Goal: Task Accomplishment & Management: Complete application form

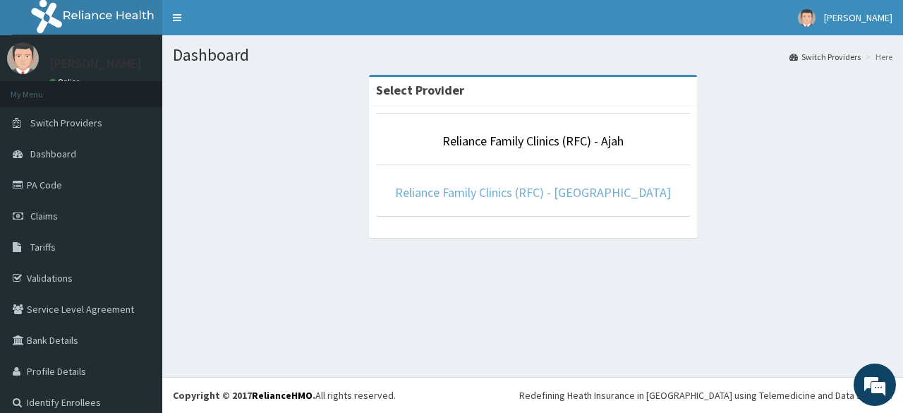
click at [472, 196] on link "Reliance Family Clinics (RFC) - [GEOGRAPHIC_DATA]" at bounding box center [533, 192] width 276 height 16
click at [446, 183] on p "Reliance Family Clinics (RFC) - [GEOGRAPHIC_DATA]" at bounding box center [533, 192] width 314 height 18
click at [450, 188] on link "Reliance Family Clinics (RFC) - [GEOGRAPHIC_DATA]" at bounding box center [533, 192] width 276 height 16
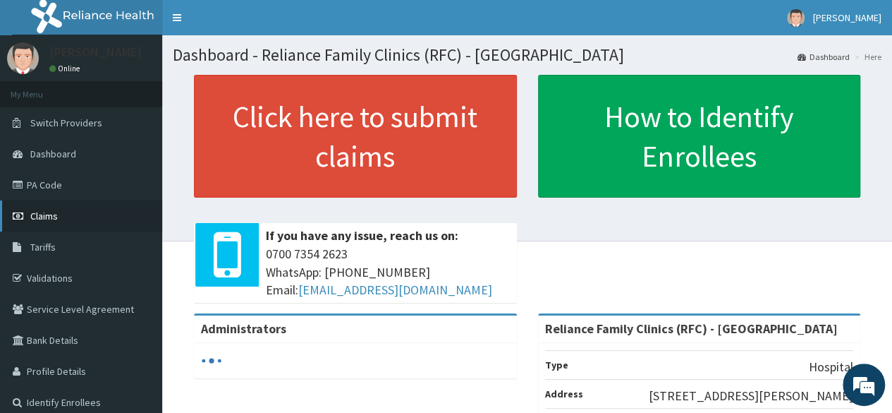
click at [68, 211] on link "Claims" at bounding box center [81, 215] width 162 height 31
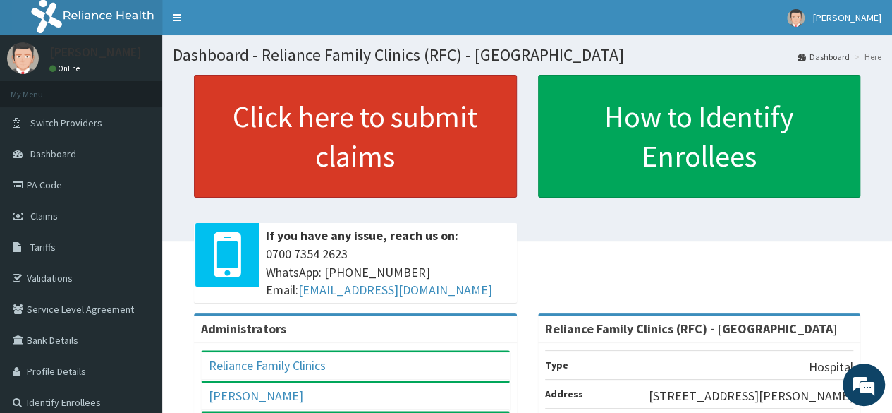
click at [331, 143] on link "Click here to submit claims" at bounding box center [355, 136] width 323 height 123
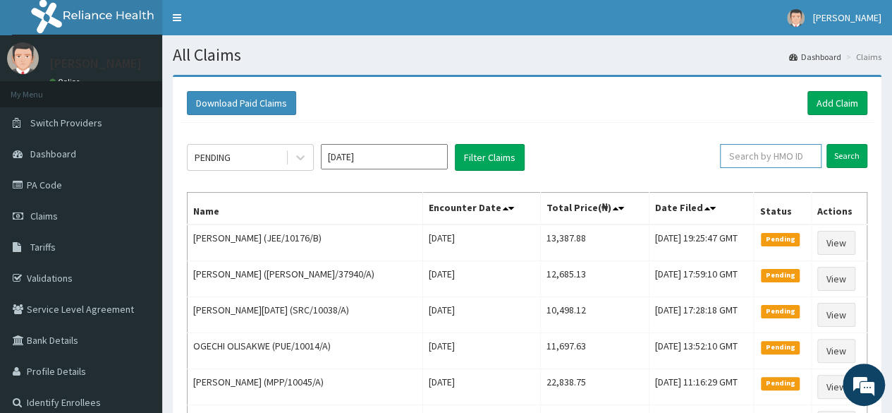
click at [750, 160] on input "text" at bounding box center [771, 156] width 102 height 24
paste input "DPK/10019/A"
type input "DPK/10019/A"
click at [827, 144] on input "Search" at bounding box center [847, 156] width 41 height 24
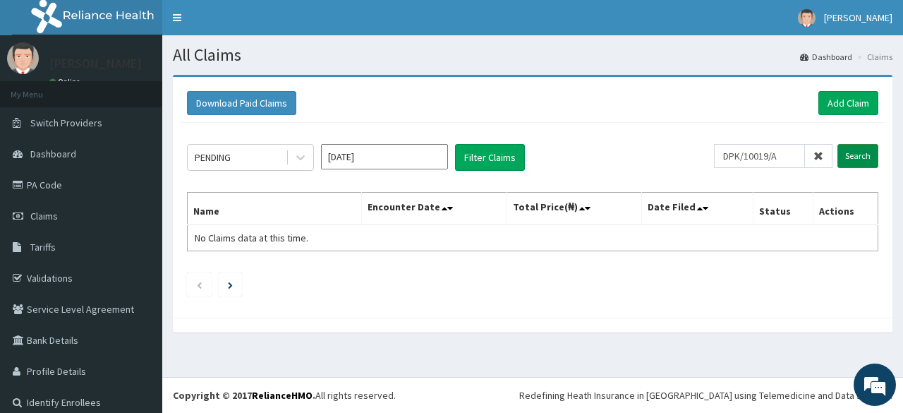
click at [837, 157] on input "Search" at bounding box center [857, 156] width 41 height 24
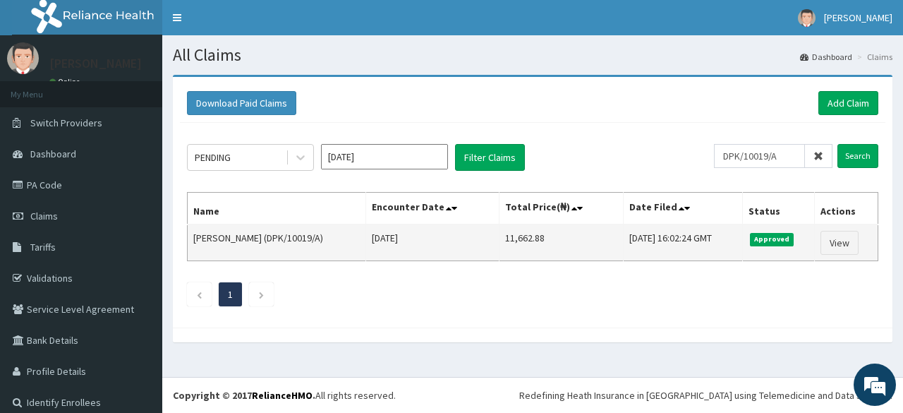
drag, startPoint x: 528, startPoint y: 242, endPoint x: 449, endPoint y: 252, distance: 79.6
click at [449, 252] on tr "Sodiq Adelakin (DPK/10019/A) Thu Aug 28 2025 11,662.88 Fri, 12 Sep 2025 16:02:2…" at bounding box center [533, 242] width 691 height 37
copy tr "11,662.88"
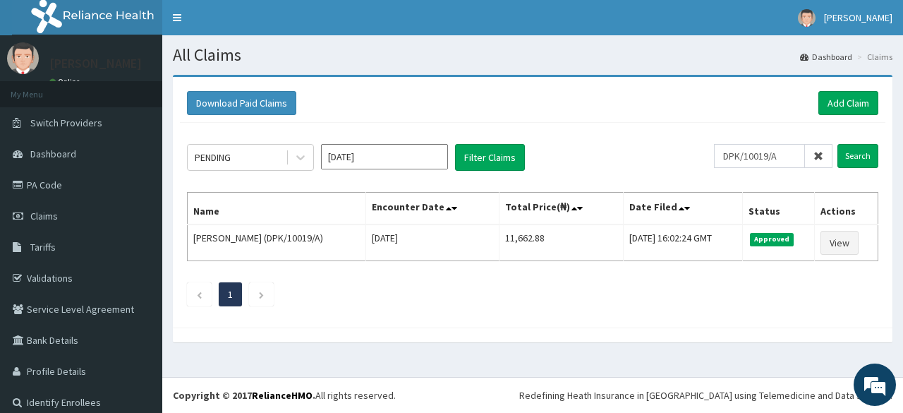
click at [813, 156] on icon at bounding box center [818, 156] width 10 height 10
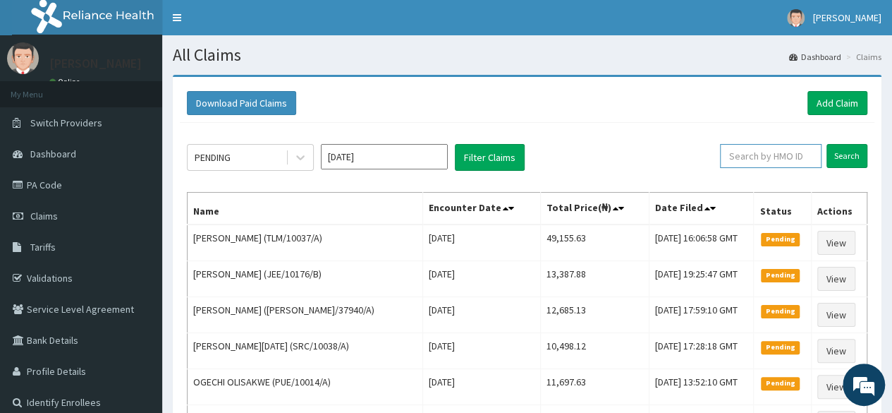
click at [782, 155] on input "text" at bounding box center [771, 156] width 102 height 24
click at [761, 162] on input "text" at bounding box center [771, 156] width 102 height 24
paste input "DPK/10026/A"
click at [827, 144] on input "Search" at bounding box center [847, 156] width 41 height 24
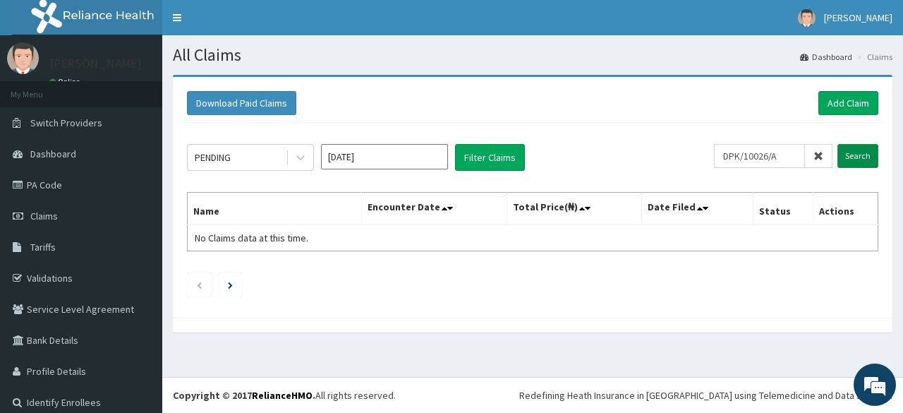
click at [843, 162] on input "Search" at bounding box center [857, 156] width 41 height 24
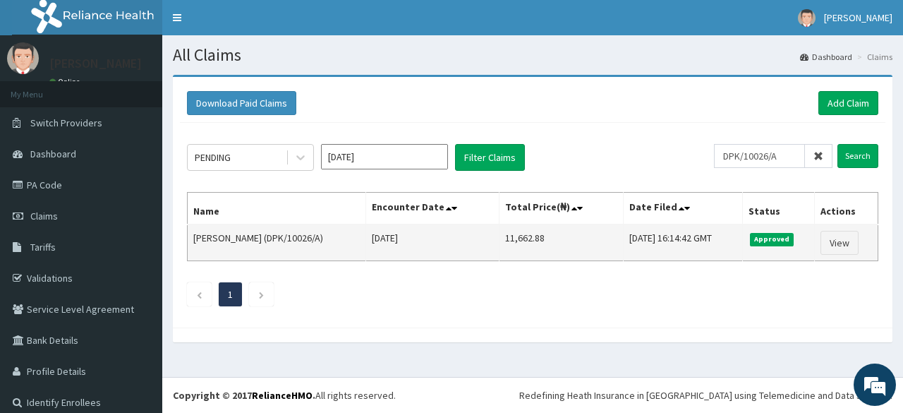
drag, startPoint x: 561, startPoint y: 239, endPoint x: 503, endPoint y: 248, distance: 58.5
click at [503, 248] on tr "Oluwatobi Jude Akinnawonu (DPK/10026/A) Thu Aug 28 2025 11,662.88 Fri, 12 Sep 2…" at bounding box center [533, 242] width 691 height 37
copy tr "11,662.88"
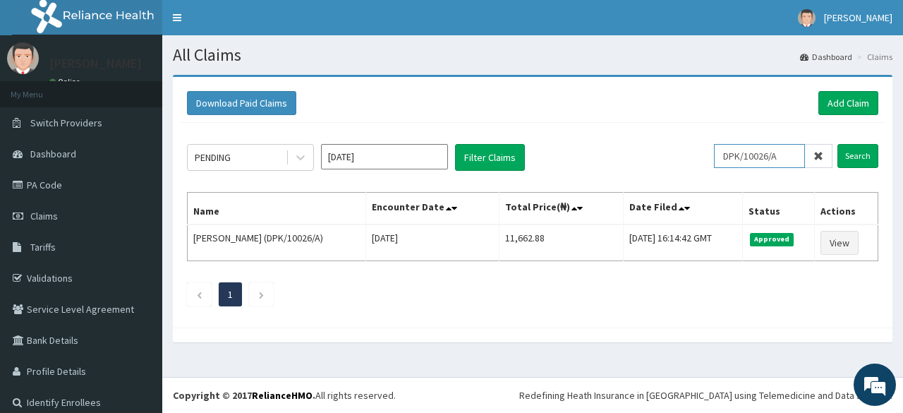
click at [753, 150] on input "DPK/10026/A" at bounding box center [759, 156] width 91 height 24
paste input "52"
click at [837, 144] on input "Search" at bounding box center [857, 156] width 41 height 24
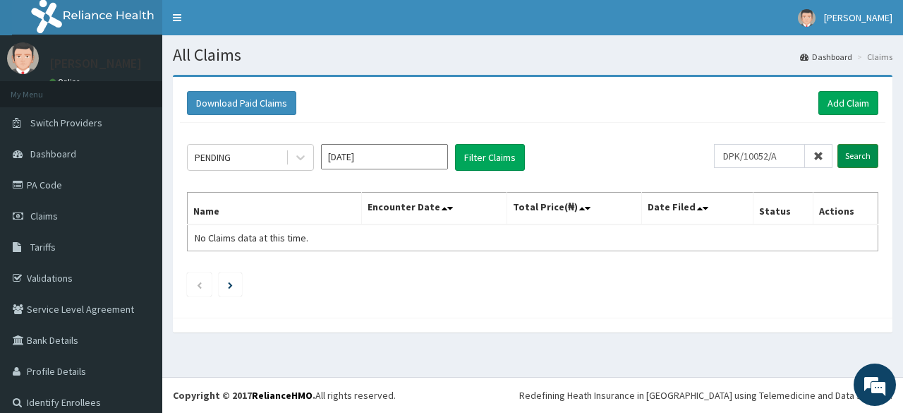
click at [837, 155] on input "Search" at bounding box center [857, 156] width 41 height 24
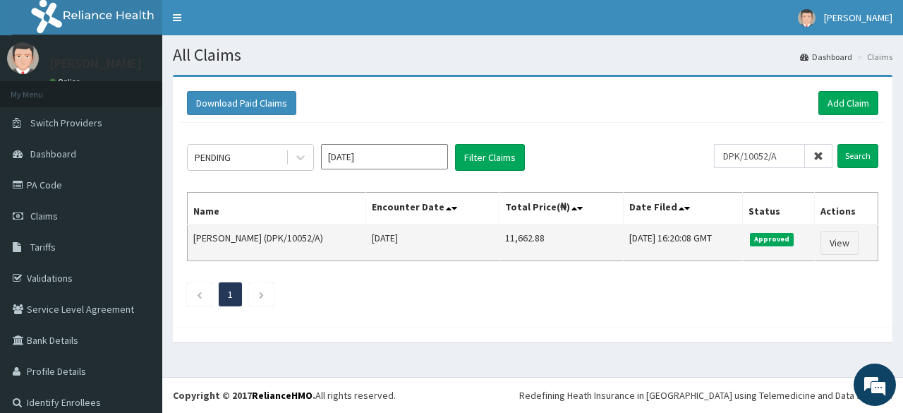
drag, startPoint x: 533, startPoint y: 236, endPoint x: 464, endPoint y: 250, distance: 70.4
click at [464, 250] on tr "Peter Ogunmola (DPK/10052/A) Thu Aug 28 2025 11,662.88 Fri, 12 Sep 2025 16:20:0…" at bounding box center [533, 242] width 691 height 37
copy tr "11,662.88"
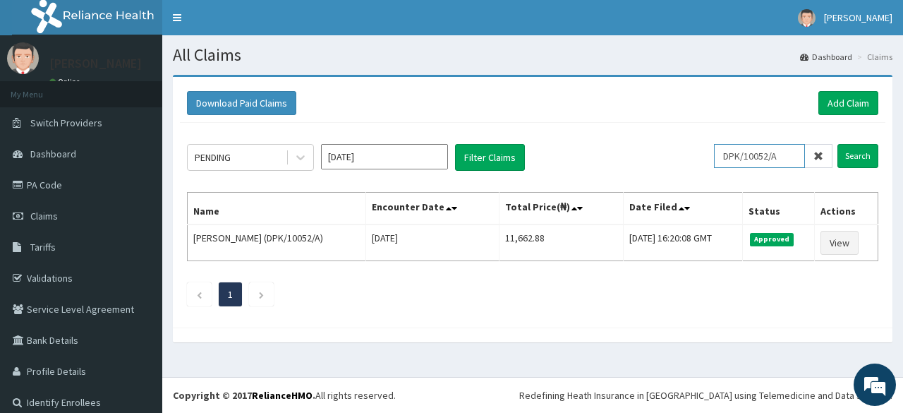
click at [740, 163] on input "DPK/10052/A" at bounding box center [759, 156] width 91 height 24
paste input "03"
click at [837, 144] on input "Search" at bounding box center [857, 156] width 41 height 24
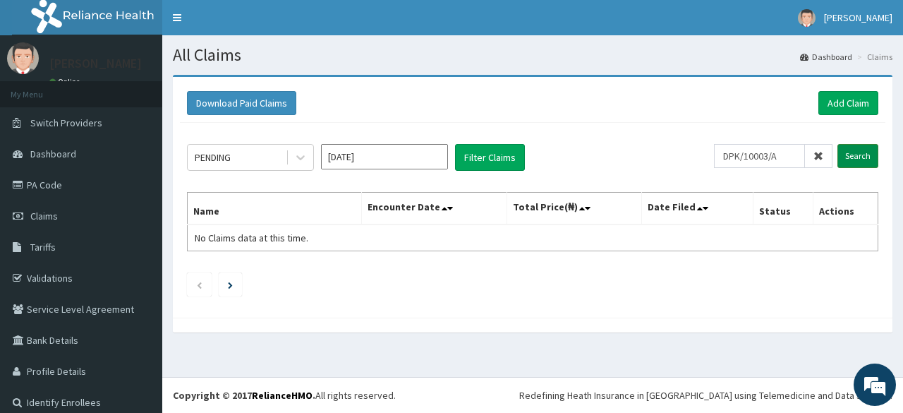
click at [845, 159] on input "Search" at bounding box center [857, 156] width 41 height 24
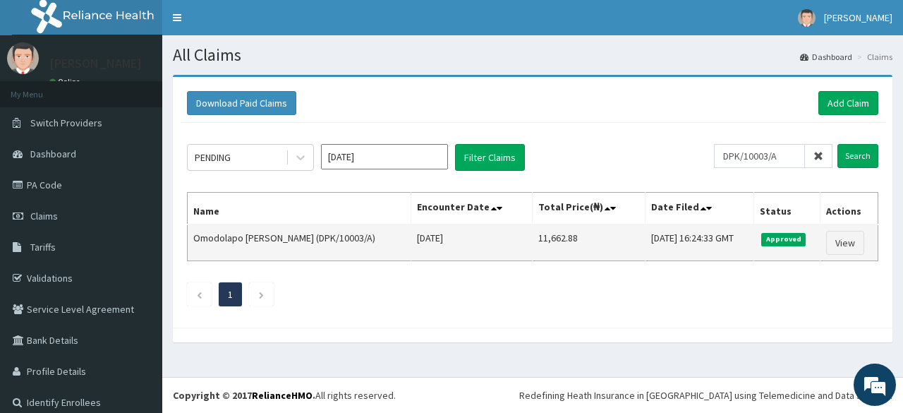
drag, startPoint x: 569, startPoint y: 236, endPoint x: 502, endPoint y: 241, distance: 66.5
click at [502, 241] on tr "Omodolapo Seun Ekundayo (DPK/10003/A) Thu Aug 28 2025 11,662.88 Fri, 12 Sep 202…" at bounding box center [533, 242] width 691 height 37
copy tr "11,662.88"
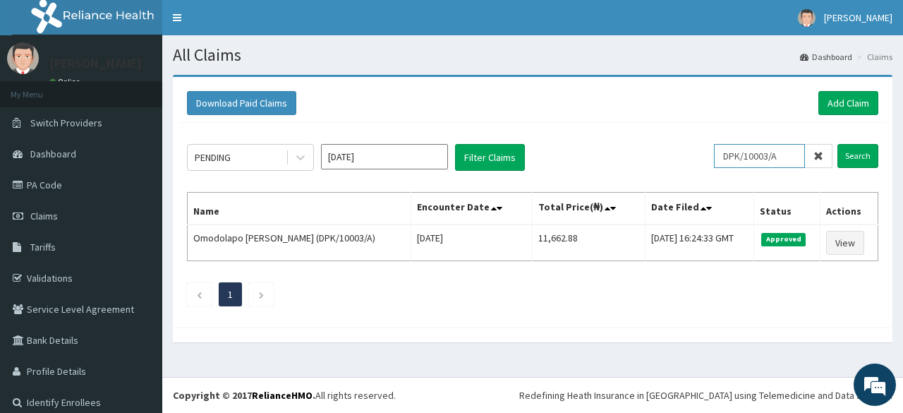
click at [732, 161] on input "DPK/10003/A" at bounding box center [759, 156] width 91 height 24
paste input "29"
type input "DPK/10029/A"
click at [837, 144] on input "Search" at bounding box center [857, 156] width 41 height 24
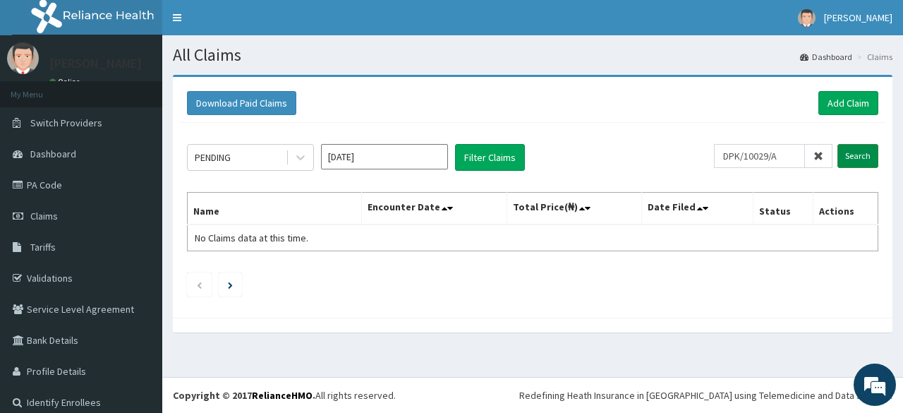
click at [849, 157] on input "Search" at bounding box center [857, 156] width 41 height 24
click at [767, 149] on input "DPK/10029/A" at bounding box center [759, 156] width 91 height 24
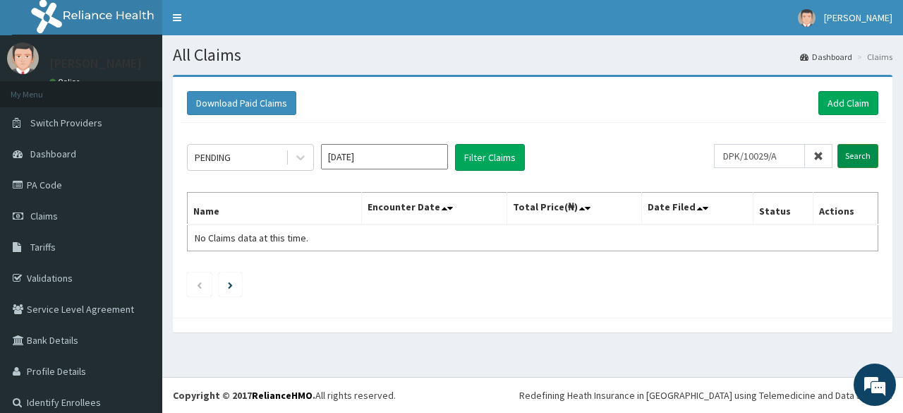
click at [852, 162] on input "Search" at bounding box center [857, 156] width 41 height 24
drag, startPoint x: 867, startPoint y: 140, endPoint x: 849, endPoint y: 159, distance: 25.9
click at [849, 159] on div "PENDING Sep 2025 Filter Claims DPK/10029/A Search Name Encounter Date Total Pri…" at bounding box center [533, 217] width 706 height 188
click at [849, 159] on input "Search" at bounding box center [857, 156] width 41 height 24
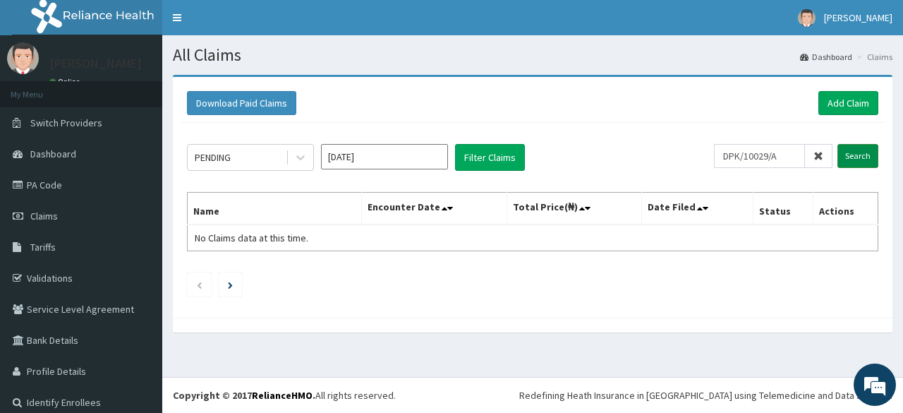
click at [847, 153] on input "Search" at bounding box center [857, 156] width 41 height 24
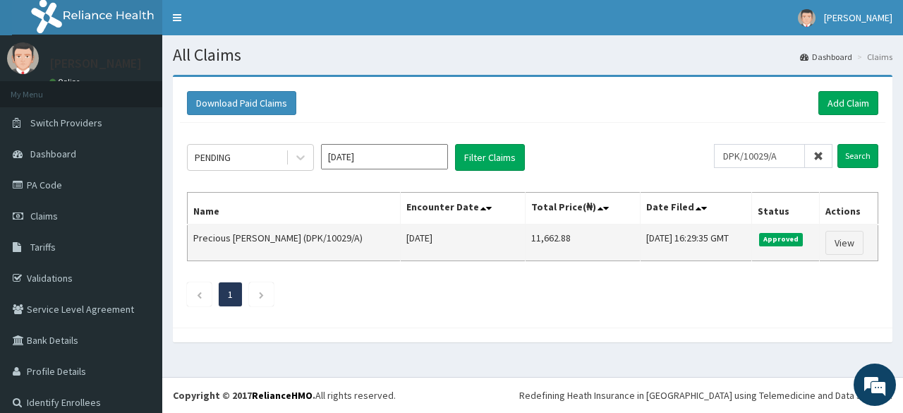
drag, startPoint x: 560, startPoint y: 238, endPoint x: 492, endPoint y: 251, distance: 69.0
click at [492, 251] on tr "Precious Ukamaka Obijekwu (DPK/10029/A) Thu Aug 28 2025 11,662.88 Fri, 12 Sep 2…" at bounding box center [533, 242] width 691 height 37
copy tr "11,662.88"
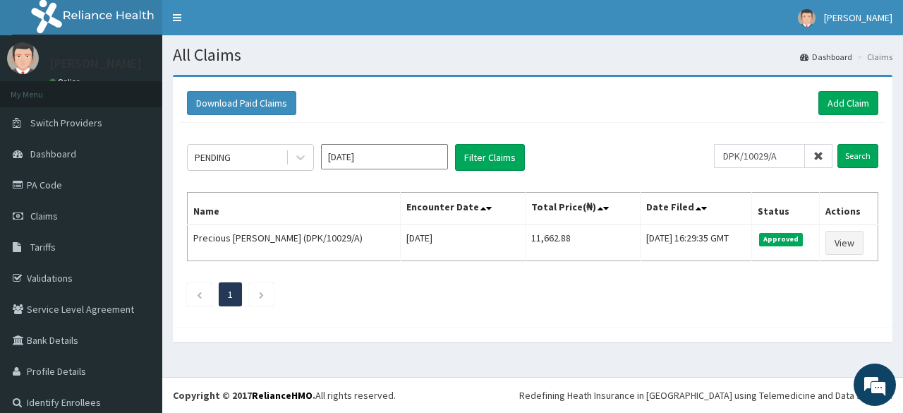
click at [813, 160] on icon at bounding box center [818, 156] width 10 height 10
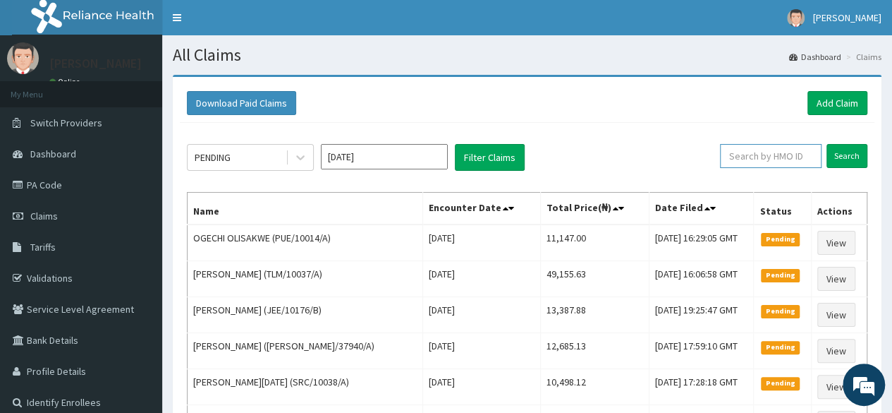
click at [780, 159] on input "text" at bounding box center [771, 156] width 102 height 24
paste input "DPK/10012/A"
click at [827, 144] on input "Search" at bounding box center [847, 156] width 41 height 24
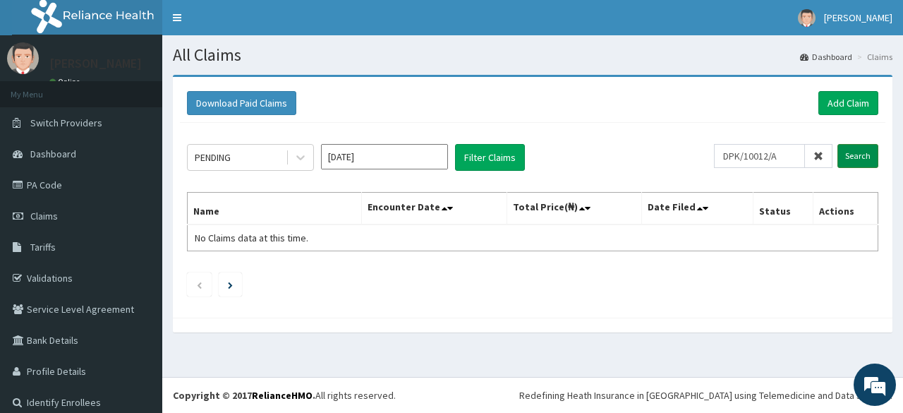
click at [844, 153] on input "Search" at bounding box center [857, 156] width 41 height 24
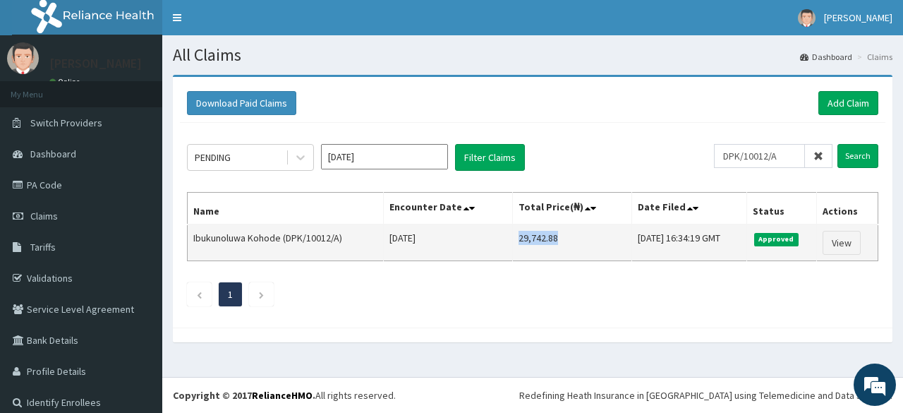
drag, startPoint x: 552, startPoint y: 239, endPoint x: 497, endPoint y: 246, distance: 55.5
click at [512, 246] on td "29,742.88" at bounding box center [571, 242] width 119 height 37
copy td "29,742.88"
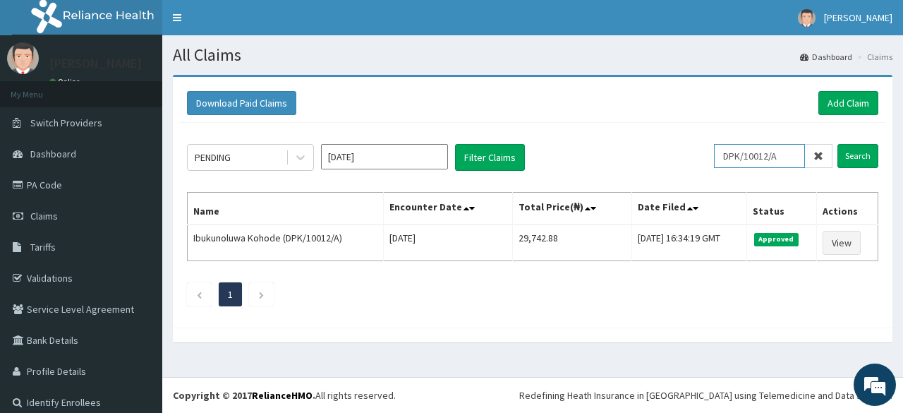
click at [721, 151] on input "DPK/10012/A" at bounding box center [759, 156] width 91 height 24
paste input "65"
click at [837, 144] on input "Search" at bounding box center [857, 156] width 41 height 24
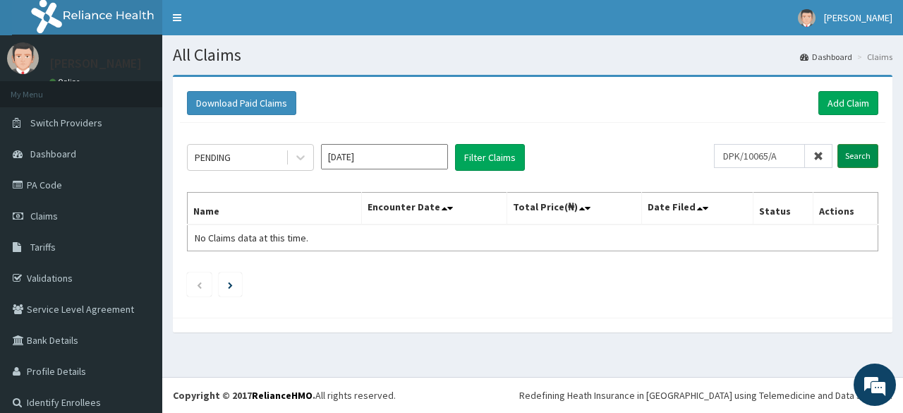
click at [837, 147] on input "Search" at bounding box center [857, 156] width 41 height 24
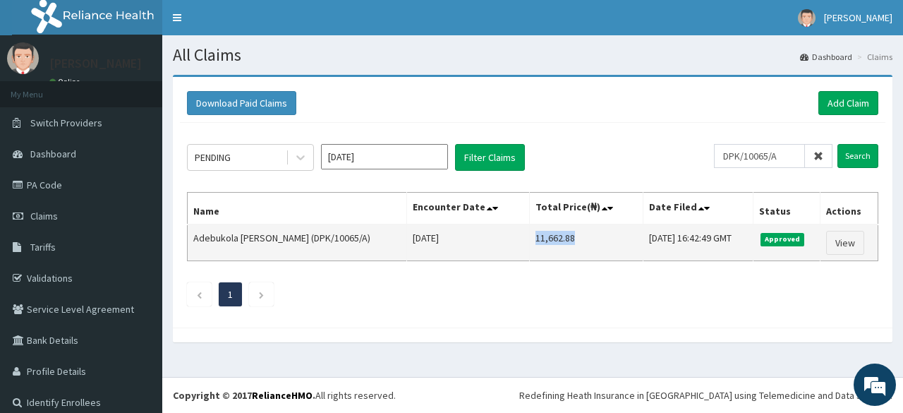
drag, startPoint x: 550, startPoint y: 241, endPoint x: 505, endPoint y: 247, distance: 44.9
click at [530, 247] on td "11,662.88" at bounding box center [587, 242] width 114 height 37
copy td "11,662.88"
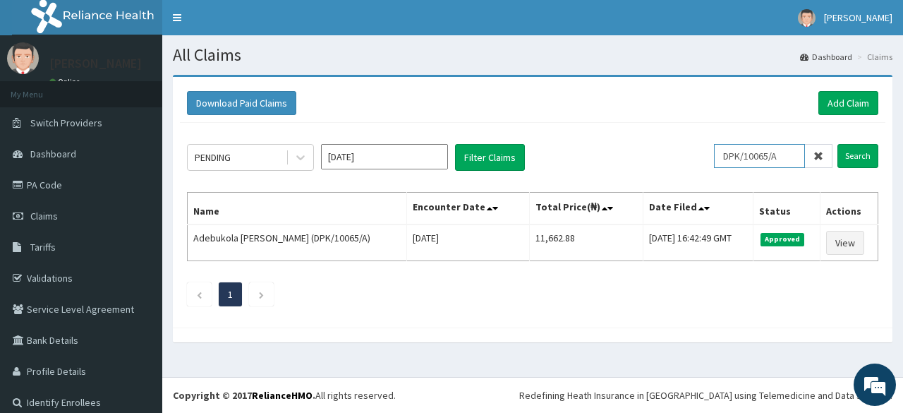
click at [739, 155] on input "DPK/10065/A" at bounding box center [759, 156] width 91 height 24
paste input "24"
click at [837, 144] on input "Search" at bounding box center [857, 156] width 41 height 24
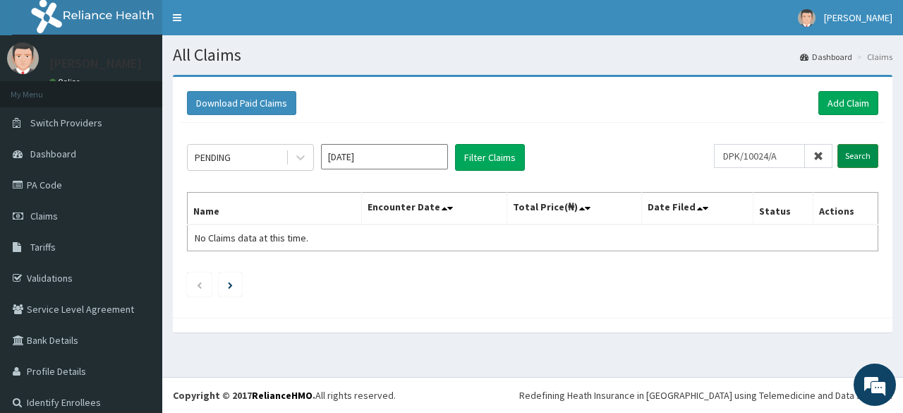
click at [847, 148] on input "Search" at bounding box center [857, 156] width 41 height 24
click at [844, 155] on input "Search" at bounding box center [857, 156] width 41 height 24
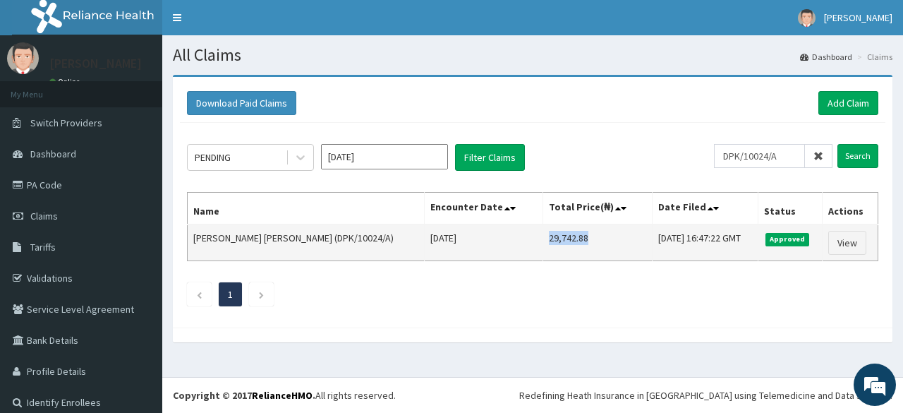
drag, startPoint x: 569, startPoint y: 235, endPoint x: 509, endPoint y: 259, distance: 63.9
click at [543, 259] on td "29,742.88" at bounding box center [597, 242] width 109 height 37
copy td "29,742.88"
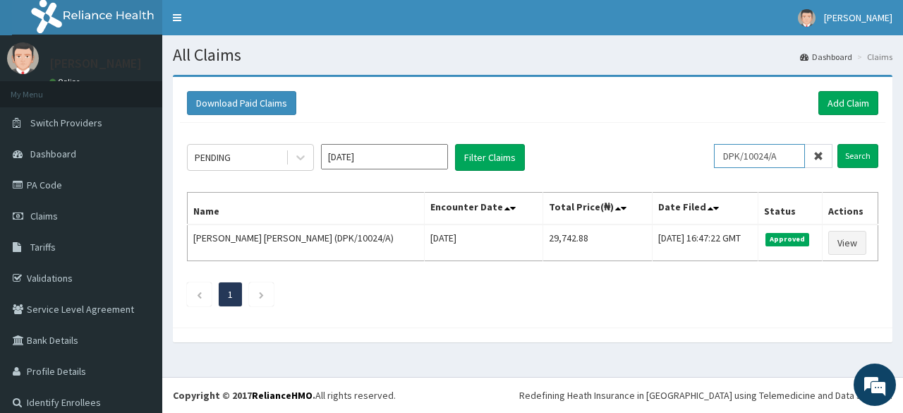
click at [723, 155] on input "DPK/10024/A" at bounding box center [759, 156] width 91 height 24
paste input "33"
click at [837, 144] on input "Search" at bounding box center [857, 156] width 41 height 24
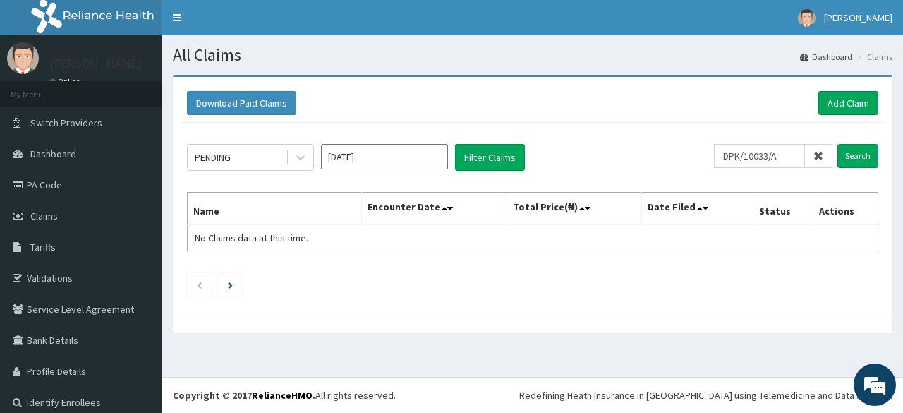
click at [868, 151] on div "PENDING Sep 2025 Filter Claims DPK/10033/A Search Name Encounter Date Total Pri…" at bounding box center [533, 217] width 706 height 188
click at [855, 156] on input "Search" at bounding box center [857, 156] width 41 height 24
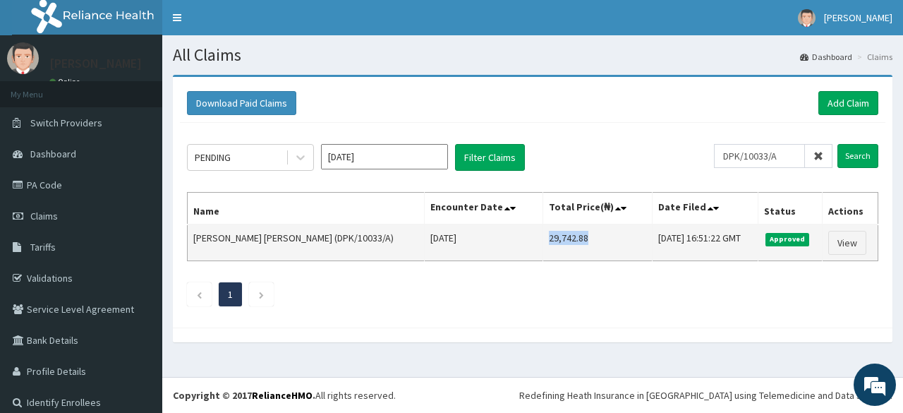
drag, startPoint x: 538, startPoint y: 238, endPoint x: 492, endPoint y: 241, distance: 45.3
click at [543, 241] on td "29,742.88" at bounding box center [597, 242] width 109 height 37
copy td "29,742.88"
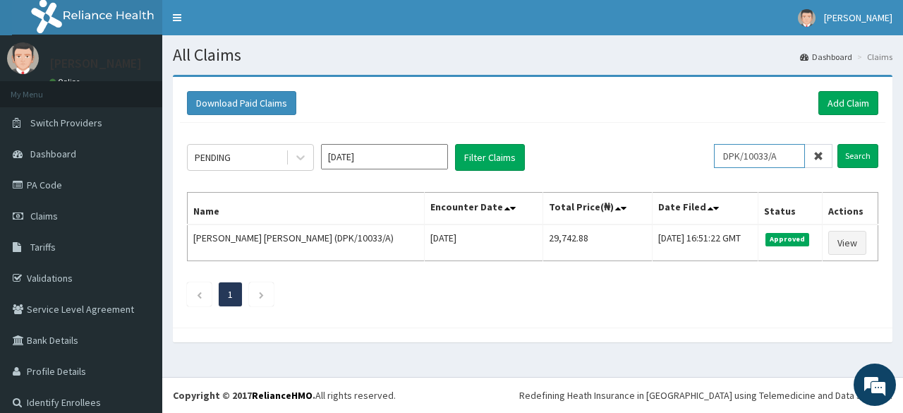
click at [739, 164] on input "DPK/10033/A" at bounding box center [759, 156] width 91 height 24
paste input "18"
type input "DPK/10018/A"
click at [837, 144] on input "Search" at bounding box center [857, 156] width 41 height 24
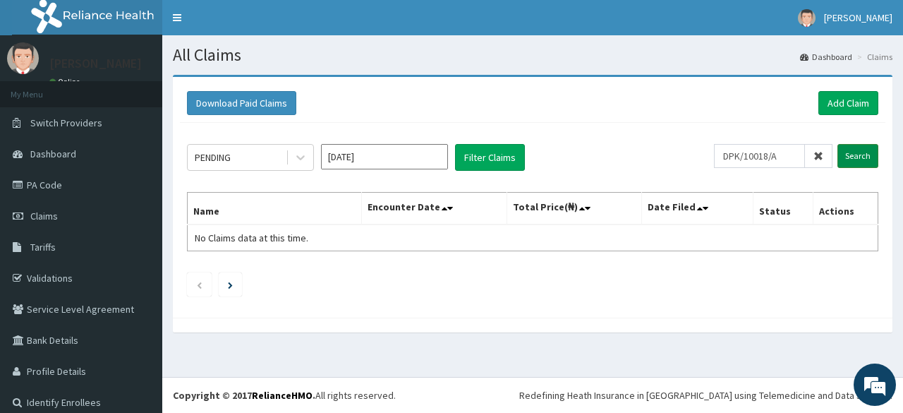
click at [843, 150] on input "Search" at bounding box center [857, 156] width 41 height 24
click at [856, 163] on input "Search" at bounding box center [857, 156] width 41 height 24
click at [775, 156] on input "DPK/10018/A" at bounding box center [759, 156] width 91 height 24
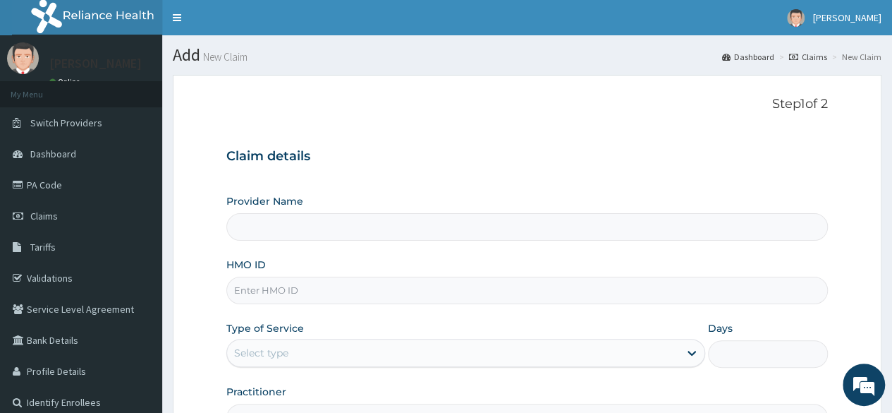
type input "Reliance Family Clinics (RFC) - [GEOGRAPHIC_DATA]"
click at [349, 297] on input "HMO ID" at bounding box center [527, 291] width 602 height 28
paste input "DPK/10019/A"
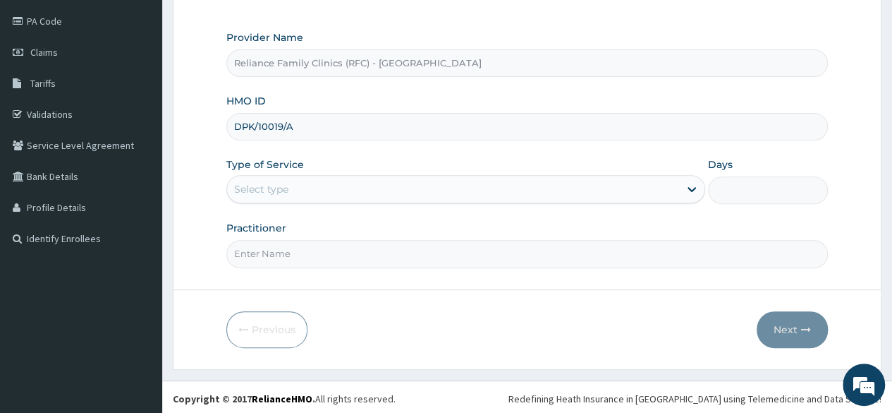
type input "DPK/10019/A"
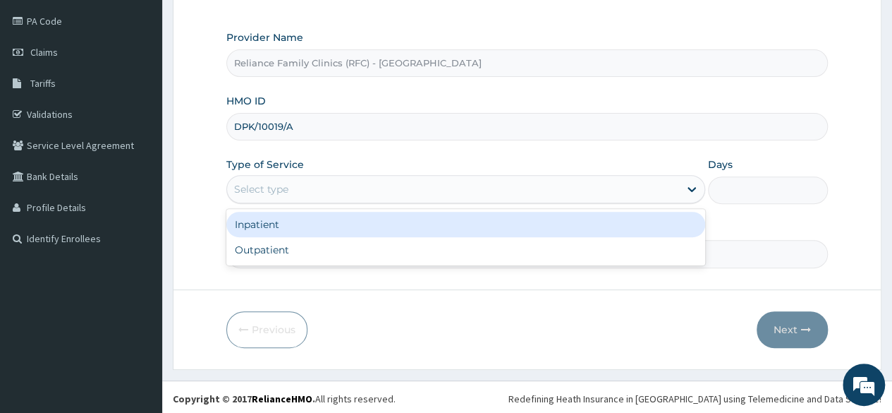
click at [356, 201] on div "Select type" at bounding box center [465, 189] width 479 height 28
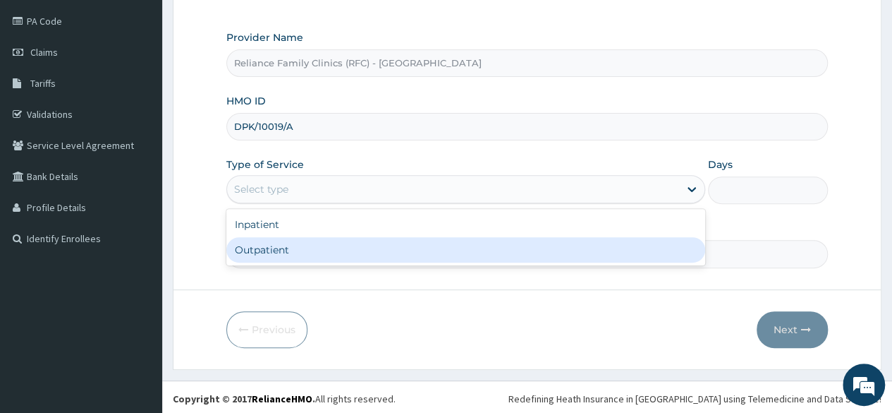
click at [309, 258] on div "Outpatient" at bounding box center [465, 249] width 479 height 25
type input "1"
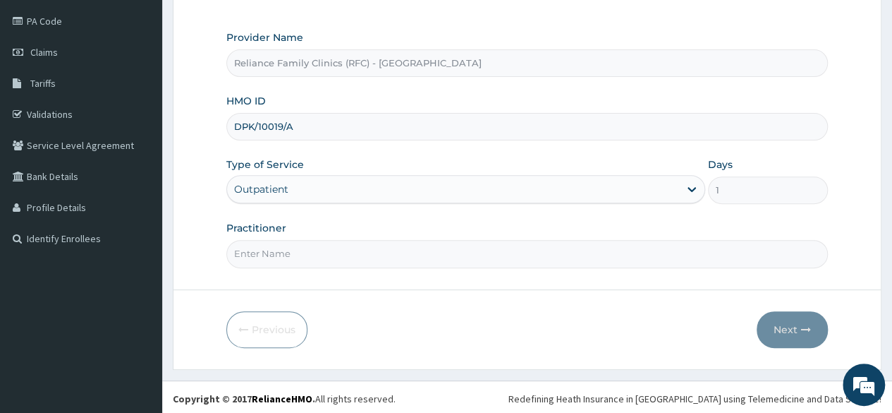
click at [270, 248] on input "Practitioner" at bounding box center [527, 254] width 602 height 28
type input "locum"
click at [811, 314] on button "Next" at bounding box center [792, 329] width 71 height 37
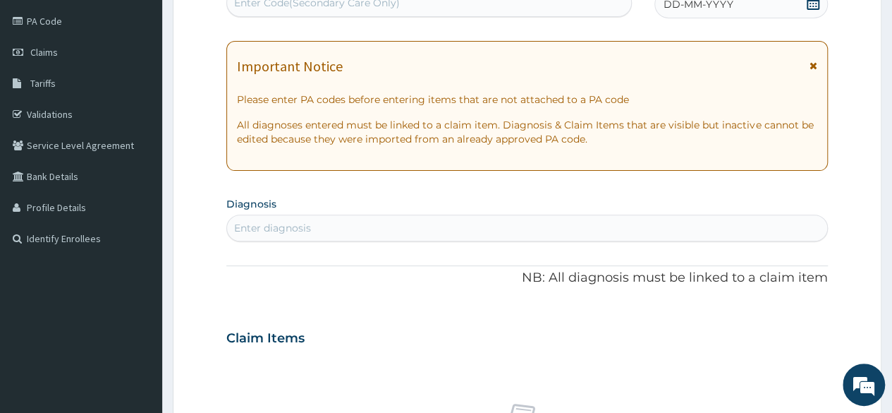
scroll to position [0, 0]
click at [757, 13] on div "DD-MM-YYYY" at bounding box center [742, 4] width 174 height 28
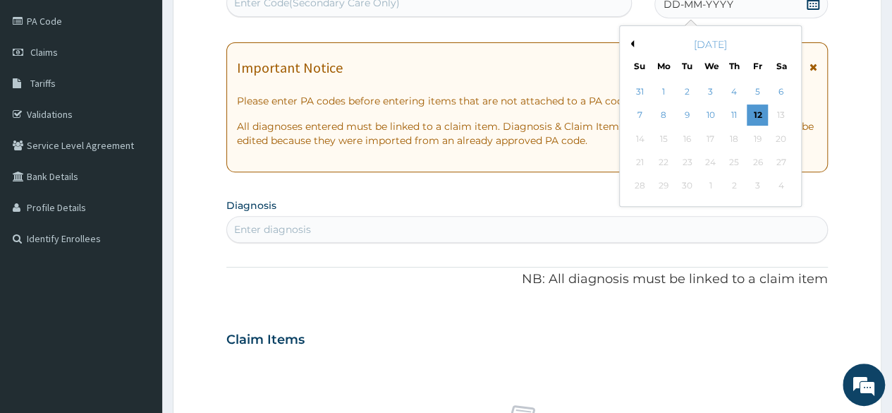
click at [634, 45] on div "September 2025" at bounding box center [711, 44] width 170 height 14
click at [633, 46] on button "Previous Month" at bounding box center [630, 43] width 7 height 7
click at [741, 188] on div "28" at bounding box center [734, 186] width 21 height 21
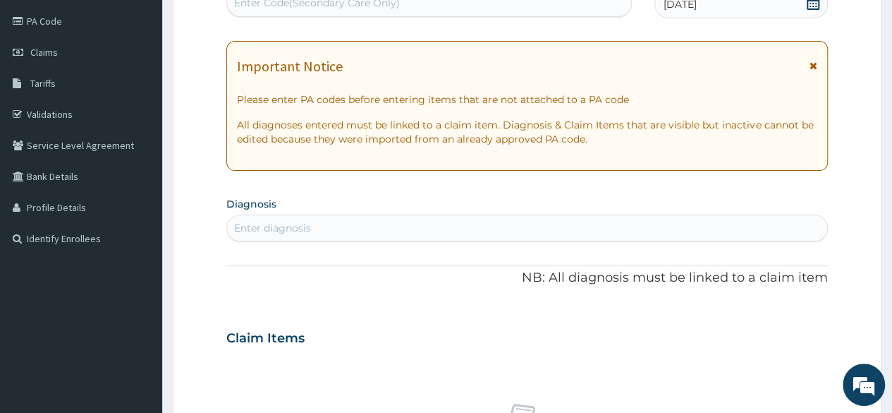
click at [411, 241] on div "PA Code / Prescription Code Enter Code(Secondary Care Only) Encounter Date 28-0…" at bounding box center [527, 336] width 602 height 730
click at [396, 235] on div "Enter diagnosis" at bounding box center [527, 228] width 600 height 23
type input "well ad"
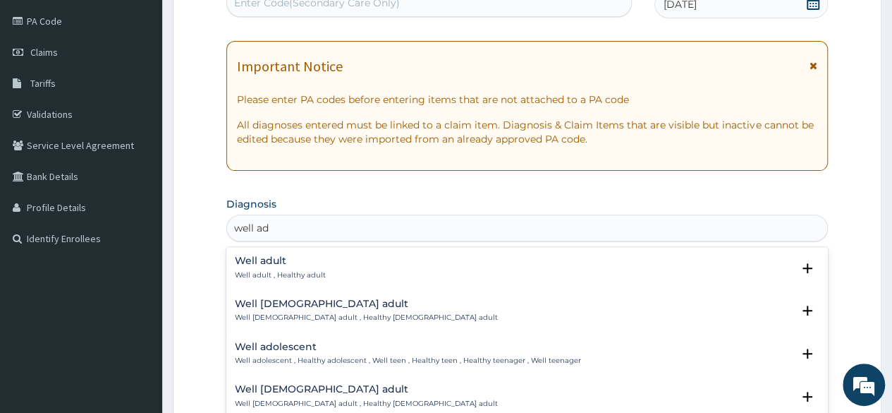
click at [311, 262] on h4 "Well adult" at bounding box center [280, 260] width 91 height 11
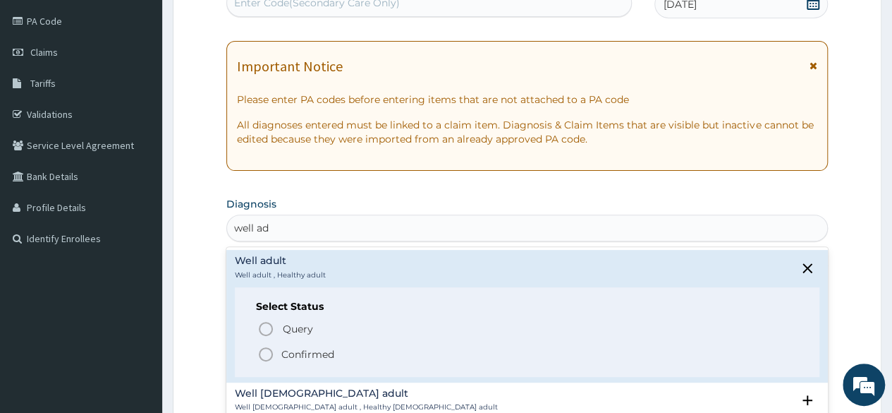
drag, startPoint x: 302, startPoint y: 341, endPoint x: 300, endPoint y: 359, distance: 17.8
click at [300, 359] on div "Query Query covers suspected (?), Keep in view (kiv), Ruled out (r/o) Confirmed" at bounding box center [527, 340] width 543 height 43
click at [300, 359] on p "Confirmed" at bounding box center [307, 354] width 53 height 14
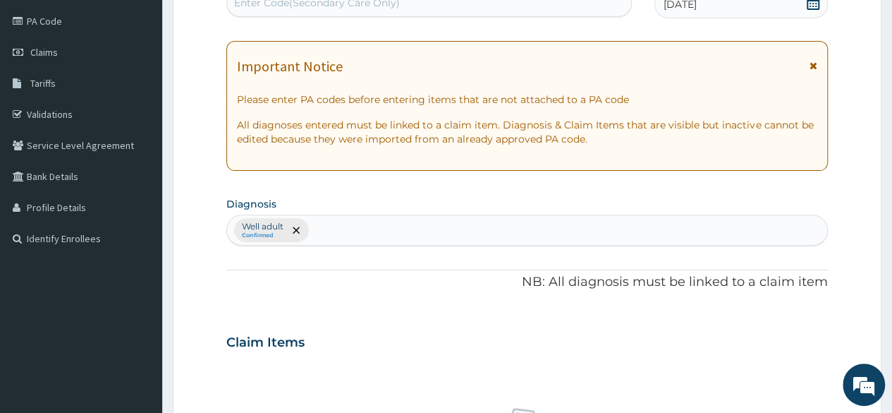
scroll to position [525, 0]
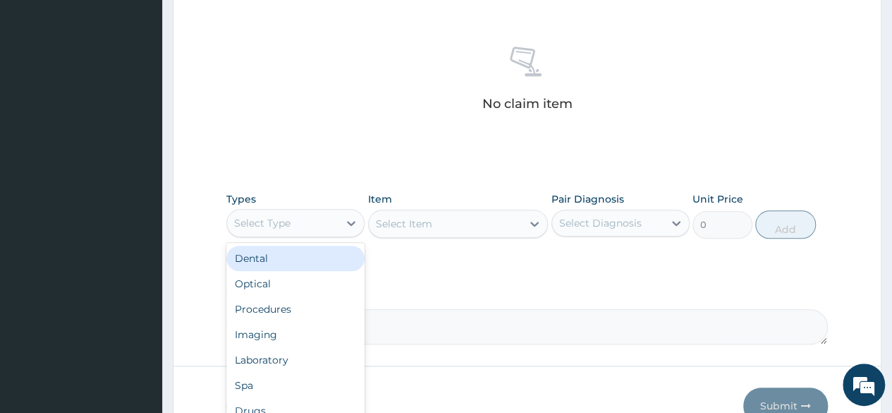
click at [281, 229] on div "Select Type" at bounding box center [282, 223] width 111 height 23
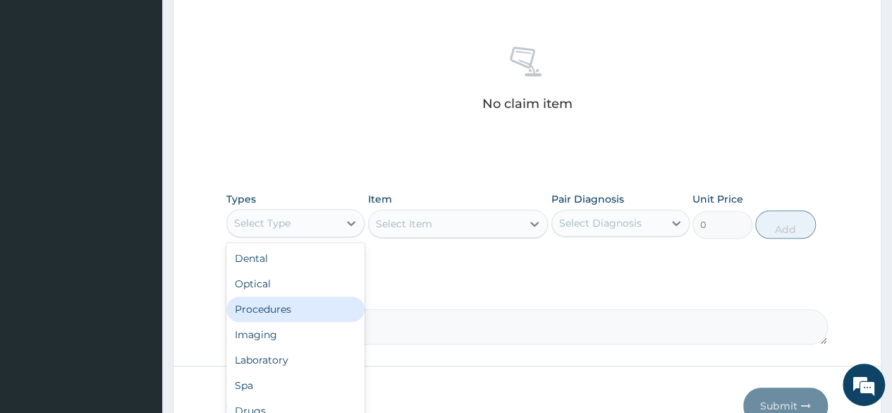
click at [286, 313] on div "Procedures" at bounding box center [295, 308] width 138 height 25
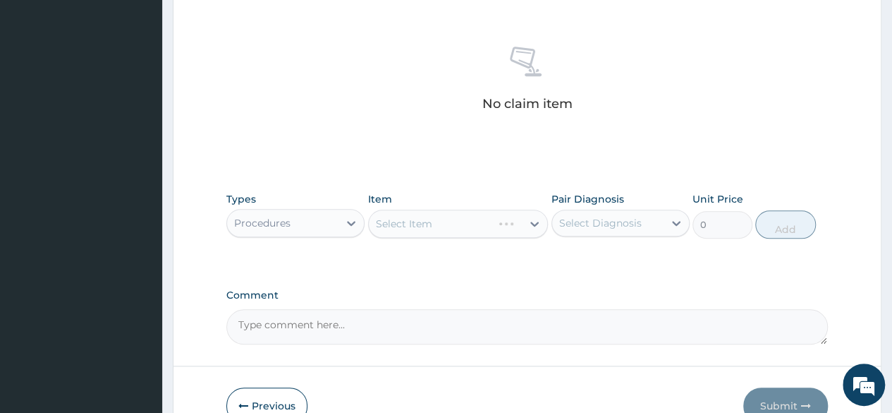
click at [416, 228] on div "Select Item" at bounding box center [458, 224] width 181 height 28
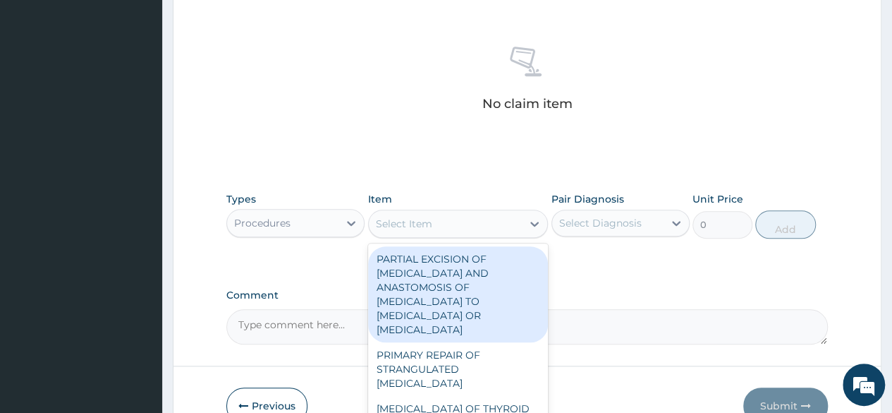
click at [476, 225] on div "Select Item" at bounding box center [446, 223] width 154 height 23
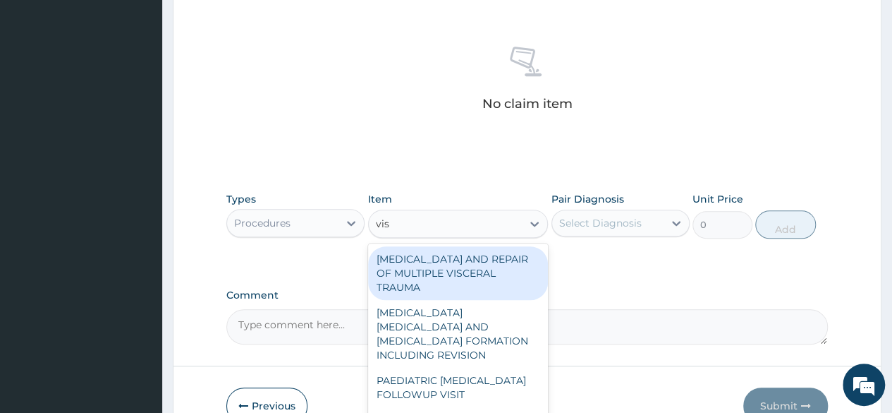
type input "visu"
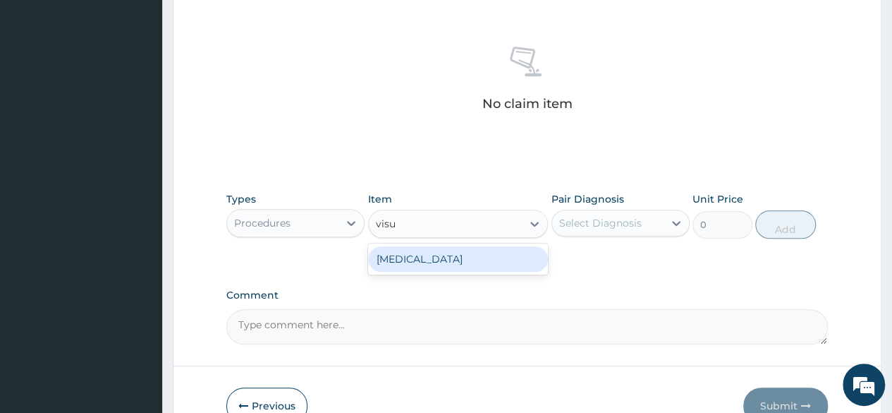
click at [451, 255] on div "[MEDICAL_DATA]" at bounding box center [458, 258] width 181 height 25
type input "3000"
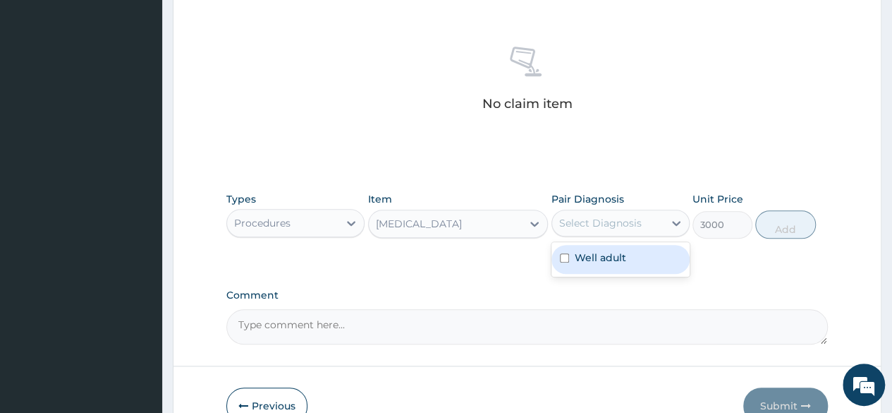
click at [600, 232] on div "Select Diagnosis" at bounding box center [621, 223] width 138 height 27
click at [595, 250] on label "Well adult" at bounding box center [601, 257] width 52 height 14
checkbox input "true"
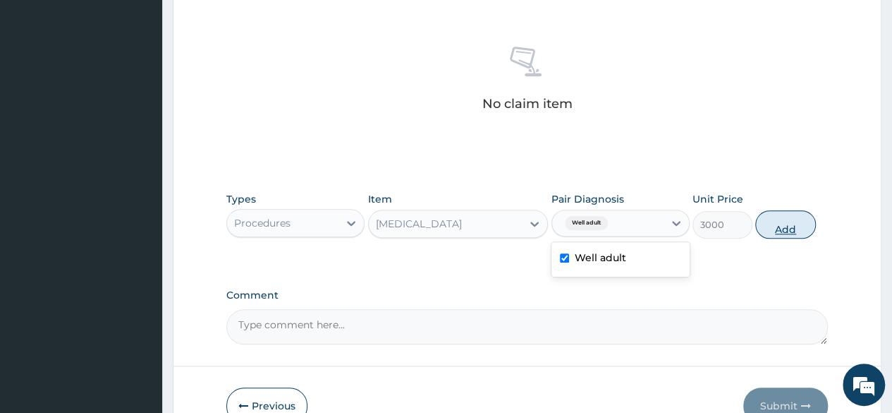
click at [782, 224] on button "Add" at bounding box center [786, 224] width 60 height 28
type input "0"
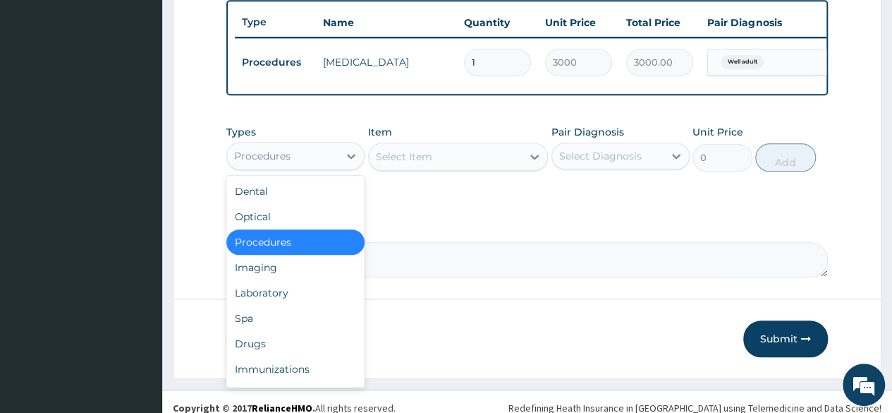
click at [325, 162] on div "Procedures" at bounding box center [282, 156] width 111 height 23
click at [277, 292] on div "Laboratory" at bounding box center [295, 292] width 138 height 25
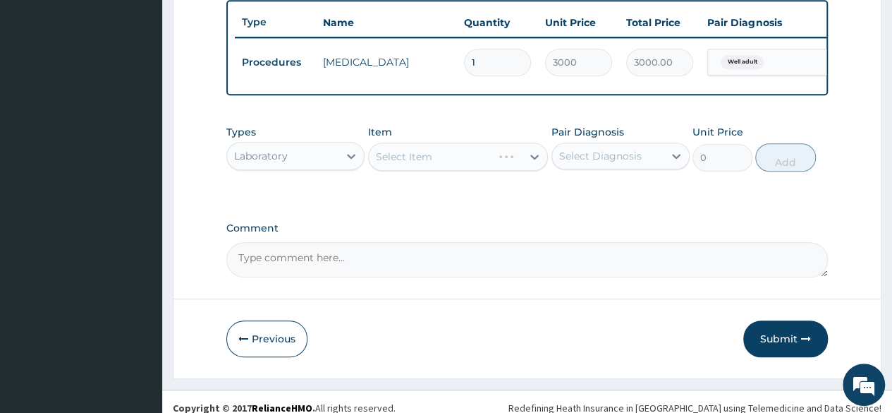
click at [570, 163] on div "Select Diagnosis" at bounding box center [600, 156] width 83 height 14
click at [595, 198] on label "Well adult" at bounding box center [601, 190] width 52 height 14
checkbox input "true"
click at [505, 231] on label "Comment" at bounding box center [527, 228] width 602 height 12
click at [505, 242] on textarea "Comment" at bounding box center [527, 259] width 602 height 35
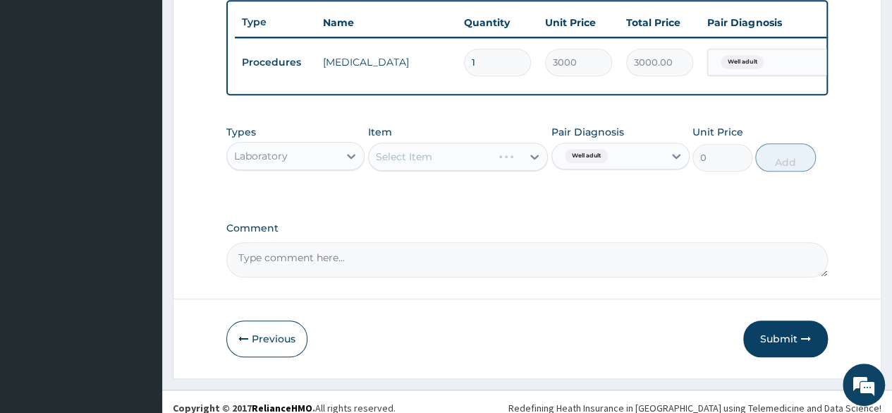
click at [425, 164] on div "Select Item" at bounding box center [458, 157] width 181 height 28
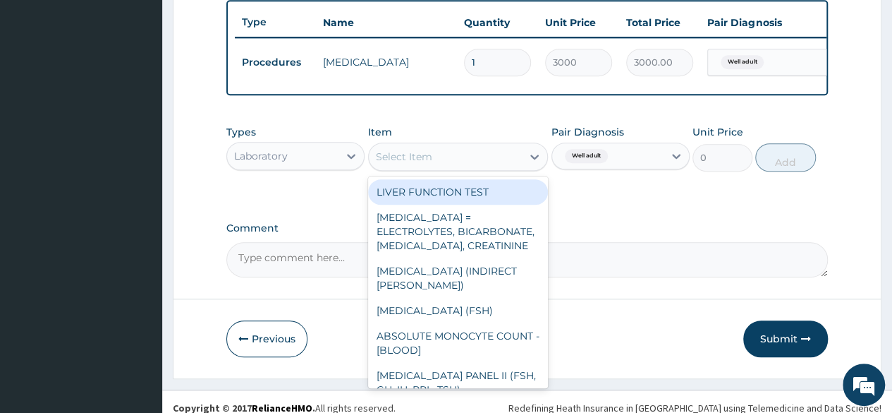
click at [483, 168] on div "Select Item" at bounding box center [446, 156] width 154 height 23
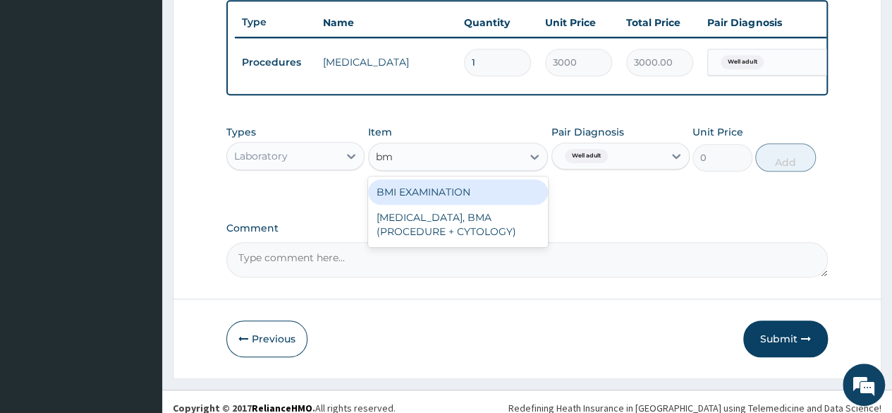
type input "bmi"
click at [478, 187] on div "BMI EXAMINATION" at bounding box center [458, 191] width 181 height 31
click at [480, 203] on div "BMI EXAMINATION" at bounding box center [458, 191] width 181 height 25
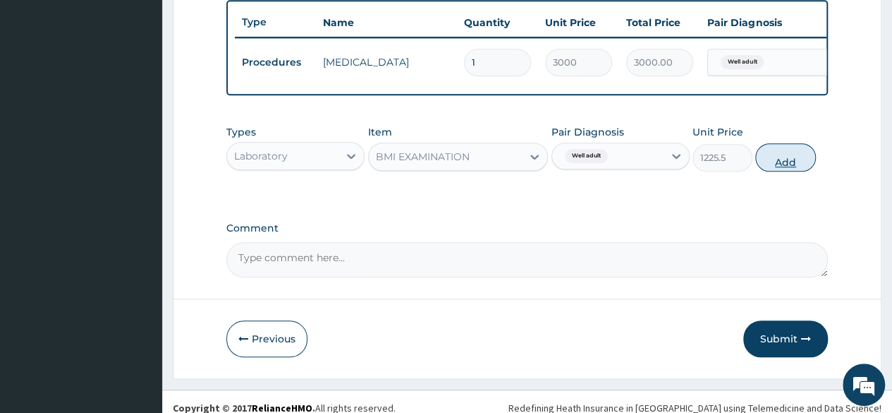
click at [775, 171] on button "Add" at bounding box center [786, 157] width 60 height 28
type input "0"
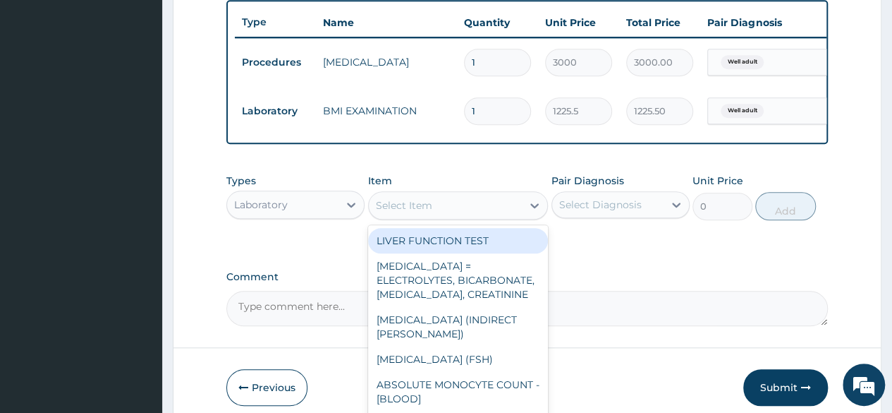
click at [416, 212] on div "Select Item" at bounding box center [404, 205] width 56 height 14
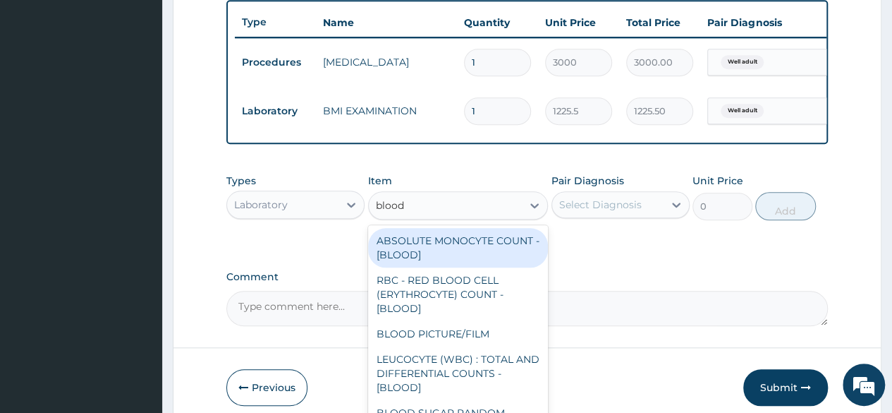
type input "blood p"
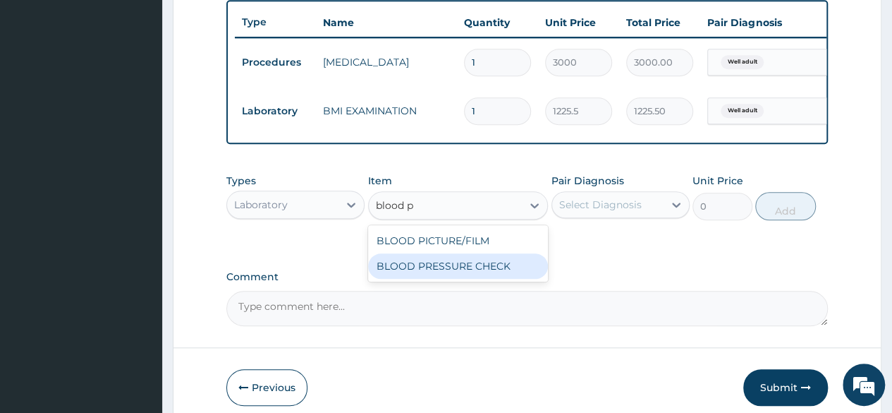
click at [442, 273] on div "BLOOD PRESSURE CHECK" at bounding box center [458, 265] width 181 height 25
type input "1225.5"
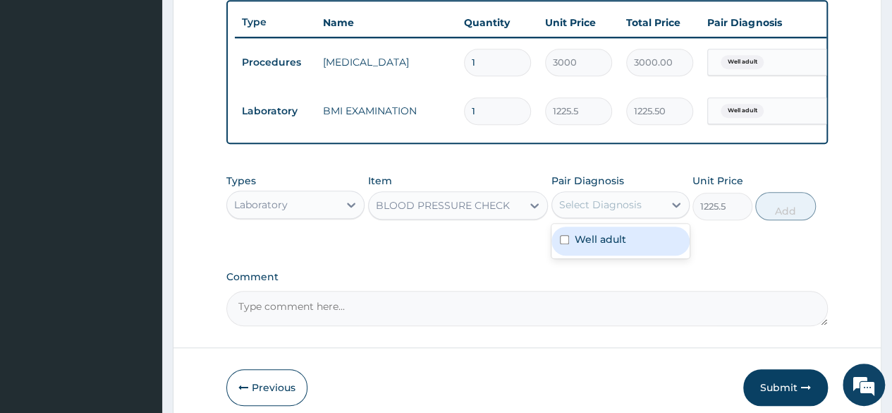
drag, startPoint x: 648, startPoint y: 207, endPoint x: 628, endPoint y: 243, distance: 41.4
click at [628, 218] on div "option Well adult, selected. option Well adult focused, 1 of 1. 1 result availa…" at bounding box center [621, 204] width 138 height 27
click at [628, 243] on div "Well adult" at bounding box center [621, 240] width 138 height 29
checkbox input "true"
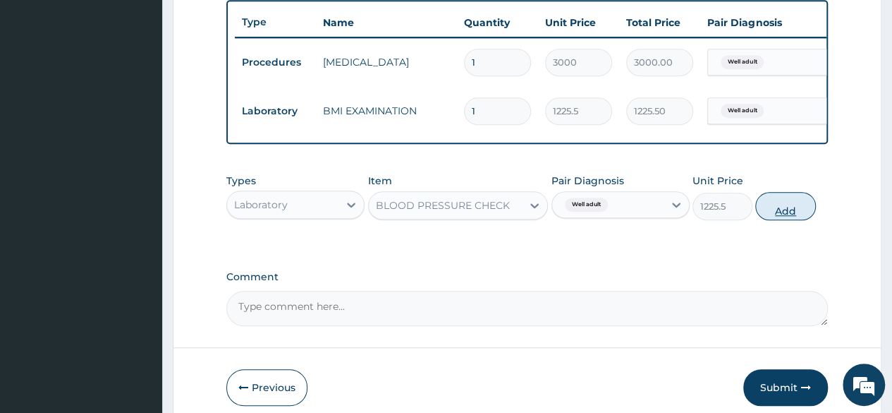
click at [775, 214] on button "Add" at bounding box center [786, 206] width 60 height 28
type input "0"
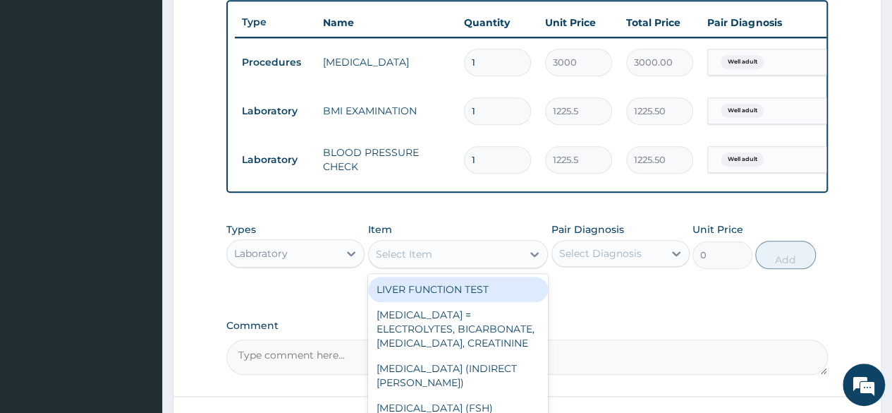
click at [477, 255] on div "Select Item" at bounding box center [446, 254] width 154 height 23
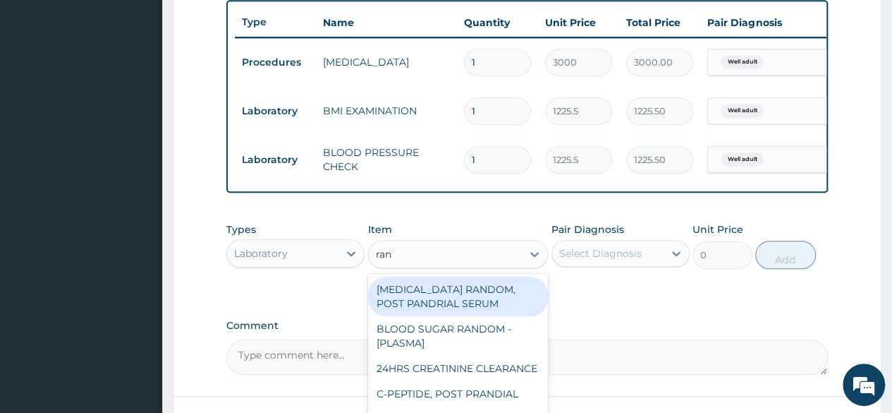
type input "rand"
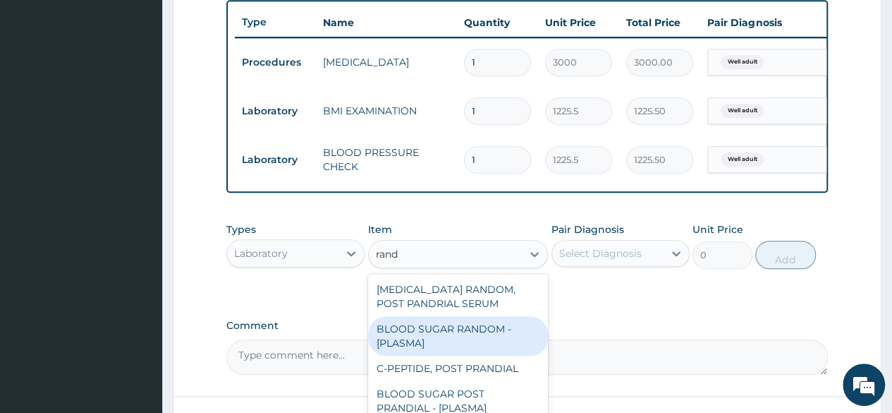
click at [452, 340] on div "BLOOD SUGAR RANDOM - [PLASMA]" at bounding box center [458, 336] width 181 height 40
type input "1800"
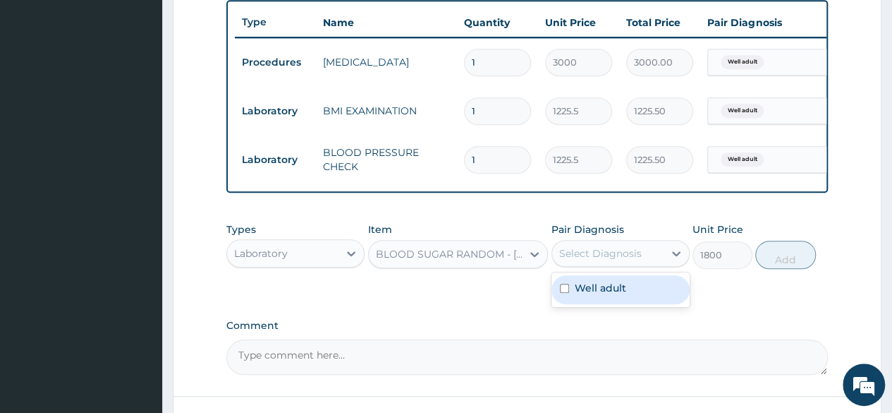
drag, startPoint x: 646, startPoint y: 265, endPoint x: 624, endPoint y: 309, distance: 49.9
click at [624, 267] on div "option Well adult, selected. option Well adult focused, 1 of 1. 1 result availa…" at bounding box center [621, 253] width 138 height 27
click at [624, 304] on div "Well adult" at bounding box center [621, 289] width 138 height 29
checkbox input "true"
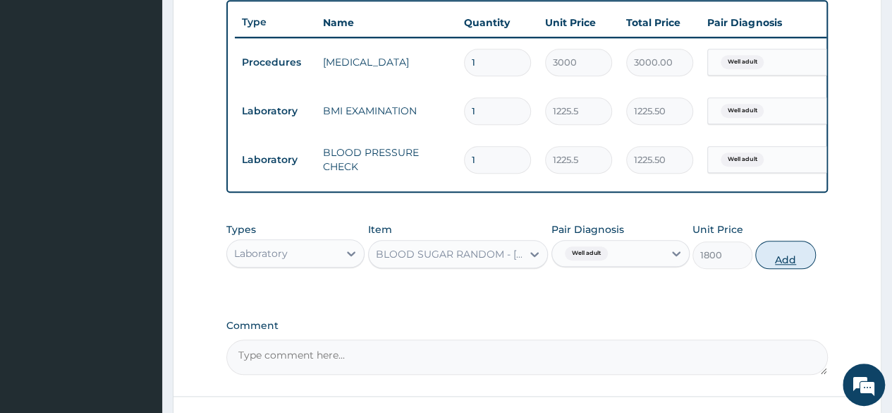
click at [787, 269] on button "Add" at bounding box center [786, 255] width 60 height 28
type input "0"
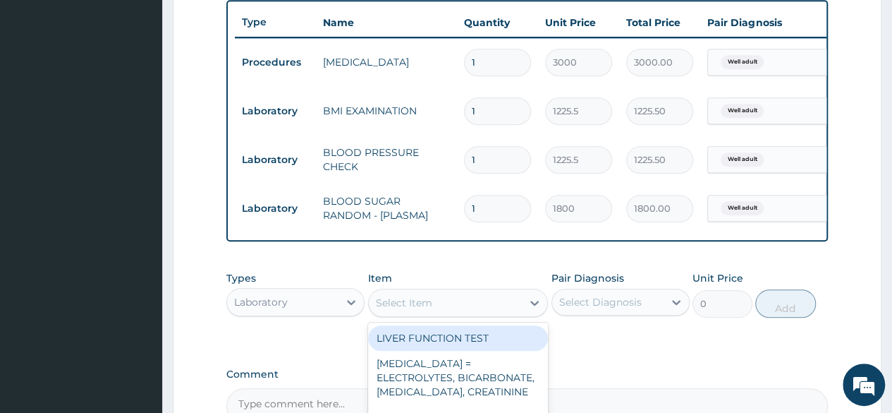
click at [494, 314] on div "Select Item" at bounding box center [446, 302] width 154 height 23
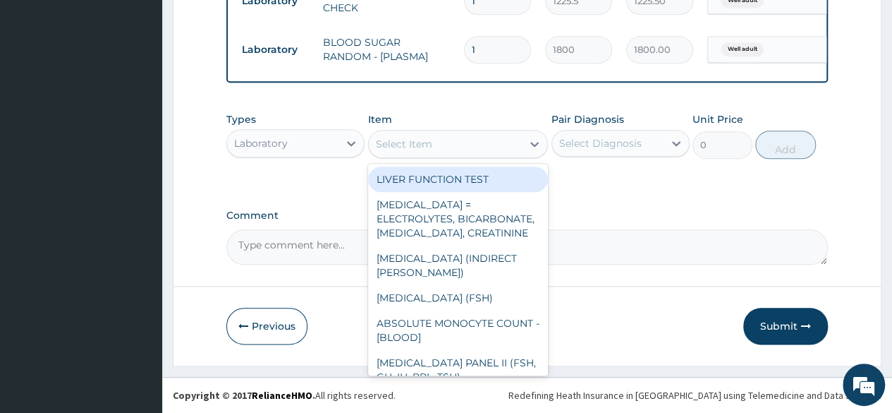
scroll to position [693, 0]
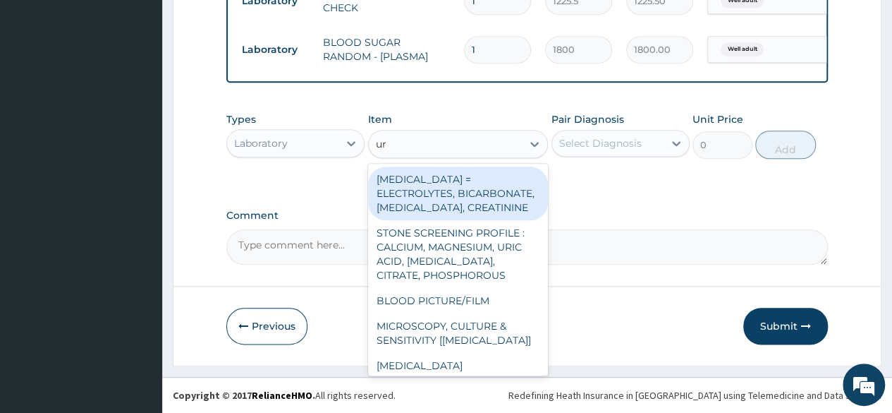
type input "uri"
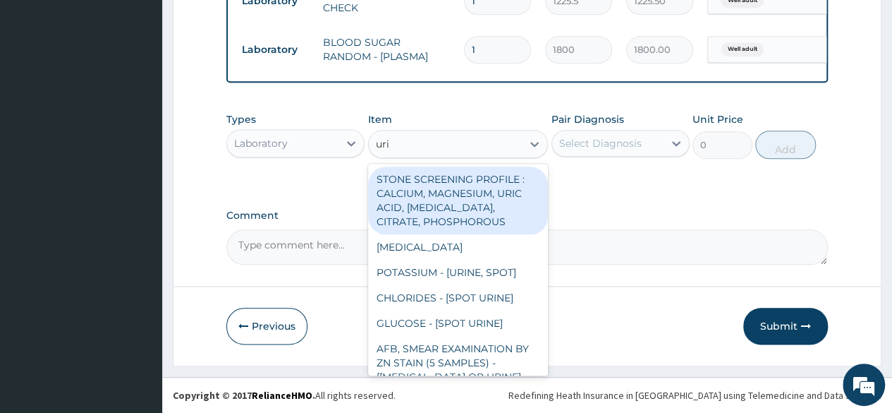
click at [442, 169] on div "STONE SCREENING PROFILE : CALCIUM, MAGNESIUM, URIC ACID, [MEDICAL_DATA], CITRAT…" at bounding box center [458, 201] width 181 height 68
type input "2246.75"
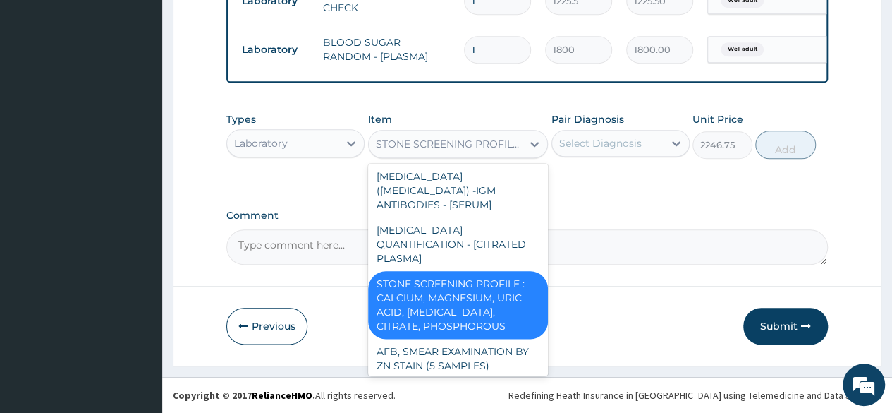
click at [430, 149] on div "STONE SCREENING PROFILE : CALCIUM, MAGNESIUM, URIC ACID, [MEDICAL_DATA], CITRAT…" at bounding box center [450, 144] width 148 height 14
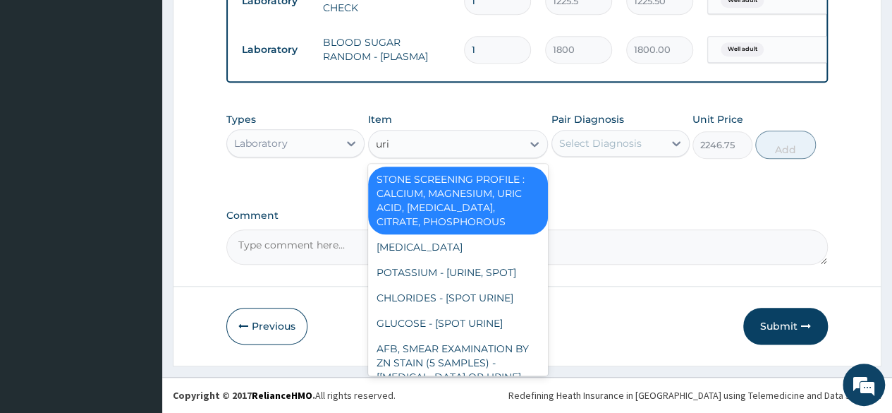
type input "urin"
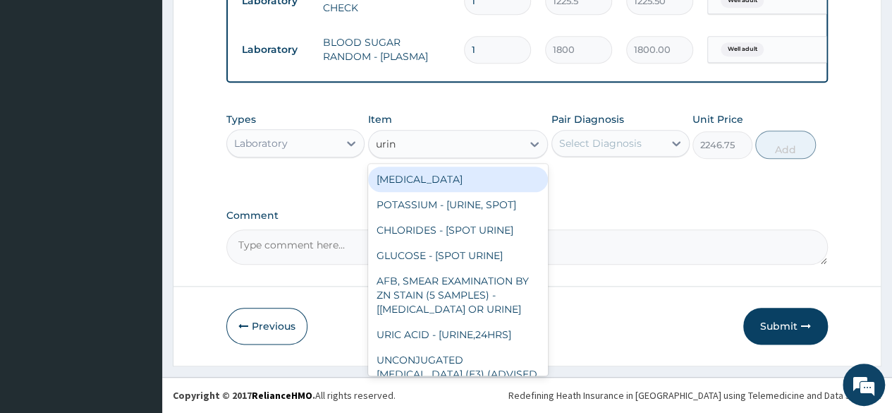
click at [428, 170] on div "[MEDICAL_DATA]" at bounding box center [458, 179] width 181 height 25
type input "1531.875"
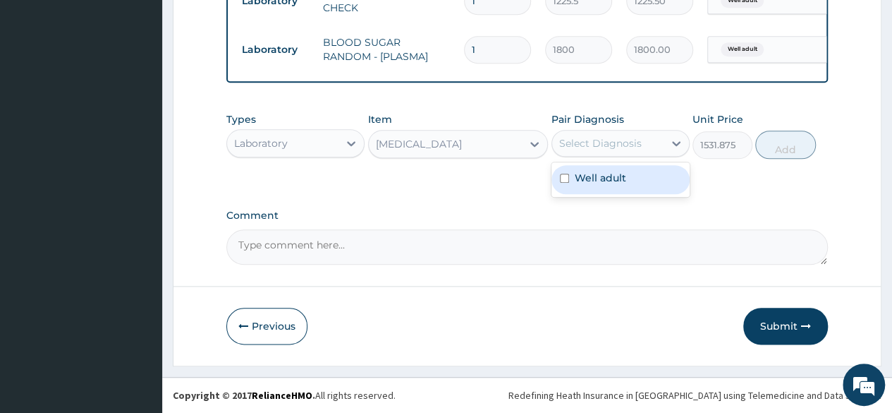
drag, startPoint x: 603, startPoint y: 154, endPoint x: 598, endPoint y: 200, distance: 46.1
click at [598, 162] on div "Types Laboratory Item URINALYSIS Pair Diagnosis Select Diagnosis Unit Price 153…" at bounding box center [527, 135] width 602 height 61
drag, startPoint x: 591, startPoint y: 142, endPoint x: 598, endPoint y: 174, distance: 33.1
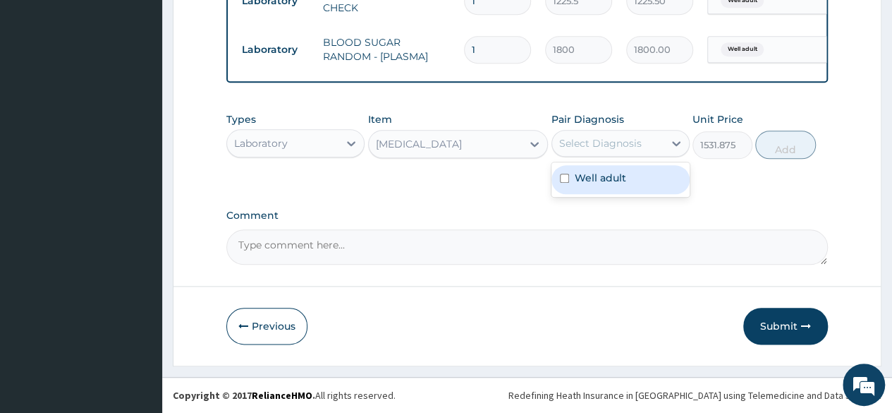
click at [598, 157] on div "option Well adult, selected. option Well adult focused, 1 of 1. 1 result availa…" at bounding box center [621, 143] width 138 height 27
click at [598, 174] on label "Well adult" at bounding box center [601, 178] width 52 height 14
checkbox input "true"
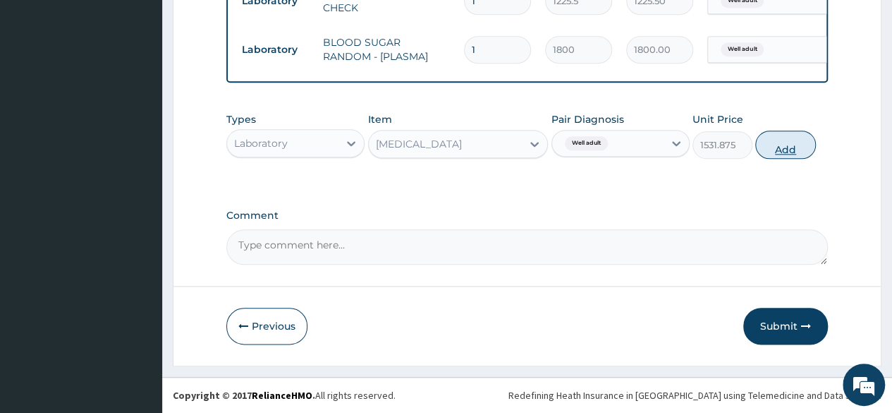
click at [777, 152] on button "Add" at bounding box center [786, 145] width 60 height 28
type input "0"
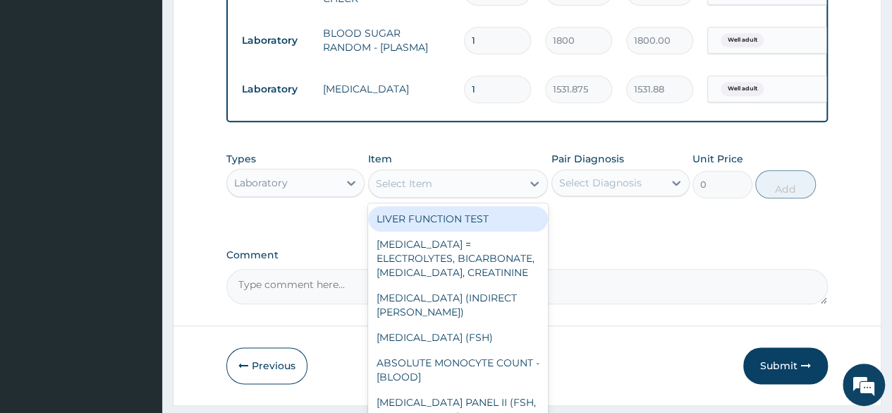
click at [426, 195] on div "Select Item" at bounding box center [446, 183] width 154 height 23
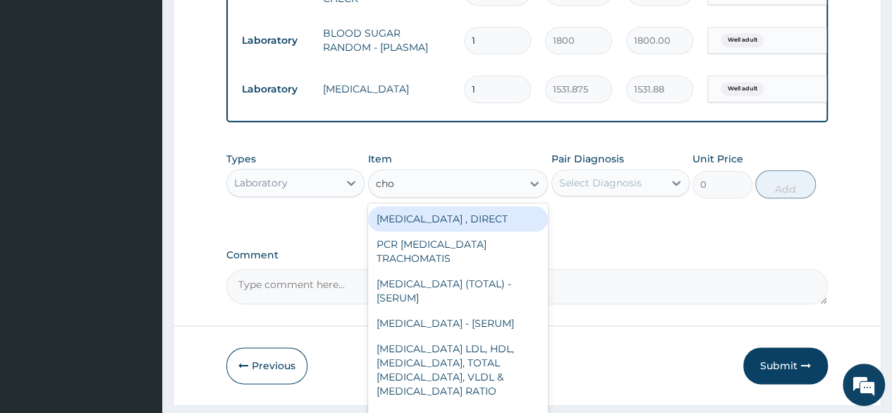
type input "chol"
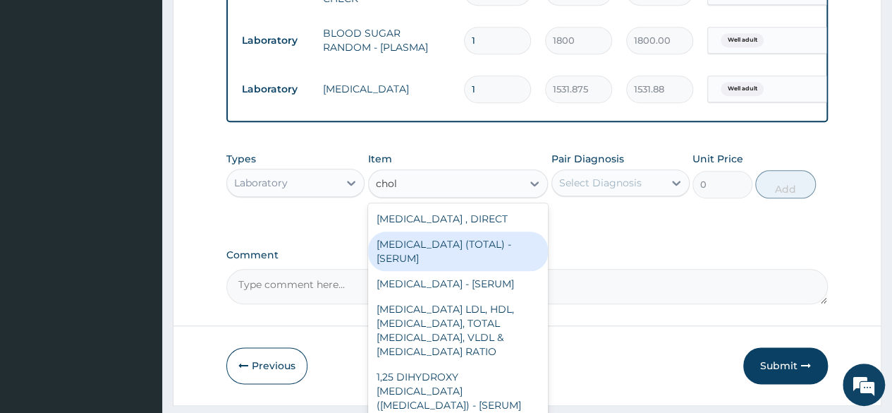
click at [442, 248] on div "[MEDICAL_DATA] (TOTAL) - [SERUM]" at bounding box center [458, 251] width 181 height 40
type input "2880"
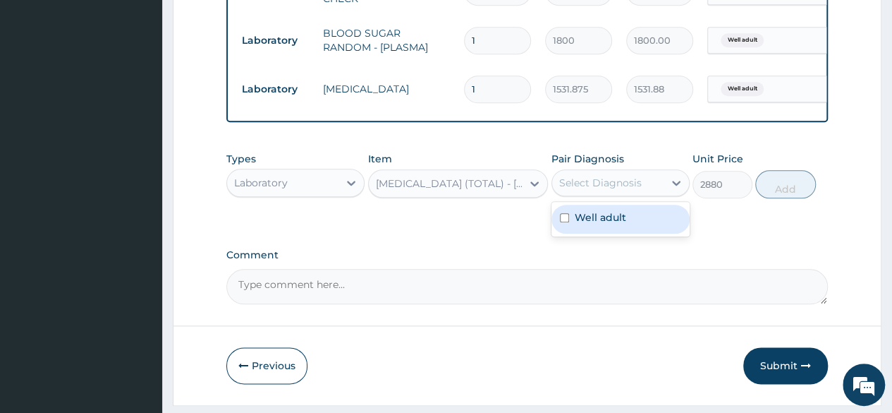
click at [624, 187] on div "Select Diagnosis" at bounding box center [600, 183] width 83 height 14
click at [614, 215] on div "Well adult" at bounding box center [621, 219] width 138 height 29
checkbox input "true"
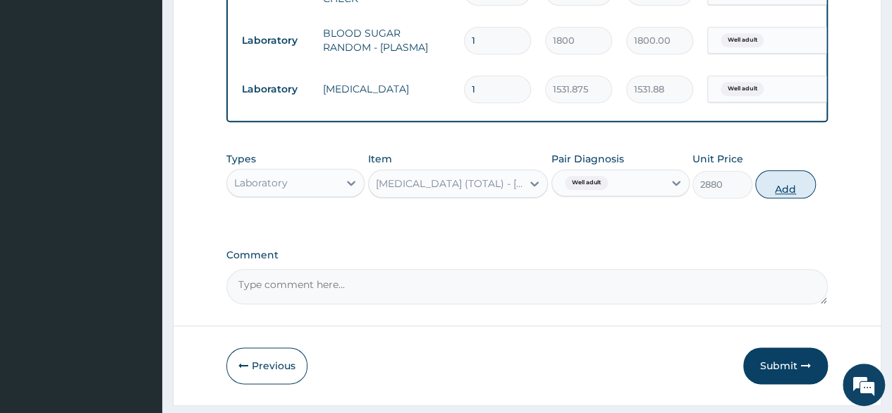
click at [770, 198] on button "Add" at bounding box center [786, 184] width 60 height 28
type input "0"
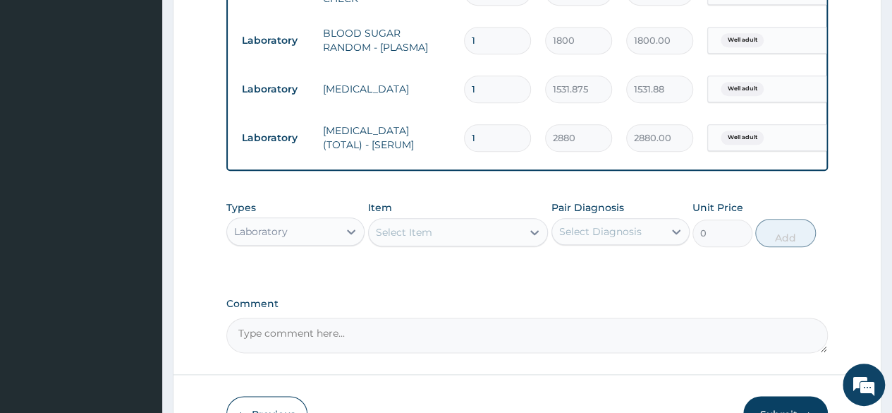
click at [540, 275] on div "Types Laboratory Item Select Item Pair Diagnosis Select Diagnosis Unit Price 0 …" at bounding box center [527, 234] width 602 height 82
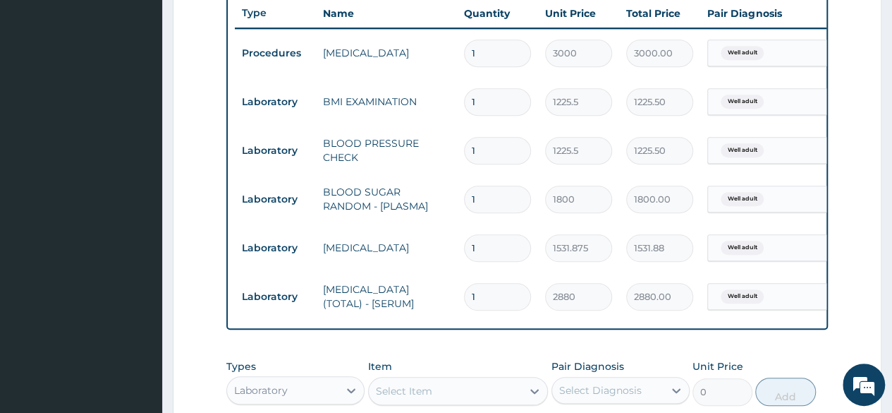
scroll to position [790, 0]
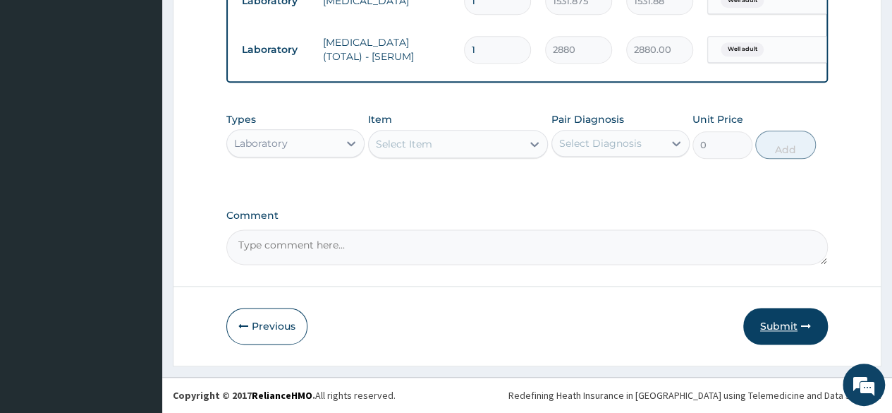
click at [799, 329] on button "Submit" at bounding box center [786, 326] width 85 height 37
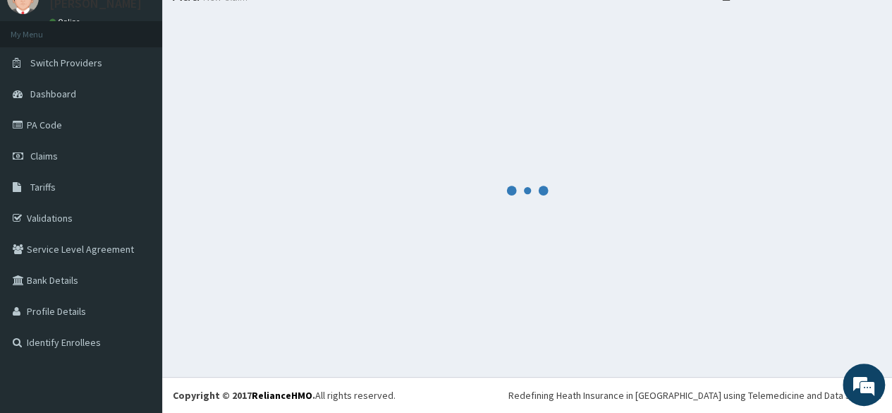
scroll to position [59, 0]
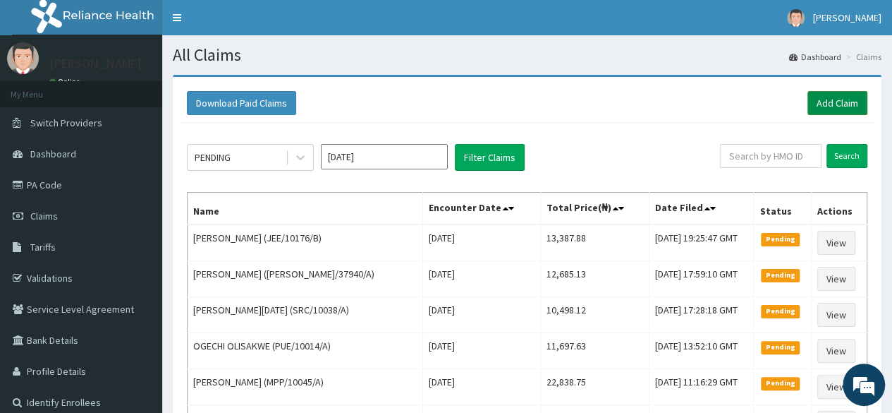
click at [833, 101] on link "Add Claim" at bounding box center [838, 103] width 60 height 24
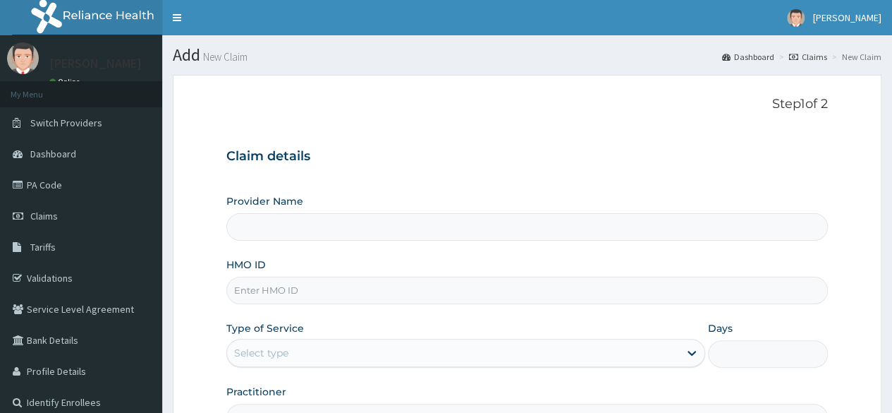
type input "Reliance Family Clinics (RFC) - [GEOGRAPHIC_DATA]"
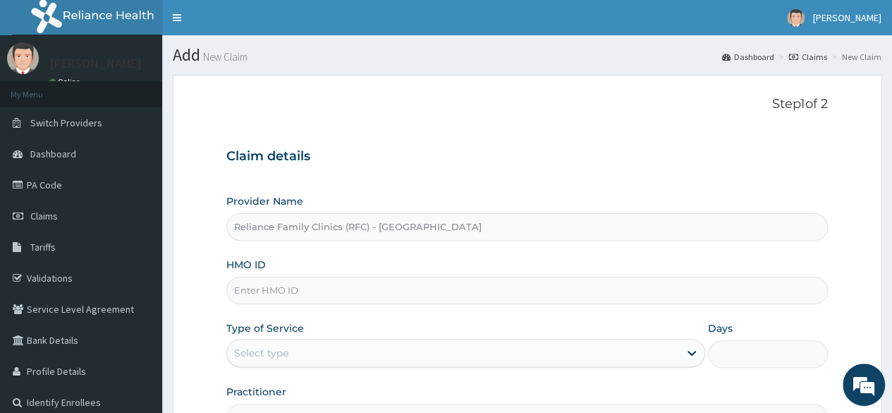
click at [383, 284] on input "HMO ID" at bounding box center [527, 291] width 602 height 28
paste input "DPK/10026/A"
type input "DPK/10026/A"
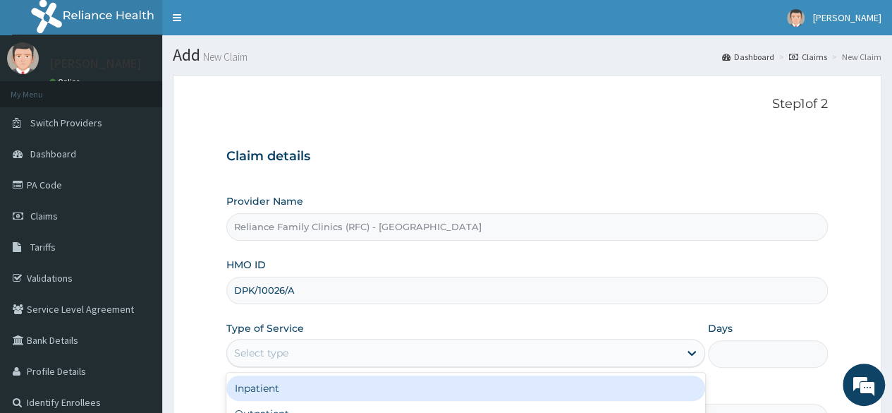
click at [367, 361] on div "Select type" at bounding box center [453, 352] width 452 height 23
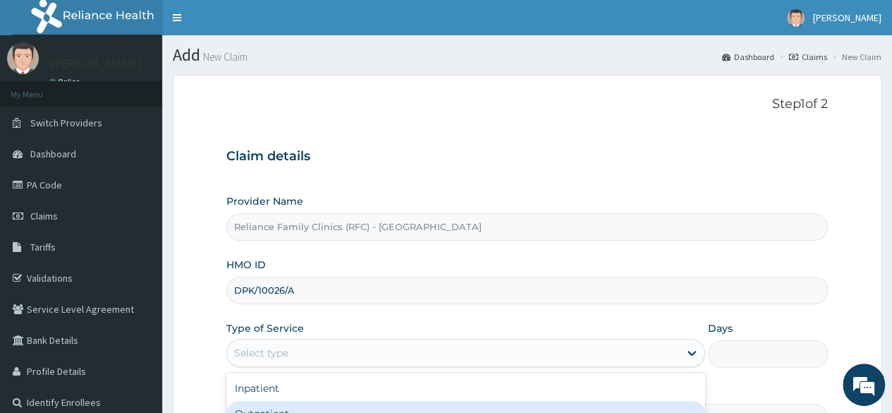
click at [313, 404] on div "Outpatient" at bounding box center [465, 413] width 479 height 25
type input "1"
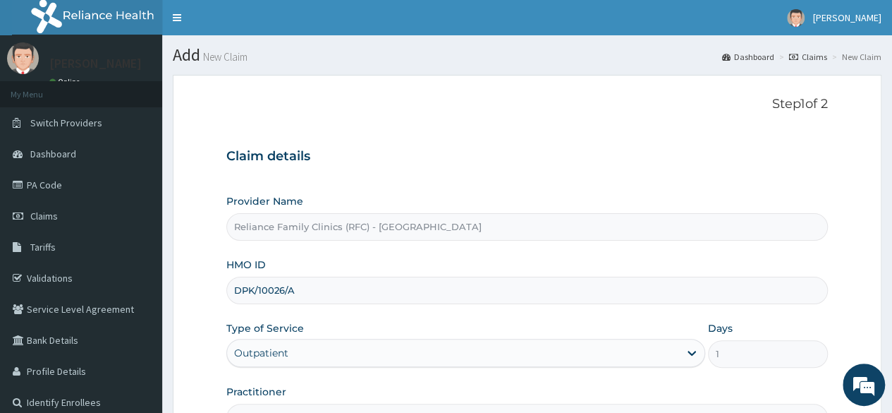
scroll to position [164, 0]
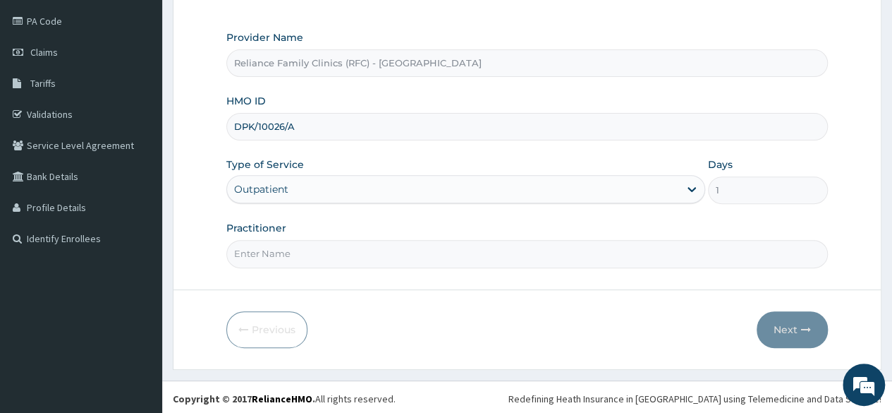
click at [282, 252] on input "Practitioner" at bounding box center [527, 254] width 602 height 28
type input "locum"
click at [794, 323] on button "Next" at bounding box center [792, 329] width 71 height 37
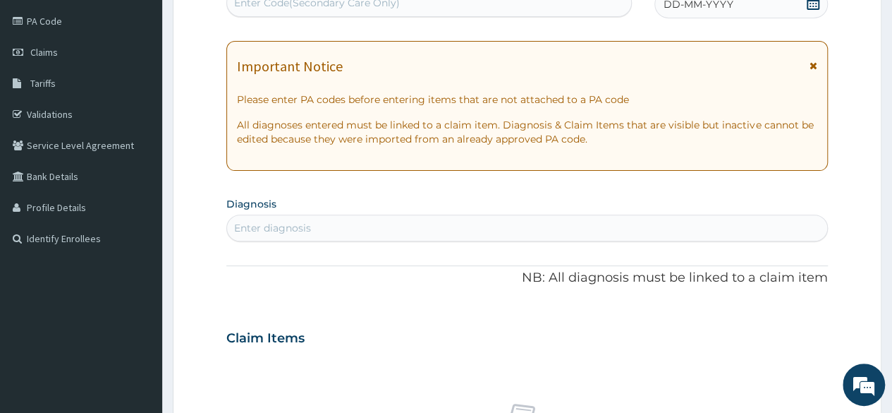
click at [811, 13] on div "DD-MM-YYYY" at bounding box center [742, 4] width 174 height 28
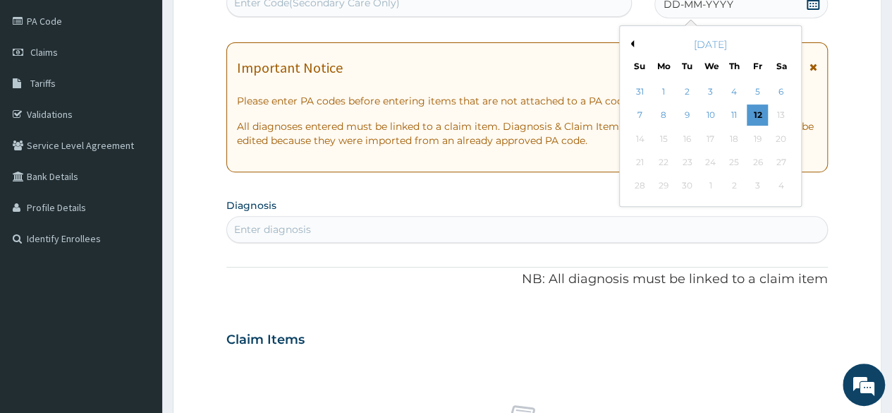
click at [638, 47] on div "September 2025" at bounding box center [711, 44] width 170 height 14
click at [634, 47] on div "September 2025" at bounding box center [711, 44] width 170 height 14
click at [632, 42] on button "Previous Month" at bounding box center [630, 43] width 7 height 7
click at [728, 179] on div "28" at bounding box center [734, 186] width 21 height 21
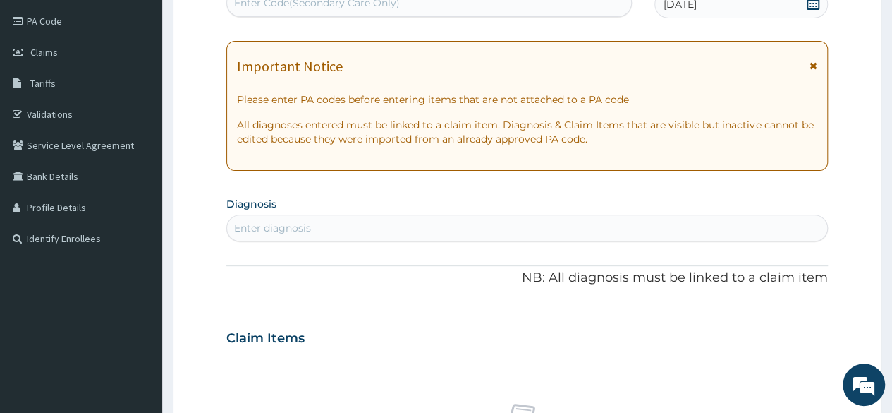
click at [525, 226] on div "Enter diagnosis" at bounding box center [527, 228] width 600 height 23
type input "M"
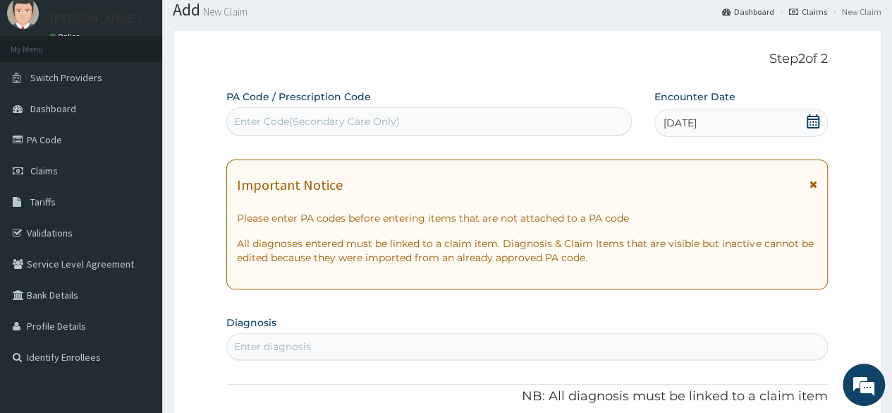
scroll to position [47, 0]
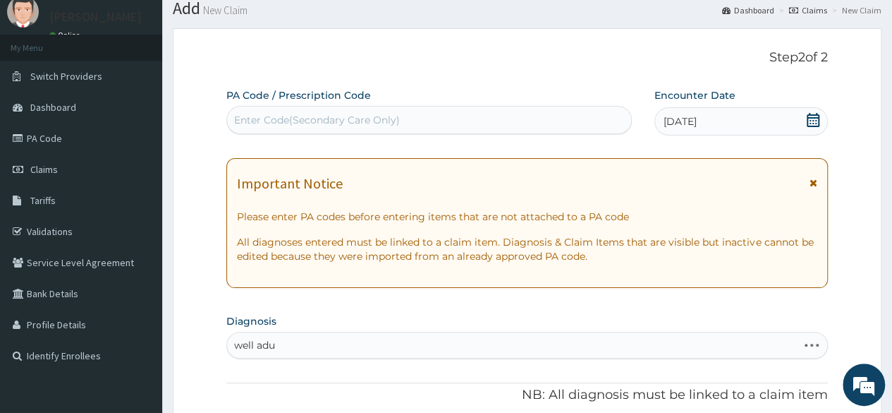
type input "well adul"
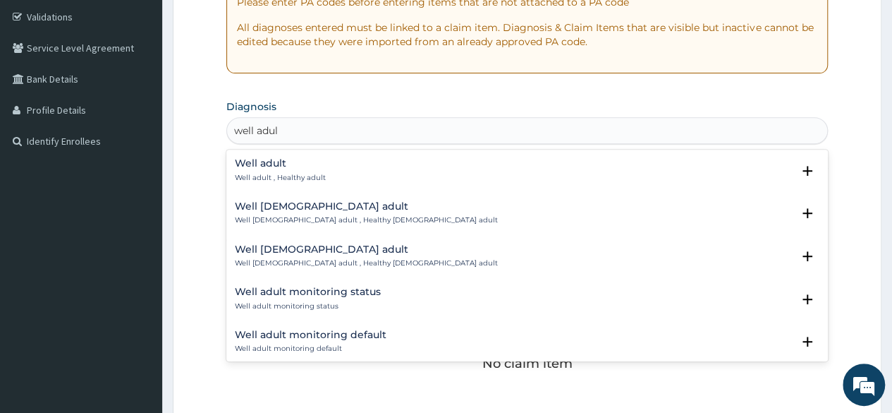
scroll to position [278, 0]
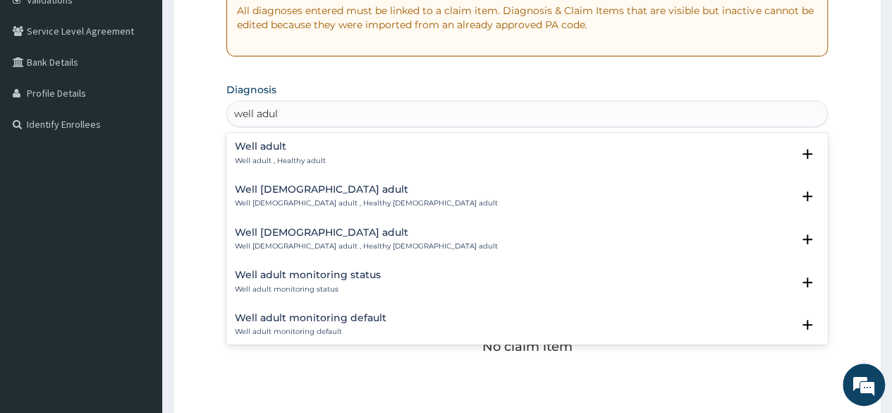
click at [267, 143] on h4 "Well adult" at bounding box center [280, 146] width 91 height 11
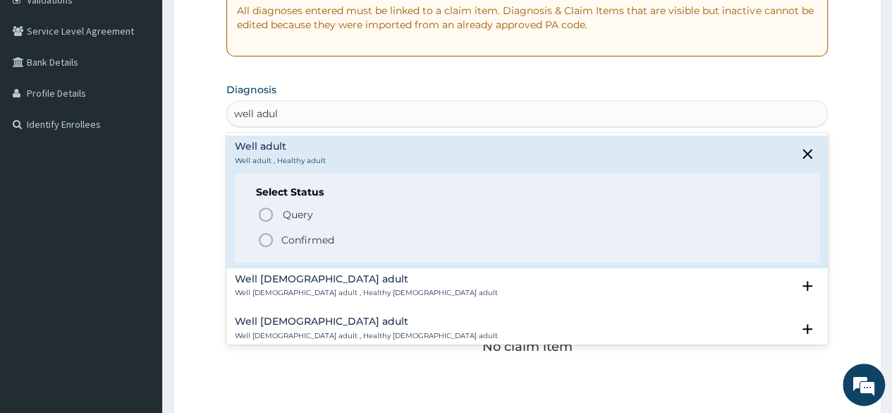
click at [309, 241] on p "Confirmed" at bounding box center [307, 240] width 53 height 14
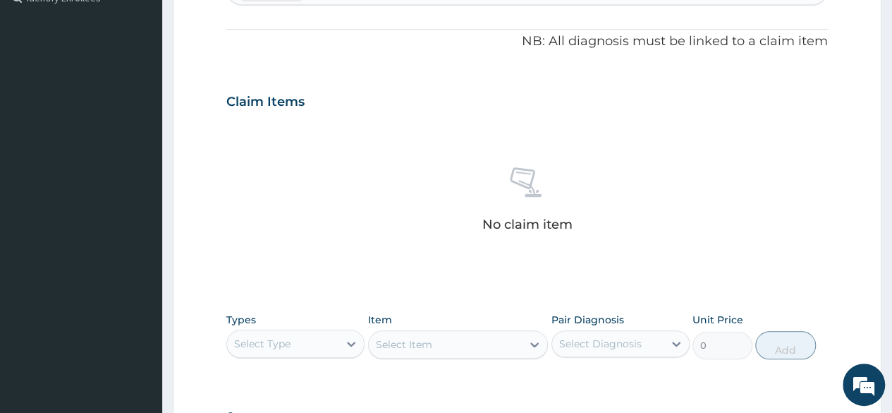
scroll to position [602, 0]
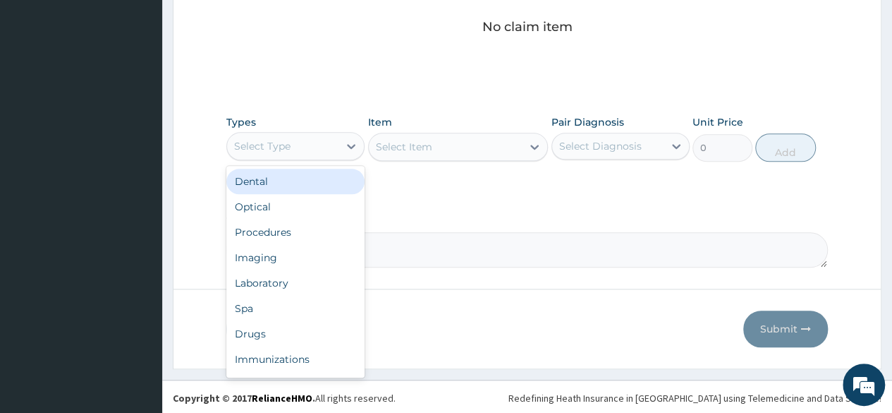
click at [317, 150] on div "Select Type" at bounding box center [282, 146] width 111 height 23
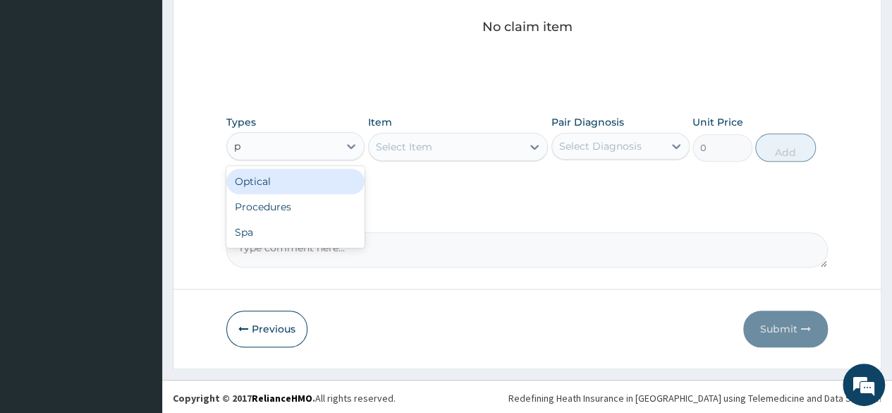
type input "pr"
click at [306, 182] on div "Procedures" at bounding box center [295, 181] width 138 height 25
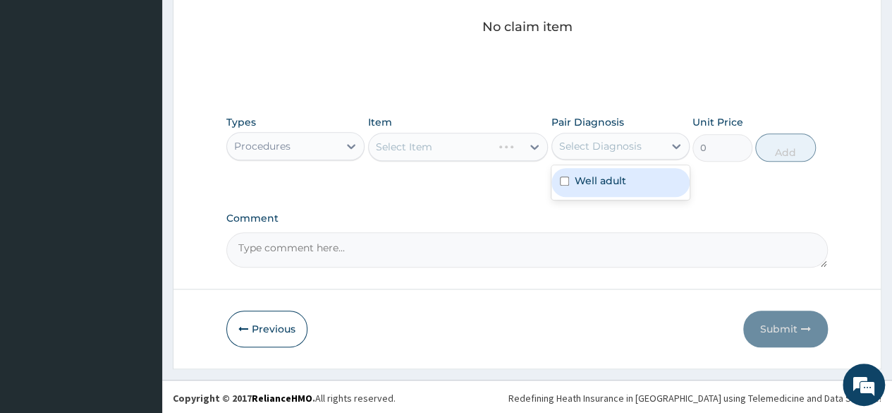
drag, startPoint x: 597, startPoint y: 152, endPoint x: 593, endPoint y: 185, distance: 33.4
click at [593, 159] on div "option Well adult focused, 1 of 1. 1 result available. Use Up and Down to choos…" at bounding box center [621, 146] width 138 height 27
click at [593, 185] on label "Well adult" at bounding box center [601, 181] width 52 height 14
checkbox input "true"
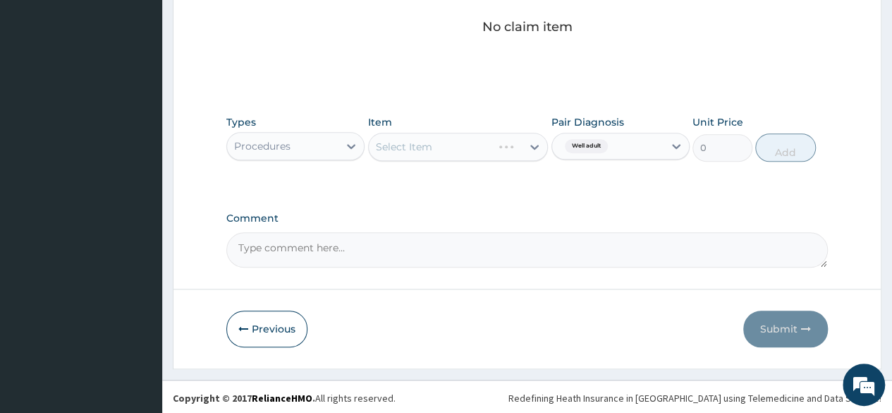
click at [486, 153] on div "Select Item" at bounding box center [458, 147] width 181 height 28
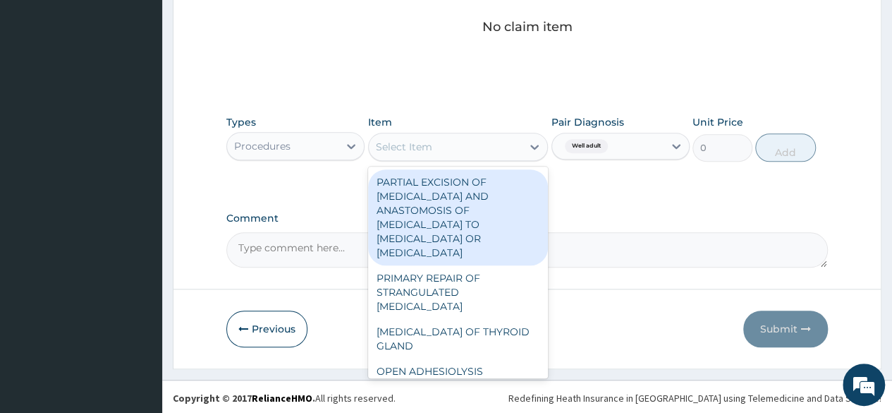
click at [502, 138] on div "Select Item" at bounding box center [446, 146] width 154 height 23
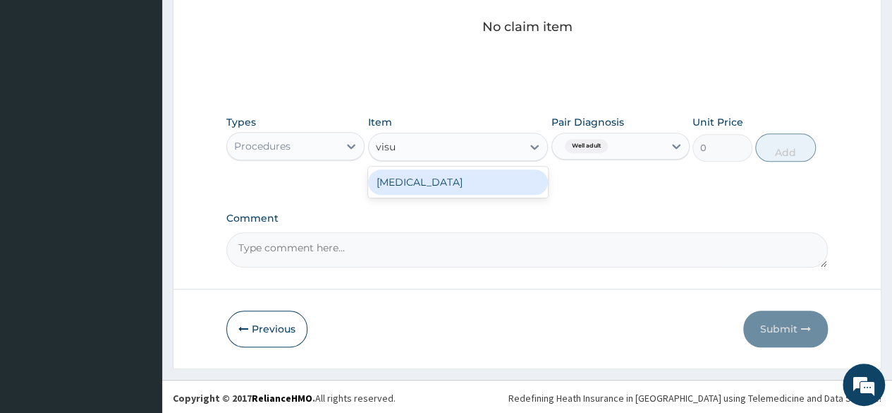
type input "visua"
click at [487, 180] on div "[MEDICAL_DATA]" at bounding box center [458, 181] width 181 height 25
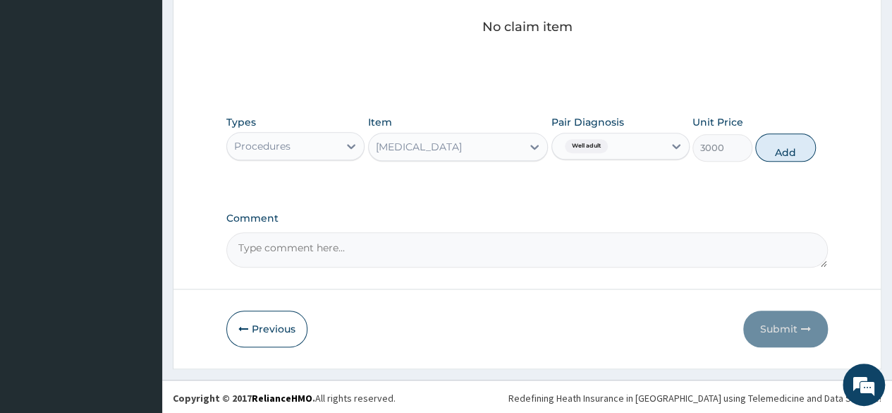
click at [797, 160] on div "Types Procedures Item VISUAL ACUITY Pair Diagnosis Well adult Unit Price 3000 A…" at bounding box center [527, 138] width 602 height 61
click at [785, 149] on button "Add" at bounding box center [786, 147] width 60 height 28
type input "0"
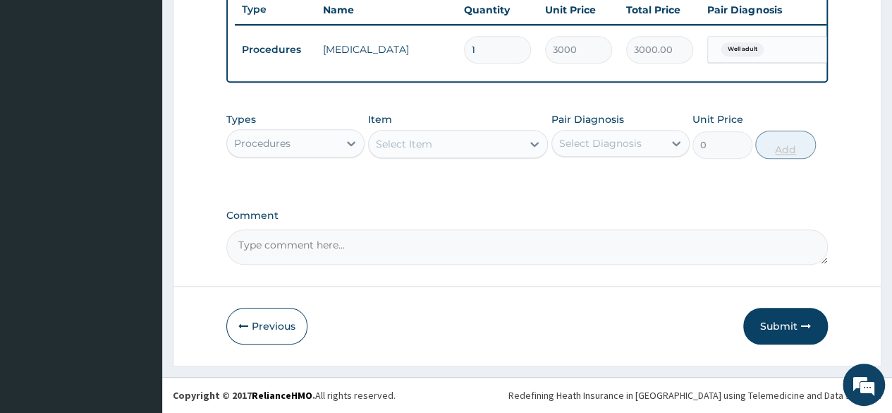
scroll to position [546, 0]
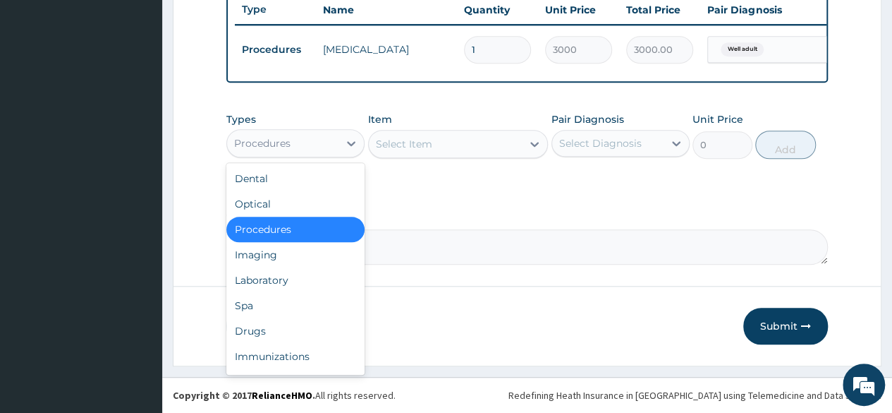
click at [333, 151] on div "Procedures" at bounding box center [282, 143] width 111 height 23
click at [302, 271] on div "Laboratory" at bounding box center [295, 279] width 138 height 25
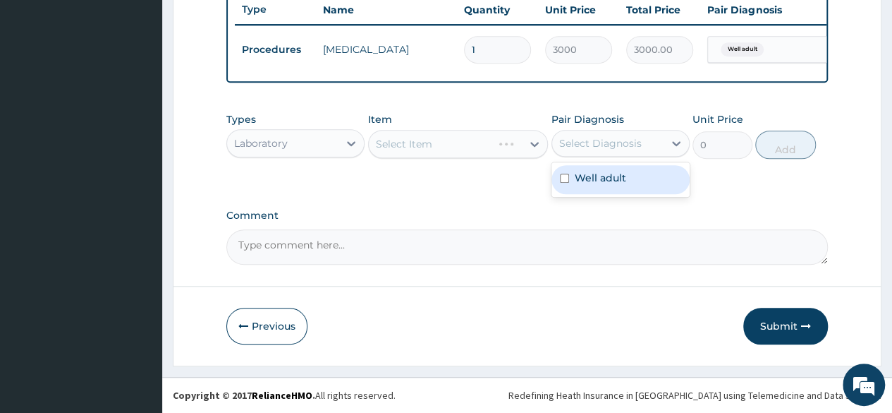
drag, startPoint x: 646, startPoint y: 143, endPoint x: 624, endPoint y: 188, distance: 49.9
click at [624, 157] on div "option Well adult, selected. option Well adult focused, 1 of 1. 1 result availa…" at bounding box center [621, 143] width 138 height 27
click at [624, 188] on div "Well adult" at bounding box center [621, 179] width 138 height 29
checkbox input "true"
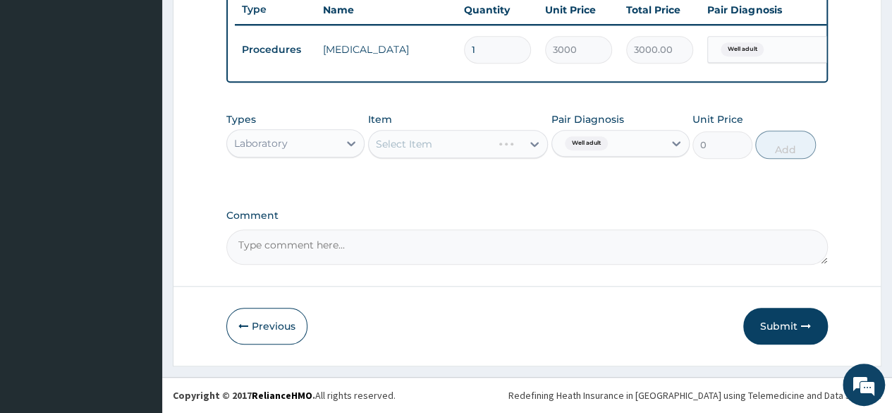
click at [457, 141] on div "Select Item" at bounding box center [458, 144] width 181 height 28
click at [459, 145] on div "Select Item" at bounding box center [458, 144] width 181 height 28
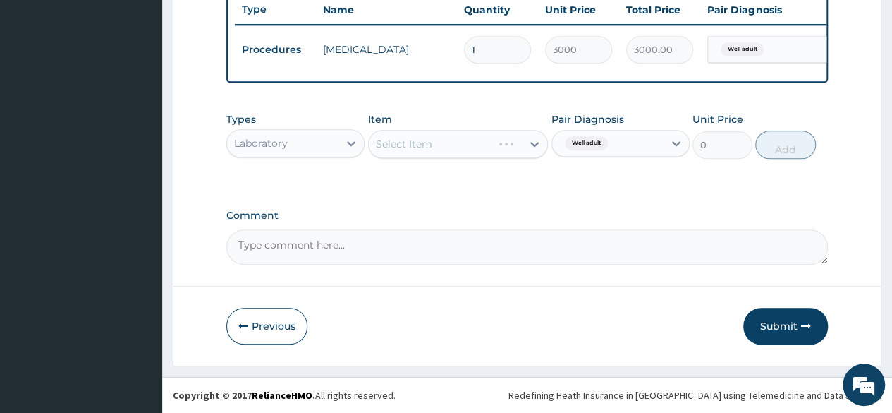
click at [459, 145] on div "Select Item" at bounding box center [458, 144] width 181 height 28
click at [529, 150] on div "Select Item" at bounding box center [458, 144] width 181 height 28
click at [598, 226] on div "Comment" at bounding box center [527, 237] width 602 height 55
click at [536, 152] on div "Select Item" at bounding box center [458, 144] width 181 height 28
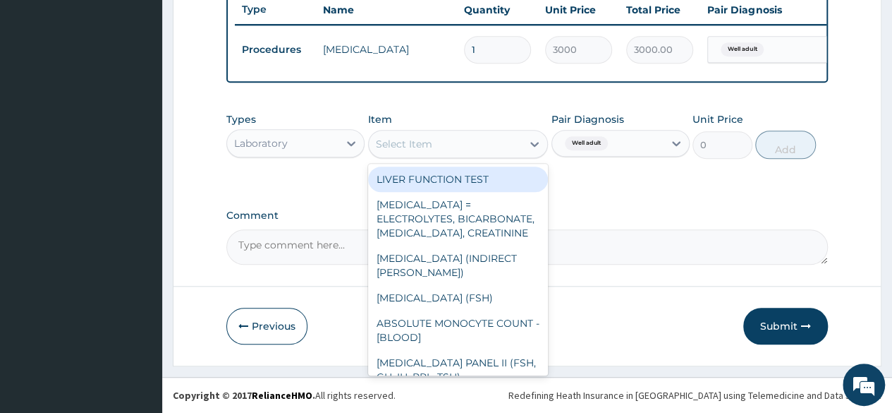
click at [490, 155] on div "Select Item" at bounding box center [446, 144] width 154 height 23
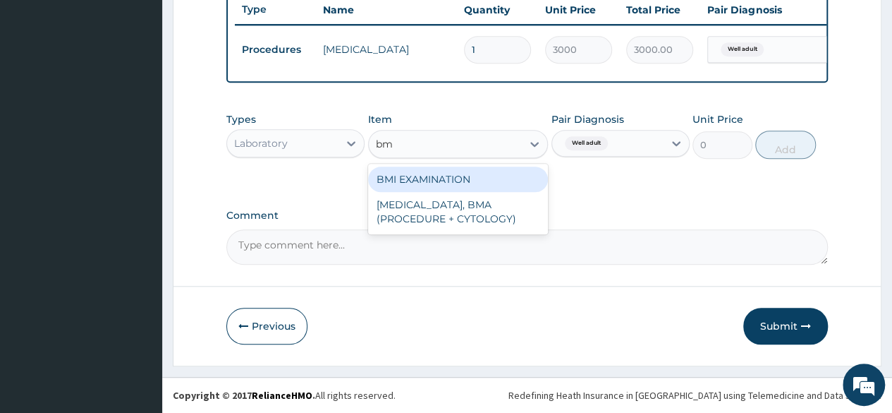
type input "bmi"
click at [480, 186] on div "BMI EXAMINATION" at bounding box center [458, 179] width 181 height 25
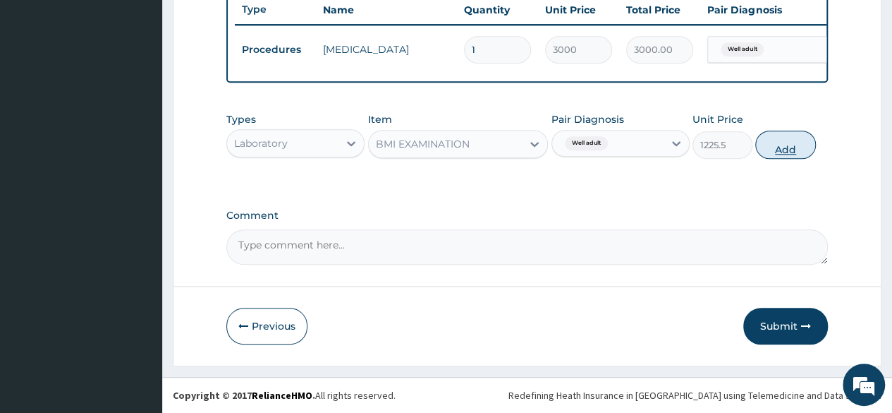
click at [769, 156] on button "Add" at bounding box center [786, 145] width 60 height 28
type input "0"
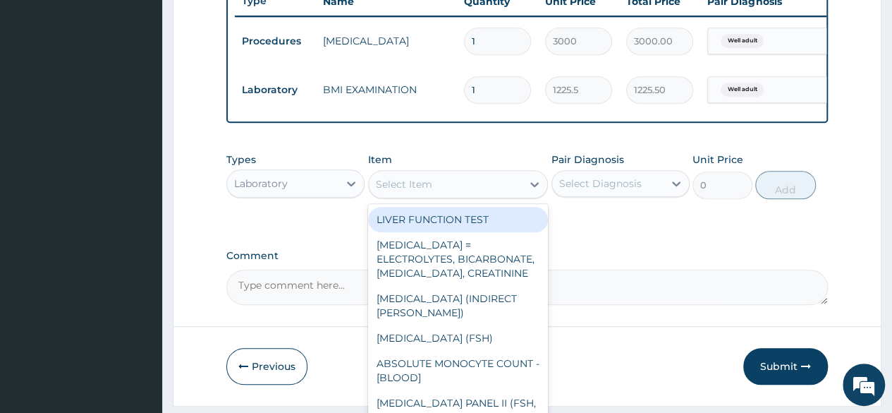
click at [425, 191] on div "Select Item" at bounding box center [404, 184] width 56 height 14
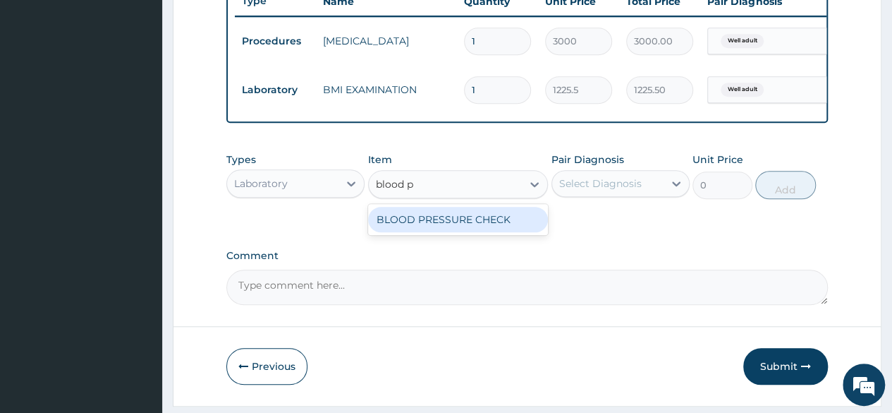
type input "blood pr"
click at [406, 228] on div "BLOOD PRESSURE CHECK" at bounding box center [458, 219] width 181 height 25
type input "1225.5"
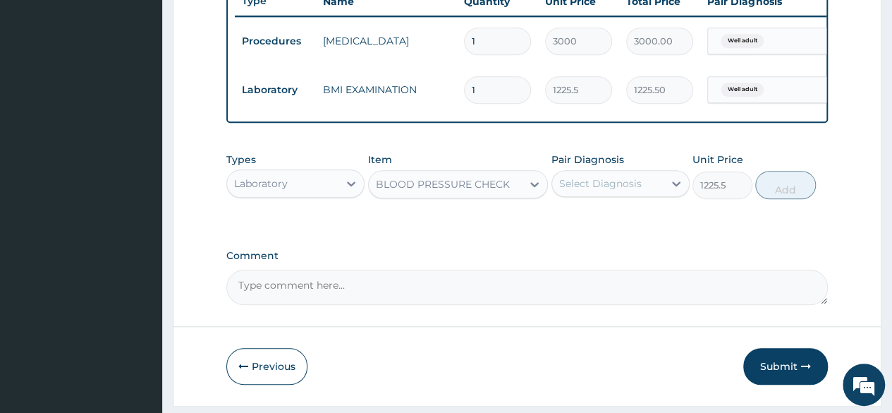
click at [589, 190] on div "Select Diagnosis" at bounding box center [600, 183] width 83 height 14
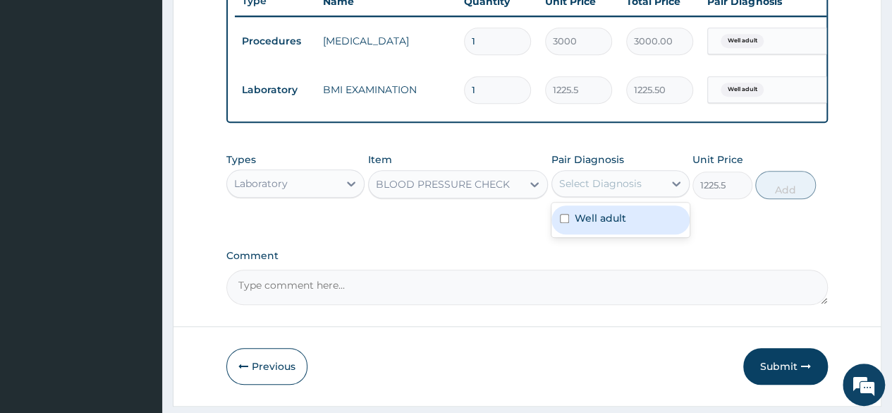
click at [583, 225] on label "Well adult" at bounding box center [601, 218] width 52 height 14
checkbox input "true"
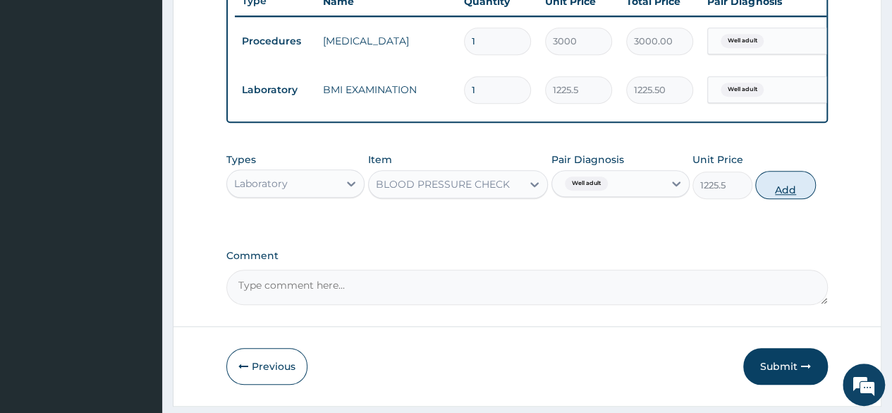
click at [777, 198] on button "Add" at bounding box center [786, 185] width 60 height 28
type input "0"
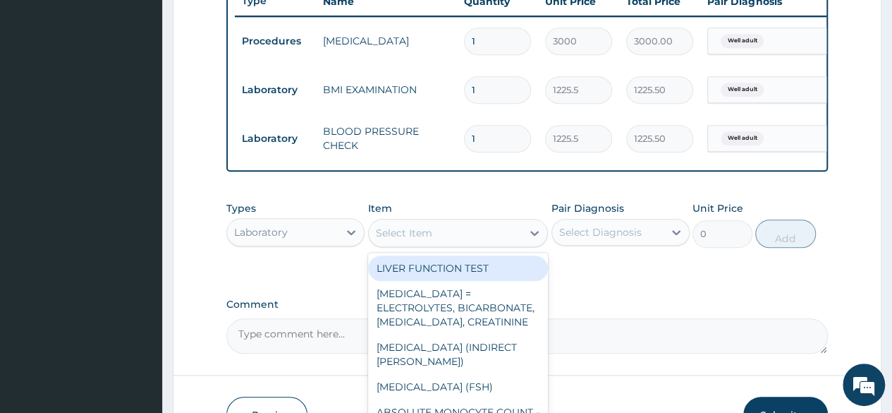
click at [461, 247] on div "Select Item" at bounding box center [458, 233] width 181 height 28
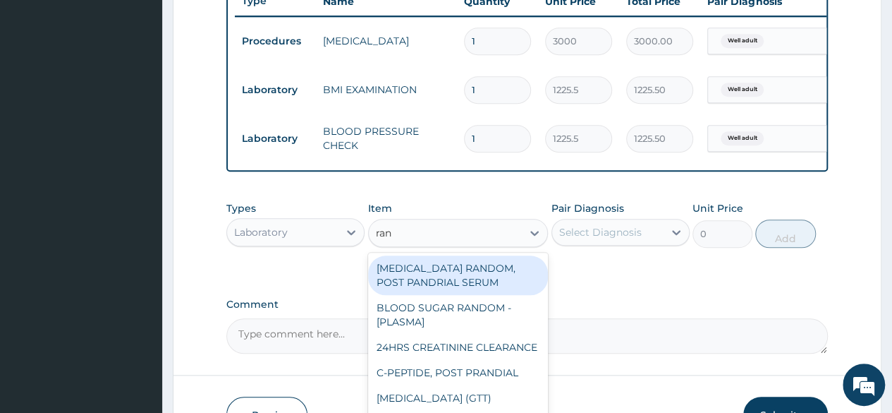
type input "rand"
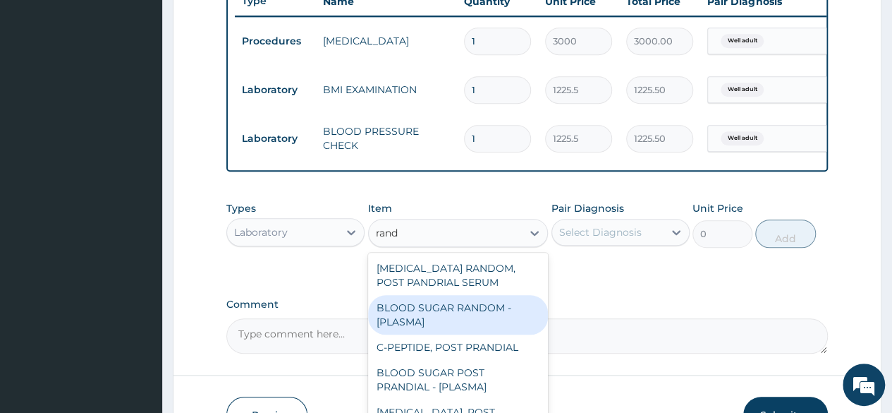
click at [440, 320] on div "BLOOD SUGAR RANDOM - [PLASMA]" at bounding box center [458, 315] width 181 height 40
type input "1800"
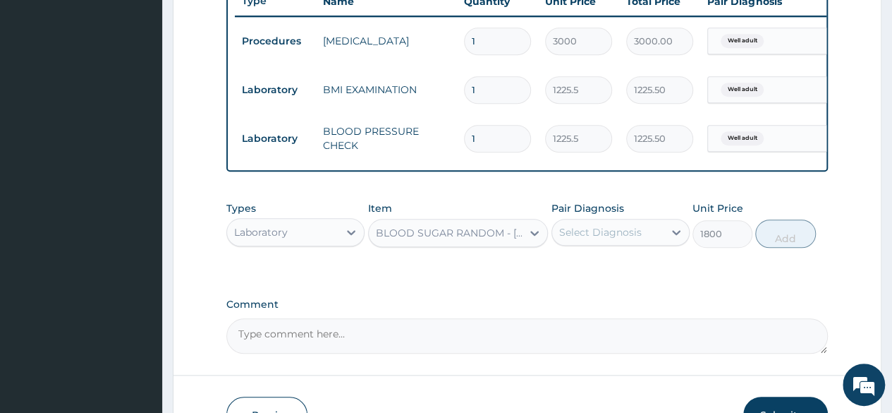
click at [618, 239] on div "Select Diagnosis" at bounding box center [600, 232] width 83 height 14
click at [612, 274] on label "Well adult" at bounding box center [601, 267] width 52 height 14
checkbox input "true"
click at [782, 245] on button "Add" at bounding box center [786, 233] width 60 height 28
type input "0"
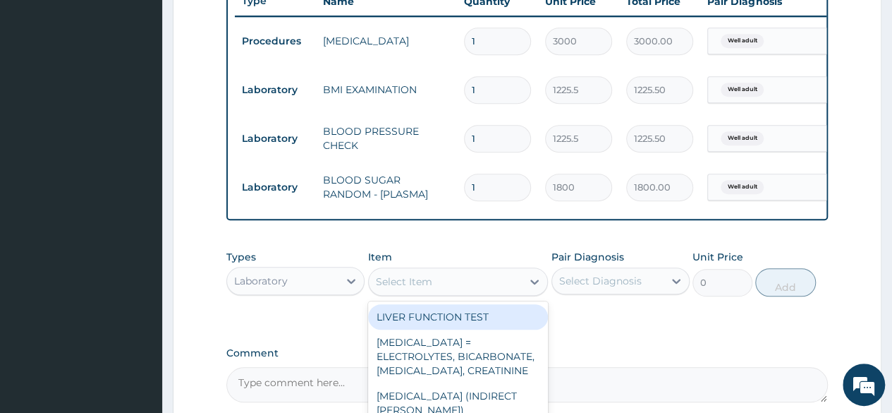
click at [414, 287] on div "Select Item" at bounding box center [404, 281] width 56 height 14
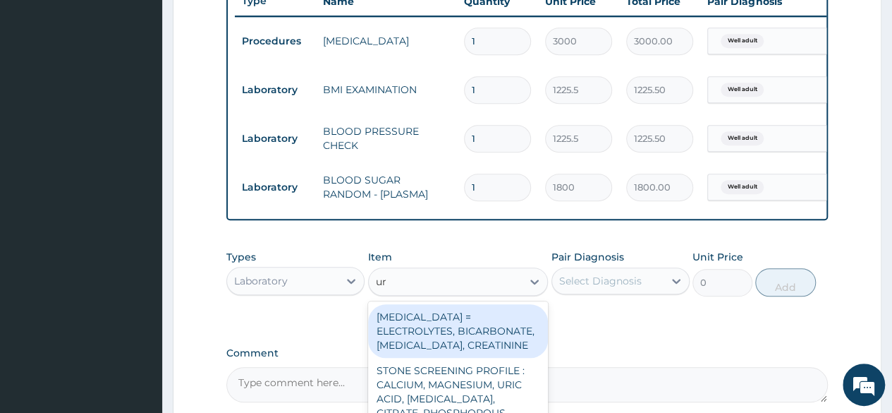
type input "uri"
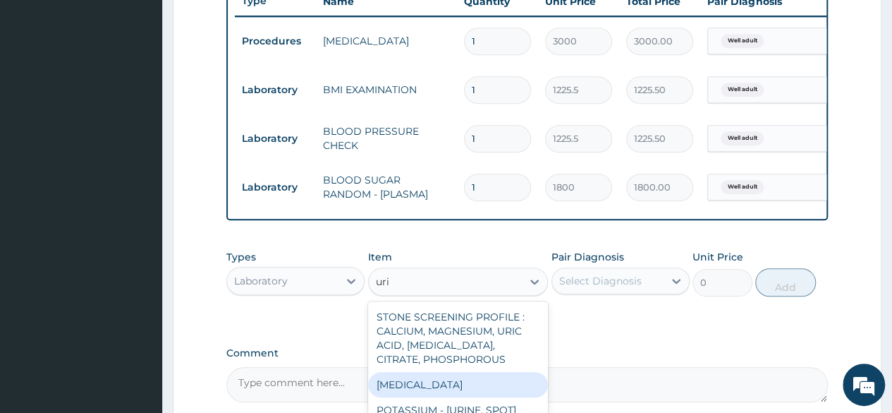
click at [408, 397] on div "[MEDICAL_DATA]" at bounding box center [458, 384] width 181 height 25
type input "1531.875"
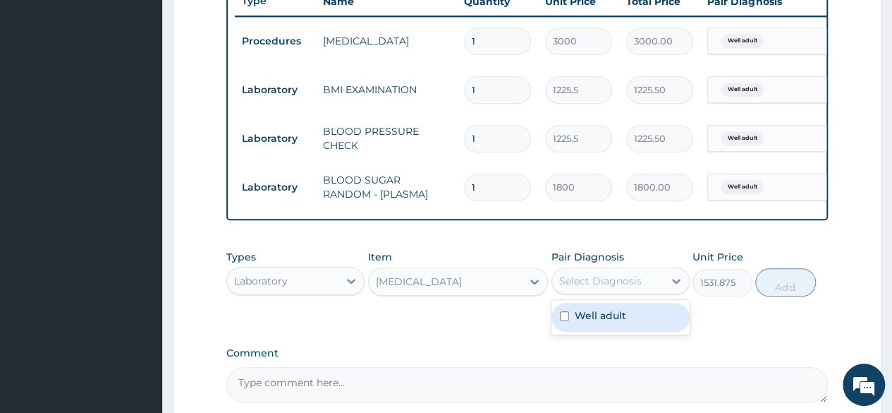
drag, startPoint x: 658, startPoint y: 298, endPoint x: 604, endPoint y: 341, distance: 69.7
click at [604, 294] on div "option Well adult, selected. option Well adult focused, 1 of 1. 1 result availa…" at bounding box center [621, 280] width 138 height 27
click at [604, 332] on div "Well adult" at bounding box center [621, 317] width 138 height 29
checkbox input "true"
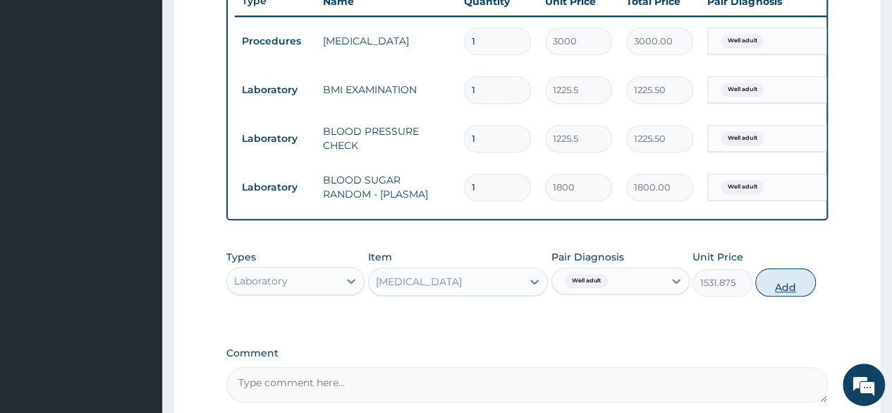
click at [790, 296] on button "Add" at bounding box center [786, 282] width 60 height 28
type input "0"
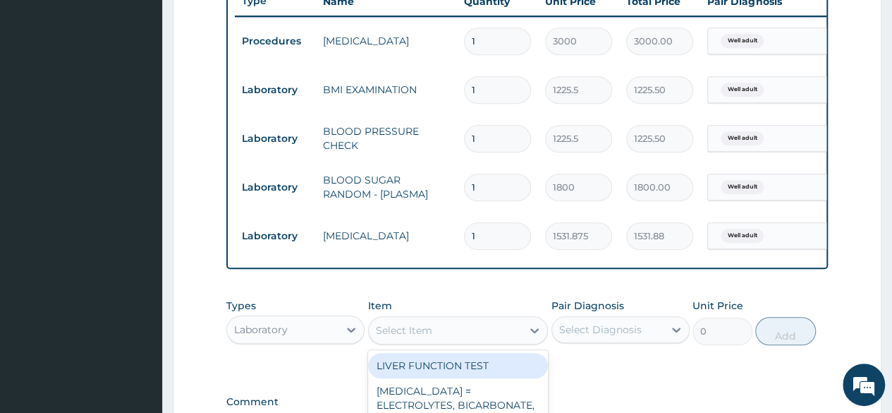
click at [490, 341] on div "Select Item" at bounding box center [446, 330] width 154 height 23
type input "cho"
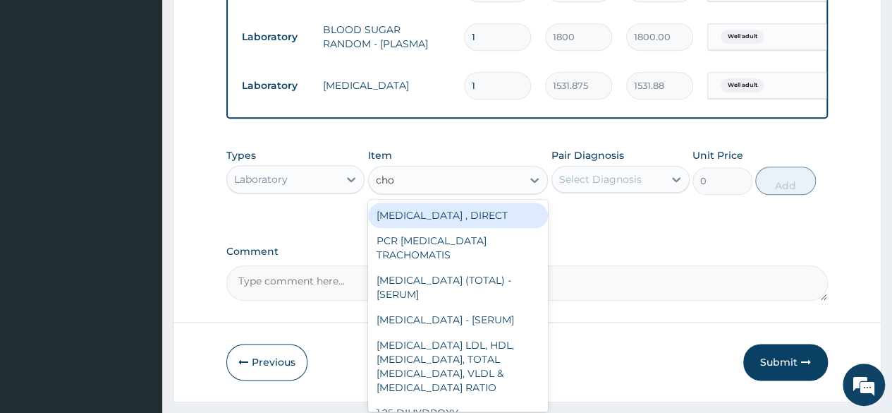
scroll to position [726, 0]
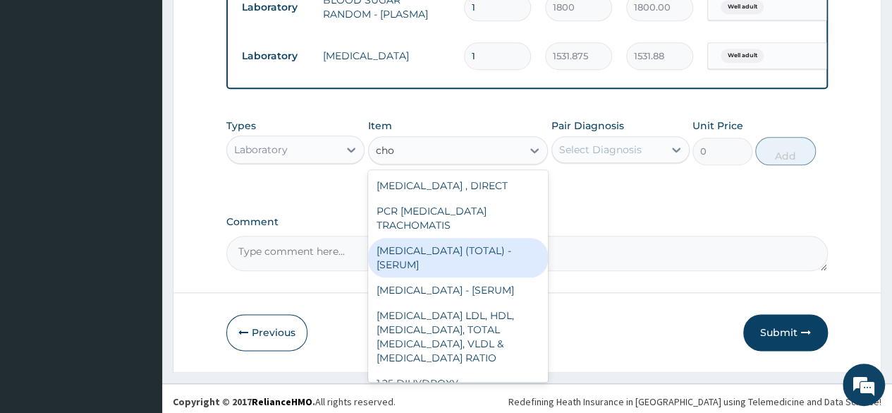
click at [464, 277] on div "[MEDICAL_DATA] (TOTAL) - [SERUM]" at bounding box center [458, 258] width 181 height 40
type input "2880"
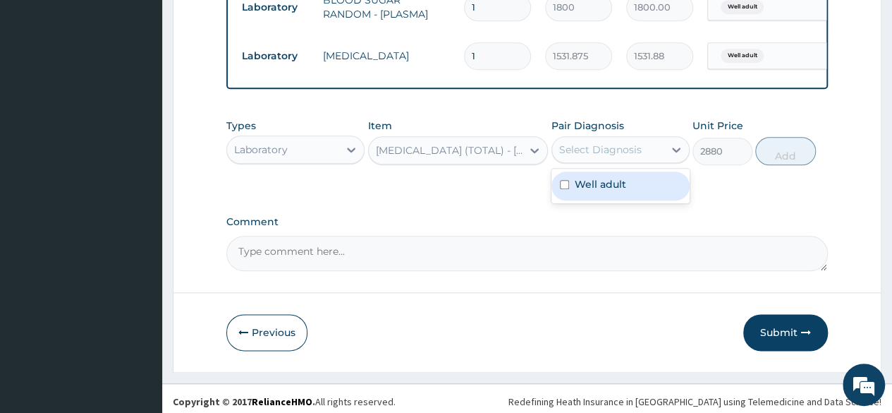
click at [618, 157] on div "Select Diagnosis" at bounding box center [600, 150] width 83 height 14
click at [605, 191] on label "Well adult" at bounding box center [601, 184] width 52 height 14
checkbox input "true"
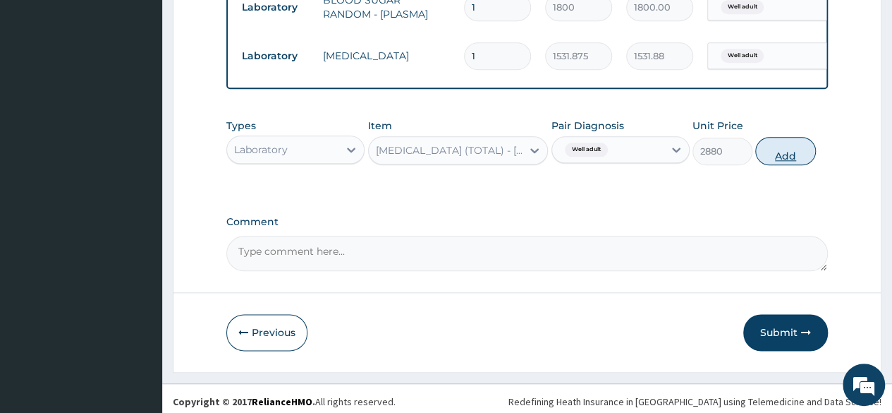
click at [765, 163] on button "Add" at bounding box center [786, 151] width 60 height 28
type input "0"
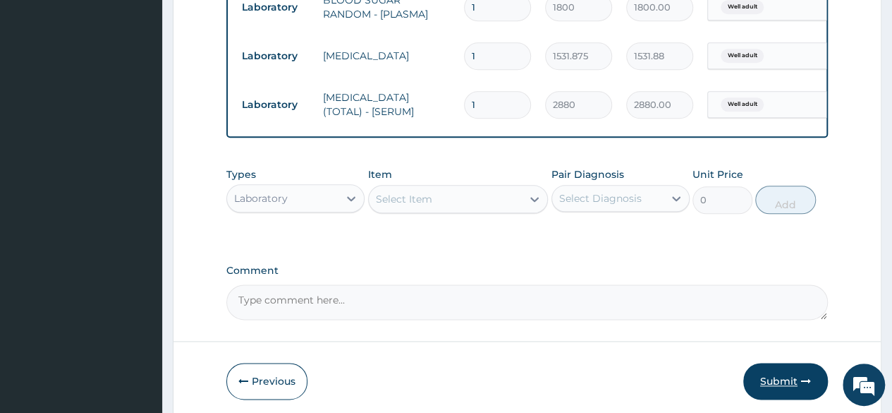
click at [773, 381] on button "Submit" at bounding box center [786, 381] width 85 height 37
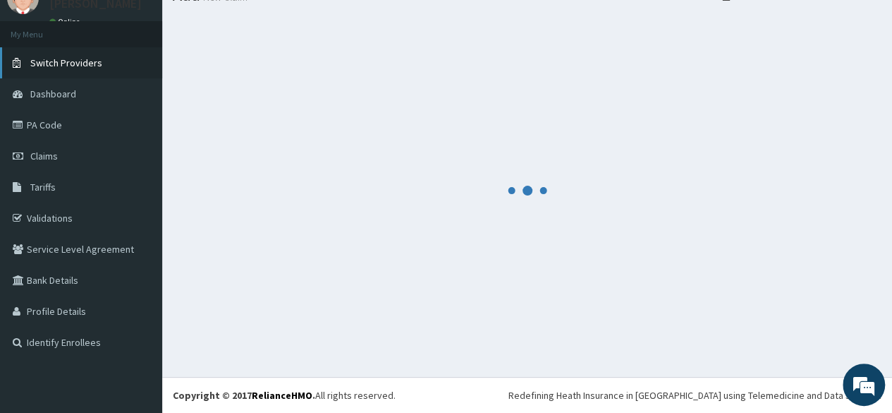
scroll to position [59, 0]
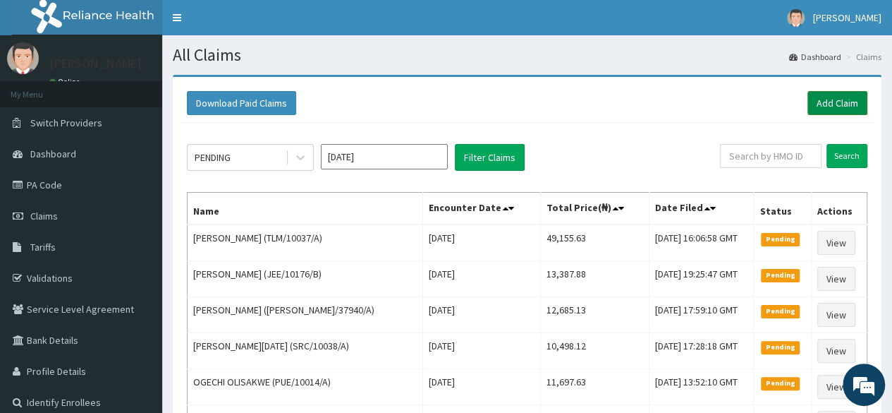
click at [828, 111] on link "Add Claim" at bounding box center [838, 103] width 60 height 24
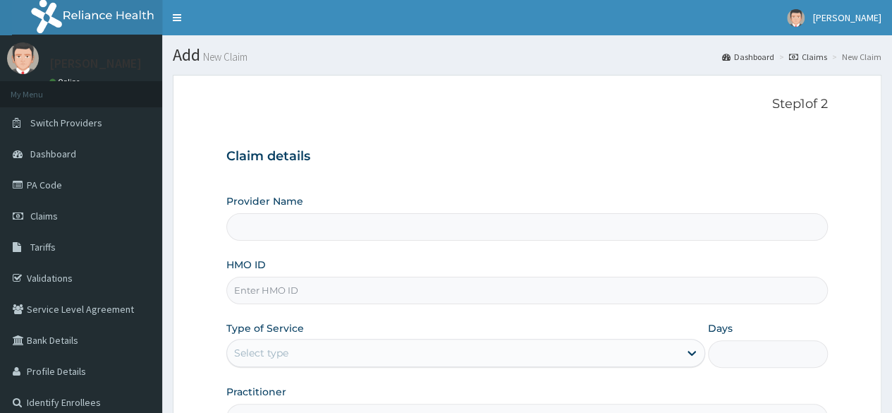
click at [309, 293] on input "HMO ID" at bounding box center [527, 291] width 602 height 28
paste input "DPK/10052/A"
type input "DPK/10052/A"
type input "Reliance Family Clinics (RFC) - [GEOGRAPHIC_DATA]"
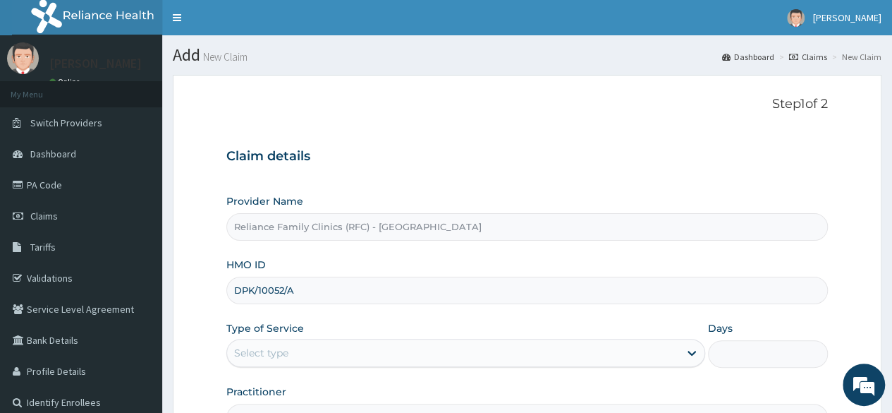
scroll to position [164, 0]
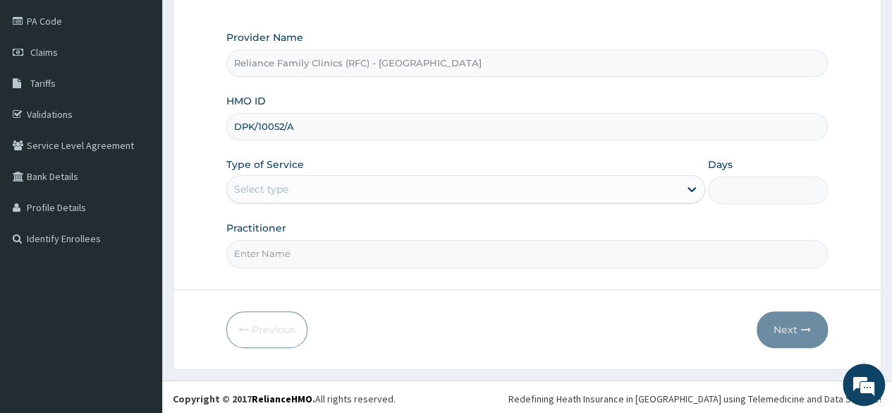
type input "DPK/10052/A"
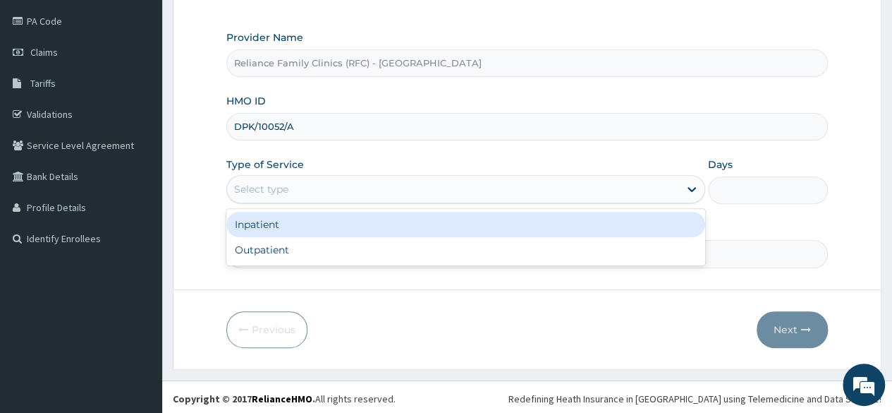
click at [293, 178] on div "Select type" at bounding box center [453, 189] width 452 height 23
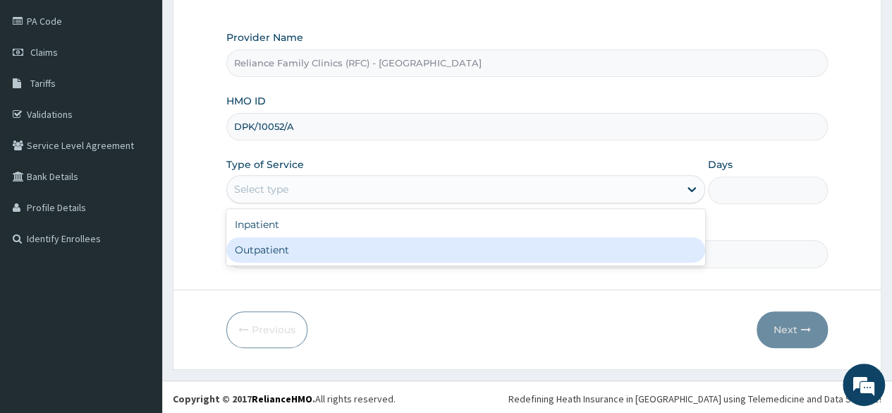
click at [276, 250] on div "Outpatient" at bounding box center [465, 249] width 479 height 25
type input "1"
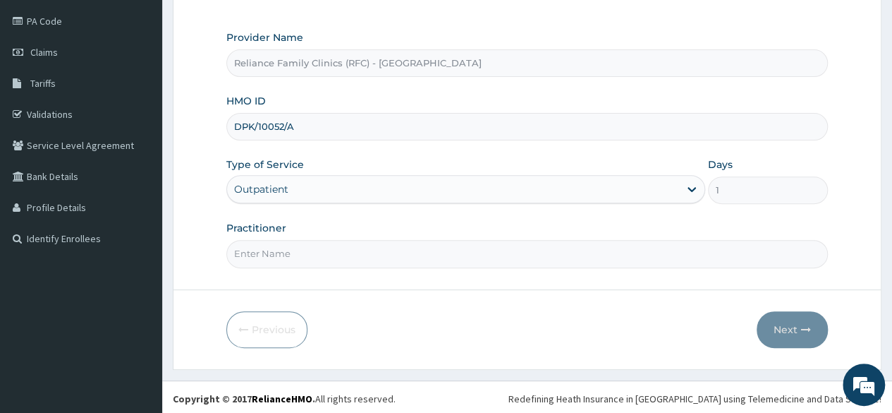
click at [276, 250] on input "Practitioner" at bounding box center [527, 254] width 602 height 28
type input "locum"
click at [792, 320] on button "Next" at bounding box center [792, 329] width 71 height 37
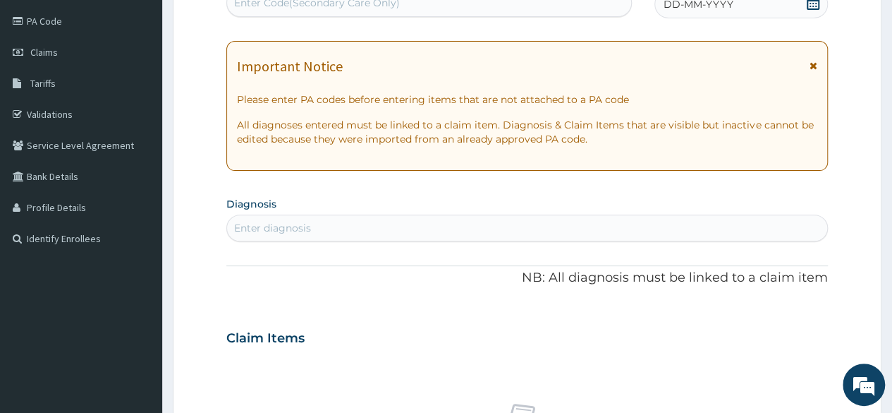
click at [792, 320] on div "Claim Items" at bounding box center [527, 335] width 602 height 37
click at [813, 5] on icon at bounding box center [813, 3] width 13 height 14
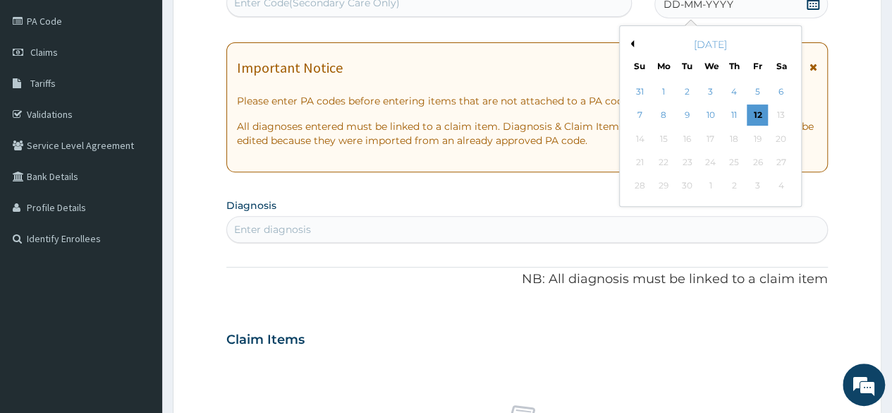
scroll to position [0, 0]
click at [631, 44] on button "Previous Month" at bounding box center [630, 43] width 7 height 7
click at [739, 183] on div "28" at bounding box center [734, 186] width 21 height 21
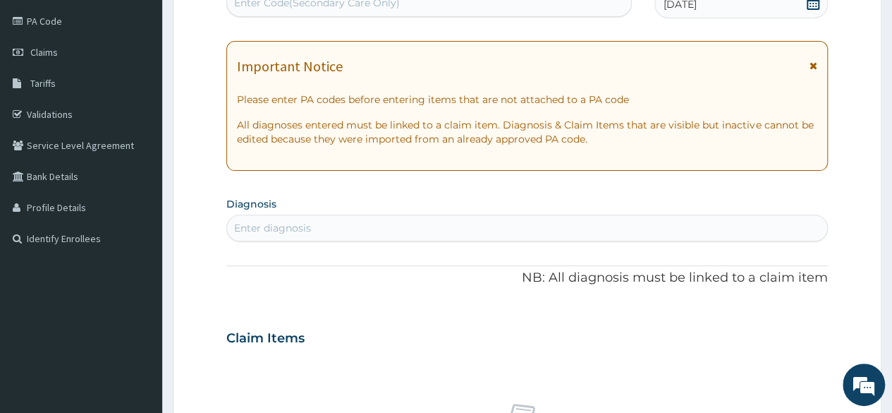
click at [356, 231] on div "Enter diagnosis" at bounding box center [527, 228] width 600 height 23
type input "e"
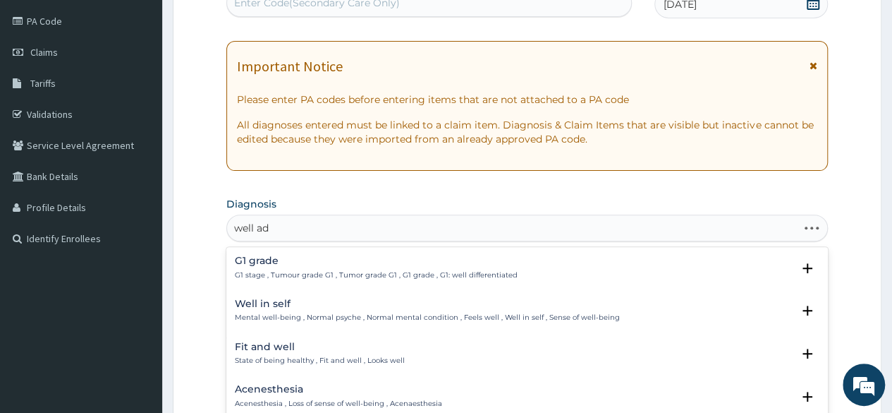
type input "well adu"
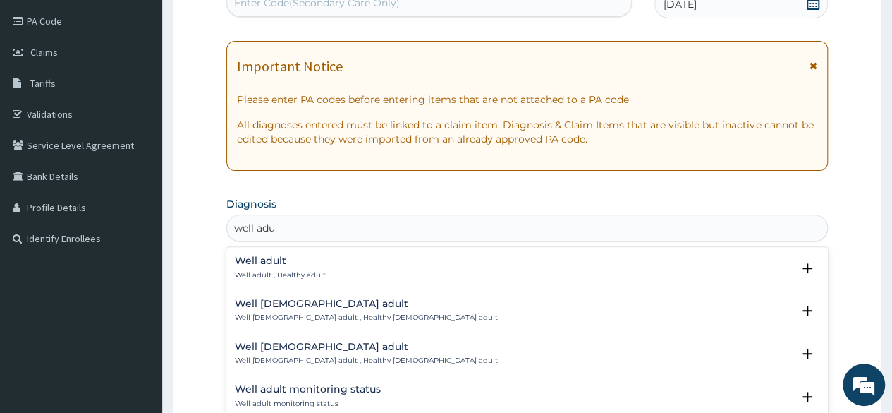
click at [275, 263] on h4 "Well adult" at bounding box center [280, 260] width 91 height 11
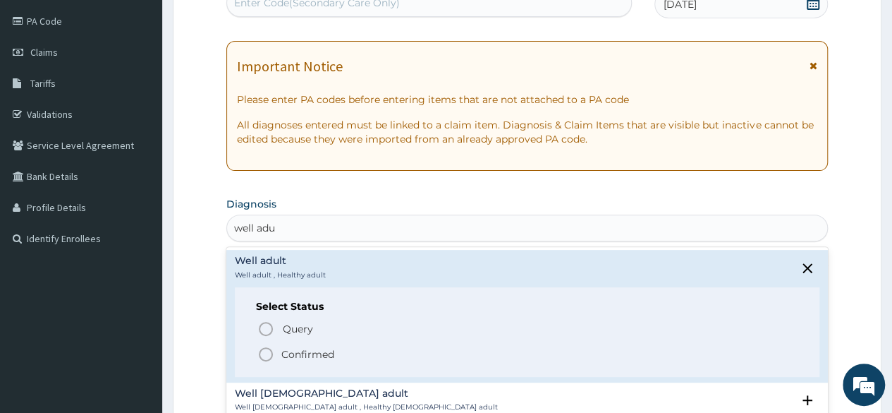
click at [310, 352] on p "Confirmed" at bounding box center [307, 354] width 53 height 14
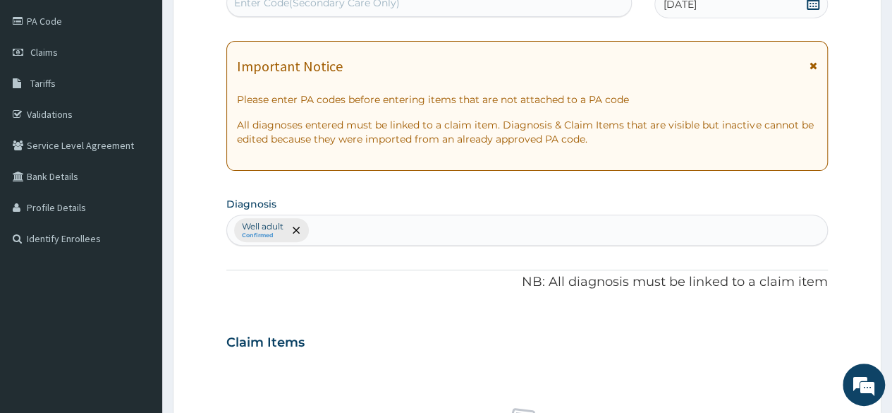
scroll to position [525, 0]
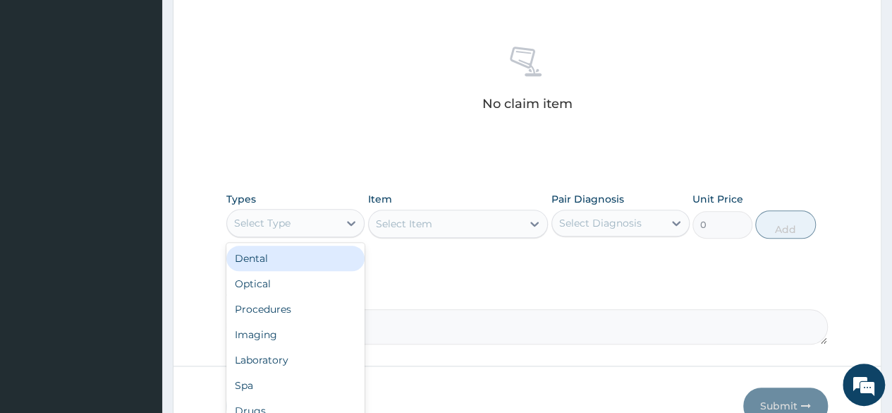
click at [289, 216] on div "Select Type" at bounding box center [262, 223] width 56 height 14
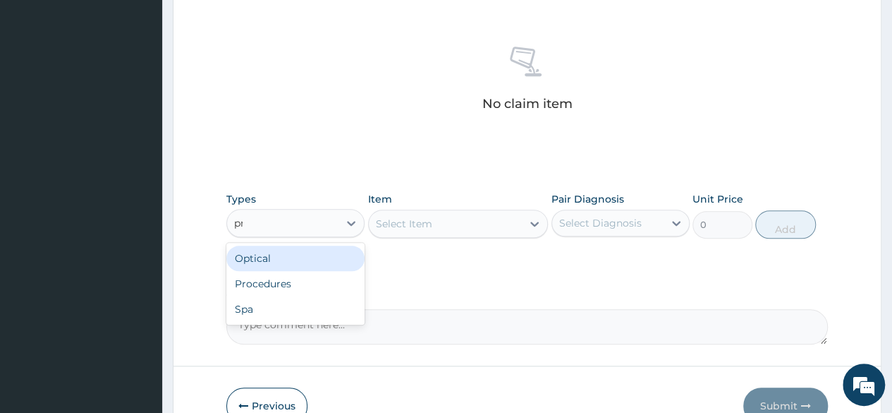
type input "pro"
click at [274, 267] on div "Procedures" at bounding box center [295, 258] width 138 height 25
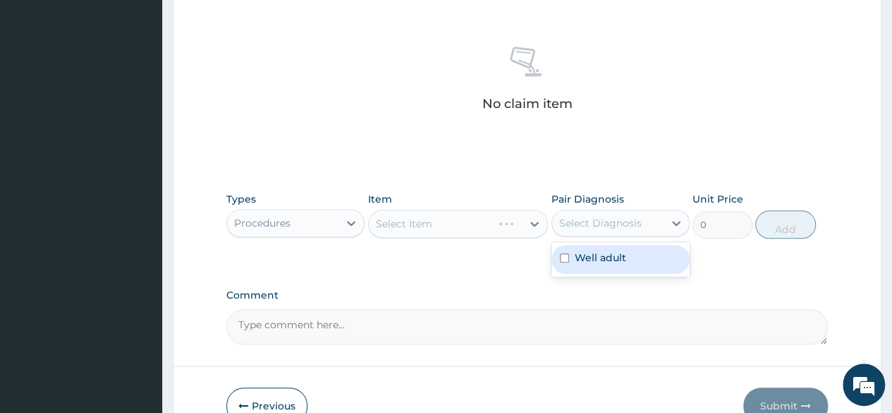
click at [646, 224] on div "Select Diagnosis" at bounding box center [607, 223] width 111 height 23
click at [600, 250] on label "Well adult" at bounding box center [601, 257] width 52 height 14
checkbox input "true"
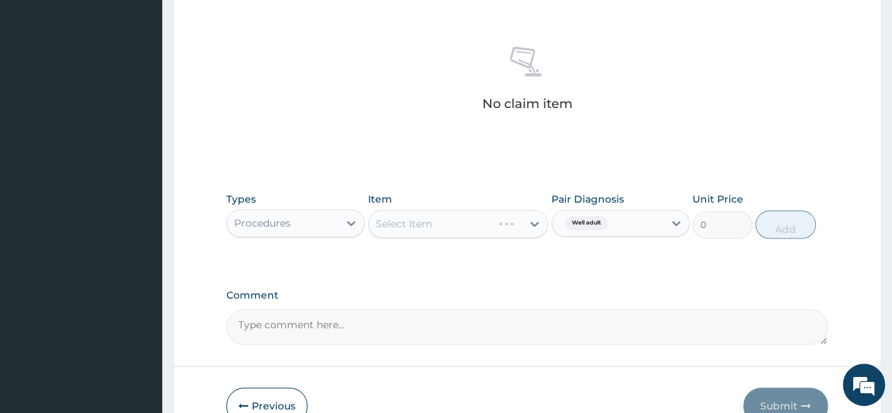
click at [454, 136] on div "No claim item" at bounding box center [527, 81] width 602 height 162
click at [444, 200] on div "Item Select Item" at bounding box center [458, 215] width 181 height 47
click at [443, 226] on div "Select Item" at bounding box center [458, 224] width 181 height 28
click at [539, 224] on div "Select Item" at bounding box center [458, 224] width 181 height 28
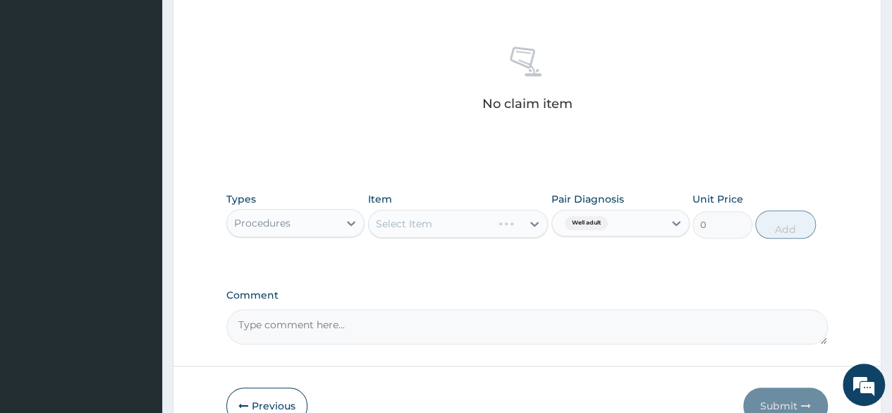
click at [539, 224] on div "Select Item" at bounding box center [458, 224] width 181 height 28
click at [480, 226] on div "Select Item" at bounding box center [446, 223] width 154 height 23
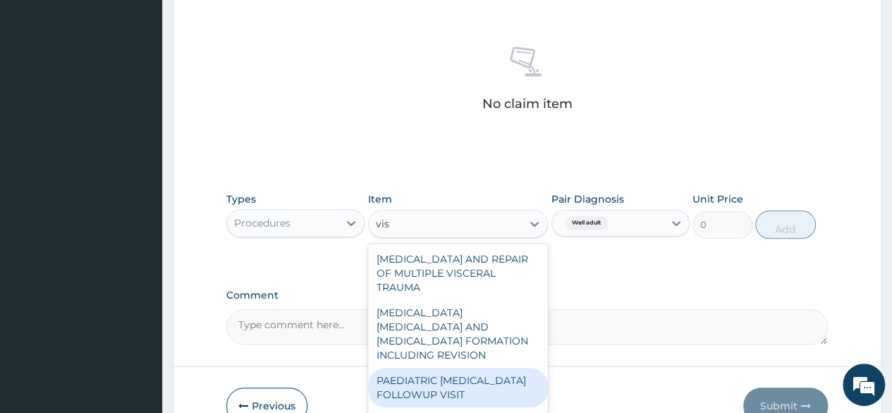
type input "visu"
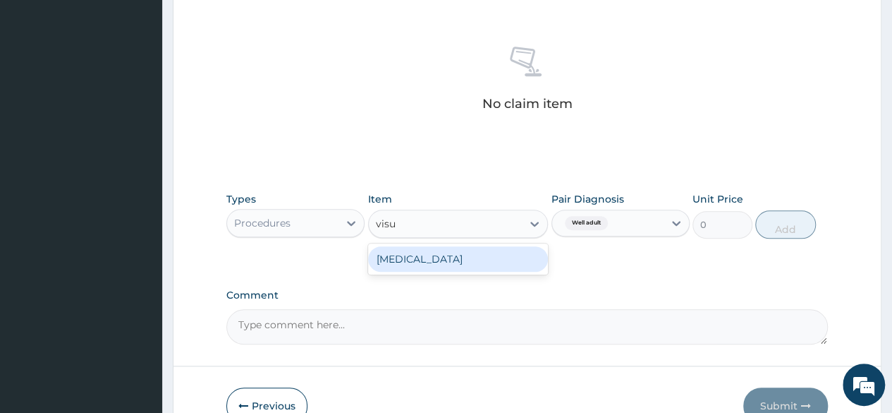
click at [416, 257] on div "[MEDICAL_DATA]" at bounding box center [458, 258] width 181 height 25
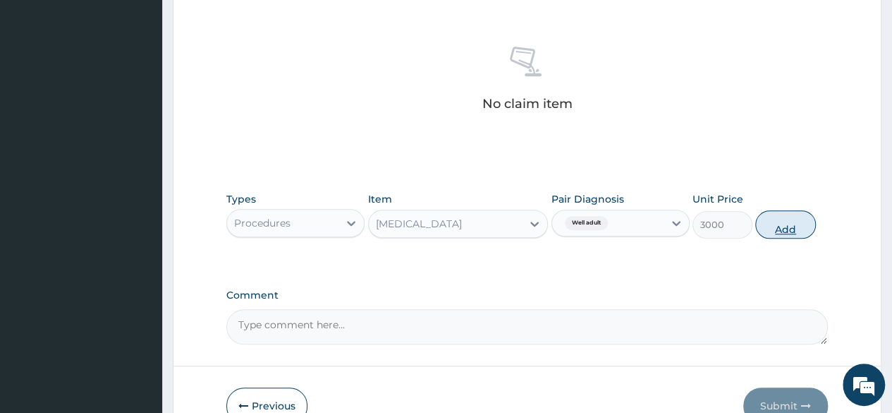
click at [792, 229] on button "Add" at bounding box center [786, 224] width 60 height 28
type input "0"
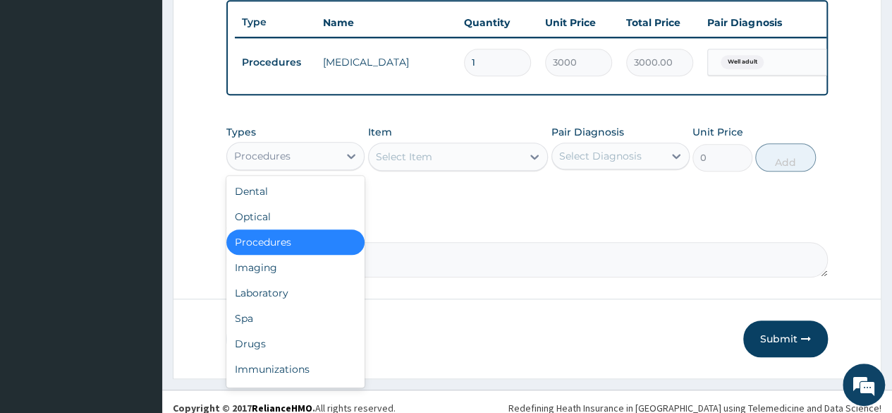
click at [329, 164] on div "Procedures" at bounding box center [282, 156] width 111 height 23
click at [272, 300] on div "Laboratory" at bounding box center [295, 292] width 138 height 25
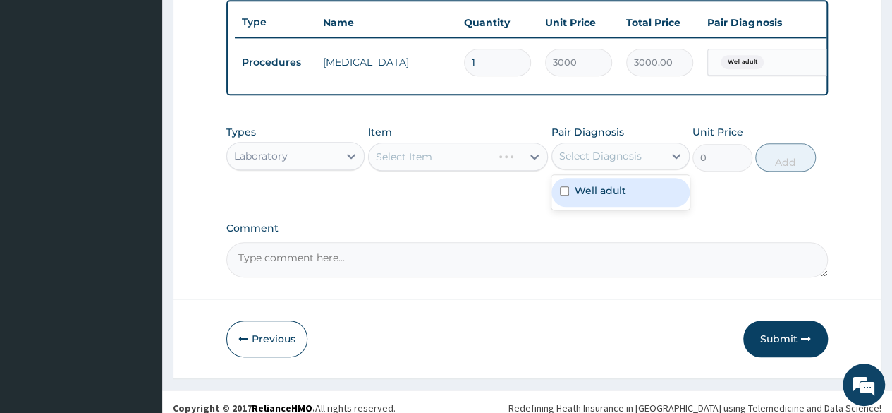
click at [581, 163] on div "Select Diagnosis" at bounding box center [600, 156] width 83 height 14
click at [583, 198] on label "Well adult" at bounding box center [601, 190] width 52 height 14
checkbox input "true"
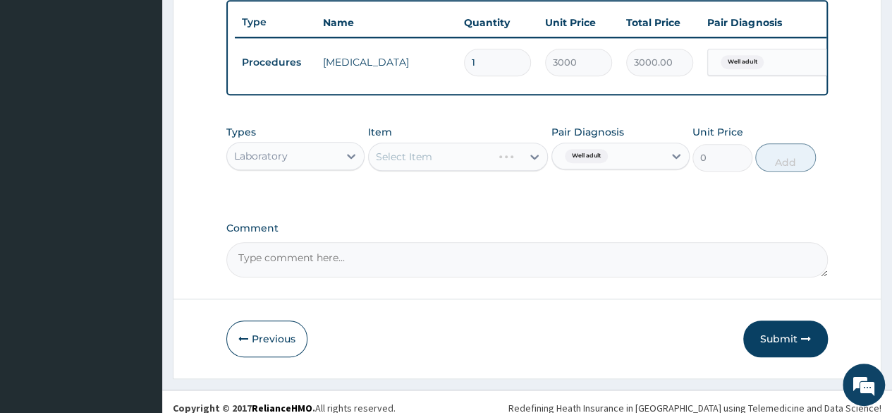
click at [509, 200] on div "Types Laboratory Item Select Item Pair Diagnosis Well adult Unit Price 0 Add" at bounding box center [527, 159] width 602 height 82
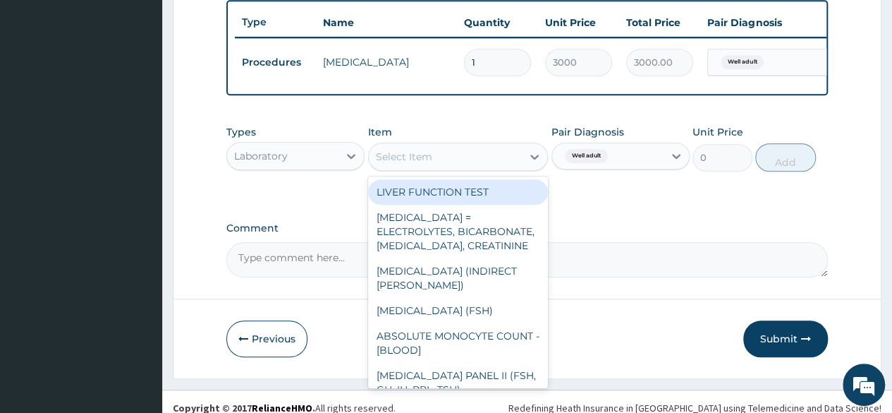
click at [471, 162] on div "Select Item" at bounding box center [446, 156] width 154 height 23
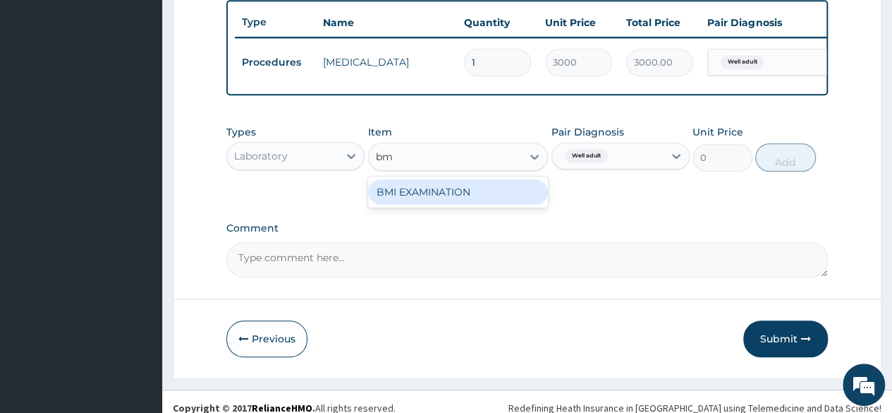
type input "bmi"
click at [460, 202] on div "BMI EXAMINATION" at bounding box center [458, 191] width 181 height 25
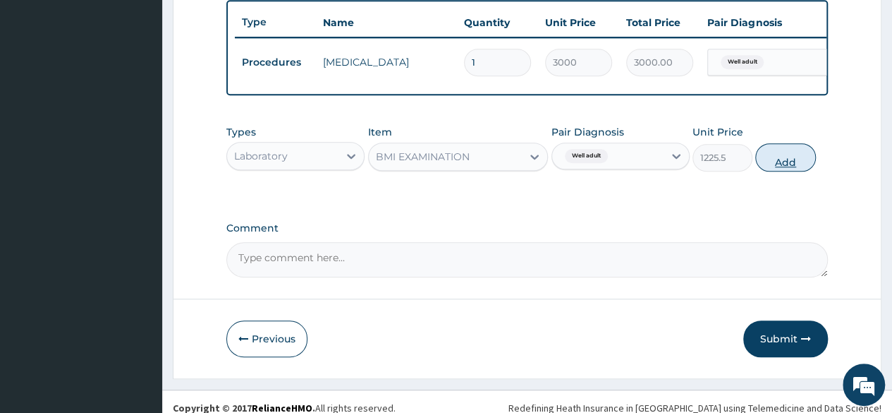
click at [775, 163] on button "Add" at bounding box center [786, 157] width 60 height 28
type input "0"
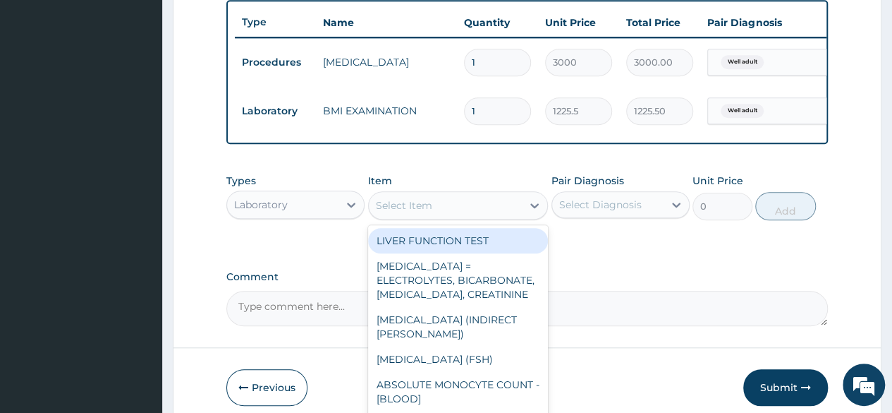
click at [417, 209] on div "Select Item" at bounding box center [404, 205] width 56 height 14
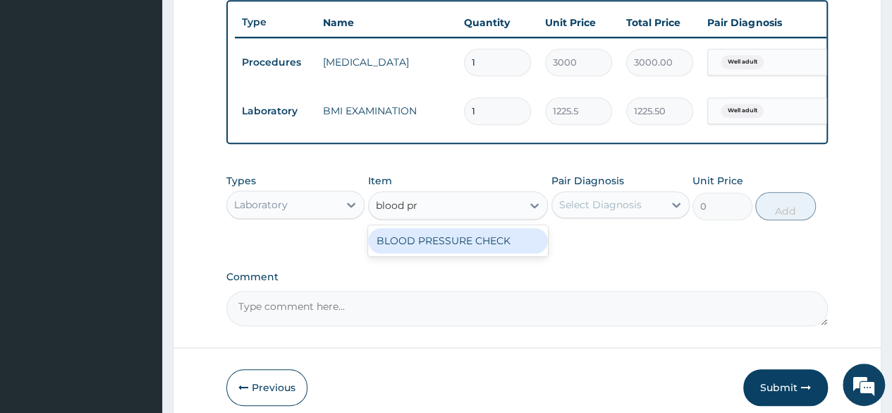
type input "blood pre"
click at [435, 249] on div "BLOOD PRESSURE CHECK" at bounding box center [458, 240] width 181 height 25
type input "1225.5"
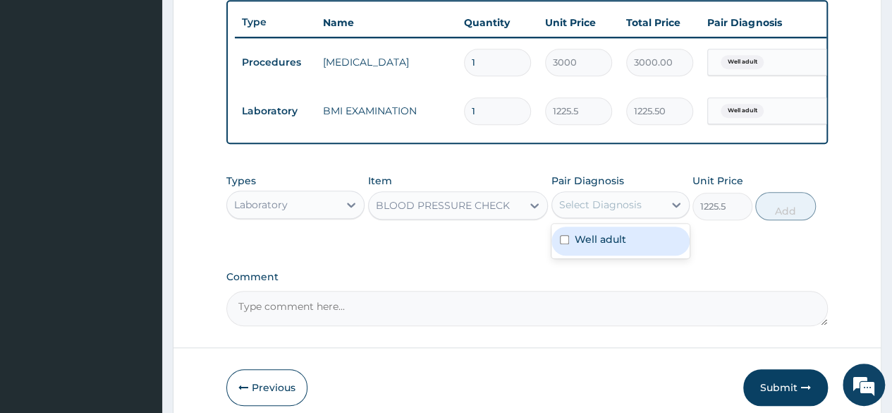
click at [657, 216] on div "Select Diagnosis" at bounding box center [607, 204] width 111 height 23
click at [617, 255] on div "Well adult" at bounding box center [621, 240] width 138 height 29
checkbox input "true"
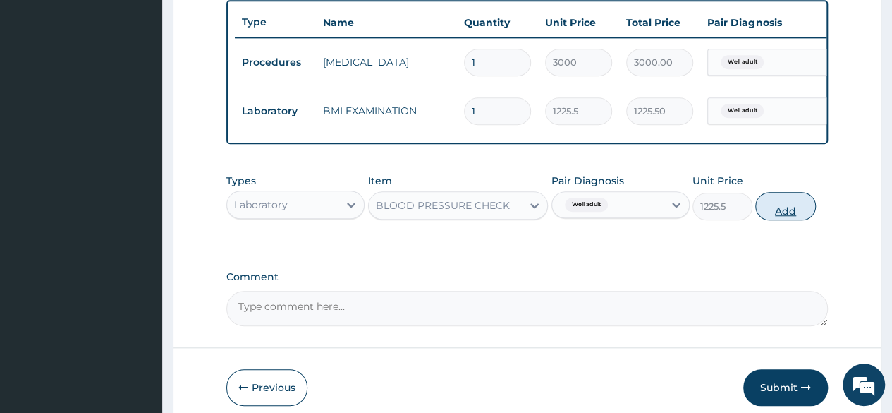
click at [797, 214] on button "Add" at bounding box center [786, 206] width 60 height 28
type input "0"
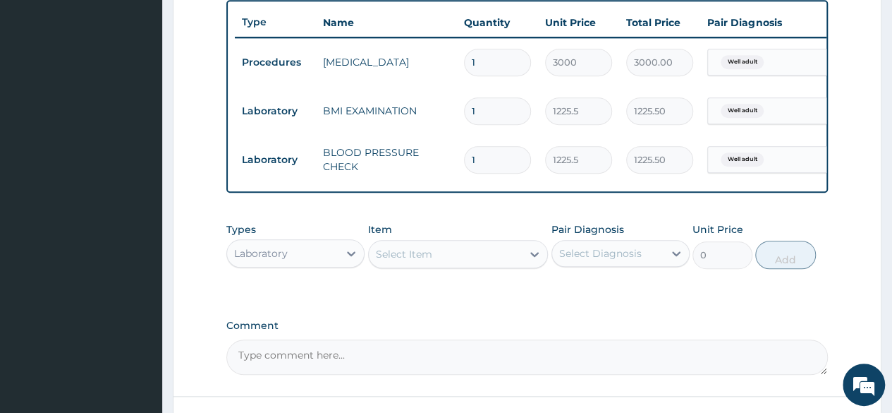
click at [416, 261] on div "Select Item" at bounding box center [404, 254] width 56 height 14
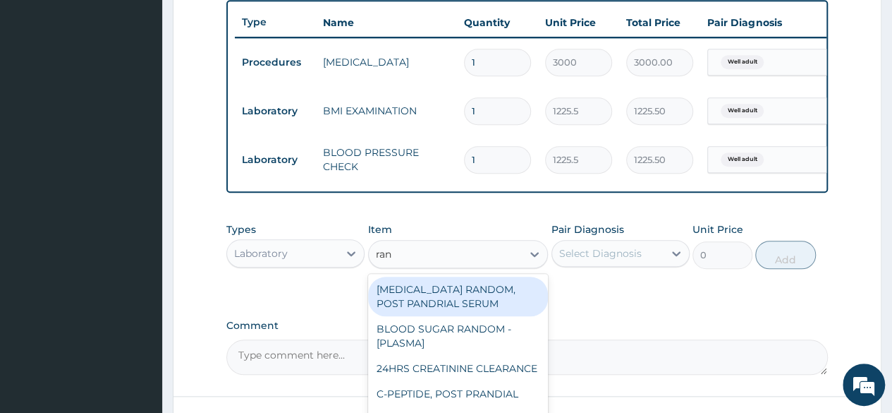
type input "rand"
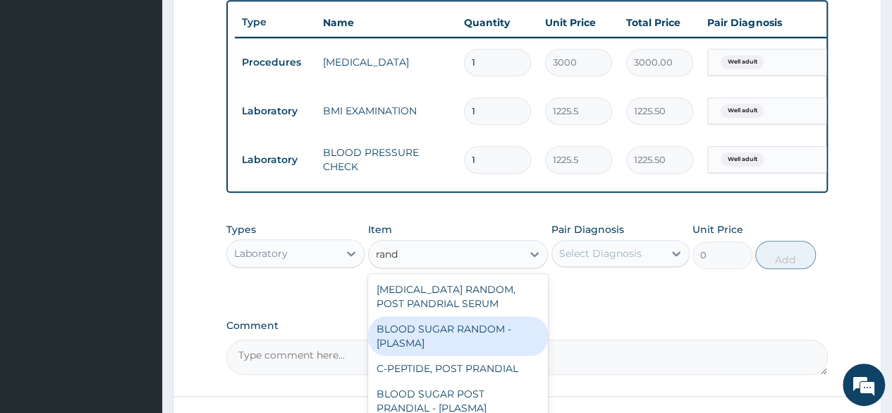
click at [418, 349] on div "BLOOD SUGAR RANDOM - [PLASMA]" at bounding box center [458, 336] width 181 height 40
type input "1800"
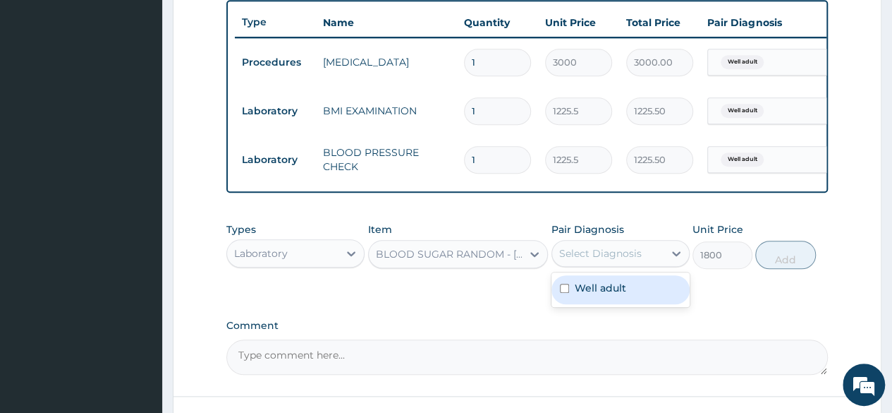
click at [634, 265] on div "Select Diagnosis" at bounding box center [607, 253] width 111 height 23
click at [610, 295] on label "Well adult" at bounding box center [601, 288] width 52 height 14
checkbox input "true"
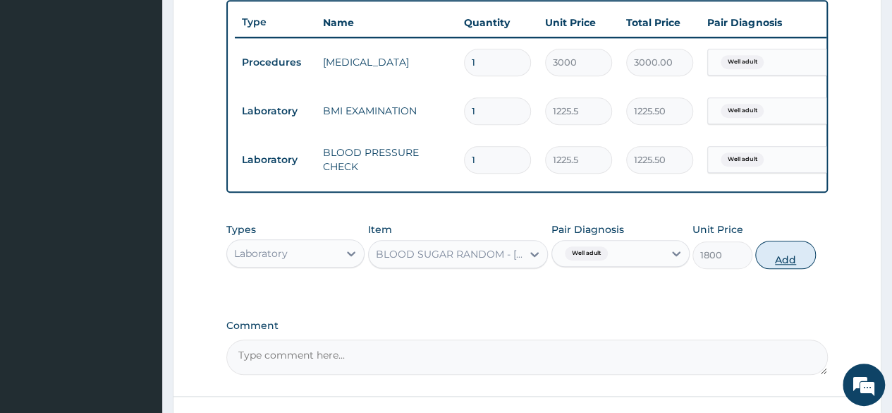
click at [810, 262] on button "Add" at bounding box center [786, 255] width 60 height 28
type input "0"
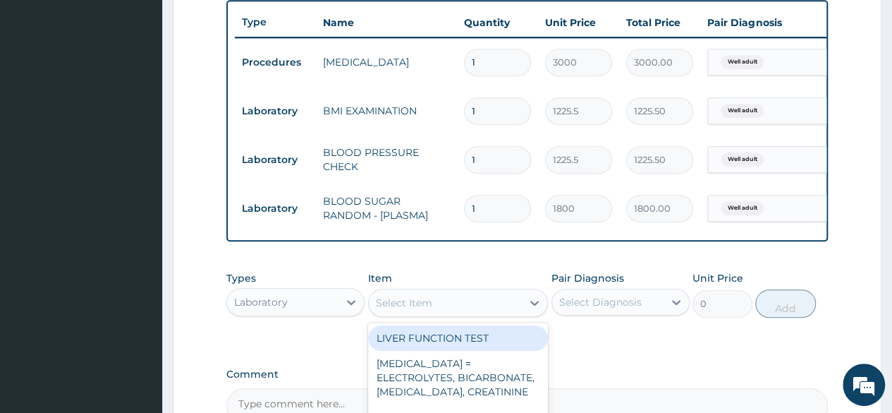
click at [470, 314] on div "Select Item" at bounding box center [446, 302] width 154 height 23
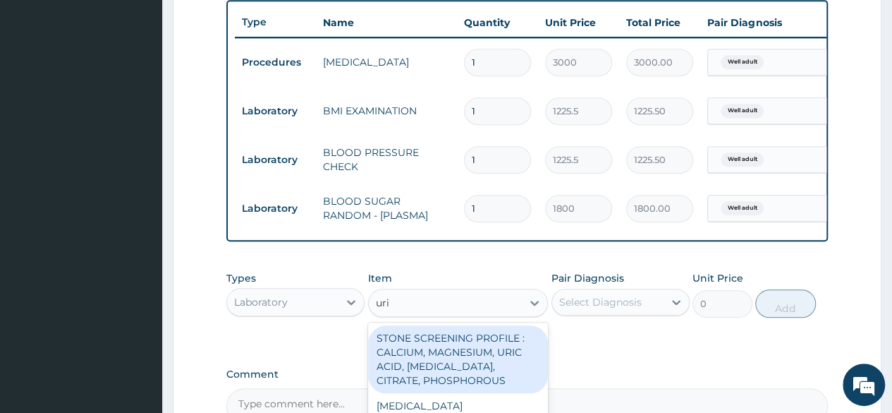
type input "urin"
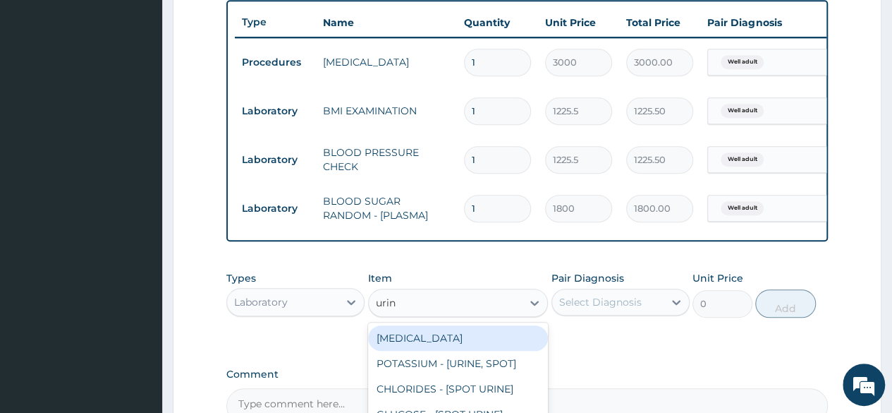
click at [450, 351] on div "[MEDICAL_DATA]" at bounding box center [458, 337] width 181 height 25
type input "1531.875"
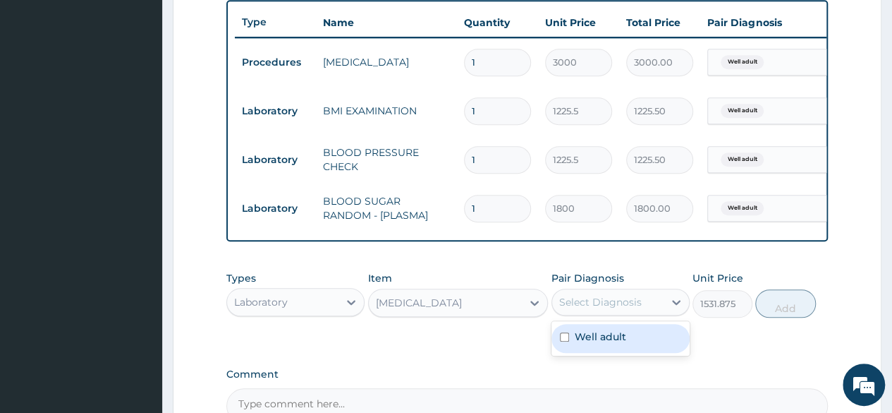
click at [642, 313] on div "Select Diagnosis" at bounding box center [607, 302] width 111 height 23
click at [605, 353] on div "Well adult" at bounding box center [621, 338] width 138 height 29
checkbox input "true"
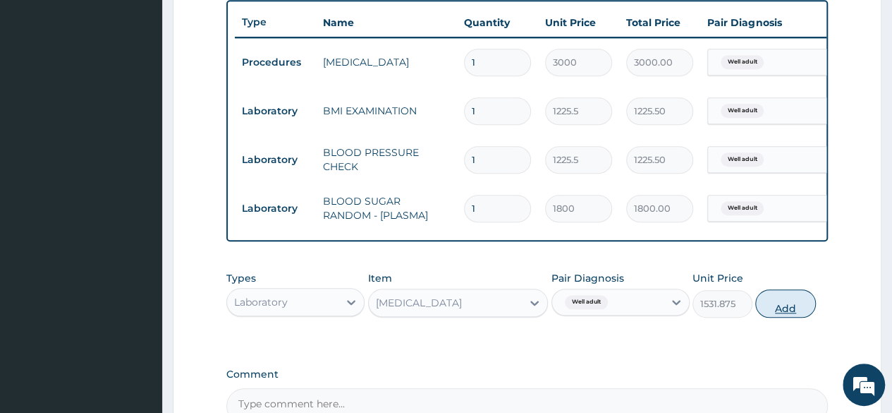
click at [796, 311] on button "Add" at bounding box center [786, 303] width 60 height 28
type input "0"
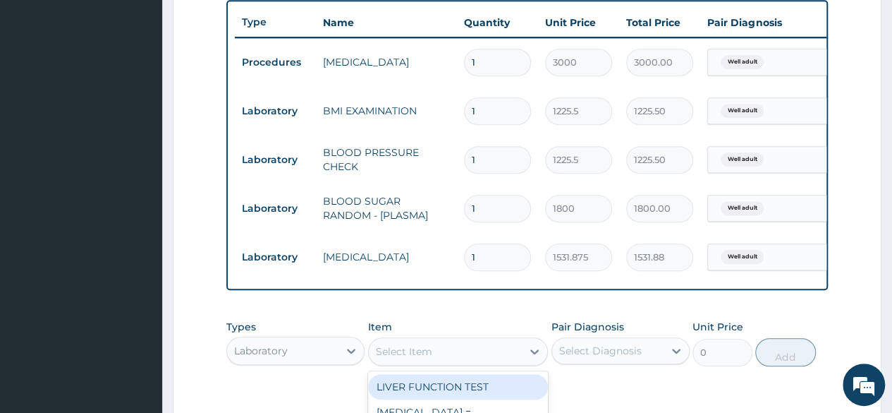
click at [418, 356] on div "Select Item" at bounding box center [404, 351] width 56 height 14
type input "cho"
click at [435, 390] on div "[MEDICAL_DATA] , DIRECT" at bounding box center [458, 386] width 181 height 25
type input "2880"
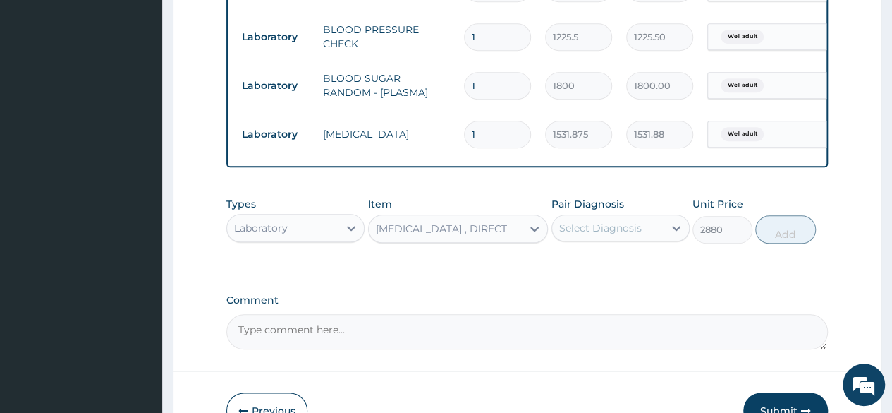
scroll to position [652, 0]
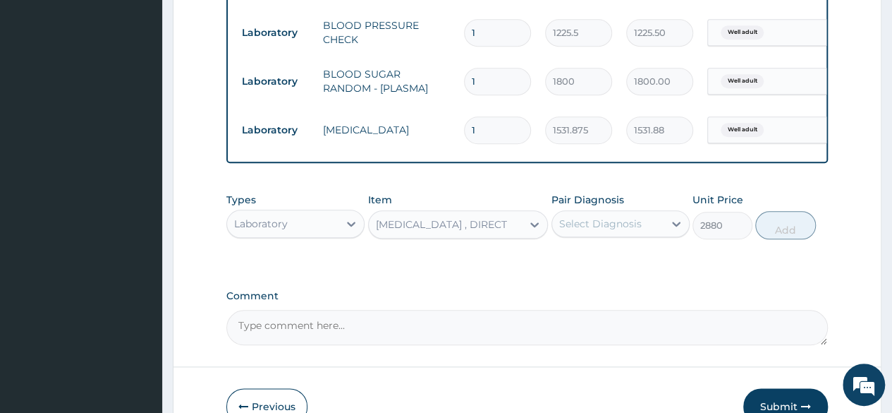
click at [507, 231] on div "[MEDICAL_DATA] , DIRECT" at bounding box center [441, 224] width 131 height 14
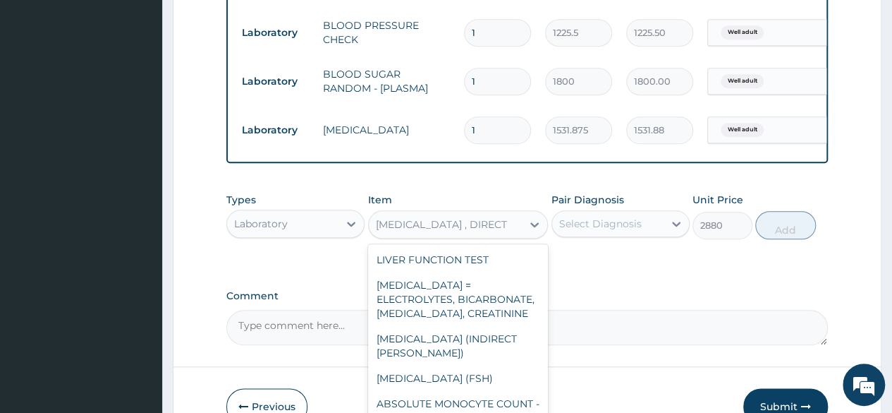
scroll to position [2404, 0]
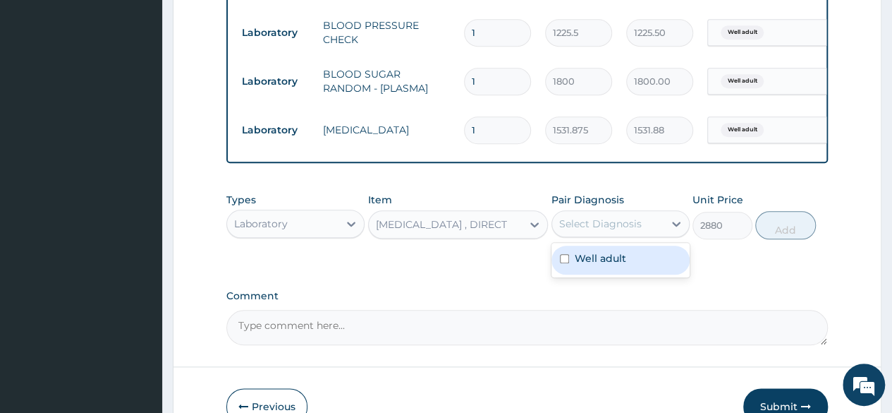
click at [632, 231] on div "Select Diagnosis" at bounding box center [600, 224] width 83 height 14
click at [615, 260] on div "Well adult" at bounding box center [621, 260] width 138 height 29
checkbox input "true"
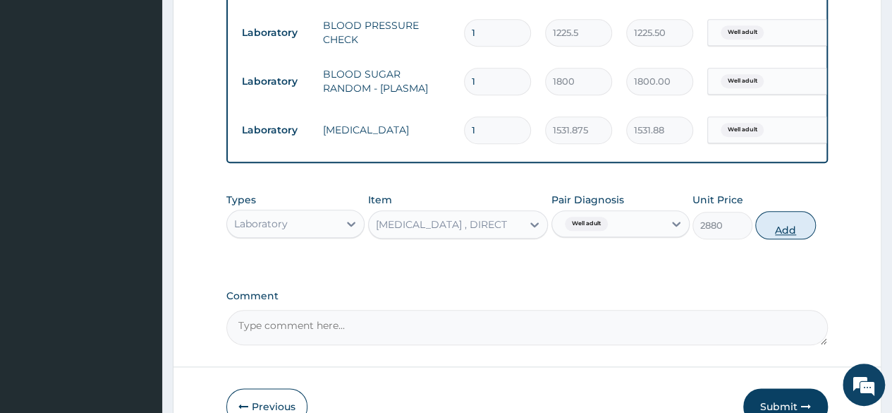
click at [785, 239] on button "Add" at bounding box center [786, 225] width 60 height 28
type input "0"
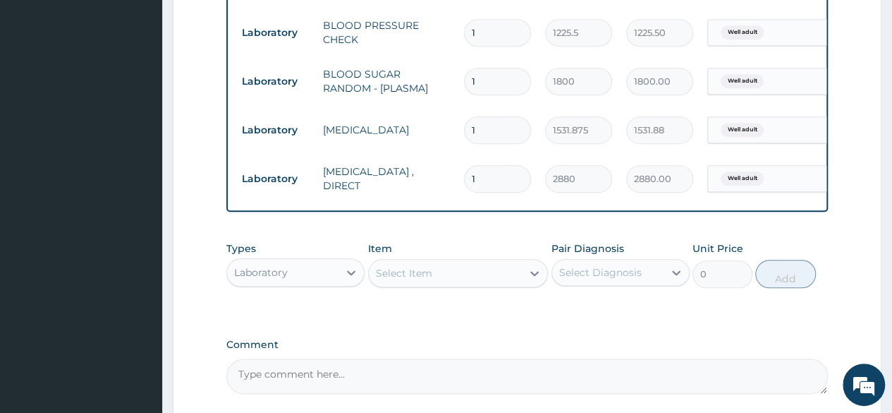
scroll to position [790, 0]
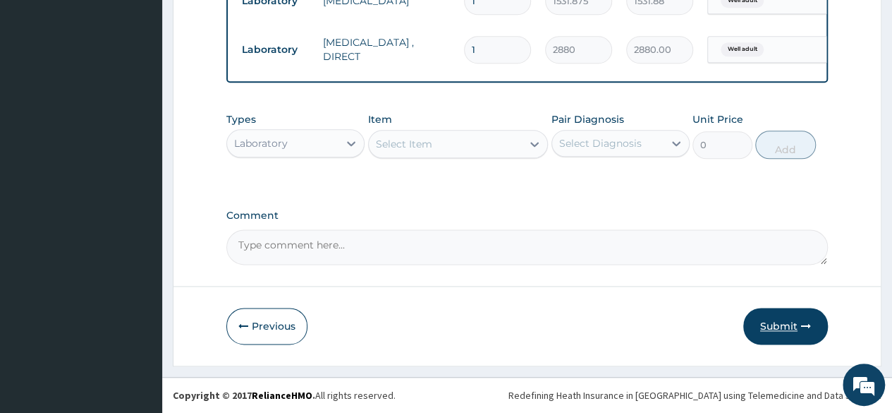
click at [800, 331] on button "Submit" at bounding box center [786, 326] width 85 height 37
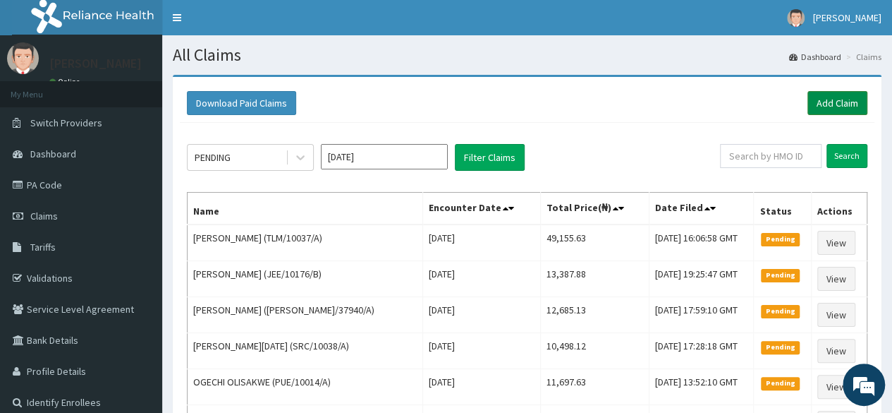
click at [831, 104] on link "Add Claim" at bounding box center [838, 103] width 60 height 24
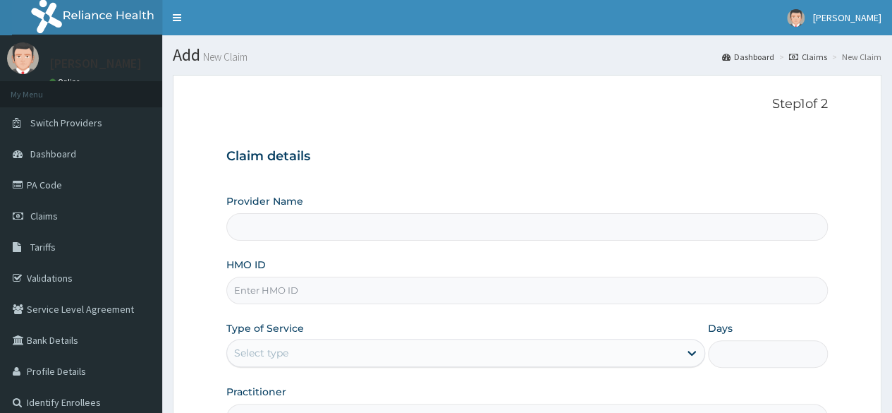
click at [274, 284] on input "HMO ID" at bounding box center [527, 291] width 602 height 28
type input "v"
type input "Reliance Family Clinics (RFC) - [GEOGRAPHIC_DATA]"
paste input "DPK/10003/A"
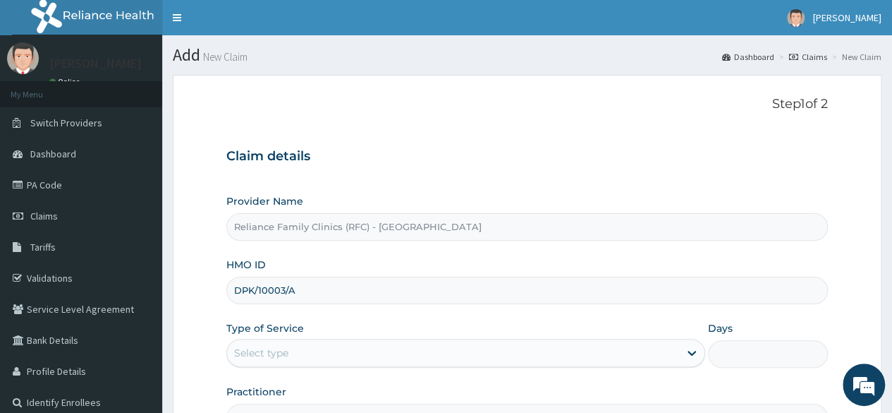
type input "DPK/10003/A"
click at [891, 322] on section "Step 1 of 2 Claim details Provider Name Reliance Family Clinics (RFC) - Lekki H…" at bounding box center [527, 303] width 730 height 479
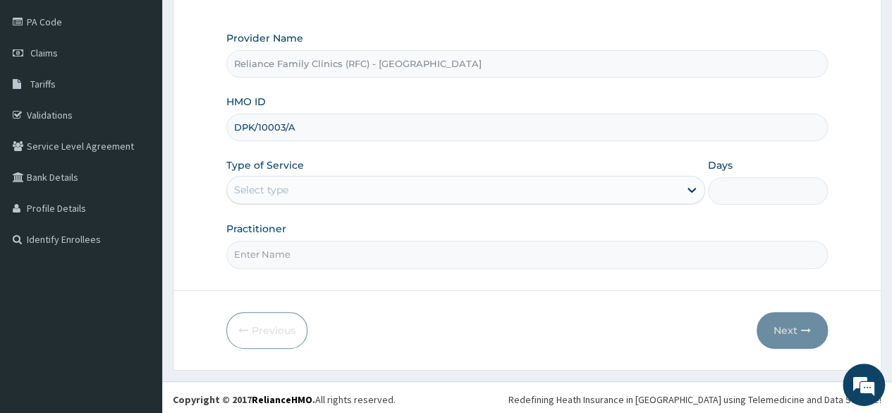
scroll to position [164, 0]
click at [322, 184] on div "Select type" at bounding box center [453, 189] width 452 height 23
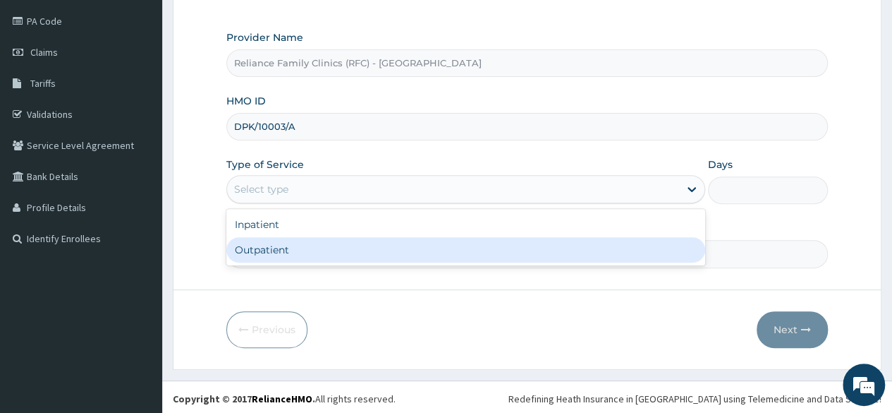
click at [288, 243] on div "Outpatient" at bounding box center [465, 249] width 479 height 25
type input "1"
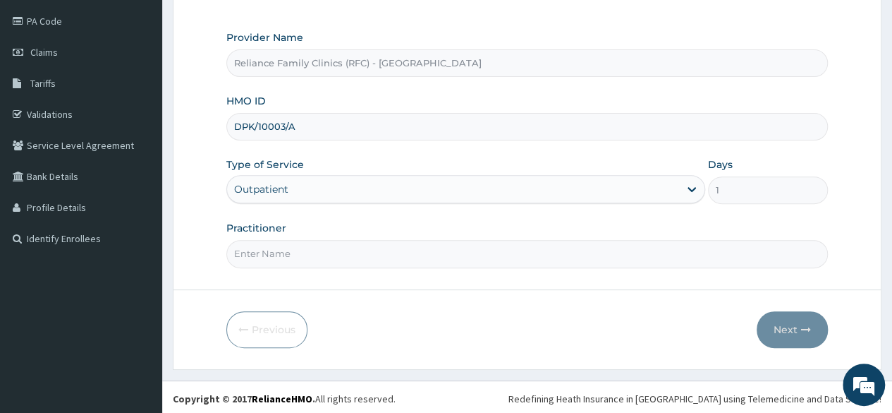
click at [288, 243] on input "Practitioner" at bounding box center [527, 254] width 602 height 28
type input "locum"
click at [780, 324] on button "Next" at bounding box center [792, 329] width 71 height 37
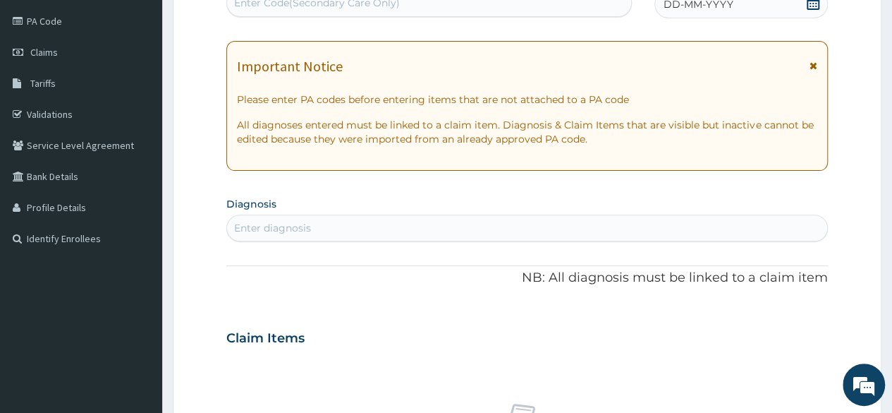
click at [778, 7] on div "DD-MM-YYYY" at bounding box center [742, 4] width 174 height 28
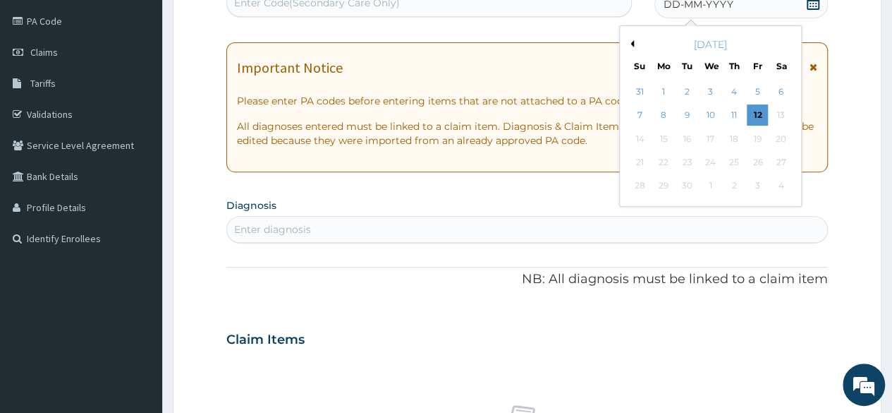
scroll to position [0, 0]
click at [632, 44] on button "Previous Month" at bounding box center [630, 43] width 7 height 7
click at [731, 180] on div "28" at bounding box center [734, 186] width 21 height 21
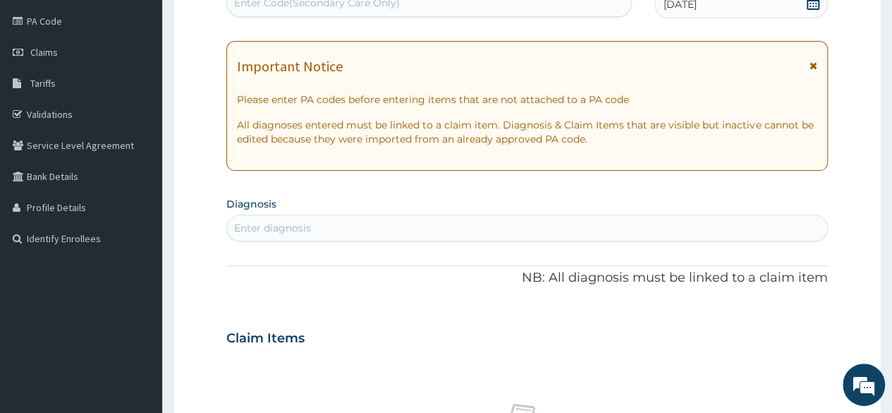
click at [396, 228] on div "Enter diagnosis" at bounding box center [527, 228] width 600 height 23
type input "well ad"
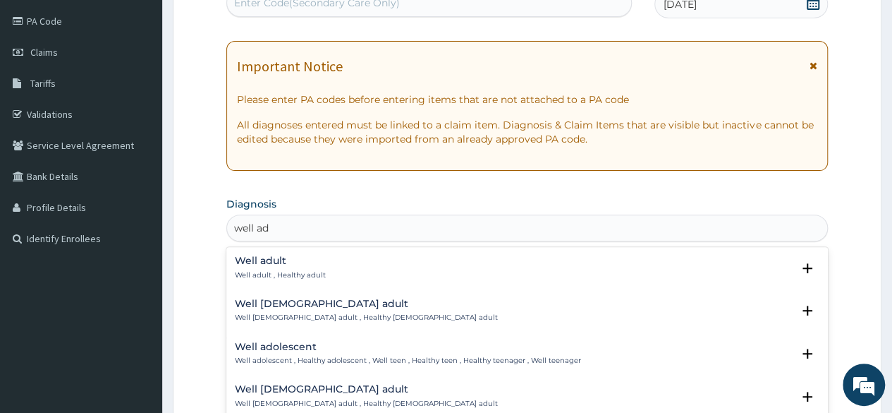
click at [273, 267] on div "Well adult Well adult , Healthy adult" at bounding box center [280, 267] width 91 height 25
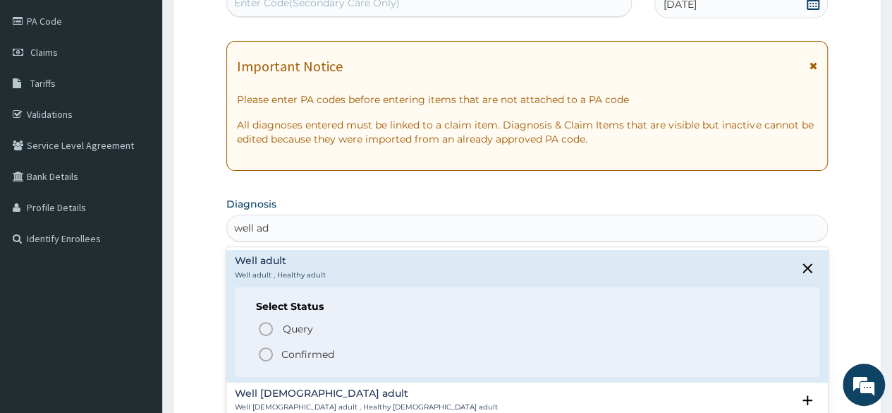
click at [330, 351] on p "Confirmed" at bounding box center [307, 354] width 53 height 14
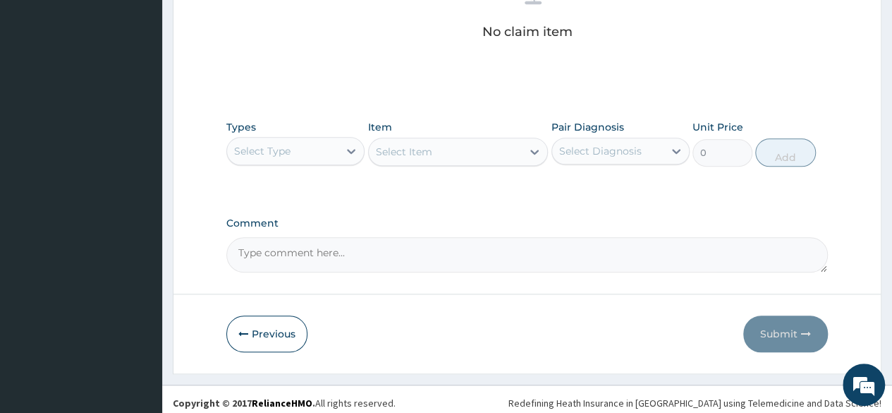
scroll to position [602, 0]
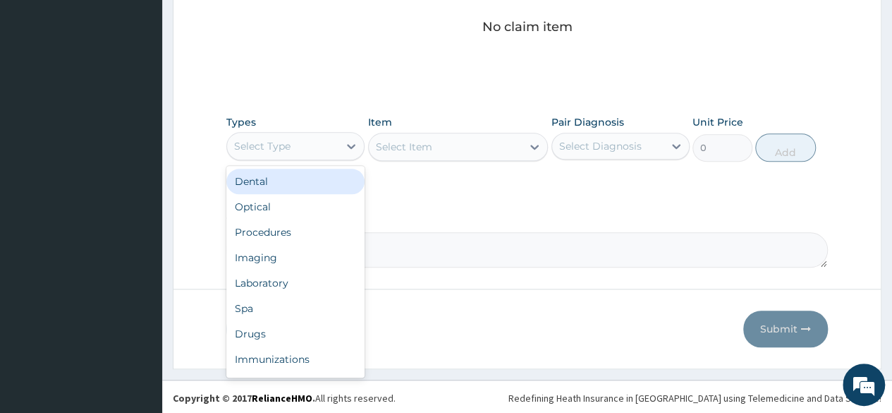
click at [272, 150] on div "Select Type" at bounding box center [262, 146] width 56 height 14
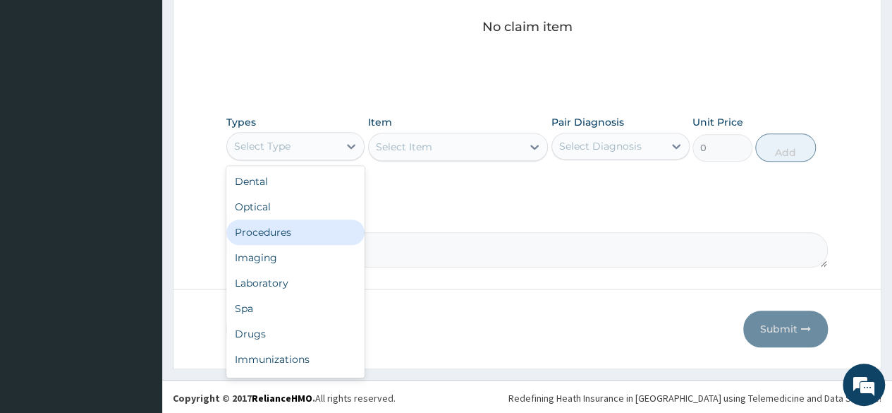
click at [280, 241] on div "Procedures" at bounding box center [295, 231] width 138 height 25
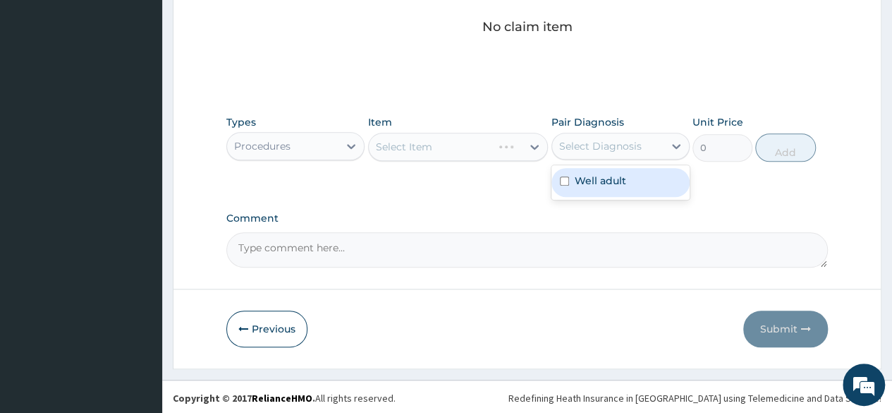
click at [638, 155] on div "Select Diagnosis" at bounding box center [607, 146] width 111 height 23
click at [615, 188] on div "Well adult" at bounding box center [621, 182] width 138 height 29
checkbox input "true"
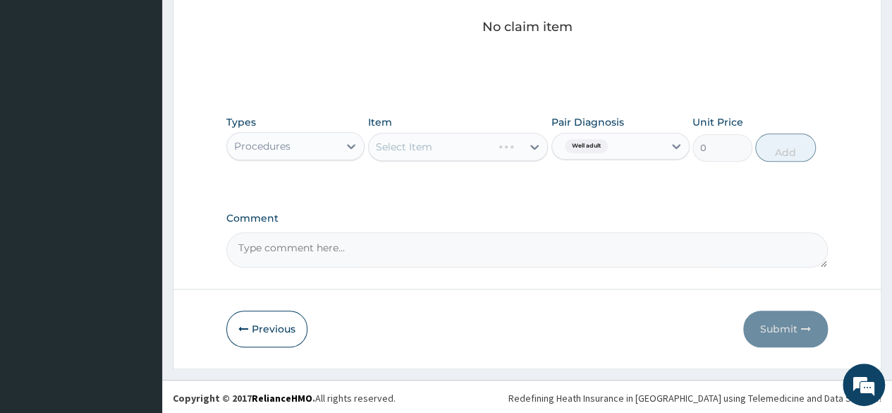
click at [474, 81] on div "No claim item" at bounding box center [527, 4] width 602 height 162
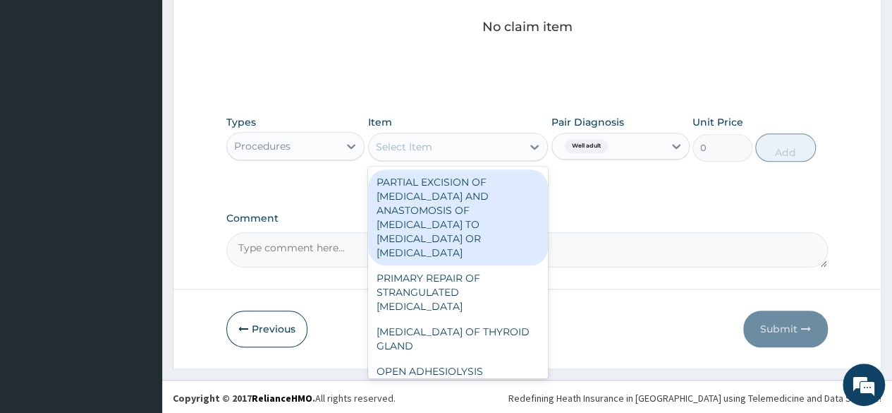
click at [461, 148] on div "Select Item" at bounding box center [446, 146] width 154 height 23
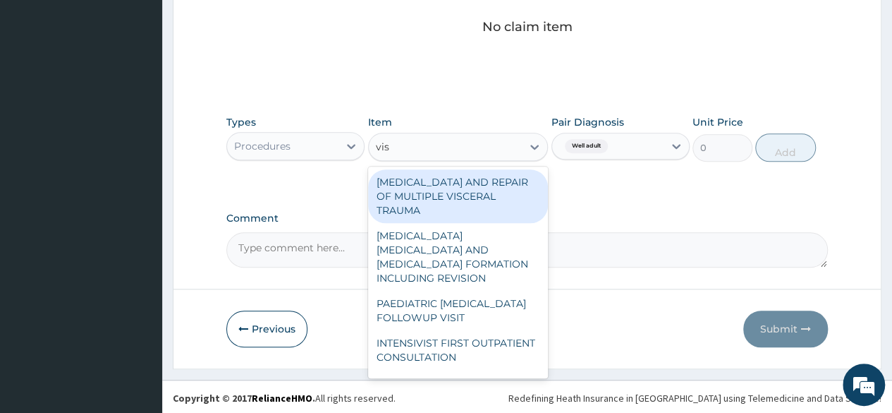
type input "visu"
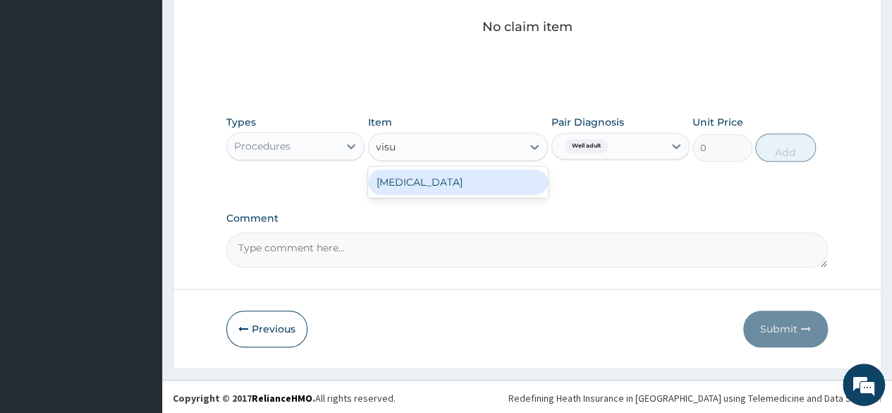
click at [446, 181] on div "[MEDICAL_DATA]" at bounding box center [458, 181] width 181 height 25
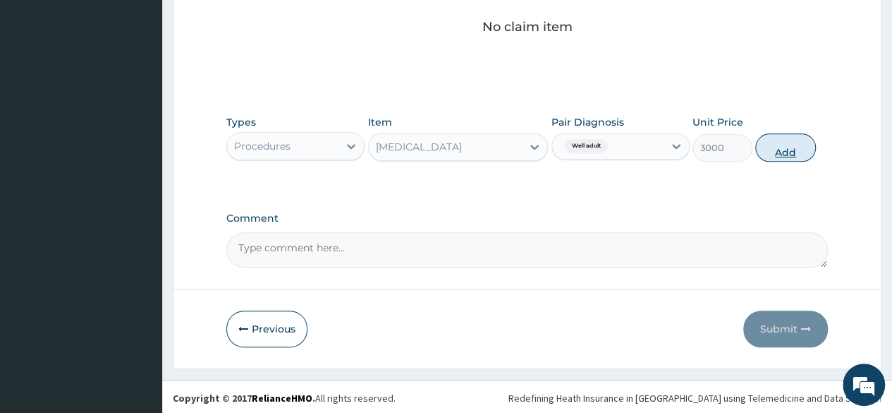
click at [770, 152] on button "Add" at bounding box center [786, 147] width 60 height 28
type input "0"
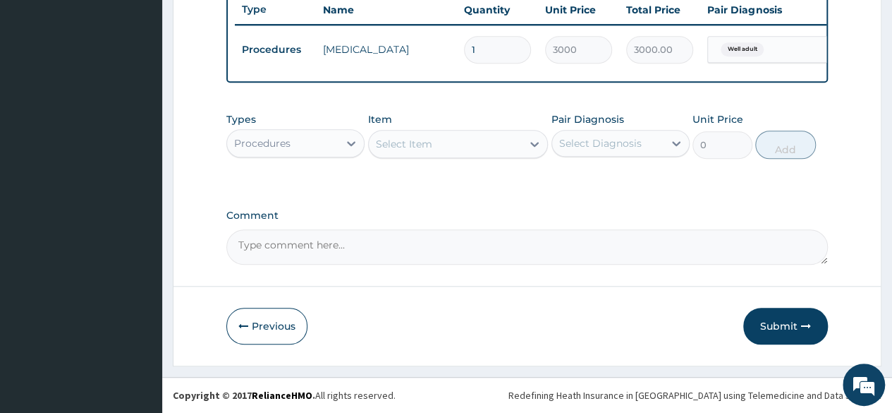
scroll to position [546, 0]
click at [296, 150] on div "Procedures" at bounding box center [282, 143] width 111 height 23
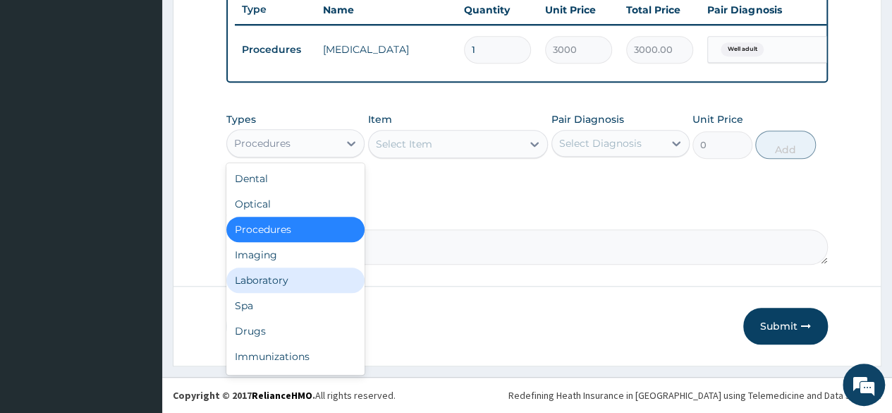
click at [274, 289] on div "Laboratory" at bounding box center [295, 279] width 138 height 25
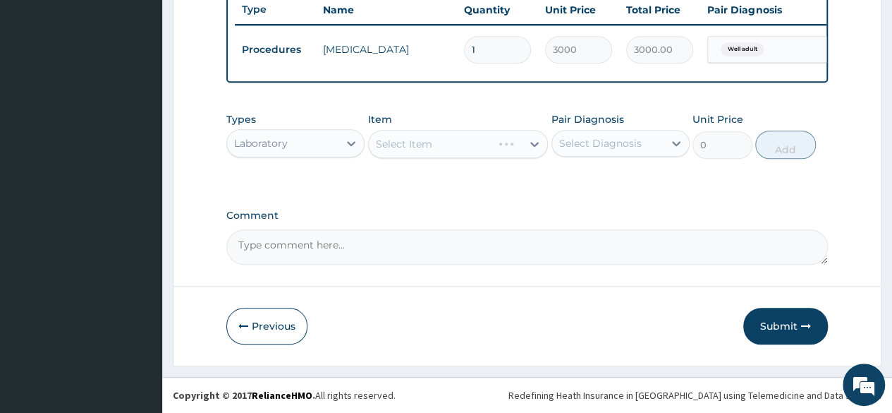
drag, startPoint x: 629, startPoint y: 166, endPoint x: 615, endPoint y: 153, distance: 19.0
click at [615, 153] on div "Types Laboratory Item Select Item Pair Diagnosis Select Diagnosis Unit Price 0 …" at bounding box center [527, 135] width 602 height 61
click at [615, 153] on div "Select Diagnosis" at bounding box center [607, 143] width 111 height 23
click at [590, 183] on label "Well adult" at bounding box center [601, 178] width 52 height 14
checkbox input "true"
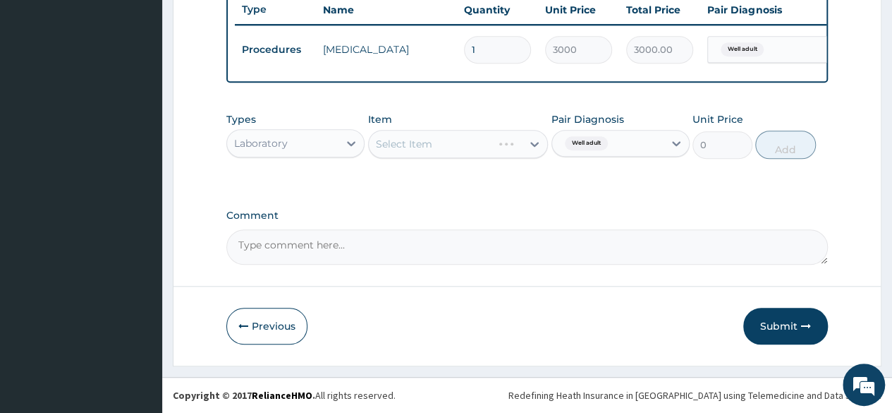
click at [520, 133] on div "Select Item" at bounding box center [458, 144] width 181 height 28
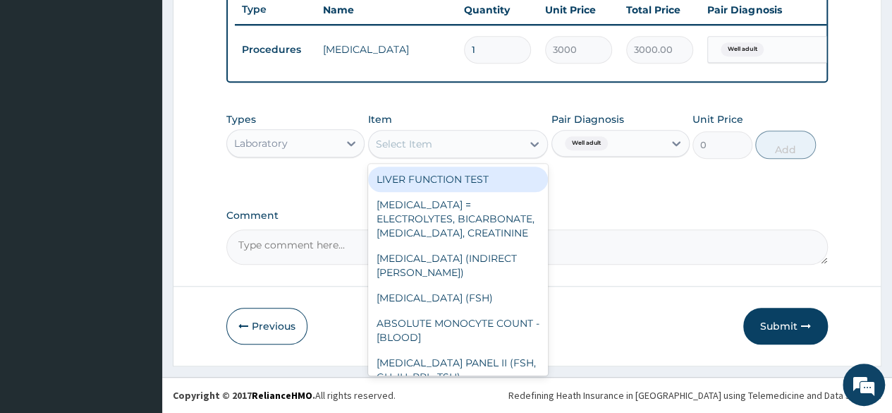
click at [515, 149] on div "Select Item" at bounding box center [446, 144] width 154 height 23
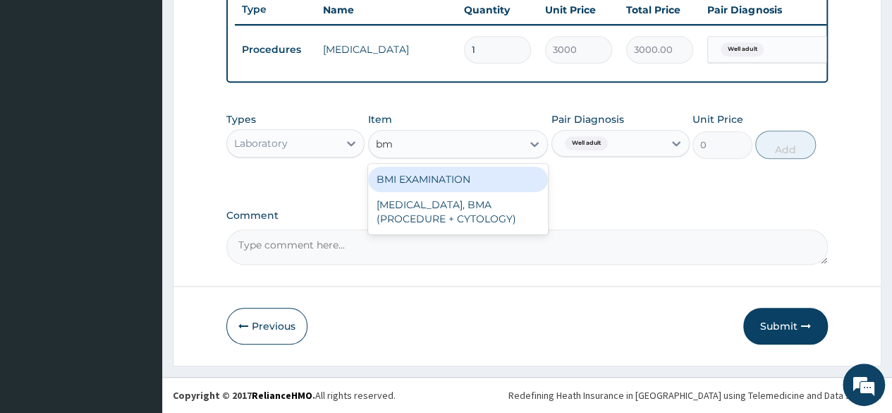
type input "bmi"
click at [487, 185] on div "BMI EXAMINATION" at bounding box center [458, 179] width 181 height 25
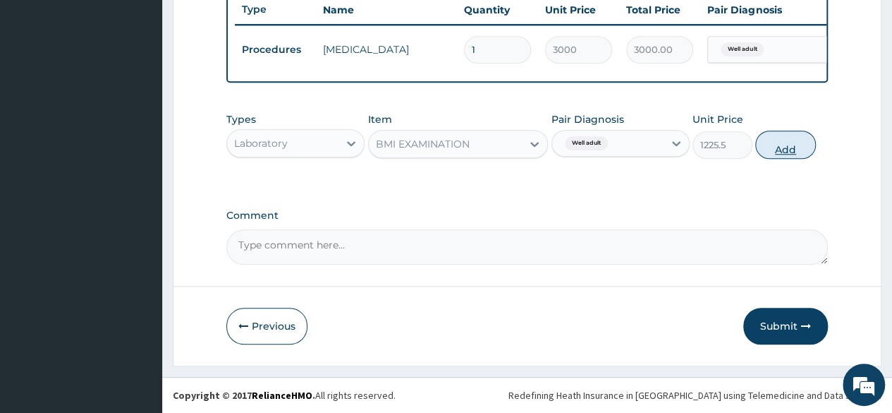
click at [771, 153] on button "Add" at bounding box center [786, 145] width 60 height 28
type input "0"
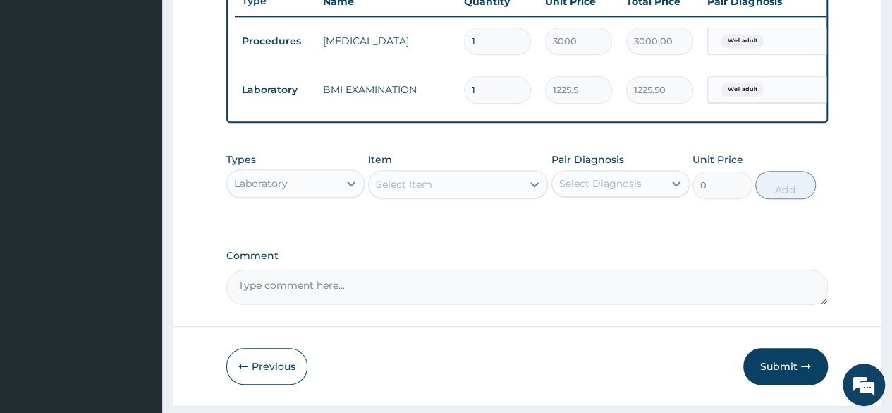
click at [466, 195] on div "Select Item" at bounding box center [446, 184] width 154 height 23
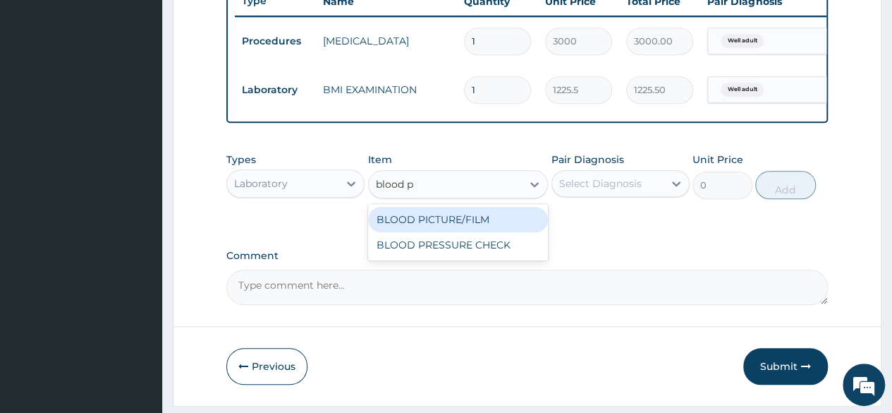
type input "blood pr"
click at [440, 232] on div "BLOOD PRESSURE CHECK" at bounding box center [458, 219] width 181 height 25
type input "1225.5"
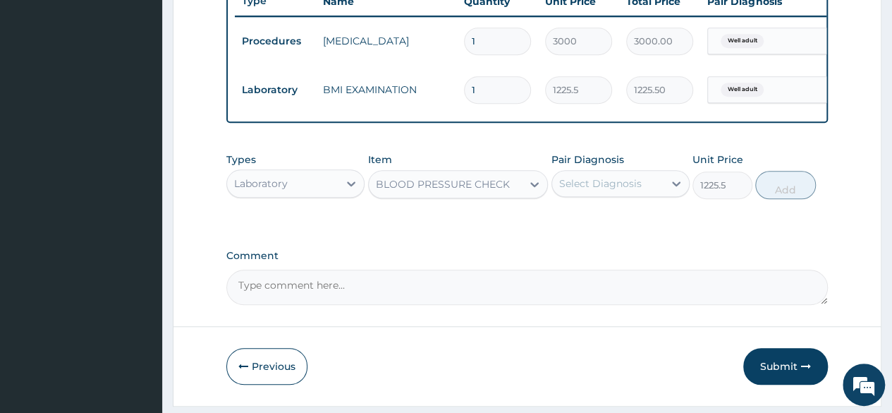
click at [573, 206] on div "Types Laboratory Item BLOOD PRESSURE CHECK Pair Diagnosis Select Diagnosis Unit…" at bounding box center [527, 175] width 602 height 61
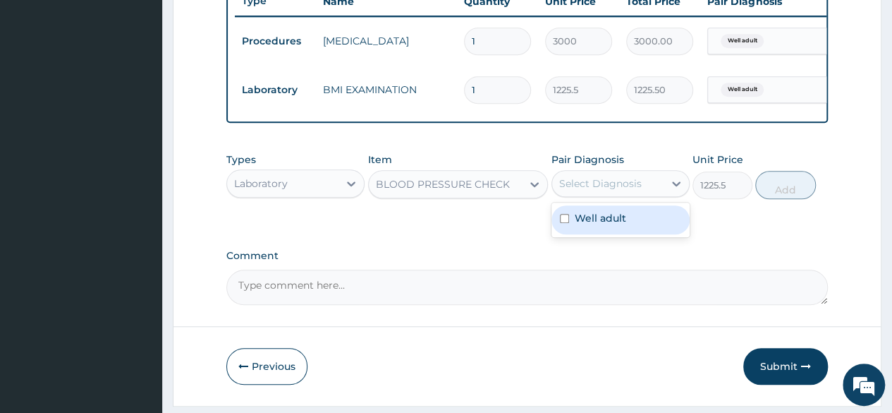
click at [574, 197] on div "Select Diagnosis" at bounding box center [621, 183] width 138 height 27
click at [574, 218] on div "Well adult" at bounding box center [621, 219] width 138 height 29
checkbox input "true"
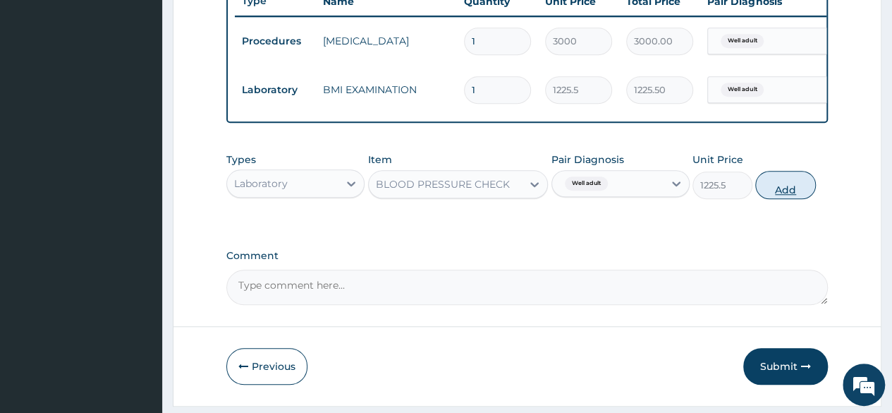
click at [787, 195] on button "Add" at bounding box center [786, 185] width 60 height 28
type input "0"
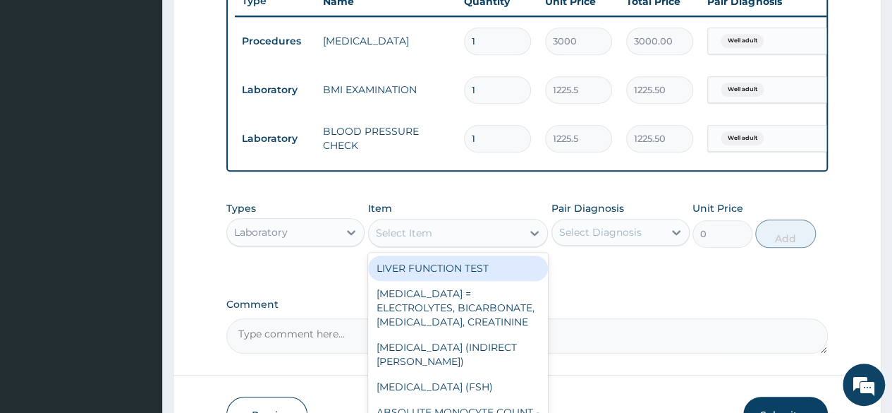
click at [481, 241] on div "Select Item" at bounding box center [446, 233] width 154 height 23
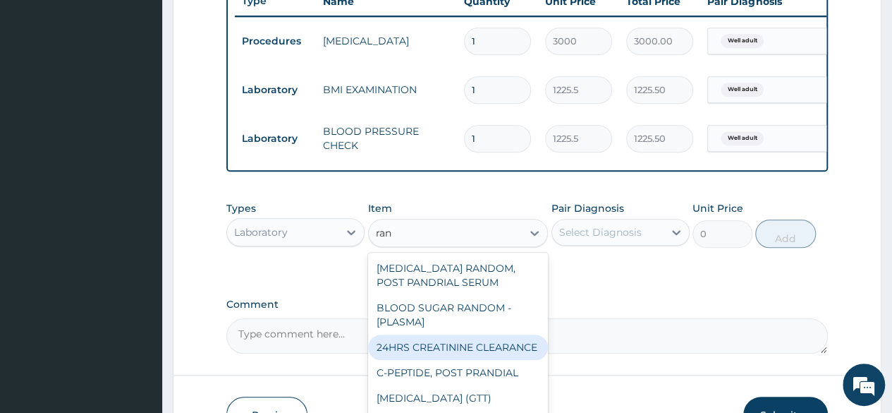
type input "rand"
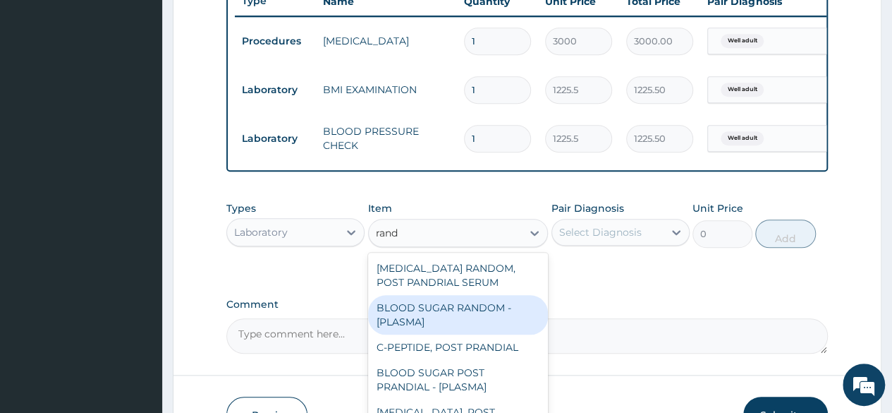
click at [457, 317] on div "BLOOD SUGAR RANDOM - [PLASMA]" at bounding box center [458, 315] width 181 height 40
type input "1800"
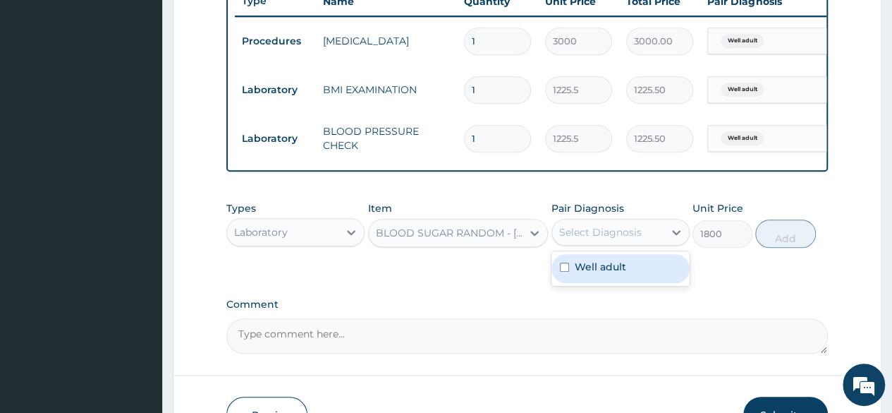
click at [615, 236] on div "Select Diagnosis" at bounding box center [600, 232] width 83 height 14
click at [595, 274] on label "Well adult" at bounding box center [601, 267] width 52 height 14
checkbox input "true"
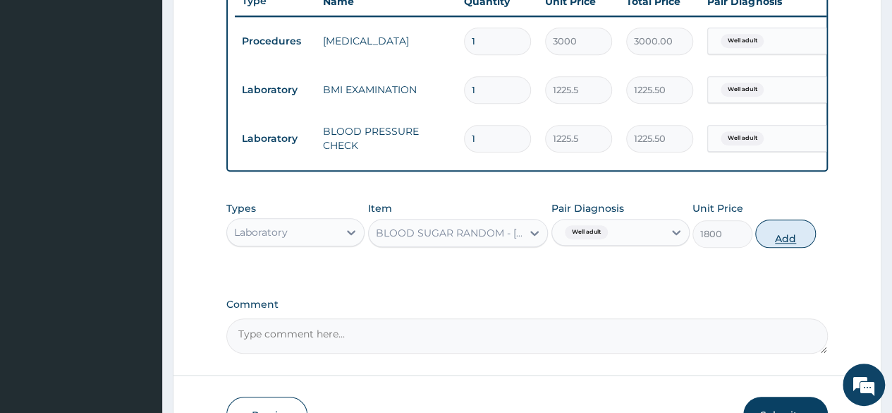
click at [770, 248] on button "Add" at bounding box center [786, 233] width 60 height 28
type input "0"
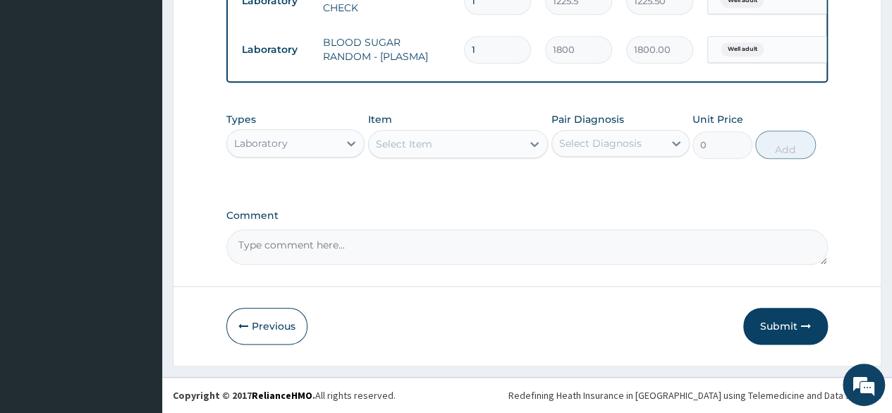
scroll to position [693, 0]
click at [402, 151] on div "Select Item" at bounding box center [404, 144] width 56 height 14
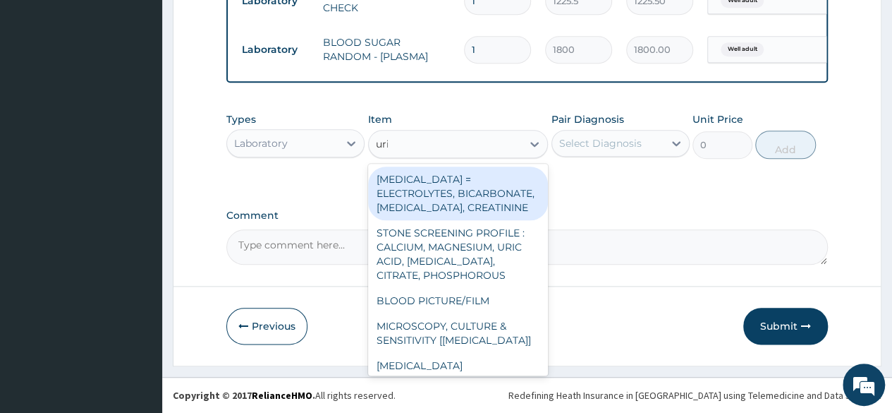
type input "urin"
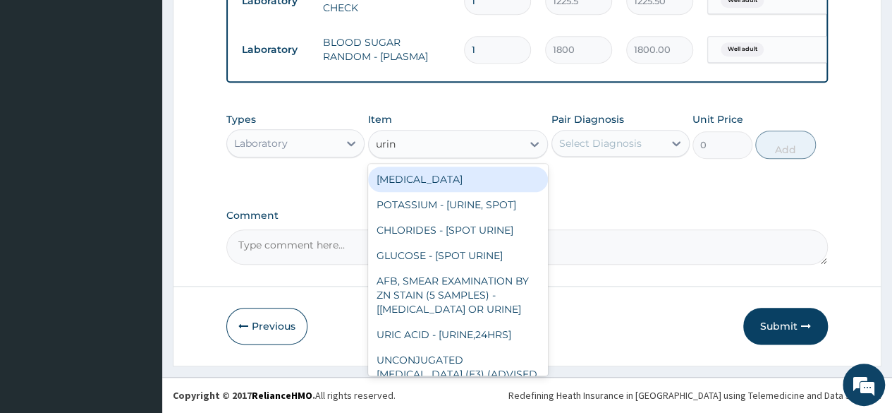
click at [411, 179] on div "[MEDICAL_DATA]" at bounding box center [458, 179] width 181 height 25
type input "1531.875"
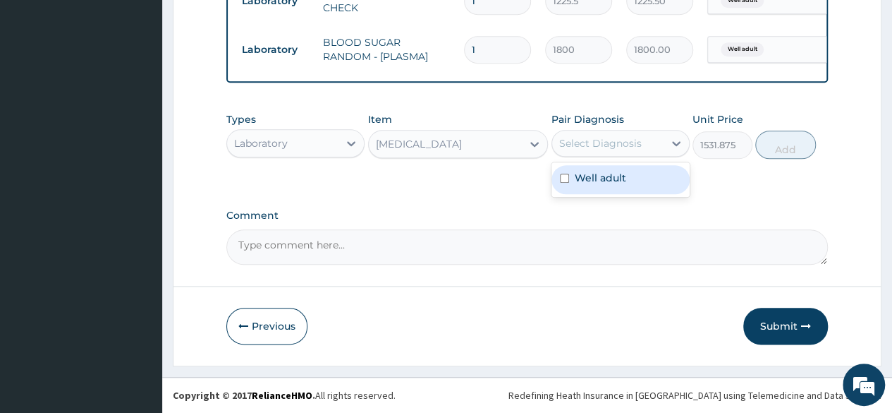
drag, startPoint x: 641, startPoint y: 149, endPoint x: 610, endPoint y: 183, distance: 46.4
click at [610, 157] on div "option Well adult, selected. option Well adult focused, 1 of 1. 1 result availa…" at bounding box center [621, 143] width 138 height 27
click at [610, 183] on label "Well adult" at bounding box center [601, 178] width 52 height 14
checkbox input "true"
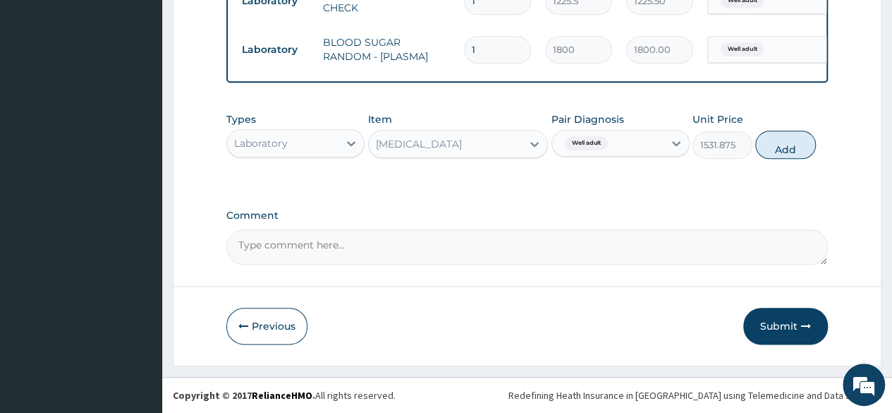
click at [785, 159] on div "Types Laboratory Item [MEDICAL_DATA] Pair Diagnosis Well adult Unit Price 1531.…" at bounding box center [527, 135] width 602 height 61
drag, startPoint x: 786, startPoint y: 156, endPoint x: 785, endPoint y: 145, distance: 11.4
click at [785, 145] on button "Add" at bounding box center [786, 145] width 60 height 28
type input "0"
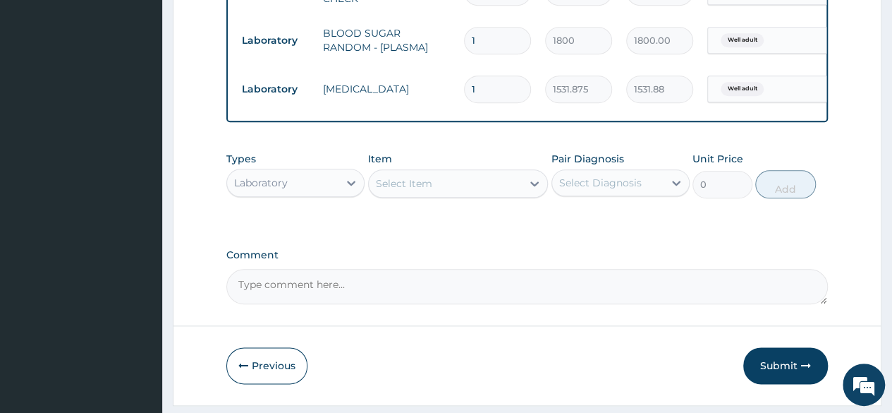
click at [437, 189] on div "Select Item" at bounding box center [446, 183] width 154 height 23
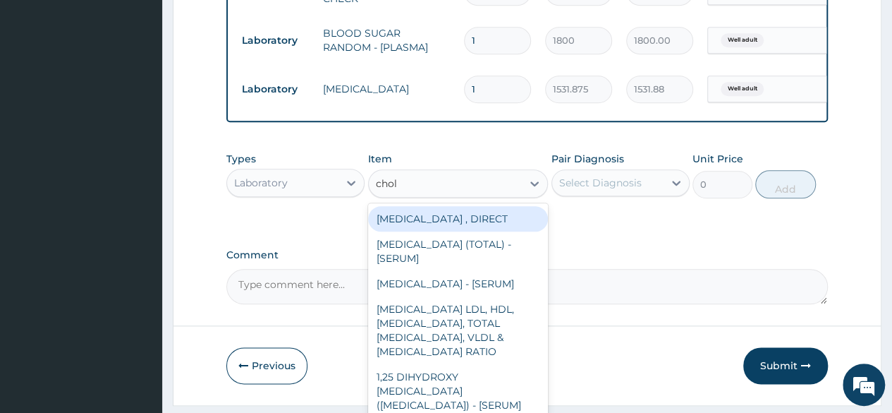
type input "chole"
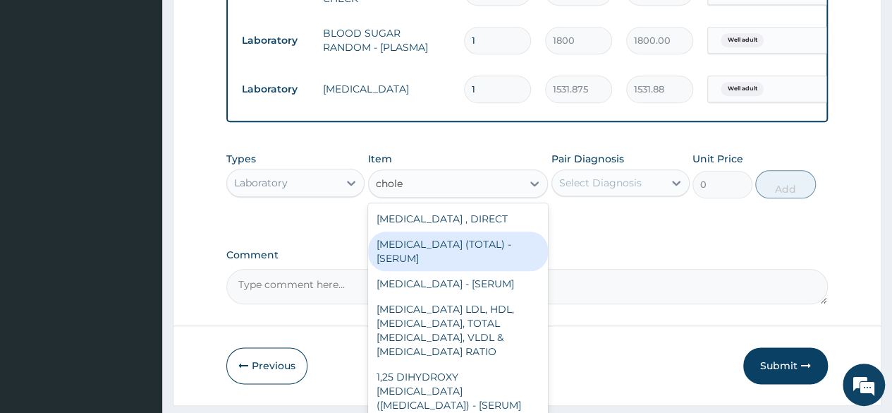
click at [420, 262] on div "[MEDICAL_DATA] (TOTAL) - [SERUM]" at bounding box center [458, 251] width 181 height 40
type input "2880"
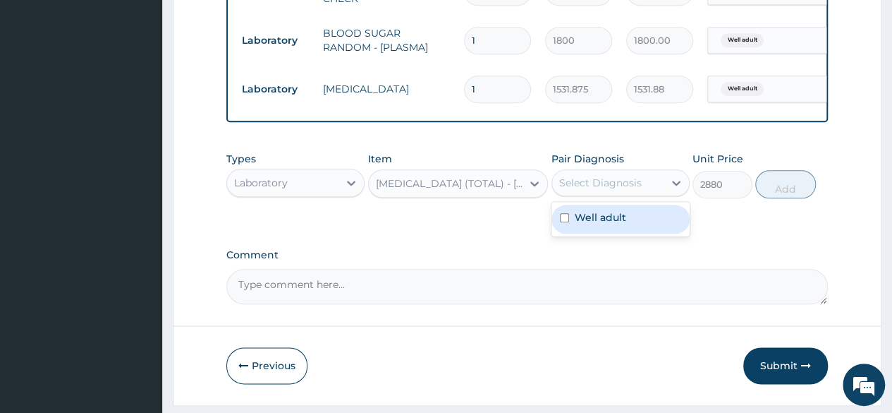
click at [622, 194] on div "Select Diagnosis" at bounding box center [607, 182] width 111 height 23
click at [603, 234] on div "Well adult" at bounding box center [621, 219] width 138 height 29
checkbox input "true"
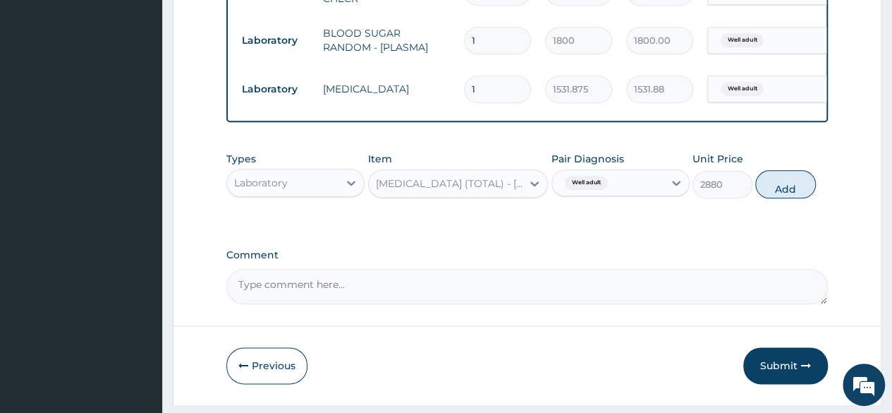
click at [787, 205] on div "Types Laboratory Item [MEDICAL_DATA] (TOTAL) - [SERUM] Pair Diagnosis Well adul…" at bounding box center [527, 175] width 602 height 61
click at [788, 190] on button "Add" at bounding box center [786, 184] width 60 height 28
type input "0"
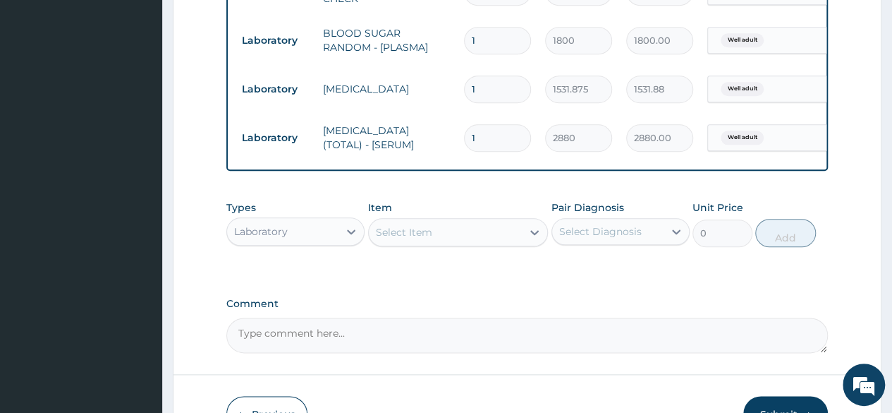
click at [768, 406] on button "Submit" at bounding box center [786, 414] width 85 height 37
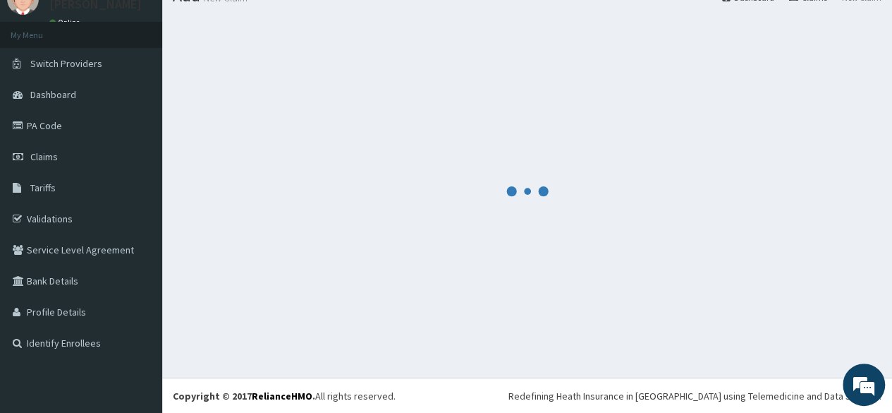
scroll to position [0, 0]
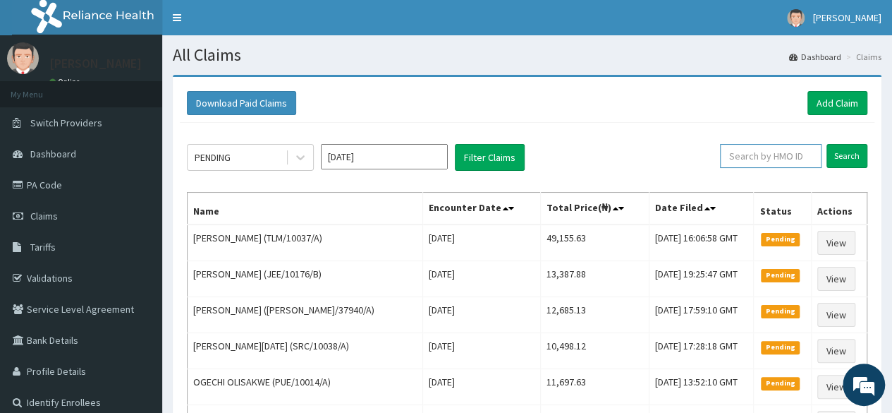
click at [782, 153] on input "text" at bounding box center [771, 156] width 102 height 24
paste input "DPK/10029/A"
type input "DPK/10029/A"
click at [827, 144] on input "Search" at bounding box center [847, 156] width 41 height 24
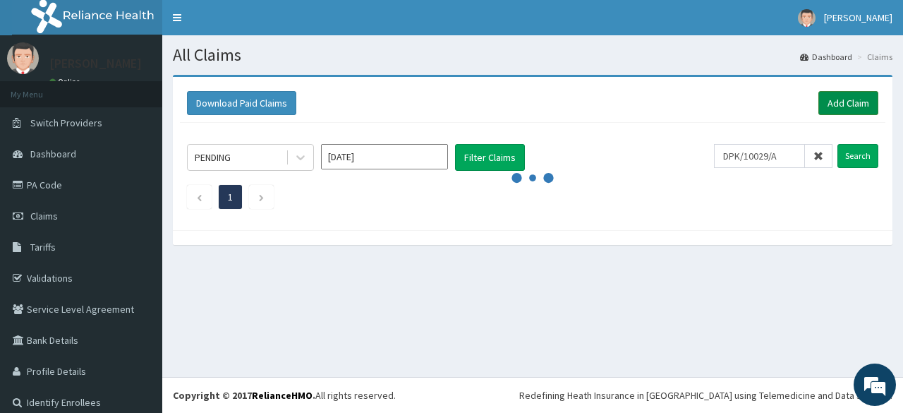
click at [840, 102] on link "Add Claim" at bounding box center [848, 103] width 60 height 24
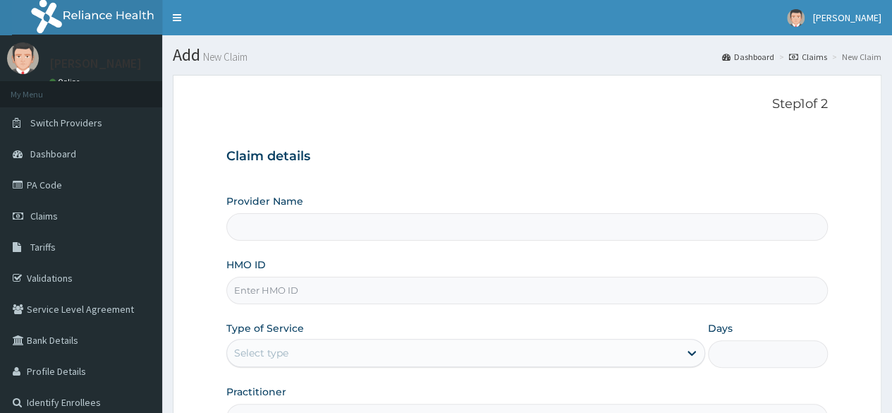
click at [289, 287] on input "HMO ID" at bounding box center [527, 291] width 602 height 28
paste input "DPK/10029/A"
type input "DPK/10029/A"
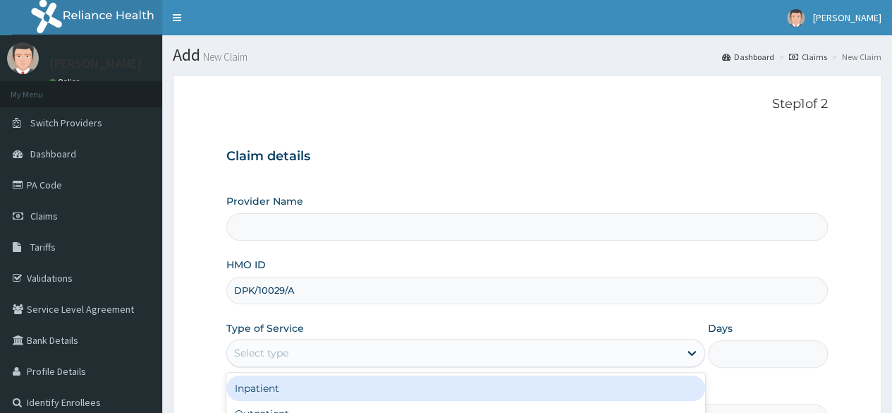
click at [278, 355] on div "Select type" at bounding box center [261, 353] width 54 height 14
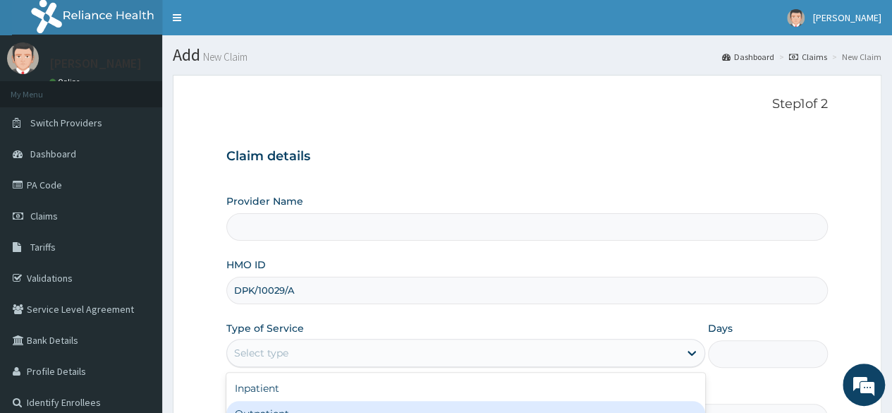
type input "Reliance Family Clinics (RFC) - [GEOGRAPHIC_DATA]"
click at [270, 401] on div "Outpatient" at bounding box center [465, 413] width 479 height 25
type input "1"
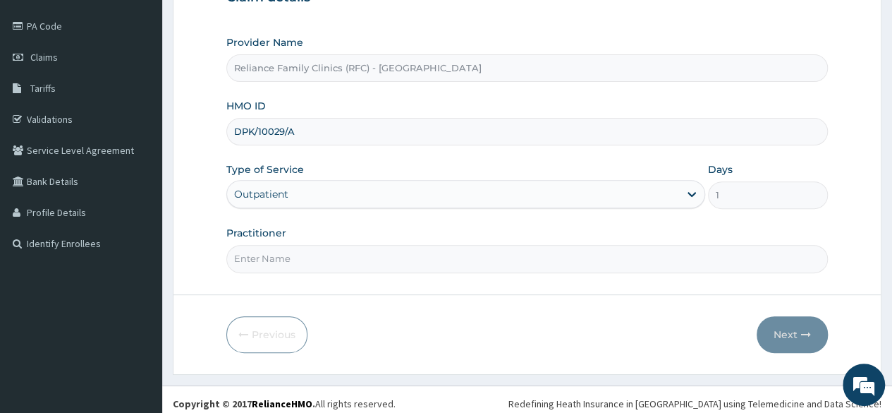
scroll to position [164, 0]
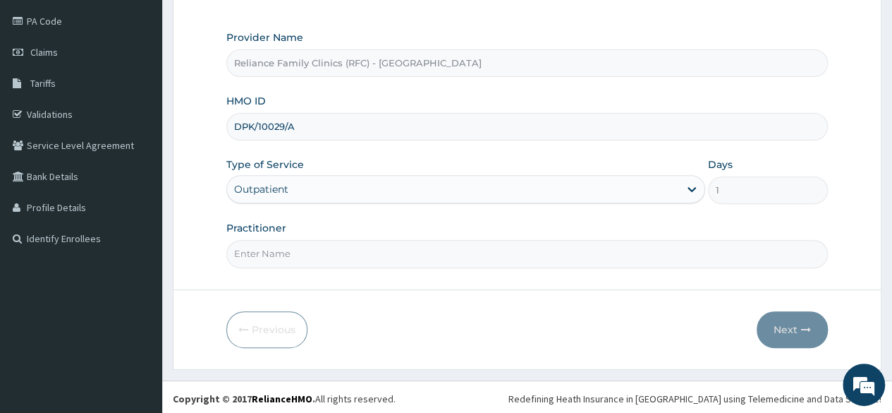
click at [358, 251] on input "Practitioner" at bounding box center [527, 254] width 602 height 28
type input "locum"
click at [818, 327] on button "Next" at bounding box center [792, 329] width 71 height 37
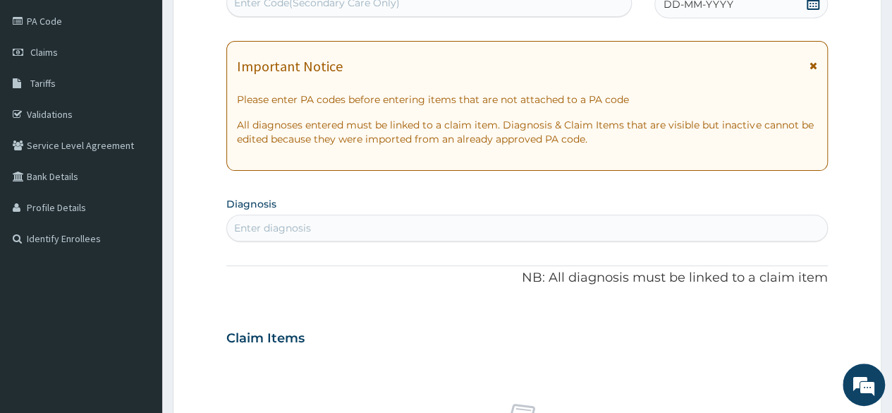
click at [814, 8] on icon at bounding box center [813, 3] width 13 height 14
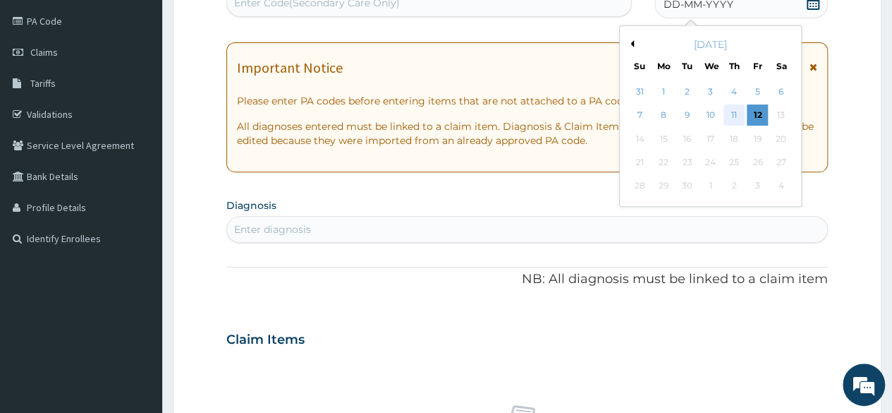
scroll to position [0, 0]
click at [729, 118] on div "11" at bounding box center [734, 115] width 21 height 21
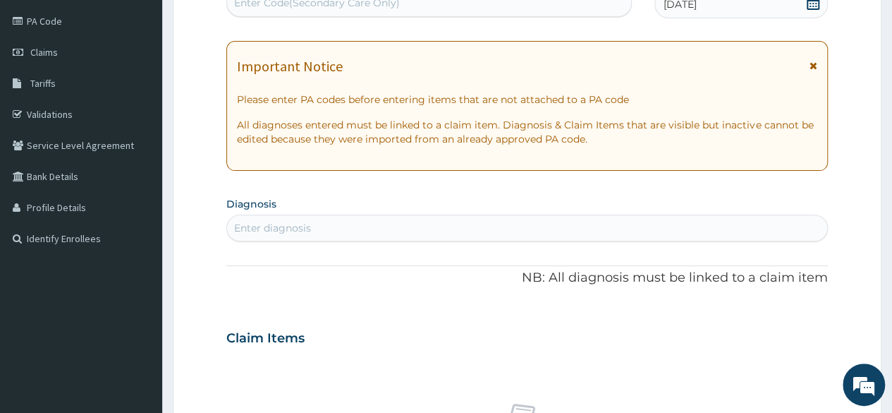
click at [811, 6] on icon at bounding box center [813, 3] width 14 height 14
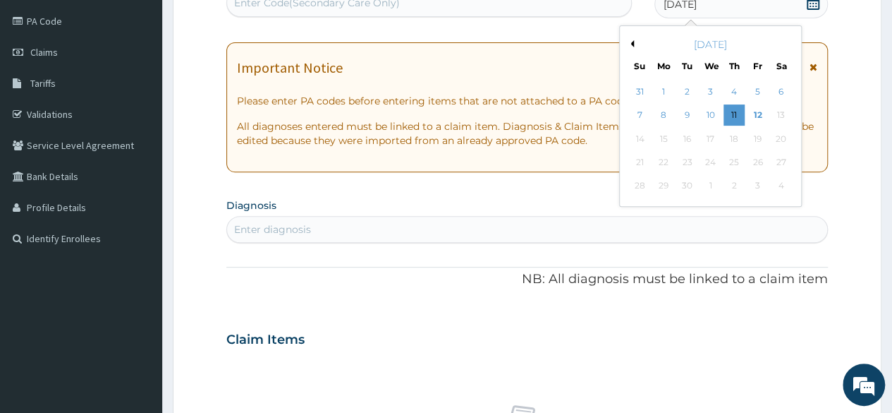
click at [638, 42] on div "[DATE]" at bounding box center [711, 44] width 170 height 14
click at [634, 44] on div "[DATE]" at bounding box center [711, 44] width 170 height 14
click at [632, 44] on button "Previous Month" at bounding box center [630, 43] width 7 height 7
click at [742, 187] on div "28" at bounding box center [734, 186] width 21 height 21
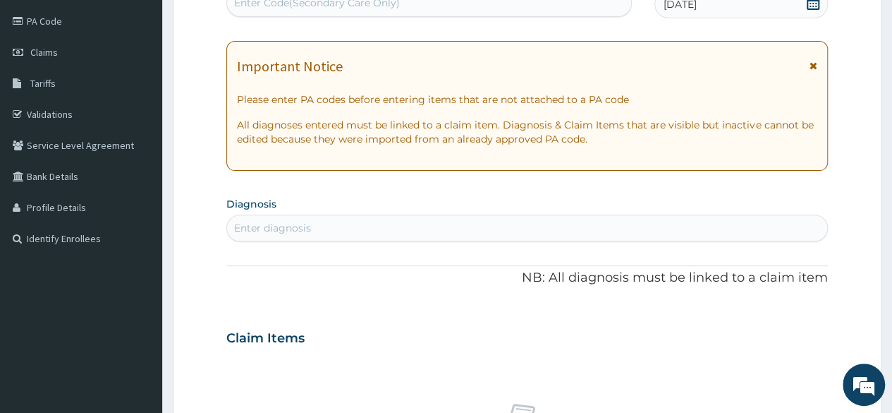
click at [458, 229] on div "Enter diagnosis" at bounding box center [527, 228] width 600 height 23
type input "well adu"
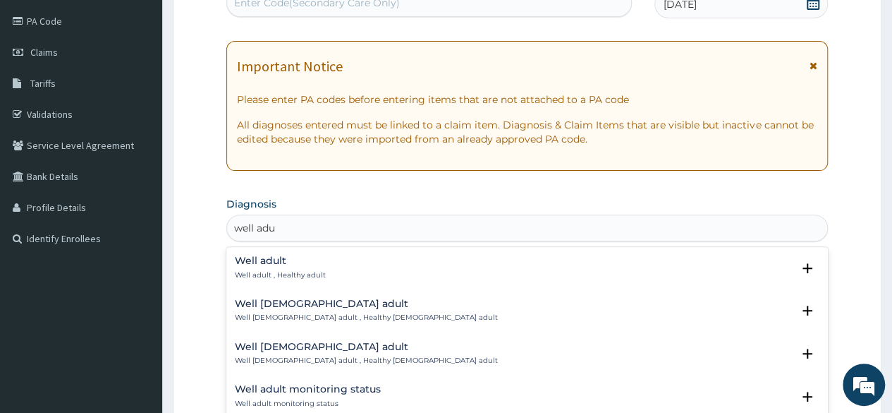
click at [265, 266] on div "Well adult Well adult , Healthy adult" at bounding box center [280, 267] width 91 height 25
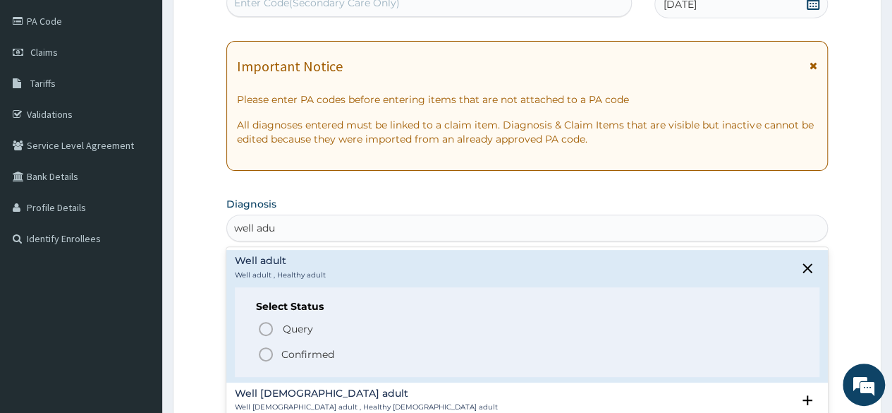
click at [313, 347] on p "Confirmed" at bounding box center [307, 354] width 53 height 14
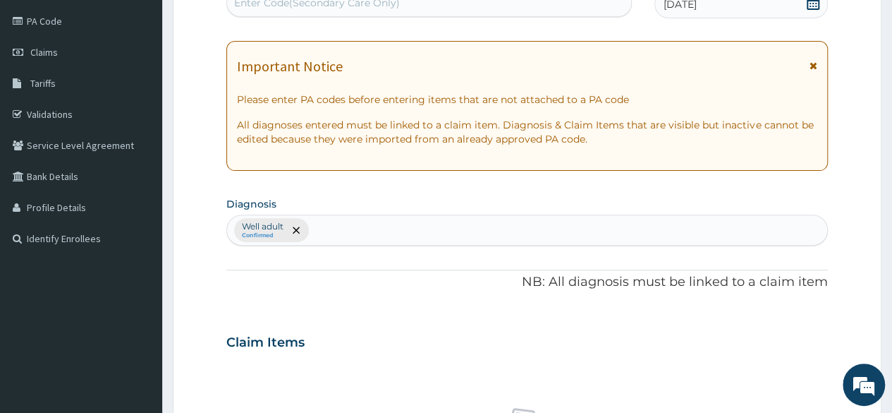
scroll to position [525, 0]
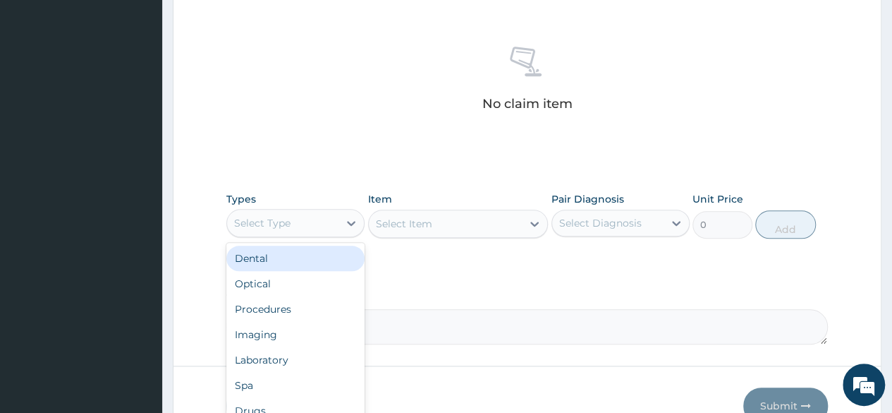
click at [261, 219] on div "Select Type" at bounding box center [262, 223] width 56 height 14
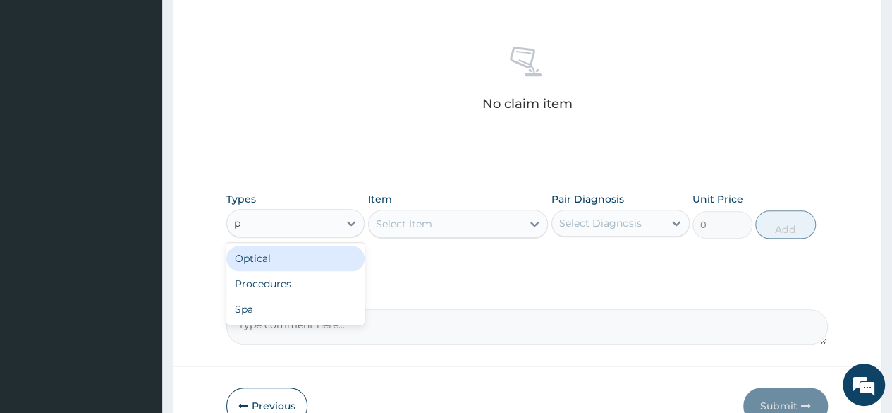
type input "pr"
click at [277, 251] on div "Procedures" at bounding box center [295, 258] width 138 height 25
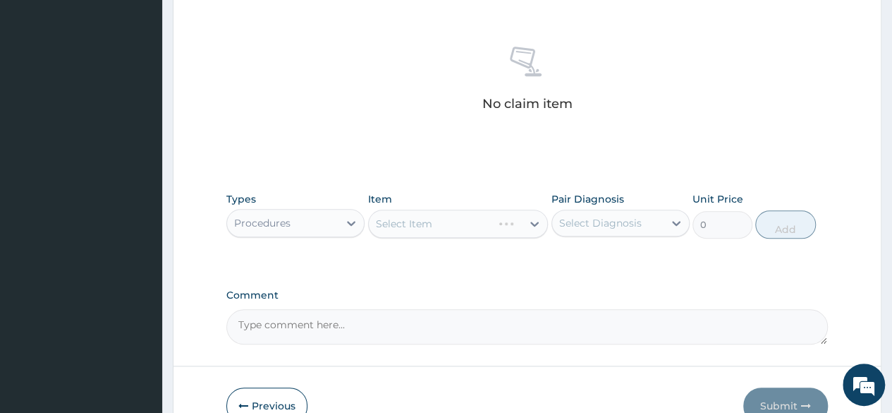
click at [615, 236] on div "Types Procedures Item Select Item Pair Diagnosis Select Diagnosis Unit Price 0 …" at bounding box center [527, 215] width 602 height 61
click at [593, 226] on div "Select Diagnosis" at bounding box center [600, 223] width 83 height 14
click at [590, 259] on label "Well adult" at bounding box center [601, 257] width 52 height 14
checkbox input "true"
click at [497, 194] on div "Item Select Item" at bounding box center [458, 215] width 181 height 47
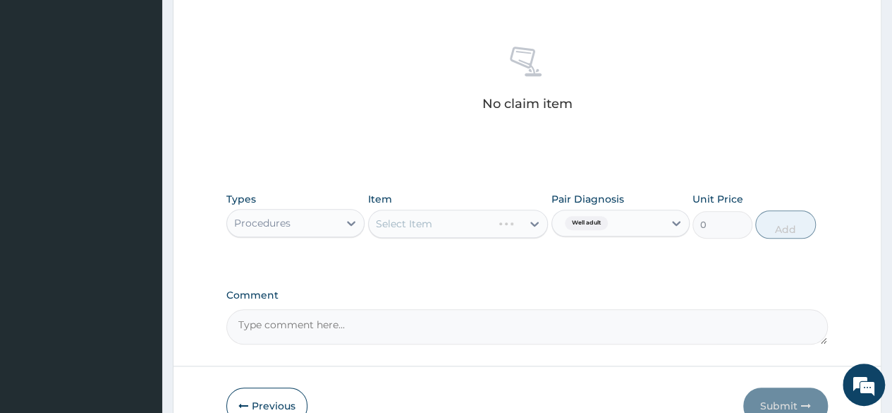
click at [494, 211] on div "Select Item" at bounding box center [458, 224] width 181 height 28
click at [494, 213] on div "Select Item" at bounding box center [458, 224] width 181 height 28
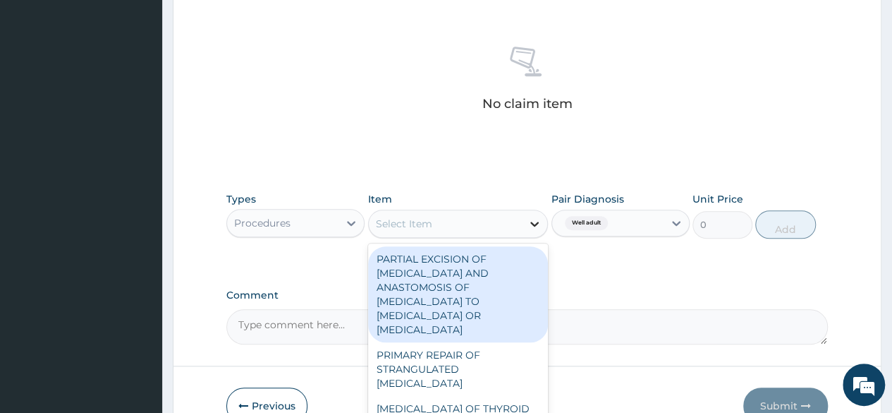
click at [547, 226] on div at bounding box center [534, 223] width 25 height 25
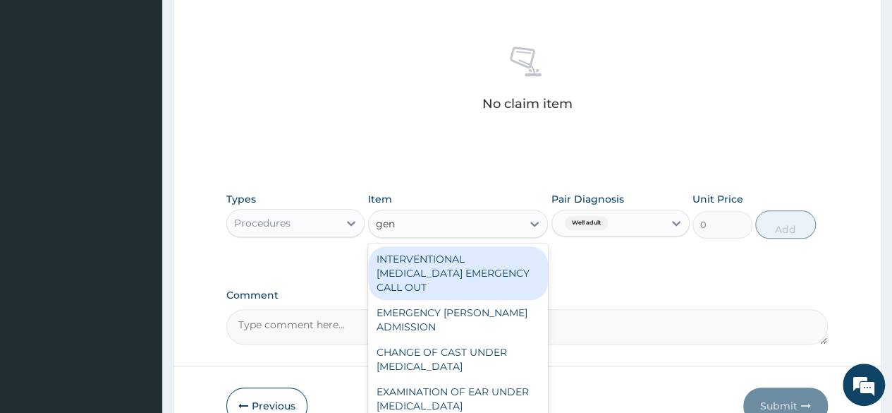
type input "gene"
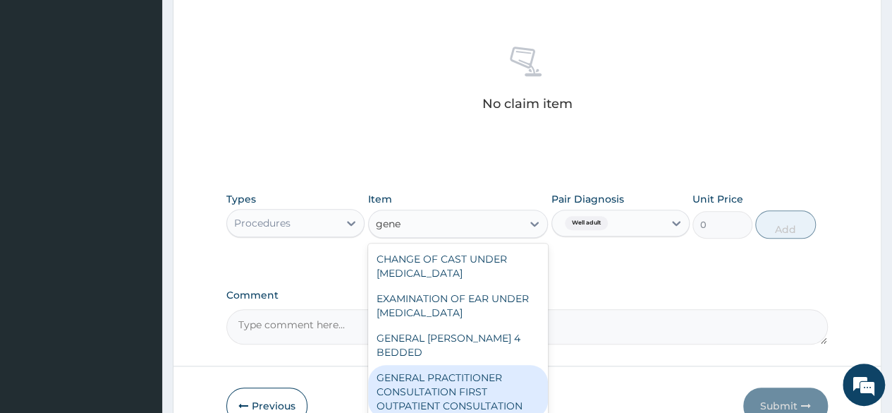
click at [439, 373] on div "GENERAL PRACTITIONER CONSULTATION FIRST OUTPATIENT CONSULTATION" at bounding box center [458, 392] width 181 height 54
type input "3370.125"
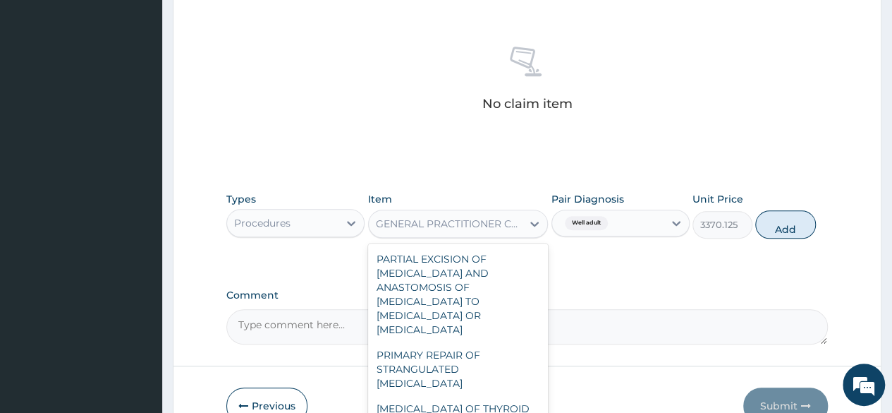
click at [439, 212] on div "GENERAL PRACTITIONER CONSULTATION FIRST OUTPATIENT CONSULTATION" at bounding box center [446, 223] width 154 height 23
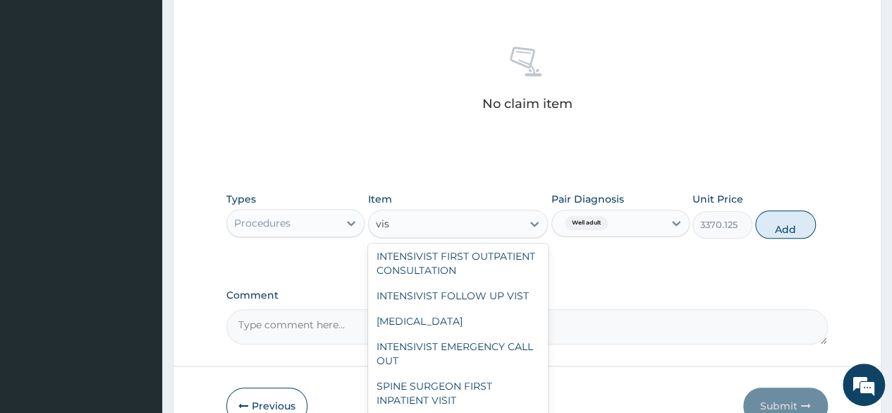
scroll to position [0, 0]
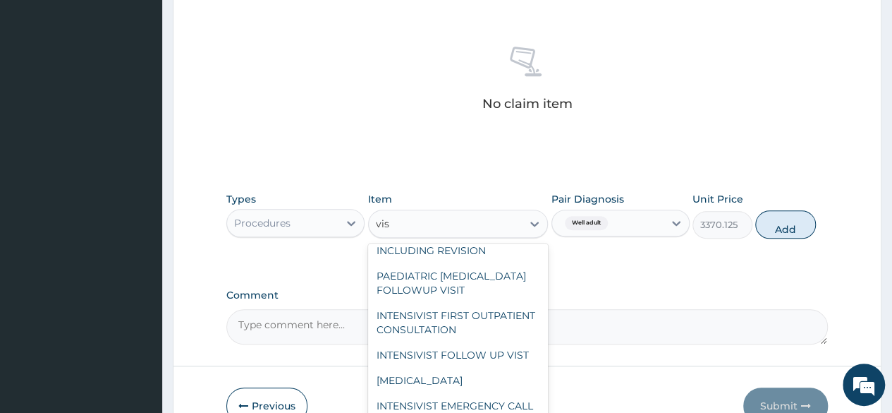
type input "visu"
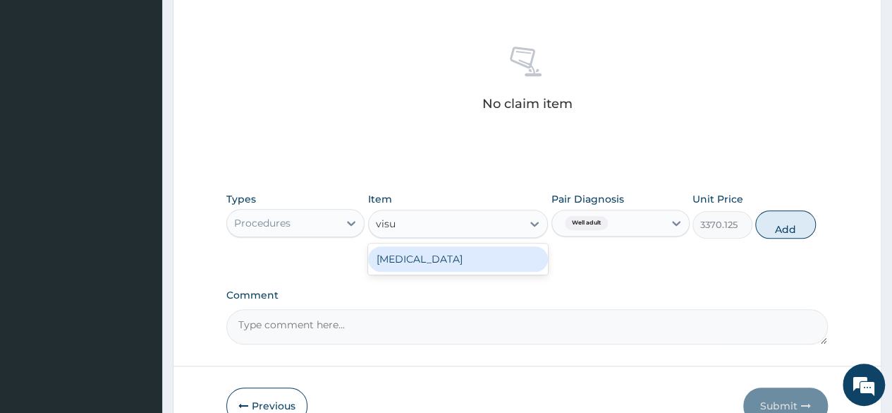
click at [447, 263] on div "[MEDICAL_DATA]" at bounding box center [458, 258] width 181 height 25
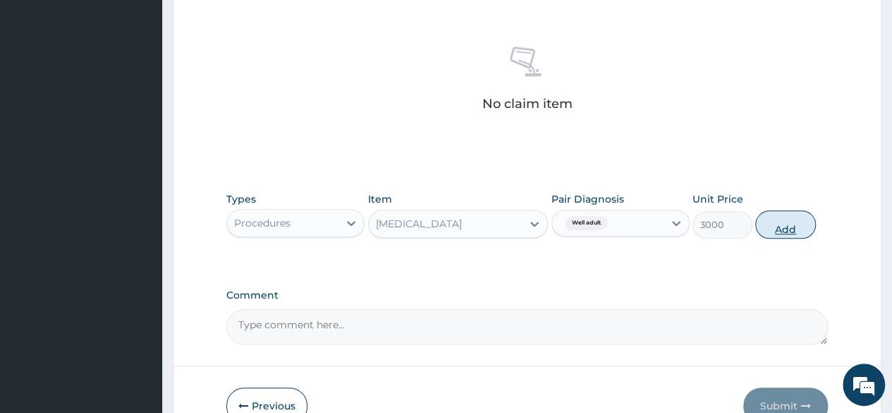
click at [768, 218] on button "Add" at bounding box center [786, 224] width 60 height 28
type input "0"
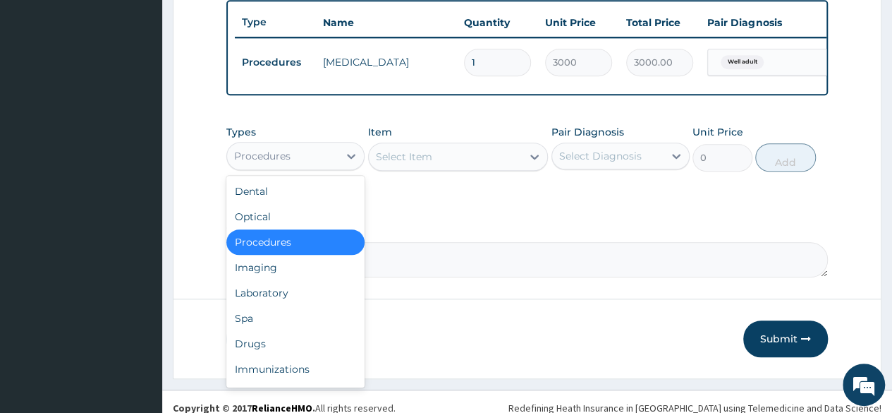
click at [293, 156] on div "Procedures" at bounding box center [282, 156] width 111 height 23
click at [279, 301] on div "Laboratory" at bounding box center [295, 292] width 138 height 25
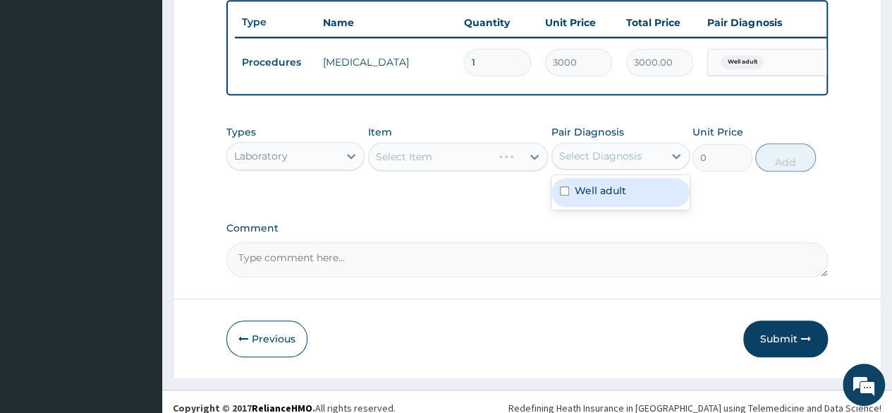
drag, startPoint x: 593, startPoint y: 167, endPoint x: 574, endPoint y: 201, distance: 39.5
click at [574, 169] on div "option Well adult, selected. option Well adult focused, 1 of 1. 1 result availa…" at bounding box center [621, 156] width 138 height 27
click at [575, 198] on label "Well adult" at bounding box center [601, 190] width 52 height 14
checkbox input "true"
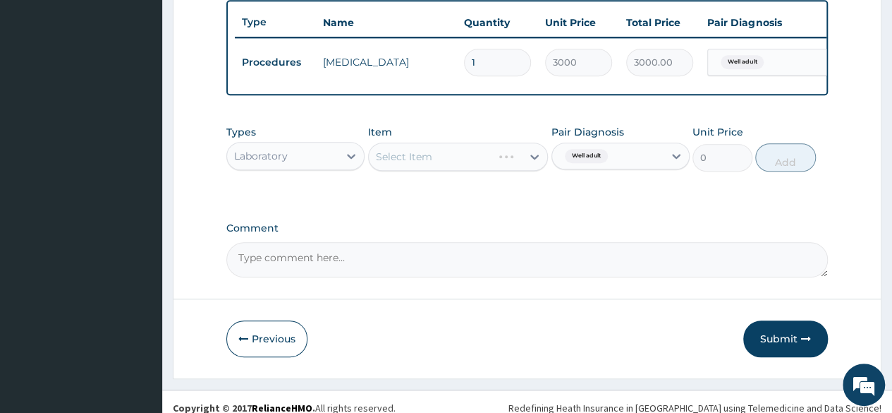
click at [505, 146] on div "Item Select Item" at bounding box center [458, 148] width 181 height 47
click at [509, 164] on div "Select Item" at bounding box center [458, 157] width 181 height 28
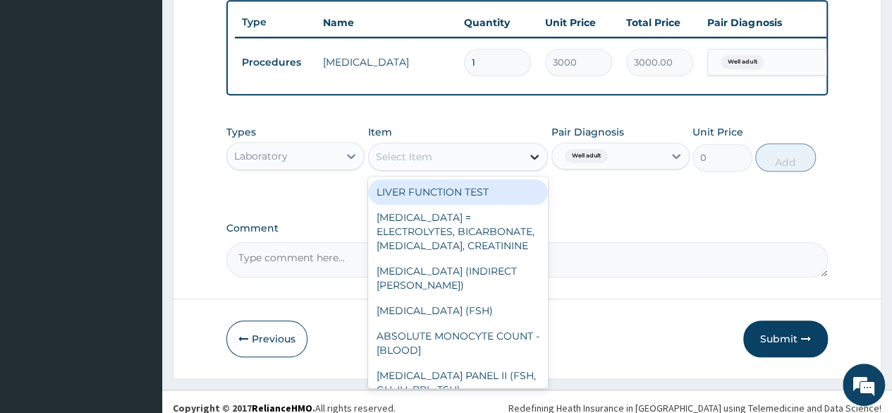
click at [525, 163] on div at bounding box center [534, 156] width 25 height 25
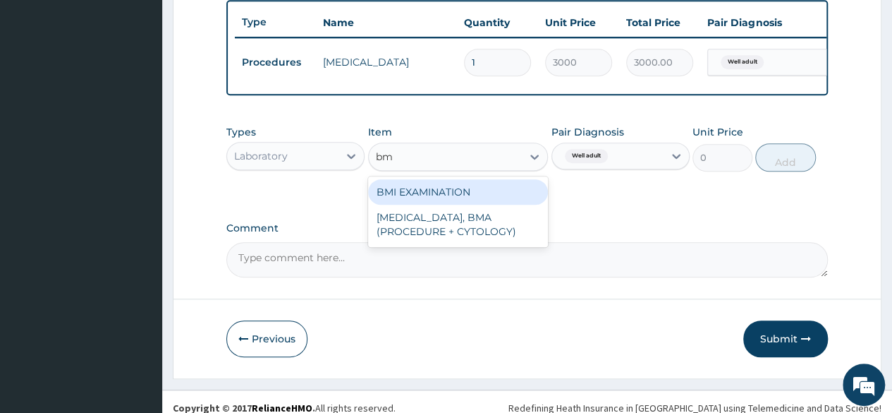
type input "bmi"
click at [422, 200] on div "BMI EXAMINATION" at bounding box center [458, 191] width 181 height 25
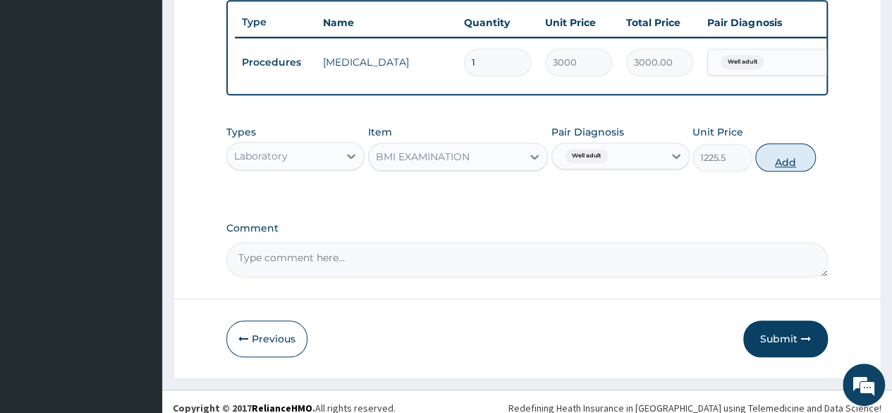
click at [787, 170] on button "Add" at bounding box center [786, 157] width 60 height 28
type input "0"
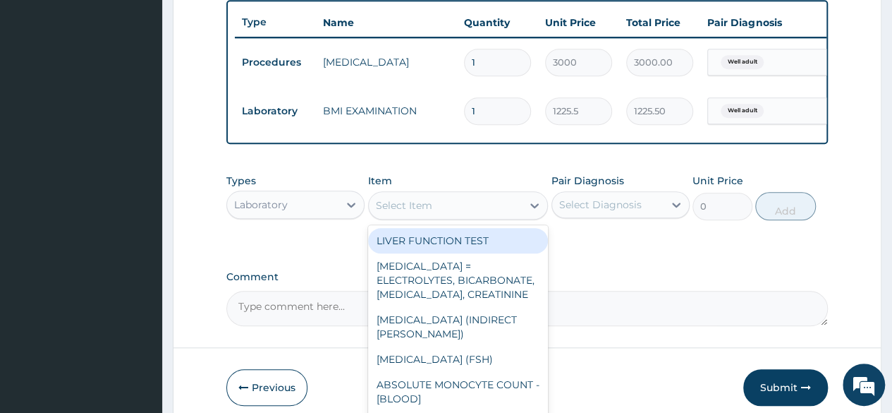
click at [466, 217] on div "Select Item" at bounding box center [446, 205] width 154 height 23
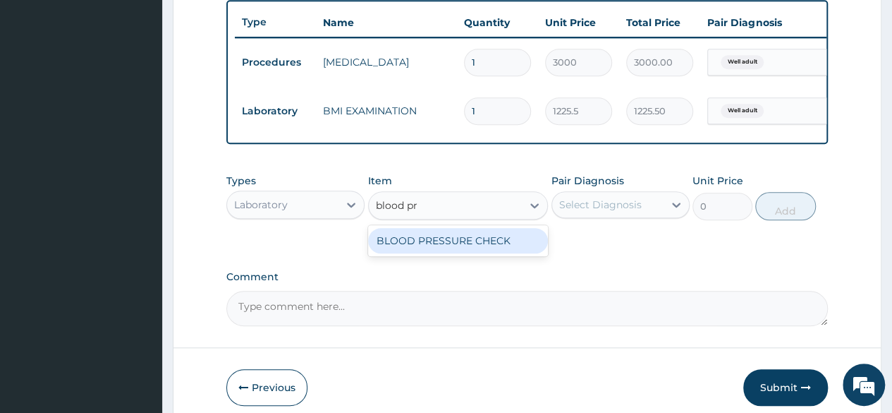
type input "blood pre"
click at [461, 247] on div "BLOOD PRESSURE CHECK" at bounding box center [458, 240] width 181 height 25
type input "1225.5"
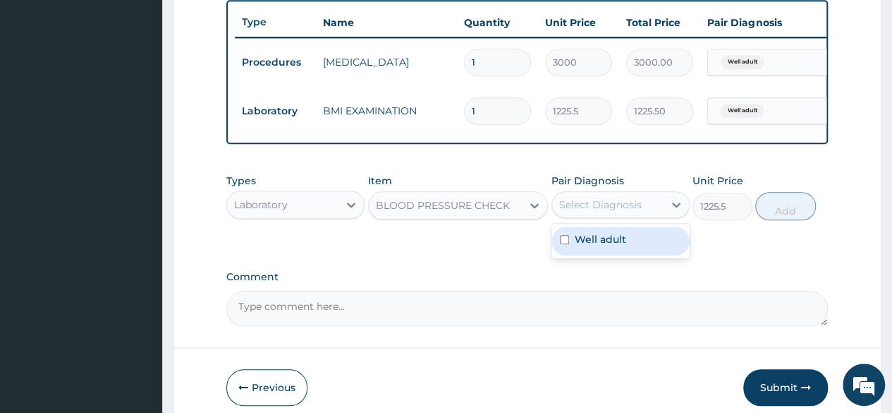
drag, startPoint x: 638, startPoint y: 212, endPoint x: 612, endPoint y: 263, distance: 56.8
click at [612, 218] on div "option Well adult, selected. option Well adult focused, 1 of 1. 1 result availa…" at bounding box center [621, 204] width 138 height 27
click at [612, 255] on div "Well adult" at bounding box center [621, 240] width 138 height 29
checkbox input "true"
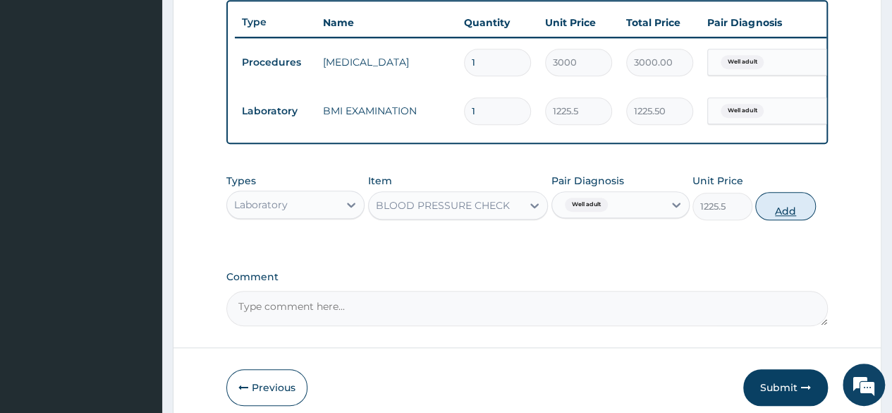
click at [782, 220] on button "Add" at bounding box center [786, 206] width 60 height 28
type input "0"
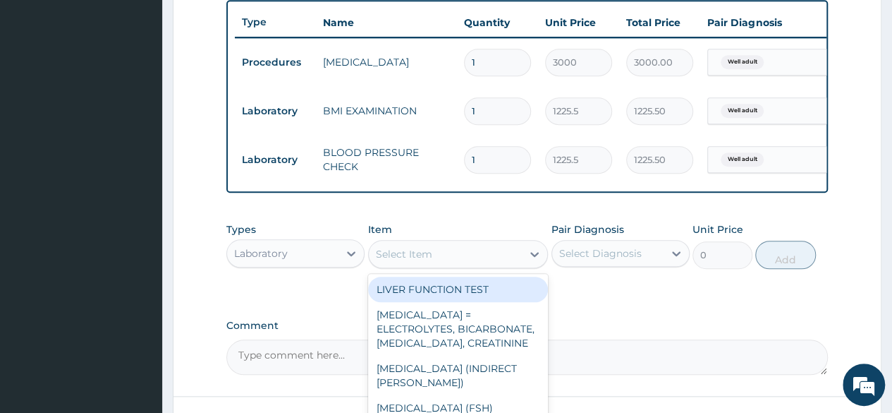
click at [461, 265] on div "Select Item" at bounding box center [446, 254] width 154 height 23
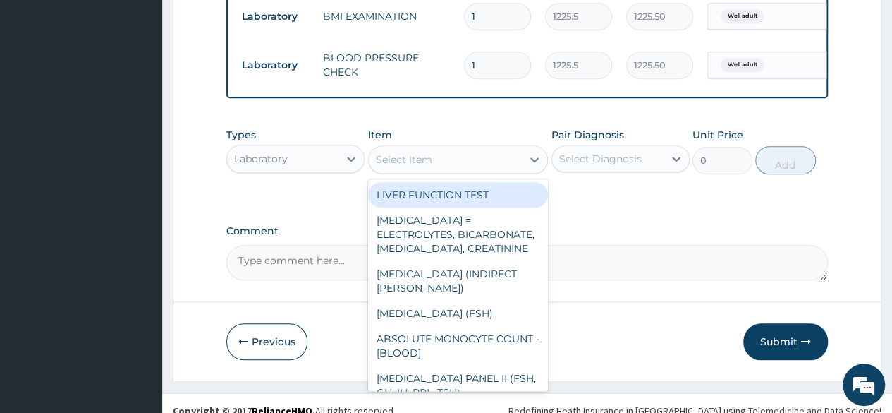
scroll to position [643, 0]
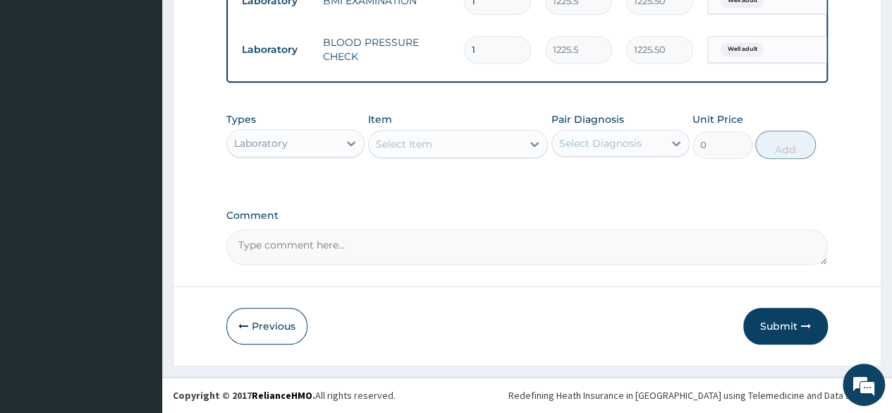
click at [436, 138] on div "Select Item" at bounding box center [446, 144] width 154 height 23
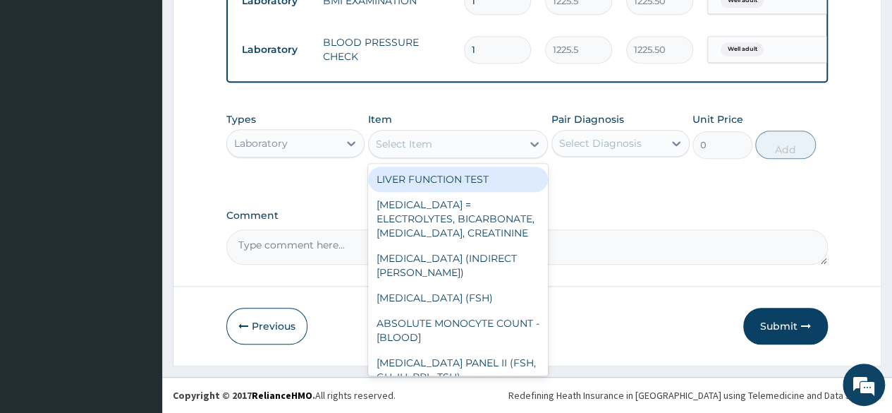
click at [428, 150] on div "Select Item" at bounding box center [404, 144] width 56 height 14
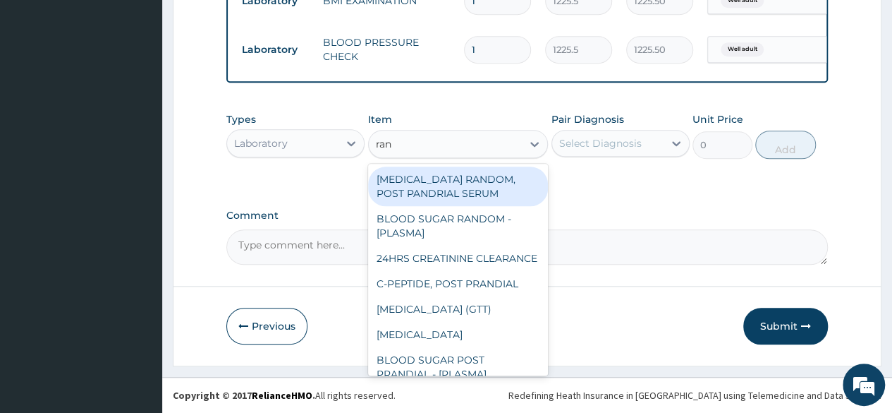
type input "rand"
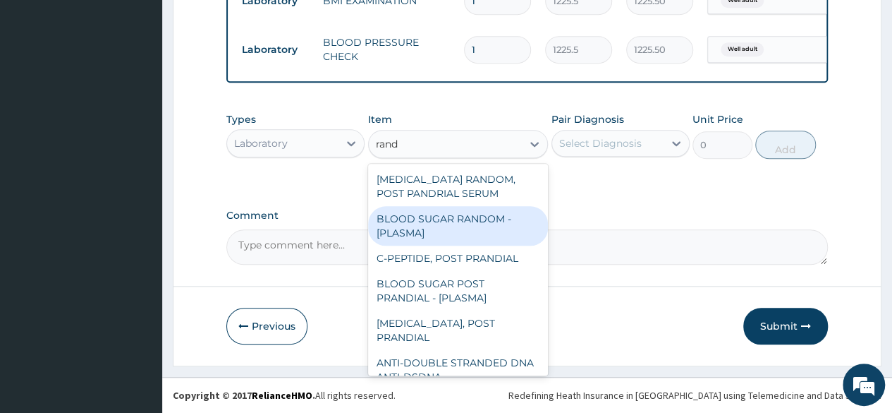
click at [427, 226] on div "BLOOD SUGAR RANDOM - [PLASMA]" at bounding box center [458, 226] width 181 height 40
type input "1800"
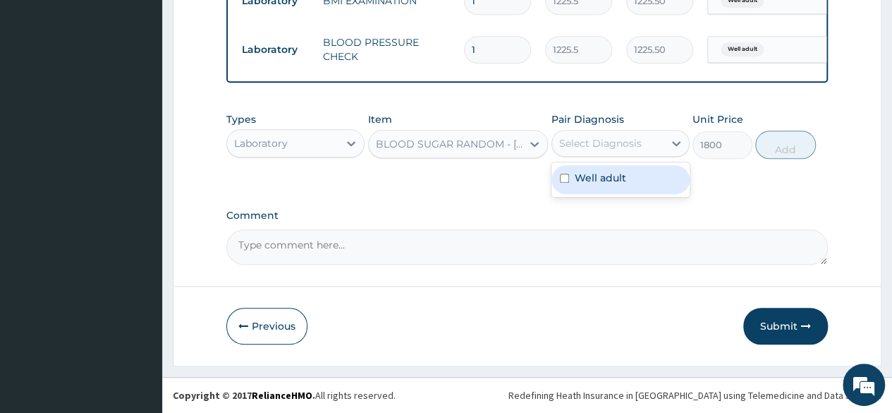
drag, startPoint x: 587, startPoint y: 150, endPoint x: 602, endPoint y: 186, distance: 38.3
click at [602, 157] on div "option Well adult, selected. option Well adult focused, 1 of 1. 1 result availa…" at bounding box center [621, 143] width 138 height 27
click at [602, 185] on label "Well adult" at bounding box center [601, 178] width 52 height 14
checkbox input "true"
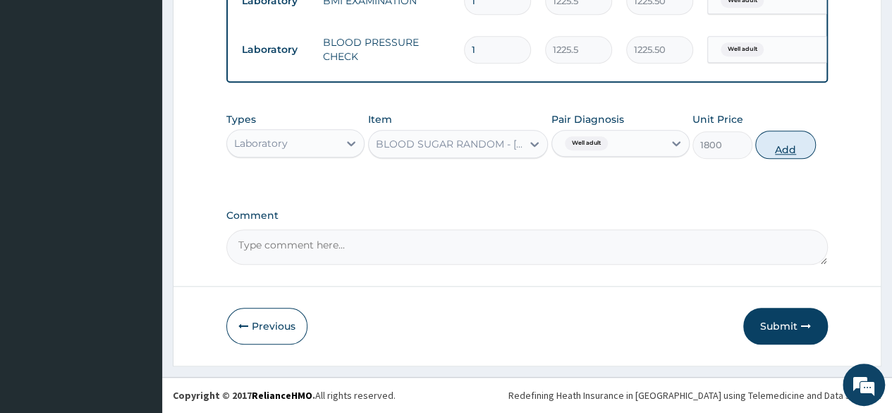
click at [764, 150] on button "Add" at bounding box center [786, 145] width 60 height 28
type input "0"
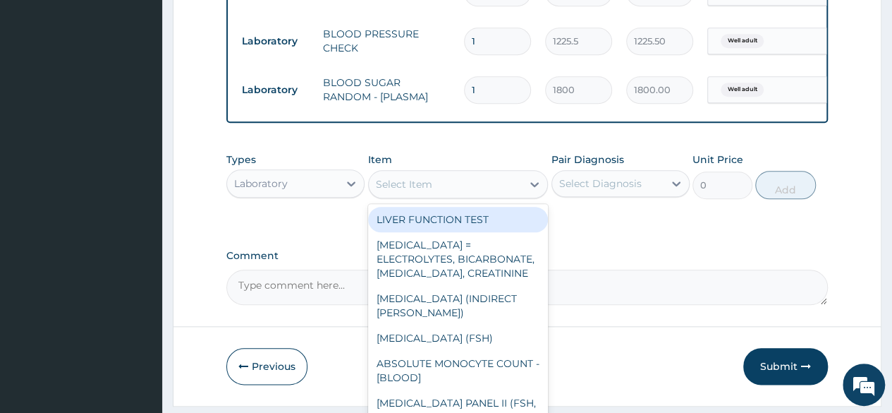
click at [420, 184] on div "Select Item" at bounding box center [446, 184] width 154 height 23
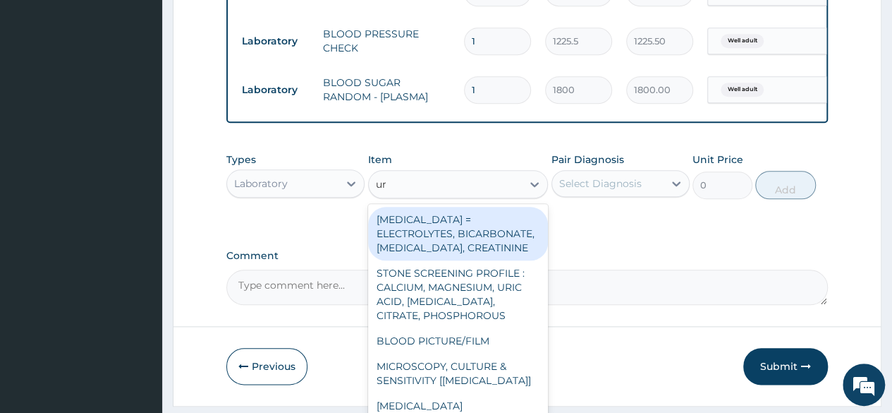
type input "uri"
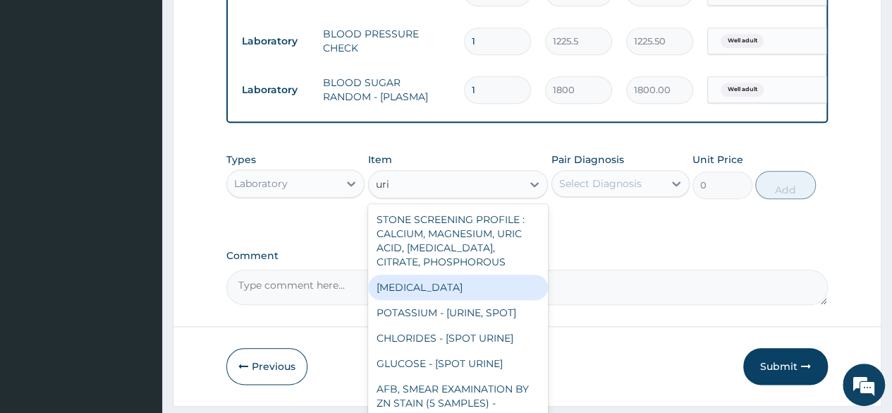
click at [419, 293] on div "[MEDICAL_DATA]" at bounding box center [458, 286] width 181 height 25
type input "1531.875"
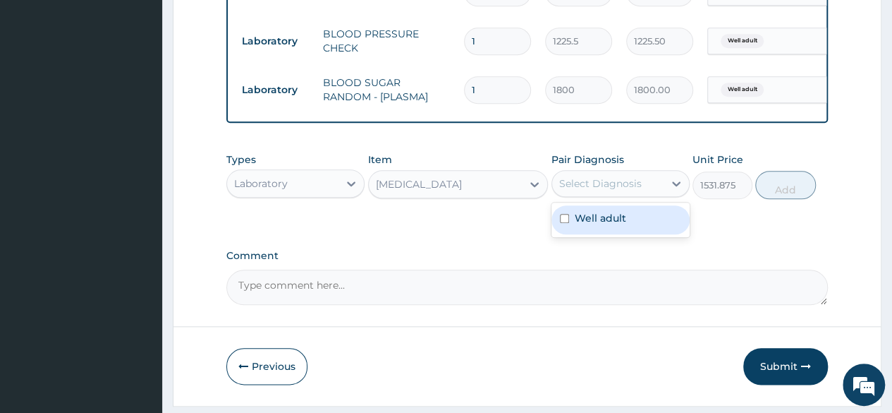
click at [632, 195] on div "Select Diagnosis" at bounding box center [607, 183] width 111 height 23
click at [622, 225] on label "Well adult" at bounding box center [601, 218] width 52 height 14
checkbox input "true"
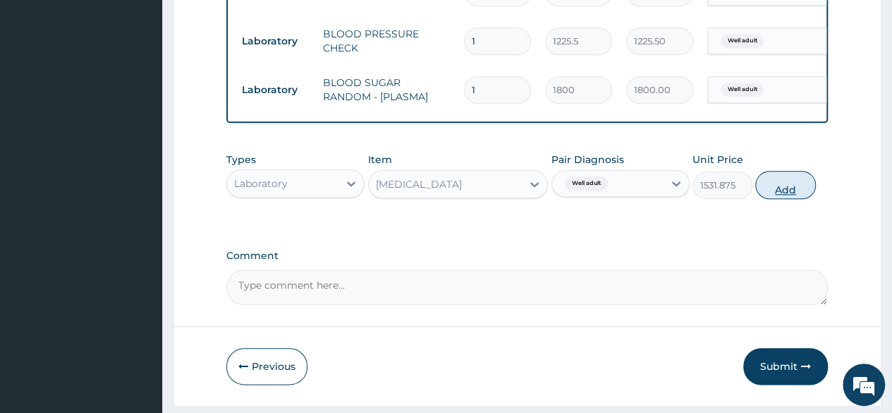
click at [782, 199] on button "Add" at bounding box center [786, 185] width 60 height 28
type input "0"
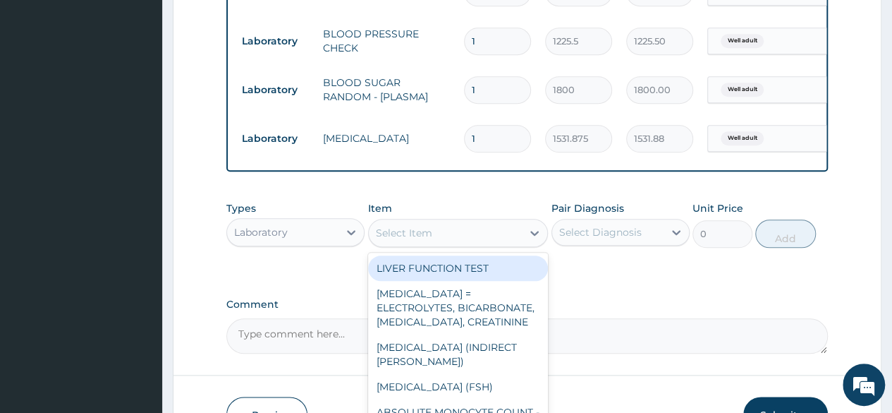
click at [504, 244] on div "Select Item" at bounding box center [446, 233] width 154 height 23
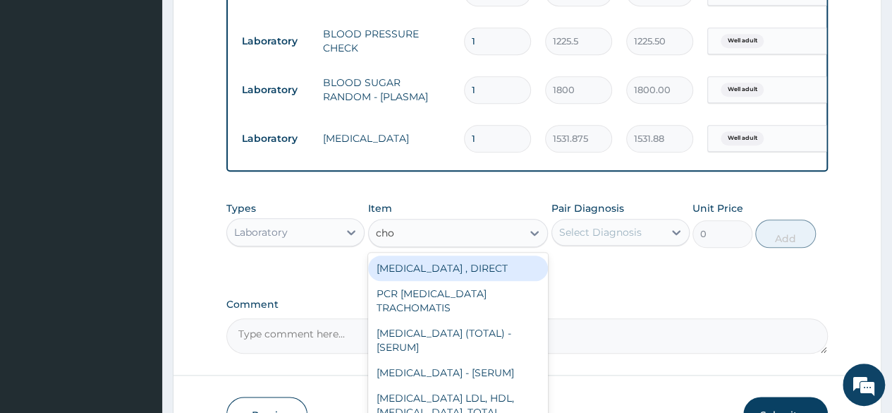
type input "chol"
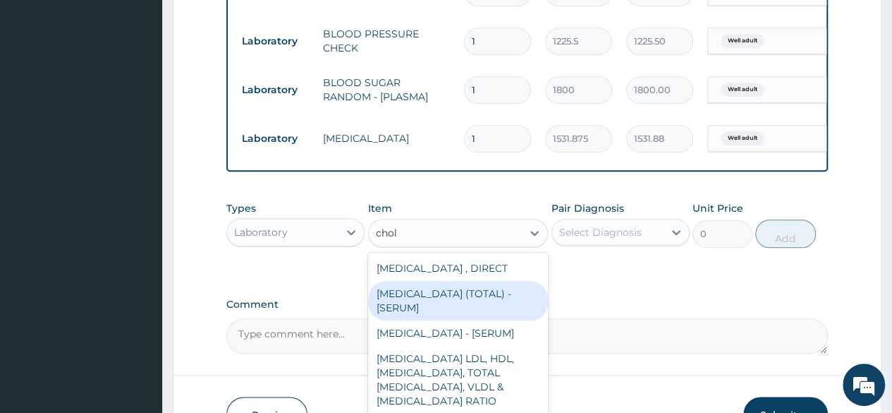
click at [484, 304] on div "[MEDICAL_DATA] (TOTAL) - [SERUM]" at bounding box center [458, 301] width 181 height 40
type input "2880"
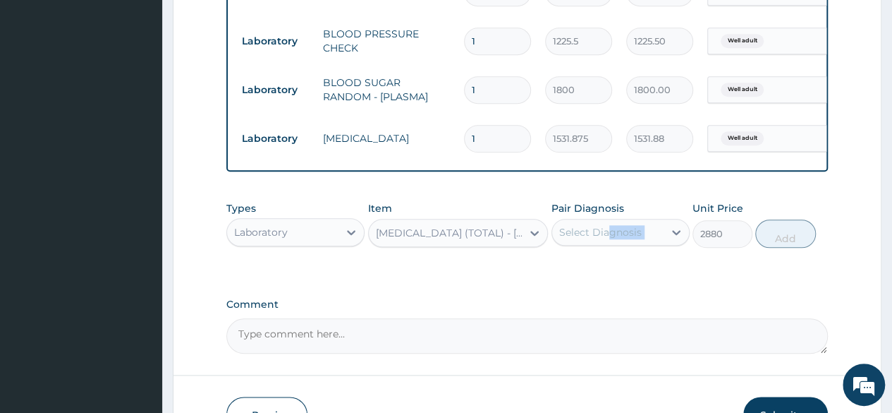
drag, startPoint x: 660, startPoint y: 261, endPoint x: 606, endPoint y: 243, distance: 57.3
click at [606, 243] on div "Types Laboratory Item CHOLESTEROL (TOTAL) - [SERUM] Pair Diagnosis Select Diagn…" at bounding box center [527, 224] width 602 height 61
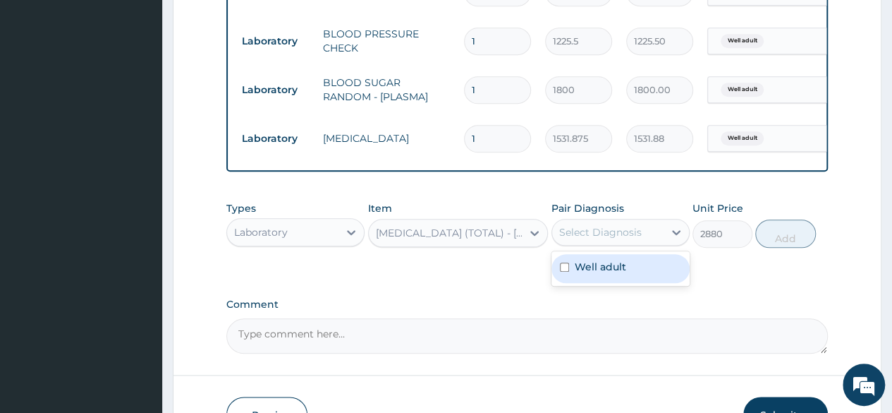
click at [606, 239] on div "Select Diagnosis" at bounding box center [600, 232] width 83 height 14
click at [598, 271] on label "Well adult" at bounding box center [601, 267] width 52 height 14
checkbox input "true"
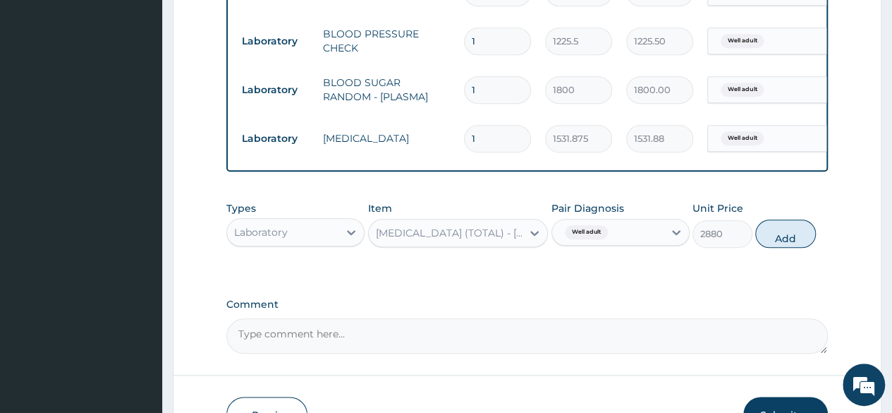
click at [523, 276] on div "Types Laboratory Item CHOLESTEROL (TOTAL) - [SERUM] Pair Diagnosis Well adult U…" at bounding box center [527, 235] width 602 height 82
click at [791, 242] on button "Add" at bounding box center [786, 233] width 60 height 28
type input "0"
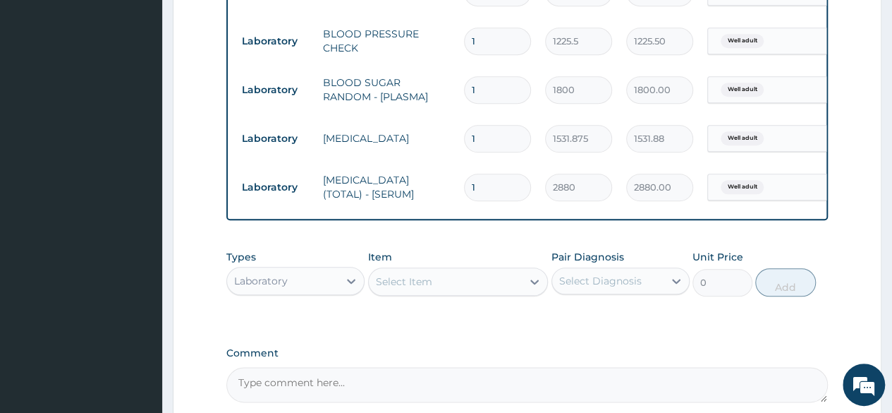
scroll to position [790, 0]
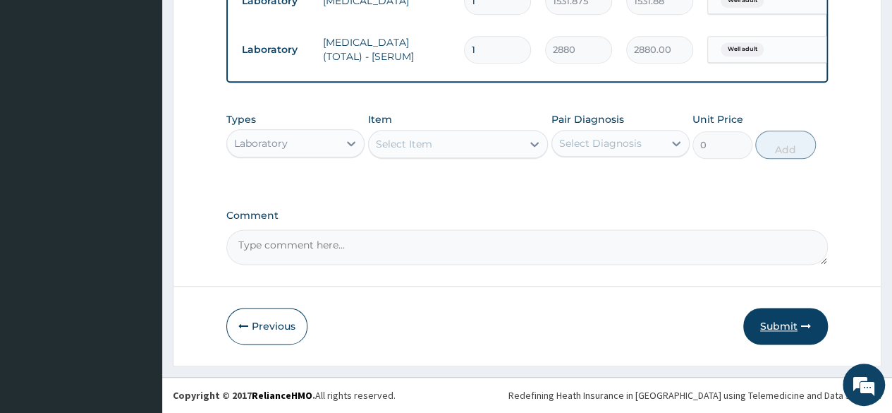
click at [794, 322] on button "Submit" at bounding box center [786, 326] width 85 height 37
click at [775, 327] on button "Submit" at bounding box center [786, 326] width 85 height 37
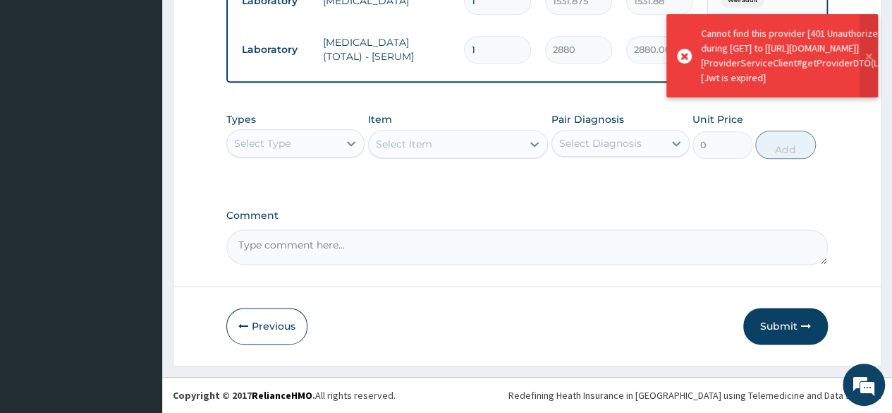
click at [775, 327] on button "Submit" at bounding box center [786, 326] width 85 height 37
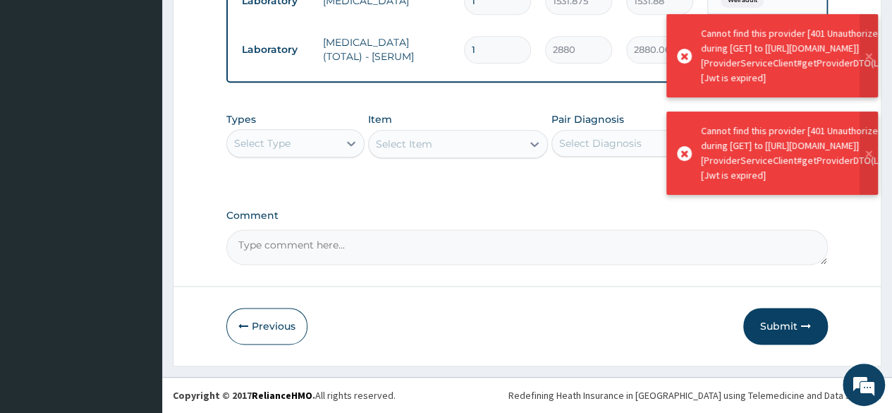
click at [775, 327] on button "Submit" at bounding box center [786, 326] width 85 height 37
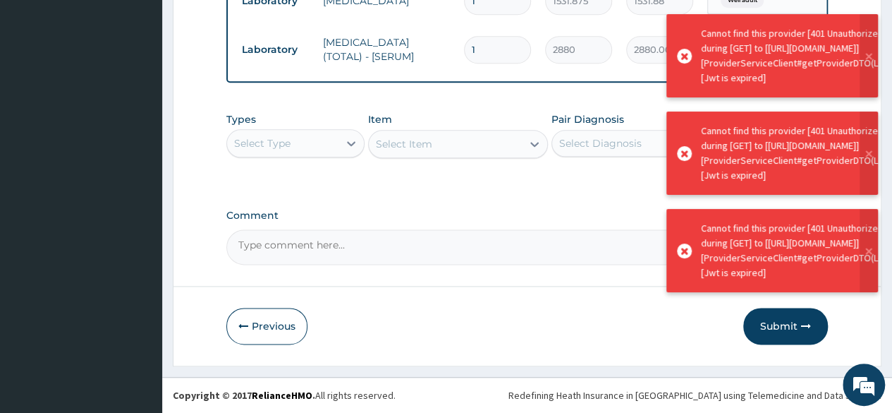
click at [775, 327] on button "Submit" at bounding box center [786, 326] width 85 height 37
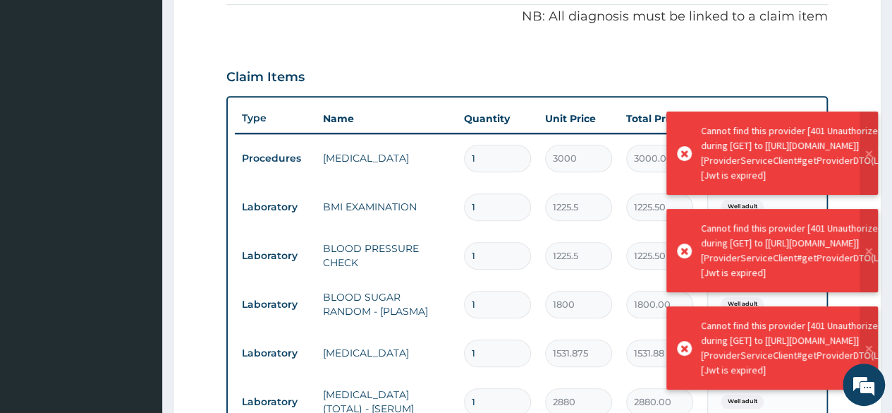
scroll to position [68, 0]
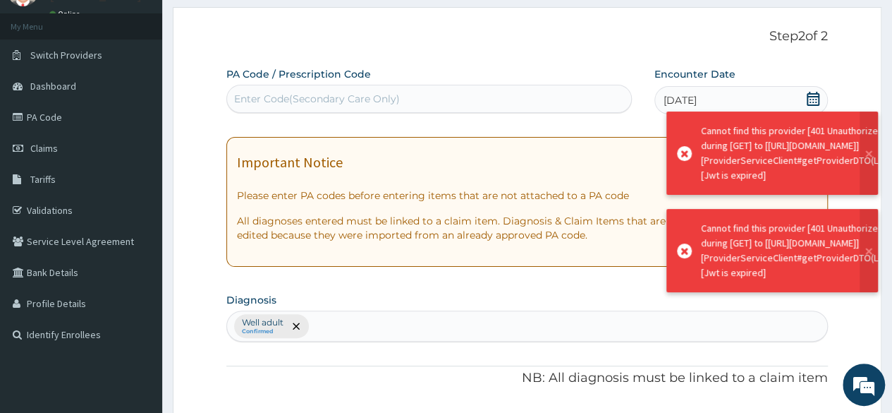
click at [439, 325] on div "Well adult Confirmed" at bounding box center [527, 326] width 600 height 30
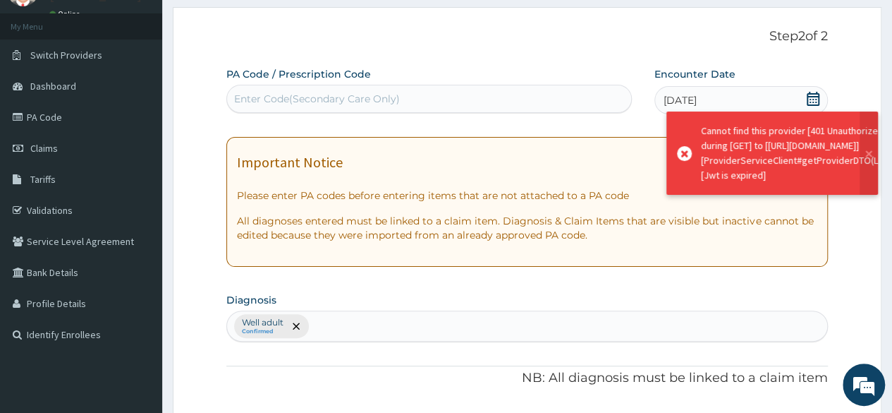
click at [427, 292] on section "Diagnosis Well adult Confirmed" at bounding box center [527, 315] width 602 height 52
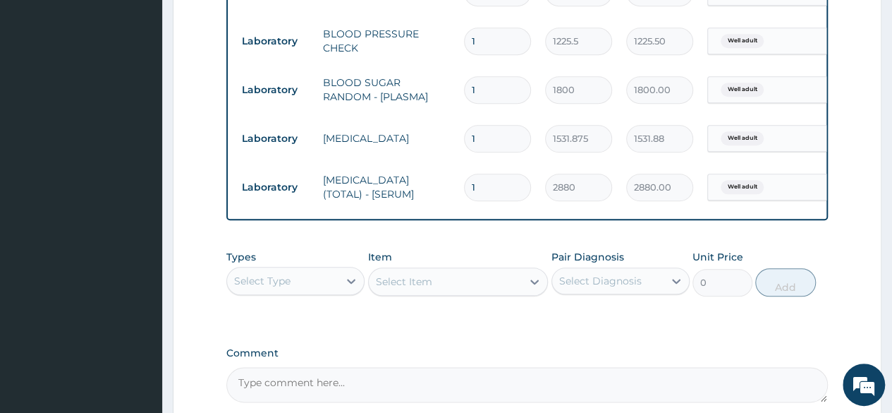
scroll to position [645, 0]
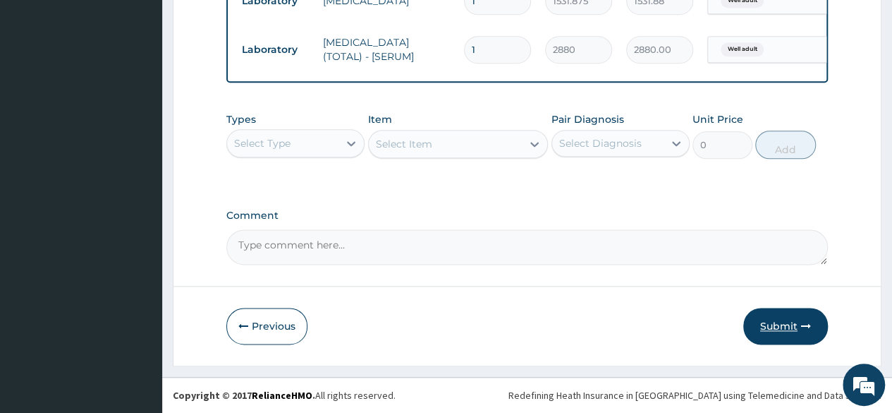
click at [801, 329] on icon "button" at bounding box center [806, 326] width 10 height 10
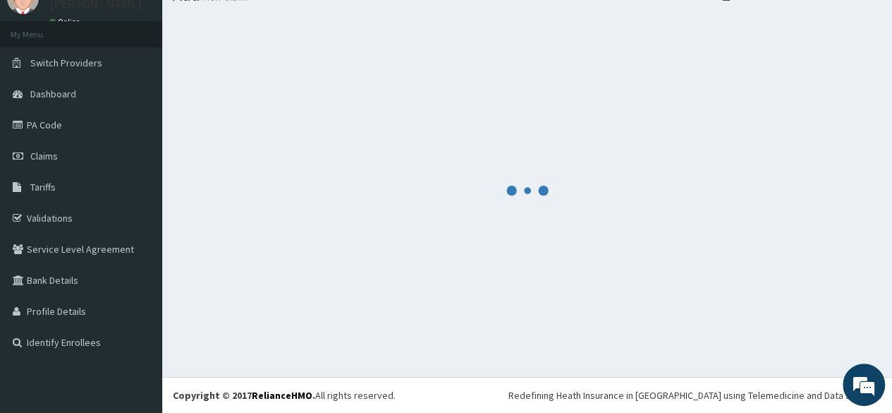
scroll to position [59, 0]
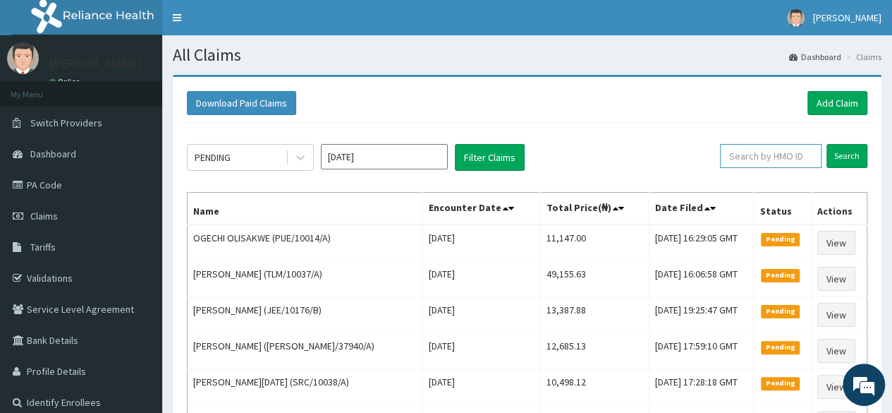
click at [761, 149] on input "text" at bounding box center [771, 156] width 102 height 24
click at [834, 114] on link "Add Claim" at bounding box center [838, 103] width 60 height 24
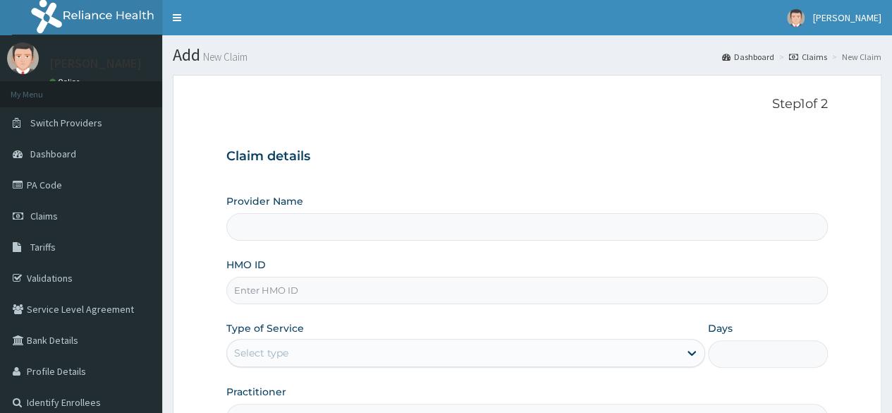
click at [262, 298] on input "HMO ID" at bounding box center [527, 291] width 602 height 28
paste input "DPK/10012/A"
type input "DPK/10012/A"
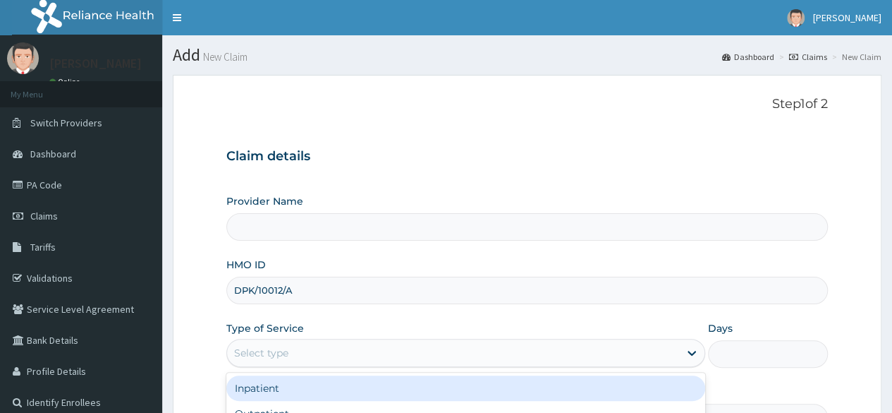
type input "Reliance Family Clinics (RFC) - [GEOGRAPHIC_DATA]"
click at [382, 353] on div "Select type" at bounding box center [453, 352] width 452 height 23
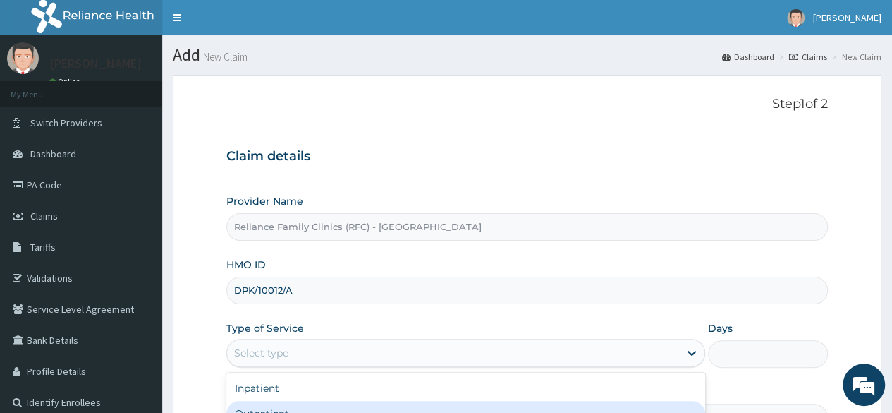
click at [349, 401] on div "Outpatient" at bounding box center [465, 413] width 479 height 25
type input "1"
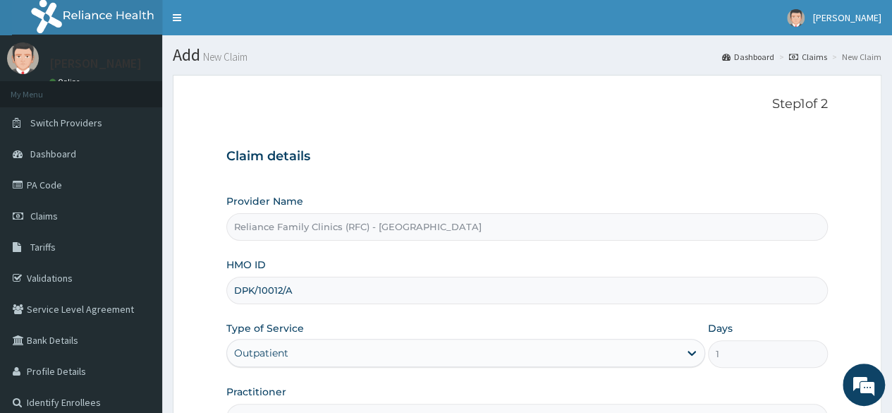
scroll to position [164, 0]
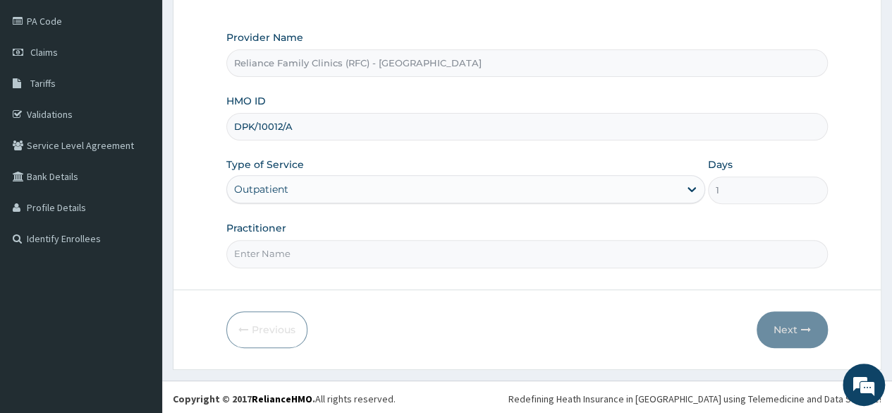
click at [334, 249] on input "Practitioner" at bounding box center [527, 254] width 602 height 28
type input "locum"
click at [773, 320] on button "Next" at bounding box center [792, 329] width 71 height 37
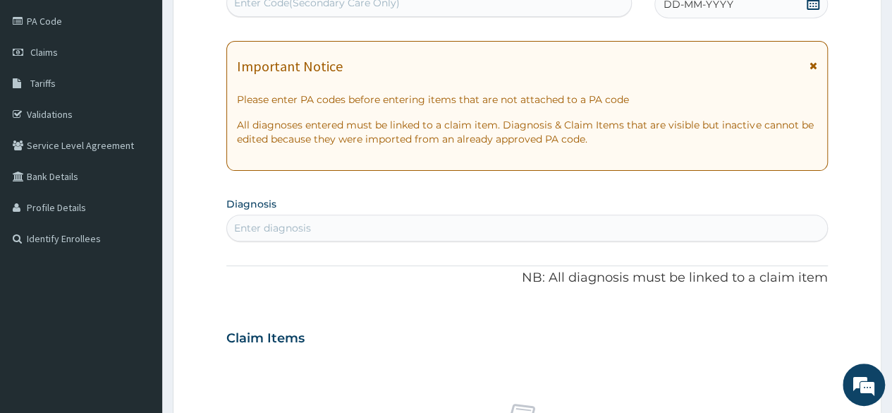
click at [815, 10] on span at bounding box center [813, 5] width 14 height 18
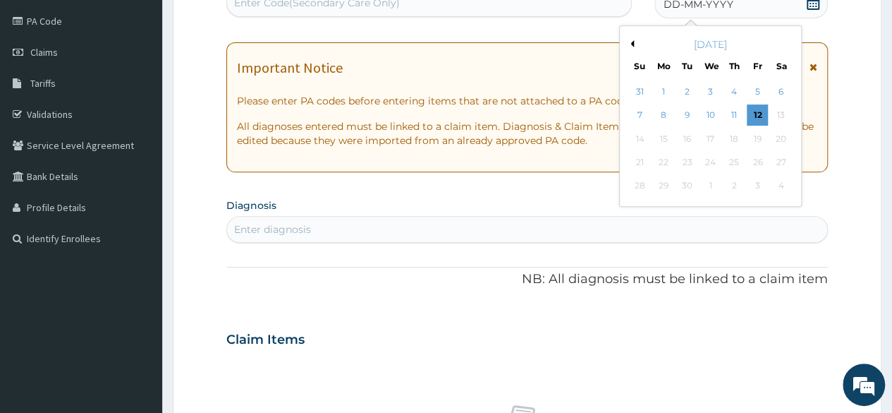
click at [631, 44] on button "Previous Month" at bounding box center [630, 43] width 7 height 7
click at [725, 181] on div "28" at bounding box center [734, 186] width 21 height 21
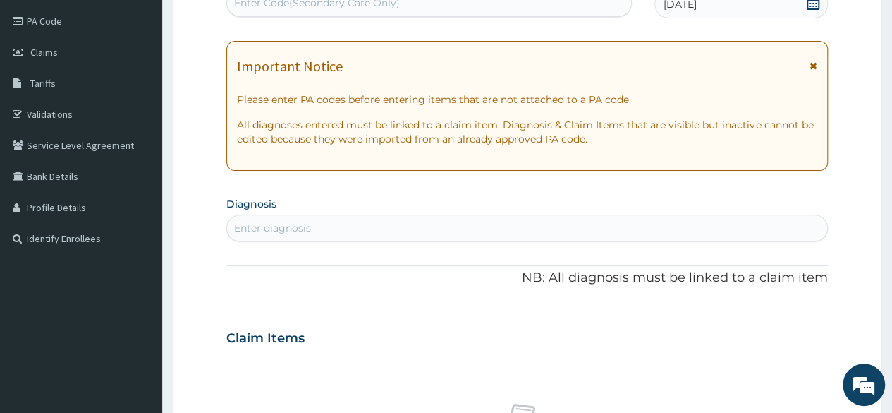
click at [444, 221] on div "Enter diagnosis" at bounding box center [527, 228] width 600 height 23
type input "well ad"
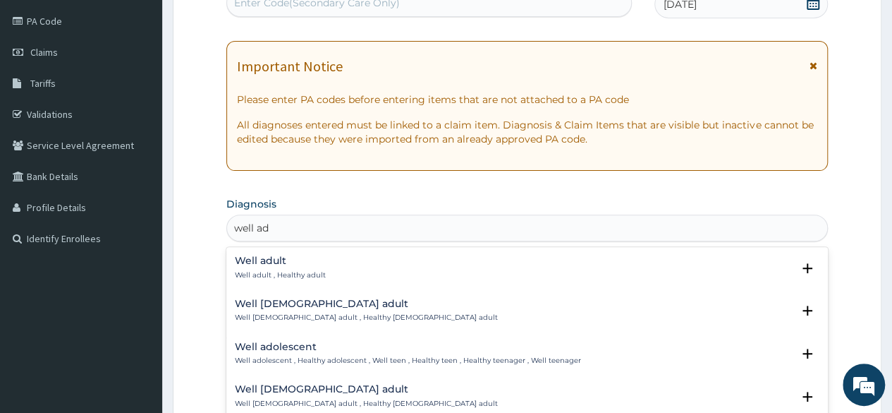
click at [310, 275] on p "Well adult , Healthy adult" at bounding box center [280, 275] width 91 height 10
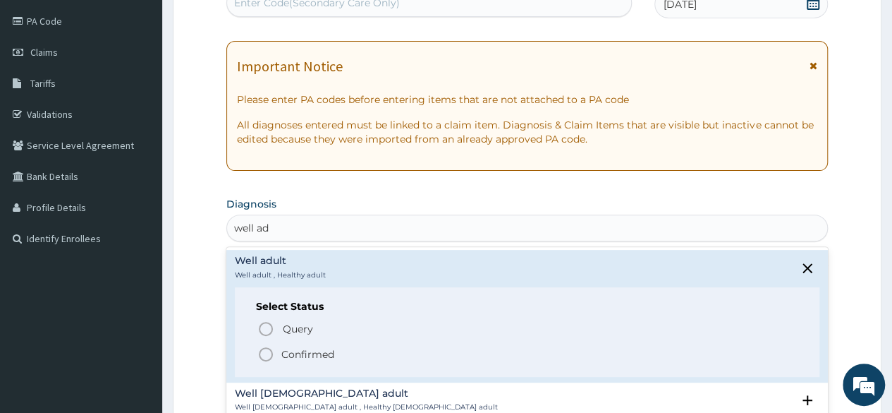
click at [301, 347] on p "Confirmed" at bounding box center [307, 354] width 53 height 14
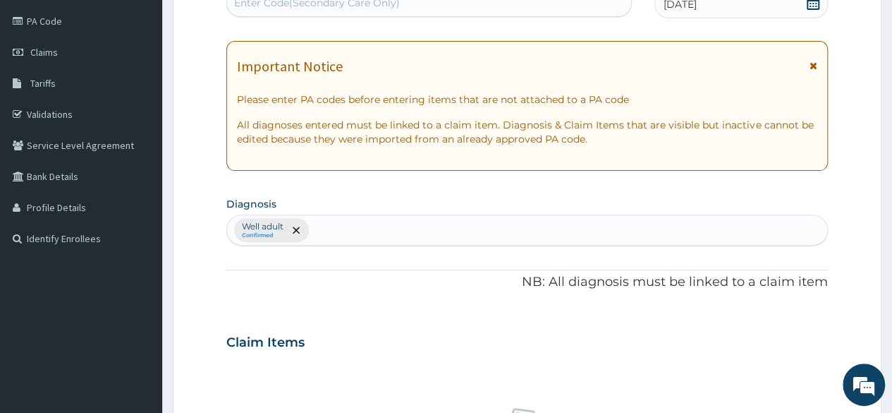
scroll to position [525, 0]
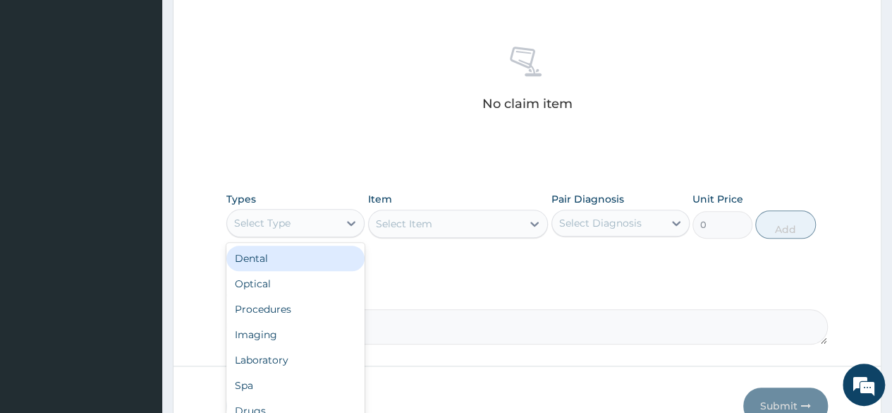
click at [300, 229] on div "Select Type" at bounding box center [282, 223] width 111 height 23
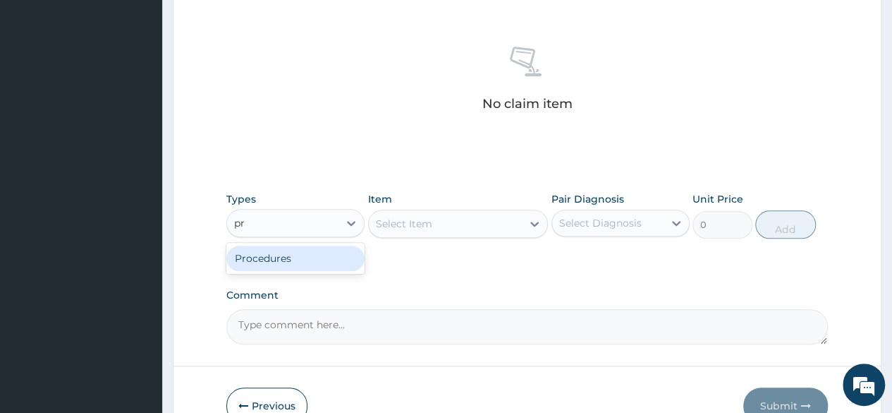
type input "pro"
click at [303, 255] on div "Procedures" at bounding box center [295, 258] width 138 height 25
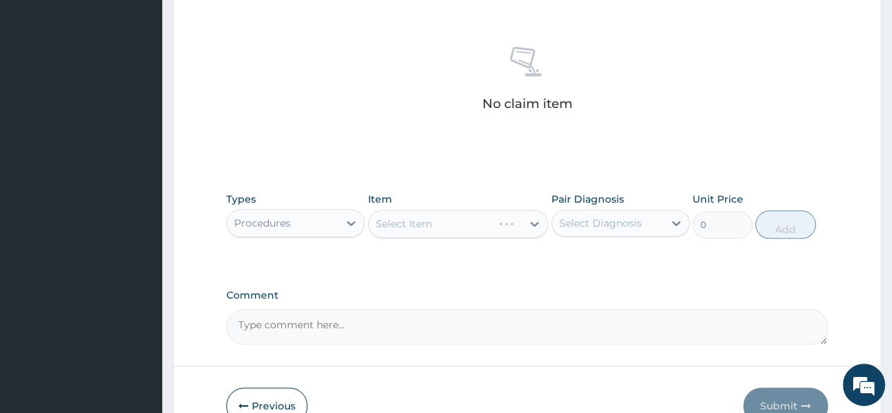
click at [605, 236] on div "Types Procedures Item Select Item Pair Diagnosis Select Diagnosis Unit Price 0 …" at bounding box center [527, 215] width 602 height 61
drag, startPoint x: 597, startPoint y: 231, endPoint x: 590, endPoint y: 250, distance: 20.3
click at [590, 236] on div "option Well adult focused, 1 of 1. 1 result available. Use Up and Down to choos…" at bounding box center [621, 223] width 138 height 27
click at [590, 250] on label "Well adult" at bounding box center [601, 257] width 52 height 14
checkbox input "true"
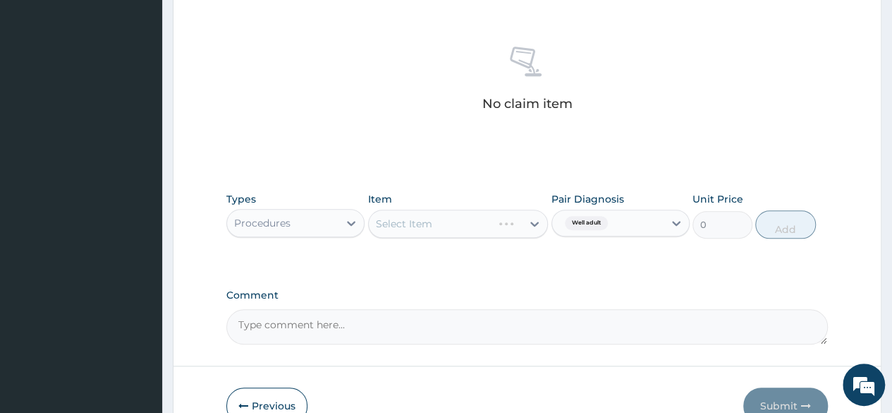
click at [505, 230] on div "Select Item" at bounding box center [446, 223] width 154 height 23
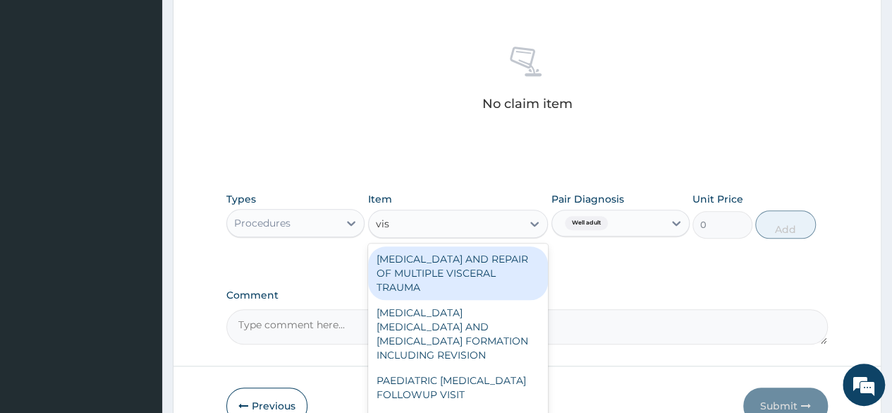
type input "visu"
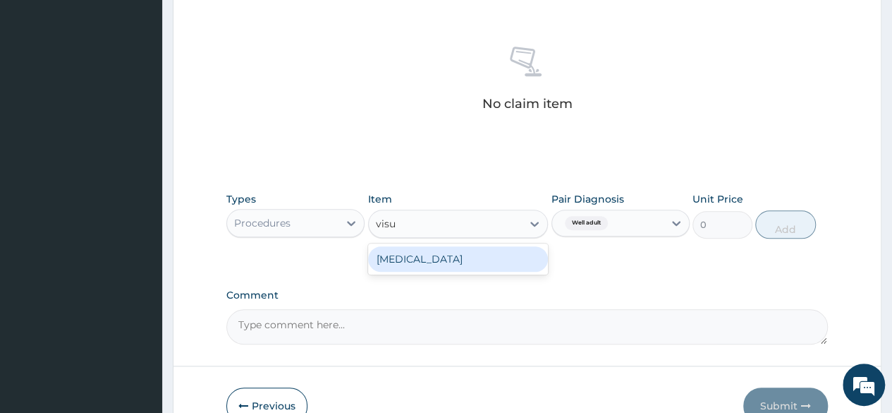
click at [412, 262] on div "[MEDICAL_DATA]" at bounding box center [458, 258] width 181 height 25
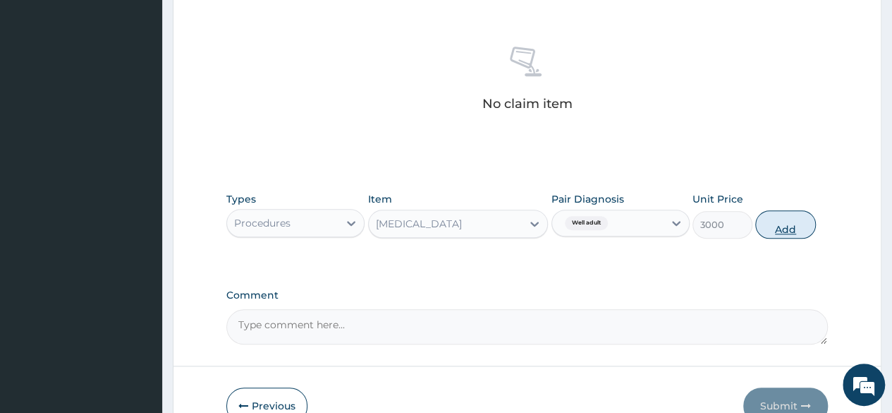
click at [787, 222] on button "Add" at bounding box center [786, 224] width 60 height 28
type input "0"
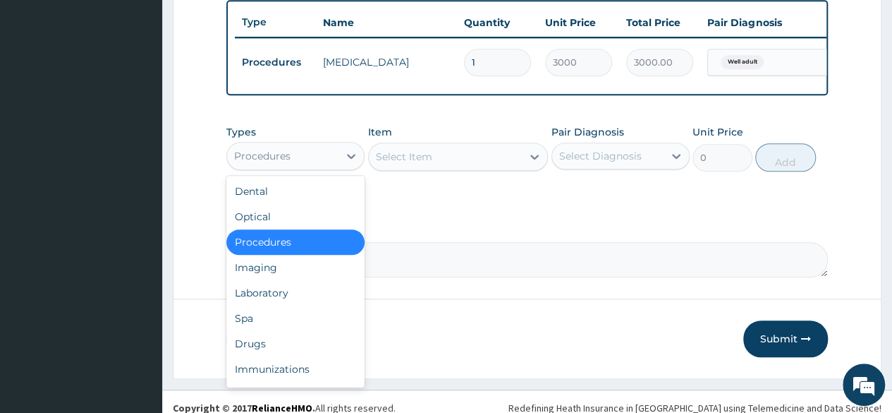
click at [301, 167] on div "Procedures" at bounding box center [282, 156] width 111 height 23
click at [274, 301] on div "Laboratory" at bounding box center [295, 292] width 138 height 25
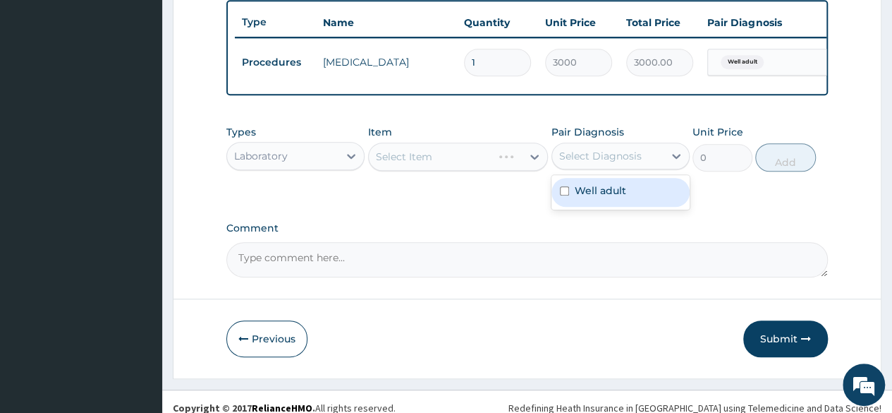
drag, startPoint x: 607, startPoint y: 162, endPoint x: 593, endPoint y: 207, distance: 48.2
click at [593, 169] on div "option Well adult, selected. option Well adult focused, 1 of 1. 1 result availa…" at bounding box center [621, 156] width 138 height 27
click at [593, 207] on div "Well adult" at bounding box center [621, 192] width 138 height 29
checkbox input "true"
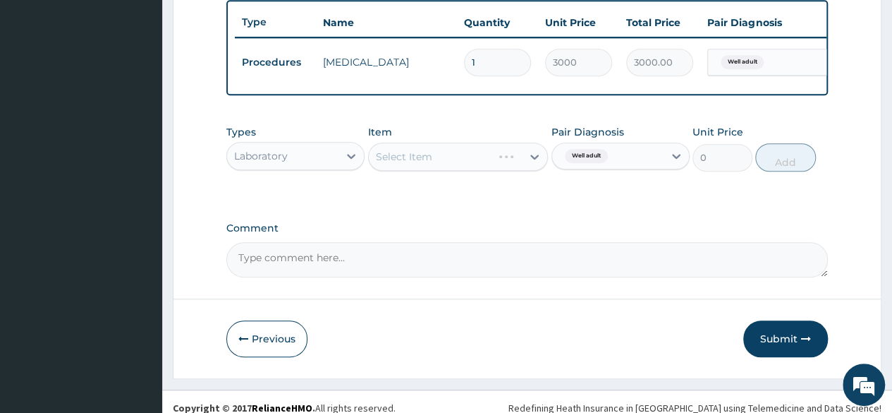
click at [519, 171] on div "Select Item" at bounding box center [458, 157] width 181 height 28
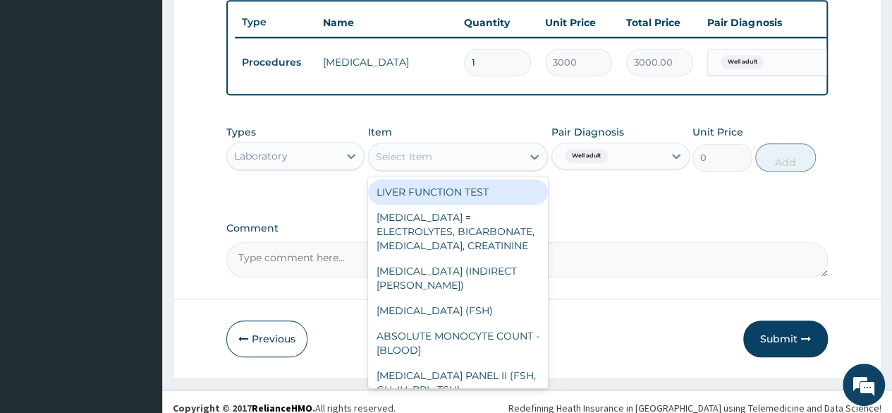
click at [519, 168] on div "Select Item" at bounding box center [446, 156] width 154 height 23
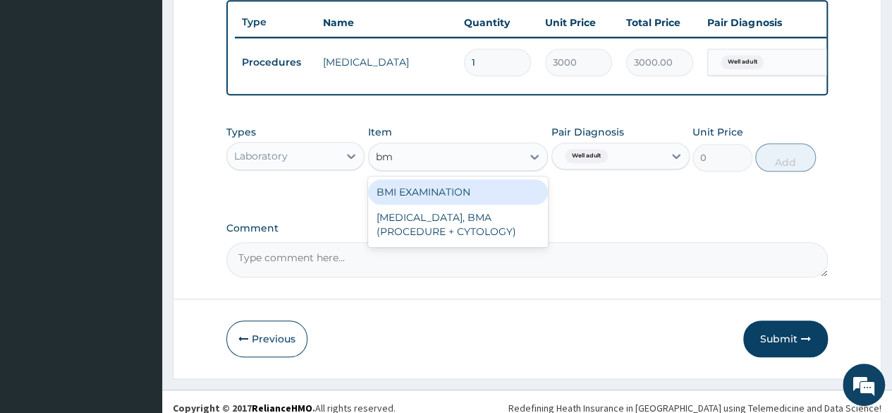
type input "bmi"
click at [507, 203] on div "BMI EXAMINATION" at bounding box center [458, 191] width 181 height 25
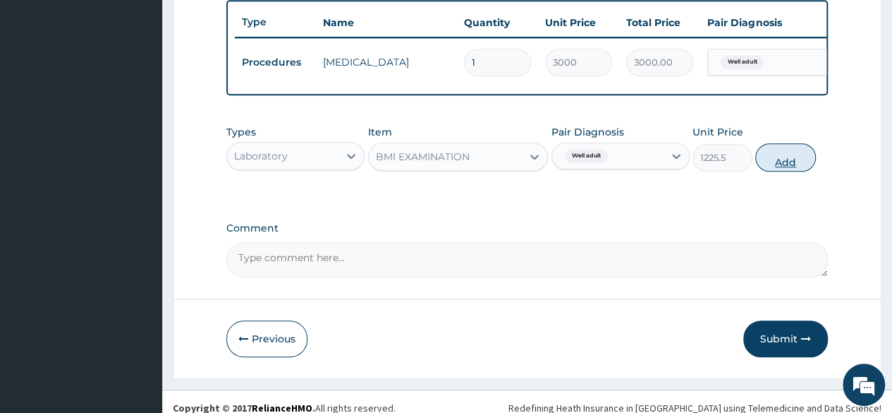
click at [765, 166] on button "Add" at bounding box center [786, 157] width 60 height 28
type input "0"
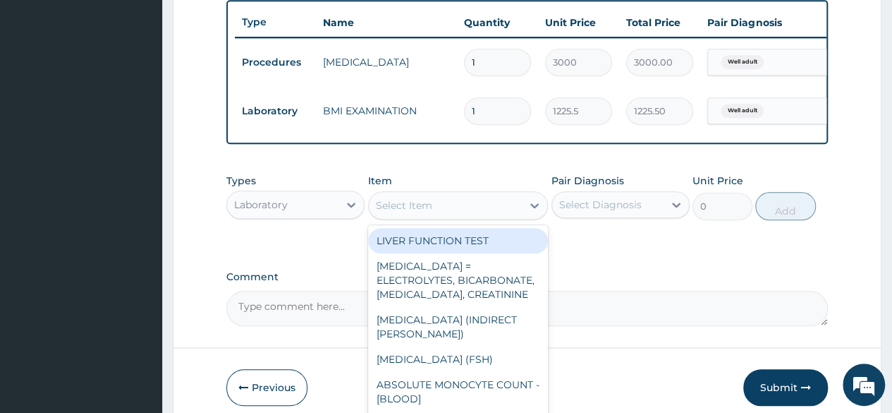
click at [457, 208] on div "Select Item" at bounding box center [446, 205] width 154 height 23
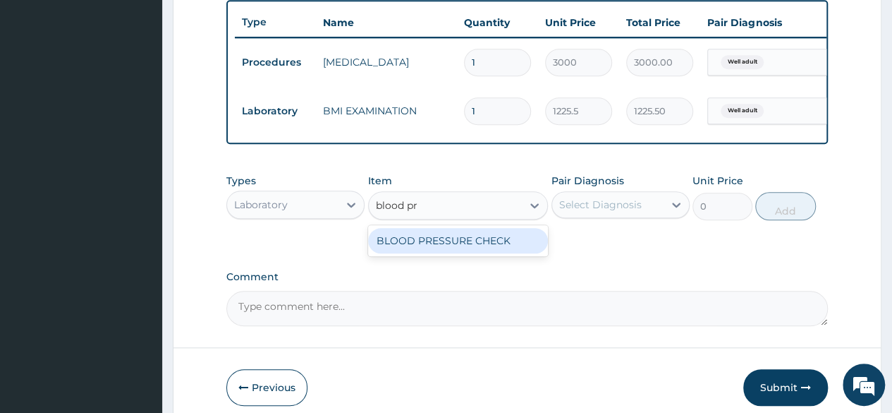
type input "blood pre"
click at [483, 248] on div "BLOOD PRESSURE CHECK" at bounding box center [458, 240] width 181 height 25
type input "1225.5"
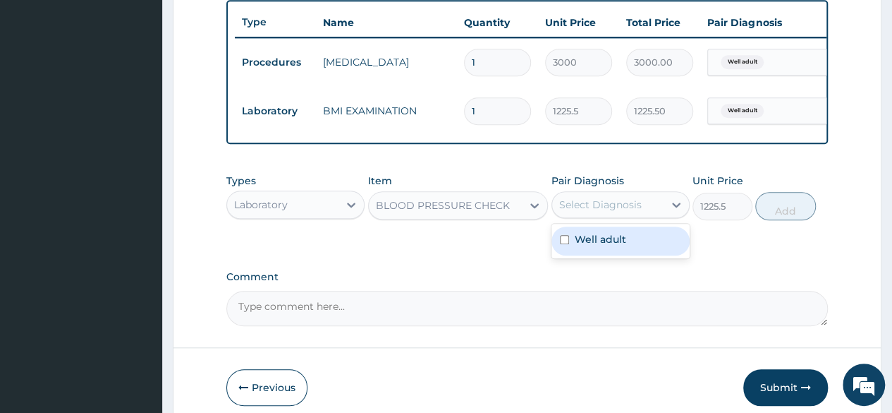
drag, startPoint x: 646, startPoint y: 210, endPoint x: 604, endPoint y: 260, distance: 65.6
click at [604, 218] on div "option Well adult, selected. option Well adult focused, 1 of 1. 1 result availa…" at bounding box center [621, 204] width 138 height 27
click at [604, 255] on div "Well adult" at bounding box center [621, 240] width 138 height 29
checkbox input "true"
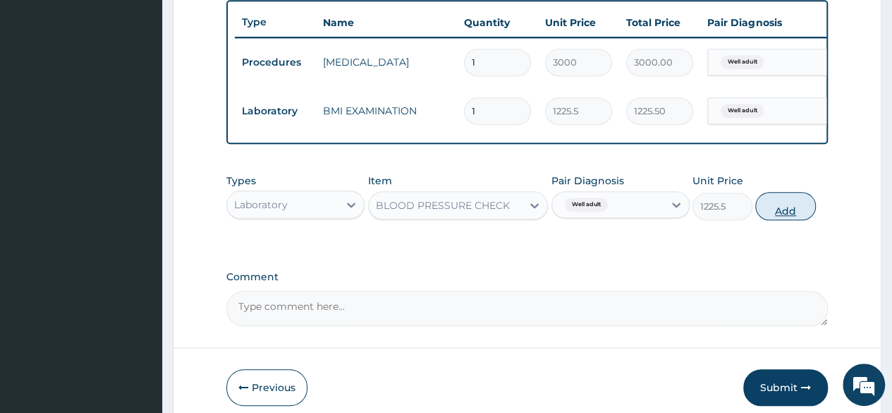
click at [770, 219] on button "Add" at bounding box center [786, 206] width 60 height 28
type input "0"
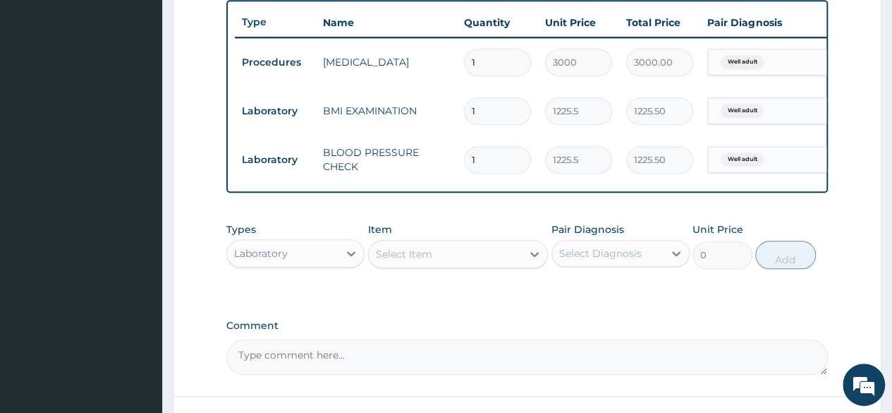
click at [468, 265] on div "Select Item" at bounding box center [446, 254] width 154 height 23
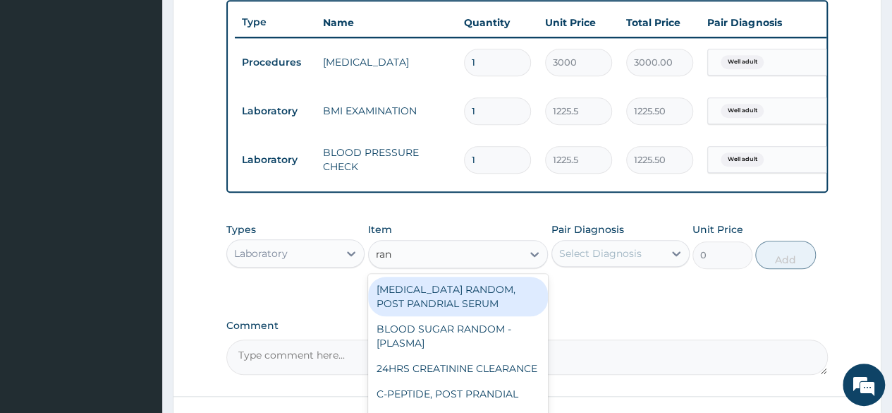
type input "rand"
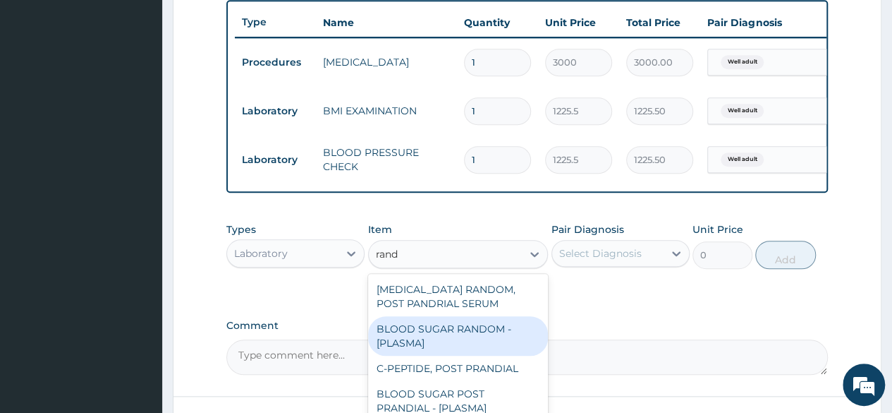
click at [469, 338] on div "BLOOD SUGAR RANDOM - [PLASMA]" at bounding box center [458, 336] width 181 height 40
type input "1800"
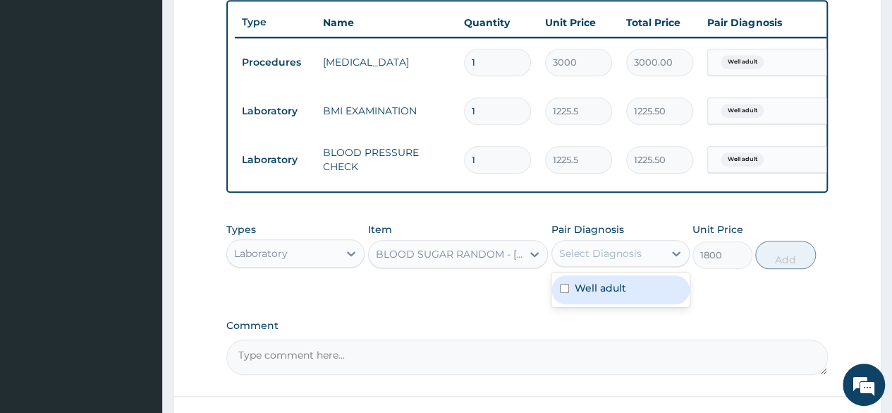
click at [639, 267] on div "Select Diagnosis" at bounding box center [621, 253] width 138 height 27
click at [629, 296] on div "Well adult" at bounding box center [621, 289] width 138 height 29
checkbox input "true"
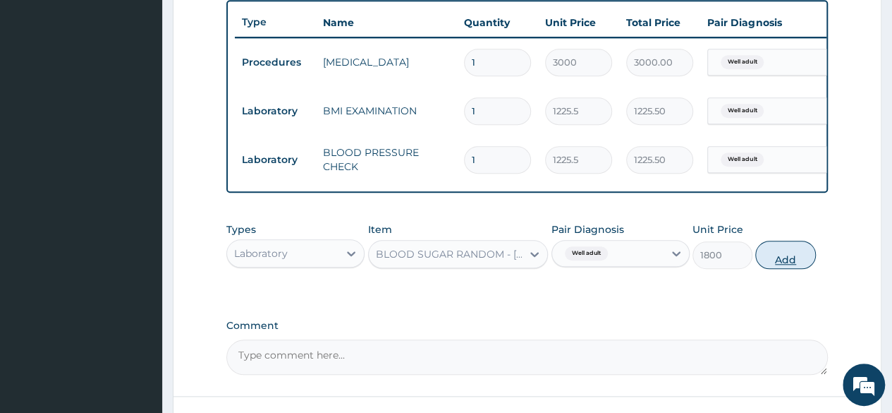
click at [786, 269] on button "Add" at bounding box center [786, 255] width 60 height 28
type input "0"
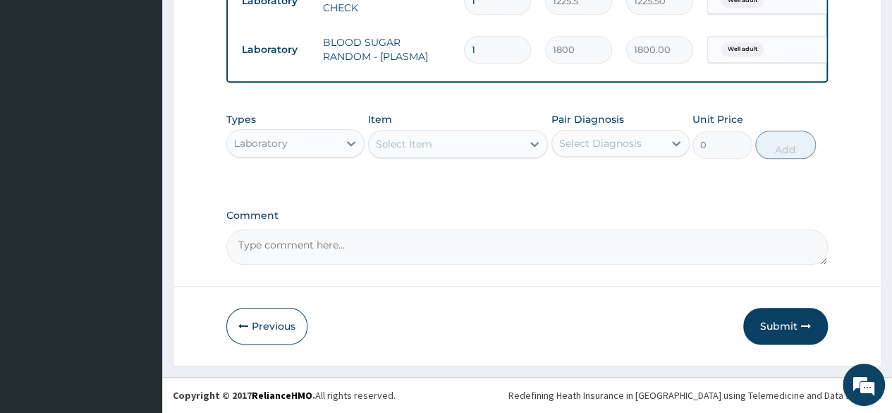
scroll to position [693, 0]
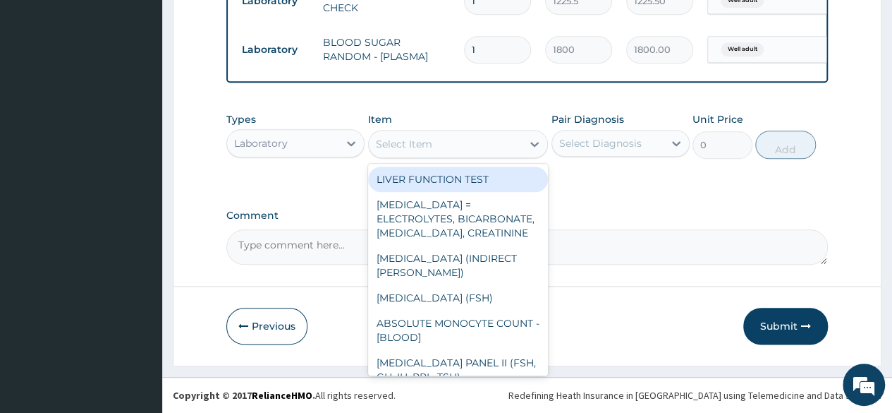
click at [471, 148] on div "Select Item" at bounding box center [446, 144] width 154 height 23
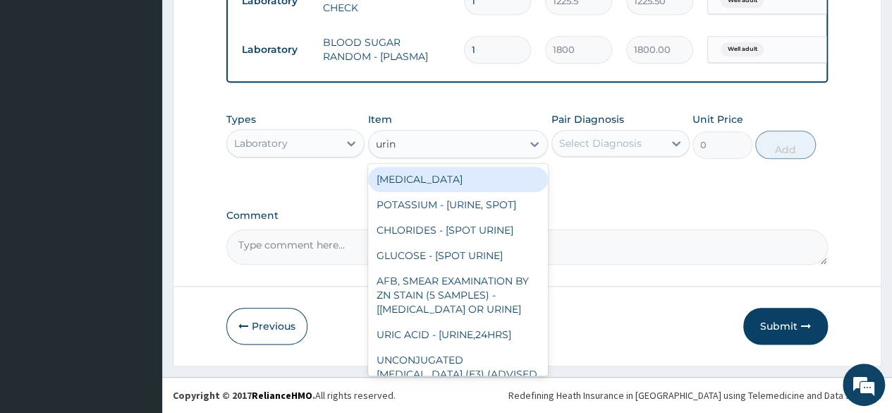
type input "urina"
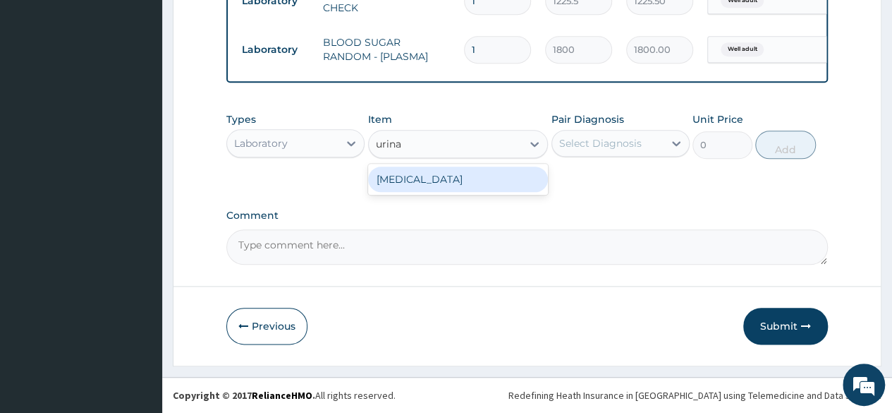
click at [474, 188] on div "[MEDICAL_DATA]" at bounding box center [458, 179] width 181 height 25
type input "1531.875"
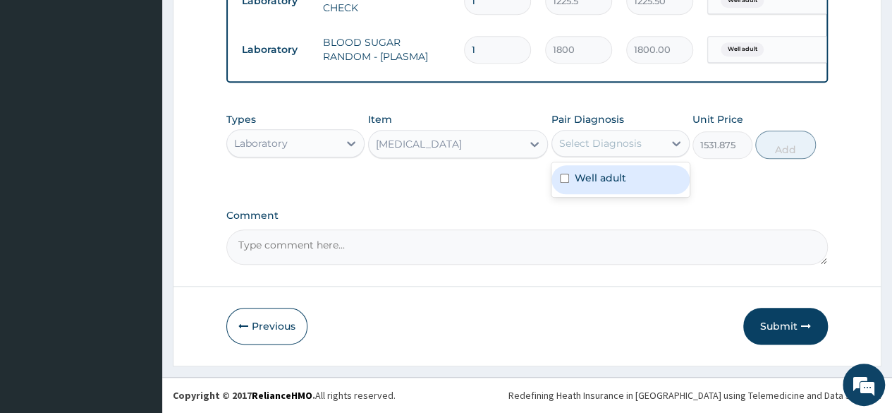
click at [630, 148] on div "Select Diagnosis" at bounding box center [600, 143] width 83 height 14
click at [610, 184] on label "Well adult" at bounding box center [601, 178] width 52 height 14
checkbox input "true"
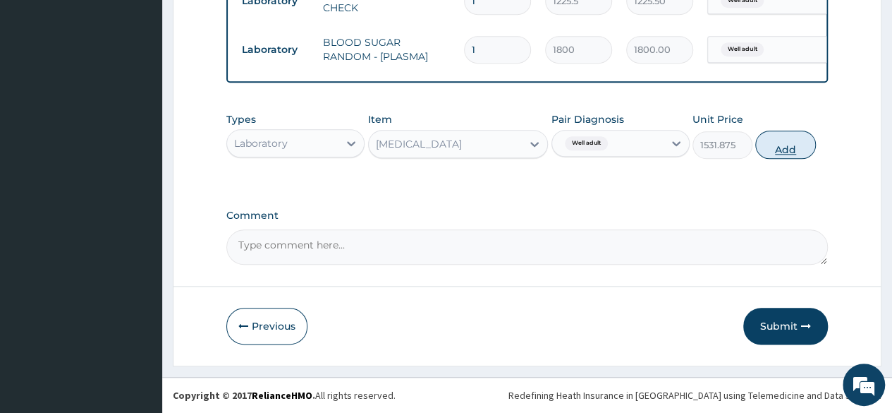
click at [777, 148] on button "Add" at bounding box center [786, 145] width 60 height 28
type input "0"
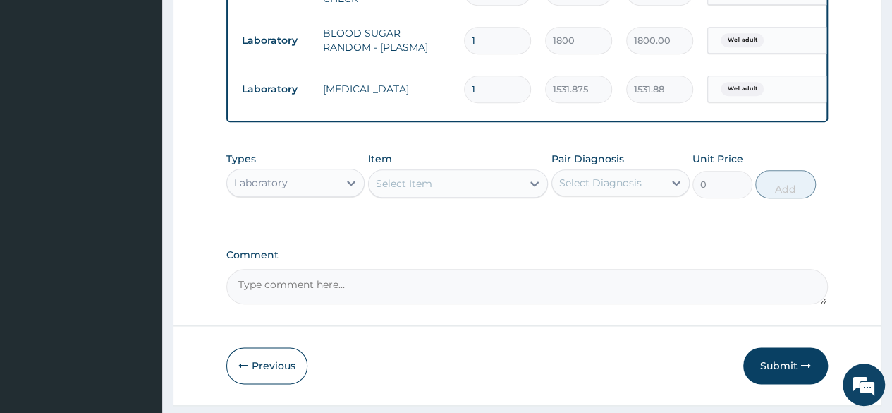
click at [410, 205] on div "Types Laboratory Item Select Item Pair Diagnosis Select Diagnosis Unit Price 0 …" at bounding box center [527, 175] width 602 height 61
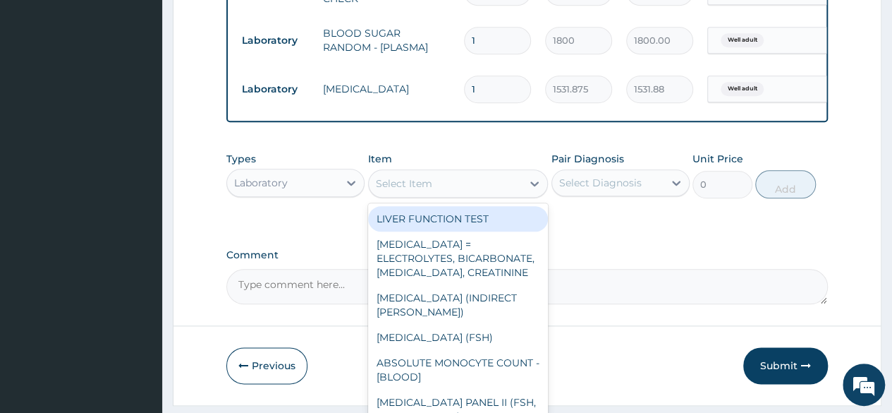
click at [387, 190] on div "Select Item" at bounding box center [404, 183] width 56 height 14
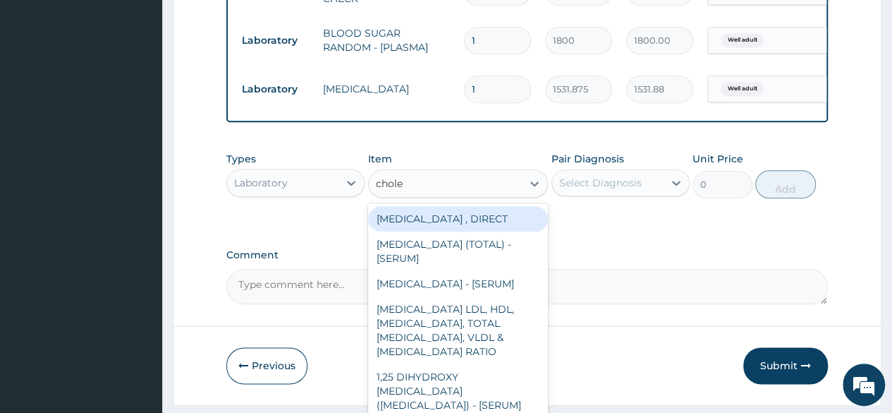
type input "choles"
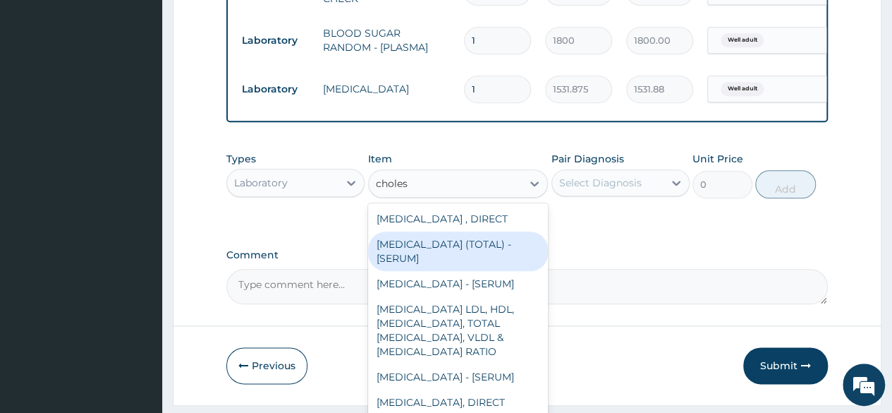
click at [399, 267] on div "[MEDICAL_DATA] (TOTAL) - [SERUM]" at bounding box center [458, 251] width 181 height 40
type input "2880"
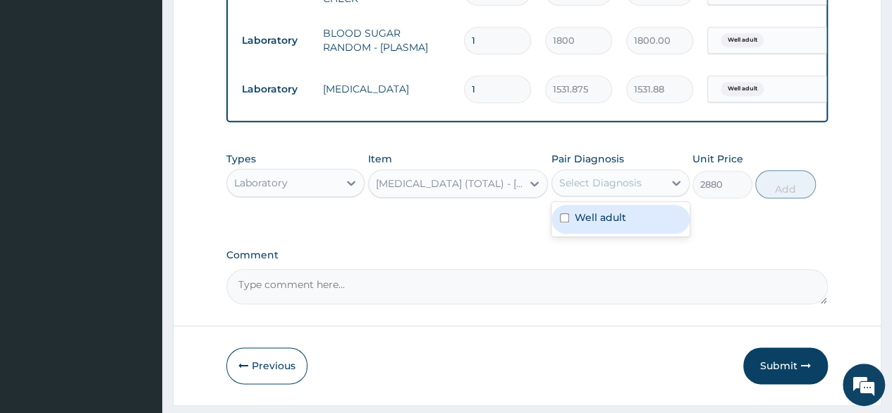
drag, startPoint x: 614, startPoint y: 198, endPoint x: 601, endPoint y: 234, distance: 38.2
click at [601, 196] on div "option Well adult, selected. option Well adult focused, 1 of 1. 1 result availa…" at bounding box center [621, 182] width 138 height 27
click at [601, 224] on label "Well adult" at bounding box center [601, 217] width 52 height 14
checkbox input "true"
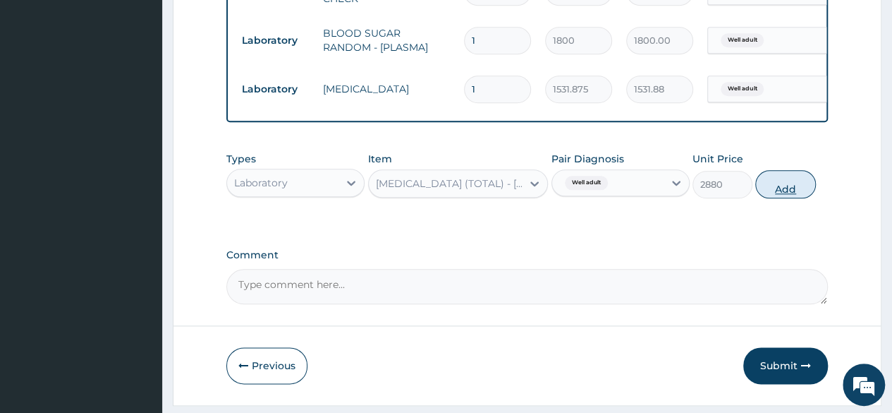
click at [780, 190] on button "Add" at bounding box center [786, 184] width 60 height 28
type input "0"
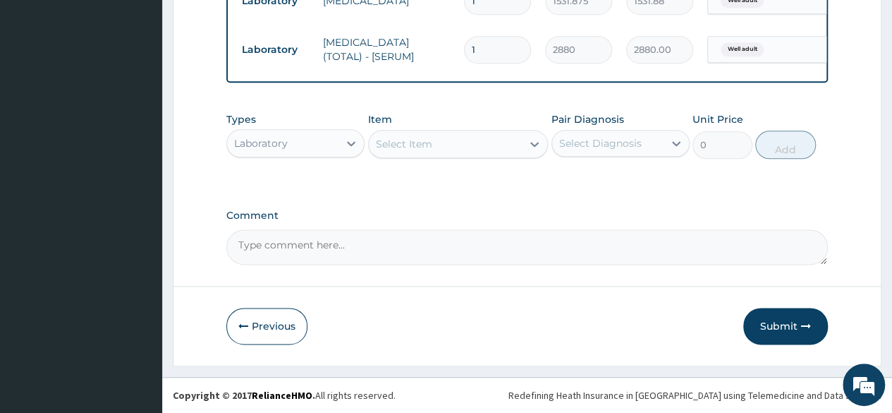
scroll to position [790, 0]
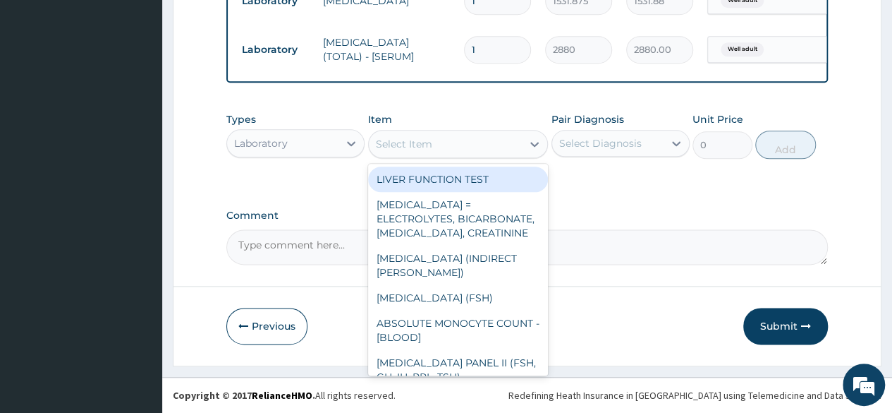
click at [412, 151] on div "Select Item" at bounding box center [404, 144] width 56 height 14
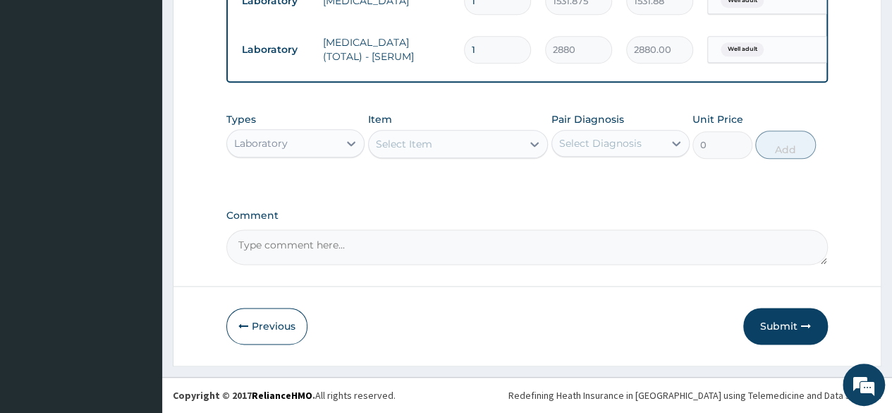
click at [432, 119] on div "Item Select Item" at bounding box center [458, 135] width 181 height 47
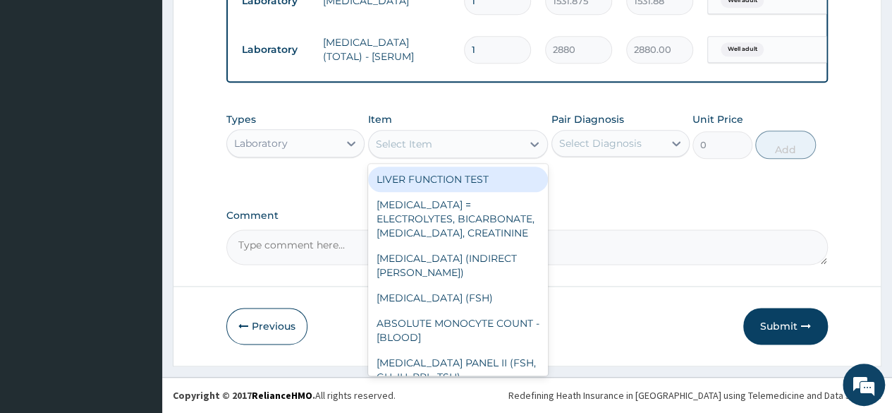
click at [429, 137] on div "Select Item" at bounding box center [446, 144] width 154 height 23
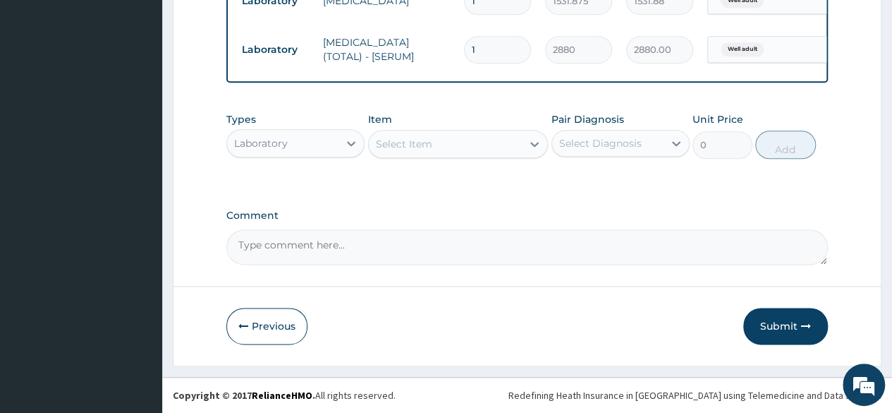
click at [429, 137] on div "Select Item" at bounding box center [446, 144] width 154 height 23
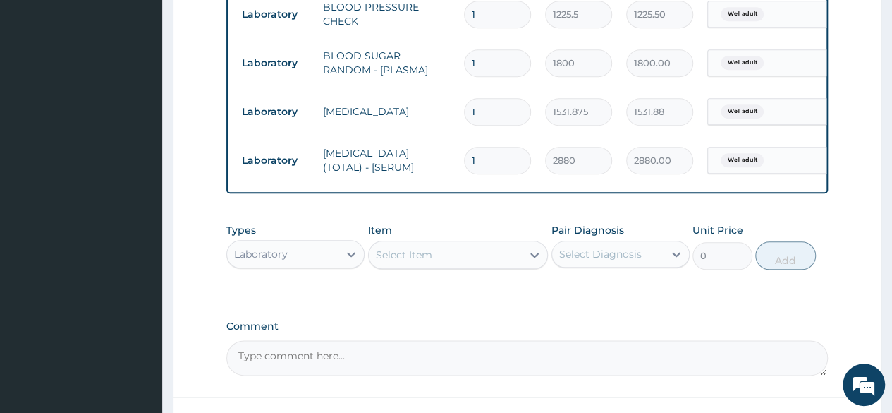
scroll to position [672, 0]
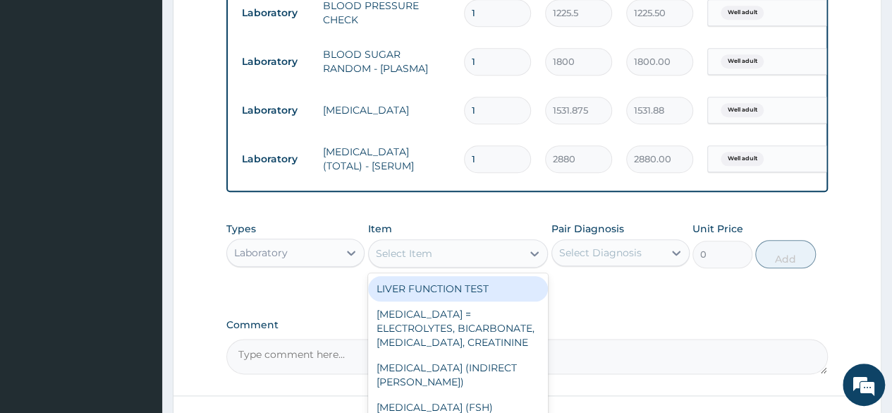
click at [446, 259] on div "Select Item" at bounding box center [446, 253] width 154 height 23
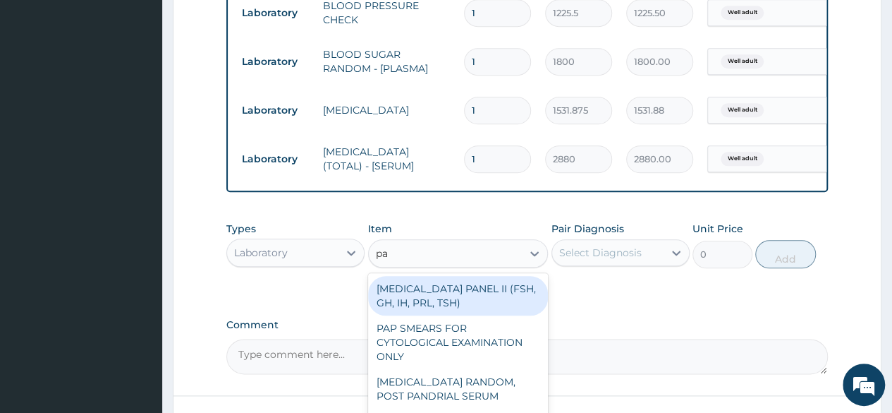
type input "pap"
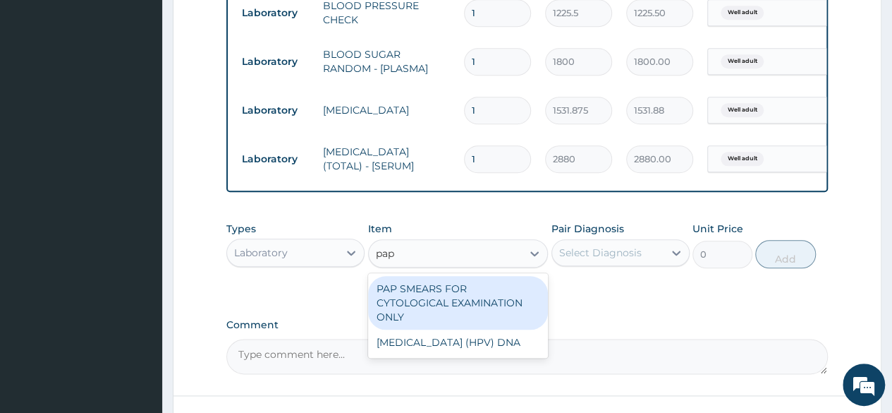
click at [481, 307] on div "PAP SMEARS FOR CYTOLOGICAL EXAMINATION ONLY" at bounding box center [458, 303] width 181 height 54
type input "18080"
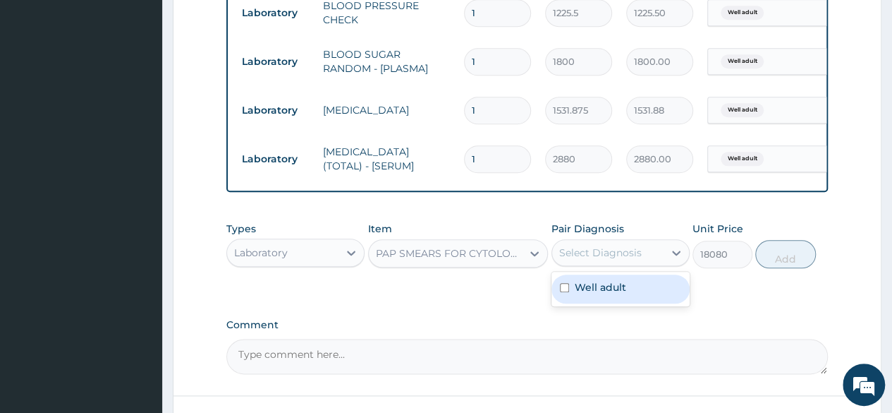
drag, startPoint x: 596, startPoint y: 266, endPoint x: 581, endPoint y: 300, distance: 37.0
click at [581, 266] on div "option Well adult, selected. option Well adult focused, 1 of 1. 1 result availa…" at bounding box center [621, 252] width 138 height 27
click at [580, 303] on div "Well adult" at bounding box center [621, 288] width 138 height 29
checkbox input "true"
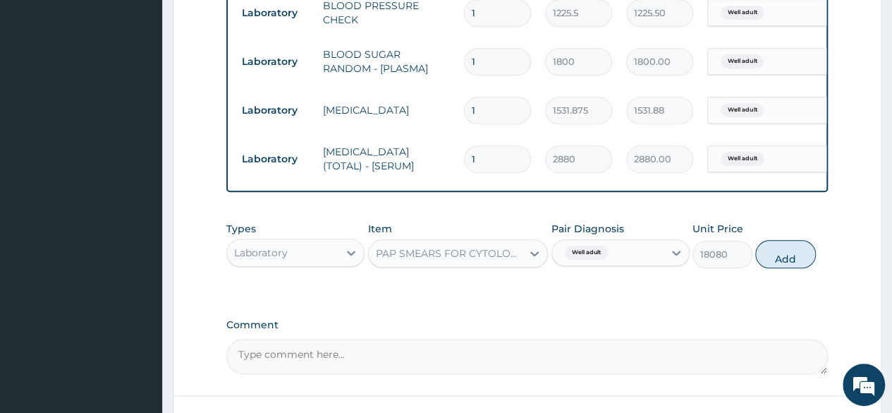
click at [777, 259] on button "Add" at bounding box center [786, 254] width 60 height 28
type input "0"
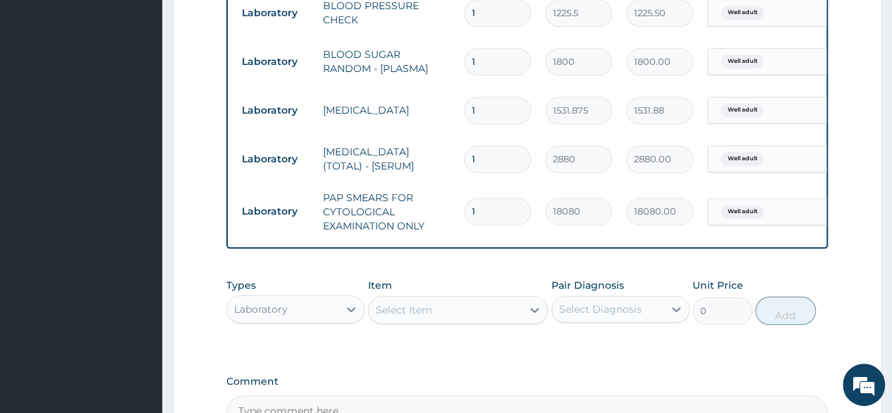
scroll to position [847, 0]
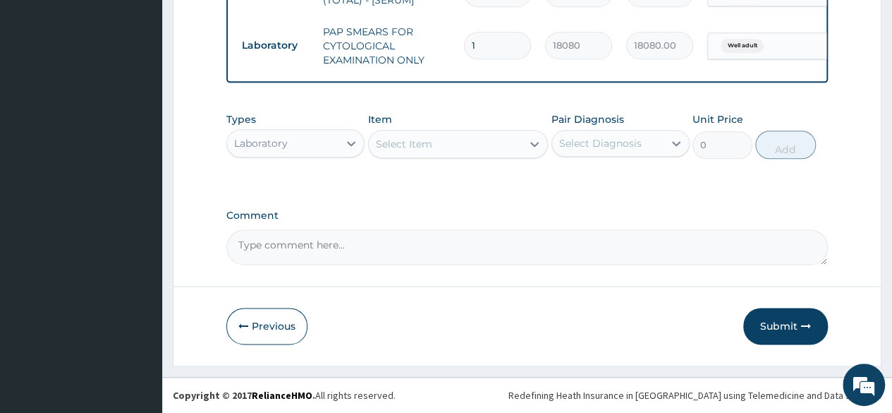
click at [785, 314] on button "Submit" at bounding box center [786, 326] width 85 height 37
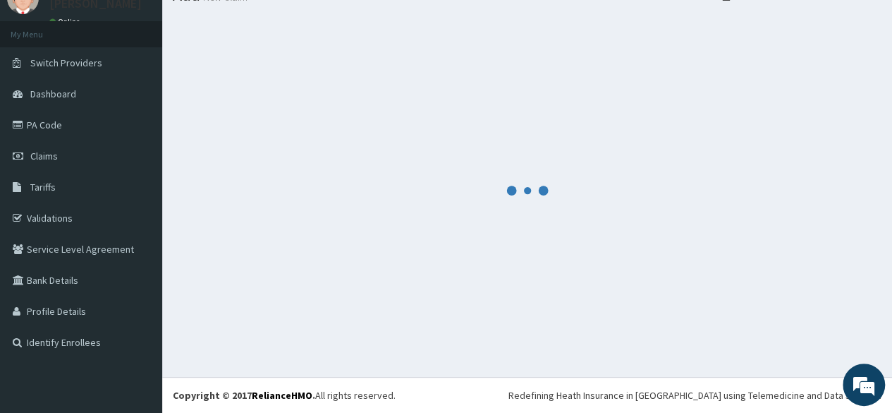
scroll to position [59, 0]
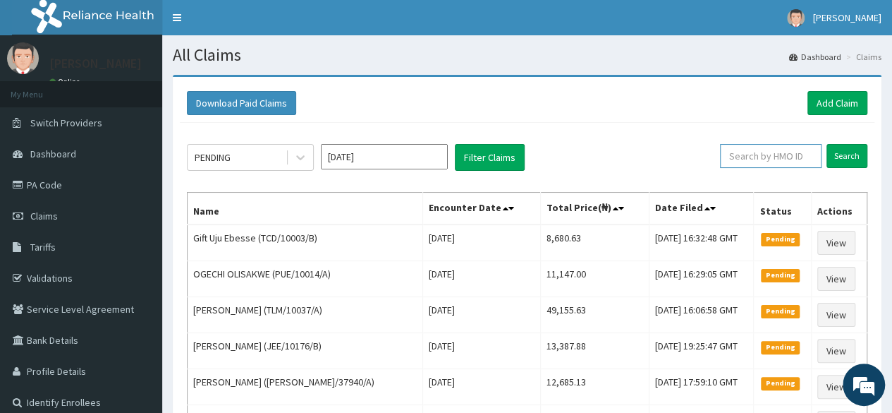
click at [768, 156] on input "text" at bounding box center [771, 156] width 102 height 24
click at [835, 108] on link "Add Claim" at bounding box center [838, 103] width 60 height 24
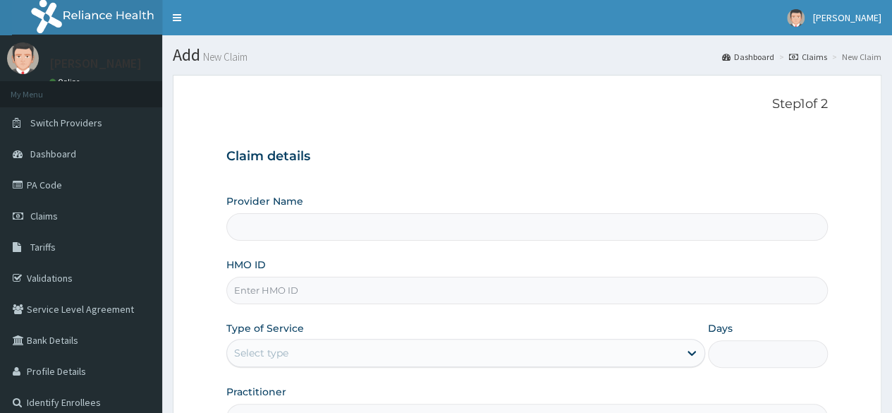
click at [392, 281] on input "HMO ID" at bounding box center [527, 291] width 602 height 28
paste input "DPK/10065/A"
type input "DPK/10065/A"
type input "Reliance Family Clinics (RFC) - [GEOGRAPHIC_DATA]"
type input "DPK/10065/A"
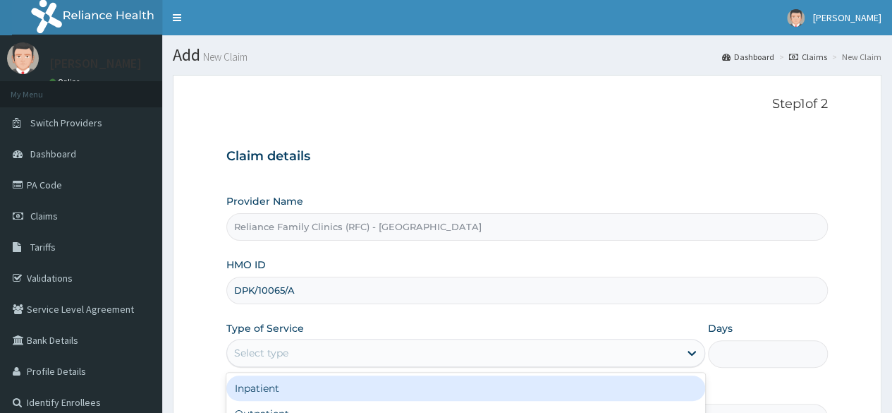
click at [339, 361] on div "Select type" at bounding box center [453, 352] width 452 height 23
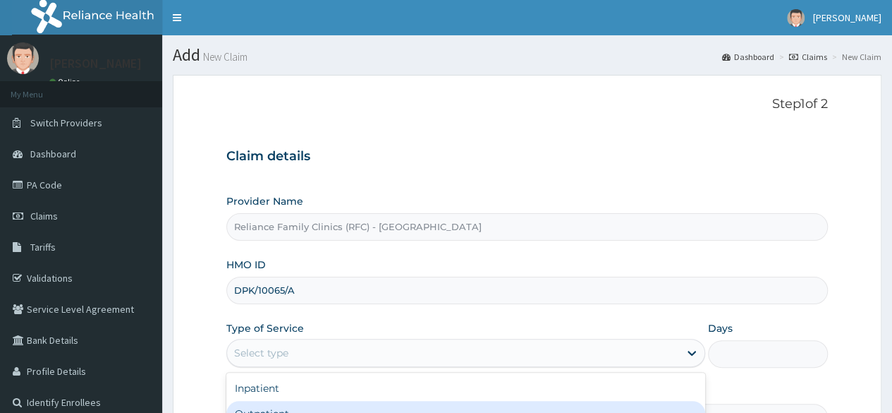
click at [274, 403] on div "Outpatient" at bounding box center [465, 413] width 479 height 25
type input "1"
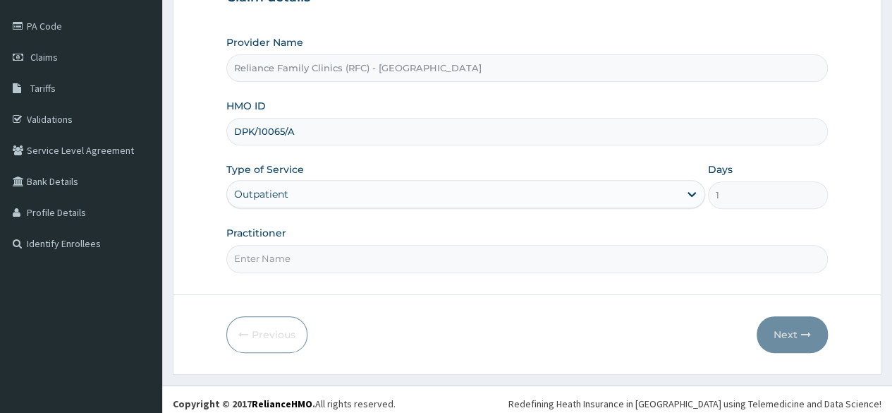
scroll to position [164, 0]
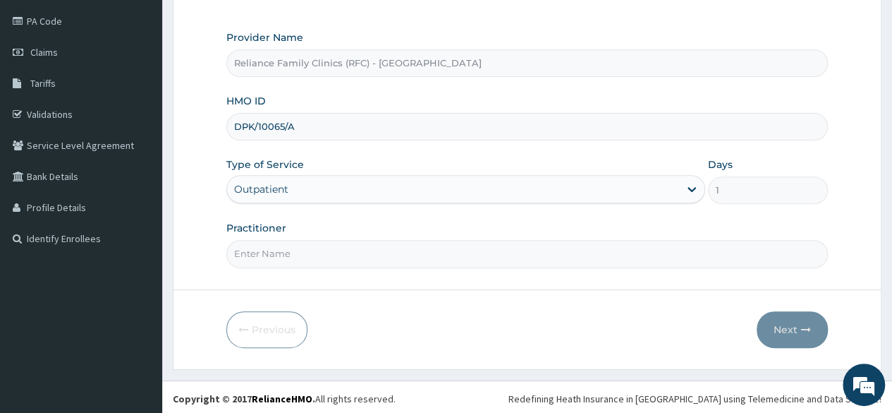
drag, startPoint x: 523, startPoint y: 231, endPoint x: 514, endPoint y: 251, distance: 22.7
click at [514, 251] on div "Practitioner" at bounding box center [527, 244] width 602 height 47
click at [514, 251] on input "Practitioner" at bounding box center [527, 254] width 602 height 28
type input "LOCUM"
click at [797, 321] on button "Next" at bounding box center [792, 329] width 71 height 37
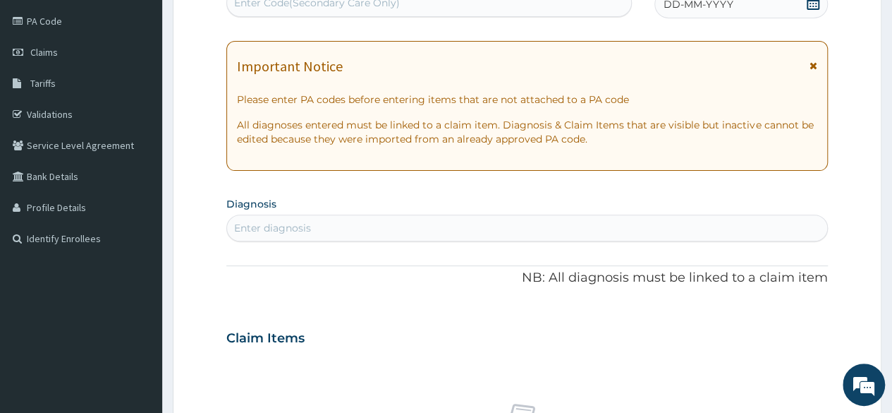
click at [805, 8] on div "DD-MM-YYYY" at bounding box center [742, 4] width 174 height 28
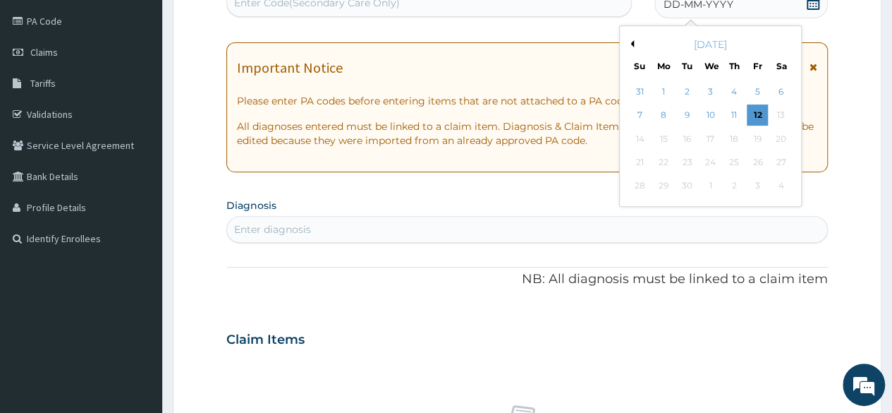
click at [637, 46] on div "[DATE]" at bounding box center [711, 44] width 170 height 14
click at [635, 44] on div "[DATE]" at bounding box center [711, 44] width 170 height 14
click at [630, 44] on button "Previous Month" at bounding box center [630, 43] width 7 height 7
click at [733, 193] on div "28" at bounding box center [734, 186] width 21 height 21
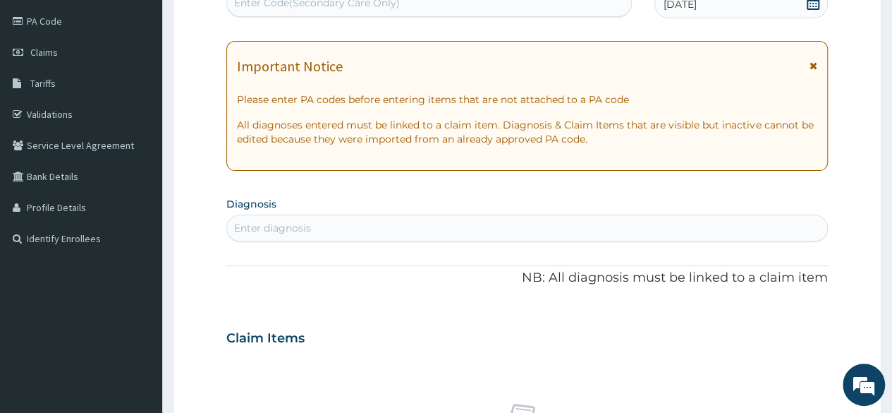
click at [603, 232] on div "Enter diagnosis" at bounding box center [527, 228] width 600 height 23
type input "WELL AD"
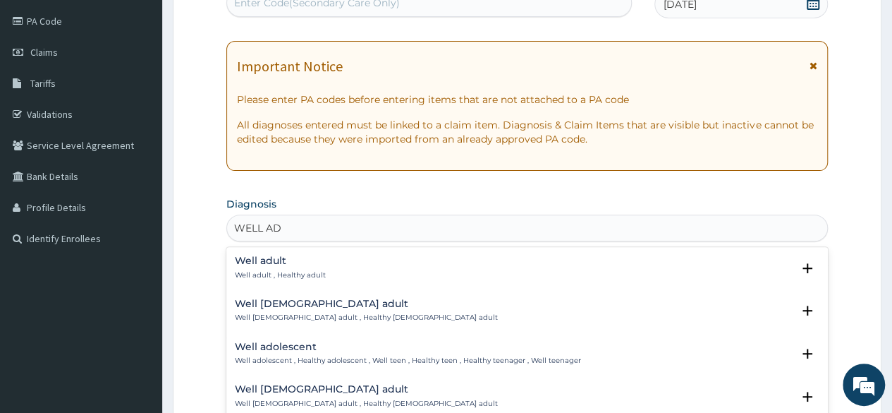
click at [284, 272] on p "Well adult , Healthy adult" at bounding box center [280, 275] width 91 height 10
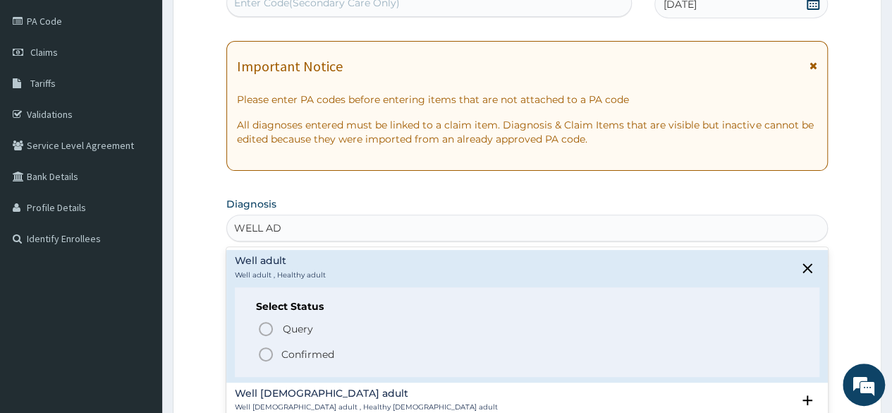
click at [292, 349] on p "Confirmed" at bounding box center [307, 354] width 53 height 14
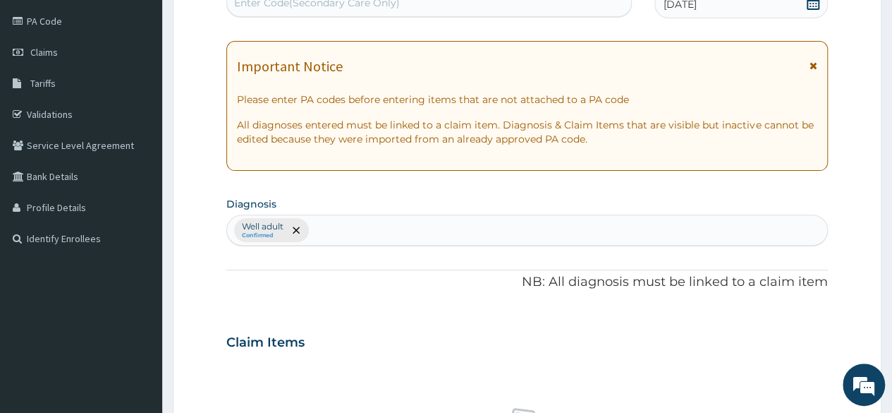
scroll to position [525, 0]
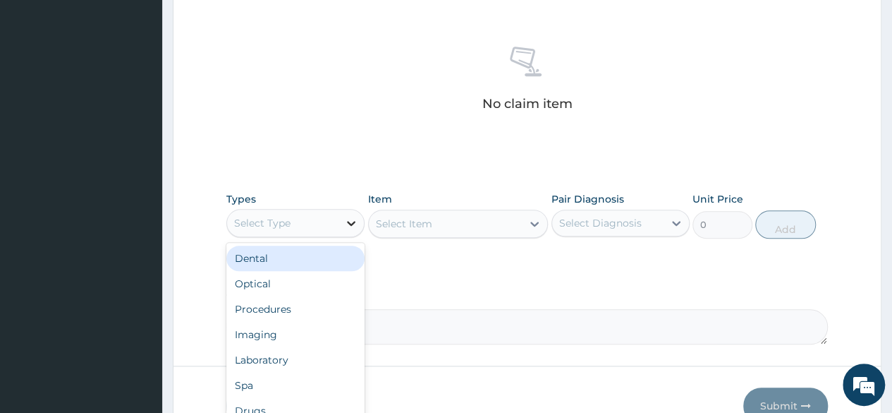
click at [353, 225] on icon at bounding box center [351, 223] width 14 height 14
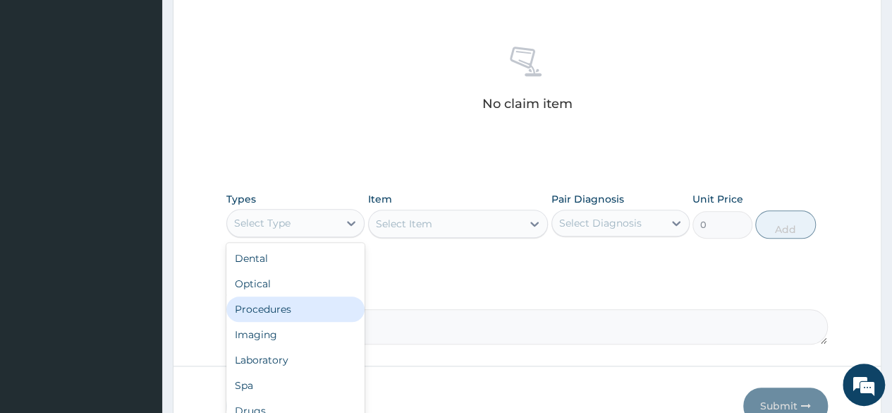
click at [311, 307] on div "Procedures" at bounding box center [295, 308] width 138 height 25
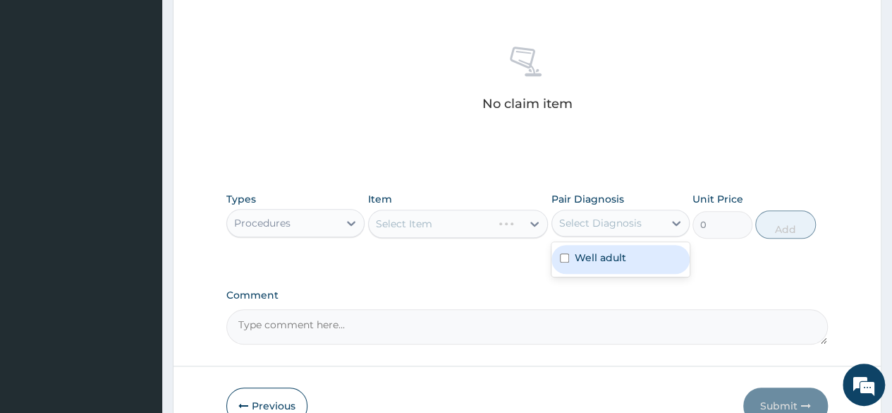
click at [616, 218] on div "Select Diagnosis" at bounding box center [600, 223] width 83 height 14
click at [601, 262] on label "Well adult" at bounding box center [601, 257] width 52 height 14
checkbox input "true"
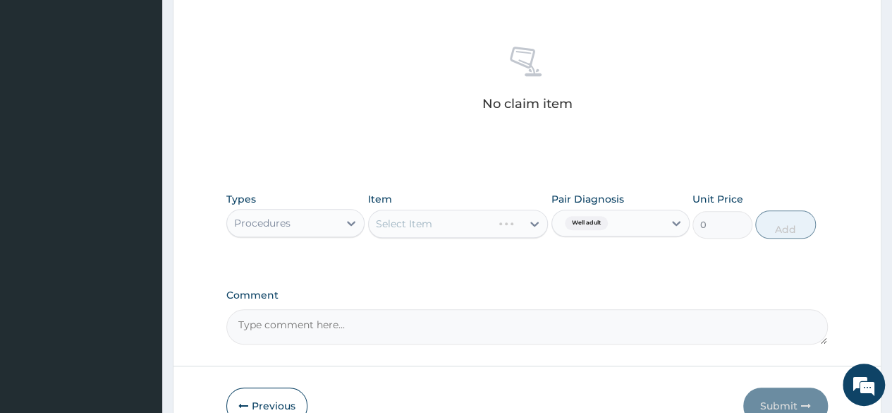
click at [464, 226] on div "Select Item" at bounding box center [458, 224] width 181 height 28
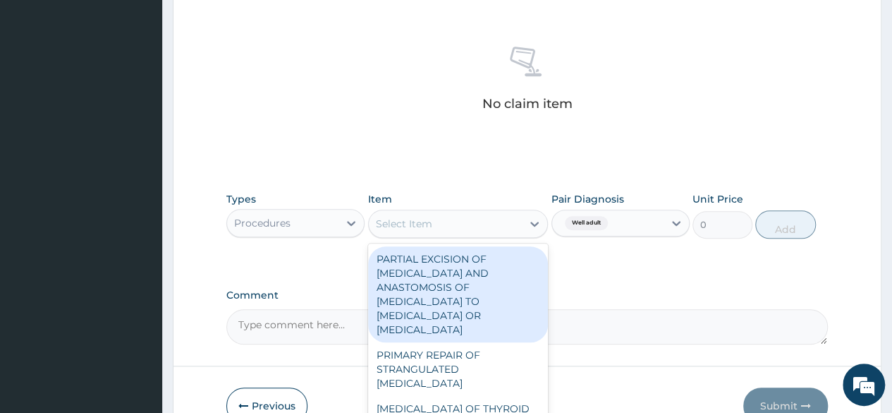
click at [464, 226] on div "Select Item" at bounding box center [446, 223] width 154 height 23
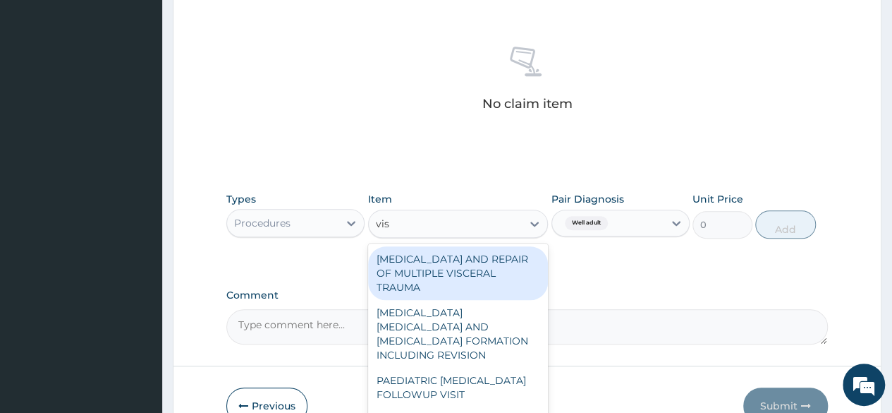
type input "visu"
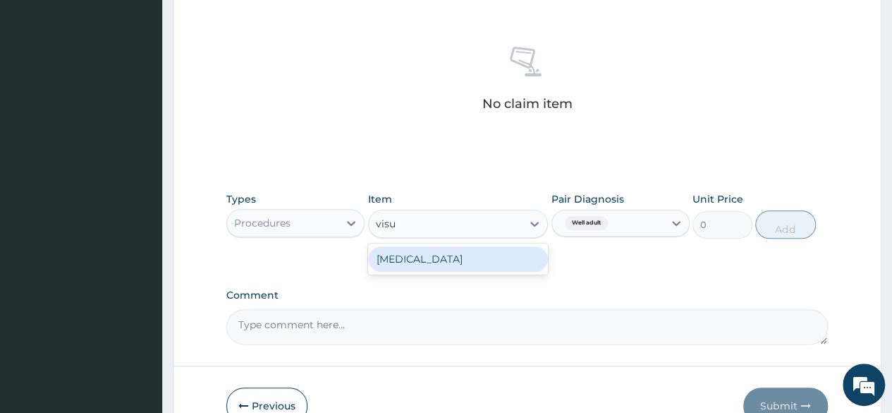
click at [516, 255] on div "[MEDICAL_DATA]" at bounding box center [458, 258] width 181 height 25
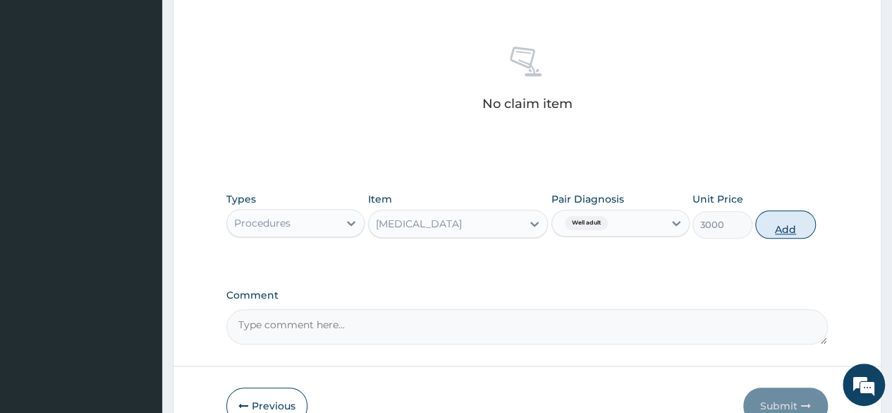
click at [792, 219] on button "Add" at bounding box center [786, 224] width 60 height 28
type input "0"
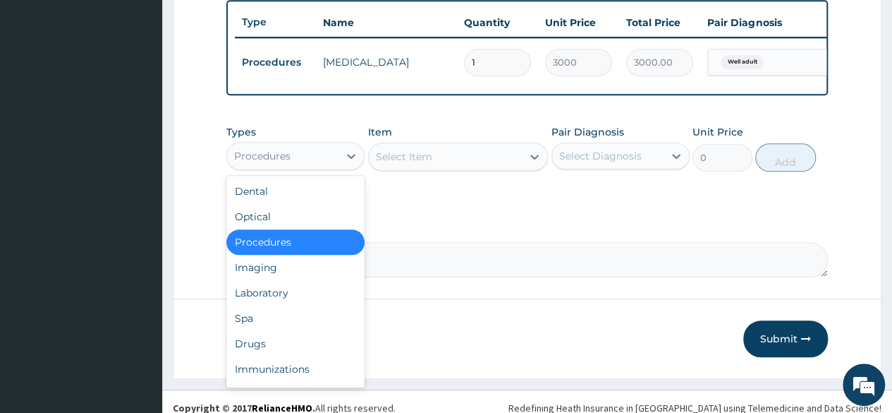
click at [292, 167] on div "Procedures" at bounding box center [282, 156] width 111 height 23
click at [262, 301] on div "Laboratory" at bounding box center [295, 292] width 138 height 25
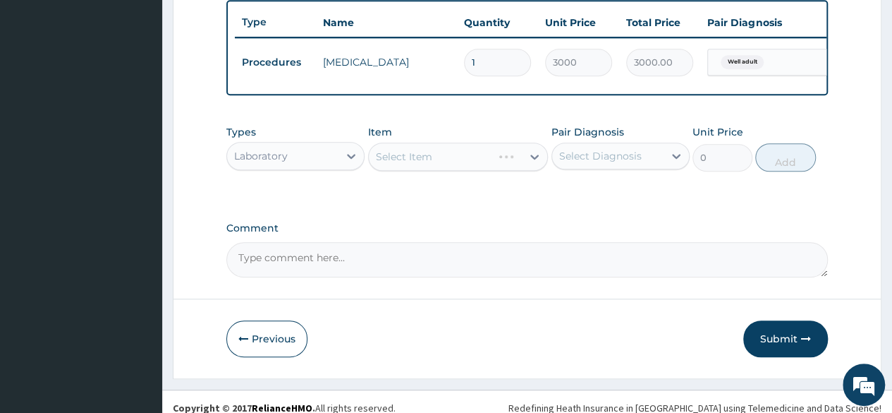
click at [466, 171] on div "Select Item" at bounding box center [458, 157] width 181 height 28
click at [612, 163] on div "Select Diagnosis" at bounding box center [600, 156] width 83 height 14
click at [588, 198] on label "Well adult" at bounding box center [601, 190] width 52 height 14
checkbox input "true"
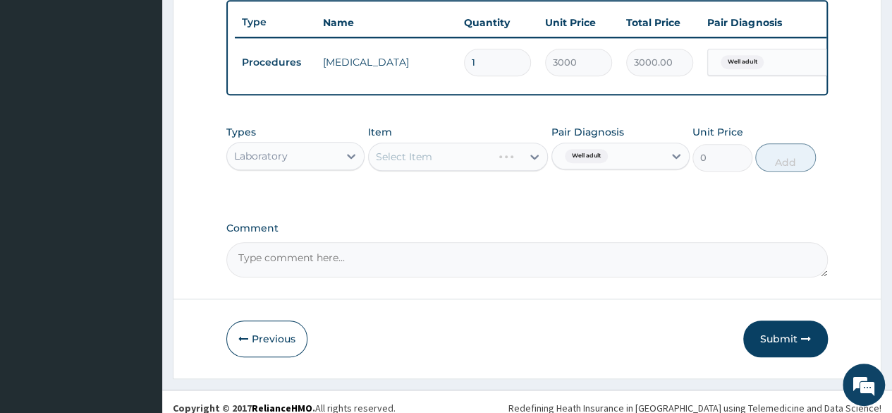
click at [429, 126] on div "Types Laboratory Item Select Item Pair Diagnosis Well adult Unit Price 0 Add" at bounding box center [527, 148] width 602 height 61
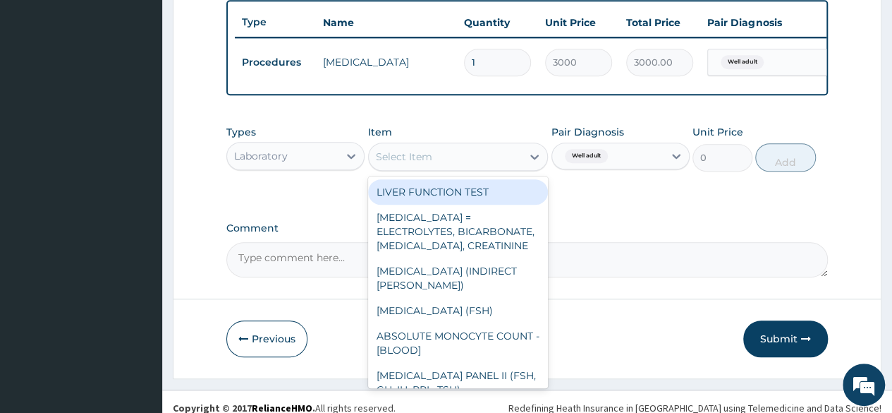
click at [447, 168] on div "Select Item" at bounding box center [446, 156] width 154 height 23
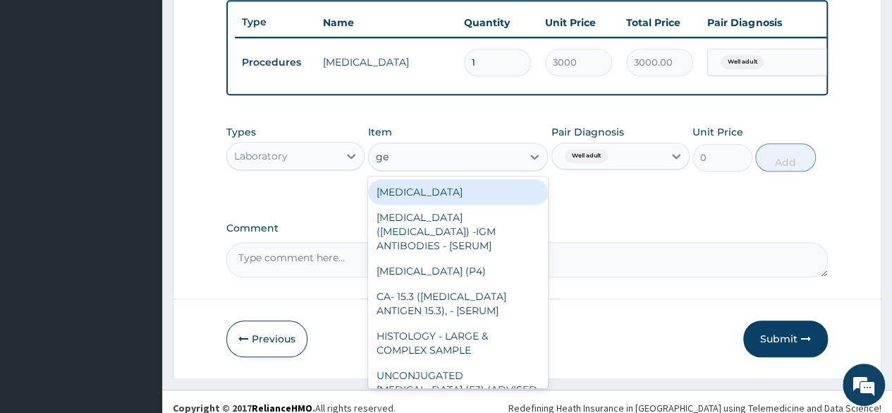
type input "gen"
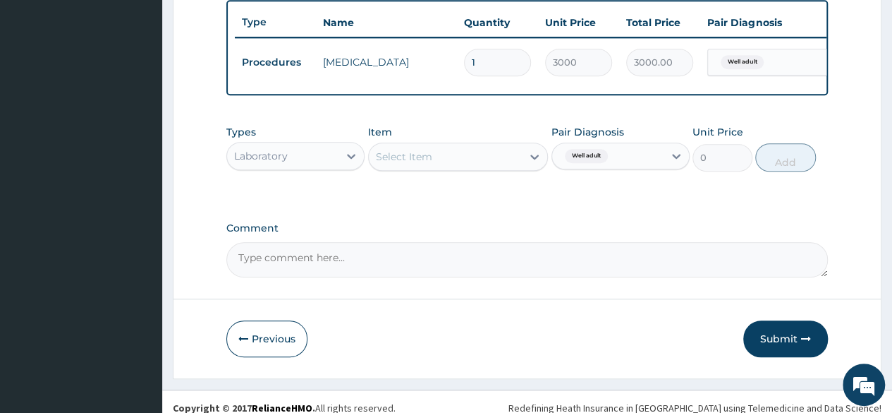
click at [412, 168] on div "Select Item" at bounding box center [446, 156] width 154 height 23
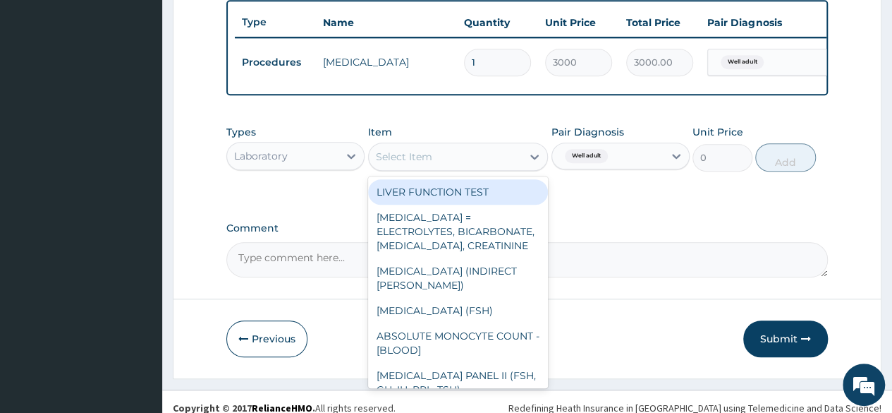
click at [412, 164] on div "Select Item" at bounding box center [404, 157] width 56 height 14
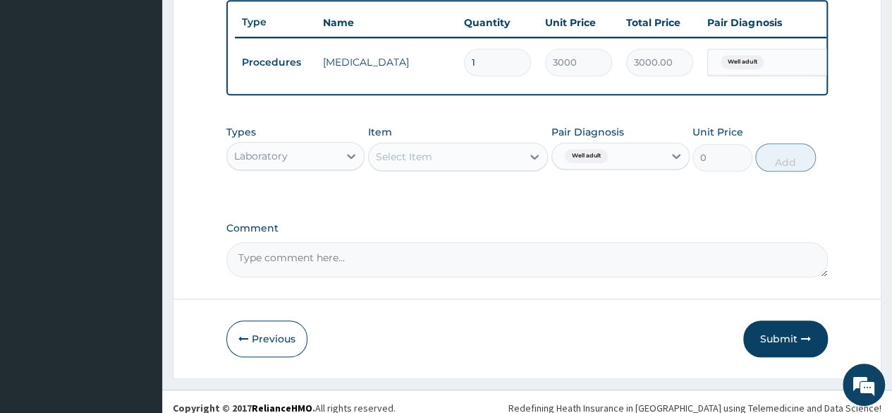
click at [412, 164] on div "Select Item" at bounding box center [404, 157] width 56 height 14
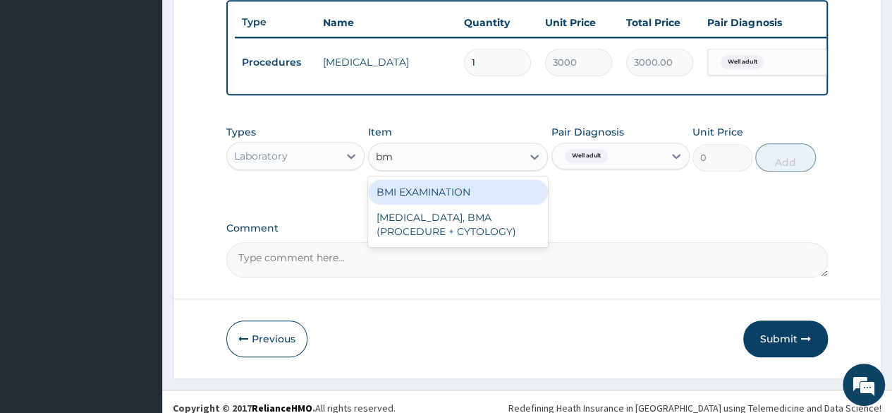
type input "bmi"
click at [408, 200] on div "BMI EXAMINATION" at bounding box center [458, 191] width 181 height 25
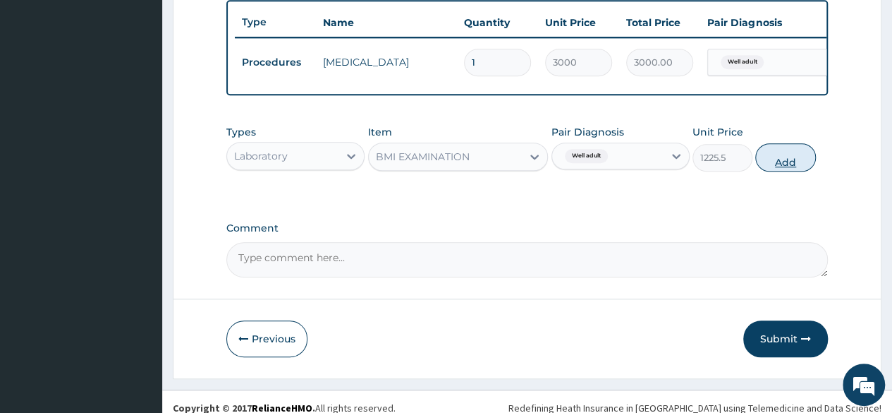
click at [784, 171] on button "Add" at bounding box center [786, 157] width 60 height 28
type input "0"
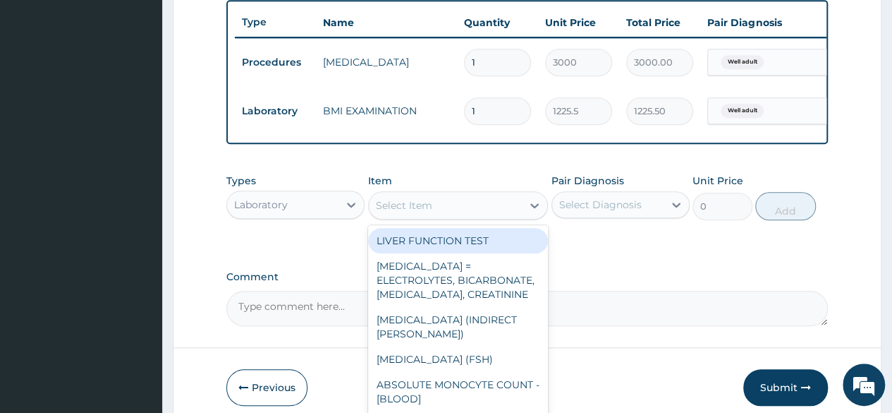
click at [484, 207] on div "Select Item" at bounding box center [446, 205] width 154 height 23
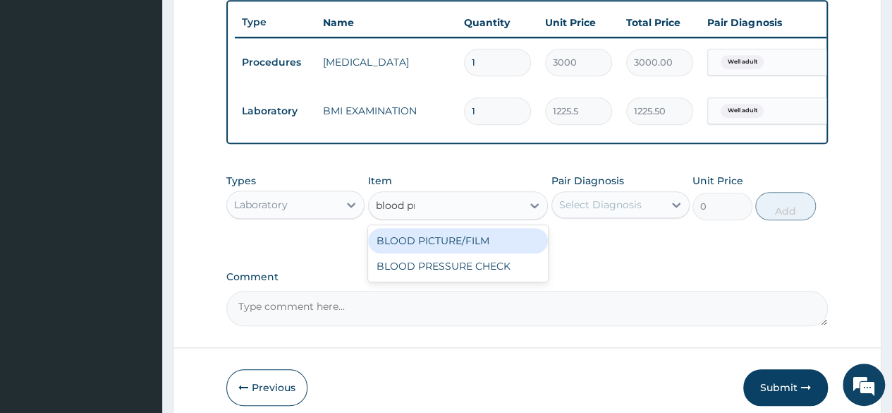
type input "blood pre"
click at [480, 249] on div "BLOOD PRESSURE CHECK" at bounding box center [458, 240] width 181 height 25
type input "1225.5"
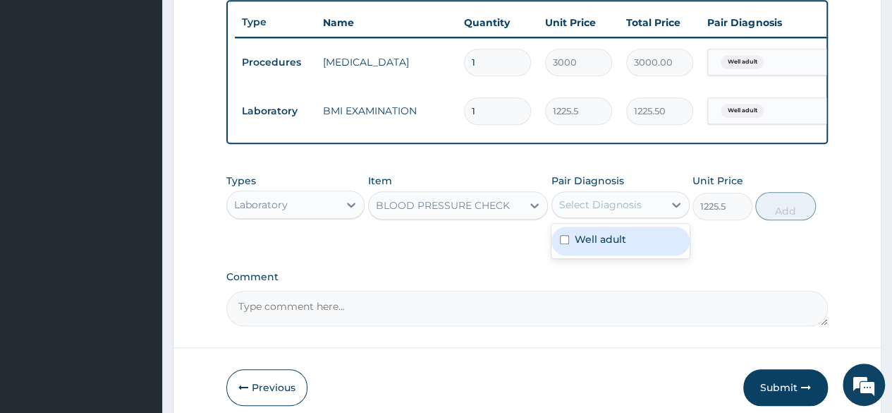
drag, startPoint x: 646, startPoint y: 205, endPoint x: 612, endPoint y: 260, distance: 64.2
click at [612, 218] on div "option Well adult, selected. option Well adult focused, 1 of 1. 1 result availa…" at bounding box center [621, 204] width 138 height 27
click at [612, 255] on div "Well adult" at bounding box center [621, 240] width 138 height 29
checkbox input "true"
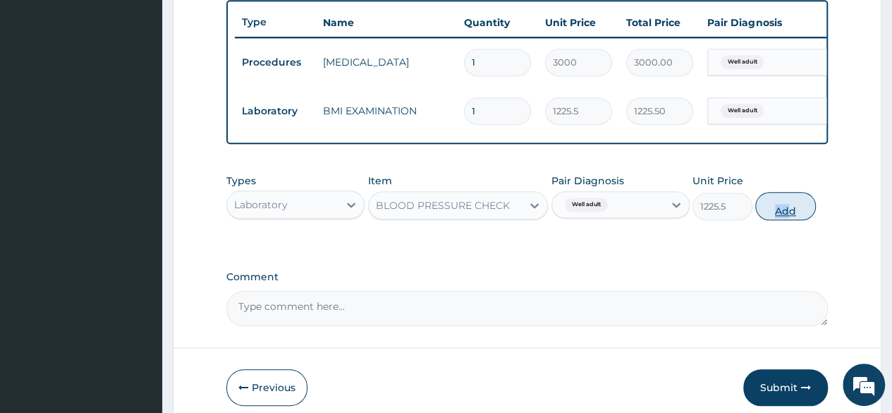
drag, startPoint x: 778, startPoint y: 239, endPoint x: 792, endPoint y: 228, distance: 18.1
click at [792, 228] on div "Types Laboratory Item BLOOD PRESSURE CHECK Pair Diagnosis Well adult Unit Price…" at bounding box center [527, 208] width 602 height 82
click at [792, 220] on button "Add" at bounding box center [786, 206] width 60 height 28
type input "0"
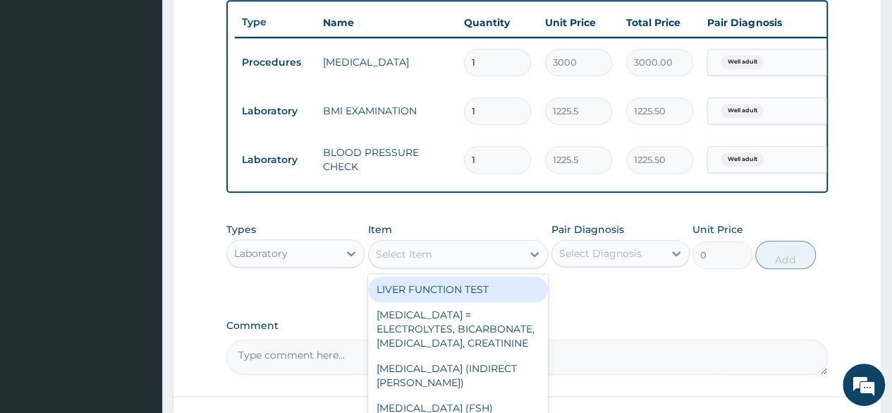
click at [457, 262] on div "Select Item" at bounding box center [446, 254] width 154 height 23
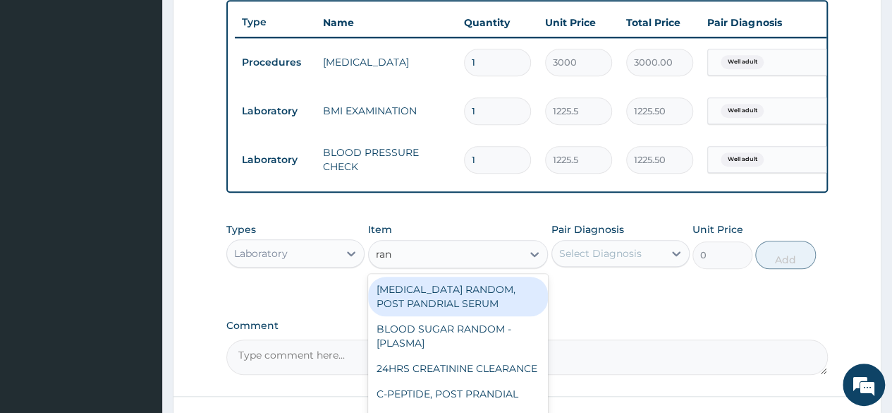
type input "rand"
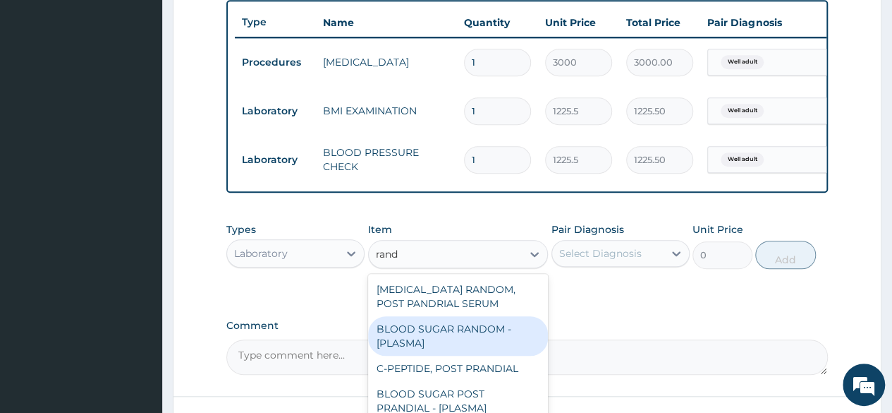
click at [455, 337] on div "BLOOD SUGAR RANDOM - [PLASMA]" at bounding box center [458, 336] width 181 height 40
type input "1800"
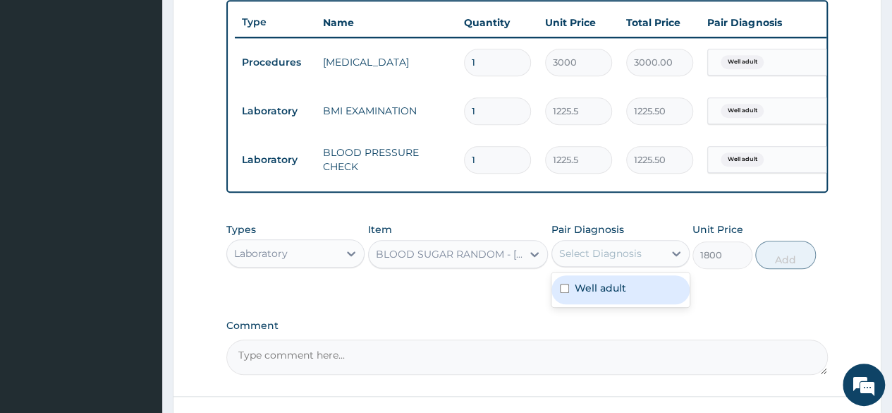
click at [638, 260] on div "Select Diagnosis" at bounding box center [600, 253] width 83 height 14
click at [600, 304] on div "Well adult" at bounding box center [621, 289] width 138 height 29
checkbox input "true"
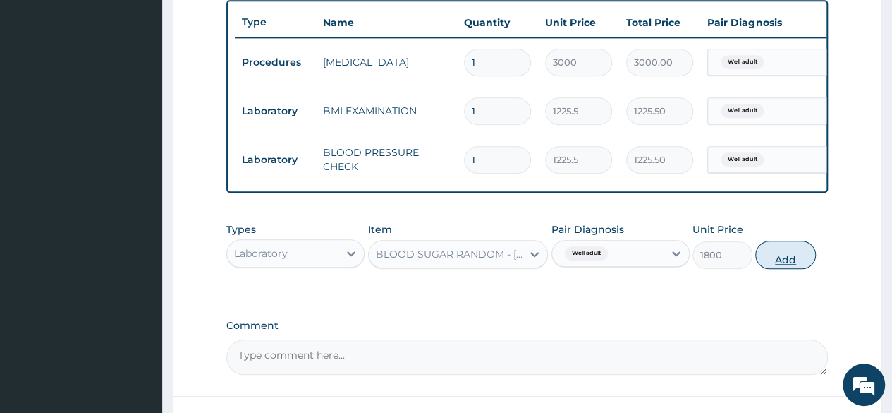
click at [791, 269] on button "Add" at bounding box center [786, 255] width 60 height 28
type input "0"
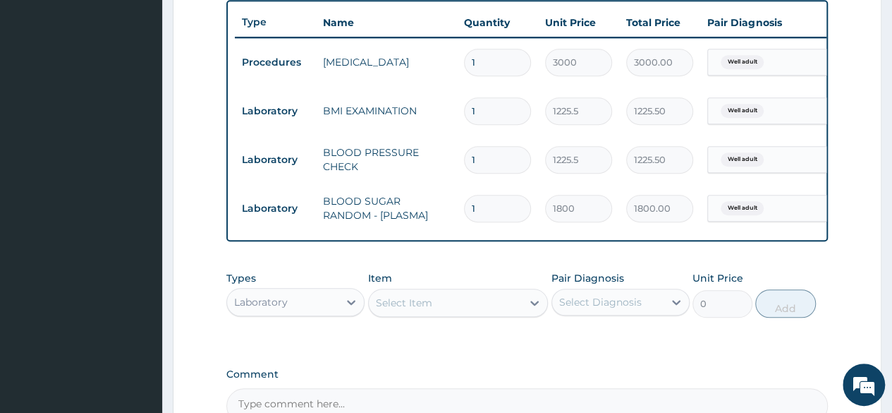
scroll to position [693, 0]
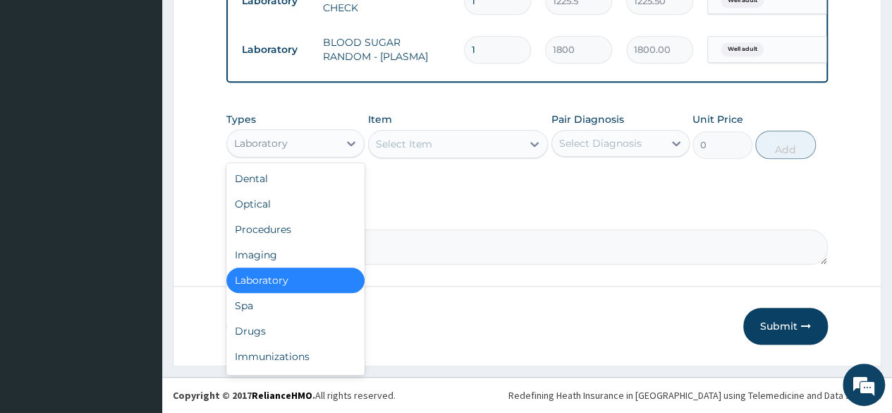
click at [287, 149] on div "Laboratory" at bounding box center [282, 143] width 111 height 23
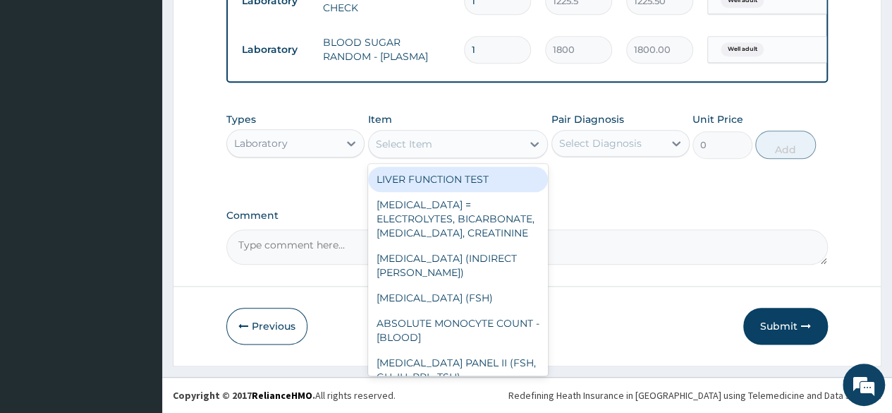
click at [399, 136] on div "Select Item" at bounding box center [446, 144] width 154 height 23
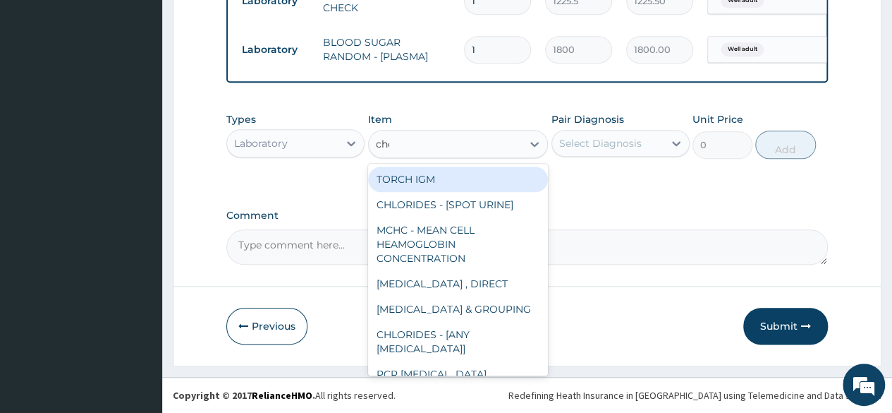
type input "chol"
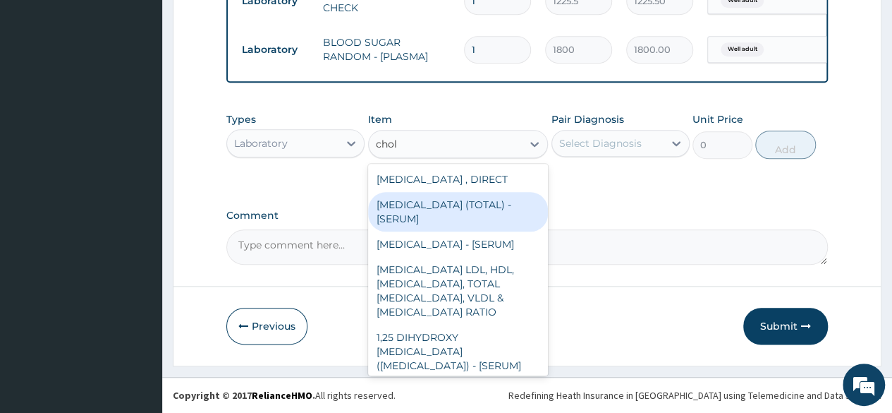
click at [408, 212] on div "CHOLESTEROL (TOTAL) - [SERUM]" at bounding box center [458, 212] width 181 height 40
type input "2880"
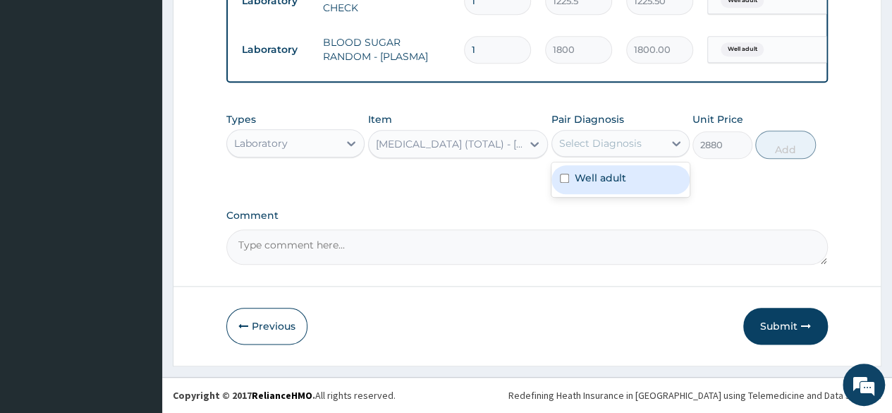
click at [598, 157] on div "Select Diagnosis" at bounding box center [621, 143] width 138 height 27
click at [595, 185] on label "Well adult" at bounding box center [601, 178] width 52 height 14
checkbox input "true"
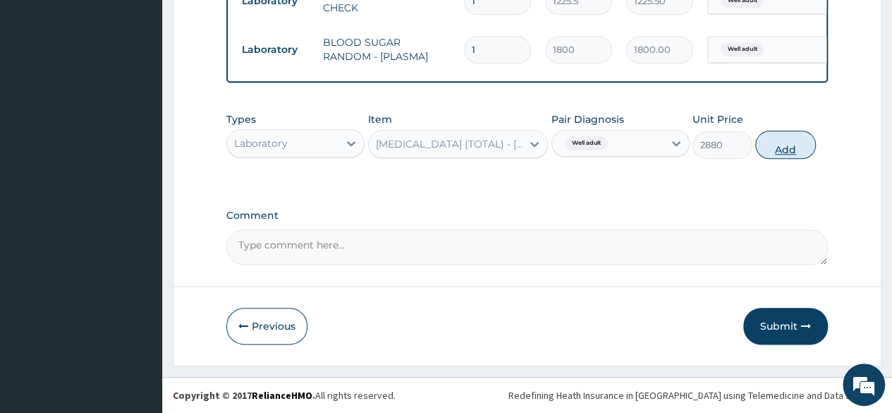
click at [781, 146] on button "Add" at bounding box center [786, 145] width 60 height 28
type input "0"
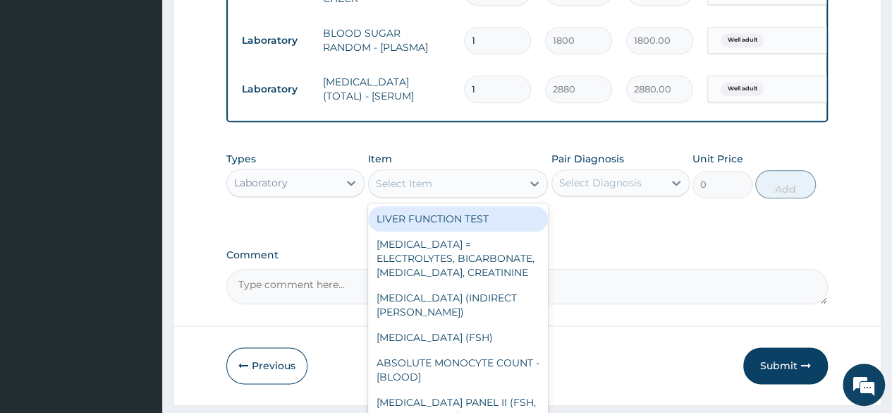
click at [442, 195] on div "Select Item" at bounding box center [446, 183] width 154 height 23
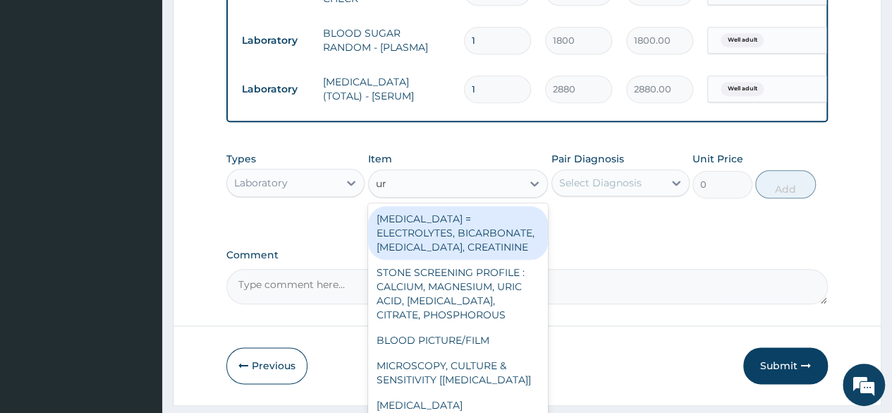
type input "uri"
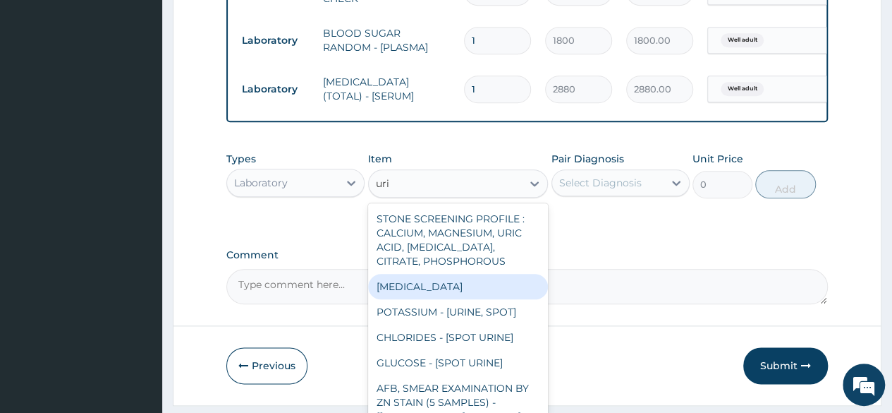
click at [435, 293] on div "[MEDICAL_DATA]" at bounding box center [458, 286] width 181 height 25
type input "1531.875"
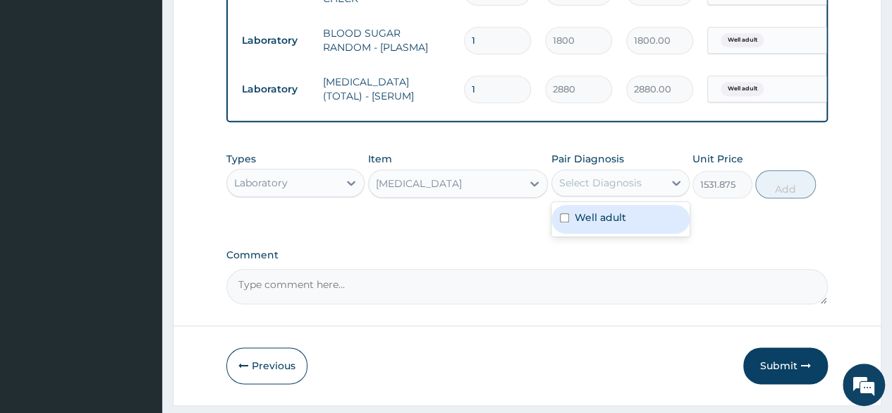
click at [622, 188] on div "Select Diagnosis" at bounding box center [600, 183] width 83 height 14
click at [590, 224] on label "Well adult" at bounding box center [601, 217] width 52 height 14
checkbox input "true"
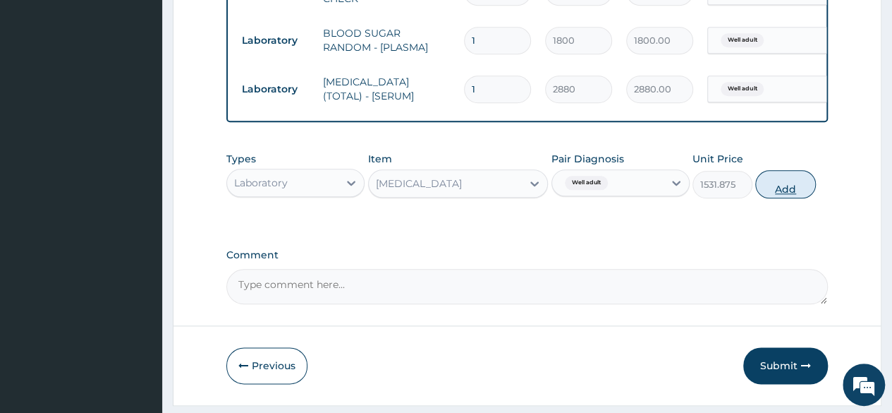
click at [768, 198] on button "Add" at bounding box center [786, 184] width 60 height 28
type input "0"
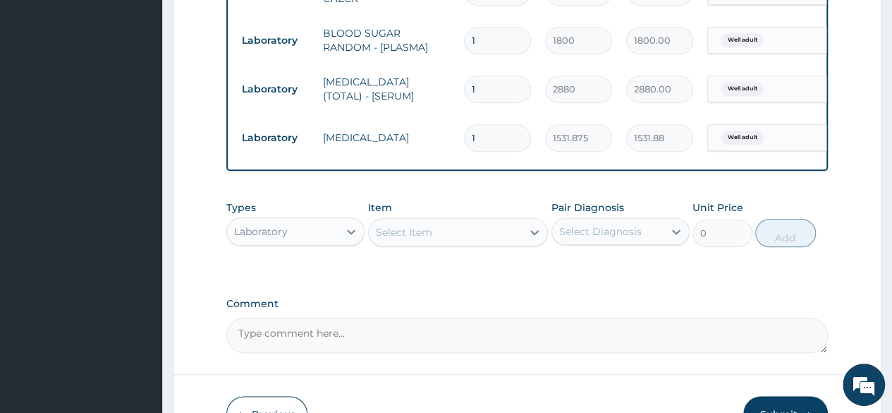
scroll to position [790, 0]
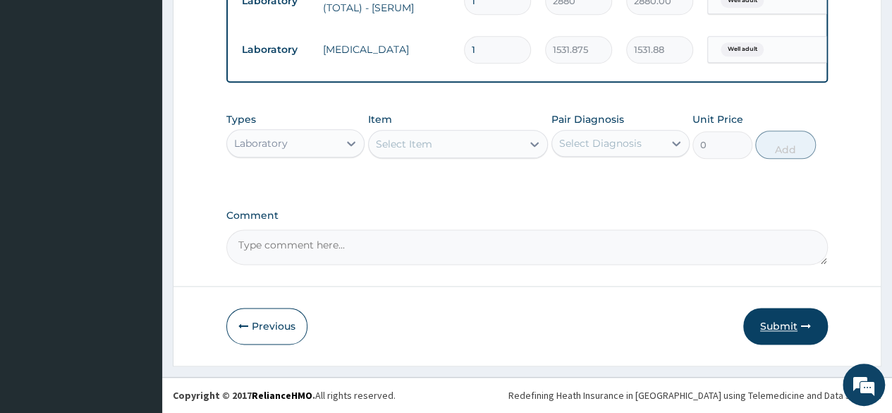
click at [780, 324] on button "Submit" at bounding box center [786, 326] width 85 height 37
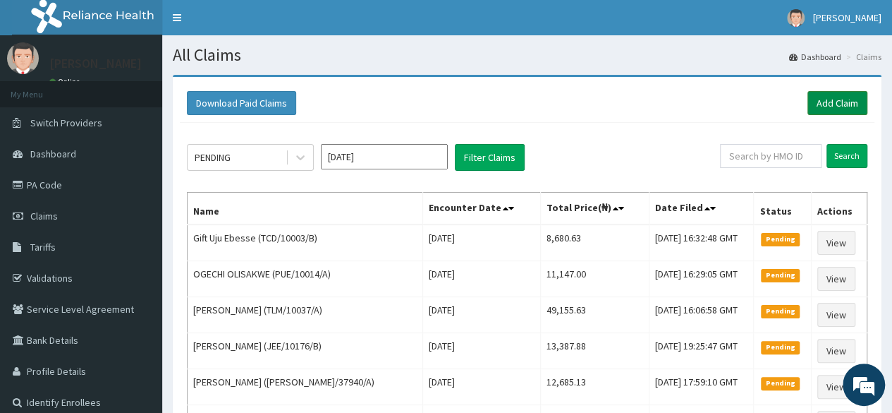
click at [814, 109] on link "Add Claim" at bounding box center [838, 103] width 60 height 24
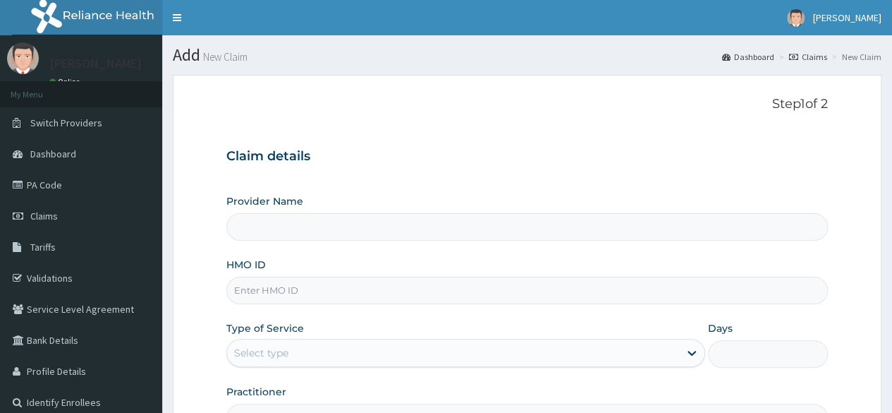
click at [300, 301] on input "HMO ID" at bounding box center [527, 291] width 602 height 28
paste input "DPK/10024/A"
type input "DPK/10024/A"
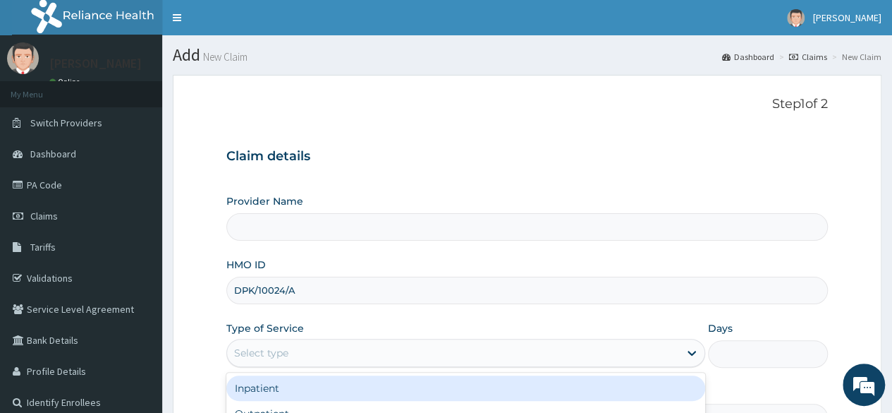
click at [288, 347] on div "Select type" at bounding box center [261, 353] width 54 height 14
type input "Reliance Family Clinics (RFC) - [GEOGRAPHIC_DATA]"
click at [274, 399] on div "Inpatient" at bounding box center [465, 387] width 479 height 25
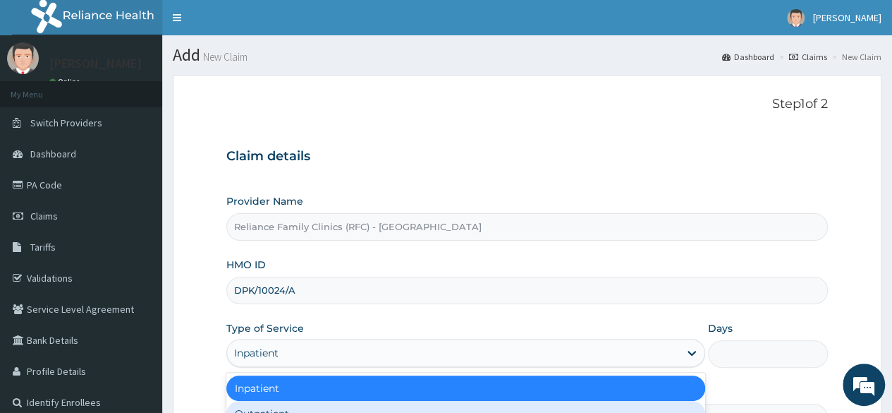
drag, startPoint x: 286, startPoint y: 353, endPoint x: 278, endPoint y: 408, distance: 55.0
click at [278, 367] on div "option Inpatient, selected. option Outpatient focused, 2 of 2. 2 results availa…" at bounding box center [465, 353] width 479 height 28
click at [278, 408] on div "Outpatient" at bounding box center [465, 413] width 479 height 25
type input "1"
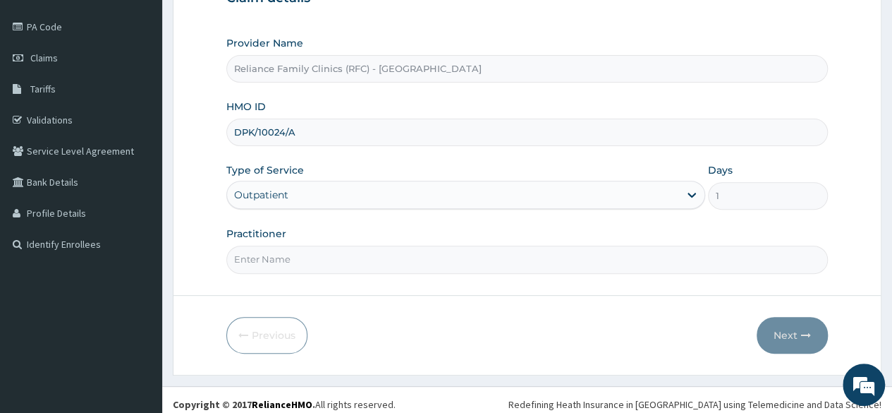
scroll to position [164, 0]
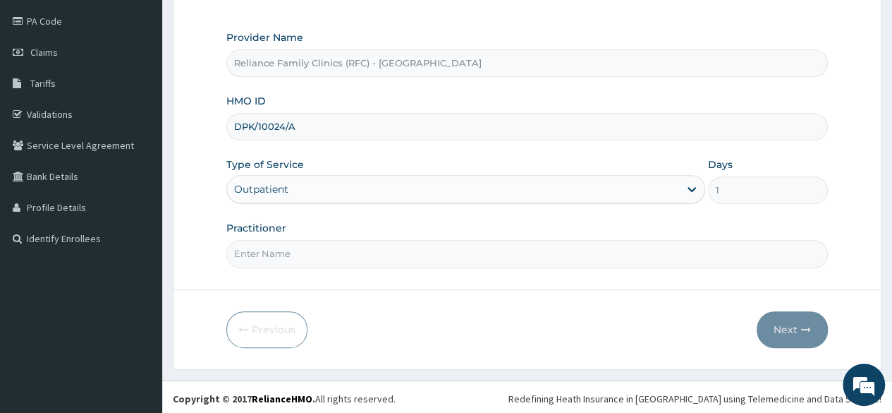
click at [387, 259] on input "Practitioner" at bounding box center [527, 254] width 602 height 28
type input "locum"
click at [809, 315] on button "Next" at bounding box center [792, 329] width 71 height 37
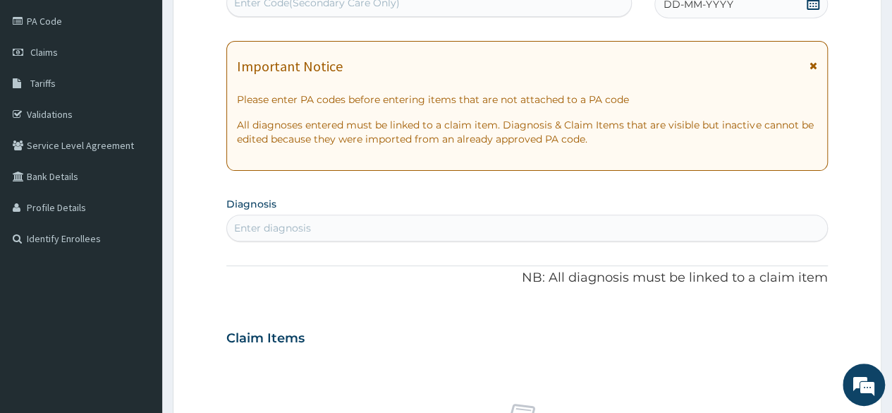
scroll to position [0, 0]
click at [813, 2] on icon at bounding box center [813, 3] width 14 height 14
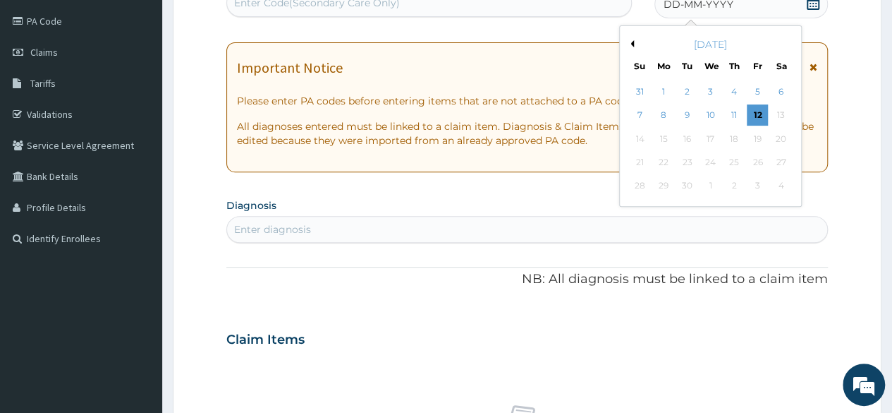
click at [633, 40] on button "Previous Month" at bounding box center [630, 43] width 7 height 7
click at [633, 42] on button "Previous Month" at bounding box center [630, 43] width 7 height 7
click at [785, 44] on div "[DATE]" at bounding box center [711, 44] width 170 height 14
click at [787, 44] on button "Next Month" at bounding box center [790, 43] width 7 height 7
click at [730, 181] on div "28" at bounding box center [734, 186] width 21 height 21
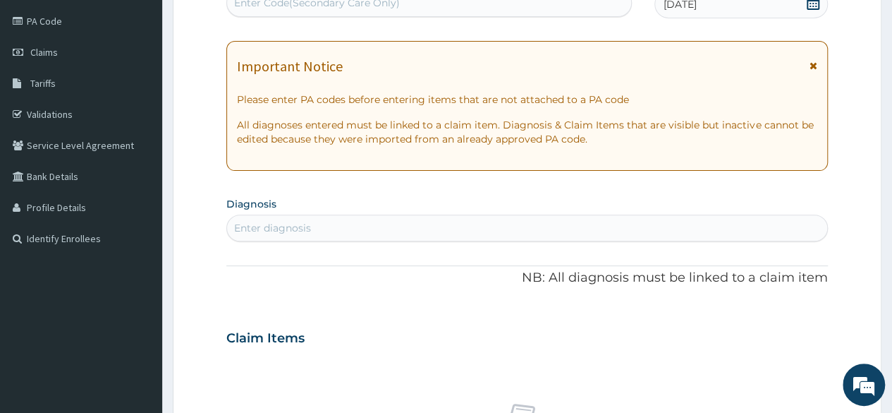
click at [533, 228] on div "Enter diagnosis" at bounding box center [527, 228] width 600 height 23
type input "well adult"
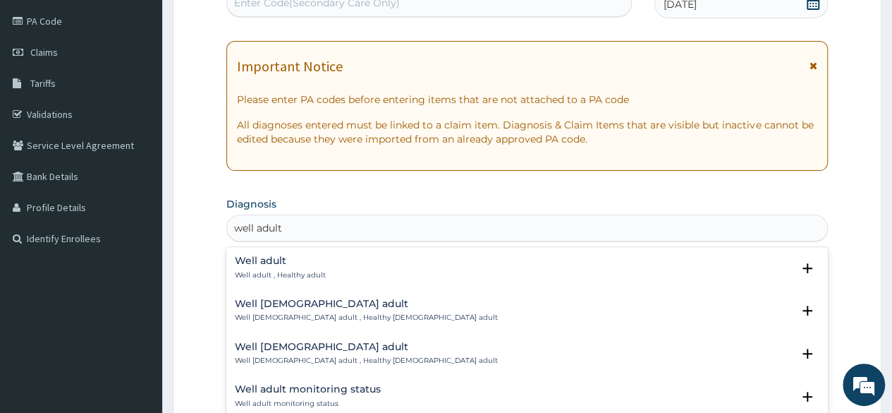
click at [278, 268] on div "Well adult Well adult , Healthy adult" at bounding box center [280, 267] width 91 height 25
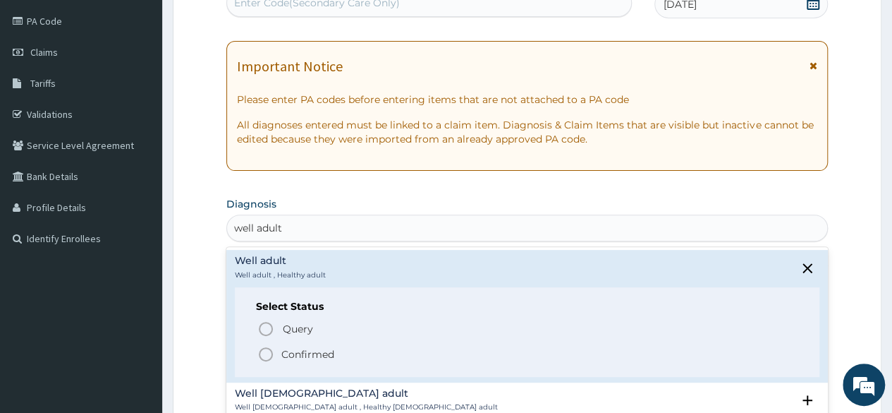
click at [295, 349] on p "Confirmed" at bounding box center [307, 354] width 53 height 14
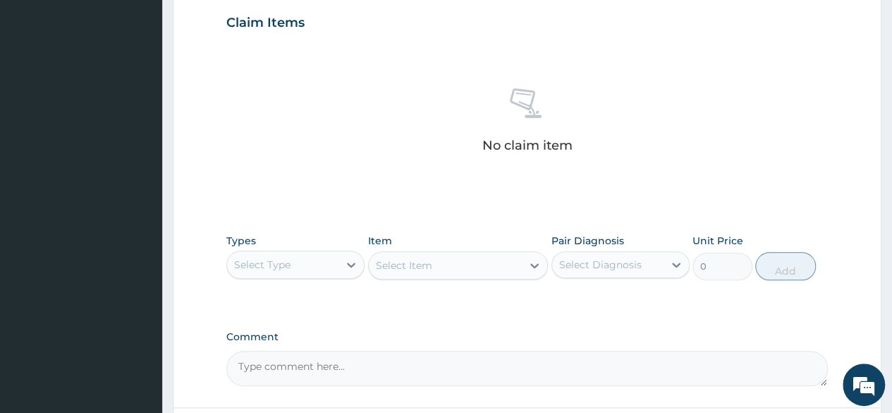
scroll to position [602, 0]
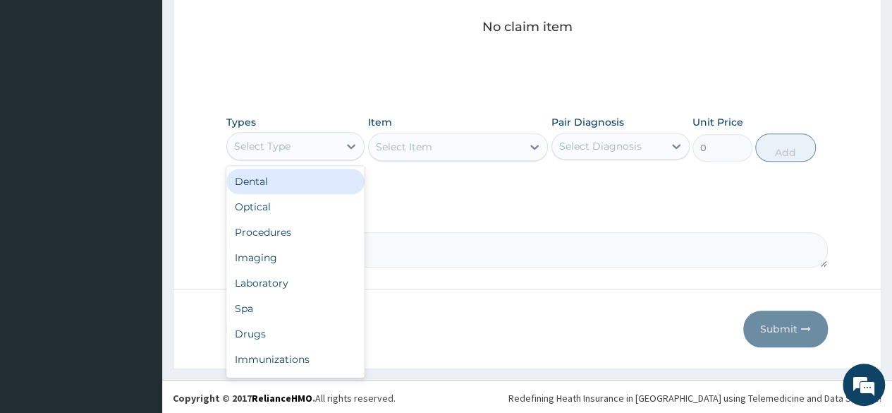
click at [284, 139] on div "Select Type" at bounding box center [262, 146] width 56 height 14
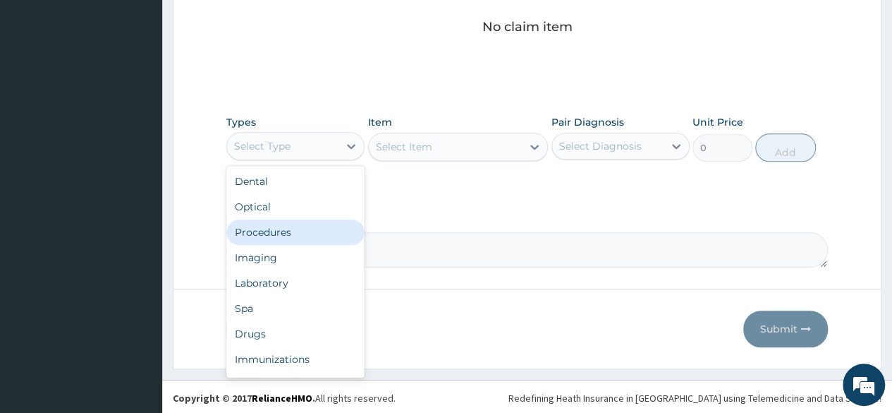
click at [261, 234] on div "Procedures" at bounding box center [295, 231] width 138 height 25
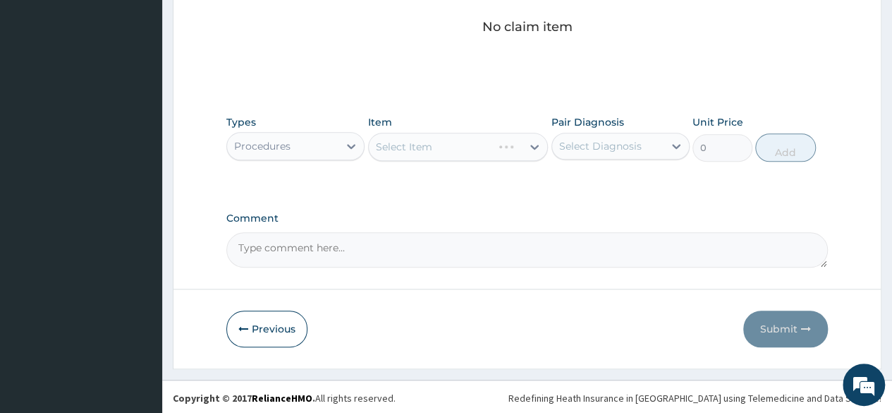
drag, startPoint x: 617, startPoint y: 168, endPoint x: 598, endPoint y: 143, distance: 31.2
click at [598, 143] on div "Types Procedures Item Select Item Pair Diagnosis Select Diagnosis Unit Price 0 …" at bounding box center [527, 149] width 602 height 82
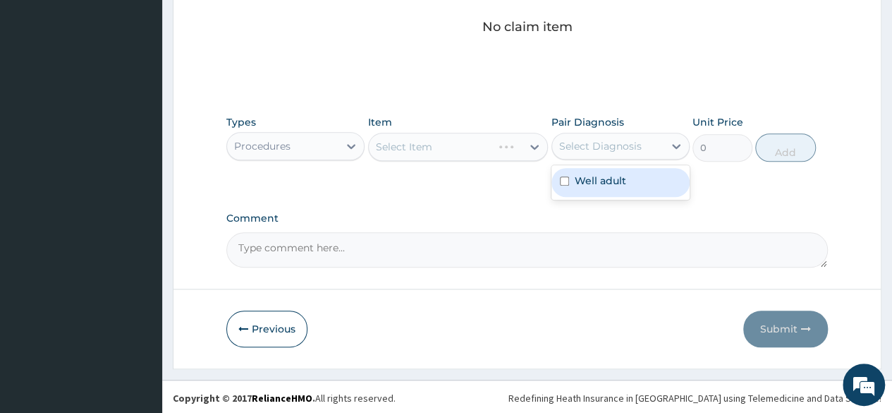
click at [598, 143] on div "Select Diagnosis" at bounding box center [600, 146] width 83 height 14
click at [582, 181] on label "Well adult" at bounding box center [601, 181] width 52 height 14
checkbox input "true"
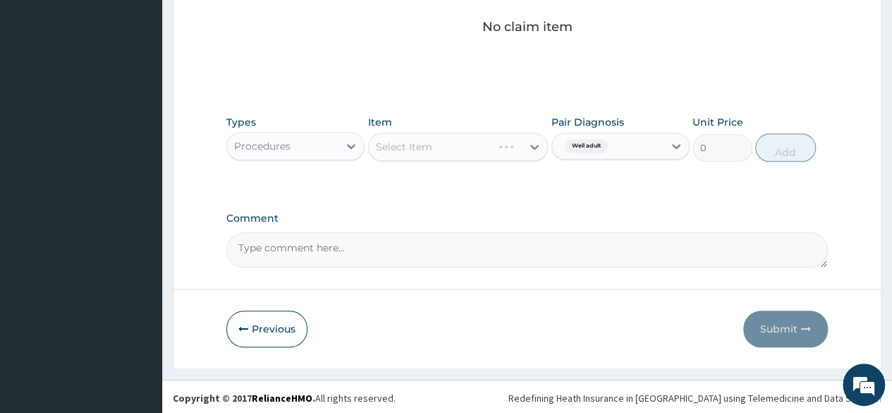
click at [470, 149] on div "Select Item" at bounding box center [458, 147] width 181 height 28
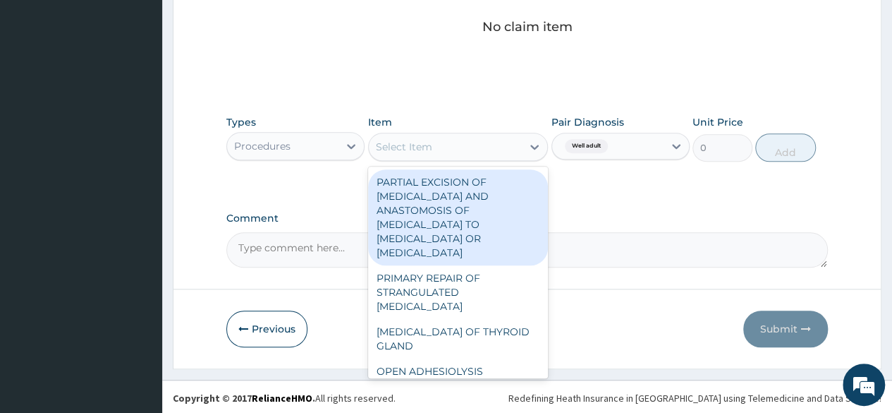
click at [470, 149] on div "Select Item" at bounding box center [446, 146] width 154 height 23
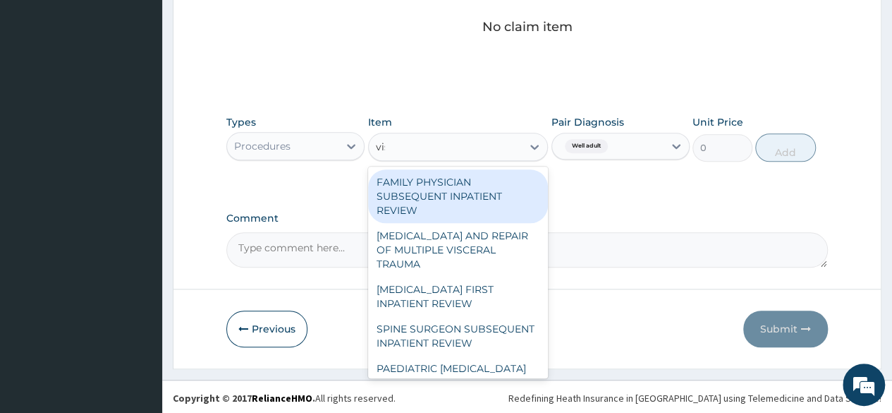
type input "visu"
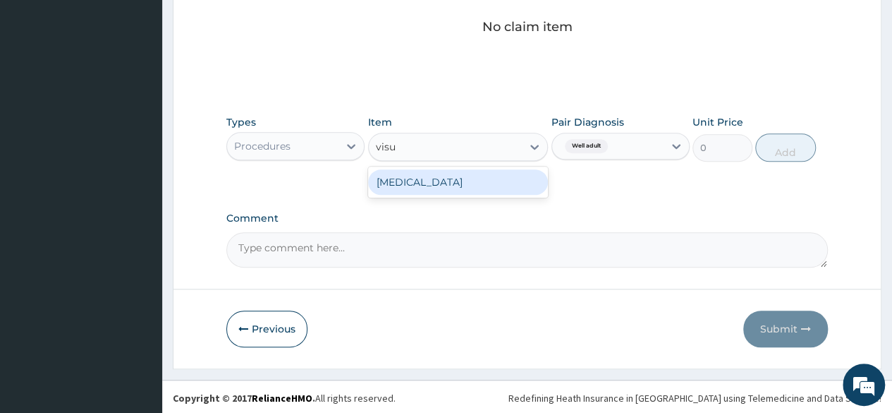
click at [468, 188] on div "[MEDICAL_DATA]" at bounding box center [458, 181] width 181 height 25
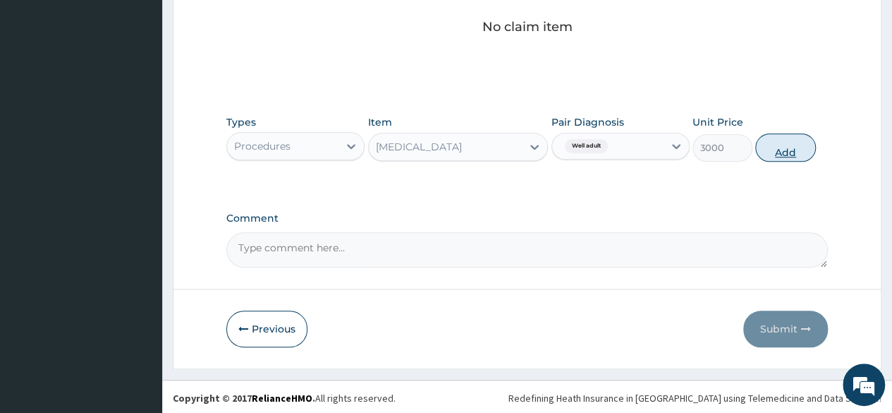
click at [785, 148] on button "Add" at bounding box center [786, 147] width 60 height 28
type input "0"
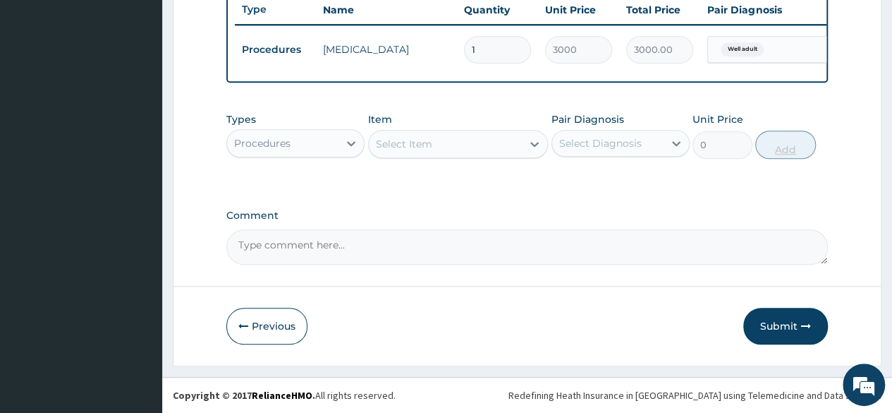
scroll to position [546, 0]
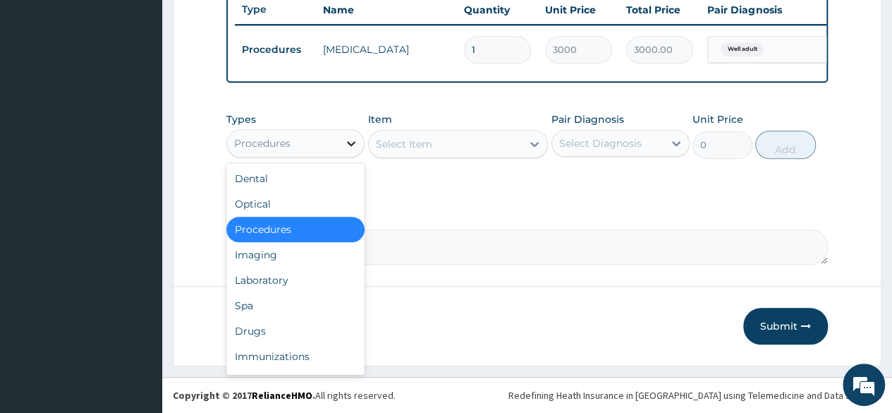
click at [356, 150] on icon at bounding box center [351, 143] width 14 height 14
click at [298, 280] on div "Laboratory" at bounding box center [295, 279] width 138 height 25
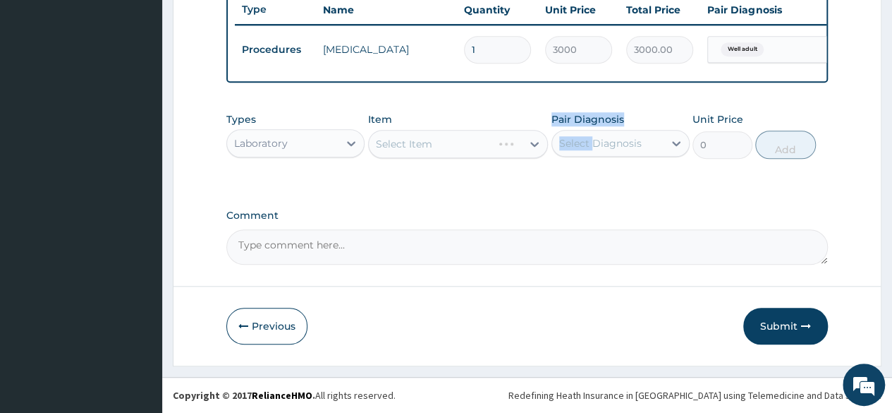
drag, startPoint x: 452, startPoint y: 150, endPoint x: 603, endPoint y: 147, distance: 151.0
click at [603, 147] on div "Types Laboratory Item Select Item Pair Diagnosis Select Diagnosis Unit Price 0 …" at bounding box center [527, 135] width 602 height 61
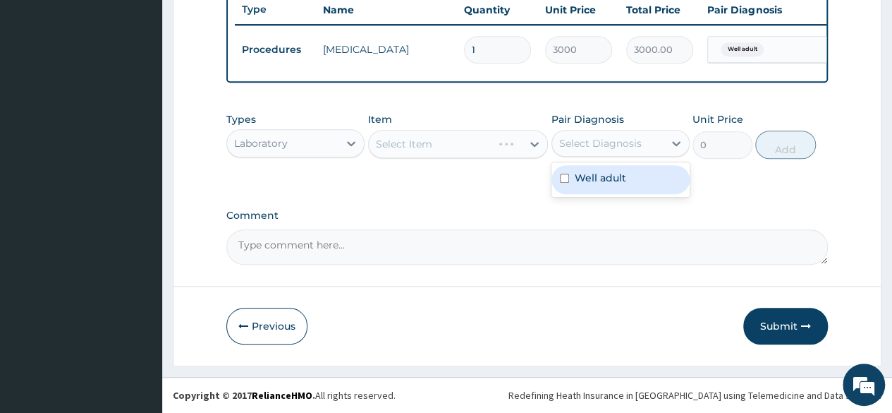
click at [603, 147] on div "Select Diagnosis" at bounding box center [600, 143] width 83 height 14
click at [592, 171] on label "Well adult" at bounding box center [601, 178] width 52 height 14
checkbox input "true"
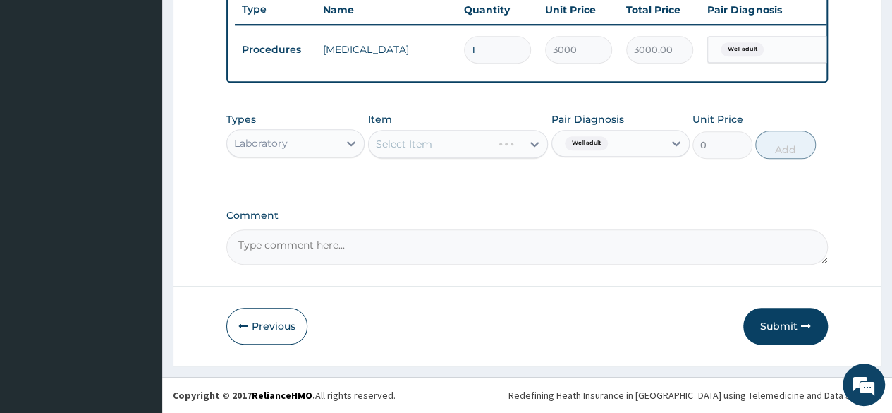
click at [515, 166] on div "Types Laboratory Item Select Item Pair Diagnosis Well adult Unit Price 0 Add" at bounding box center [527, 135] width 602 height 61
click at [435, 176] on div "Types Laboratory Item Select Item Pair Diagnosis Well adult Unit Price 0 Add" at bounding box center [527, 146] width 602 height 82
click at [467, 150] on div "Select Item" at bounding box center [458, 144] width 181 height 28
click at [467, 150] on div "Select Item" at bounding box center [446, 144] width 154 height 23
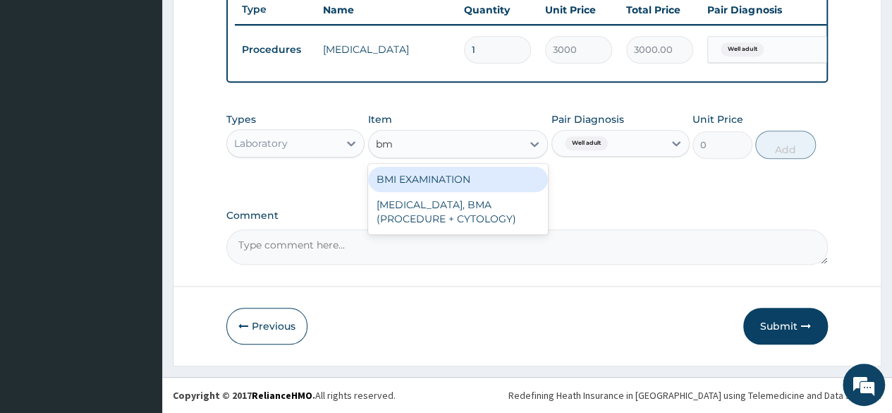
type input "bmi"
click at [474, 171] on div "BMI EXAMINATION" at bounding box center [458, 179] width 181 height 25
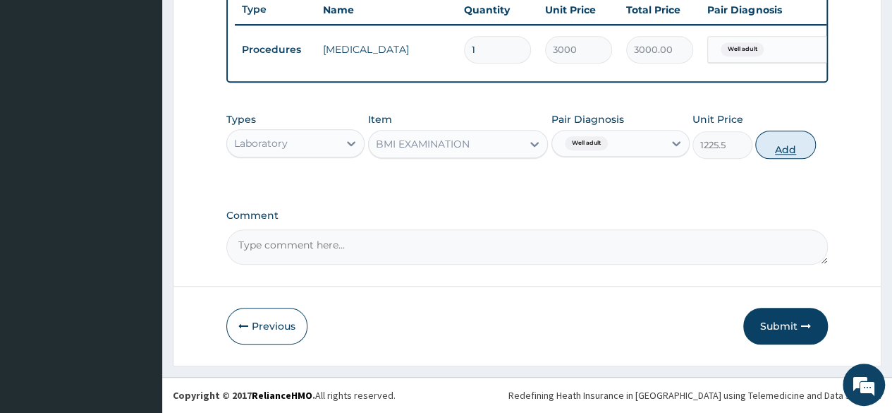
click at [800, 147] on button "Add" at bounding box center [786, 145] width 60 height 28
type input "0"
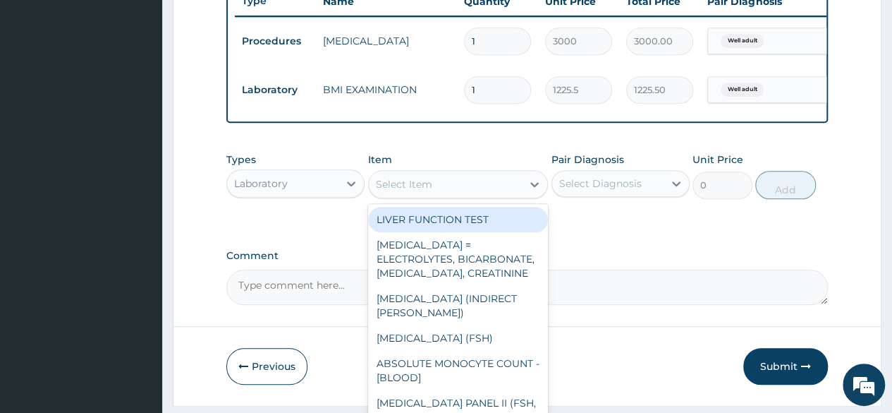
click at [478, 195] on div "Select Item" at bounding box center [446, 184] width 154 height 23
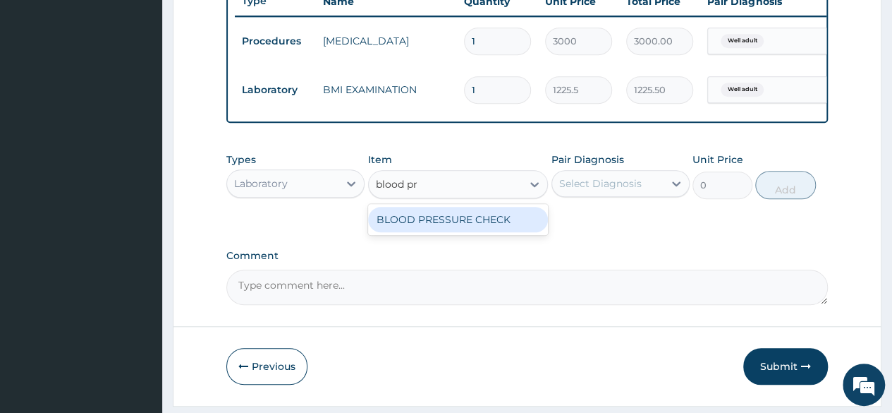
type input "blood pre"
click at [474, 229] on div "BLOOD PRESSURE CHECK" at bounding box center [458, 219] width 181 height 25
type input "1225.5"
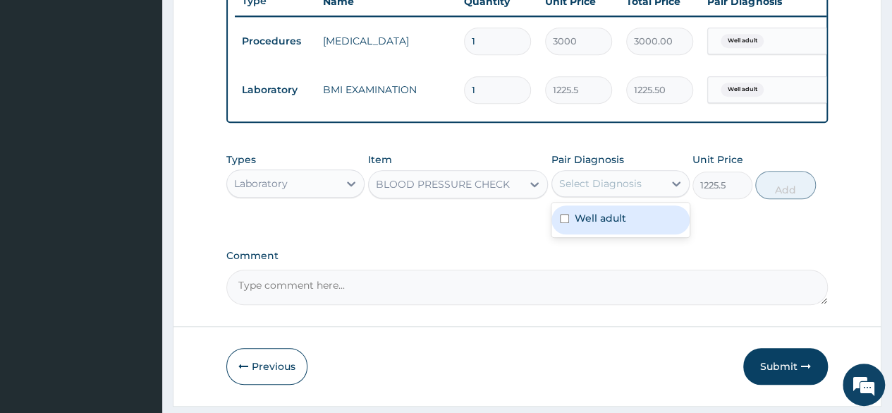
drag, startPoint x: 635, startPoint y: 194, endPoint x: 613, endPoint y: 239, distance: 50.2
click at [613, 197] on div "option Well adult, selected. option Well adult focused, 1 of 1. 1 result availa…" at bounding box center [621, 183] width 138 height 27
click at [613, 234] on div "Well adult" at bounding box center [621, 219] width 138 height 29
checkbox input "true"
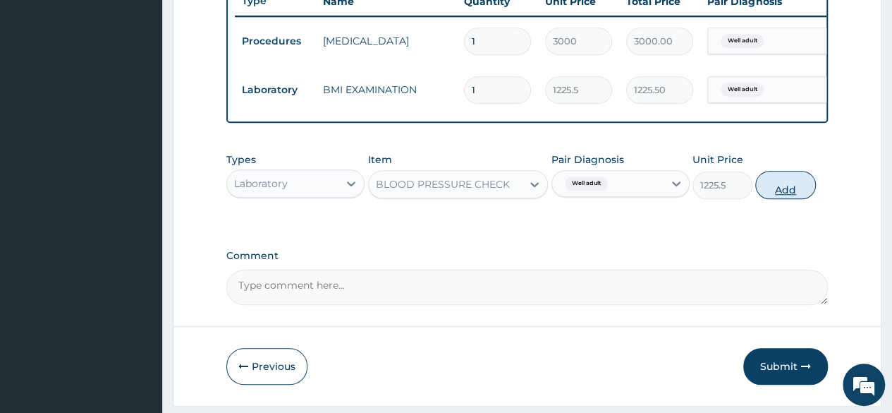
click at [790, 199] on button "Add" at bounding box center [786, 185] width 60 height 28
type input "0"
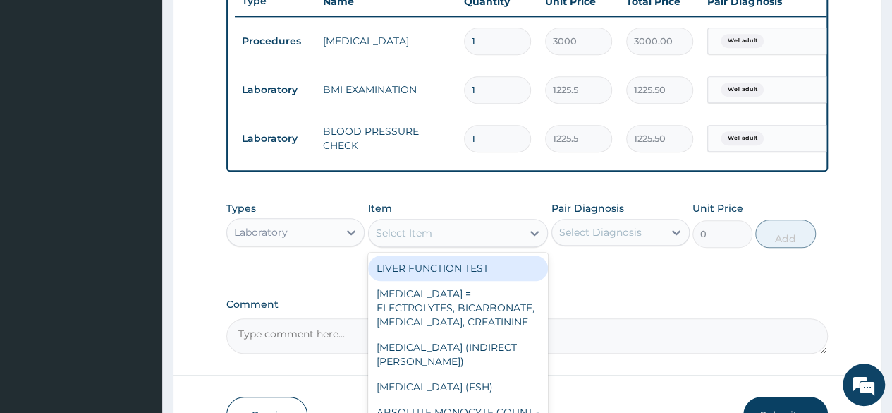
click at [485, 244] on div "Select Item" at bounding box center [446, 233] width 154 height 23
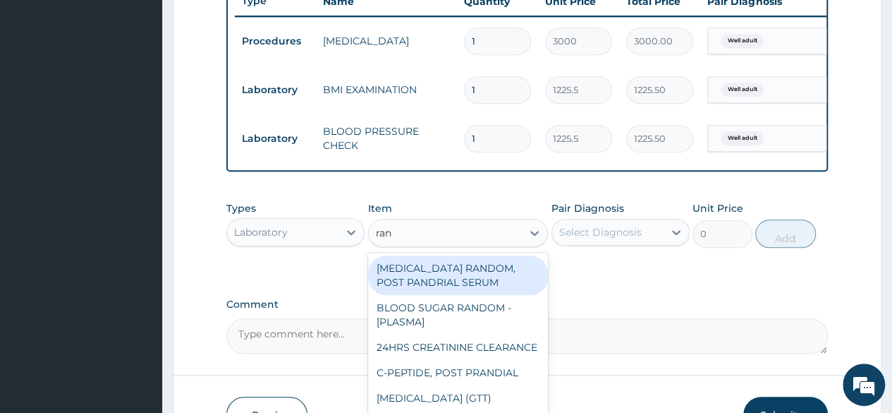
type input "rand"
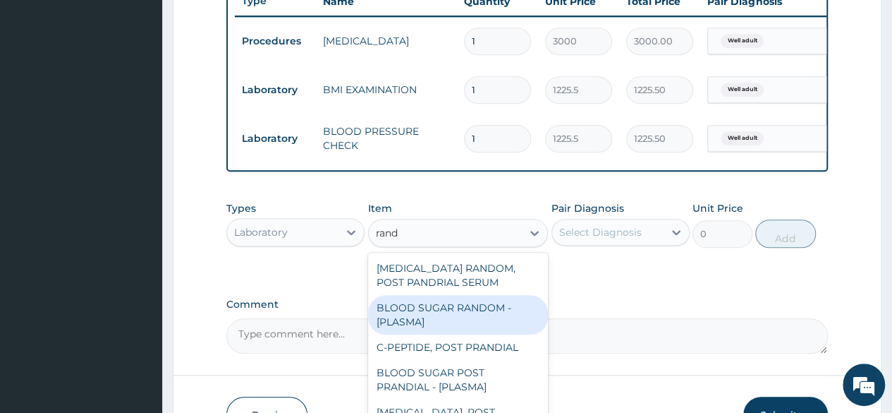
click at [428, 328] on div "BLOOD SUGAR RANDOM - [PLASMA]" at bounding box center [458, 315] width 181 height 40
type input "1800"
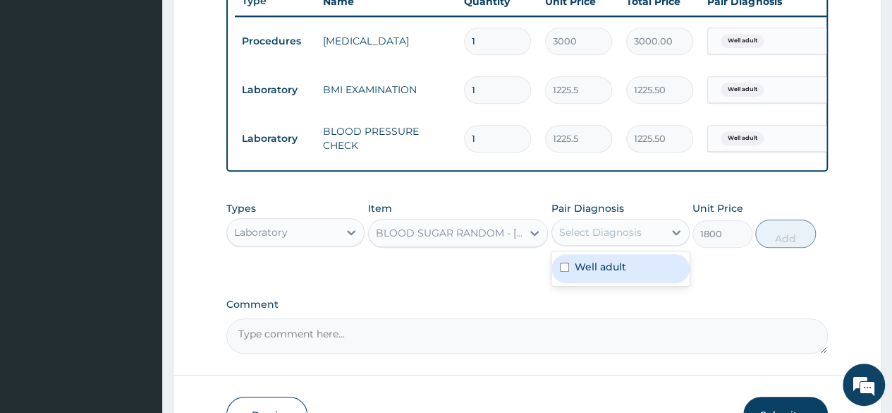
click at [567, 239] on div "Select Diagnosis" at bounding box center [600, 232] width 83 height 14
click at [571, 271] on div "Well adult" at bounding box center [621, 268] width 138 height 29
checkbox input "true"
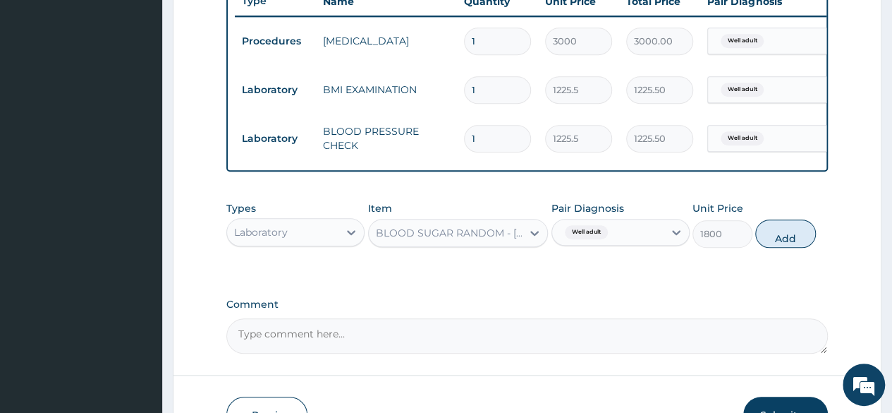
click at [782, 255] on div "Types Laboratory Item BLOOD SUGAR RANDOM - [PLASMA] Pair Diagnosis Well adult U…" at bounding box center [527, 224] width 602 height 61
click at [786, 248] on button "Add" at bounding box center [786, 233] width 60 height 28
type input "0"
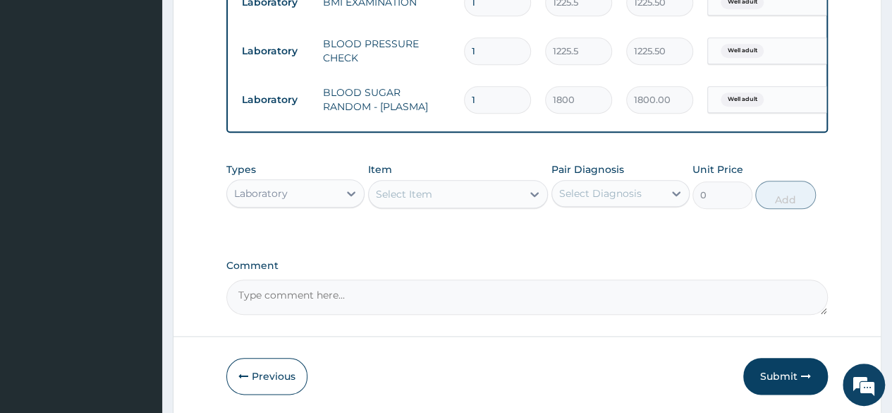
scroll to position [693, 0]
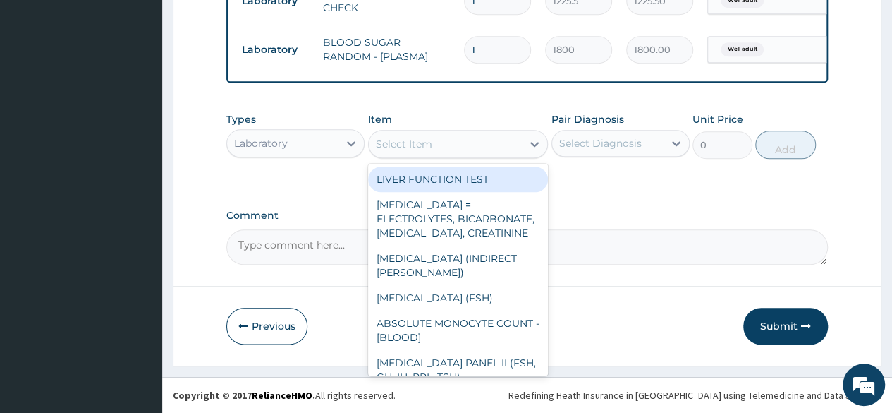
click at [477, 149] on div "Select Item" at bounding box center [446, 144] width 154 height 23
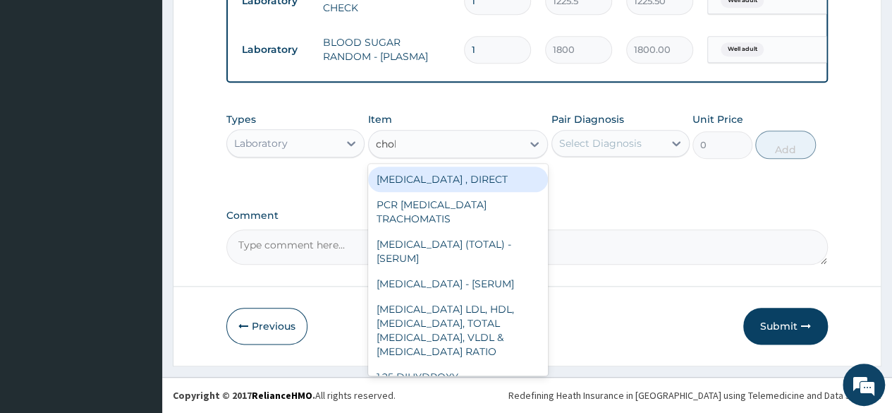
type input "chole"
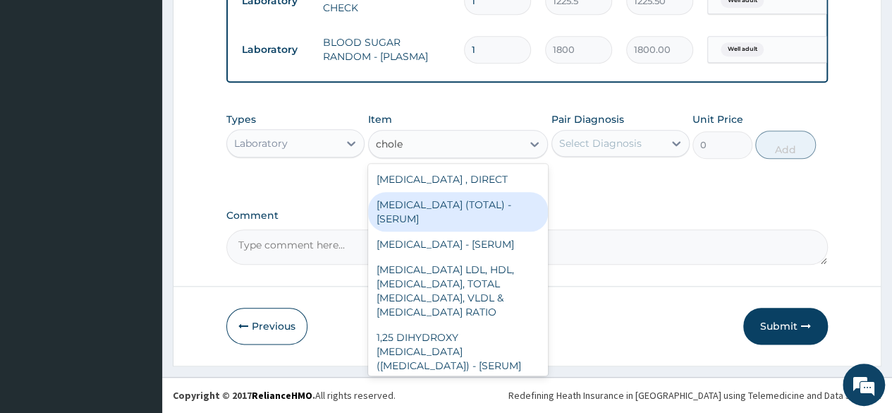
click at [465, 217] on div "[MEDICAL_DATA] (TOTAL) - [SERUM]" at bounding box center [458, 212] width 181 height 40
type input "2880"
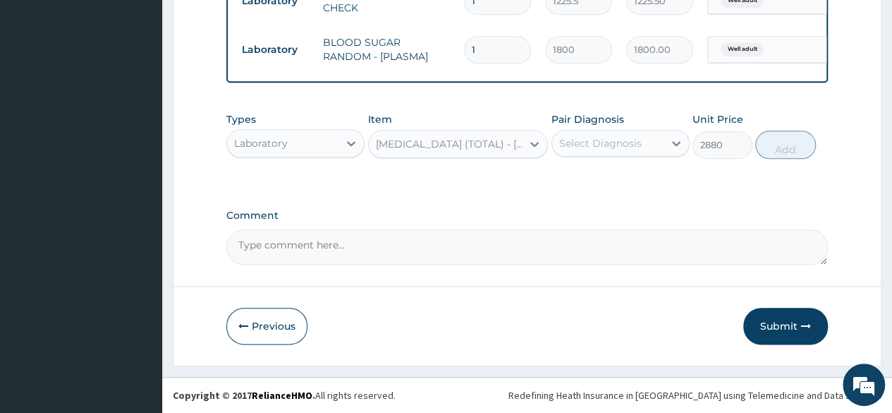
click at [648, 155] on div "Select Diagnosis" at bounding box center [607, 143] width 111 height 23
click at [634, 181] on div "Well adult" at bounding box center [621, 179] width 138 height 29
checkbox input "true"
click at [756, 152] on div "Types Laboratory Item [MEDICAL_DATA] (TOTAL) - [SERUM] Pair Diagnosis Well adul…" at bounding box center [527, 135] width 602 height 61
click at [758, 152] on button "Add" at bounding box center [786, 145] width 60 height 28
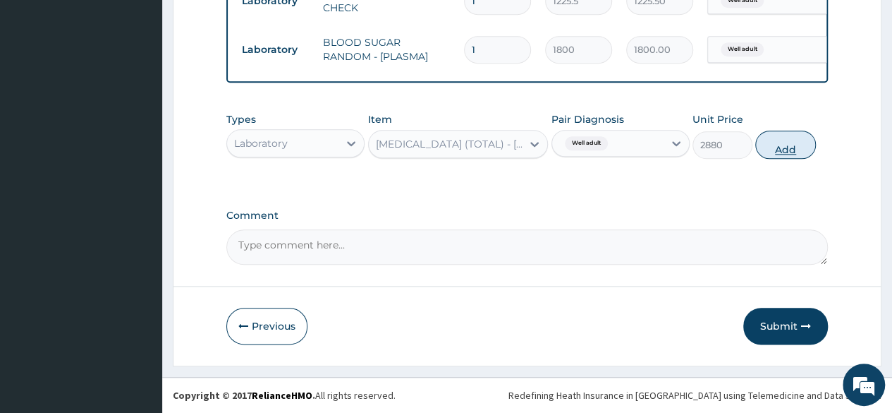
type input "0"
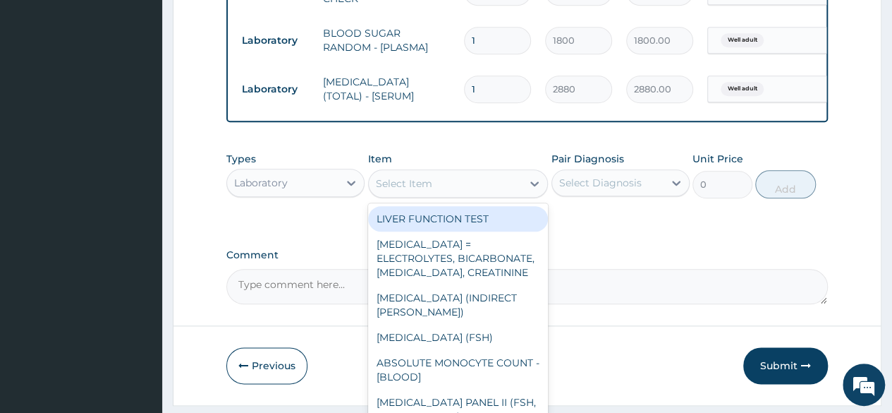
click at [473, 198] on div "Select Item" at bounding box center [458, 183] width 181 height 28
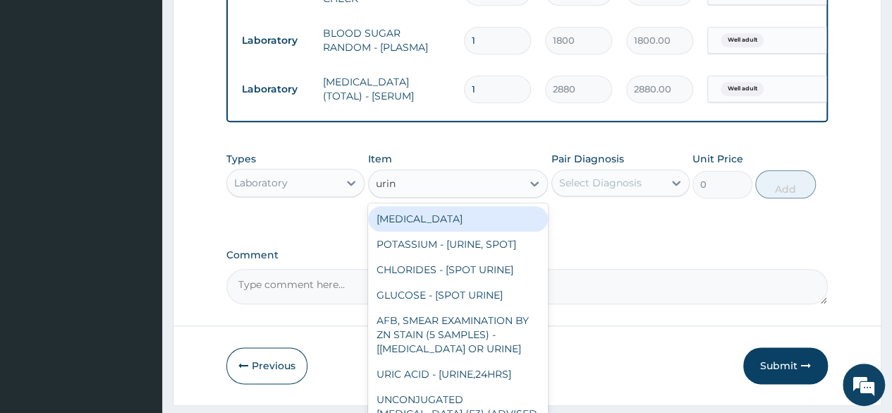
type input "urina"
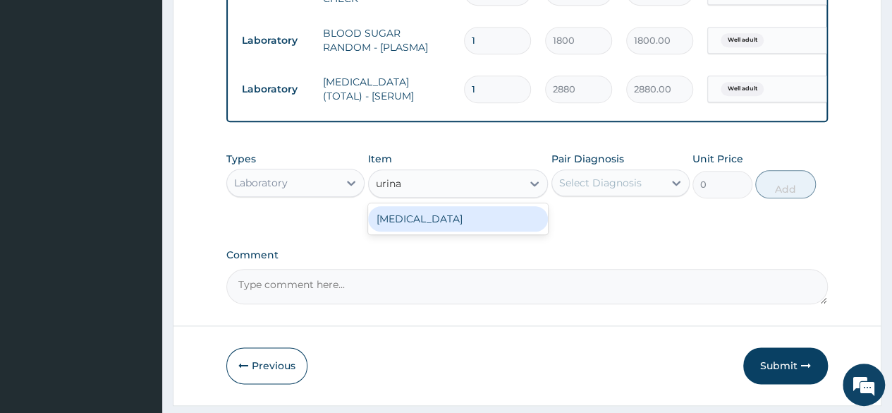
click at [466, 231] on div "[MEDICAL_DATA]" at bounding box center [458, 218] width 181 height 25
type input "1531.875"
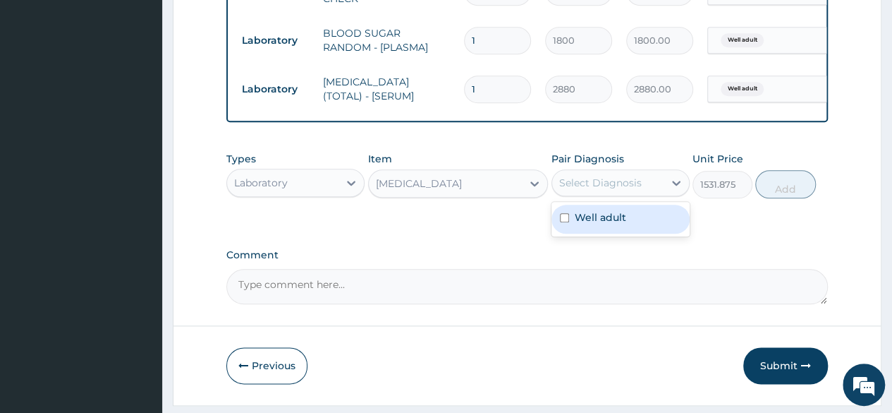
click at [650, 184] on div "Select Diagnosis" at bounding box center [607, 182] width 111 height 23
click at [626, 234] on div "Well adult" at bounding box center [621, 219] width 138 height 29
checkbox input "true"
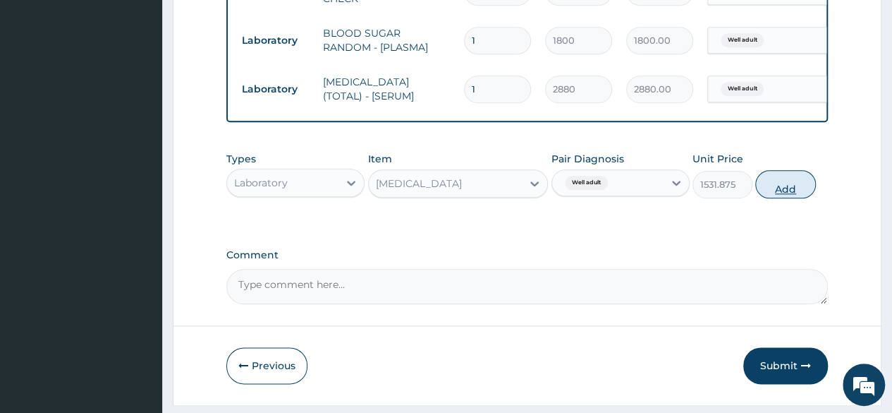
click at [790, 204] on div "Types Laboratory Item [MEDICAL_DATA] Pair Diagnosis Well adult Unit Price 1531.…" at bounding box center [527, 175] width 602 height 61
click at [790, 198] on button "Add" at bounding box center [786, 184] width 60 height 28
type input "0"
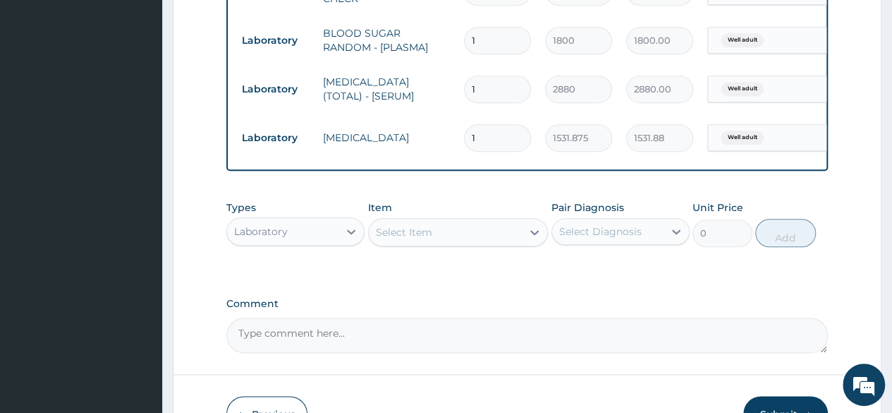
scroll to position [790, 0]
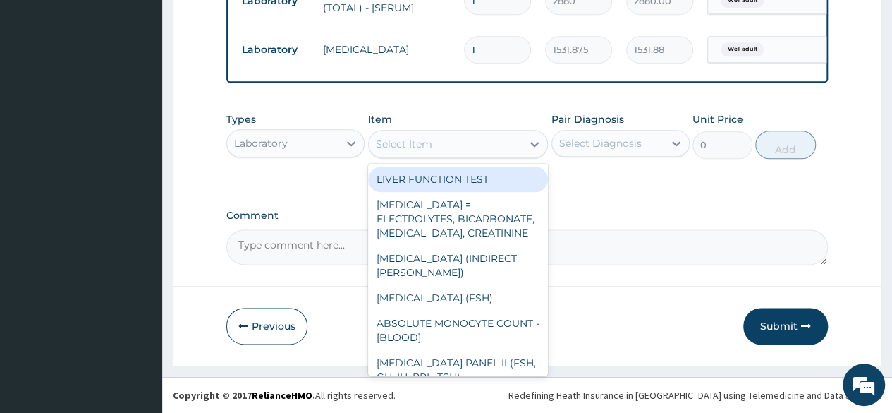
click at [428, 150] on div "Select Item" at bounding box center [404, 144] width 56 height 14
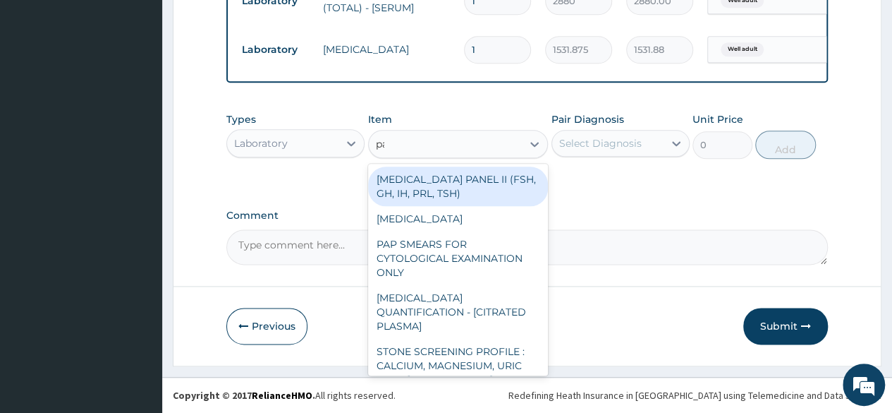
type input "pap"
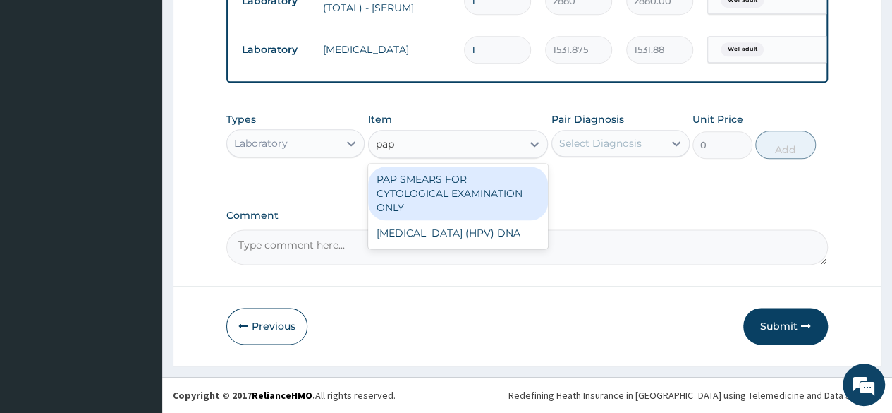
click at [435, 188] on div "PAP SMEARS FOR CYTOLOGICAL EXAMINATION ONLY" at bounding box center [458, 194] width 181 height 54
type input "18080"
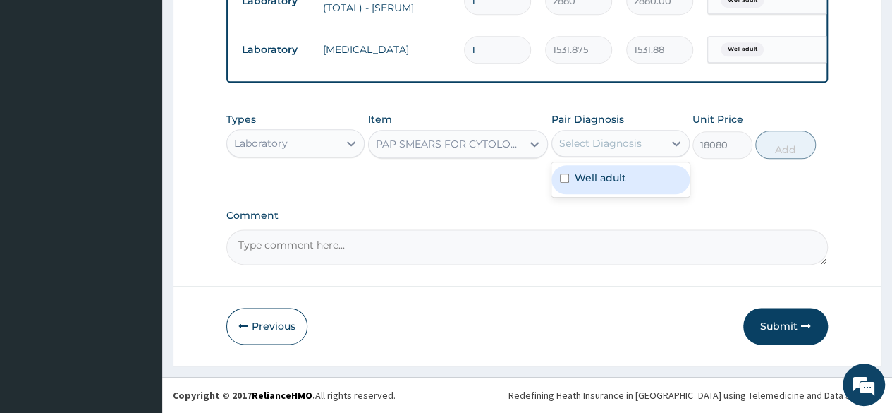
drag, startPoint x: 567, startPoint y: 150, endPoint x: 591, endPoint y: 183, distance: 40.4
click at [591, 157] on div "option Well adult, selected. option Well adult focused, 1 of 1. 1 result availa…" at bounding box center [621, 143] width 138 height 27
click at [591, 183] on label "Well adult" at bounding box center [601, 178] width 52 height 14
checkbox input "true"
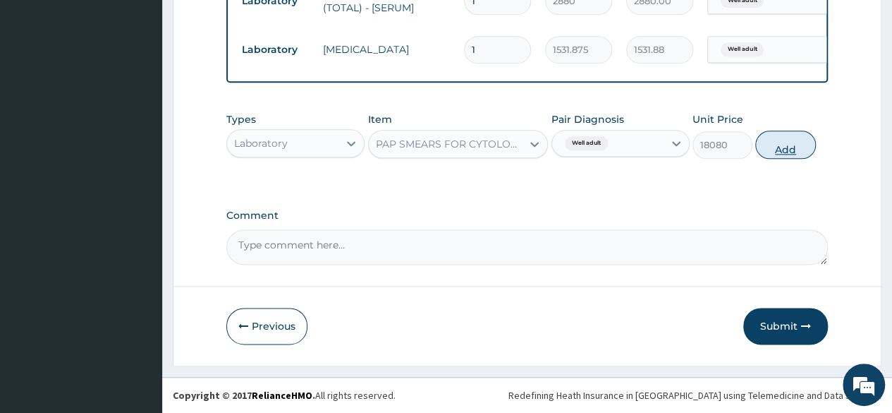
click at [788, 157] on button "Add" at bounding box center [786, 145] width 60 height 28
type input "0"
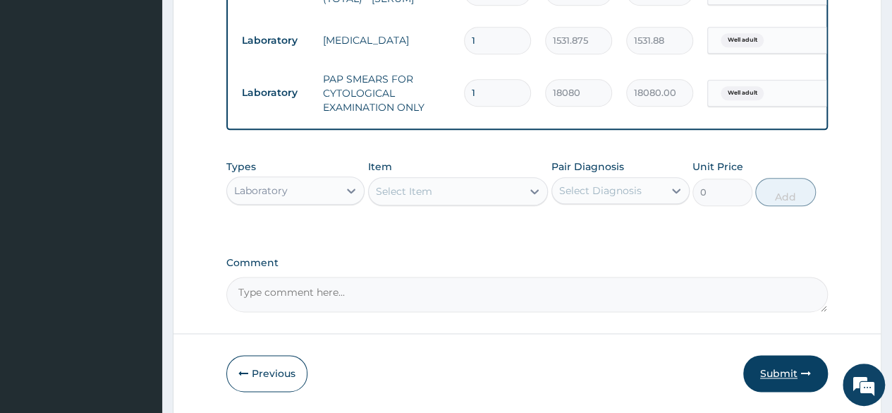
click at [772, 382] on button "Submit" at bounding box center [786, 373] width 85 height 37
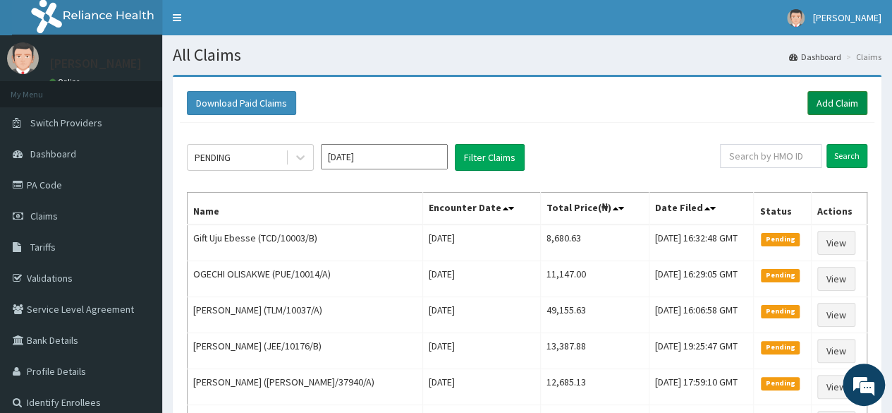
click at [815, 101] on link "Add Claim" at bounding box center [838, 103] width 60 height 24
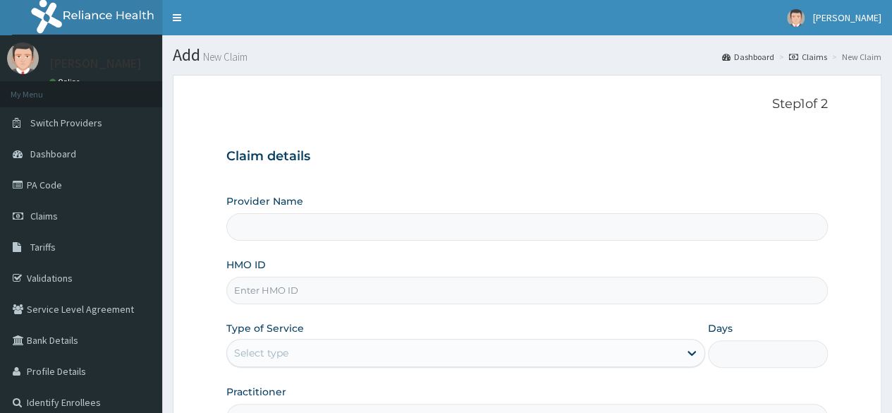
click at [263, 298] on input "HMO ID" at bounding box center [527, 291] width 602 height 28
paste input "DPK/10033/A"
type input "DPK/10033/A"
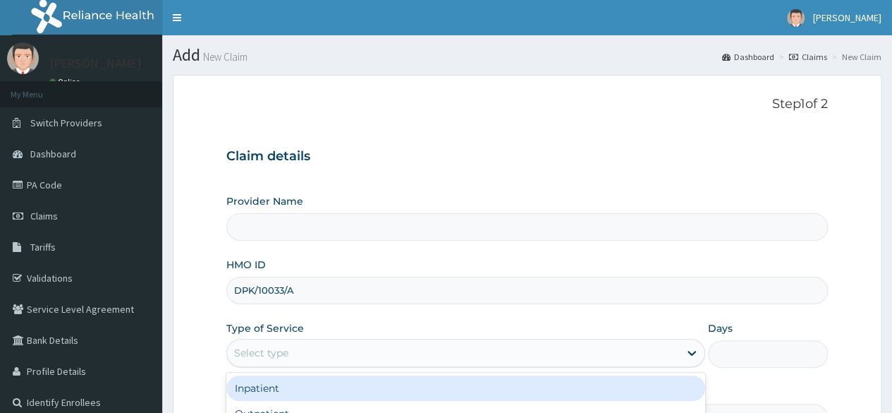
click at [575, 364] on div "Select type" at bounding box center [465, 353] width 479 height 28
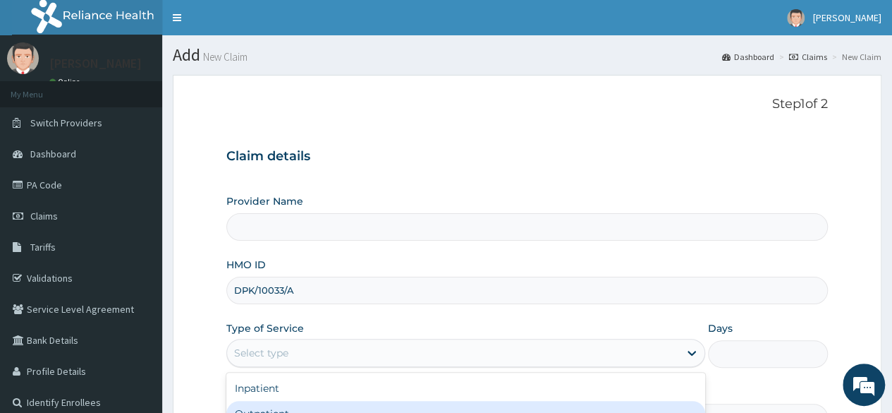
type input "Reliance Family Clinics (RFC) - [GEOGRAPHIC_DATA]"
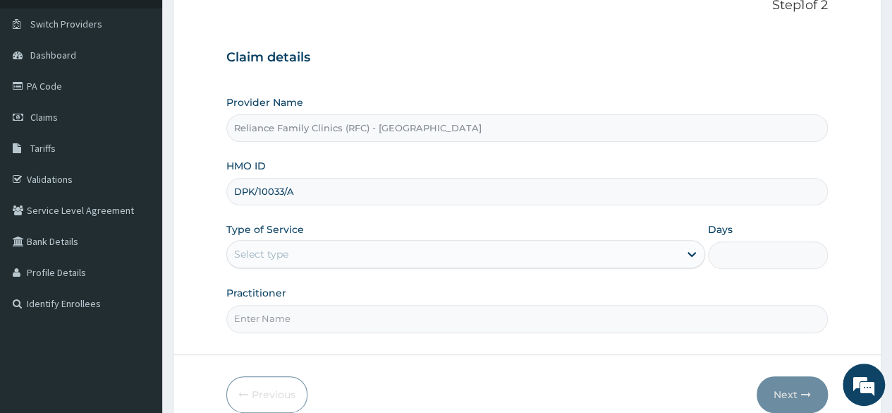
scroll to position [140, 0]
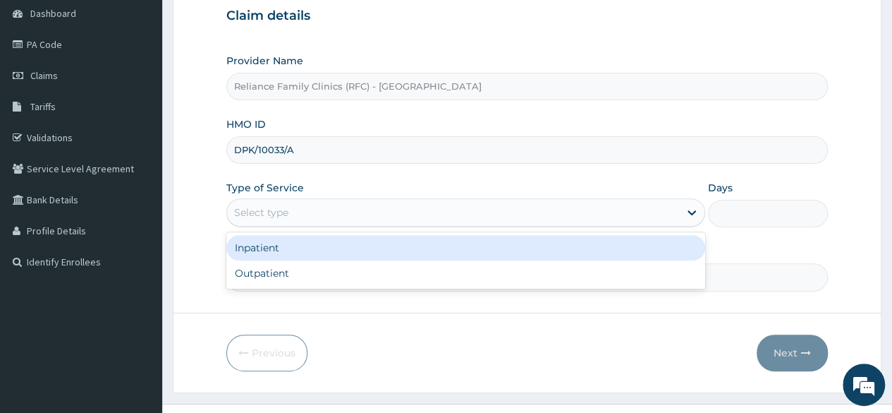
click at [327, 210] on div "Select type" at bounding box center [453, 212] width 452 height 23
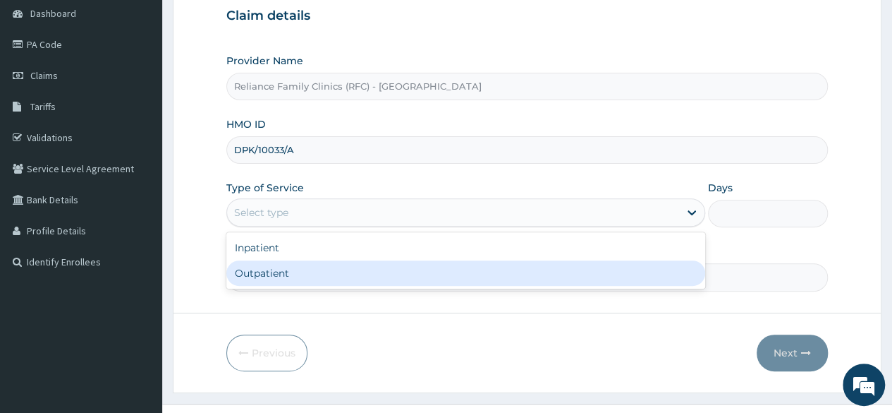
click at [287, 267] on div "Outpatient" at bounding box center [465, 272] width 479 height 25
type input "1"
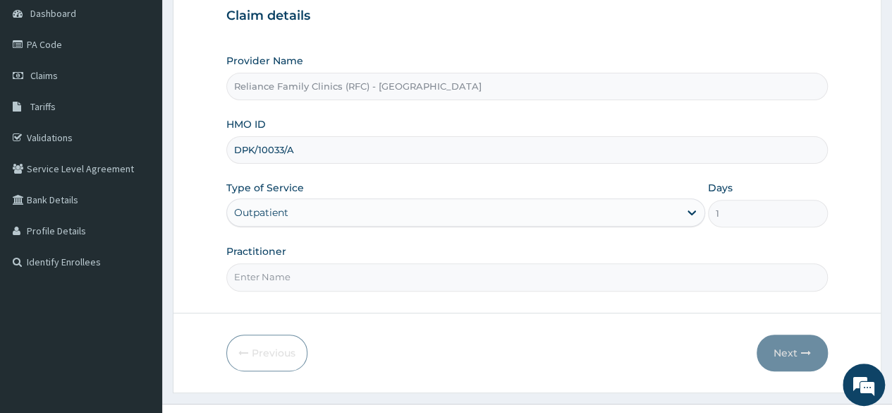
click at [287, 267] on input "Practitioner" at bounding box center [527, 277] width 602 height 28
type input "Locum"
click at [796, 352] on button "Next" at bounding box center [792, 352] width 71 height 37
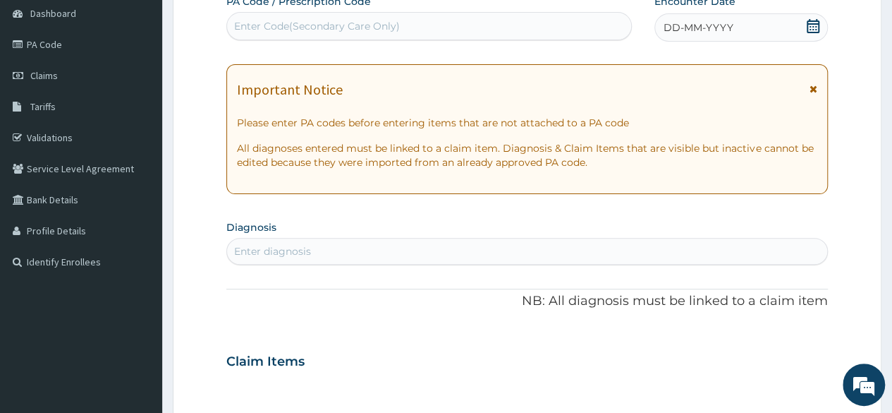
click at [816, 26] on icon at bounding box center [813, 26] width 13 height 14
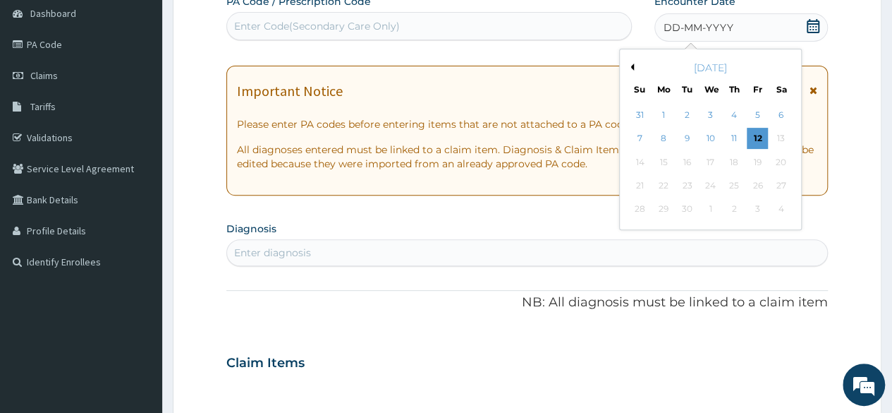
click at [635, 72] on div "[DATE]" at bounding box center [711, 68] width 170 height 14
click at [632, 67] on button "Previous Month" at bounding box center [630, 66] width 7 height 7
click at [733, 205] on div "28" at bounding box center [734, 209] width 21 height 21
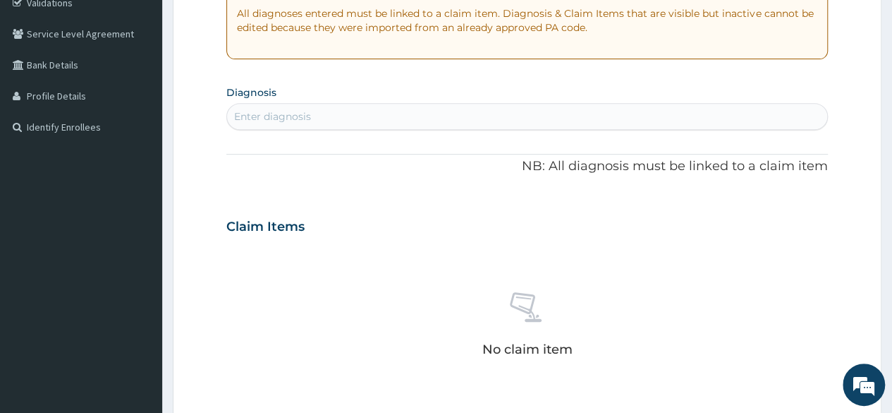
scroll to position [286, 0]
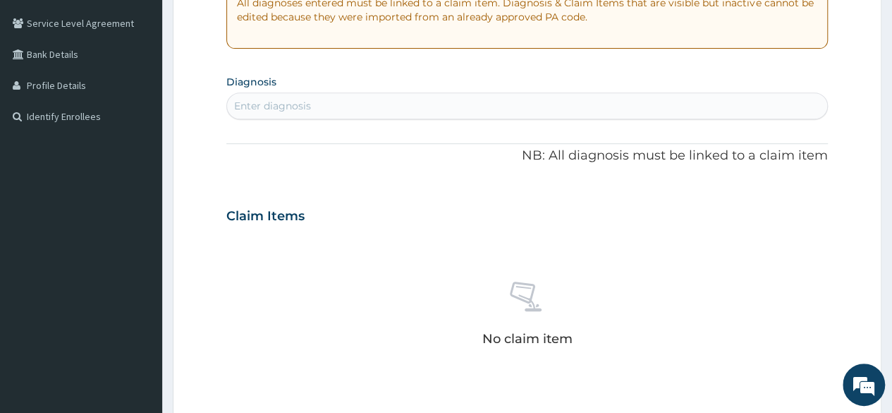
click at [408, 99] on div "Enter diagnosis" at bounding box center [527, 106] width 600 height 23
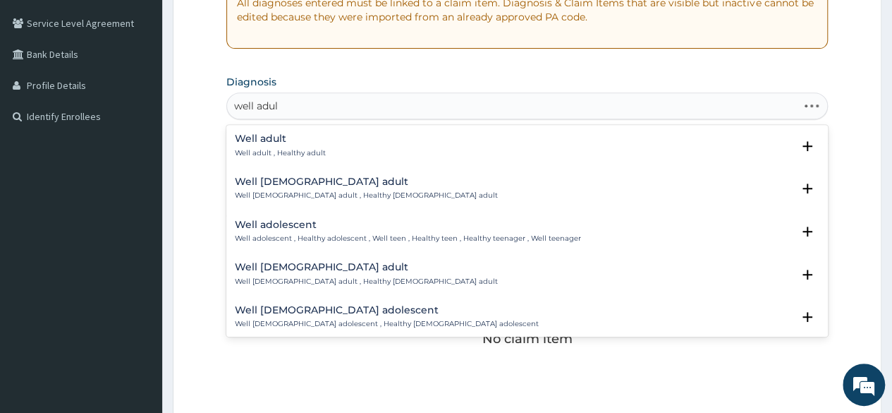
type input "well adult"
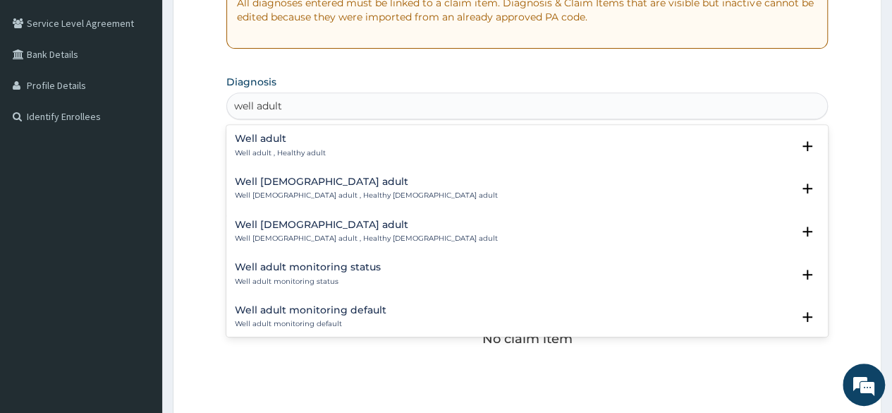
click at [291, 153] on p "Well adult , Healthy adult" at bounding box center [280, 153] width 91 height 10
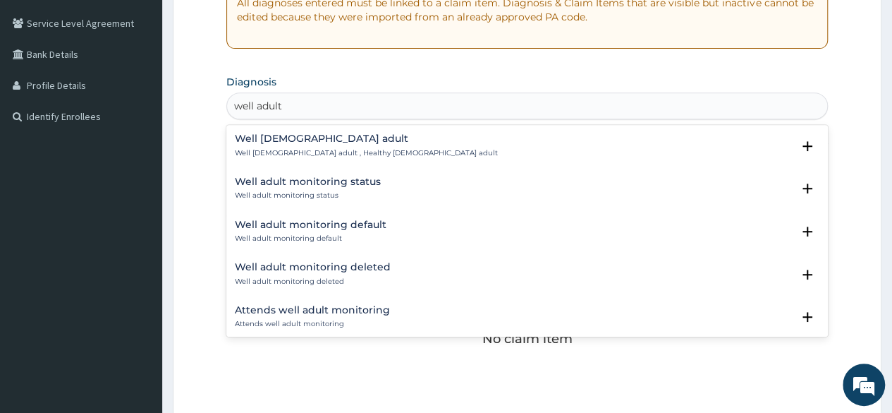
scroll to position [0, 0]
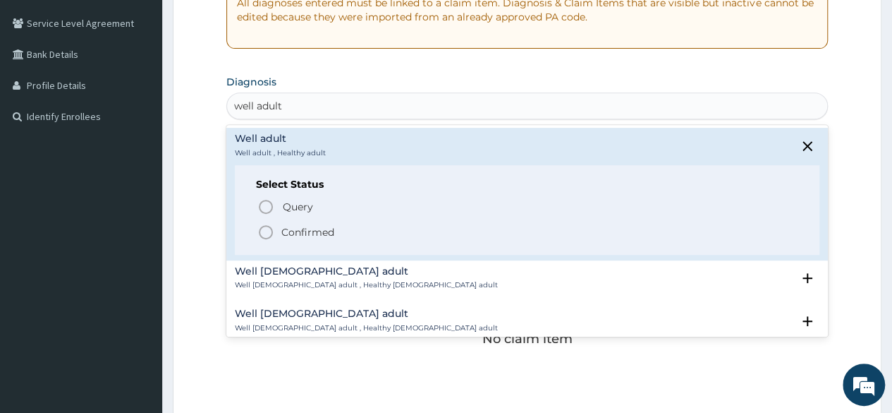
click at [286, 224] on span "Confirmed" at bounding box center [528, 232] width 541 height 17
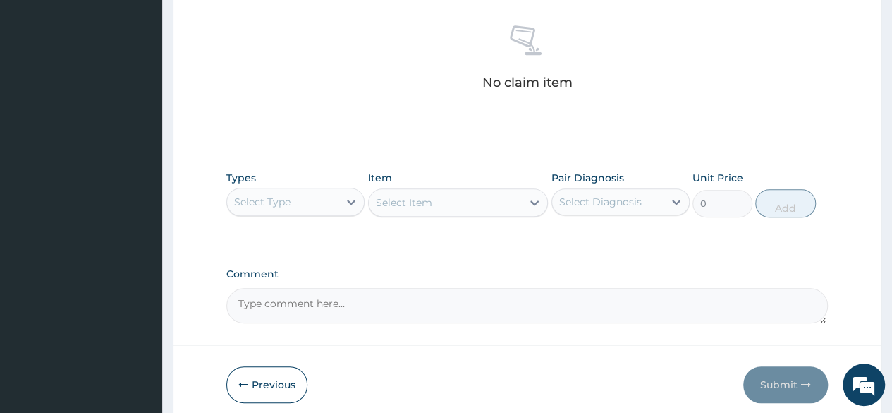
scroll to position [602, 0]
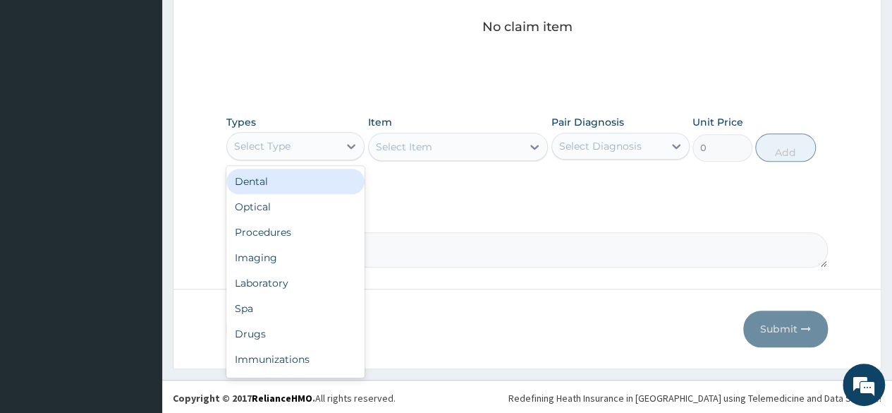
click at [325, 149] on div "Select Type" at bounding box center [282, 146] width 111 height 23
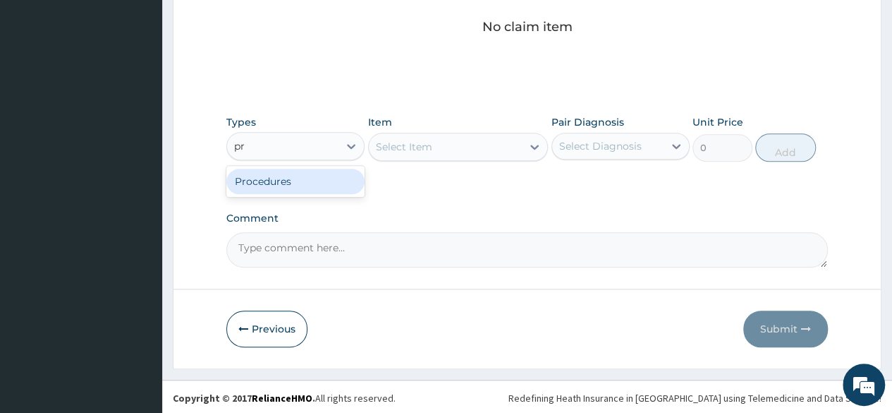
type input "pro"
click at [282, 187] on div "Procedures" at bounding box center [295, 181] width 138 height 25
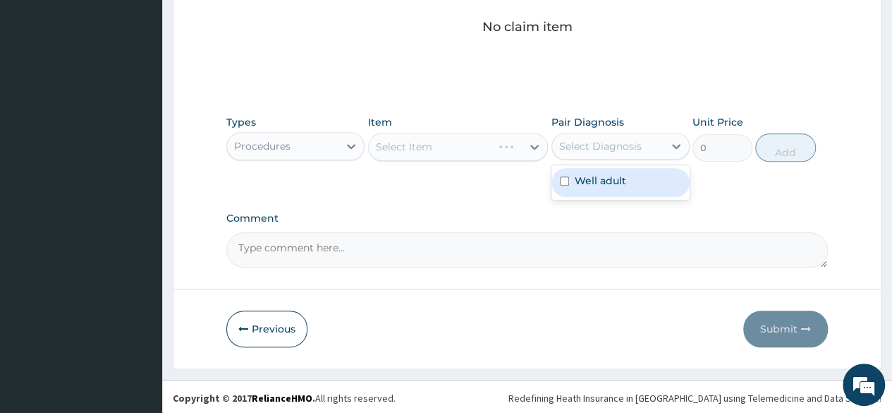
click at [646, 152] on div "Select Diagnosis" at bounding box center [607, 146] width 111 height 23
click at [622, 171] on div "Well adult" at bounding box center [621, 182] width 138 height 29
checkbox input "true"
click at [473, 73] on div "No claim item" at bounding box center [527, 4] width 602 height 162
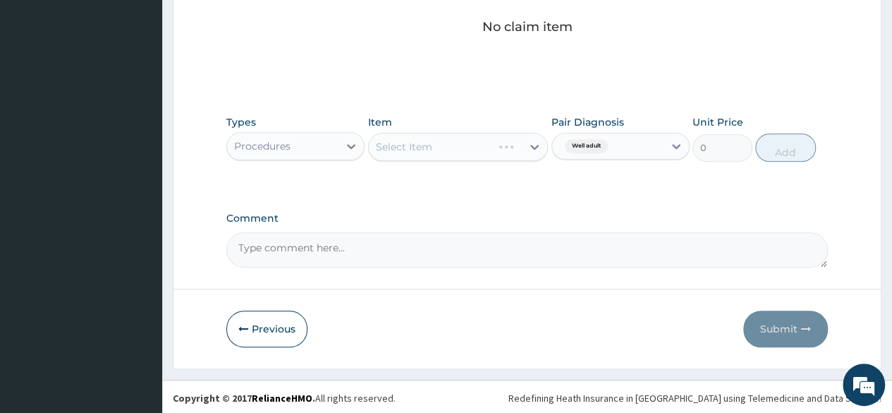
click at [509, 149] on div "Select Item" at bounding box center [458, 147] width 181 height 28
click at [533, 151] on div "Select Item" at bounding box center [458, 147] width 181 height 28
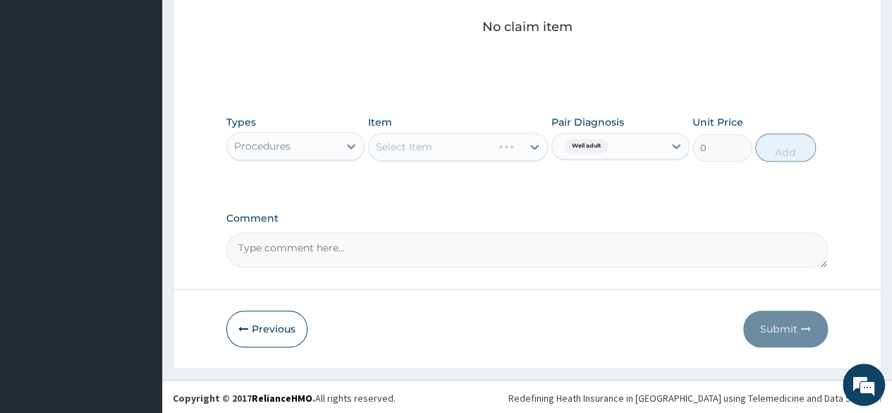
click at [533, 151] on div "Select Item" at bounding box center [458, 147] width 181 height 28
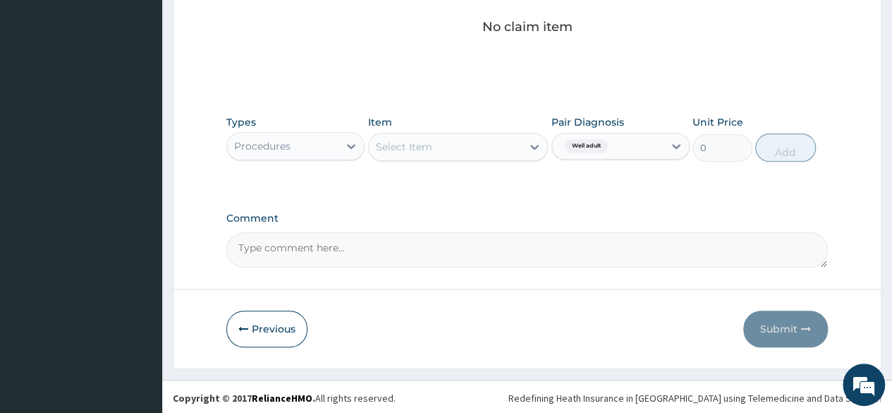
click at [536, 145] on icon at bounding box center [535, 147] width 8 height 5
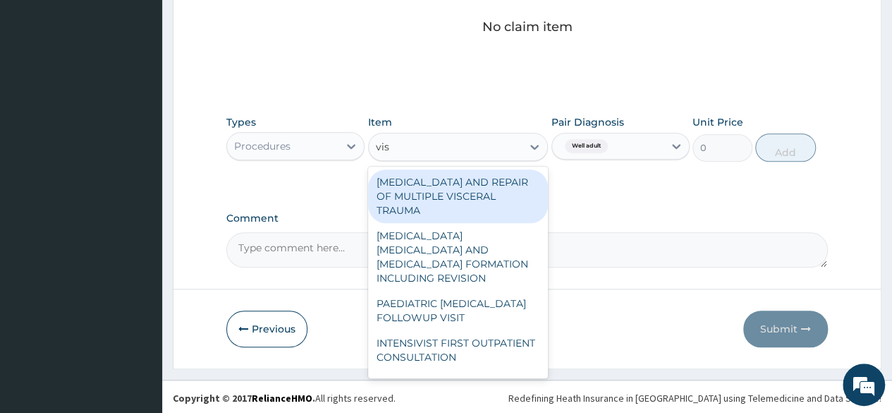
type input "visu"
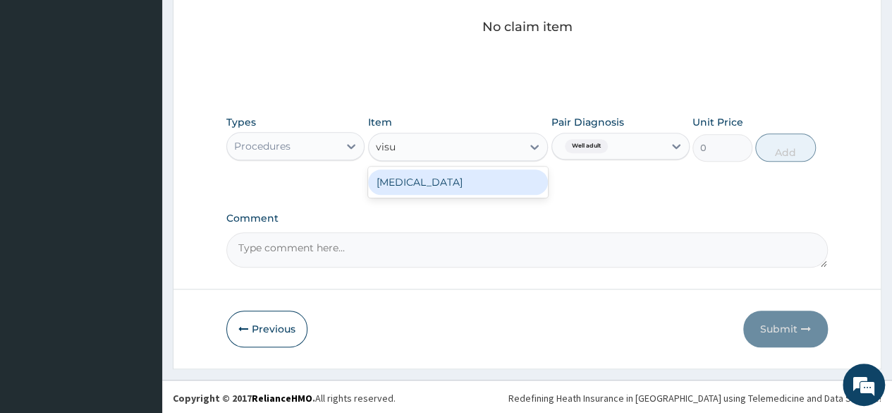
click at [499, 179] on div "[MEDICAL_DATA]" at bounding box center [458, 181] width 181 height 25
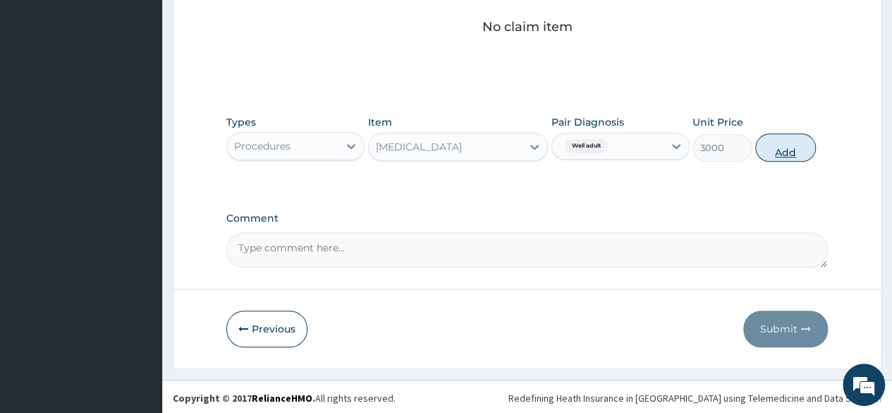
click at [796, 140] on button "Add" at bounding box center [786, 147] width 60 height 28
type input "0"
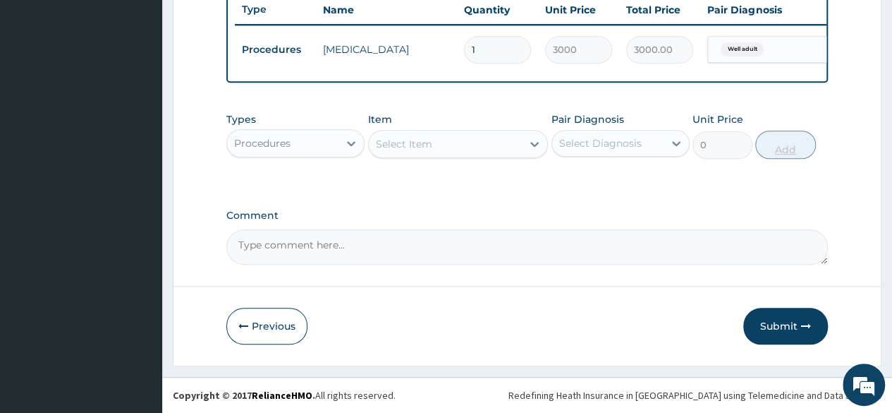
scroll to position [546, 0]
click at [344, 133] on div at bounding box center [351, 143] width 25 height 25
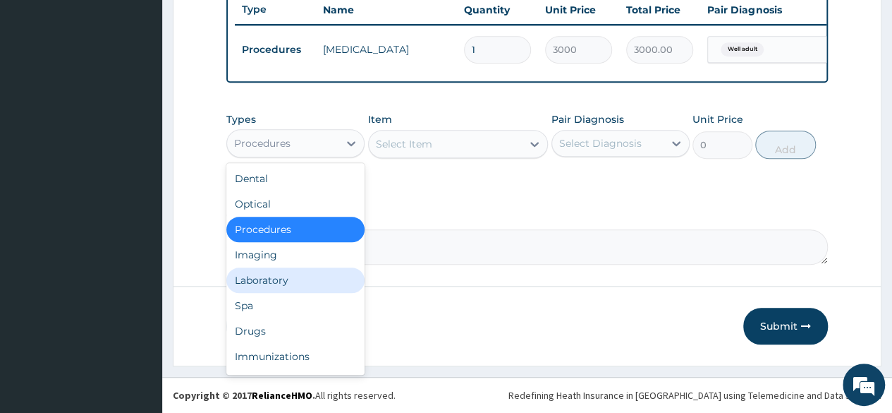
click at [278, 290] on div "Laboratory" at bounding box center [295, 279] width 138 height 25
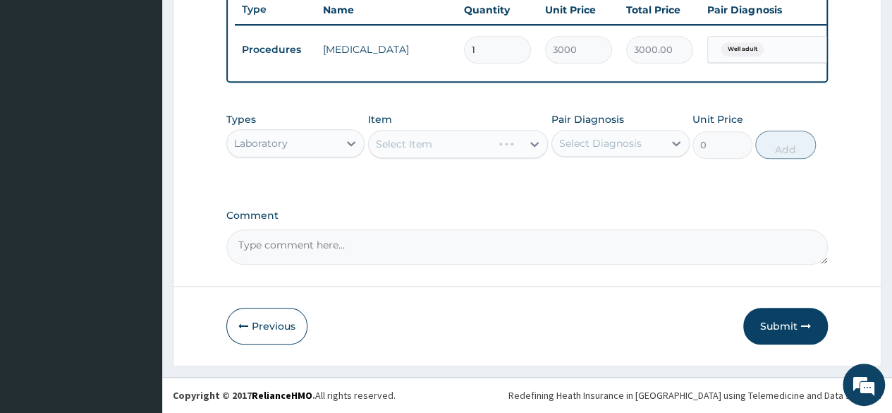
click at [594, 135] on div "Select Diagnosis" at bounding box center [607, 143] width 111 height 23
click at [588, 178] on label "Well adult" at bounding box center [601, 178] width 52 height 14
checkbox input "true"
click at [600, 116] on label "Pair Diagnosis" at bounding box center [588, 119] width 73 height 14
click at [470, 116] on div "Item Select Item" at bounding box center [458, 135] width 181 height 47
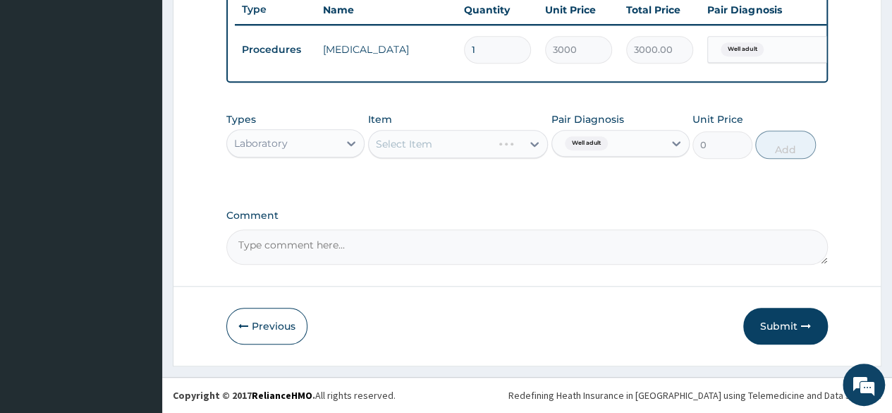
click at [461, 165] on div "Types Laboratory Item Select Item Pair Diagnosis Well adult Unit Price 0 Add" at bounding box center [527, 135] width 602 height 61
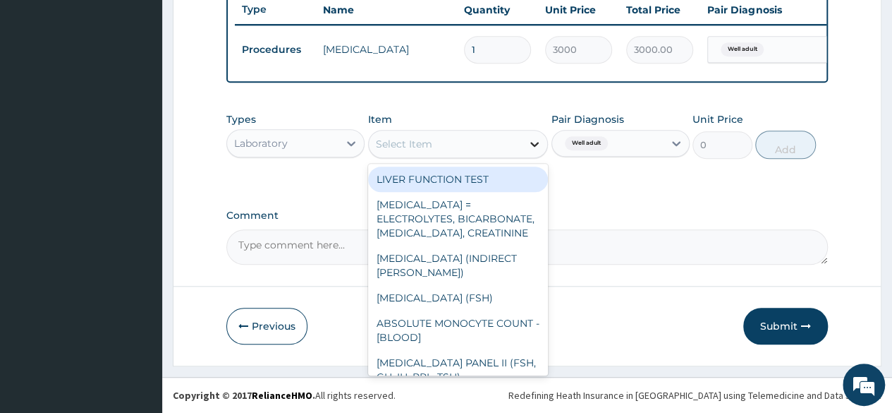
click at [523, 151] on div at bounding box center [534, 143] width 25 height 25
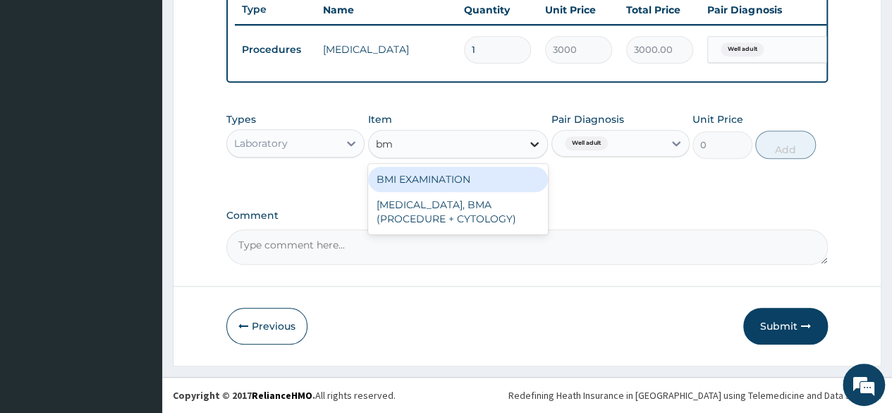
type input "bmi"
click at [507, 174] on div "BMI EXAMINATION" at bounding box center [458, 179] width 181 height 25
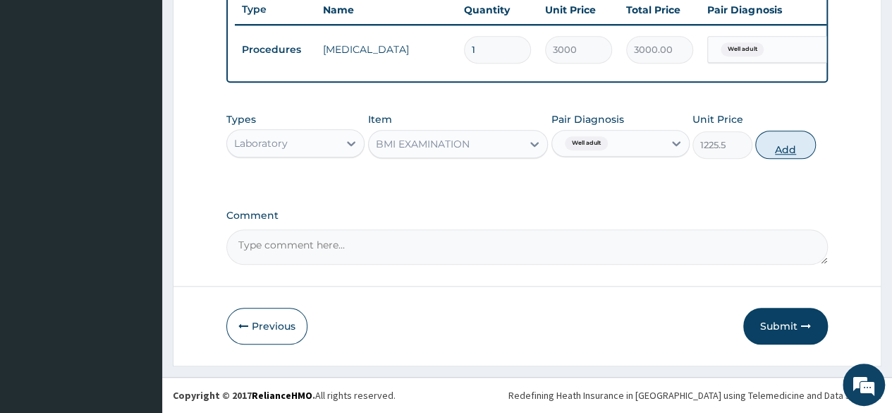
click at [789, 146] on button "Add" at bounding box center [786, 145] width 60 height 28
type input "0"
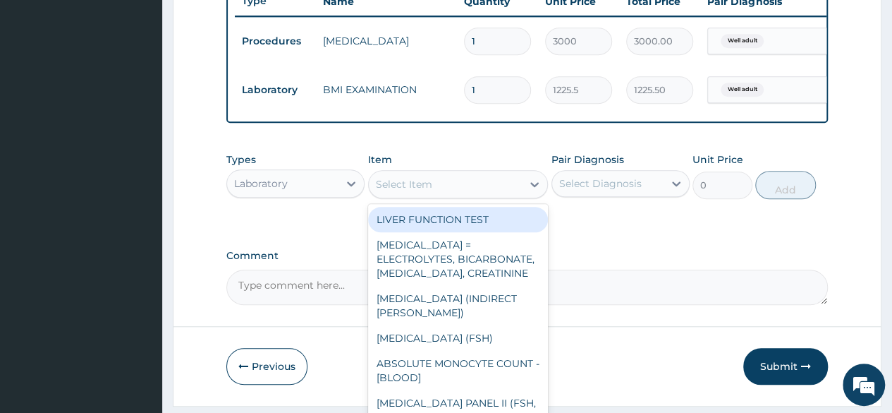
click at [486, 195] on div "Select Item" at bounding box center [446, 184] width 154 height 23
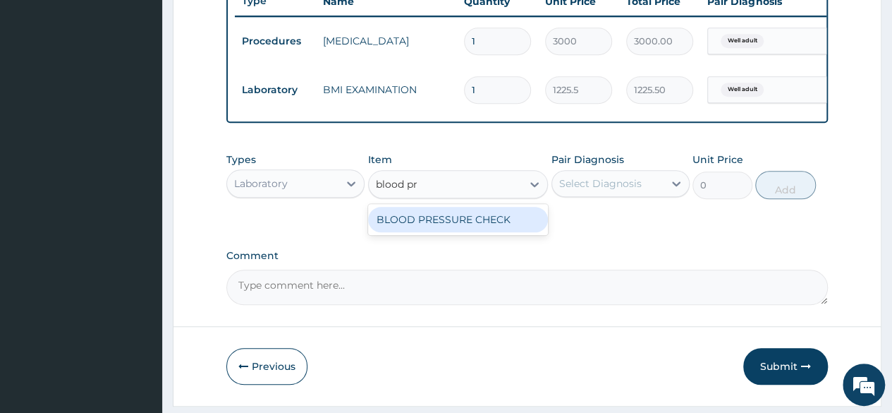
type input "blood pre"
drag, startPoint x: 482, startPoint y: 215, endPoint x: 482, endPoint y: 228, distance: 12.7
click at [482, 228] on div "BLOOD PRESSURE CHECK" at bounding box center [458, 219] width 181 height 31
click at [482, 228] on div "BLOOD PRESSURE CHECK" at bounding box center [458, 219] width 181 height 25
type input "1225.5"
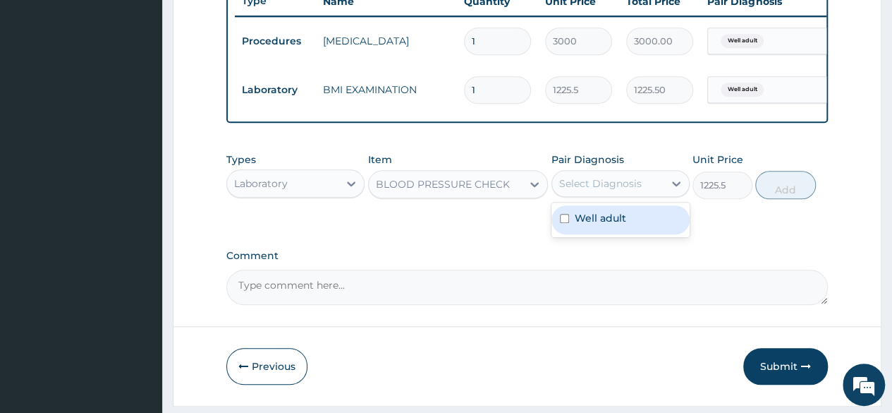
click at [652, 195] on div "Select Diagnosis" at bounding box center [607, 183] width 111 height 23
click at [629, 217] on div "Well adult" at bounding box center [621, 219] width 138 height 29
checkbox input "true"
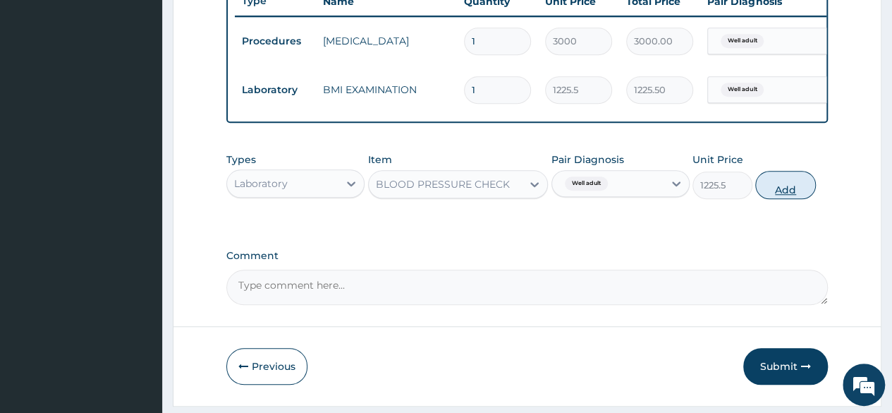
click at [788, 199] on button "Add" at bounding box center [786, 185] width 60 height 28
type input "0"
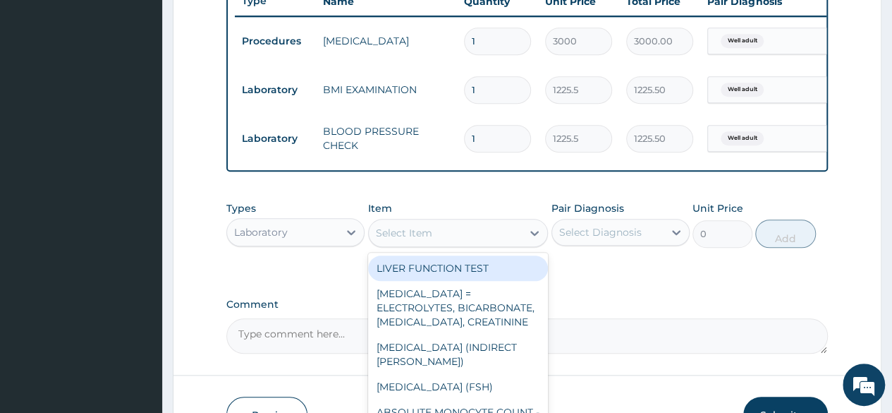
click at [480, 244] on div "Select Item" at bounding box center [446, 233] width 154 height 23
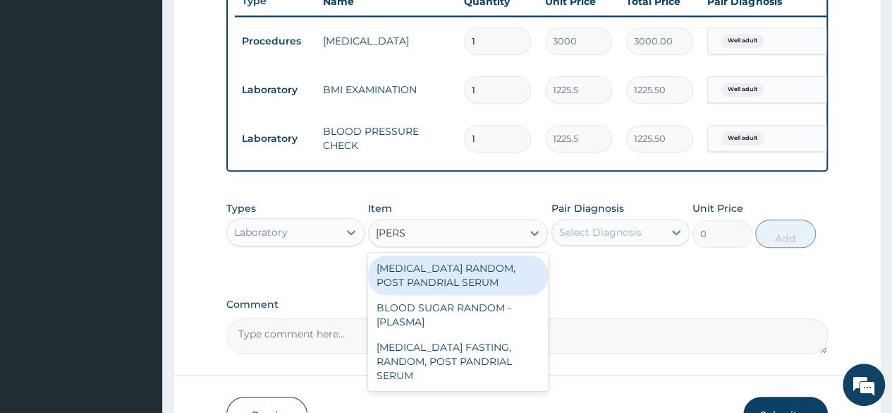
type input "random"
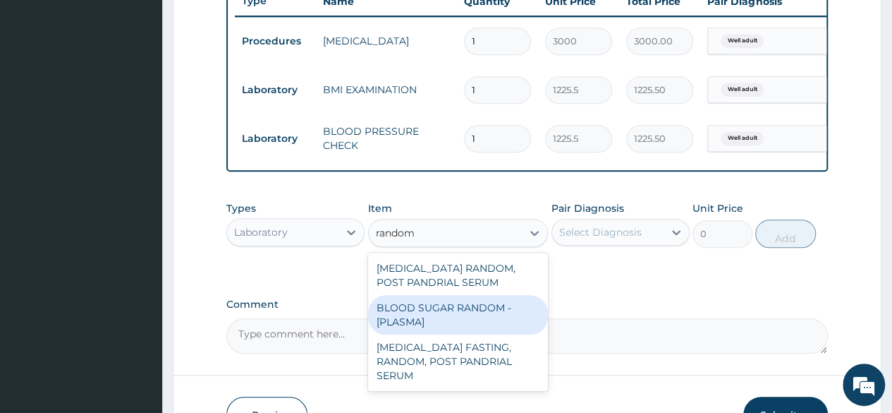
click at [449, 331] on div "BLOOD SUGAR RANDOM - [PLASMA]" at bounding box center [458, 315] width 181 height 40
type input "1800"
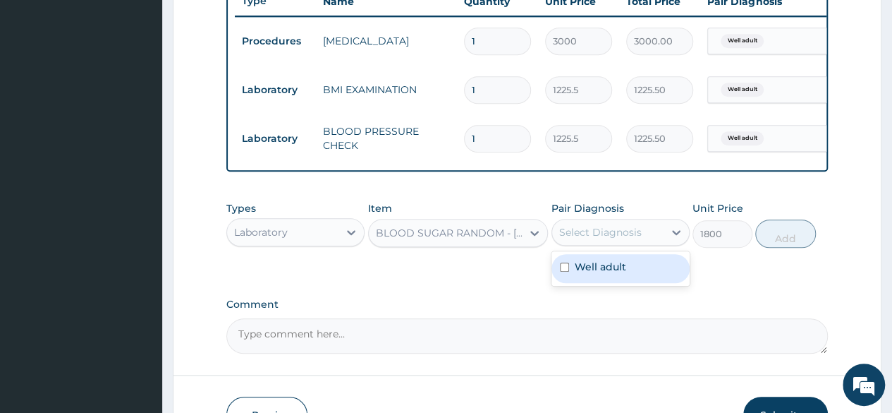
click at [652, 246] on div "Select Diagnosis" at bounding box center [621, 232] width 138 height 27
click at [636, 273] on div "Well adult" at bounding box center [621, 268] width 138 height 29
checkbox input "true"
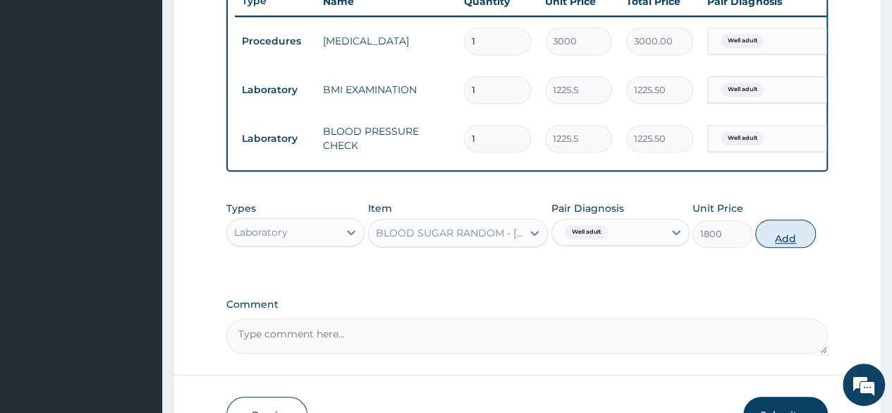
click at [784, 241] on button "Add" at bounding box center [786, 233] width 60 height 28
type input "0"
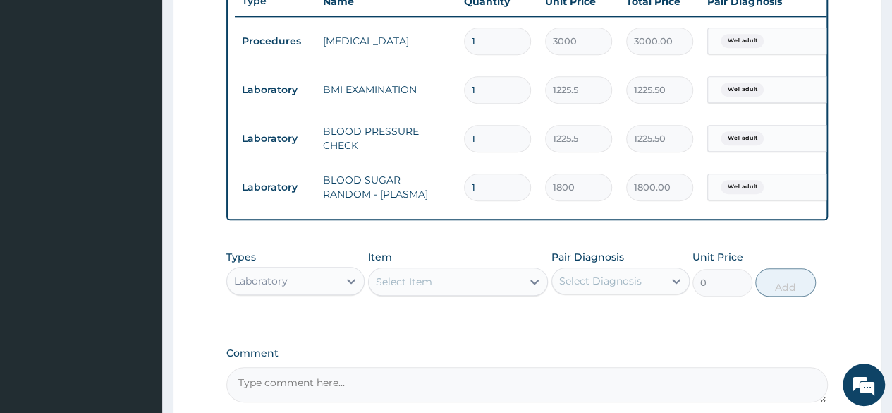
scroll to position [693, 0]
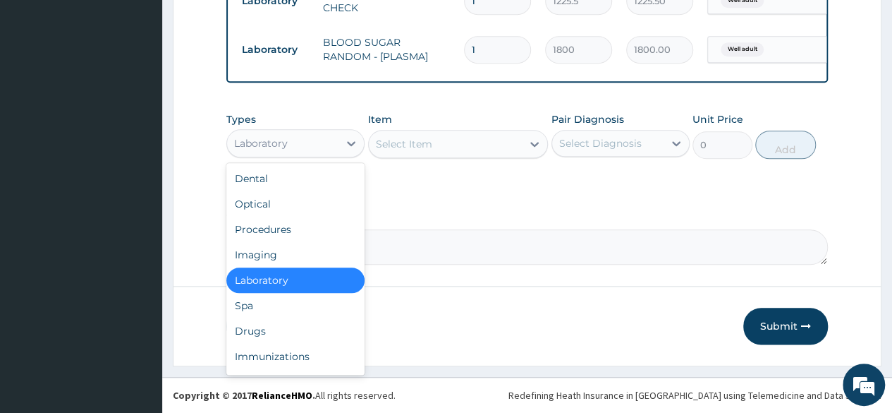
click at [329, 146] on div "Laboratory" at bounding box center [282, 143] width 111 height 23
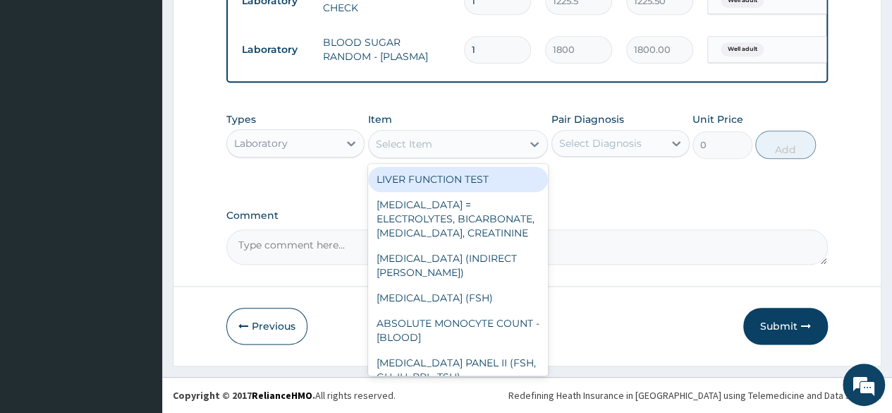
click at [408, 150] on div "Select Item" at bounding box center [404, 144] width 56 height 14
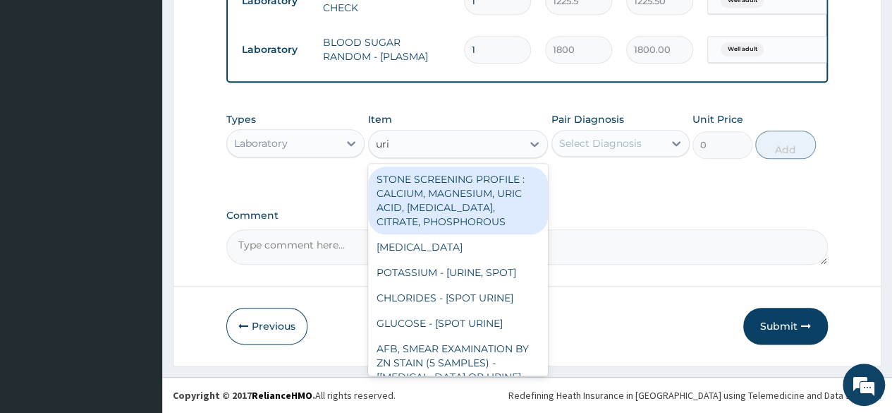
type input "urin"
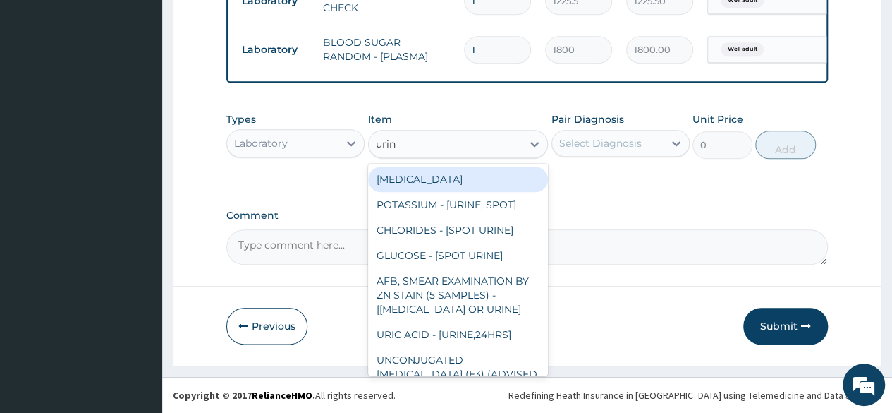
click at [428, 187] on div "[MEDICAL_DATA]" at bounding box center [458, 179] width 181 height 25
type input "1531.875"
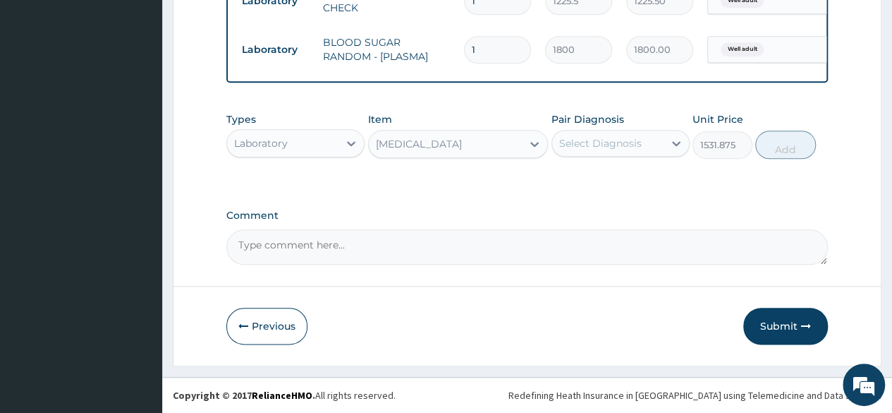
click at [626, 153] on div "Select Diagnosis" at bounding box center [607, 143] width 111 height 23
click at [614, 174] on label "Well adult" at bounding box center [601, 178] width 52 height 14
checkbox input "true"
click at [787, 162] on div "Types Laboratory Item URINALYSIS Pair Diagnosis Well adult Unit Price 1531.875 …" at bounding box center [527, 135] width 602 height 61
click at [784, 149] on button "Add" at bounding box center [786, 145] width 60 height 28
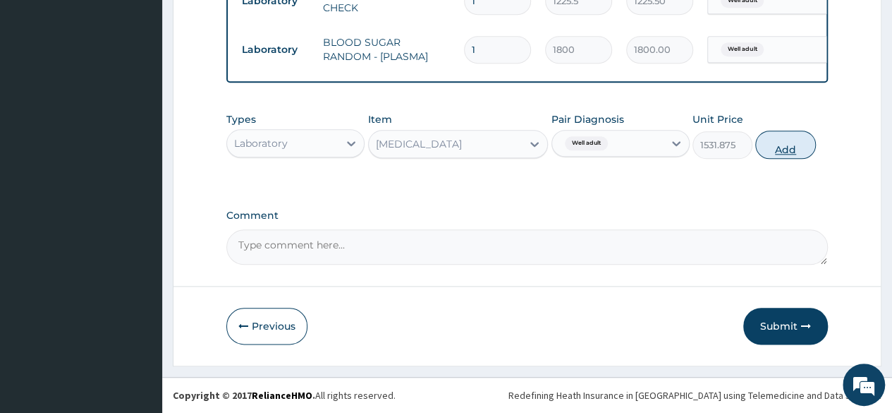
type input "0"
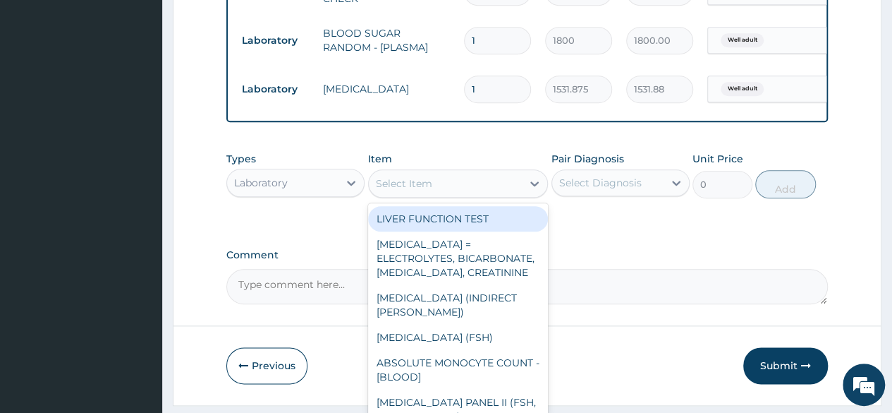
click at [430, 198] on div "Select Item" at bounding box center [458, 183] width 181 height 28
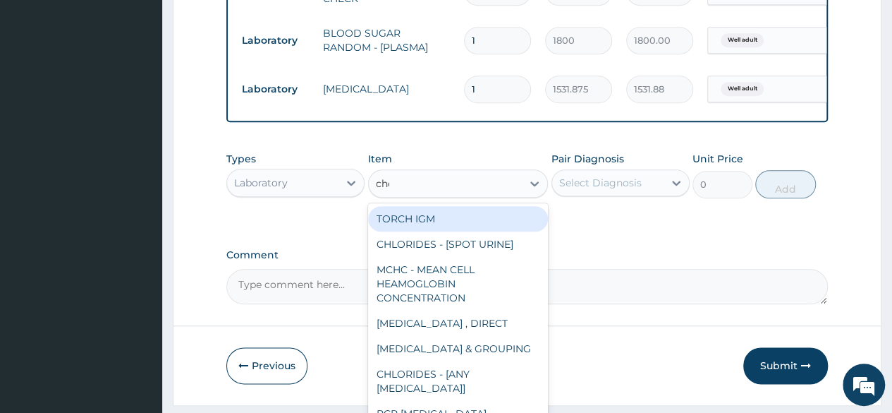
type input "chol"
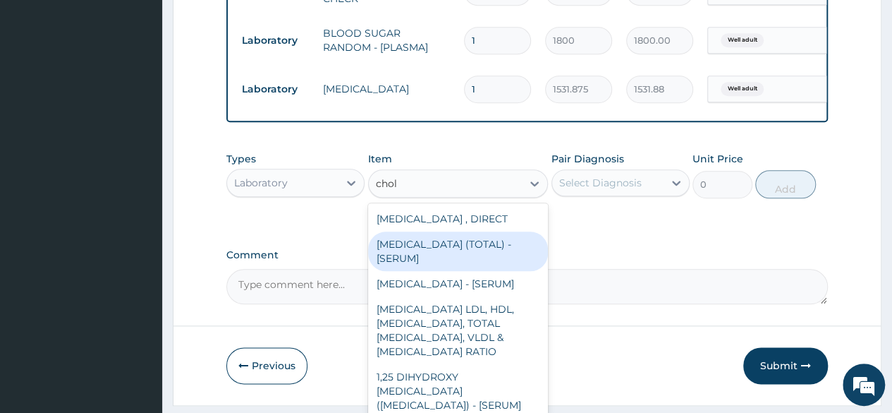
click at [430, 259] on div "[MEDICAL_DATA] (TOTAL) - [SERUM]" at bounding box center [458, 251] width 181 height 40
type input "2880"
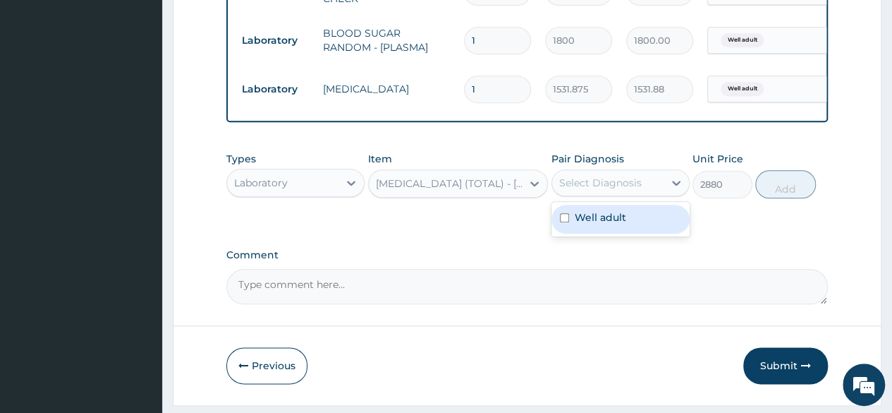
drag, startPoint x: 587, startPoint y: 191, endPoint x: 588, endPoint y: 239, distance: 48.0
click at [588, 196] on div "option Well adult, selected. option Well adult focused, 1 of 1. 1 result availa…" at bounding box center [621, 182] width 138 height 27
click at [588, 234] on div "Well adult" at bounding box center [621, 219] width 138 height 29
checkbox input "true"
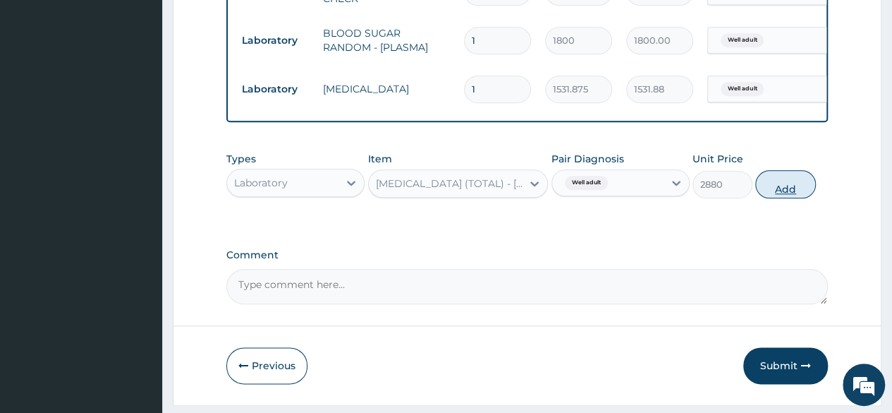
click at [789, 198] on button "Add" at bounding box center [786, 184] width 60 height 28
type input "0"
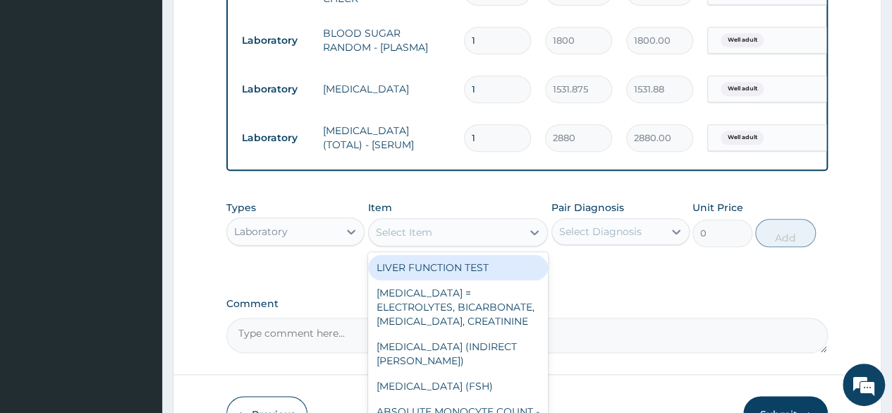
click at [405, 243] on div "Select Item" at bounding box center [446, 232] width 154 height 23
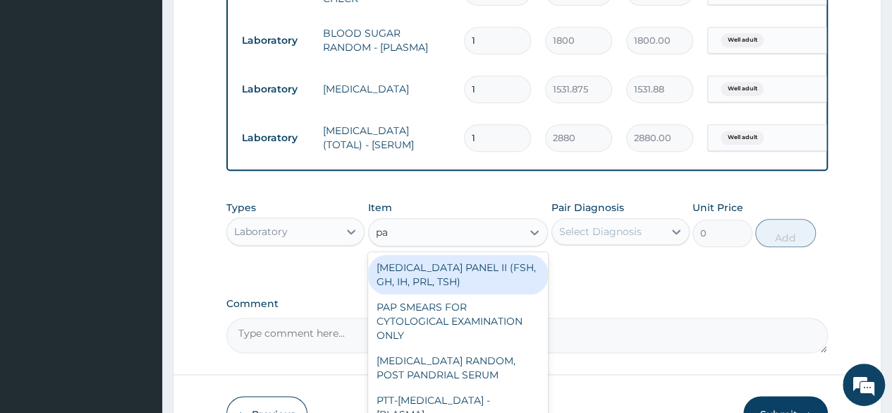
type input "pap"
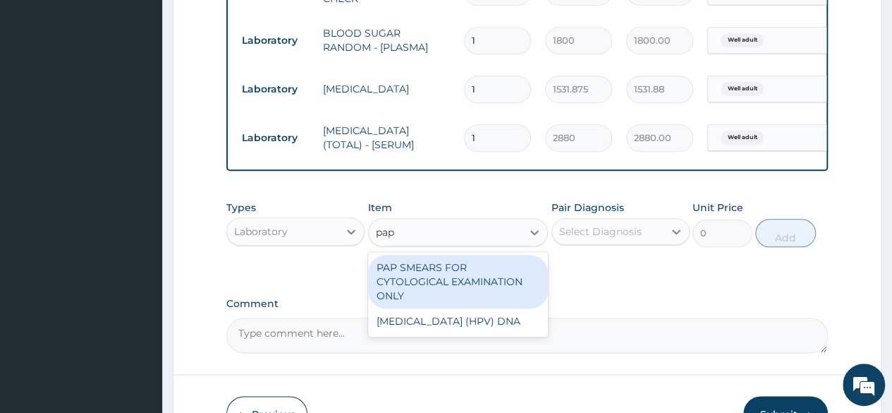
click at [411, 279] on div "PAP SMEARS FOR CYTOLOGICAL EXAMINATION ONLY" at bounding box center [458, 282] width 181 height 54
type input "18080"
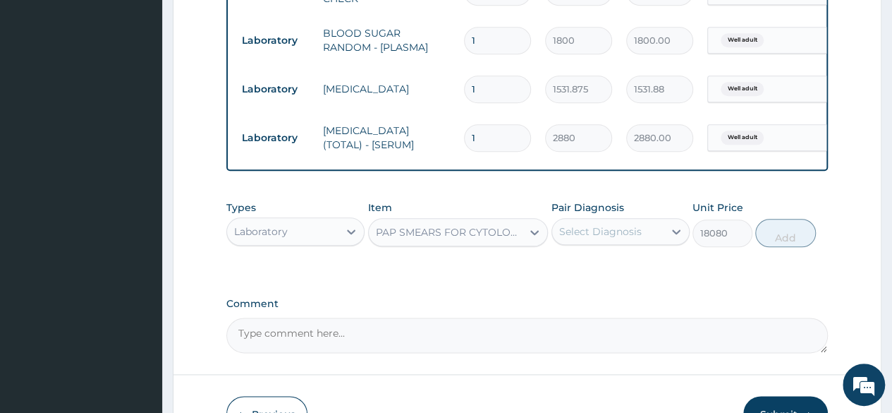
click at [644, 227] on div "Pair Diagnosis Select Diagnosis" at bounding box center [621, 223] width 138 height 47
drag, startPoint x: 642, startPoint y: 236, endPoint x: 629, endPoint y: 274, distance: 39.7
click at [629, 245] on div "option Well adult, selected. option Well adult focused, 1 of 1. 1 result availa…" at bounding box center [621, 231] width 138 height 27
click at [629, 274] on div "Well adult" at bounding box center [621, 267] width 138 height 29
checkbox input "true"
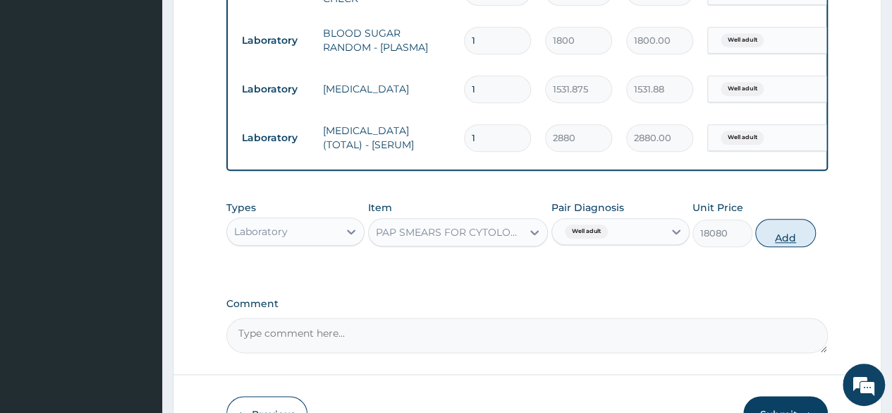
click at [785, 247] on button "Add" at bounding box center [786, 233] width 60 height 28
type input "0"
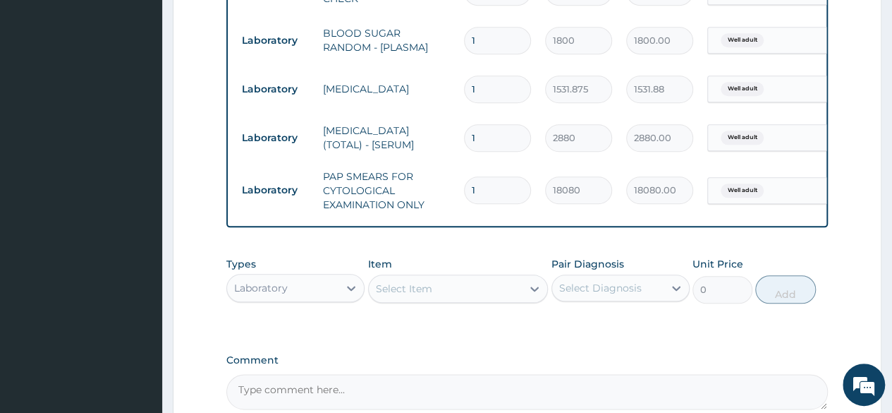
scroll to position [847, 0]
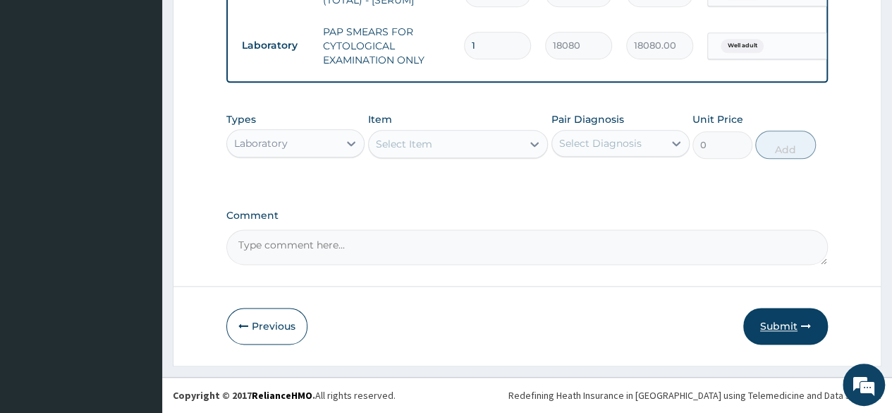
click at [775, 332] on button "Submit" at bounding box center [786, 326] width 85 height 37
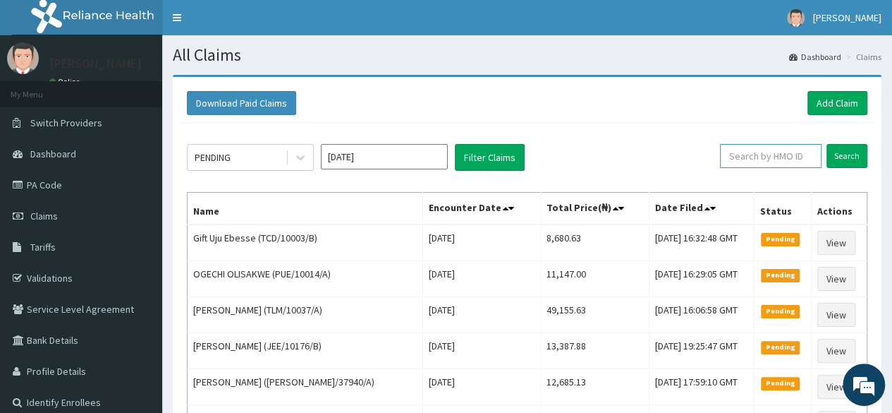
click at [768, 154] on input "text" at bounding box center [771, 156] width 102 height 24
paste input "DPK/10018/A"
type input "DPK/10018/A"
click at [838, 109] on link "Add Claim" at bounding box center [838, 103] width 60 height 24
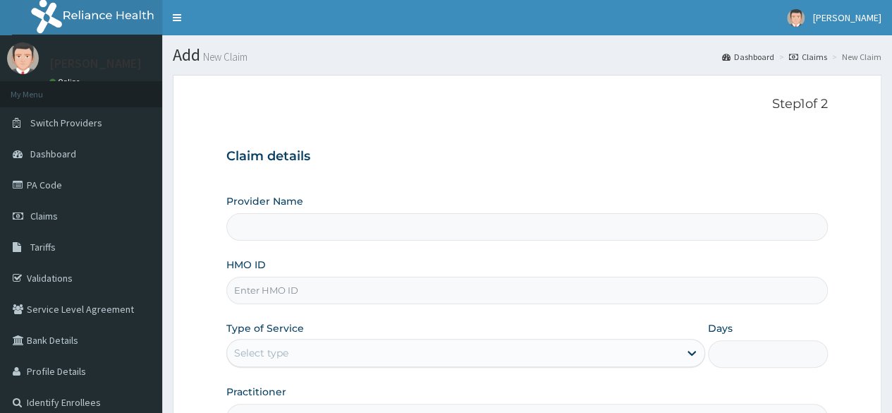
click at [298, 283] on input "HMO ID" at bounding box center [527, 291] width 602 height 28
paste input "DPK/10018/A"
type input "DPK/10018/A"
click at [274, 356] on div "Select type" at bounding box center [261, 353] width 54 height 14
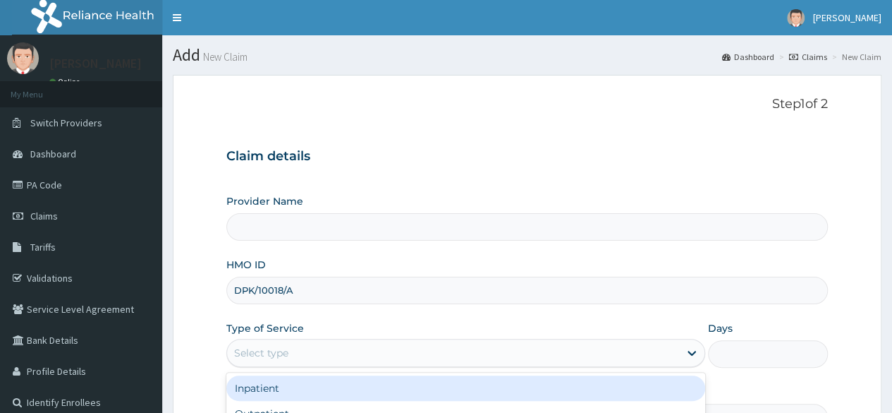
type input "Reliance Family Clinics (RFC) - [GEOGRAPHIC_DATA]"
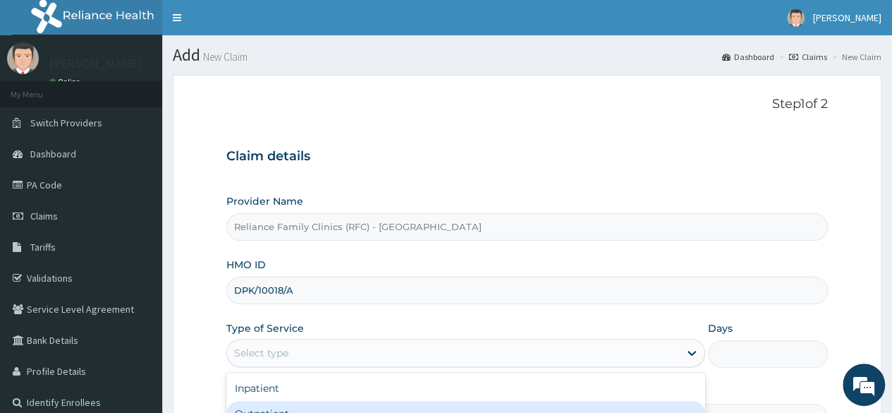
click at [265, 403] on div "Outpatient" at bounding box center [465, 413] width 479 height 25
type input "1"
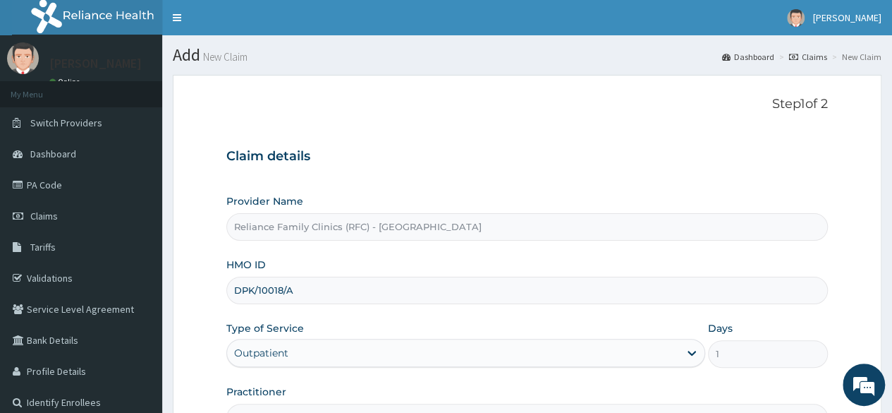
scroll to position [164, 0]
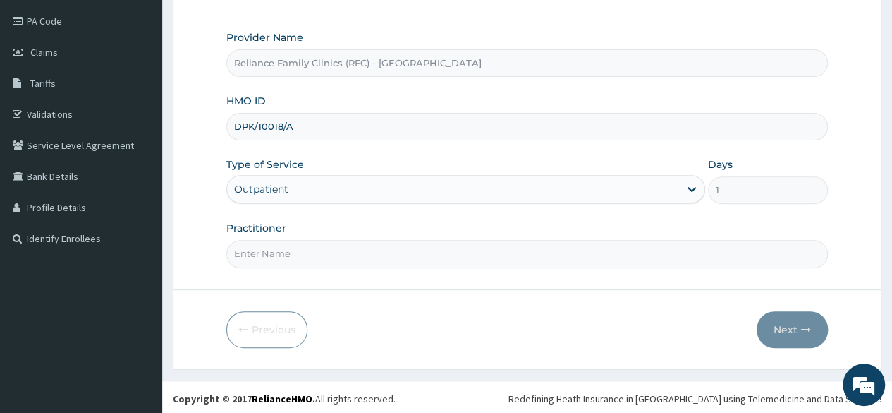
click at [500, 248] on input "Practitioner" at bounding box center [527, 254] width 602 height 28
type input "locum"
click at [801, 339] on button "Next" at bounding box center [792, 329] width 71 height 37
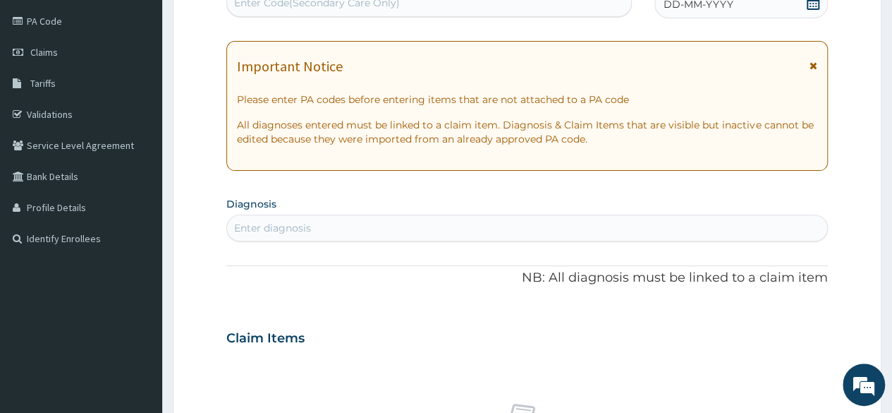
click at [811, 6] on icon at bounding box center [813, 3] width 14 height 14
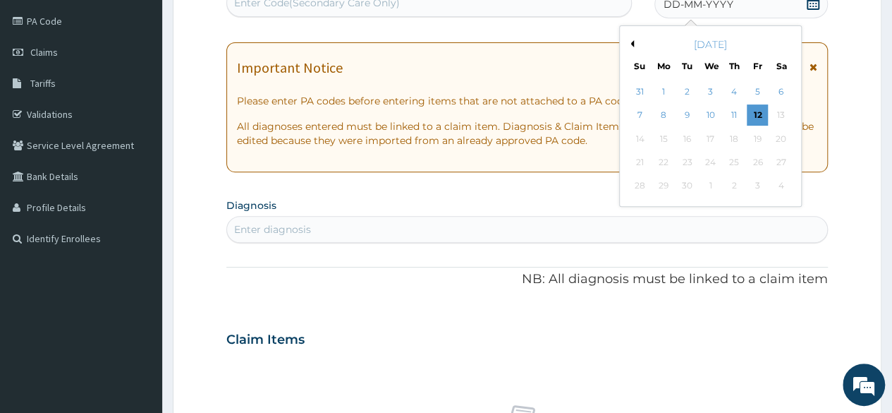
click at [635, 42] on div "[DATE]" at bounding box center [711, 44] width 170 height 14
click at [632, 42] on button "Previous Month" at bounding box center [630, 43] width 7 height 7
click at [733, 186] on div "28" at bounding box center [734, 186] width 21 height 21
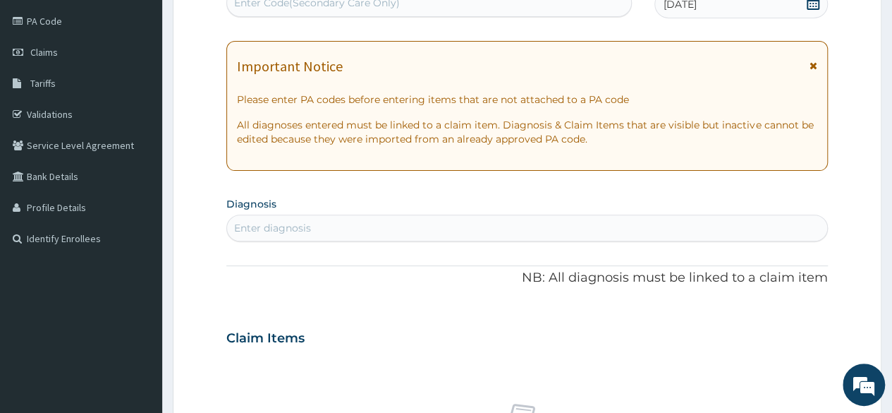
click at [379, 228] on div "Enter diagnosis" at bounding box center [527, 228] width 600 height 23
type input "l"
type input "well adu"
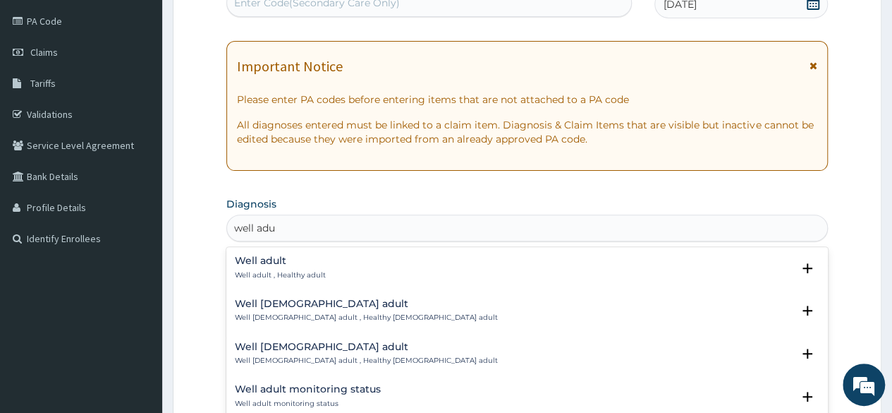
click at [276, 259] on h4 "Well adult" at bounding box center [280, 260] width 91 height 11
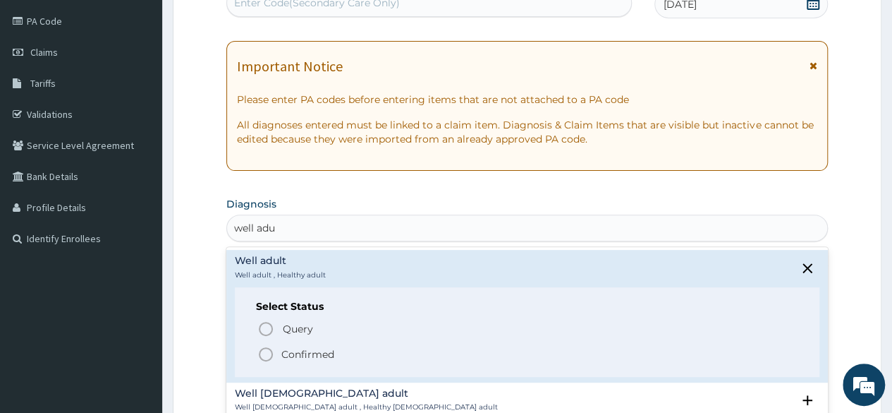
click at [315, 356] on p "Confirmed" at bounding box center [307, 354] width 53 height 14
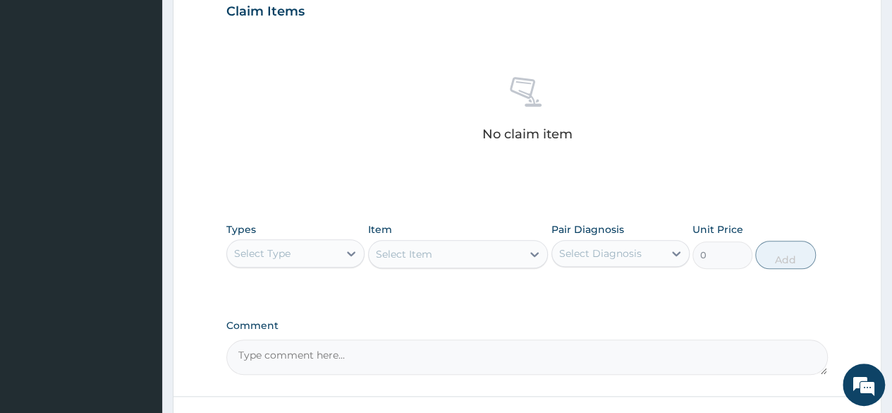
scroll to position [602, 0]
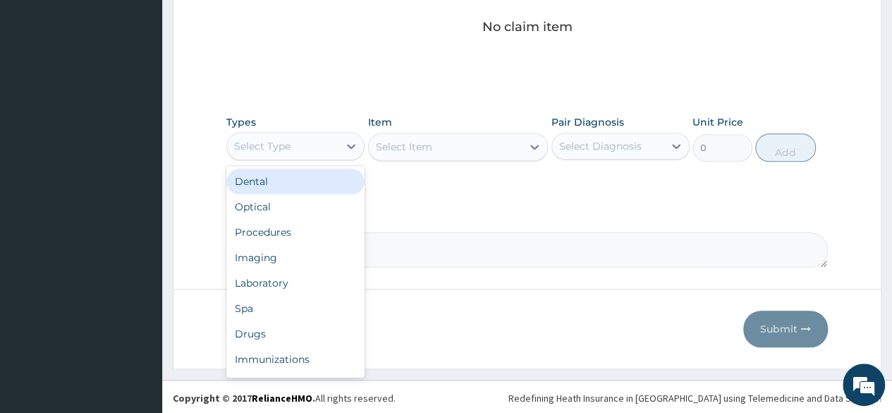
click at [260, 149] on div "Select Type" at bounding box center [262, 146] width 56 height 14
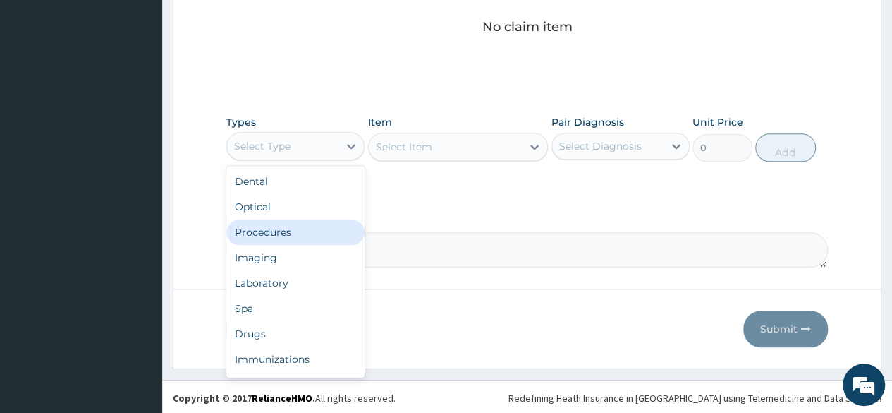
click at [268, 226] on div "Procedures" at bounding box center [295, 231] width 138 height 25
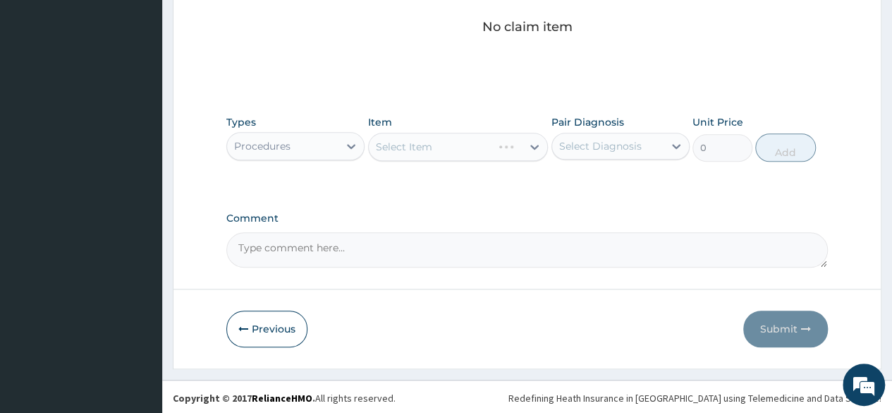
click at [515, 147] on div "Select Item" at bounding box center [458, 147] width 181 height 28
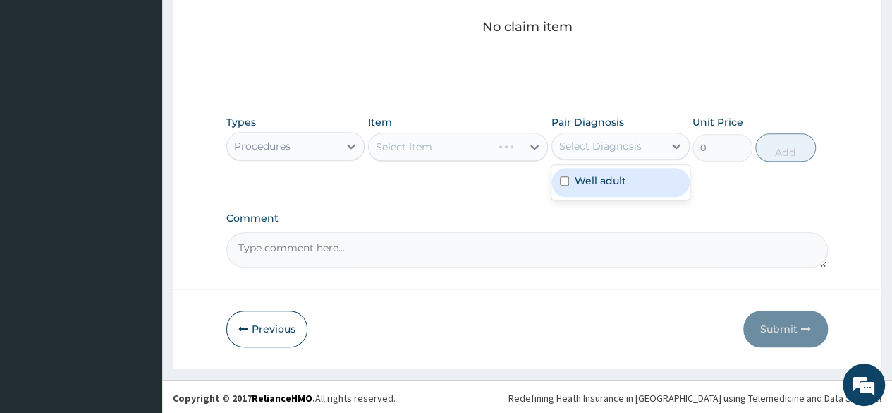
click at [611, 150] on div "Select Diagnosis" at bounding box center [600, 146] width 83 height 14
click at [593, 174] on label "Well adult" at bounding box center [601, 181] width 52 height 14
checkbox input "true"
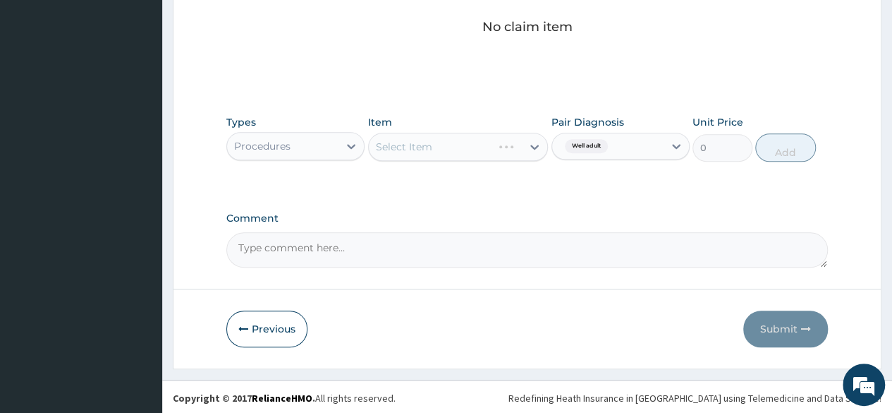
click at [508, 118] on div "Item Select Item" at bounding box center [458, 138] width 181 height 47
click at [456, 142] on div "Select Item" at bounding box center [458, 147] width 181 height 28
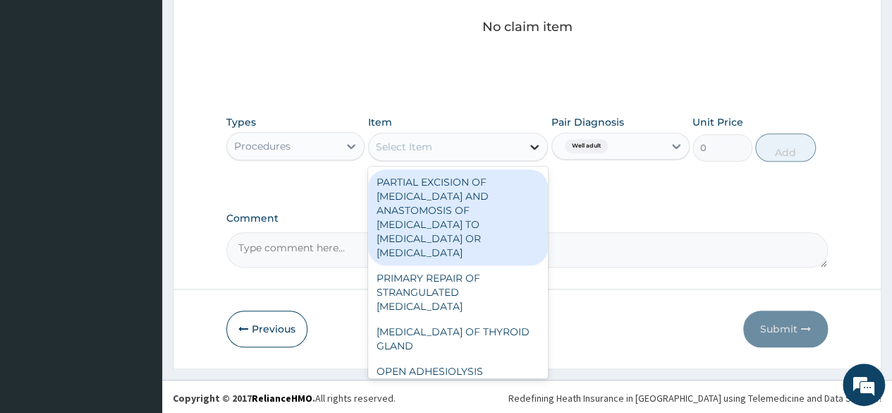
click at [530, 153] on div at bounding box center [534, 146] width 25 height 25
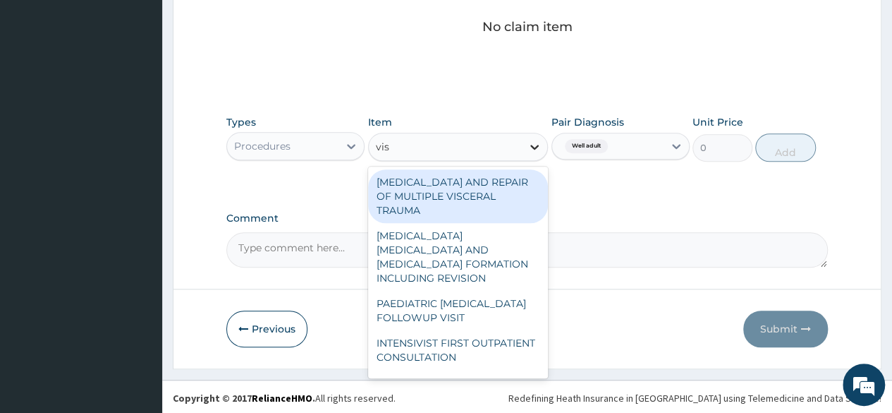
type input "visu"
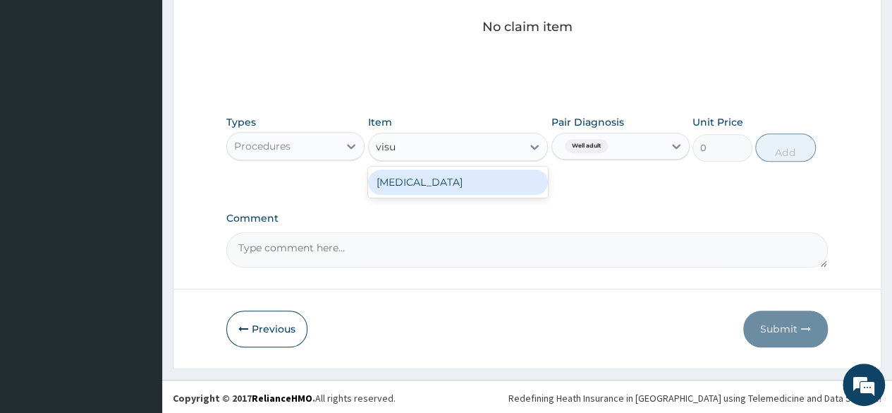
click at [492, 180] on div "[MEDICAL_DATA]" at bounding box center [458, 181] width 181 height 25
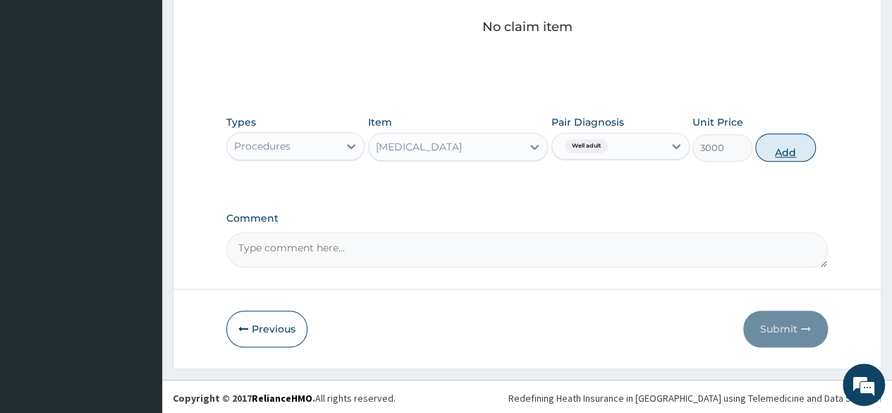
click at [789, 155] on button "Add" at bounding box center [786, 147] width 60 height 28
type input "0"
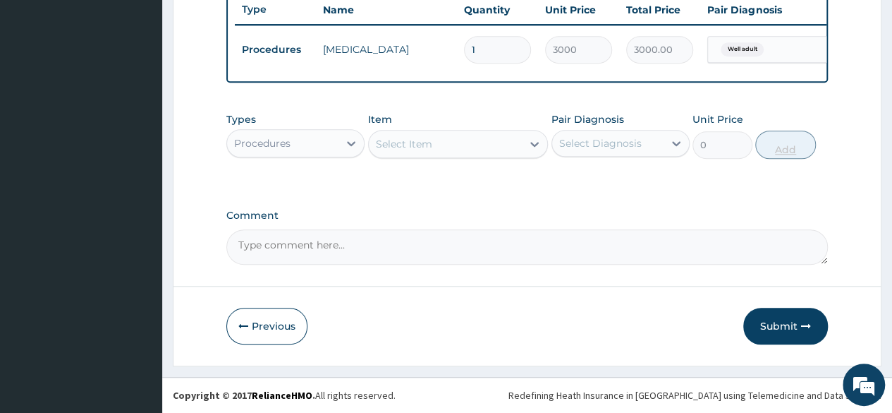
scroll to position [546, 0]
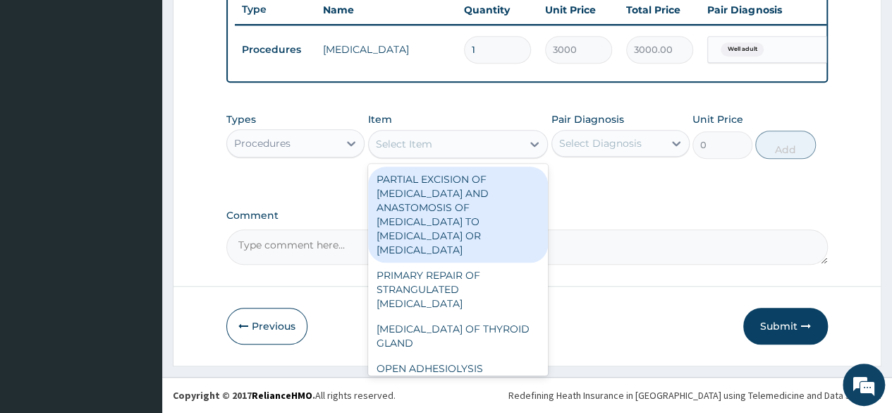
click at [440, 152] on div "Select Item" at bounding box center [446, 144] width 154 height 23
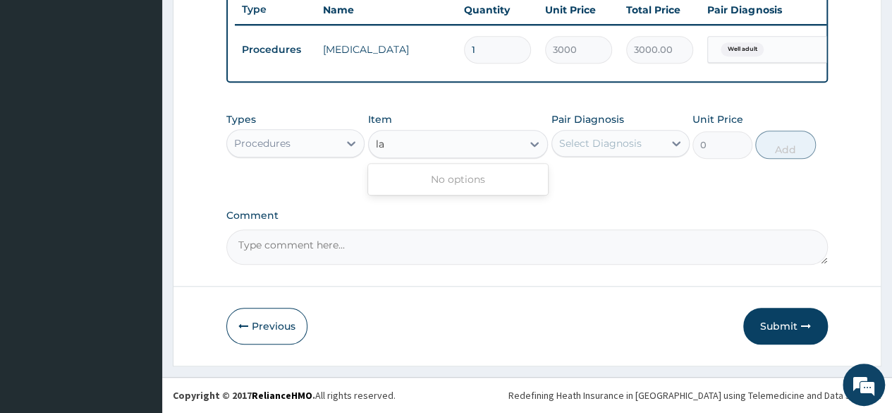
type input "l"
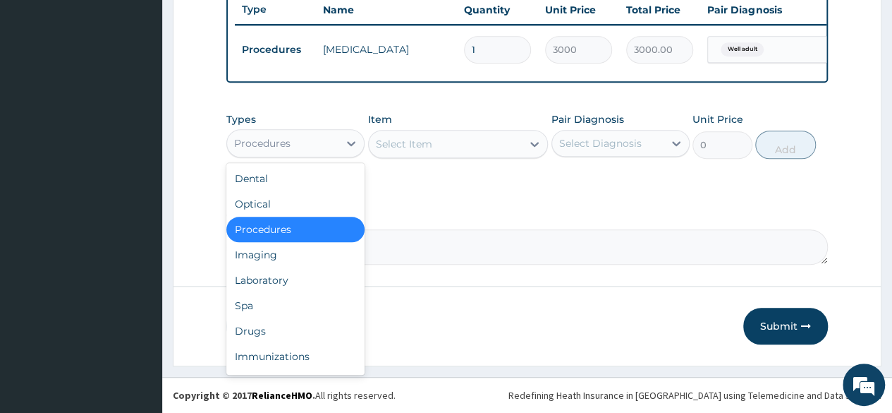
click at [288, 143] on div "Procedures" at bounding box center [262, 143] width 56 height 14
click at [272, 280] on div "Laboratory" at bounding box center [295, 279] width 138 height 25
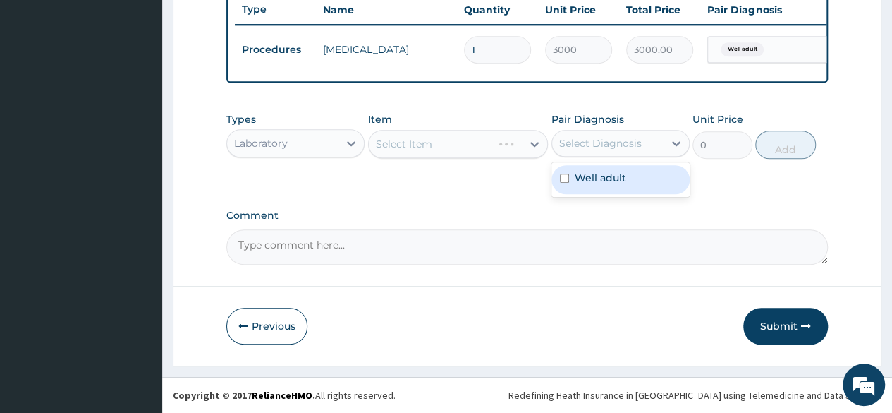
drag, startPoint x: 610, startPoint y: 140, endPoint x: 589, endPoint y: 202, distance: 65.4
drag, startPoint x: 587, startPoint y: 155, endPoint x: 583, endPoint y: 177, distance: 22.3
click at [583, 157] on div "option Well adult, selected. option Well adult focused, 1 of 1. 1 result availa…" at bounding box center [621, 143] width 138 height 27
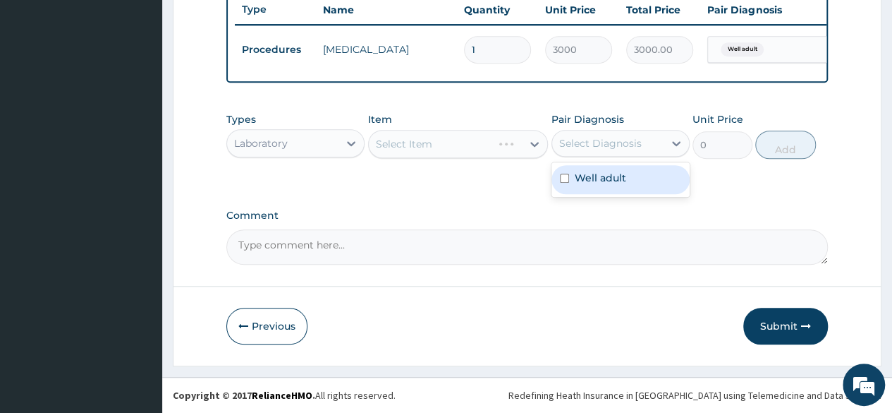
click at [583, 177] on label "Well adult" at bounding box center [601, 178] width 52 height 14
checkbox input "true"
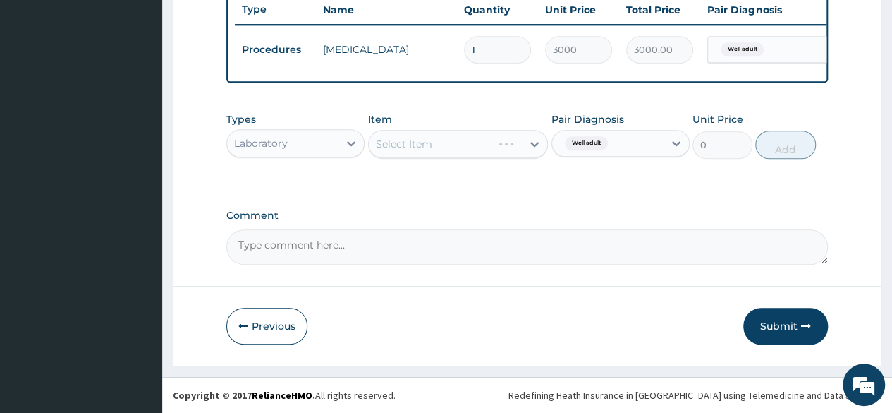
click at [499, 186] on div "Types Laboratory Item Select Item Pair Diagnosis Well adult Unit Price 0 Add" at bounding box center [527, 146] width 602 height 82
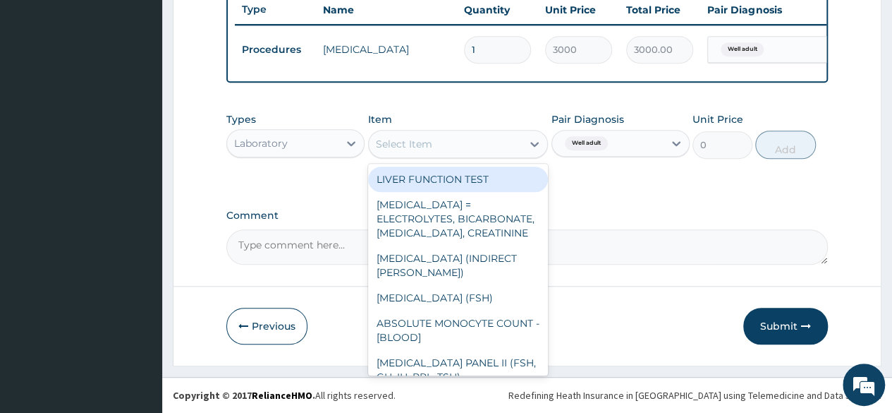
click at [470, 148] on div "Select Item" at bounding box center [446, 144] width 154 height 23
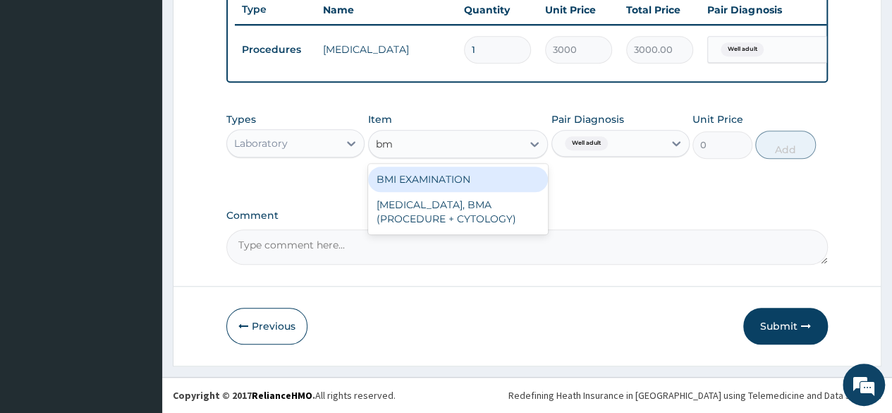
type input "bmi"
click at [464, 181] on div "BMI EXAMINATION" at bounding box center [458, 179] width 181 height 25
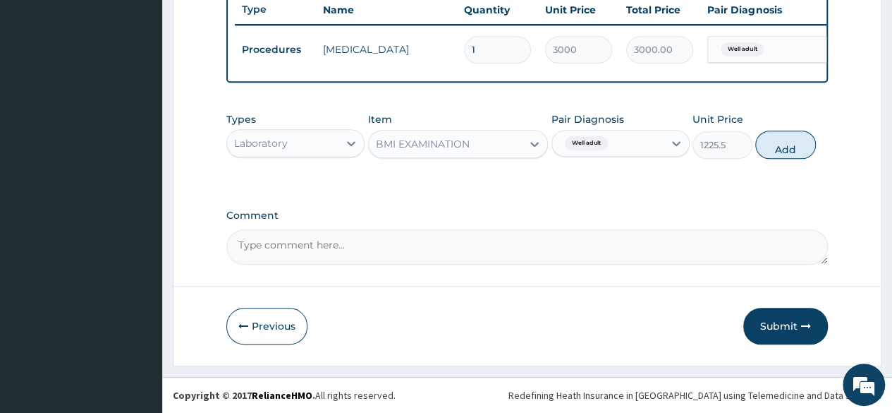
click at [786, 149] on button "Add" at bounding box center [786, 145] width 60 height 28
type input "0"
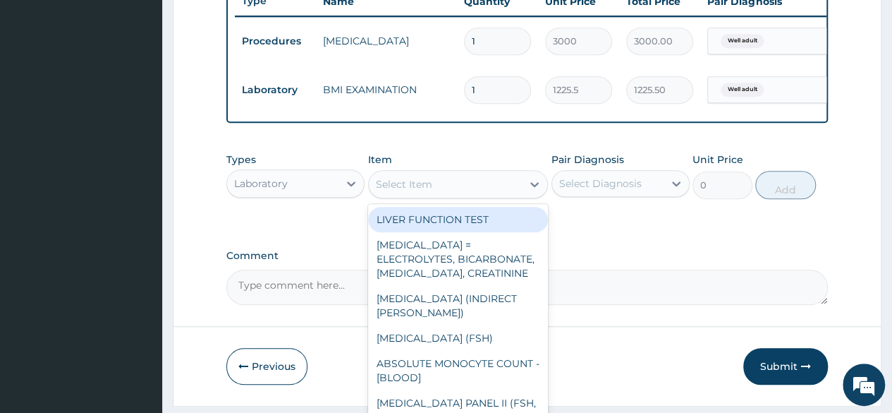
click at [481, 194] on div "Select Item" at bounding box center [446, 184] width 154 height 23
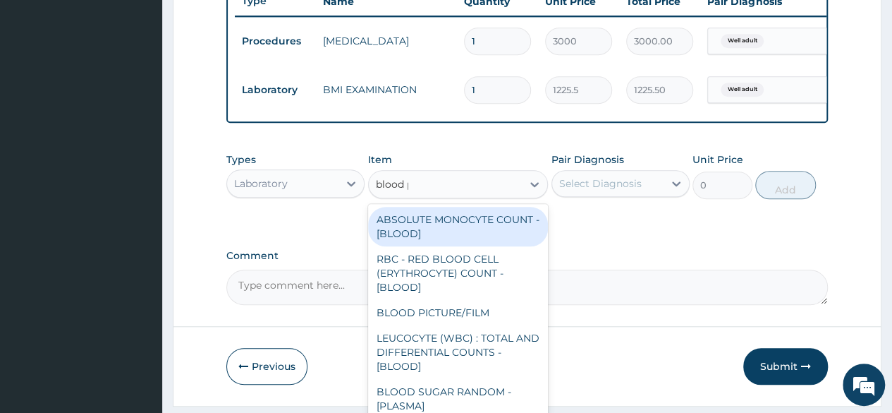
type input "blood pr"
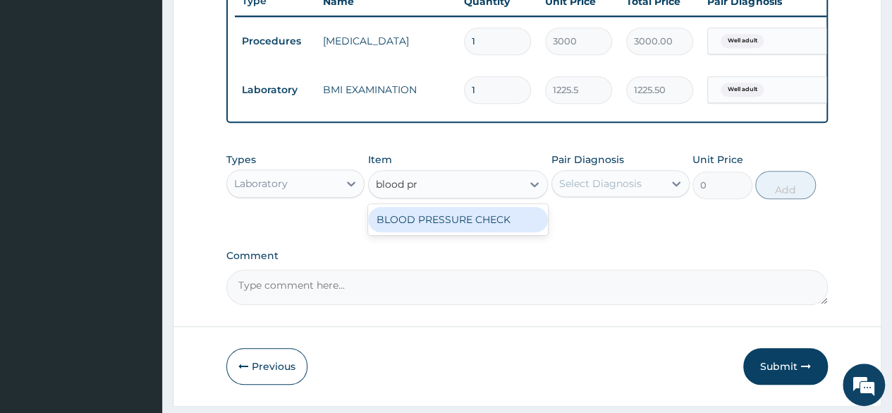
click at [460, 221] on div "BLOOD PRESSURE CHECK" at bounding box center [458, 219] width 181 height 25
type input "1225.5"
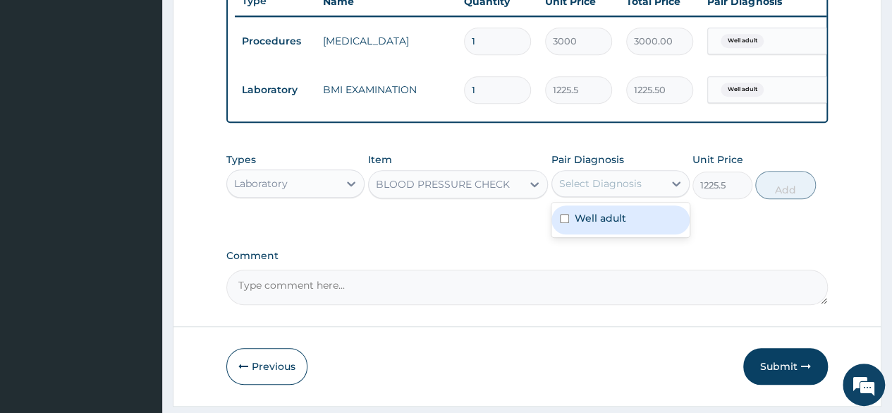
click at [636, 190] on div "Select Diagnosis" at bounding box center [600, 183] width 83 height 14
click at [619, 225] on label "Well adult" at bounding box center [601, 218] width 52 height 14
checkbox input "true"
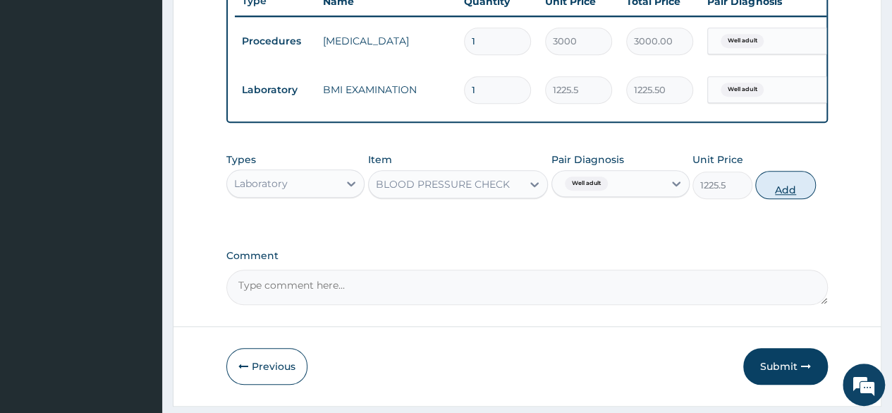
click at [783, 199] on button "Add" at bounding box center [786, 185] width 60 height 28
type input "0"
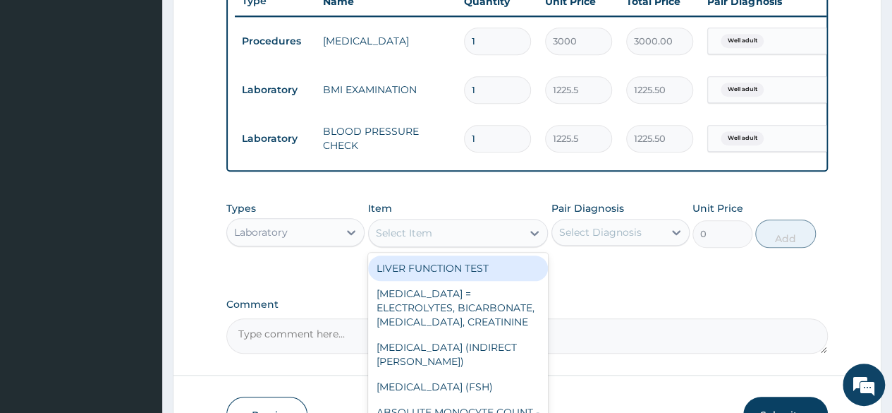
click at [473, 235] on div "Select Item" at bounding box center [446, 233] width 154 height 23
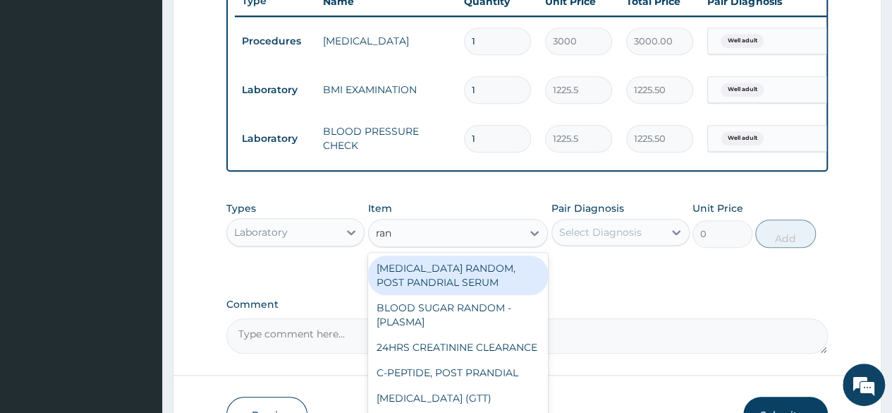
type input "rand"
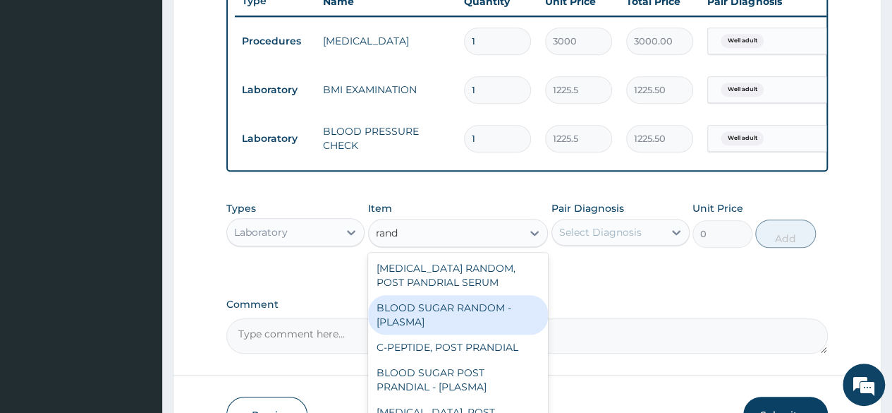
click at [447, 315] on div "BLOOD SUGAR RANDOM - [PLASMA]" at bounding box center [458, 315] width 181 height 40
type input "1800"
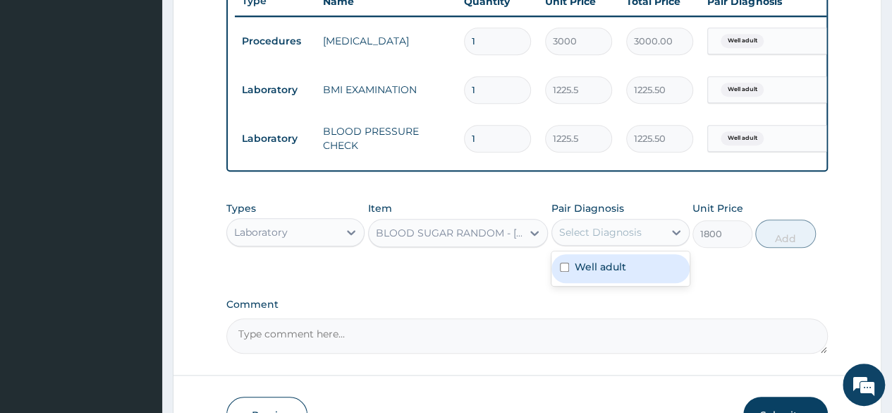
click at [657, 246] on div "Select Diagnosis" at bounding box center [621, 232] width 138 height 27
click at [651, 280] on div "Well adult" at bounding box center [621, 268] width 138 height 29
checkbox input "true"
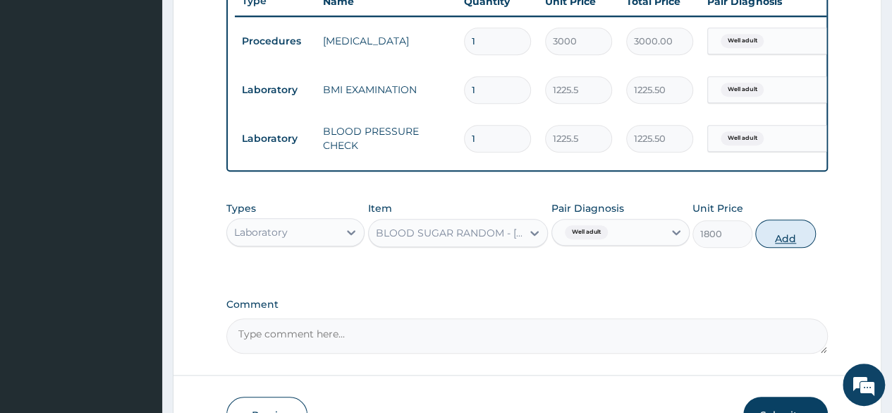
click at [794, 248] on button "Add" at bounding box center [786, 233] width 60 height 28
type input "0"
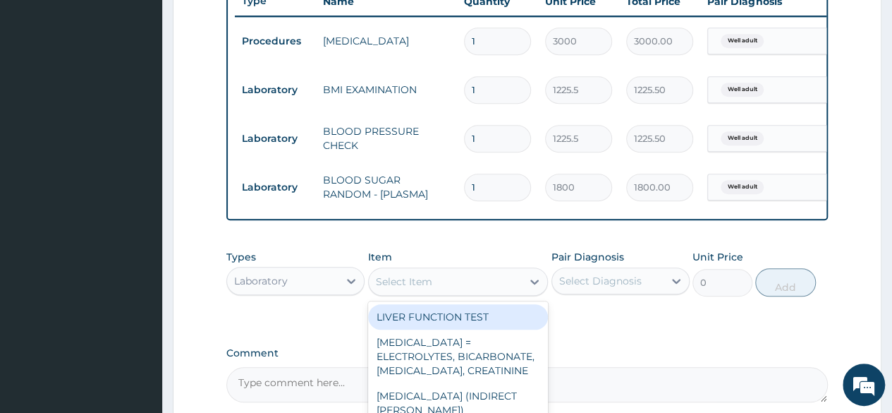
click at [480, 289] on div "Select Item" at bounding box center [446, 281] width 154 height 23
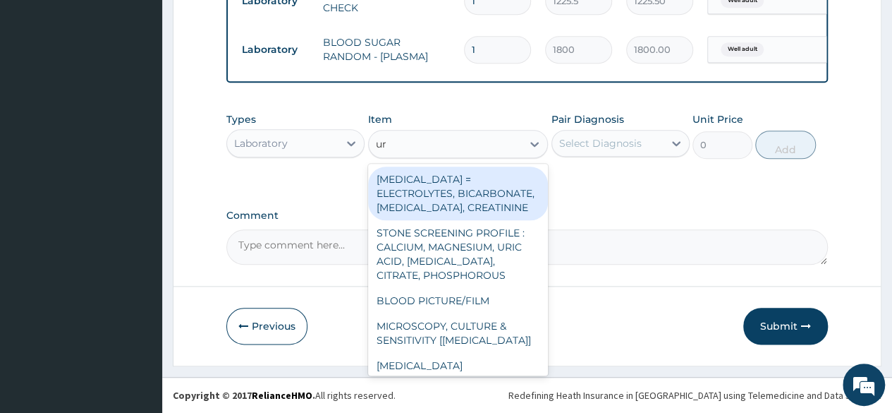
type input "uri"
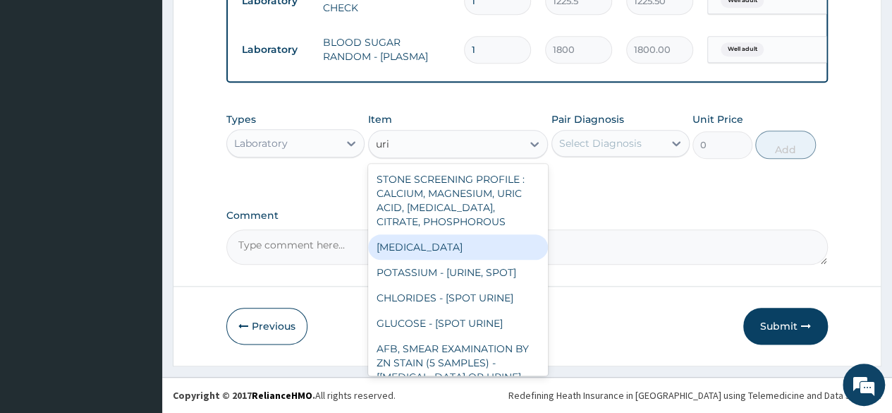
click at [423, 258] on div "[MEDICAL_DATA]" at bounding box center [458, 246] width 181 height 25
type input "1531.875"
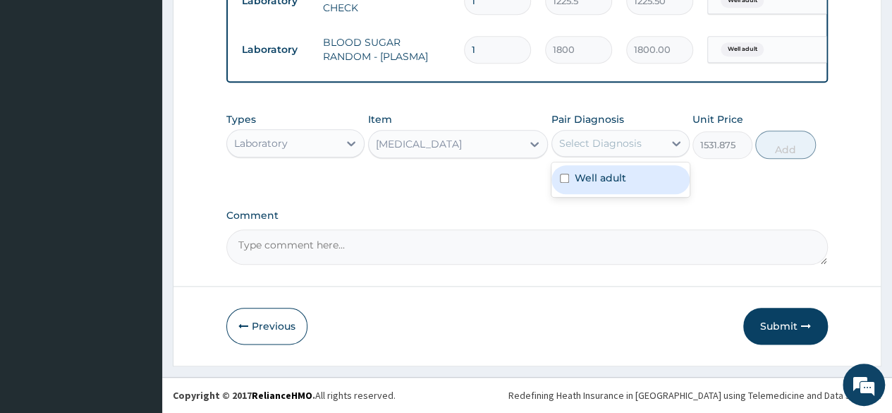
click at [637, 147] on div "Select Diagnosis" at bounding box center [600, 143] width 83 height 14
click at [612, 188] on div "Well adult" at bounding box center [621, 179] width 138 height 29
checkbox input "true"
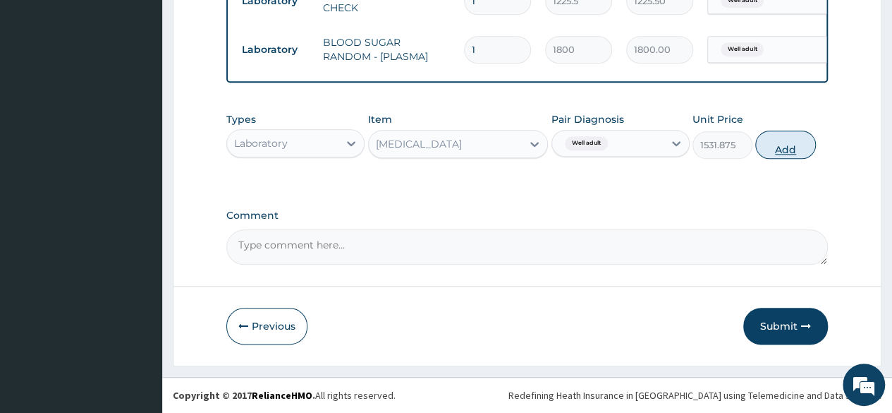
click at [788, 152] on button "Add" at bounding box center [786, 145] width 60 height 28
type input "0"
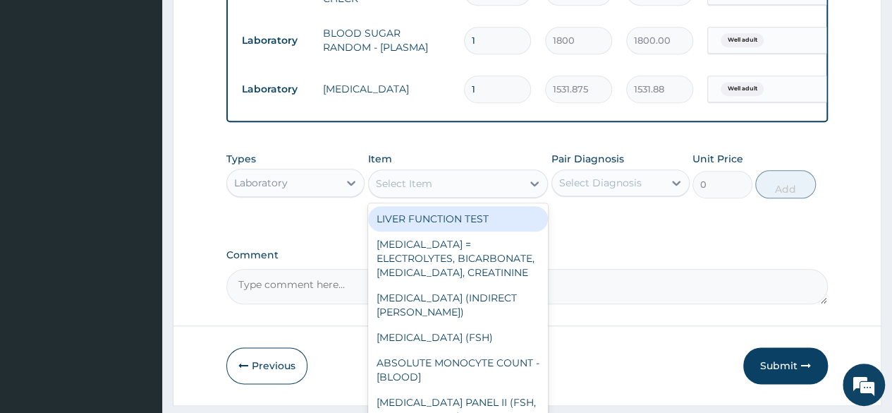
click at [440, 193] on div "Select Item" at bounding box center [446, 183] width 154 height 23
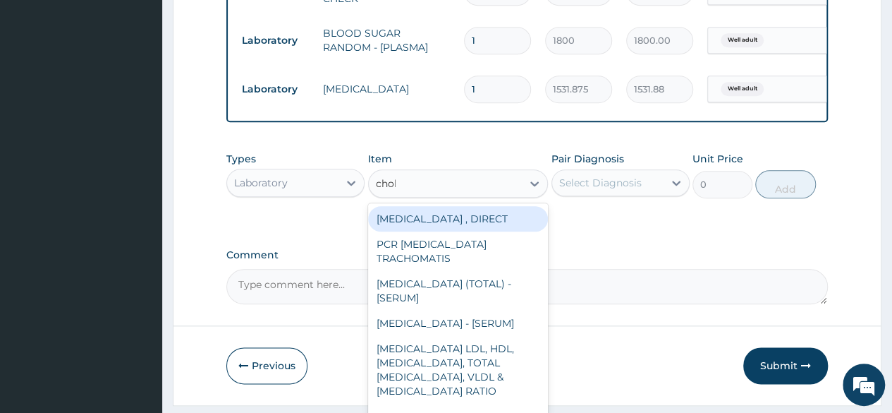
type input "chole"
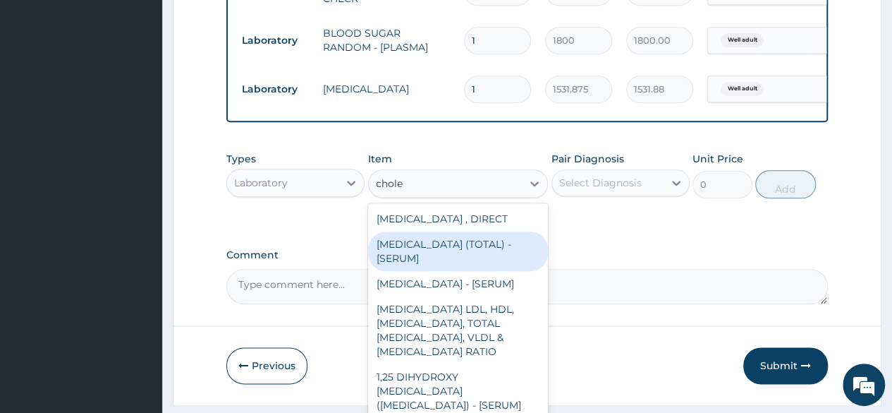
click at [433, 250] on div "[MEDICAL_DATA] (TOTAL) - [SERUM]" at bounding box center [458, 251] width 181 height 40
type input "2880"
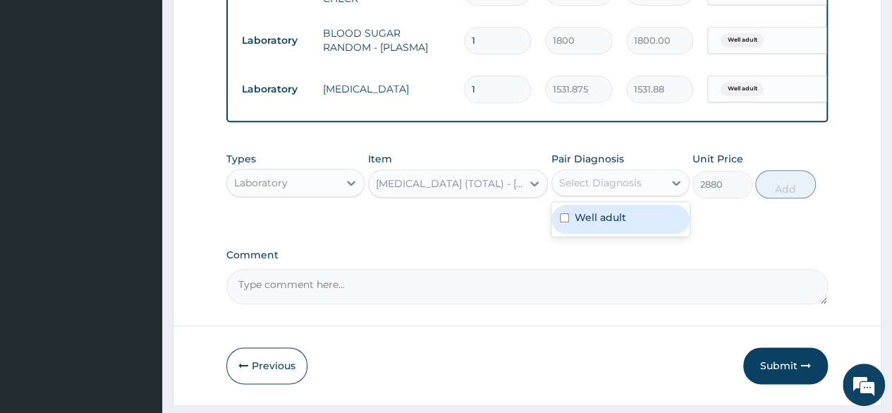
click at [615, 190] on div "Select Diagnosis" at bounding box center [600, 183] width 83 height 14
click at [600, 219] on div "Well adult" at bounding box center [621, 219] width 138 height 29
checkbox input "true"
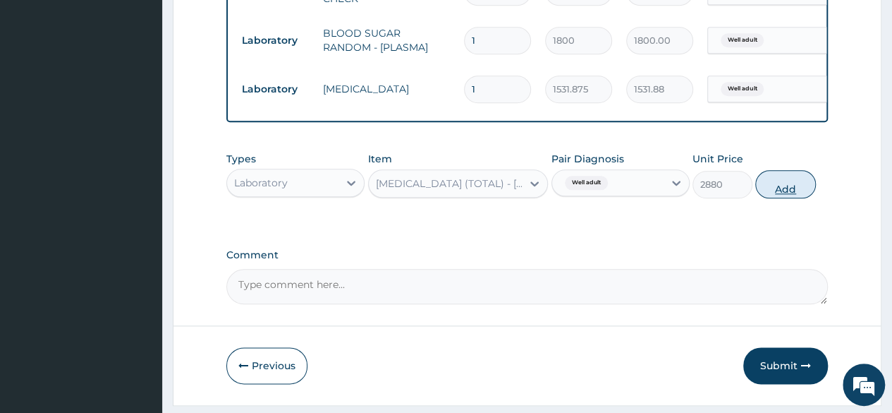
click at [786, 195] on button "Add" at bounding box center [786, 184] width 60 height 28
type input "0"
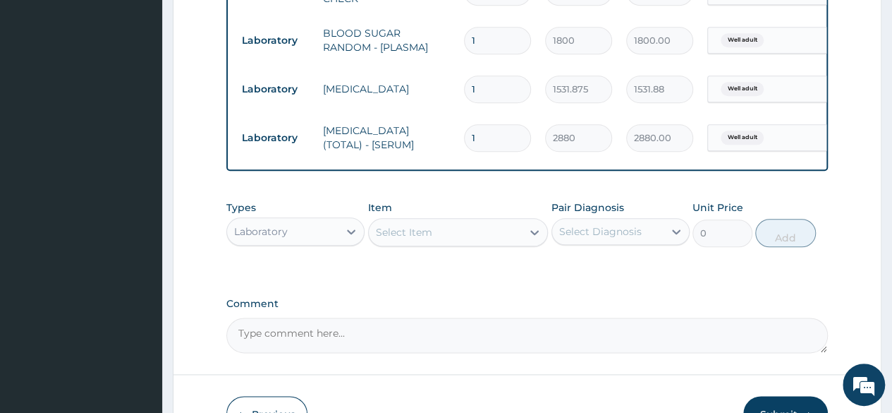
scroll to position [790, 0]
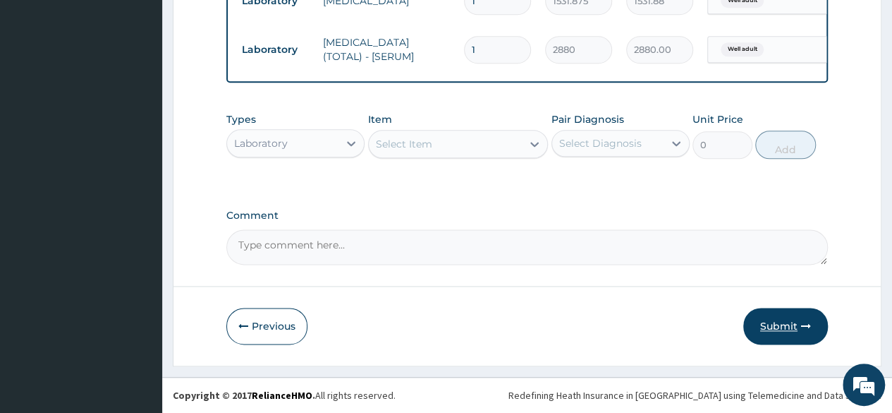
click at [782, 325] on button "Submit" at bounding box center [786, 326] width 85 height 37
click at [773, 317] on button "Submit" at bounding box center [786, 326] width 85 height 37
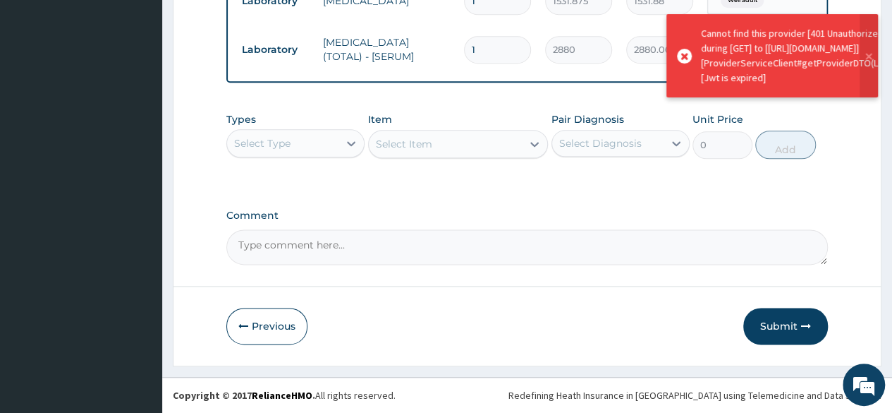
drag, startPoint x: 867, startPoint y: 118, endPoint x: 902, endPoint y: 118, distance: 35.3
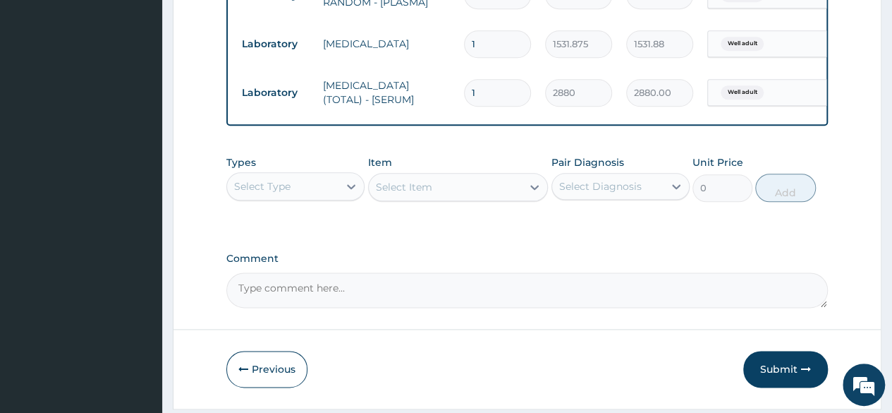
scroll to position [763, 0]
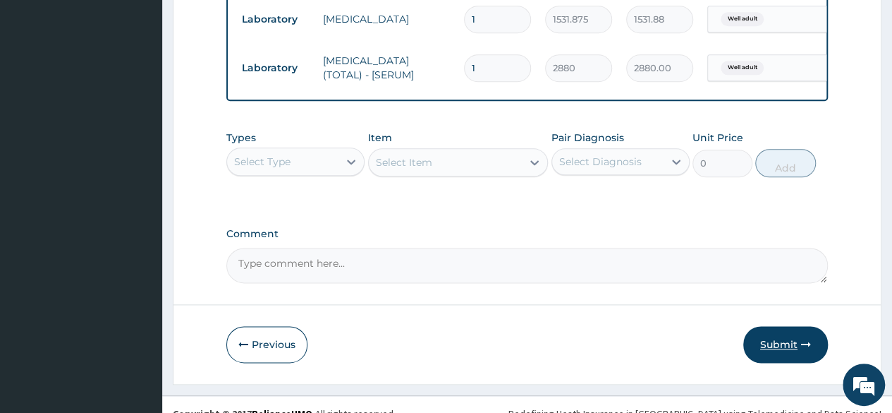
click at [772, 356] on button "Submit" at bounding box center [786, 344] width 85 height 37
click at [768, 363] on button "Submit" at bounding box center [786, 344] width 85 height 37
click at [780, 342] on button "Submit" at bounding box center [786, 344] width 85 height 37
click at [792, 352] on button "Submit" at bounding box center [786, 344] width 85 height 37
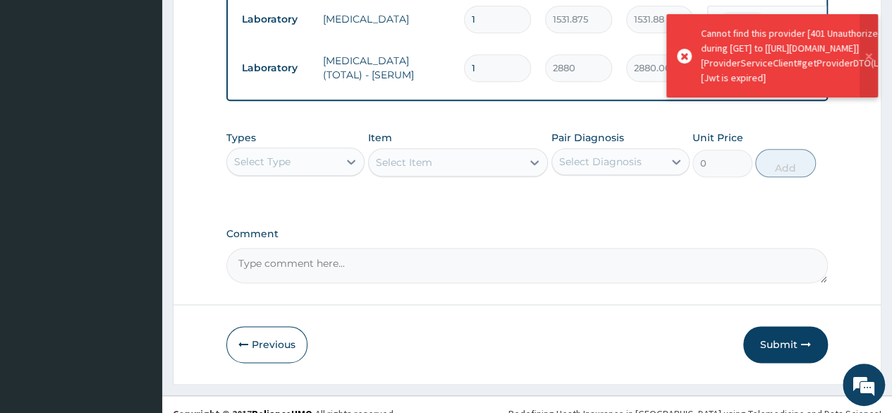
click at [792, 352] on button "Submit" at bounding box center [786, 344] width 85 height 37
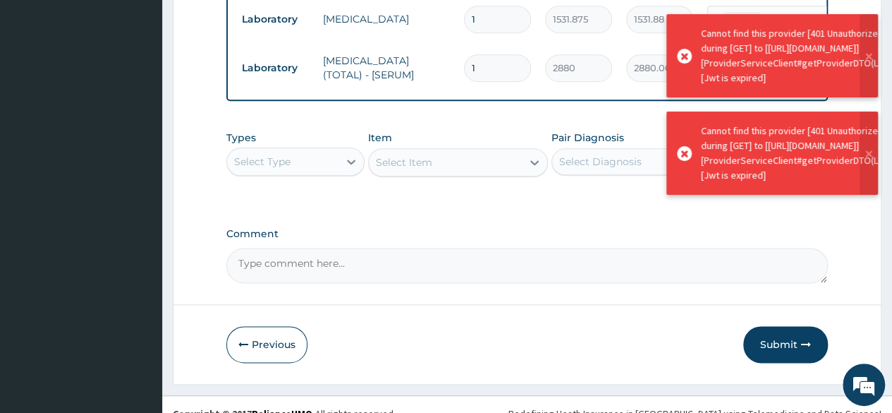
click at [574, 205] on div "Types Select Type Item Select Item Pair Diagnosis Select Diagnosis Unit Price 0…" at bounding box center [527, 164] width 602 height 82
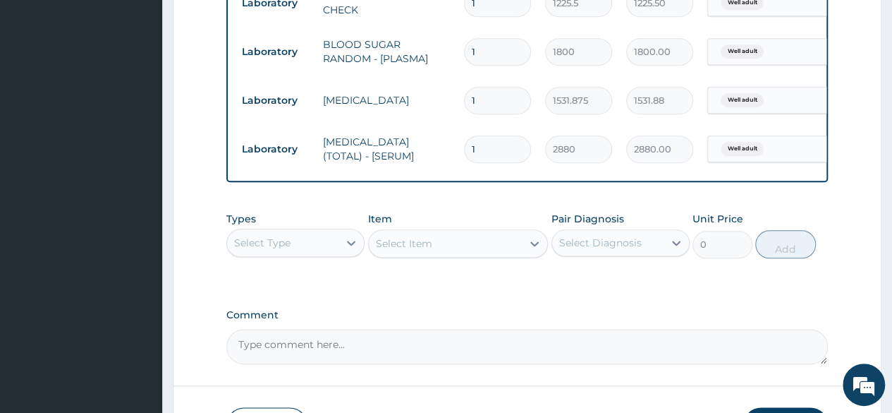
scroll to position [790, 0]
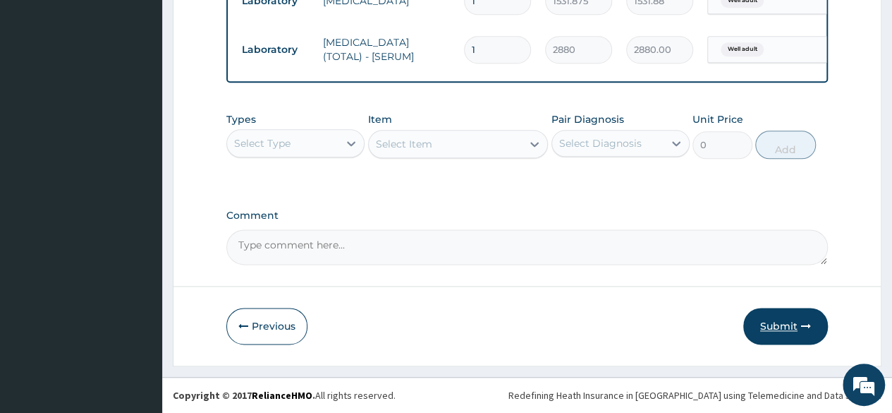
click at [785, 322] on button "Submit" at bounding box center [786, 326] width 85 height 37
click at [803, 318] on button "Submit" at bounding box center [786, 326] width 85 height 37
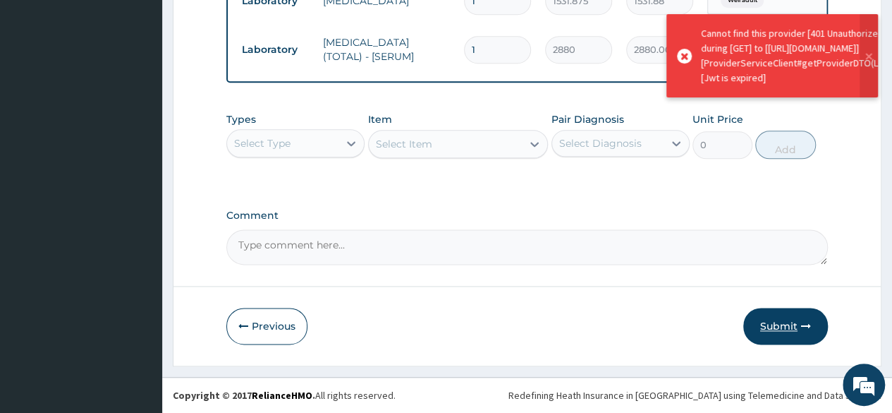
click at [791, 322] on button "Submit" at bounding box center [786, 326] width 85 height 37
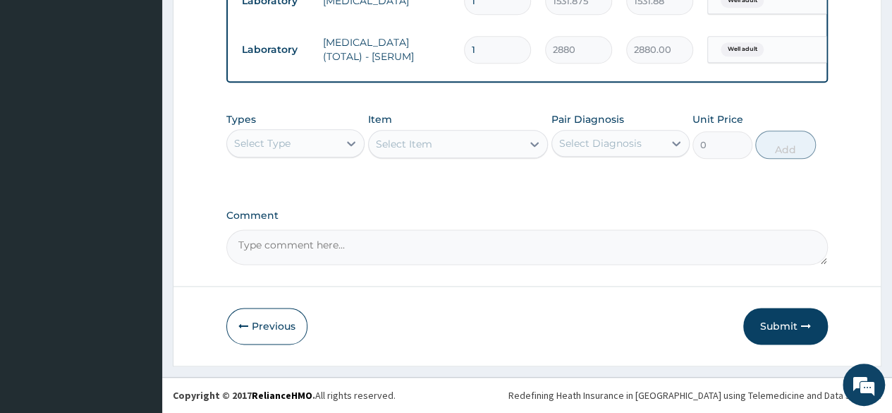
scroll to position [731, 0]
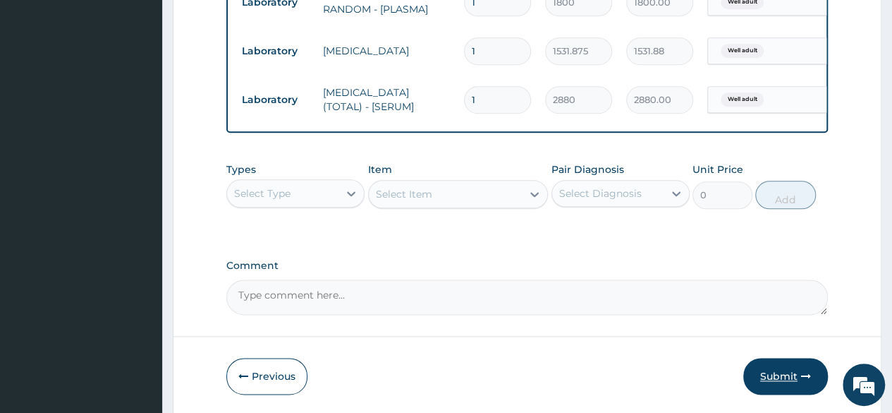
click at [773, 382] on button "Submit" at bounding box center [786, 376] width 85 height 37
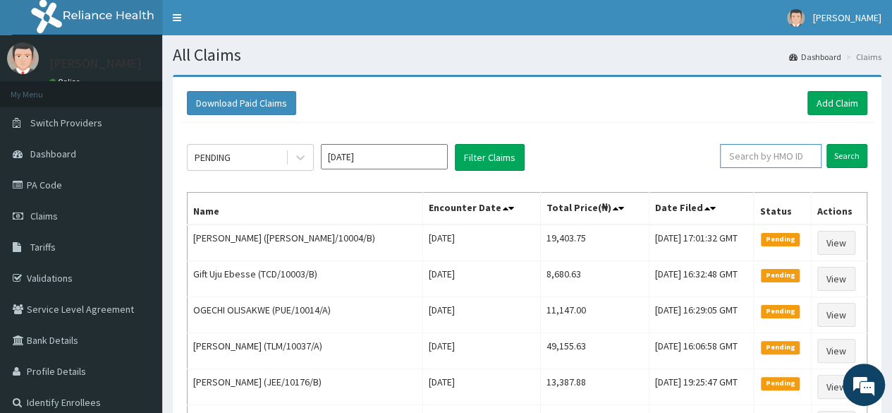
click at [746, 152] on input "text" at bounding box center [771, 156] width 102 height 24
paste input "DPK/10018/A"
click at [827, 144] on input "Search" at bounding box center [847, 156] width 41 height 24
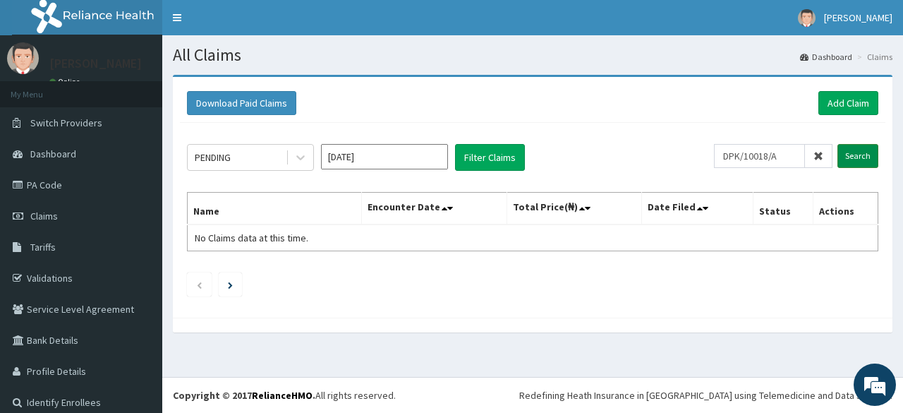
click at [840, 154] on input "Search" at bounding box center [857, 156] width 41 height 24
click at [856, 145] on input "Search" at bounding box center [857, 156] width 41 height 24
click at [837, 162] on input "Search" at bounding box center [857, 156] width 41 height 24
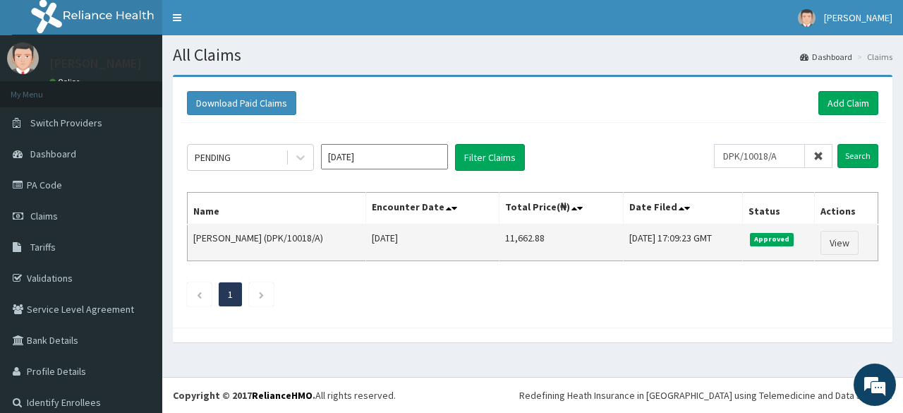
drag, startPoint x: 571, startPoint y: 236, endPoint x: 492, endPoint y: 245, distance: 78.8
click at [492, 245] on tr "Omamuyovwi kella Ugbunuedu (DPK/10018/A) Thu Aug 28 2025 11,662.88 Fri, 12 Sep …" at bounding box center [533, 242] width 691 height 37
copy tr "11,662.88"
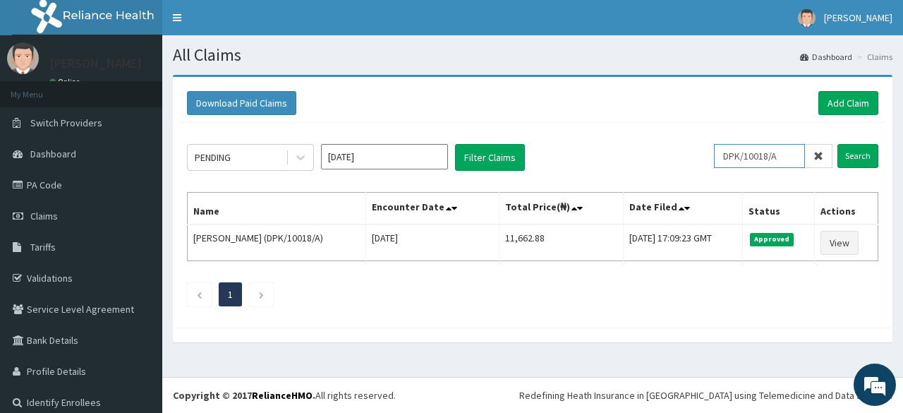
click at [748, 159] on input "DPK/10018/A" at bounding box center [759, 156] width 91 height 24
paste input "3"
click input "Search"
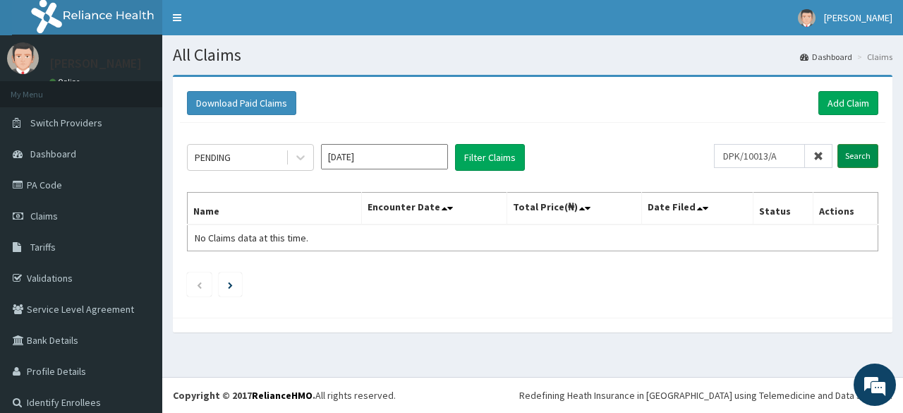
click input "Search"
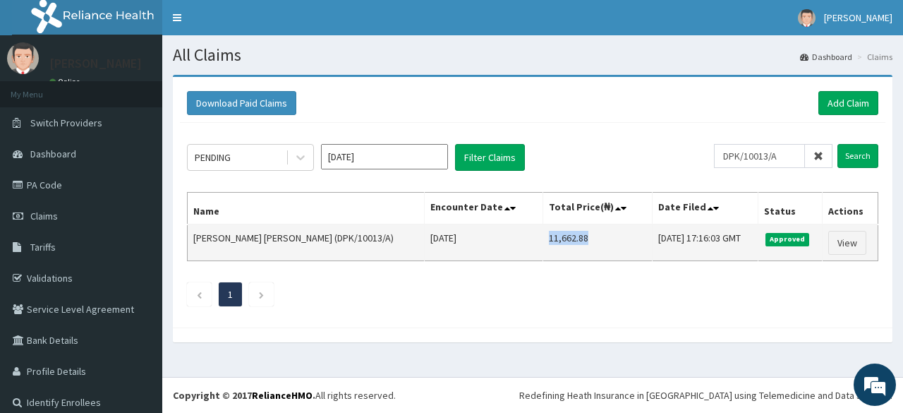
drag, startPoint x: 549, startPoint y: 231, endPoint x: 508, endPoint y: 253, distance: 46.1
click td "11,662.88"
copy td "11,662.88"
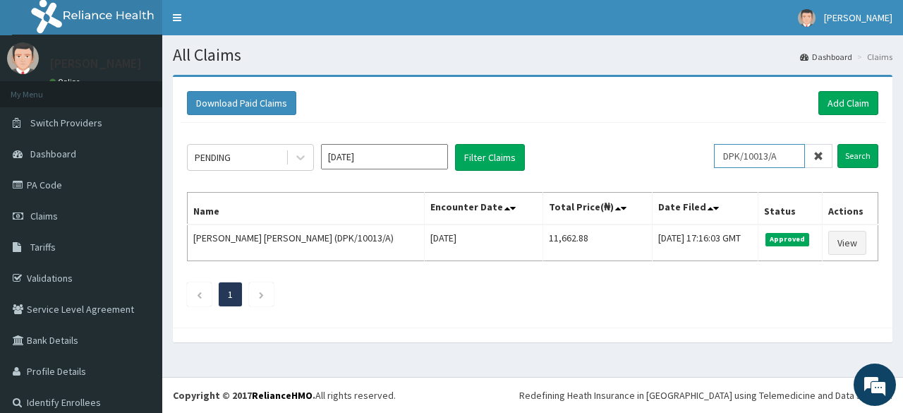
click input "DPK/10013/A"
paste input "01"
click input "Search"
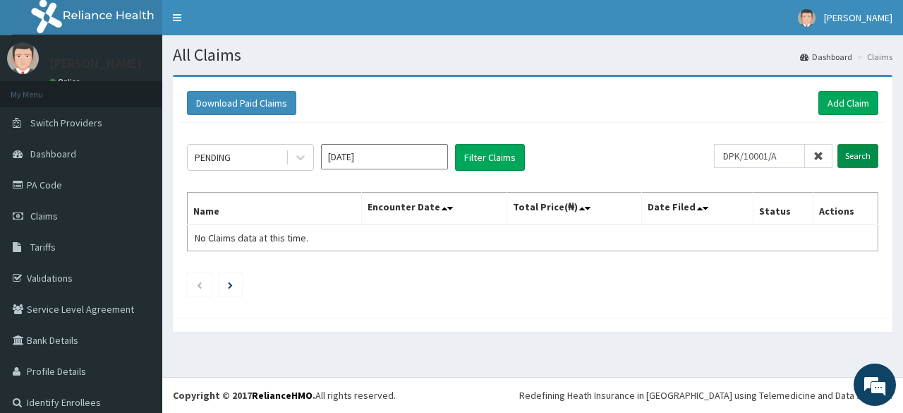
click input "Search"
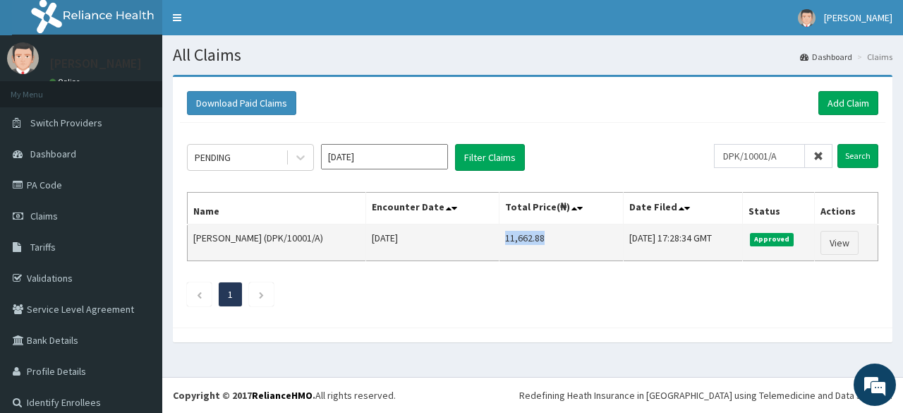
drag, startPoint x: 521, startPoint y: 243, endPoint x: 485, endPoint y: 248, distance: 36.9
click td "11,662.88"
copy td "11,662.88"
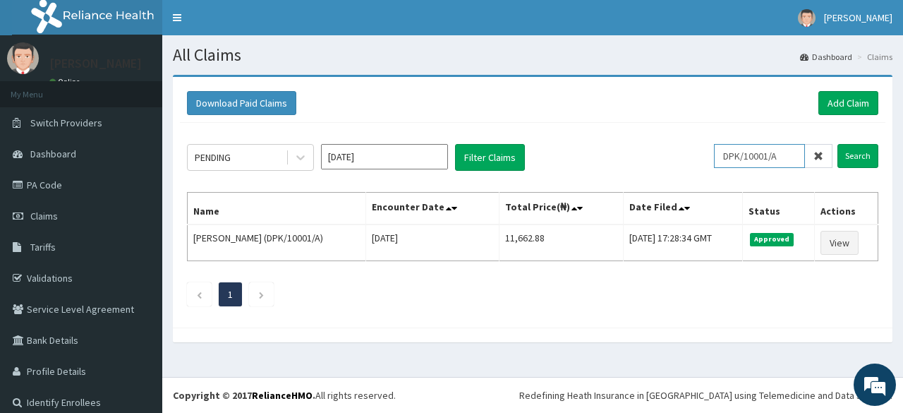
click input "DPK/10001/A"
paste input "25"
click input "Search"
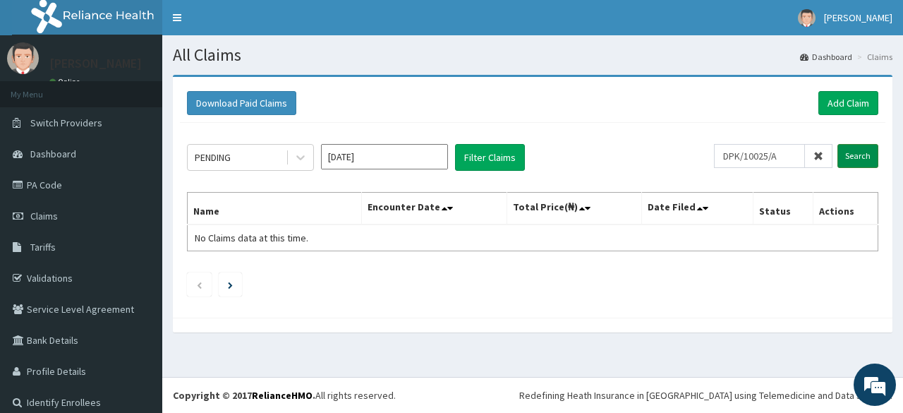
click input "Search"
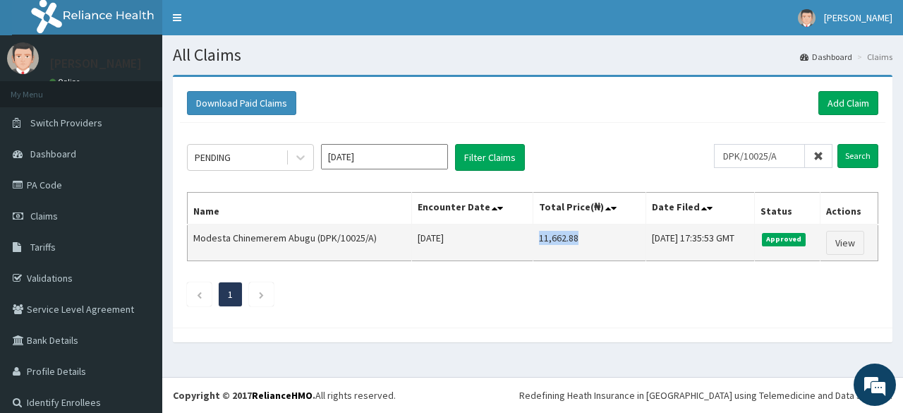
drag, startPoint x: 564, startPoint y: 241, endPoint x: 509, endPoint y: 248, distance: 55.6
click td "11,662.88"
copy td "11,662.88"
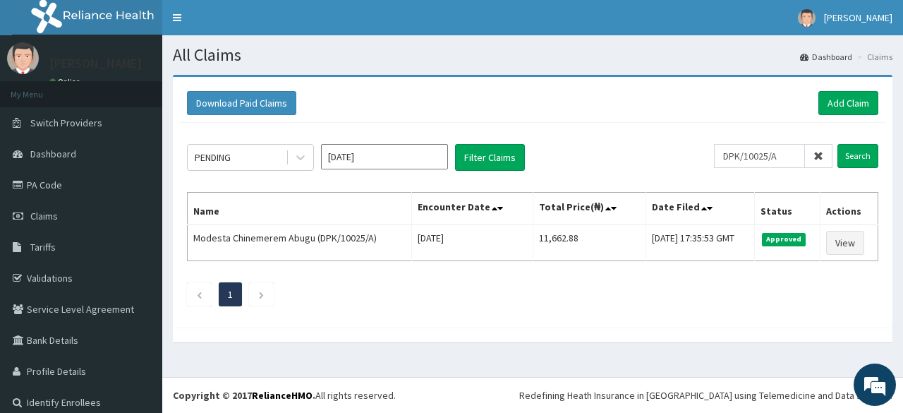
click div "PENDING Sep 2025 Filter Claims"
click input "DPK/10025/A"
paste input "49"
type input "DPK/10049/A"
click input "Search"
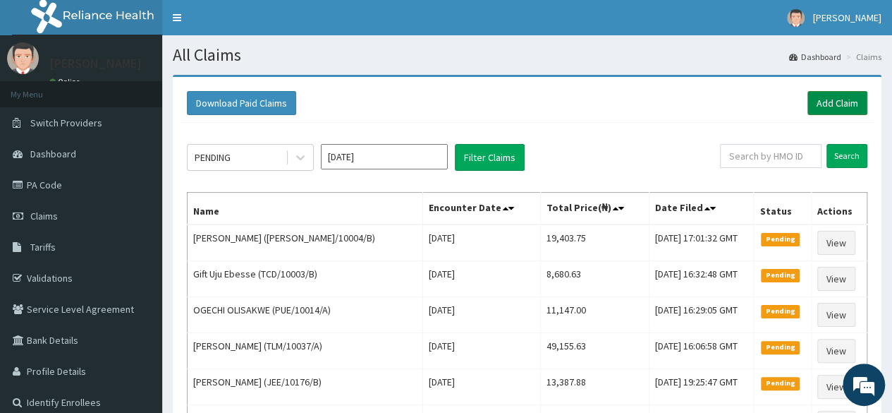
click at [829, 105] on link "Add Claim" at bounding box center [838, 103] width 60 height 24
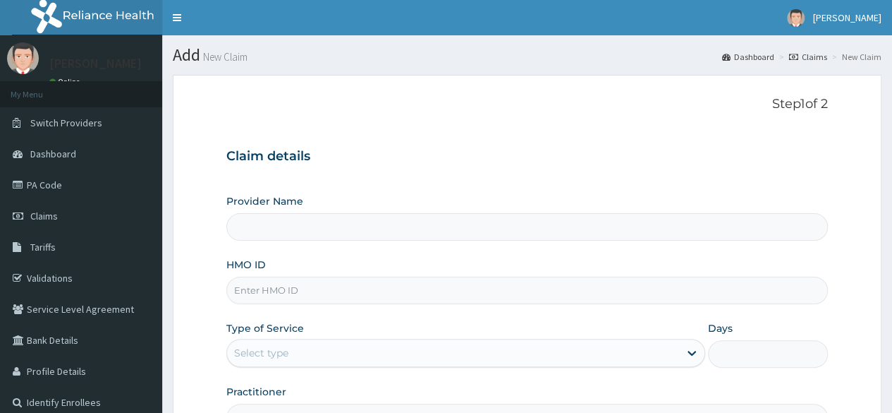
click at [243, 290] on input "HMO ID" at bounding box center [527, 291] width 602 height 28
paste input "DPK/10013/A"
type input "DPK/10013/A"
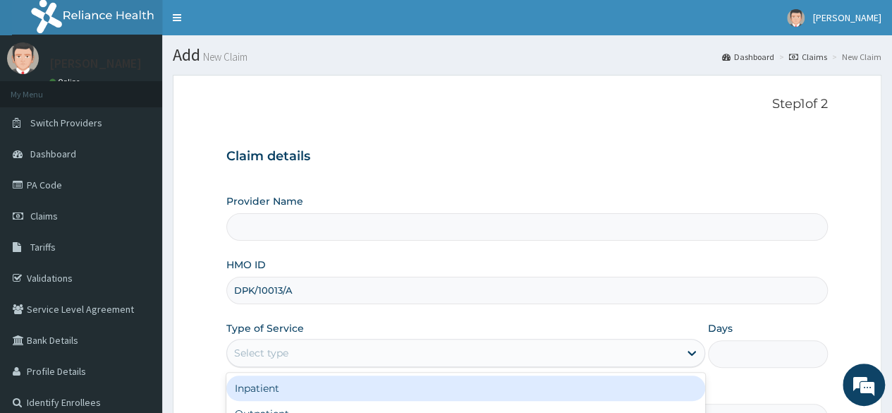
click at [253, 355] on div "Select type" at bounding box center [261, 353] width 54 height 14
type input "Reliance Family Clinics (RFC) - [GEOGRAPHIC_DATA]"
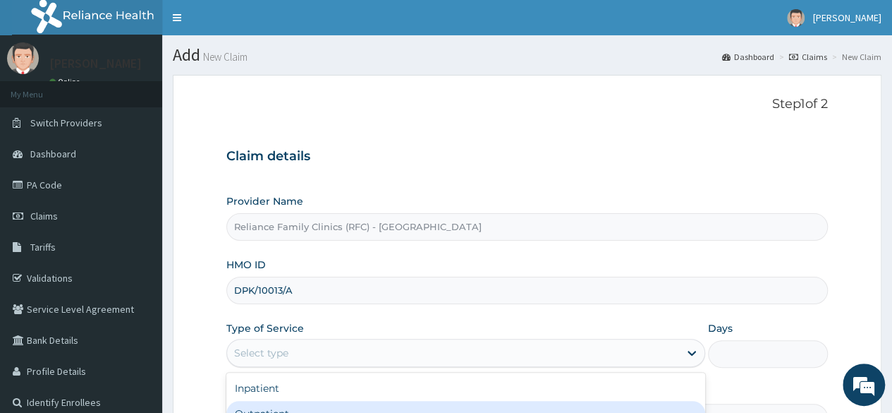
click at [250, 401] on div "Outpatient" at bounding box center [465, 413] width 479 height 25
type input "1"
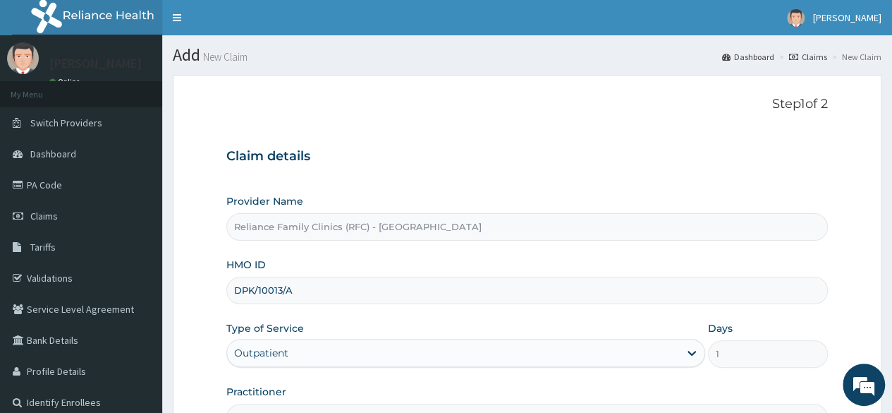
scroll to position [164, 0]
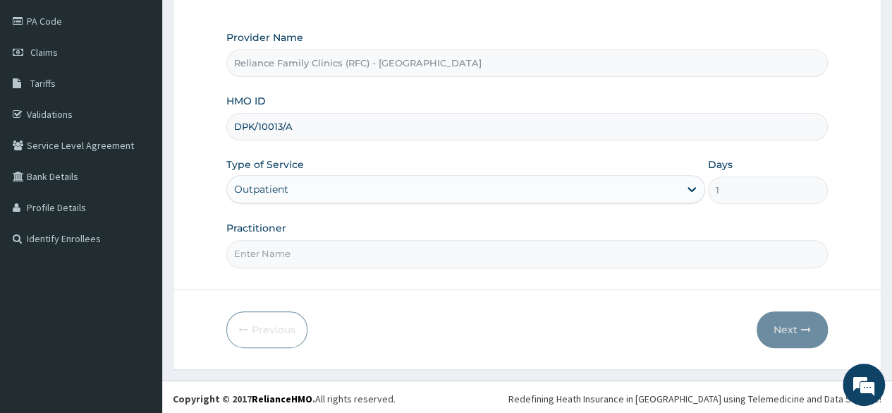
click at [368, 241] on input "Practitioner" at bounding box center [527, 254] width 602 height 28
type input "locum"
click at [791, 344] on button "Next" at bounding box center [792, 329] width 71 height 37
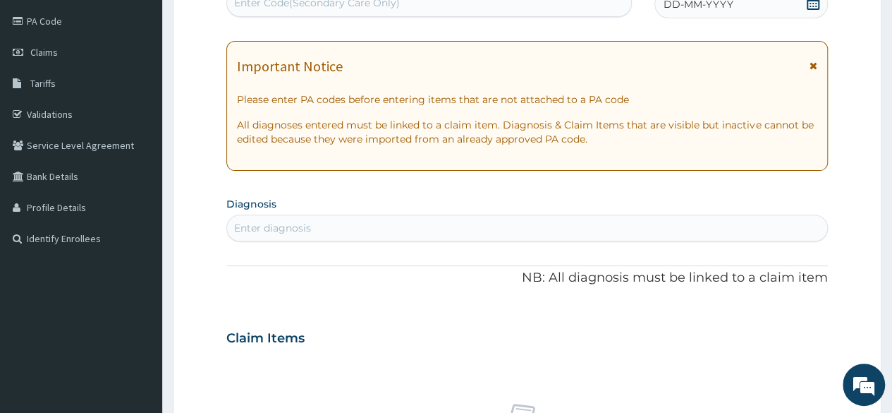
scroll to position [0, 0]
click at [806, 5] on icon at bounding box center [813, 3] width 14 height 14
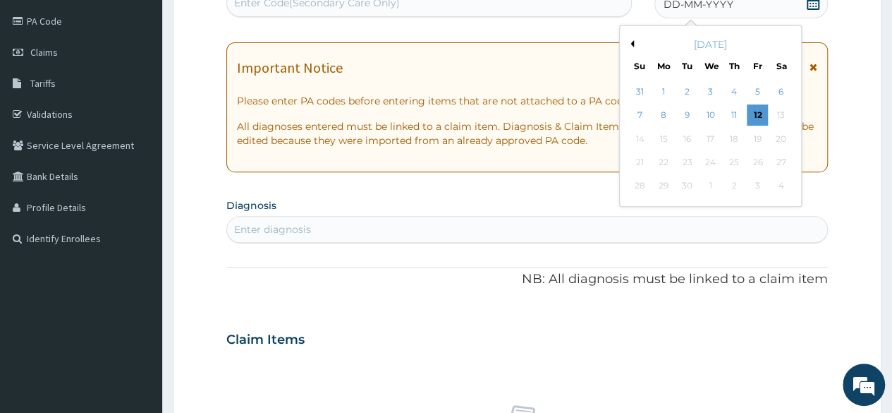
click at [629, 44] on button "Previous Month" at bounding box center [630, 43] width 7 height 7
click at [726, 186] on div "28" at bounding box center [734, 186] width 21 height 21
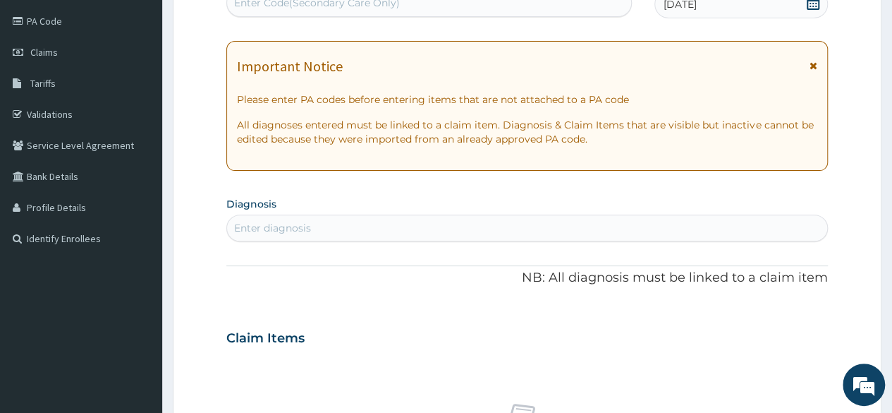
click at [607, 205] on section "Diagnosis Enter diagnosis" at bounding box center [527, 217] width 602 height 48
click at [550, 232] on div "Enter diagnosis" at bounding box center [527, 228] width 600 height 23
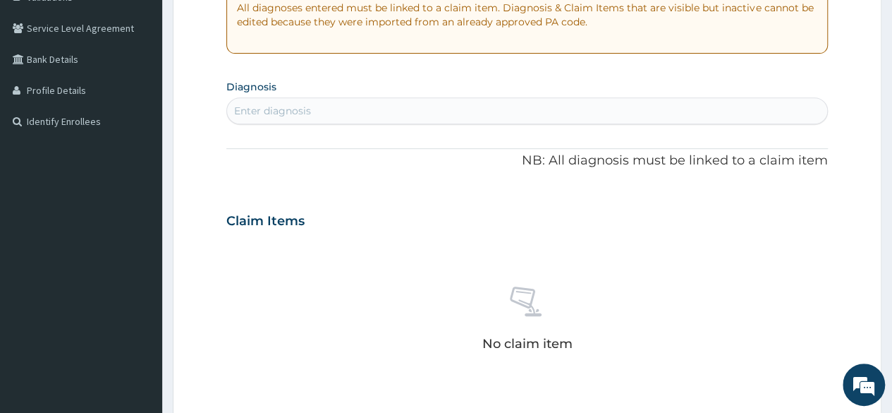
scroll to position [289, 0]
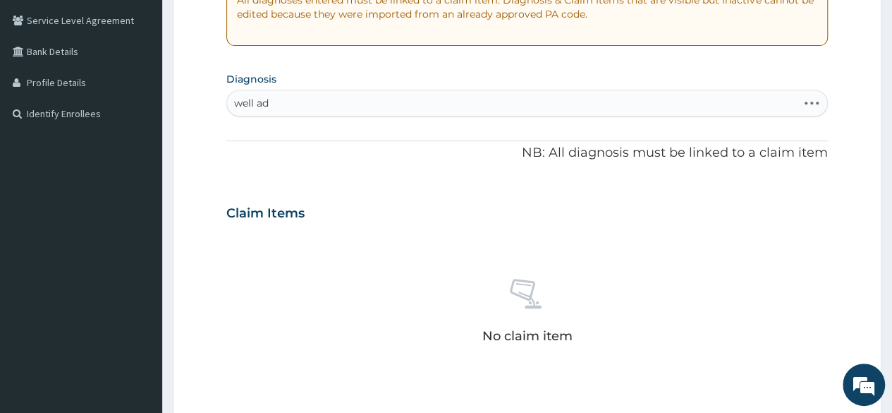
type input "well adu"
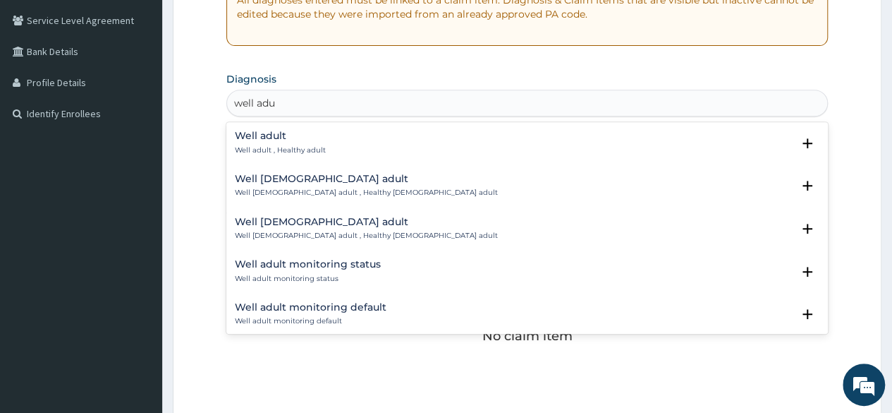
click at [270, 140] on h4 "Well adult" at bounding box center [280, 136] width 91 height 11
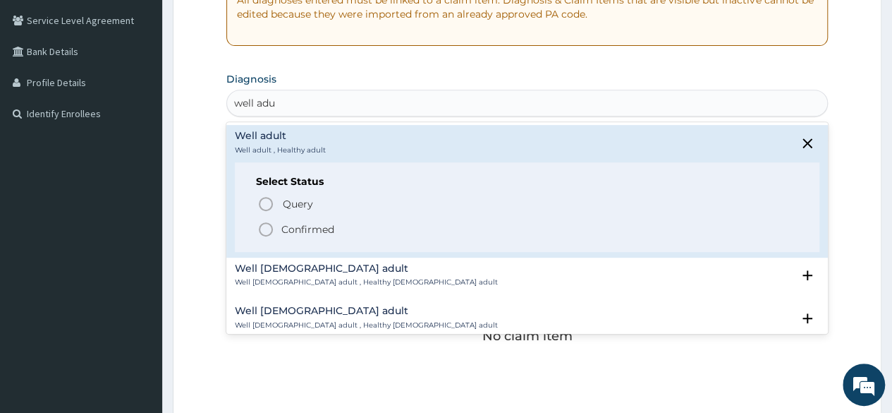
click at [293, 233] on p "Confirmed" at bounding box center [307, 229] width 53 height 14
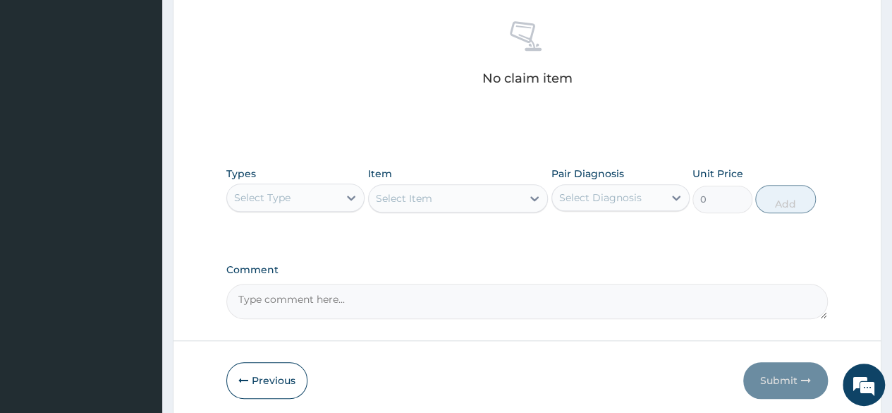
scroll to position [602, 0]
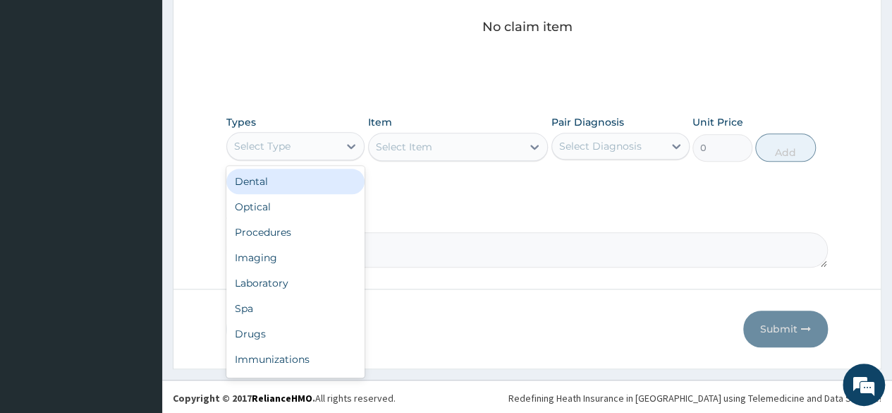
click at [295, 148] on div "Select Type" at bounding box center [282, 146] width 111 height 23
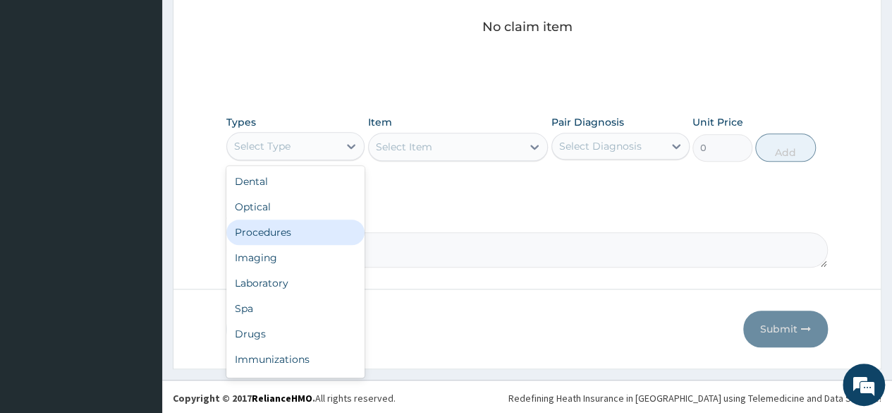
click at [284, 227] on div "Procedures" at bounding box center [295, 231] width 138 height 25
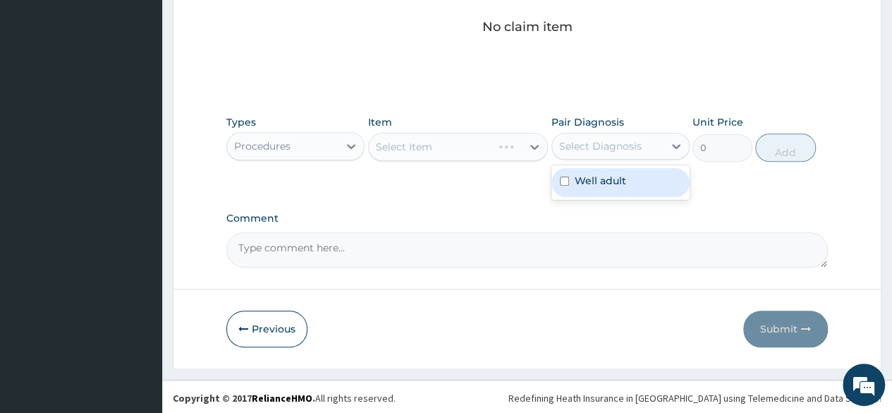
click at [631, 150] on div "Select Diagnosis" at bounding box center [600, 146] width 83 height 14
click at [593, 189] on div "Well adult" at bounding box center [621, 182] width 138 height 29
checkbox input "true"
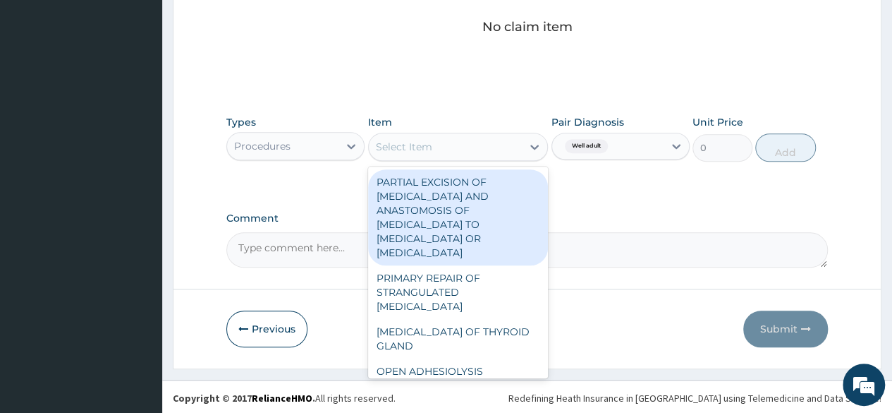
click at [402, 156] on div "Select Item" at bounding box center [446, 146] width 154 height 23
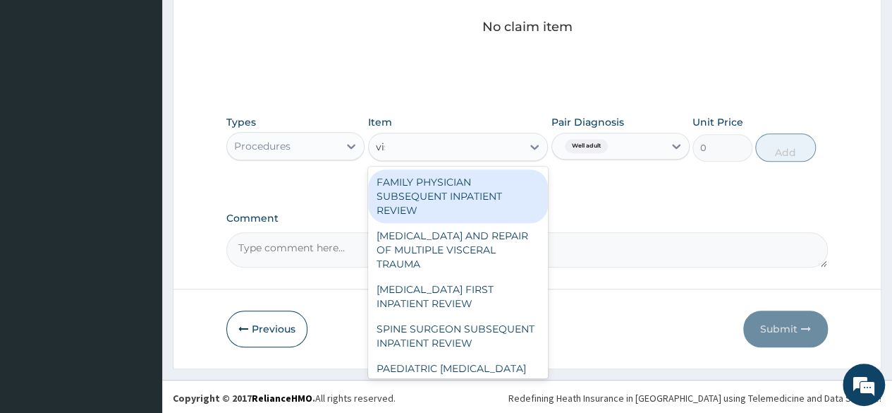
type input "visu"
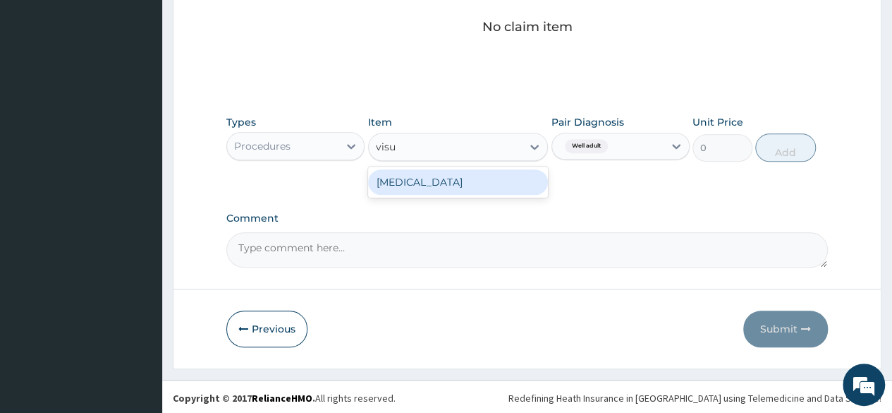
click at [468, 184] on div "[MEDICAL_DATA]" at bounding box center [458, 181] width 181 height 25
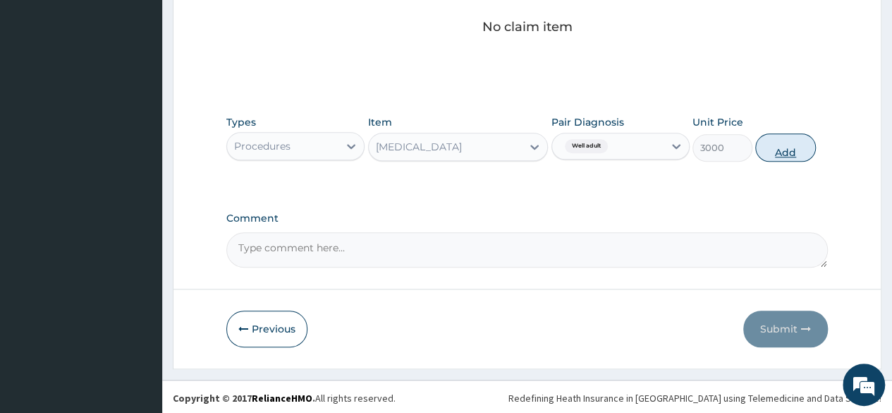
click at [779, 148] on button "Add" at bounding box center [786, 147] width 60 height 28
type input "0"
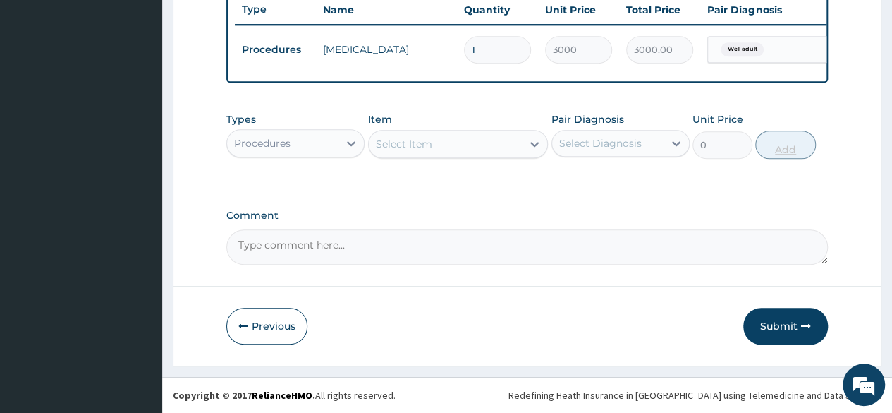
scroll to position [546, 0]
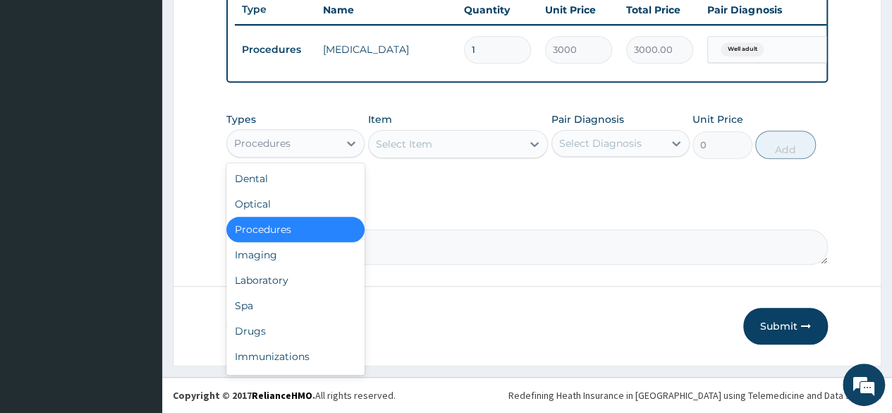
click at [310, 145] on div "Procedures" at bounding box center [282, 143] width 111 height 23
click at [261, 284] on div "Laboratory" at bounding box center [295, 279] width 138 height 25
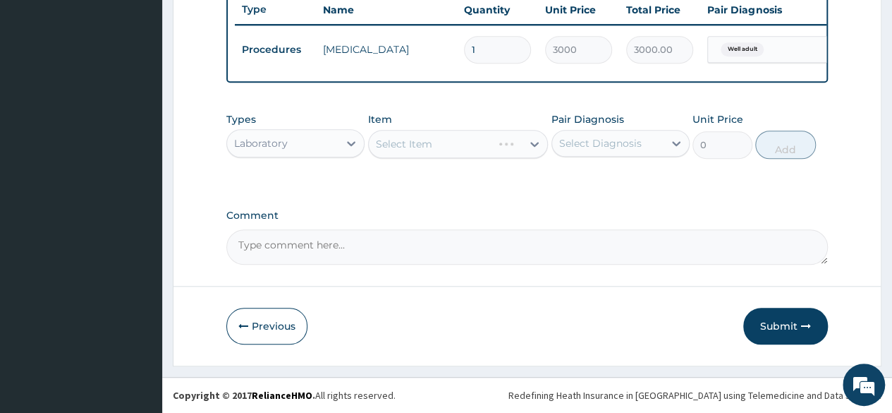
click at [536, 217] on label "Comment" at bounding box center [527, 216] width 602 height 12
click at [536, 229] on textarea "Comment" at bounding box center [527, 246] width 602 height 35
click at [657, 137] on div "Select Diagnosis" at bounding box center [607, 143] width 111 height 23
click at [624, 166] on div "Well adult" at bounding box center [621, 179] width 138 height 29
checkbox input "true"
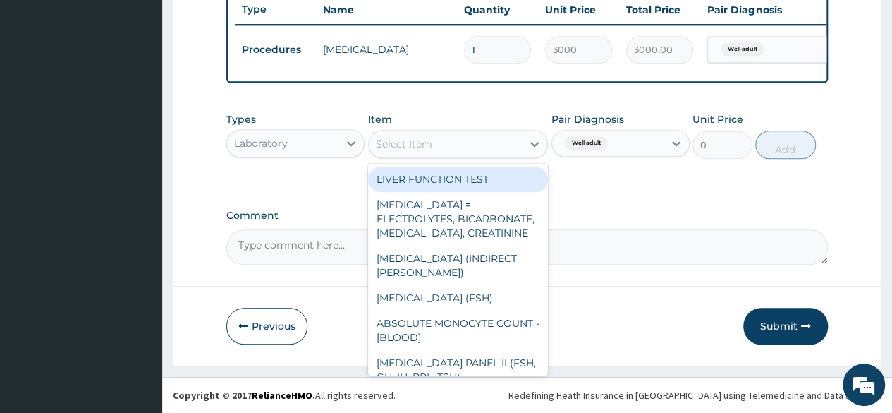
click at [392, 155] on div "Select Item" at bounding box center [446, 144] width 154 height 23
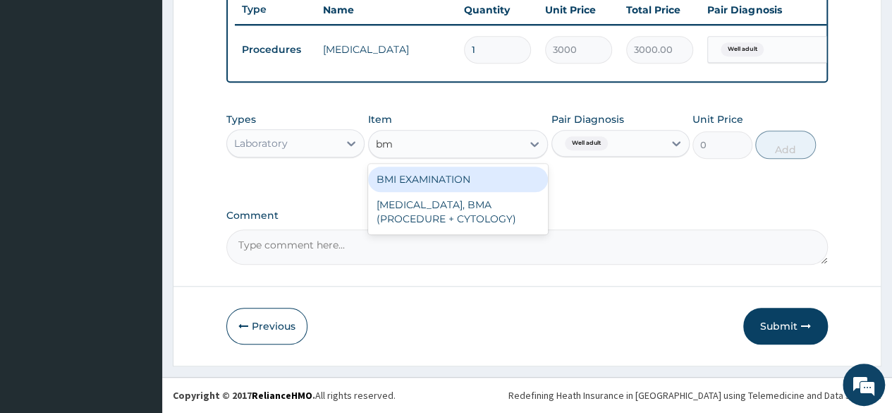
type input "bmi"
click at [433, 192] on div "BMI EXAMINATION" at bounding box center [458, 179] width 181 height 25
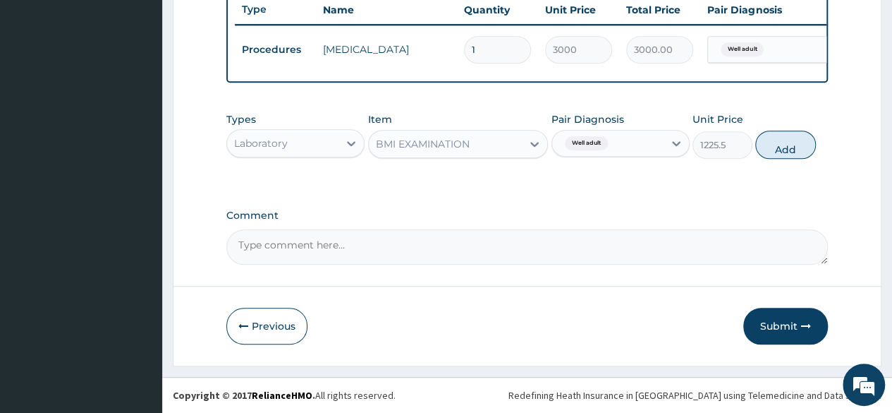
click at [794, 163] on div "Types Laboratory Item BMI EXAMINATION Pair Diagnosis Well adult Unit Price 1225…" at bounding box center [527, 135] width 602 height 61
drag, startPoint x: 781, startPoint y: 150, endPoint x: 786, endPoint y: 166, distance: 17.0
click at [786, 166] on div "Types Laboratory Item BMI EXAMINATION Pair Diagnosis Well adult Unit Price 1225…" at bounding box center [527, 135] width 602 height 61
click at [782, 151] on button "Add" at bounding box center [786, 145] width 60 height 28
type input "0"
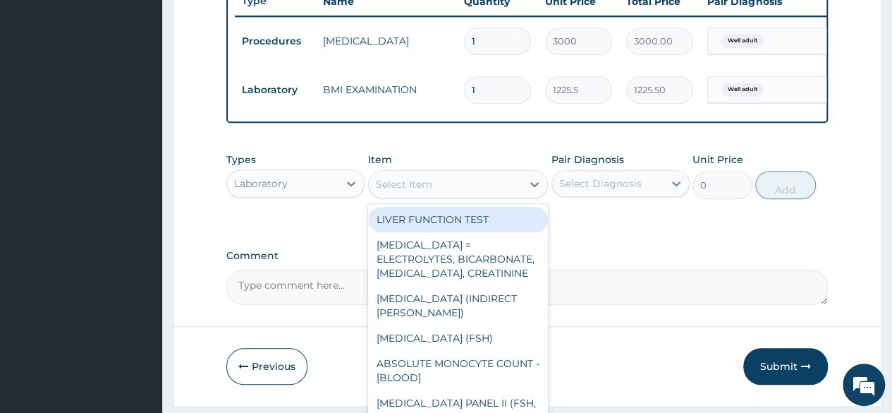
click at [492, 193] on div "Select Item" at bounding box center [446, 184] width 154 height 23
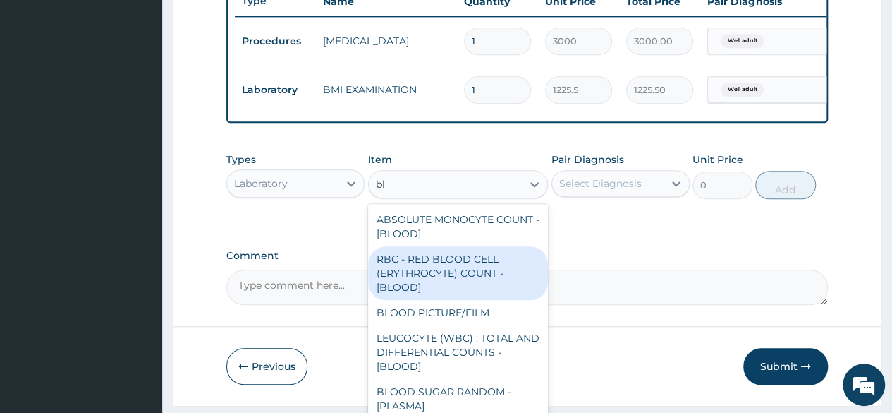
type input "b"
type input "bloo"
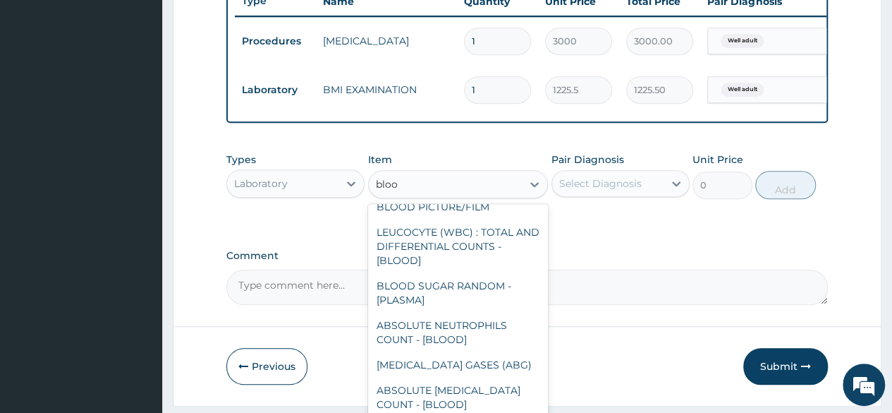
scroll to position [121, 0]
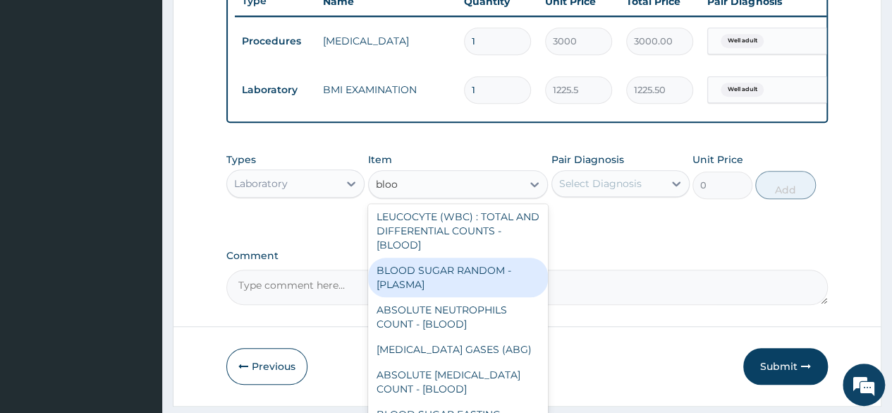
click at [441, 297] on div "BLOOD SUGAR RANDOM - [PLASMA]" at bounding box center [458, 278] width 181 height 40
type input "1800"
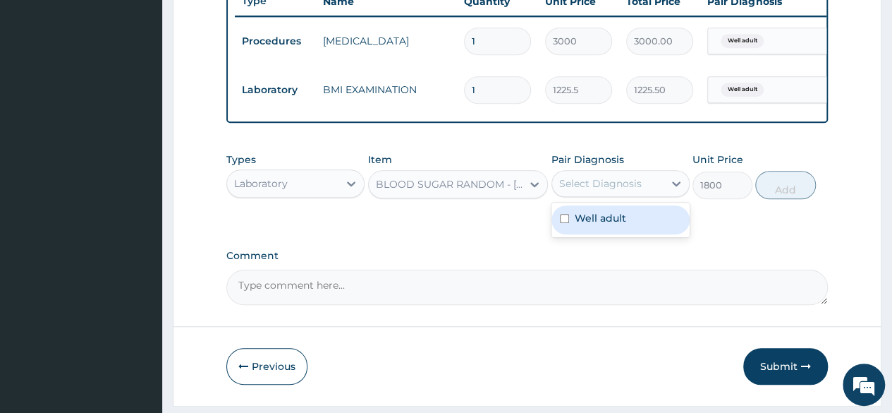
click at [610, 195] on div "Select Diagnosis" at bounding box center [607, 183] width 111 height 23
click at [602, 224] on label "Well adult" at bounding box center [601, 218] width 52 height 14
checkbox input "true"
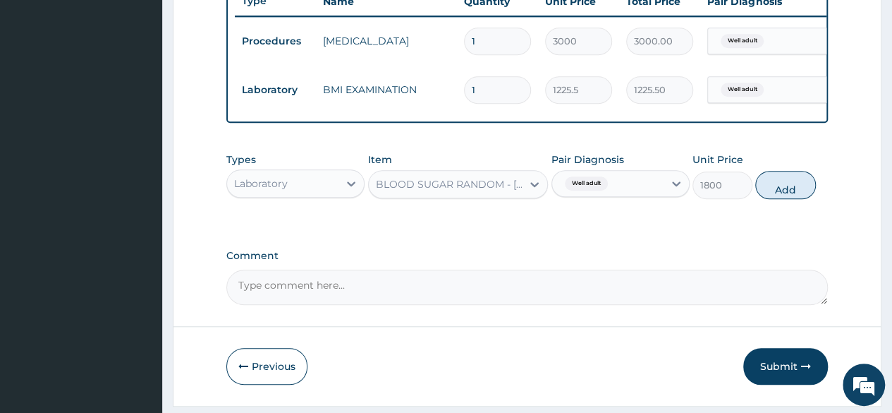
click at [794, 206] on div "Types Laboratory Item BLOOD SUGAR RANDOM - [PLASMA] Pair Diagnosis Well adult U…" at bounding box center [527, 175] width 602 height 61
click at [792, 199] on button "Add" at bounding box center [786, 185] width 60 height 28
type input "0"
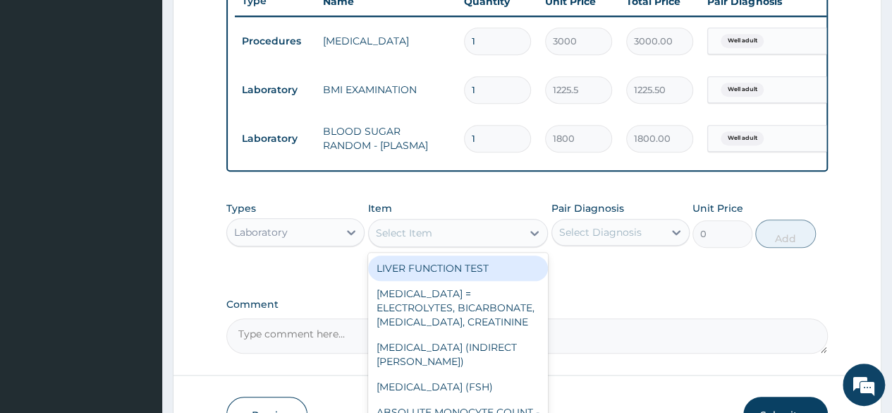
click at [473, 242] on div "Select Item" at bounding box center [446, 233] width 154 height 23
type input "y"
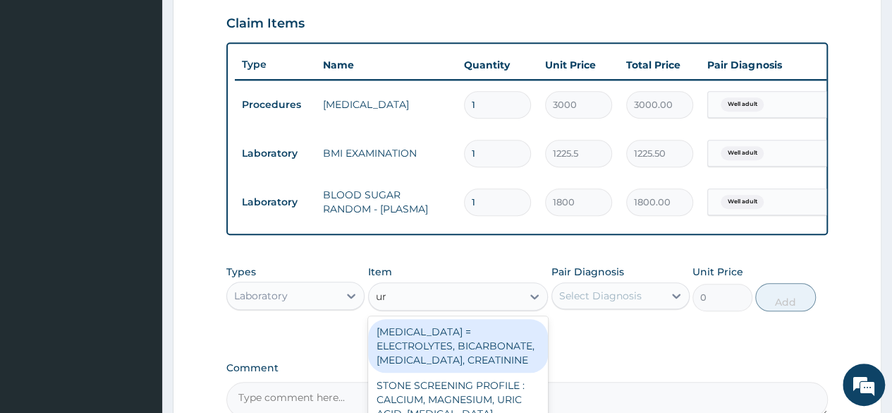
scroll to position [485, 0]
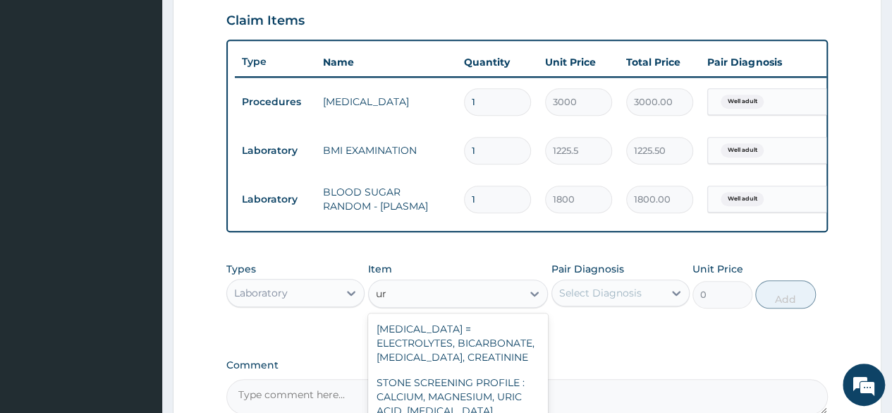
type input "u"
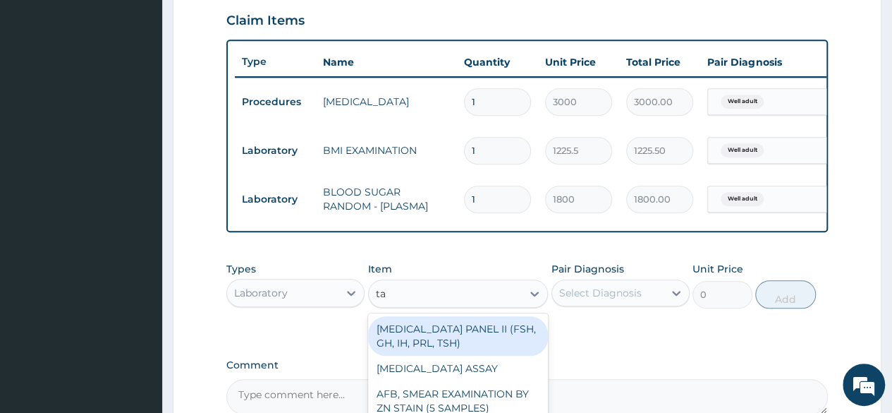
type input "t"
type input "rando"
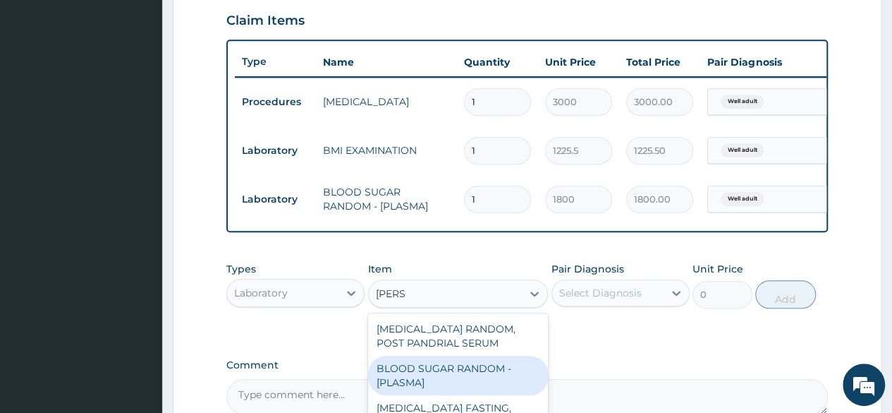
click at [503, 387] on div "BLOOD SUGAR RANDOM - [PLASMA]" at bounding box center [458, 376] width 181 height 40
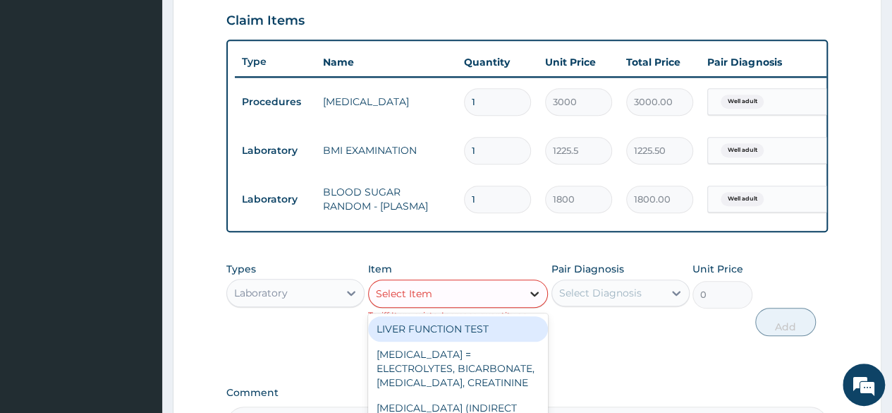
click at [536, 301] on icon at bounding box center [535, 293] width 14 height 14
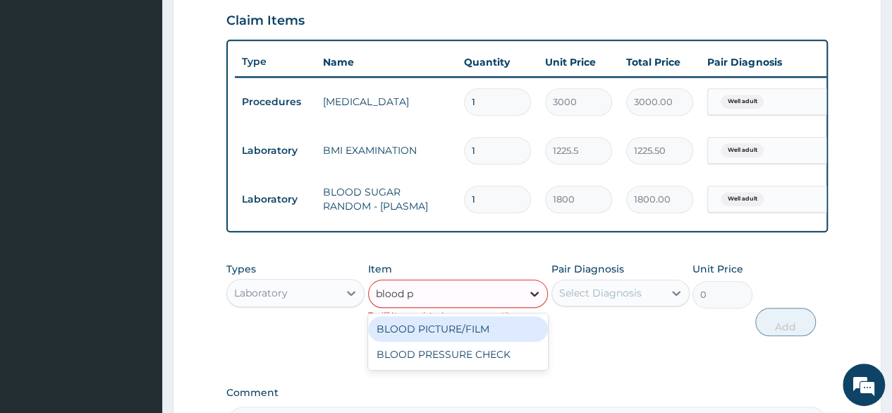
type input "blood pr"
click at [491, 341] on div "BLOOD PRESSURE CHECK" at bounding box center [458, 328] width 181 height 25
type input "1225.5"
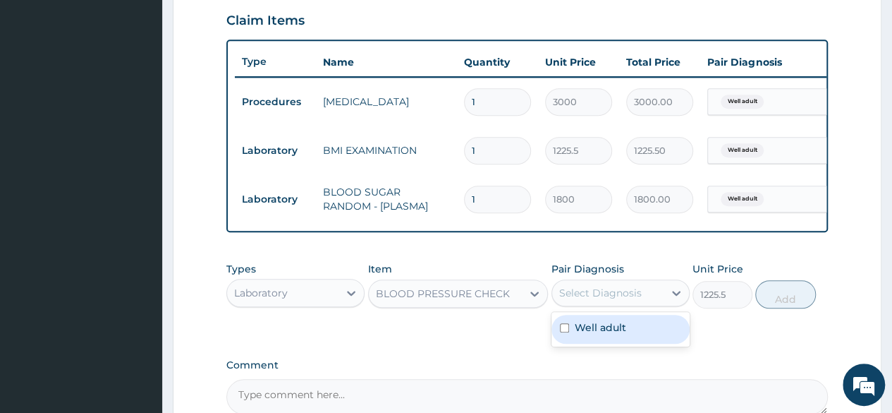
click at [626, 300] on div "Select Diagnosis" at bounding box center [600, 293] width 83 height 14
click at [597, 344] on div "Well adult" at bounding box center [621, 329] width 138 height 29
checkbox input "true"
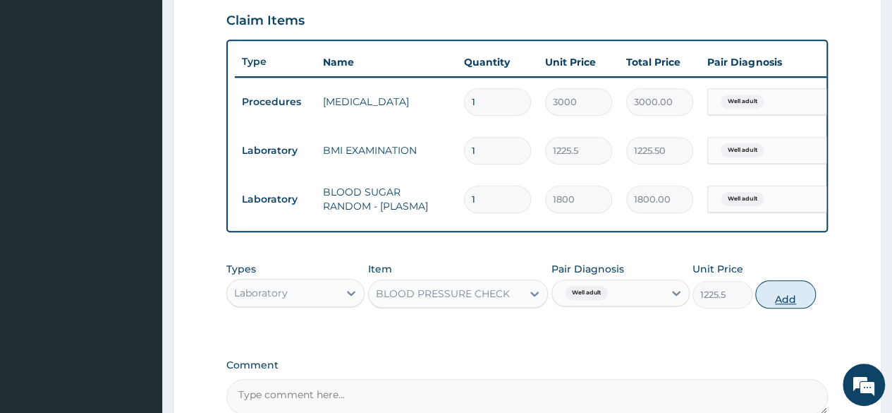
click at [796, 308] on button "Add" at bounding box center [786, 294] width 60 height 28
type input "0"
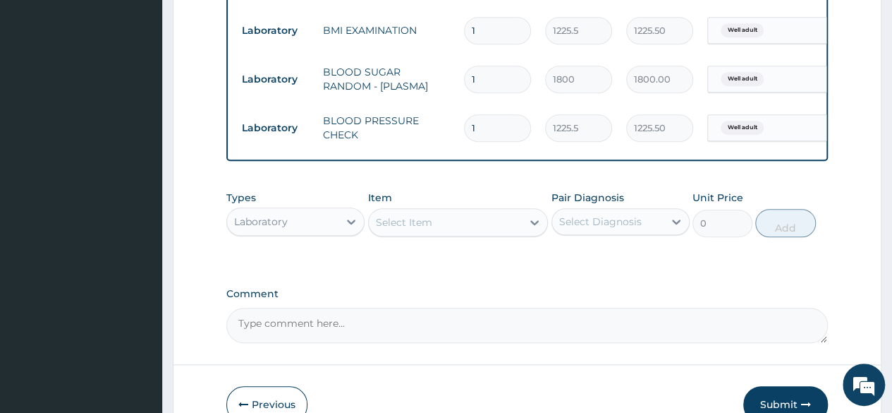
scroll to position [635, 0]
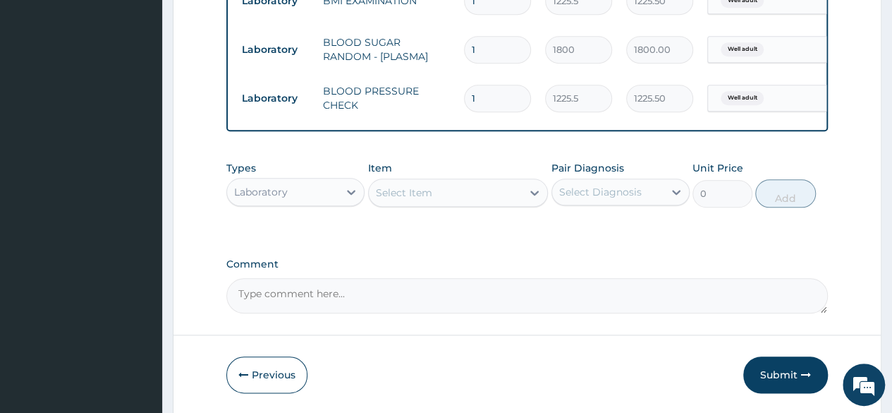
click at [511, 195] on div "Select Item" at bounding box center [446, 192] width 154 height 23
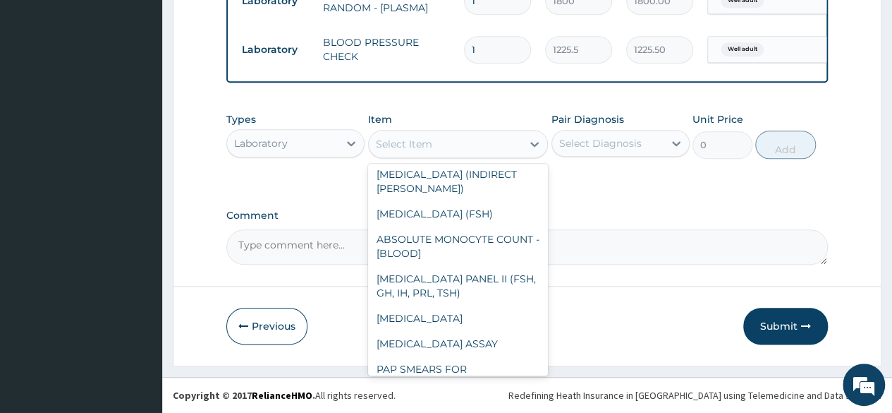
scroll to position [85, 0]
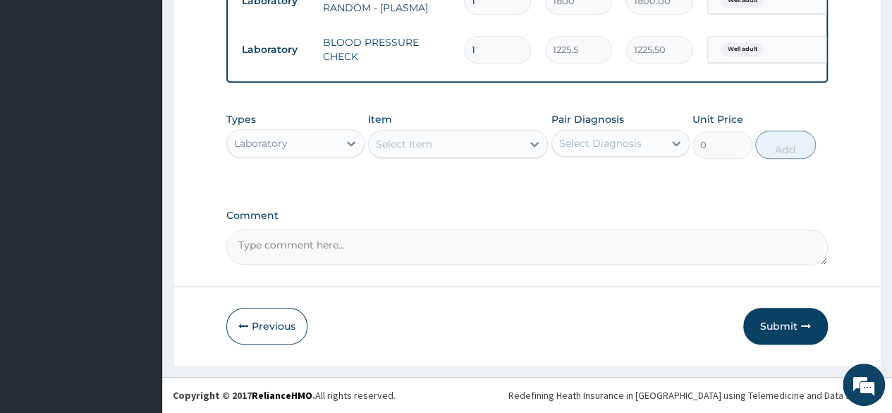
click at [586, 222] on label "Comment" at bounding box center [527, 216] width 602 height 12
click at [586, 229] on textarea "Comment" at bounding box center [527, 246] width 602 height 35
click at [621, 140] on div "Select Diagnosis" at bounding box center [600, 143] width 83 height 14
click at [602, 176] on label "Well adult" at bounding box center [601, 178] width 52 height 14
checkbox input "true"
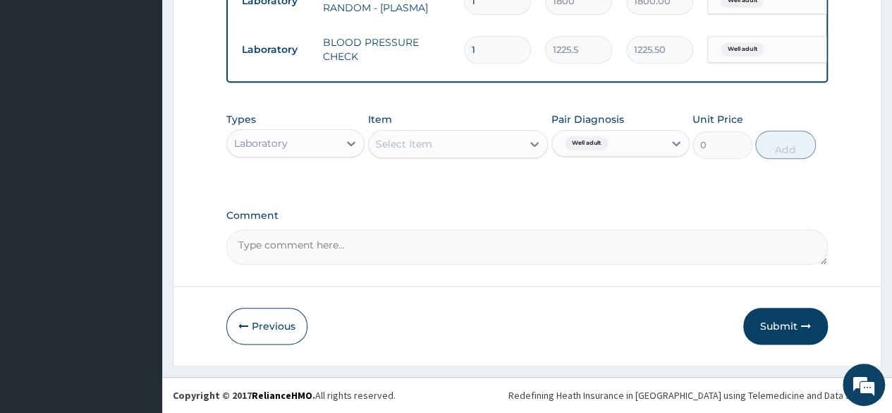
click at [520, 183] on div "Types Laboratory Item Select Item Pair Diagnosis Well adult Unit Price 0 Add" at bounding box center [527, 146] width 602 height 82
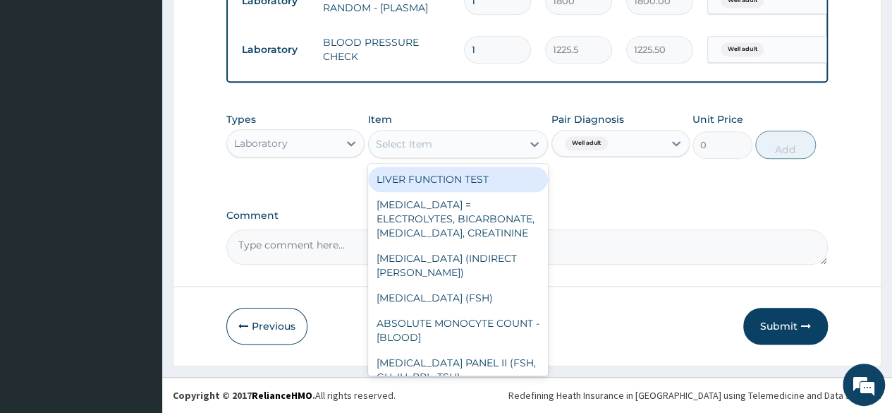
click at [473, 143] on div "Select Item" at bounding box center [446, 144] width 154 height 23
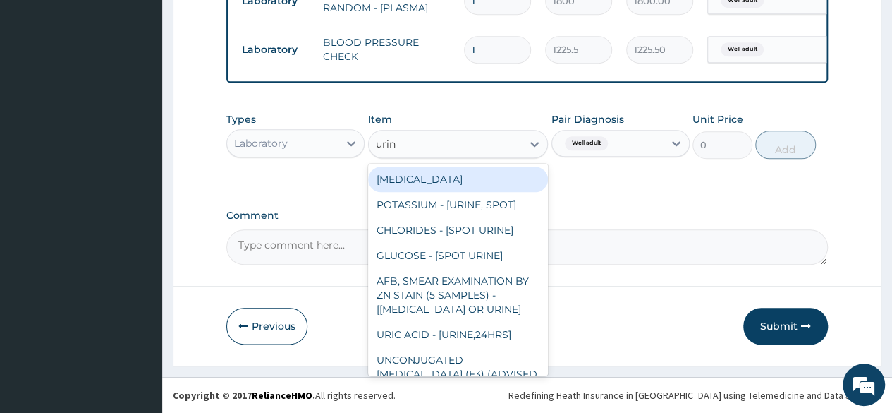
type input "urina"
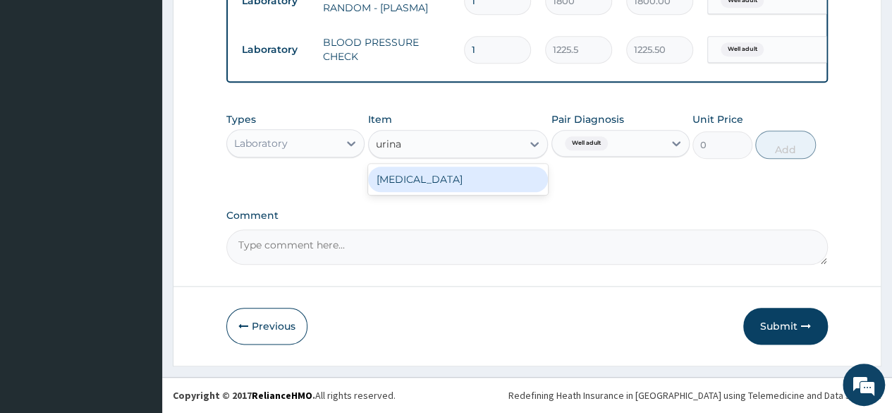
click at [462, 182] on div "[MEDICAL_DATA]" at bounding box center [458, 179] width 181 height 25
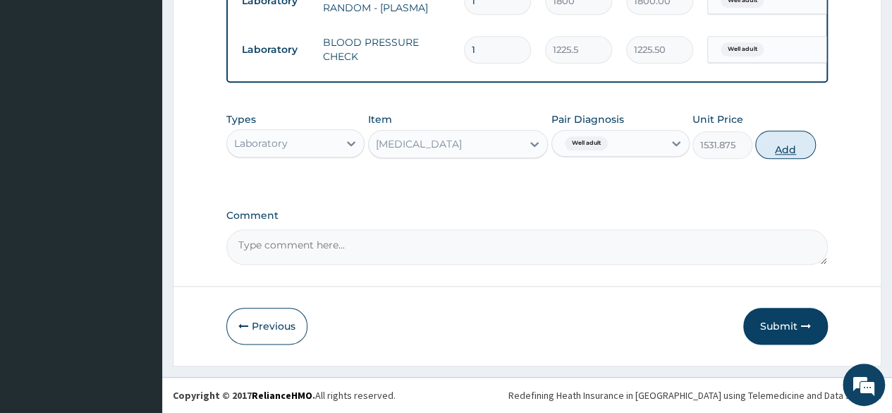
click at [785, 142] on button "Add" at bounding box center [786, 145] width 60 height 28
type input "0"
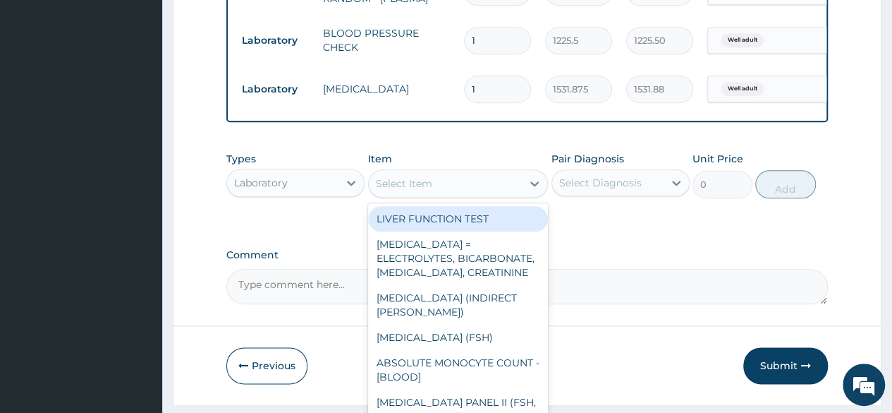
click at [446, 195] on div "Select Item" at bounding box center [446, 183] width 154 height 23
type input "x"
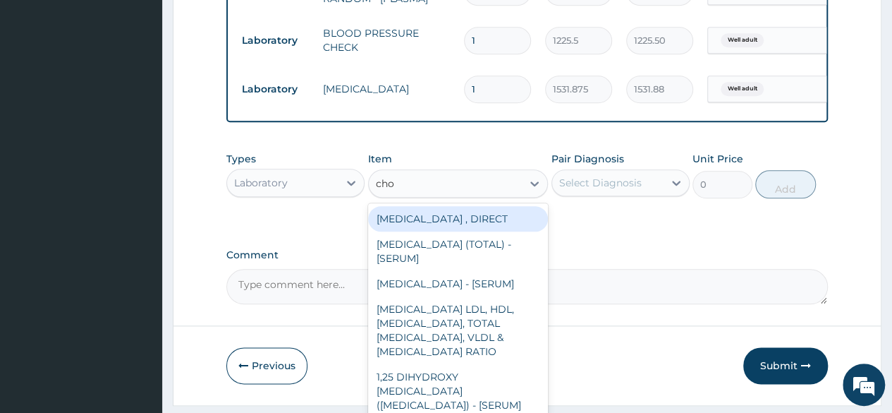
type input "chol"
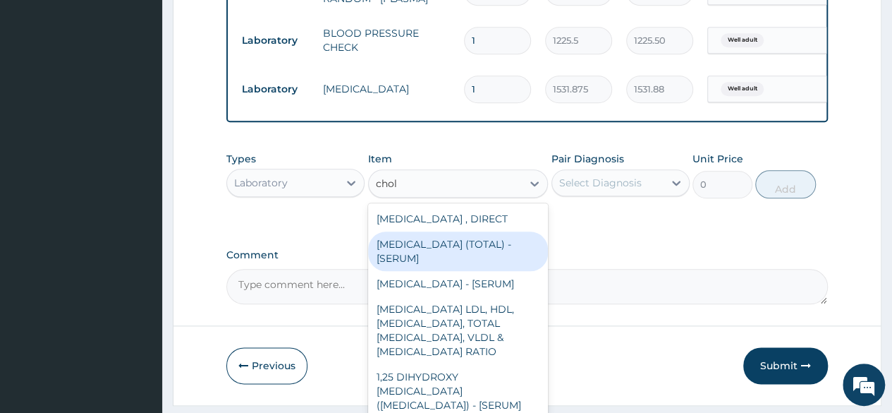
click at [444, 255] on div "[MEDICAL_DATA] (TOTAL) - [SERUM]" at bounding box center [458, 251] width 181 height 40
type input "2880"
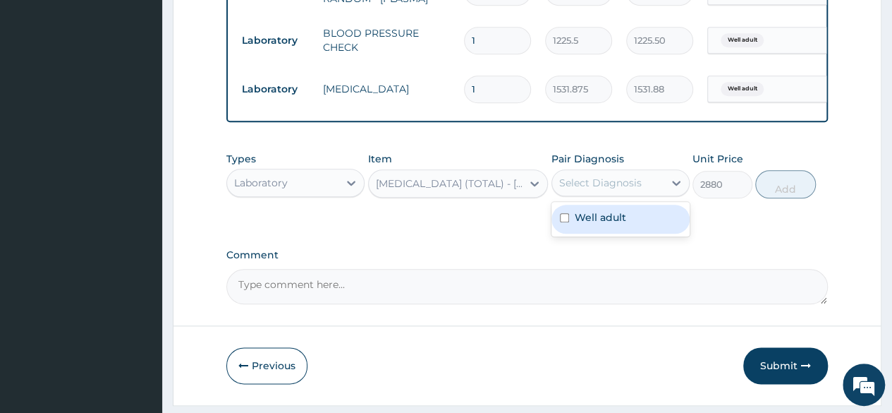
drag, startPoint x: 653, startPoint y: 202, endPoint x: 618, endPoint y: 249, distance: 58.0
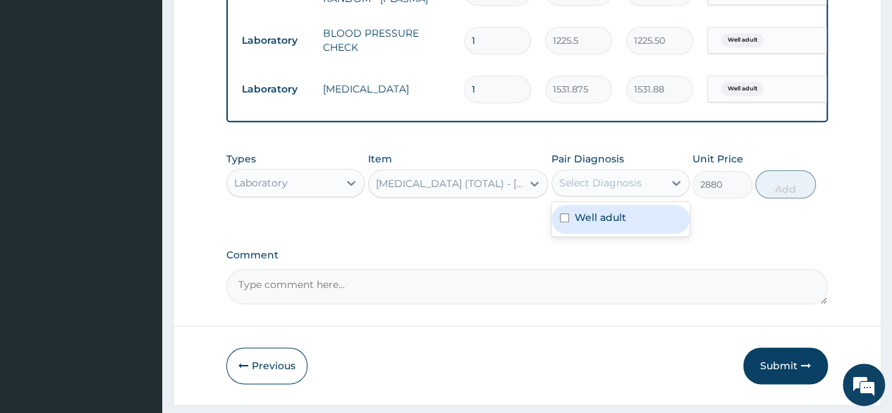
click at [638, 186] on div "Select Diagnosis" at bounding box center [600, 183] width 83 height 14
click at [624, 224] on label "Well adult" at bounding box center [601, 217] width 52 height 14
checkbox input "true"
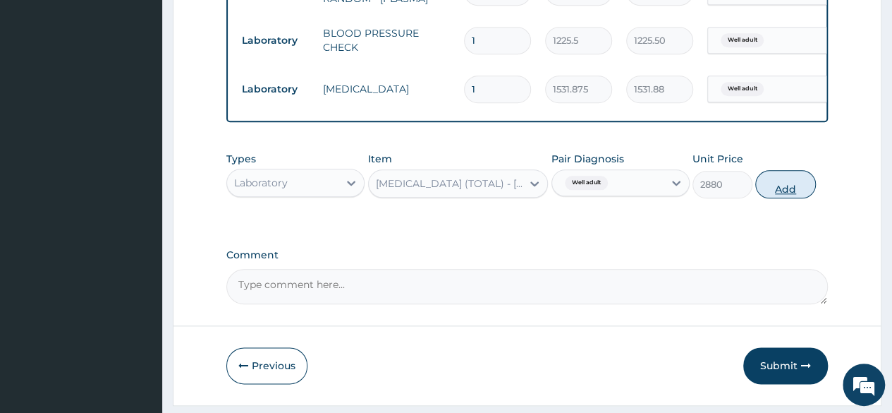
click at [789, 198] on button "Add" at bounding box center [786, 184] width 60 height 28
type input "0"
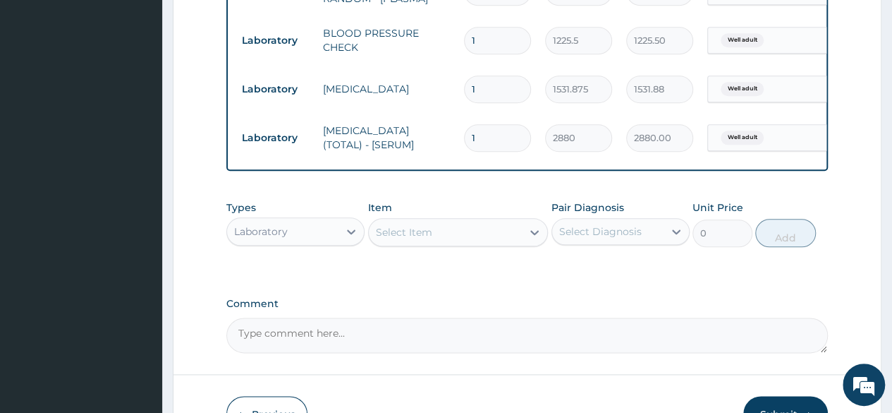
scroll to position [790, 0]
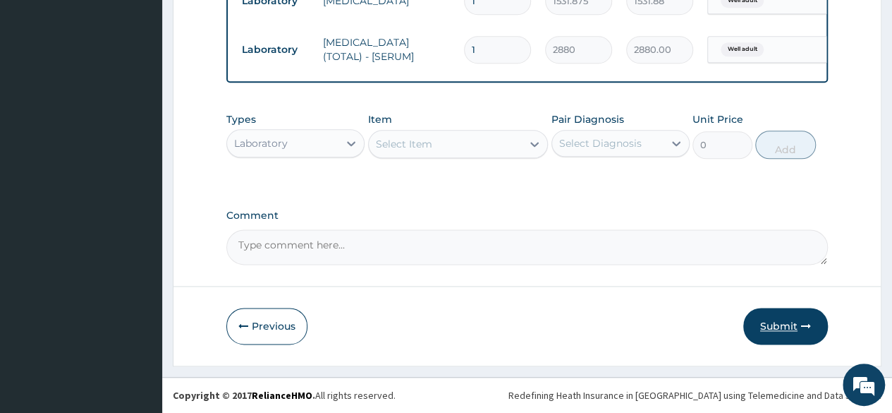
click at [796, 329] on button "Submit" at bounding box center [786, 326] width 85 height 37
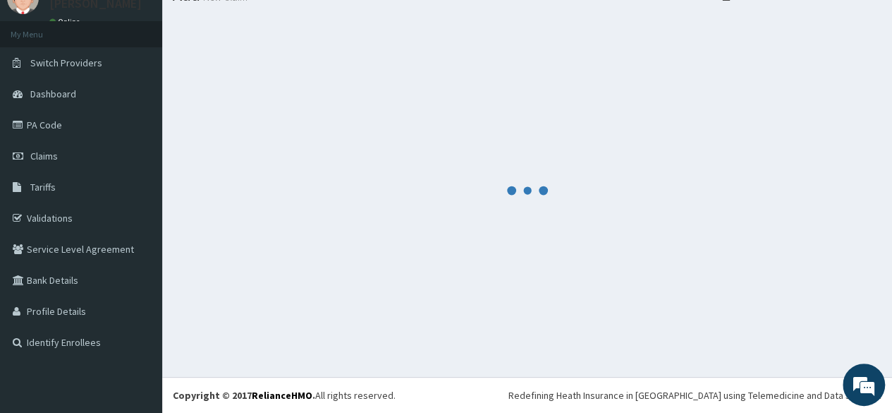
scroll to position [59, 0]
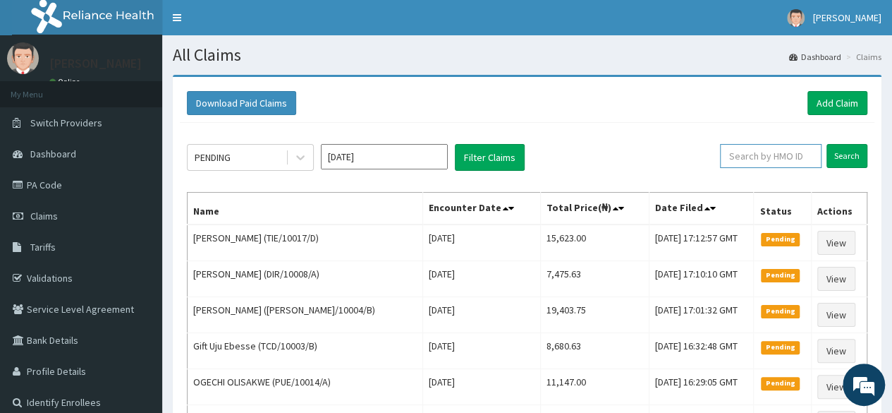
click at [796, 162] on input "text" at bounding box center [771, 156] width 102 height 24
paste input "DPK/10001/A"
type input "DPK/10001/A"
click at [827, 144] on input "Search" at bounding box center [847, 156] width 41 height 24
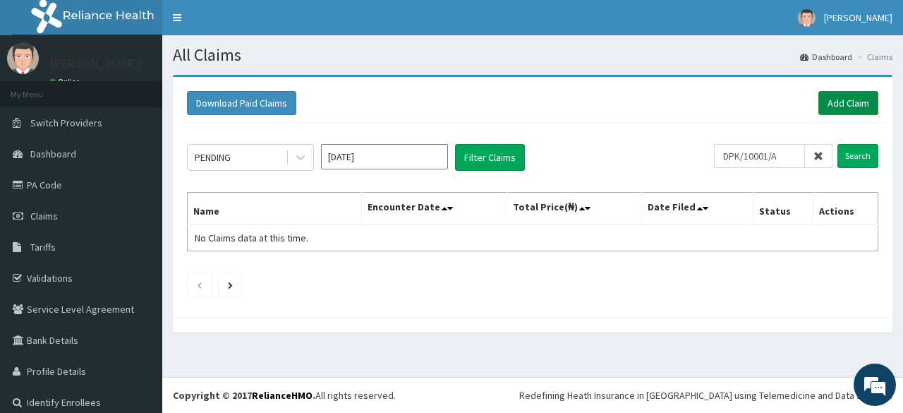
click at [827, 107] on link "Add Claim" at bounding box center [848, 103] width 60 height 24
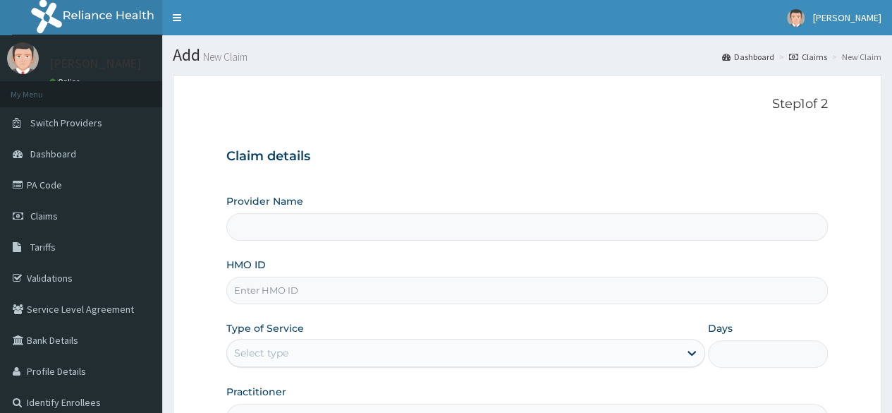
click at [265, 275] on div "HMO ID" at bounding box center [527, 281] width 602 height 47
type input "Reliance Family Clinics (RFC) - [GEOGRAPHIC_DATA]"
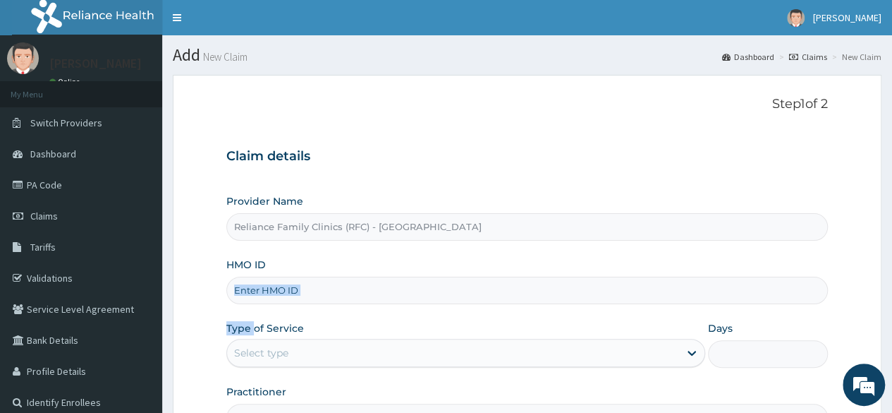
click at [271, 293] on input "HMO ID" at bounding box center [527, 291] width 602 height 28
paste input "DPK/10001/A"
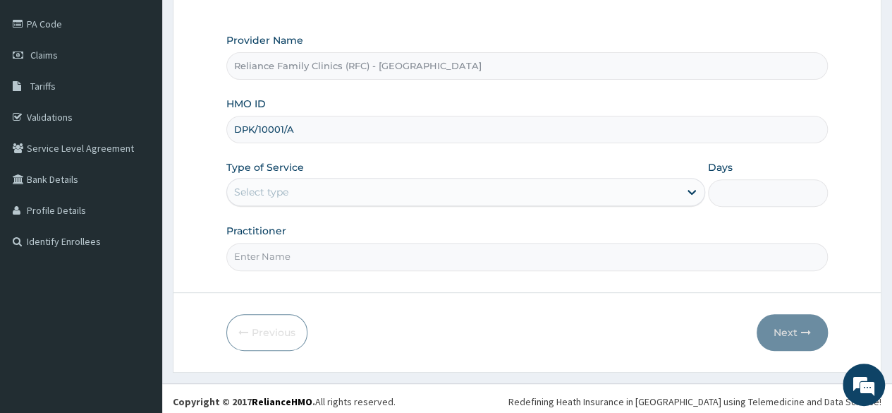
scroll to position [164, 0]
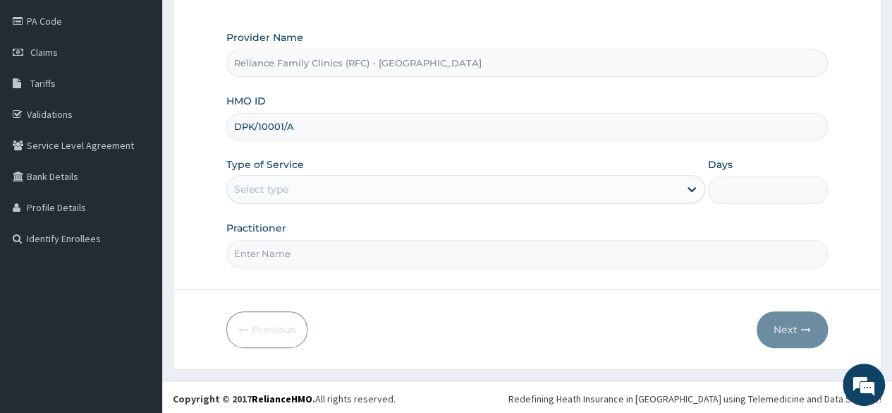
type input "DPK/10001/A"
drag, startPoint x: 459, startPoint y: 205, endPoint x: 432, endPoint y: 195, distance: 28.2
click at [432, 195] on div "Provider Name Reliance Family Clinics (RFC) - Lekki HMO ID DPK/10001/A Type of …" at bounding box center [527, 148] width 602 height 237
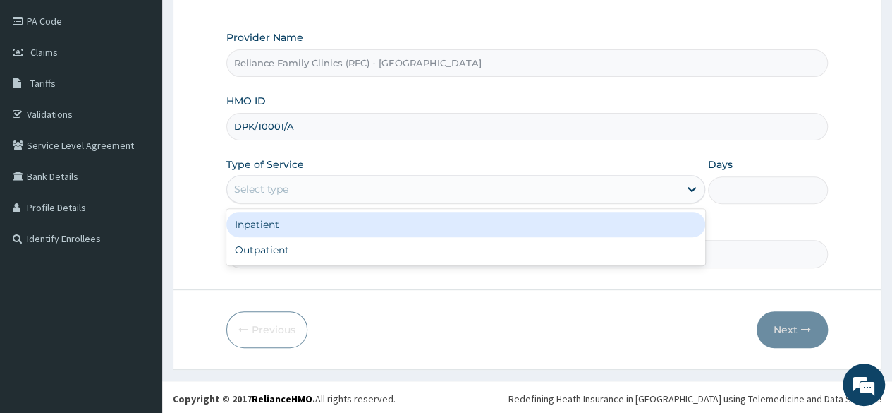
click at [432, 195] on div "Select type" at bounding box center [453, 189] width 452 height 23
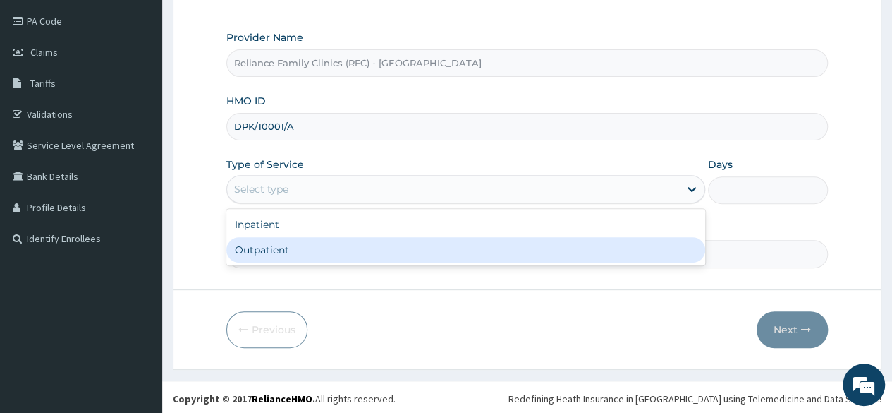
click at [349, 241] on div "Outpatient" at bounding box center [465, 249] width 479 height 25
type input "1"
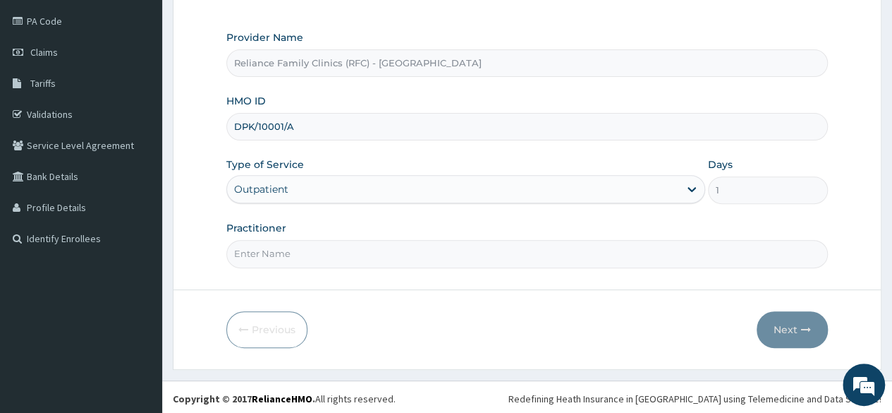
scroll to position [0, 0]
drag, startPoint x: 401, startPoint y: 235, endPoint x: 383, endPoint y: 251, distance: 24.5
click at [383, 251] on div "Practitioner" at bounding box center [527, 244] width 602 height 47
click at [383, 251] on input "Practitioner" at bounding box center [527, 254] width 602 height 28
type input "locum"
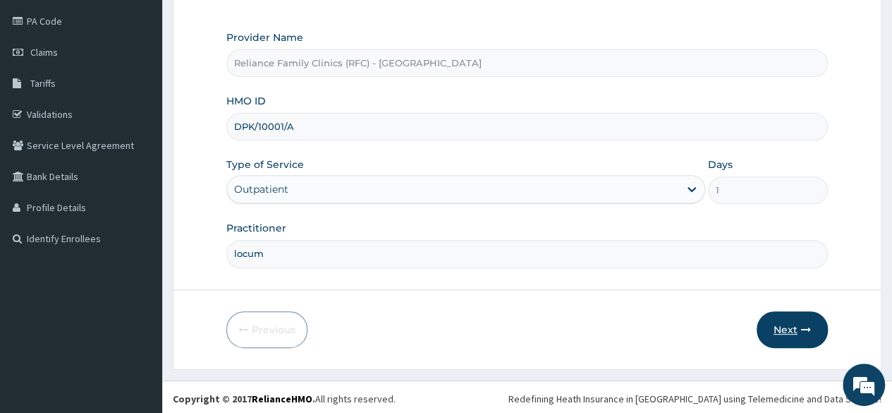
click at [816, 321] on button "Next" at bounding box center [792, 329] width 71 height 37
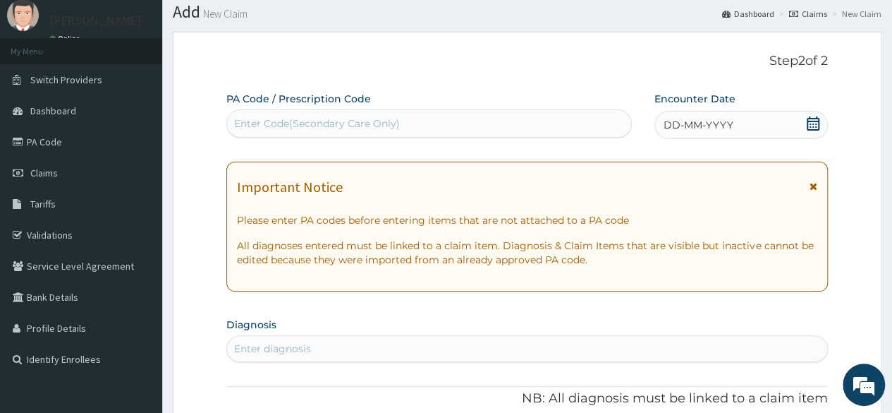
scroll to position [41, 0]
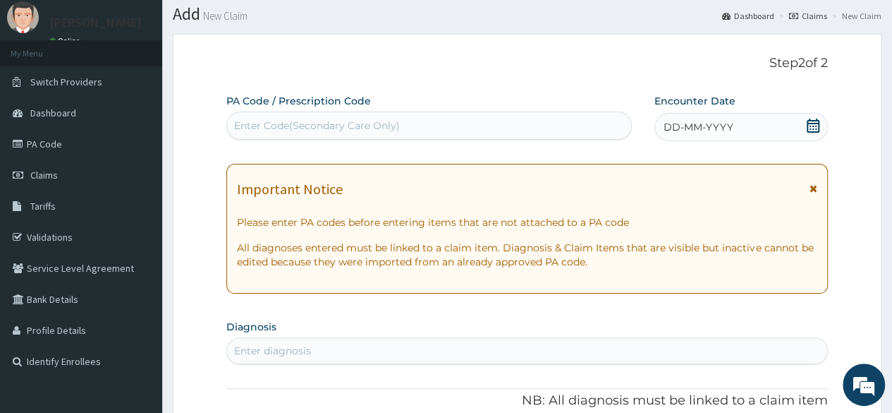
click at [817, 131] on icon at bounding box center [813, 126] width 13 height 14
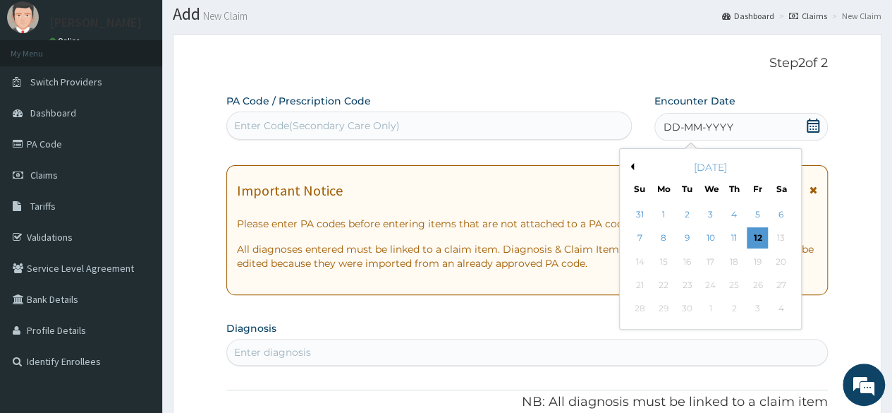
click at [631, 164] on button "Previous Month" at bounding box center [630, 166] width 7 height 7
click at [728, 306] on div "28" at bounding box center [734, 308] width 21 height 21
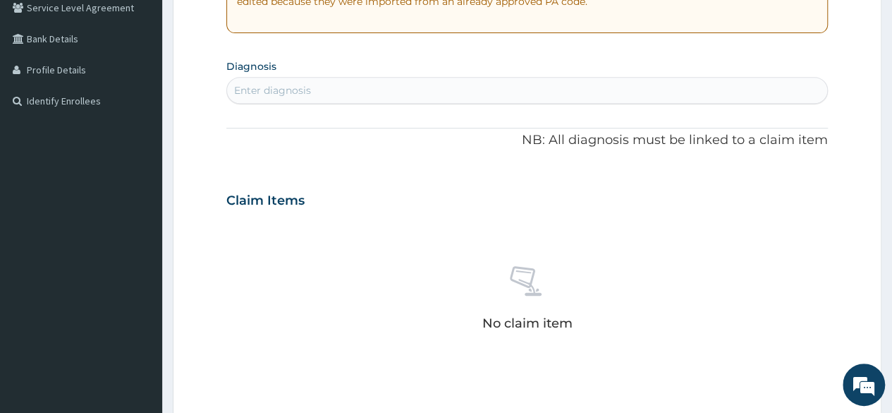
scroll to position [306, 0]
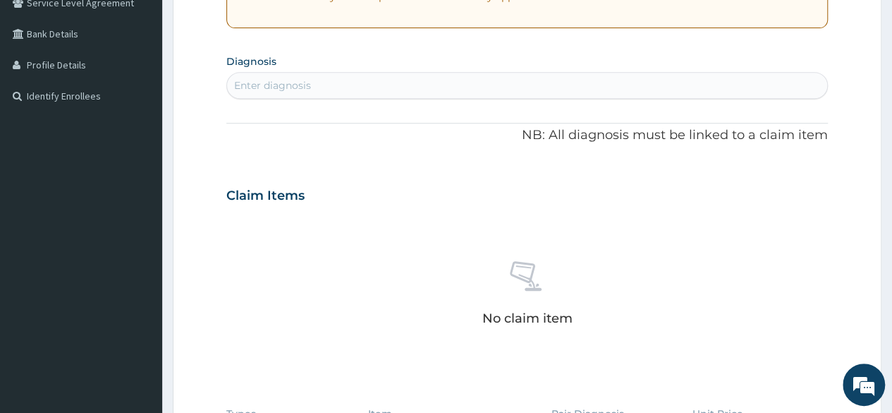
click at [392, 93] on div "Enter diagnosis" at bounding box center [527, 85] width 600 height 23
click at [363, 91] on div "Enter diagnosis" at bounding box center [527, 85] width 600 height 23
type input "m"
type input "well adu"
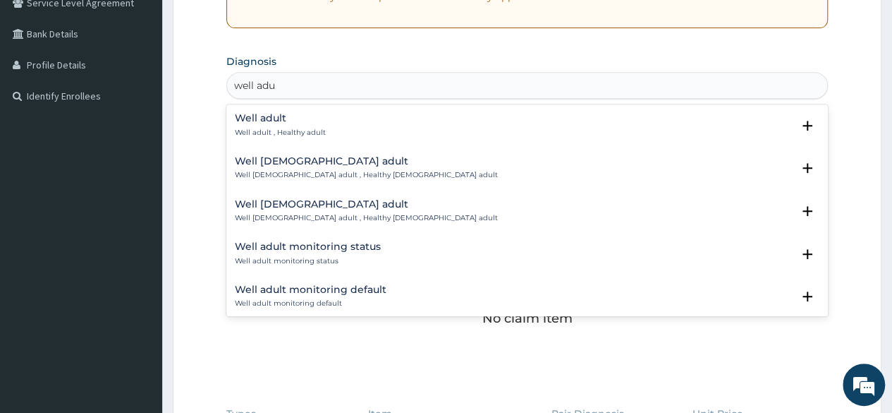
click at [273, 122] on h4 "Well adult" at bounding box center [280, 118] width 91 height 11
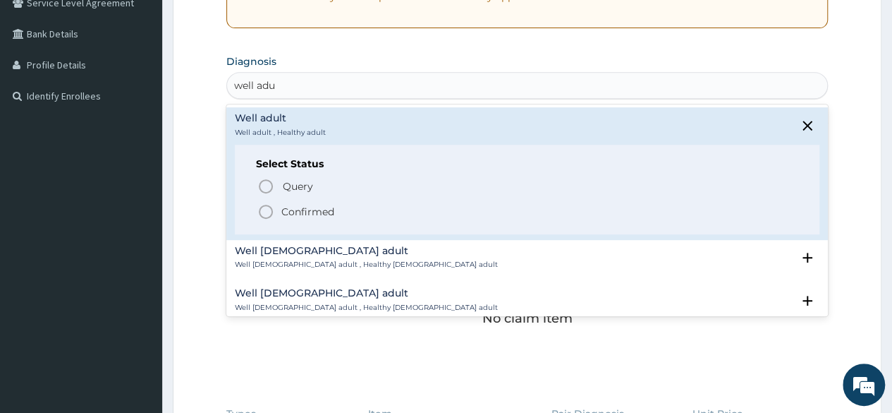
click at [311, 207] on p "Confirmed" at bounding box center [307, 212] width 53 height 14
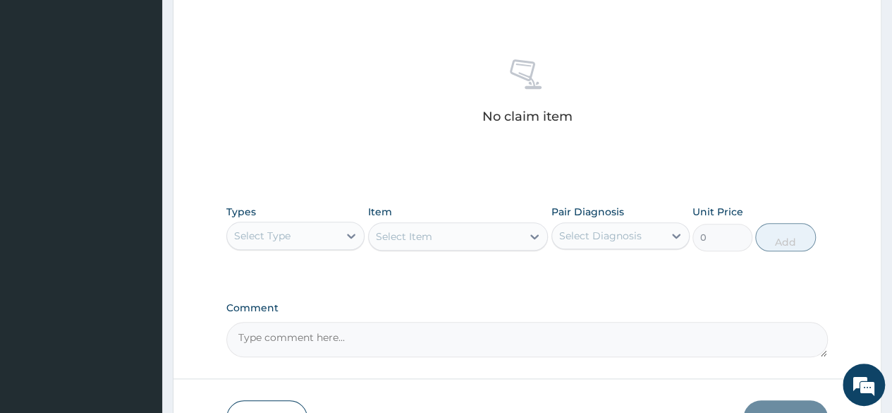
scroll to position [602, 0]
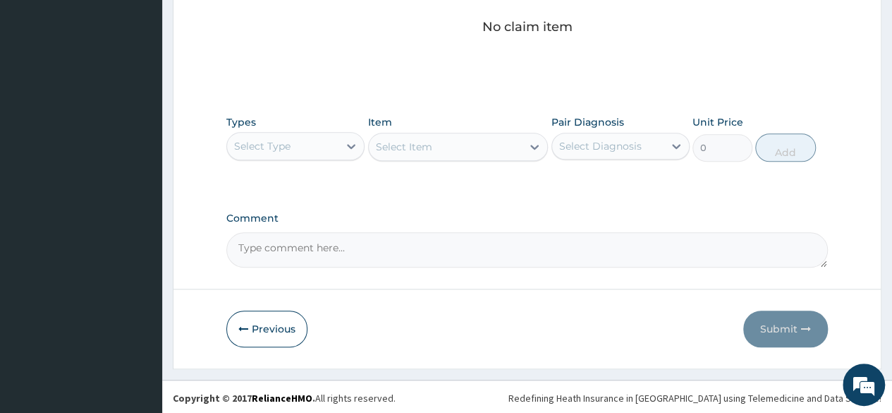
click at [593, 159] on div "Types Select Type Item Select Item Pair Diagnosis Select Diagnosis Unit Price 0…" at bounding box center [527, 138] width 602 height 61
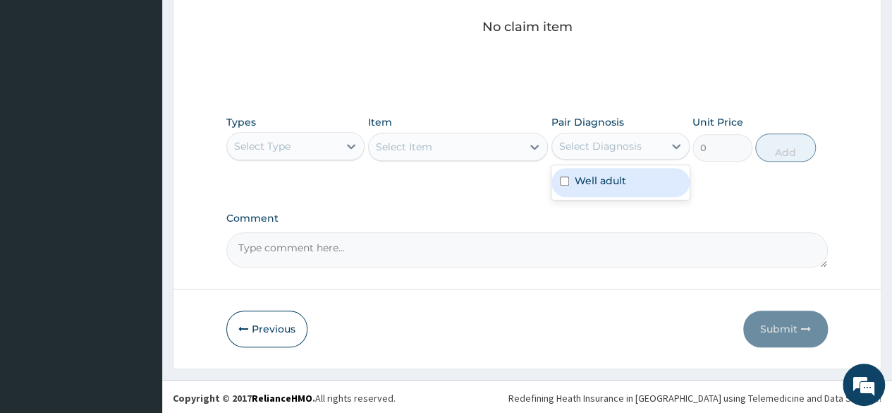
click at [595, 147] on div "Select Diagnosis" at bounding box center [600, 146] width 83 height 14
click at [576, 177] on label "Well adult" at bounding box center [601, 181] width 52 height 14
checkbox input "true"
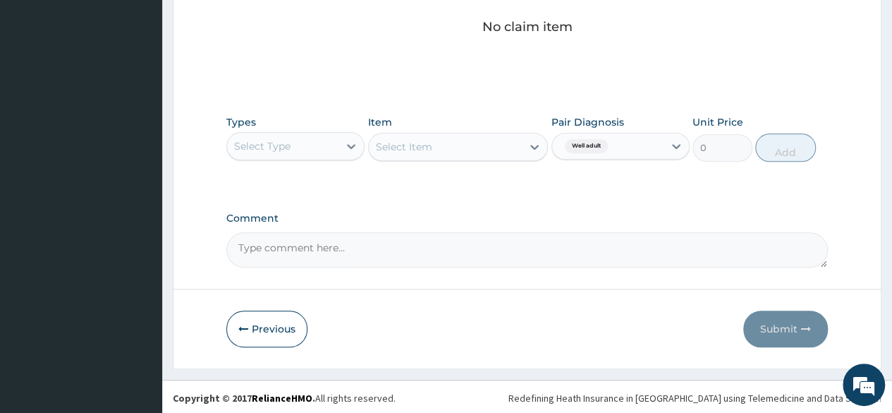
click at [464, 142] on div "Select Item" at bounding box center [458, 147] width 181 height 28
click at [529, 145] on div "Select Item" at bounding box center [458, 147] width 181 height 28
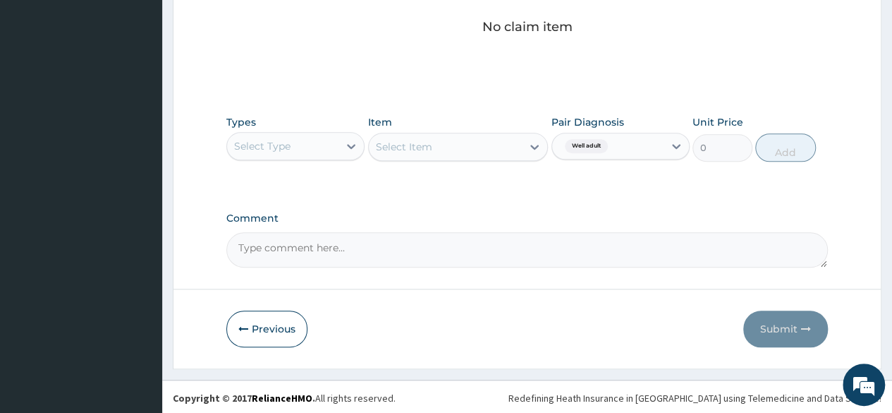
click at [538, 145] on div "Select Item" at bounding box center [458, 147] width 181 height 28
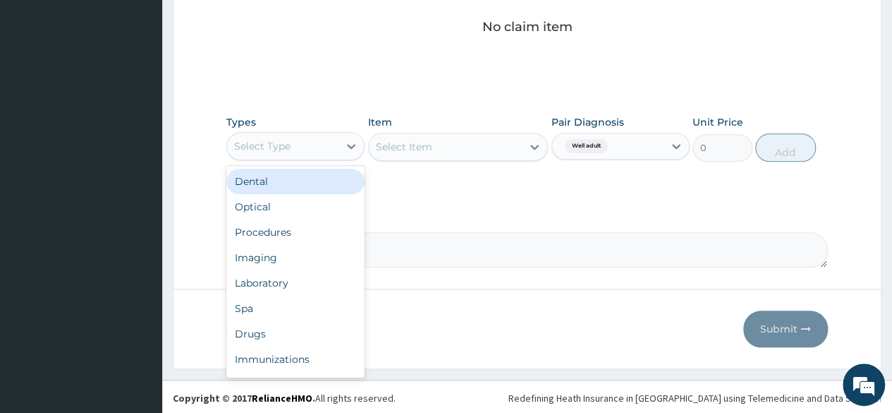
click at [253, 146] on div "Select Type" at bounding box center [262, 146] width 56 height 14
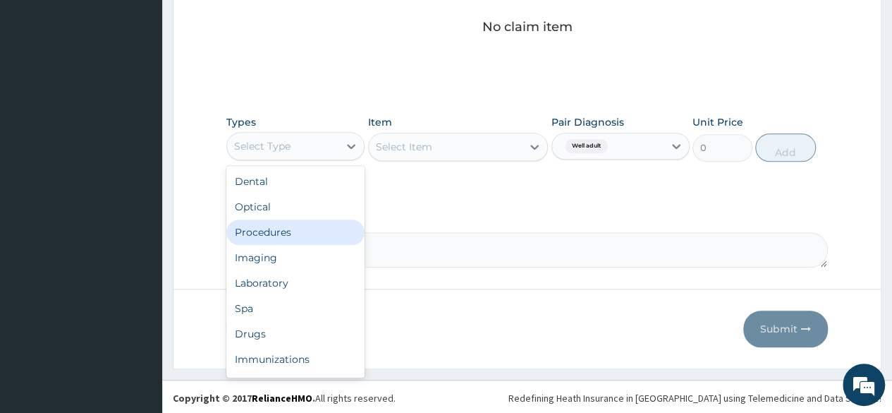
click at [267, 224] on div "Procedures" at bounding box center [295, 231] width 138 height 25
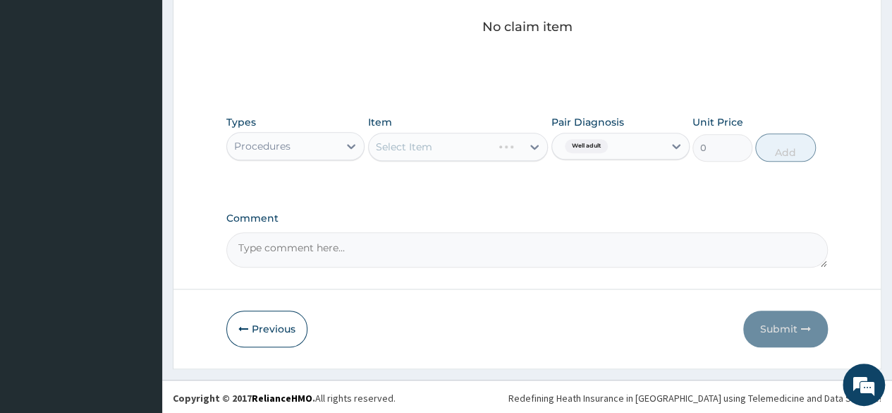
click at [452, 152] on div "Select Item" at bounding box center [458, 147] width 181 height 28
click at [468, 186] on div "Types Procedures Item Select Item Pair Diagnosis Well adult Unit Price 0 Add" at bounding box center [527, 149] width 602 height 82
click at [485, 263] on textarea "Comment" at bounding box center [527, 249] width 602 height 35
click at [437, 219] on label "Comment" at bounding box center [527, 218] width 602 height 12
click at [437, 232] on textarea "Comment" at bounding box center [527, 249] width 602 height 35
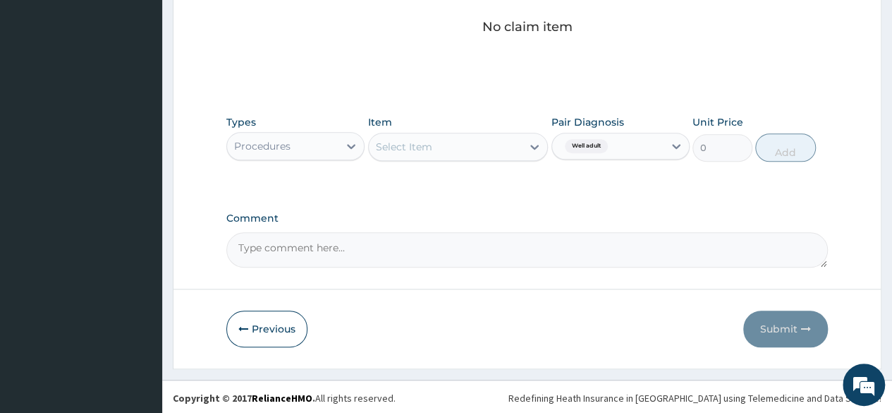
click at [511, 59] on div "No claim item" at bounding box center [527, 4] width 602 height 162
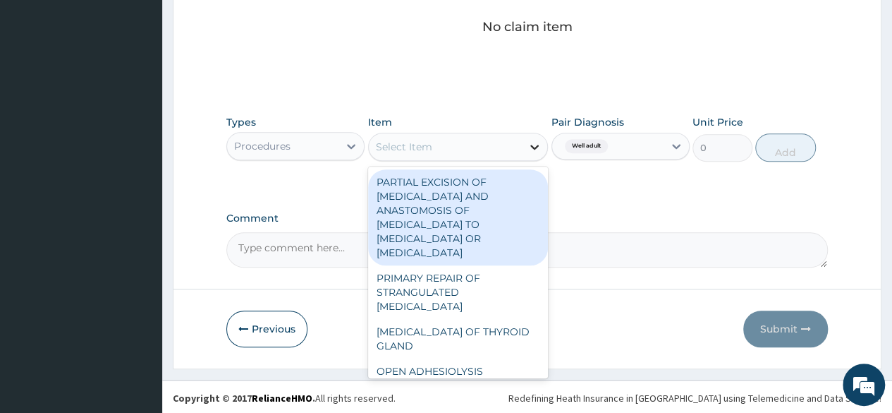
click at [531, 145] on icon at bounding box center [535, 147] width 8 height 5
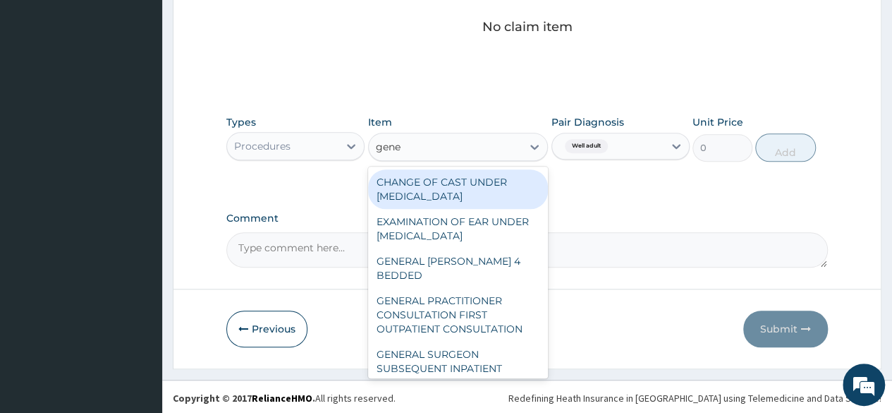
type input "gener"
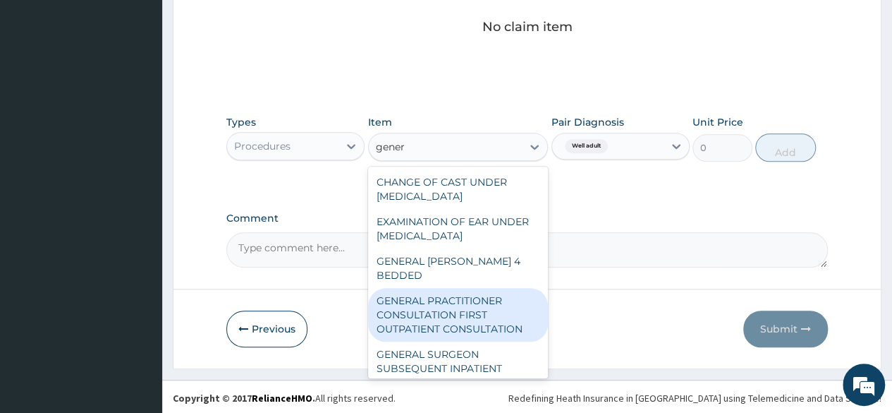
click at [436, 310] on div "GENERAL PRACTITIONER CONSULTATION FIRST OUTPATIENT CONSULTATION" at bounding box center [458, 315] width 181 height 54
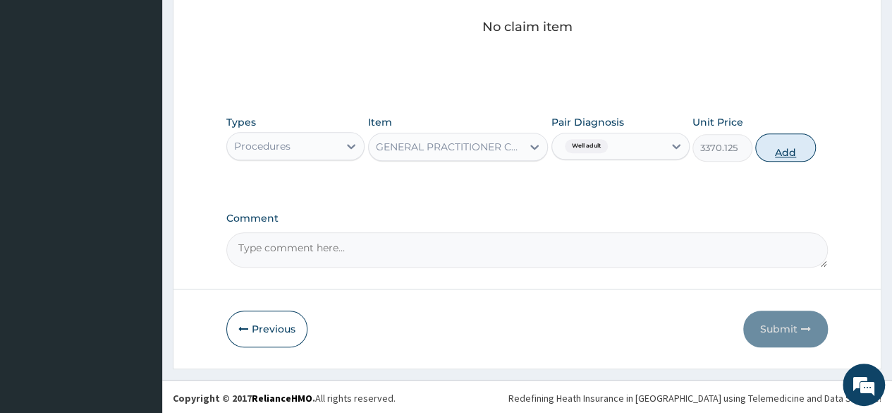
click at [770, 149] on button "Add" at bounding box center [786, 147] width 60 height 28
type input "0"
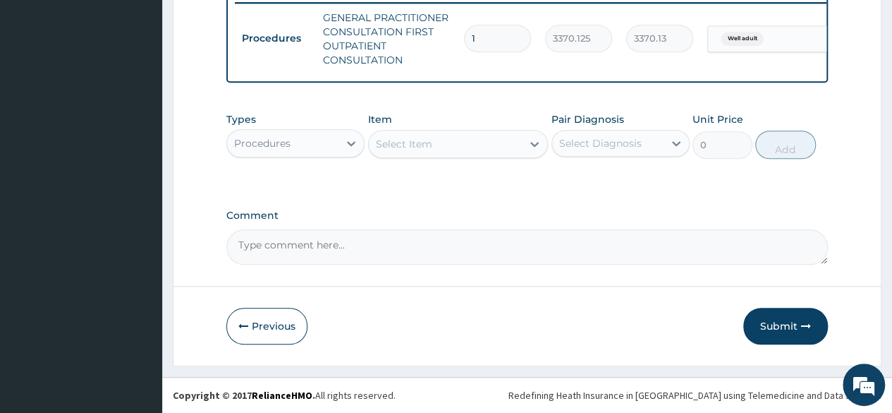
scroll to position [567, 0]
click at [485, 178] on div "Types Procedures Item Select Item Pair Diagnosis Select Diagnosis Unit Price 0 …" at bounding box center [527, 146] width 602 height 82
drag, startPoint x: 443, startPoint y: 159, endPoint x: 411, endPoint y: 149, distance: 33.5
click at [411, 149] on div "Types Procedures Item Select Item Pair Diagnosis Select Diagnosis Unit Price 0 …" at bounding box center [527, 135] width 602 height 61
click at [411, 149] on div "Select Item" at bounding box center [404, 144] width 56 height 14
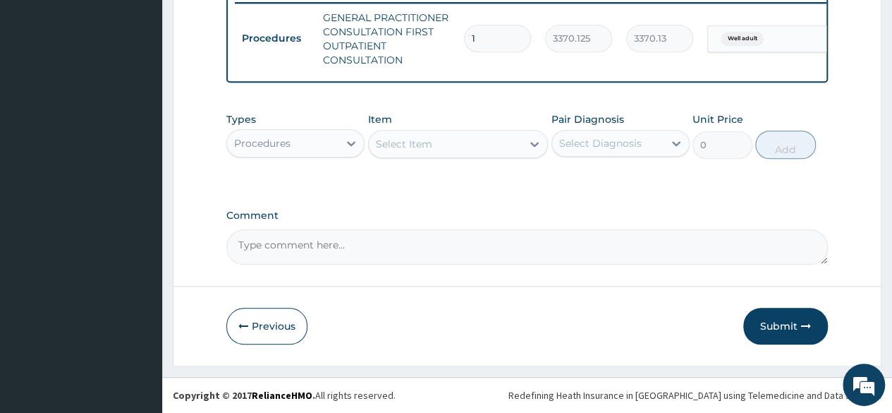
click at [540, 109] on div "Types Procedures Item Select Item Pair Diagnosis Select Diagnosis Unit Price 0 …" at bounding box center [527, 135] width 602 height 61
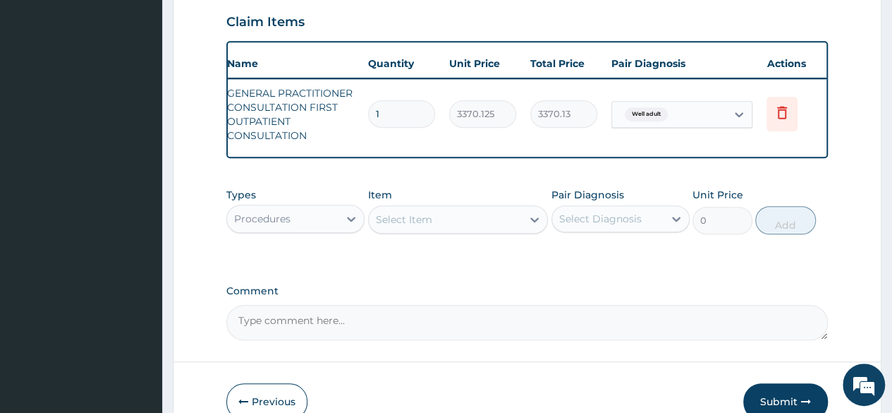
scroll to position [0, 106]
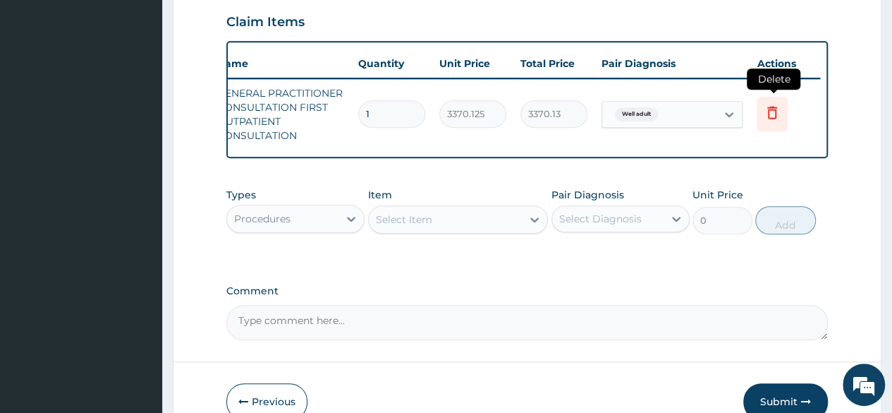
click at [782, 126] on icon at bounding box center [772, 114] width 31 height 35
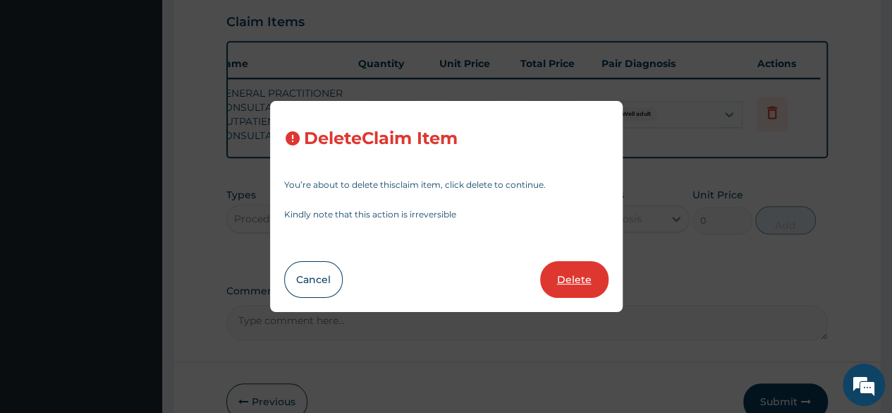
click at [577, 274] on button "Delete" at bounding box center [574, 279] width 68 height 37
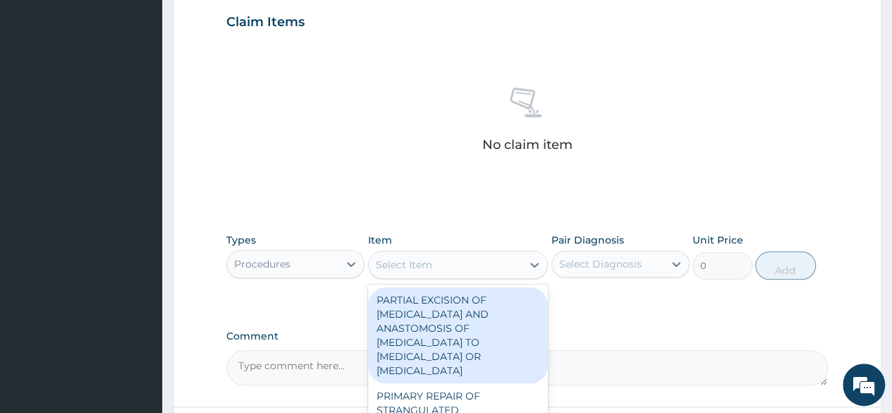
click at [404, 265] on div "Select Item" at bounding box center [404, 265] width 56 height 14
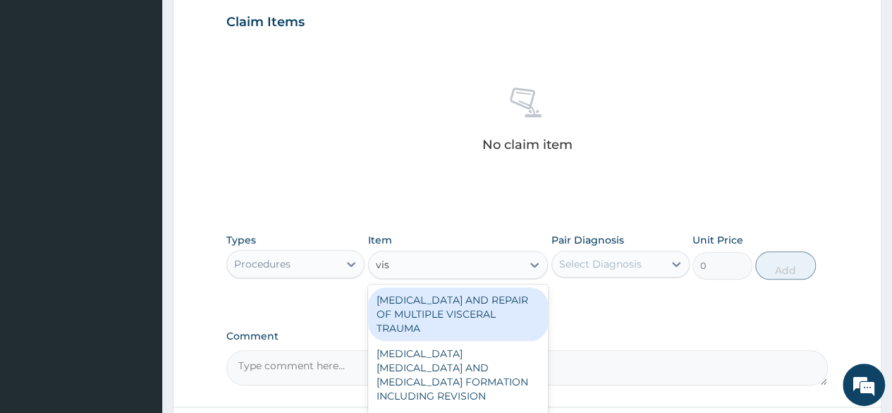
type input "visu"
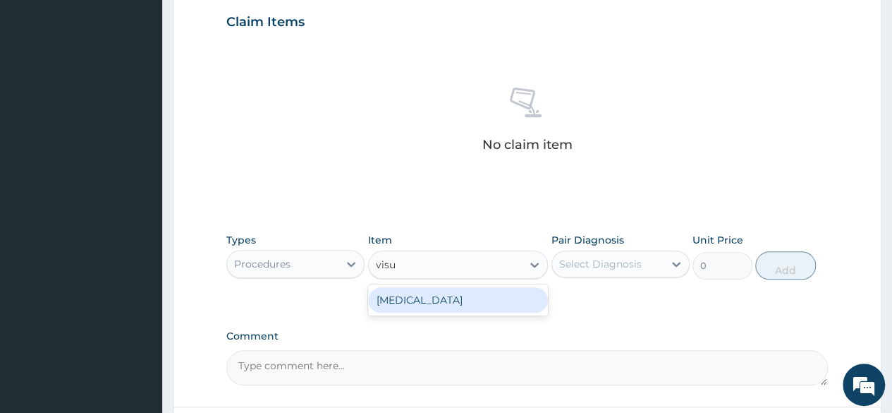
click at [439, 307] on div "[MEDICAL_DATA]" at bounding box center [458, 299] width 181 height 25
type input "3000"
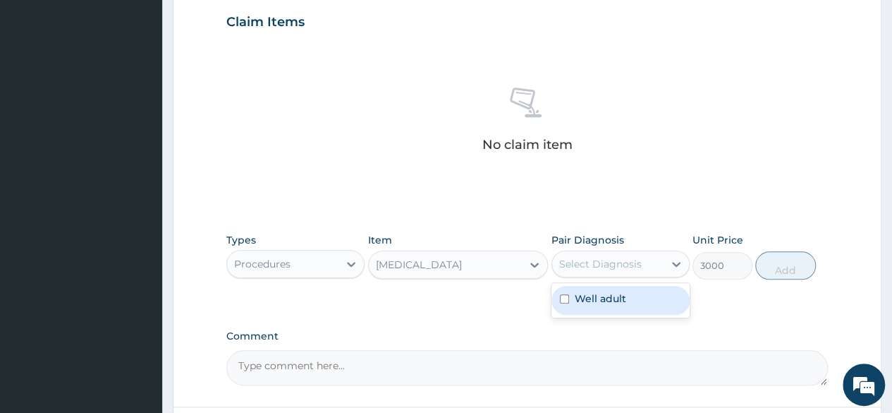
click at [655, 267] on div "Select Diagnosis" at bounding box center [607, 264] width 111 height 23
click at [623, 286] on div "Well adult" at bounding box center [621, 300] width 138 height 29
checkbox input "true"
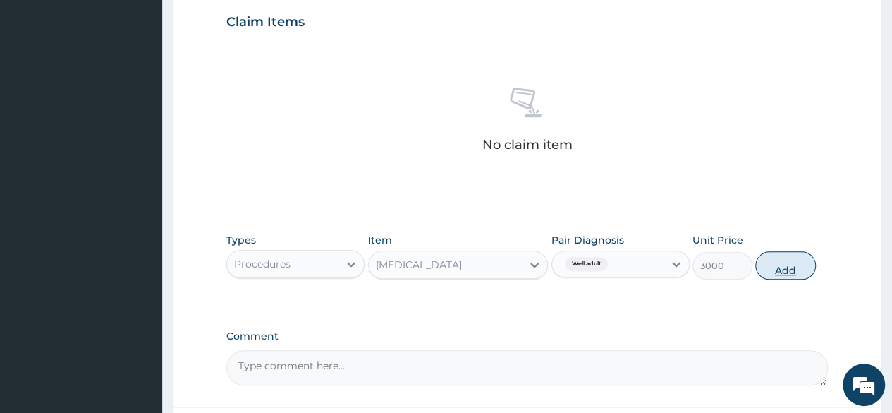
click at [783, 260] on button "Add" at bounding box center [786, 265] width 60 height 28
type input "0"
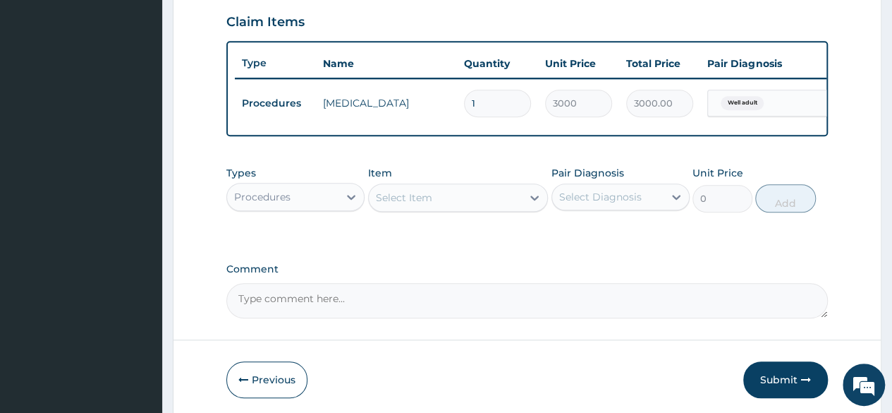
scroll to position [546, 0]
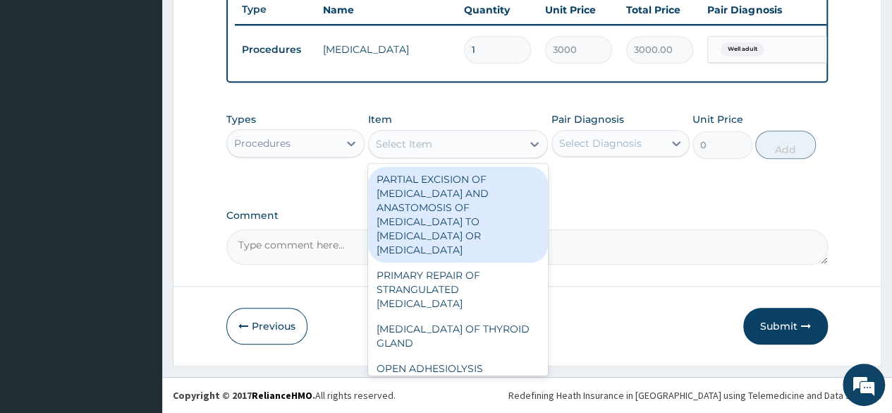
click at [444, 151] on div "Select Item" at bounding box center [446, 144] width 154 height 23
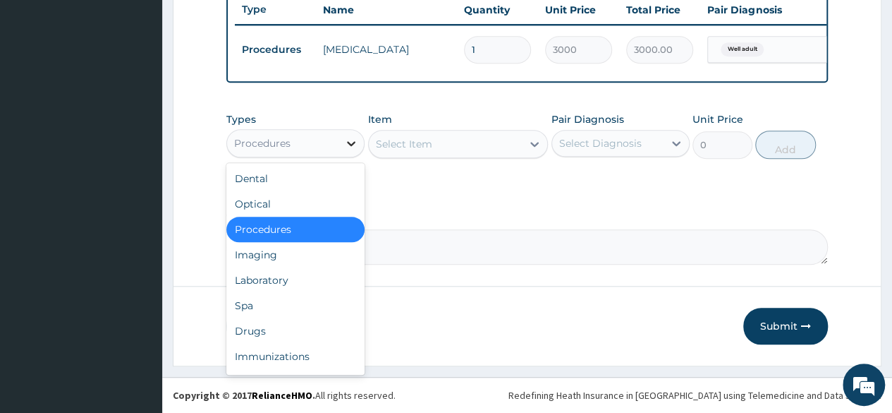
click at [346, 146] on icon at bounding box center [351, 143] width 14 height 14
click at [304, 289] on div "Laboratory" at bounding box center [295, 279] width 138 height 25
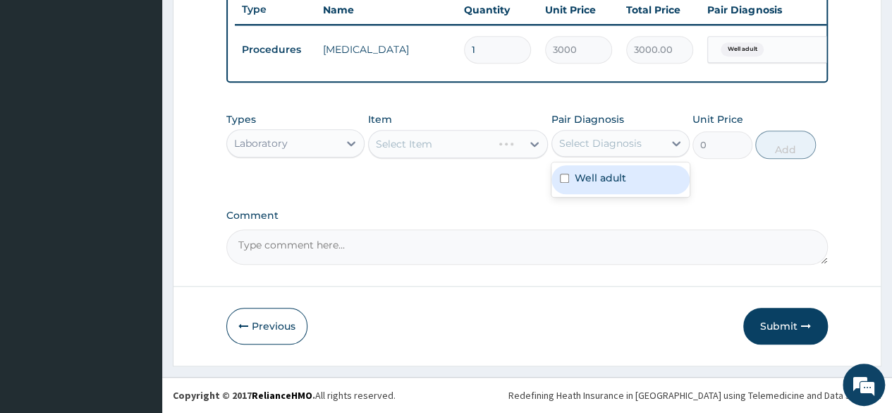
click at [588, 133] on div "Select Diagnosis" at bounding box center [607, 143] width 111 height 23
click at [598, 174] on label "Well adult" at bounding box center [601, 178] width 52 height 14
checkbox input "true"
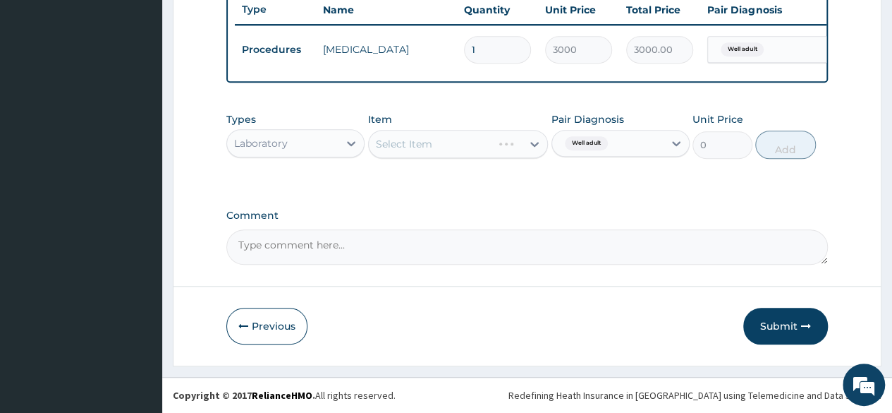
click at [489, 212] on label "Comment" at bounding box center [527, 216] width 602 height 12
click at [489, 229] on textarea "Comment" at bounding box center [527, 246] width 602 height 35
click at [501, 128] on div "Item Select Item" at bounding box center [458, 135] width 181 height 47
click at [490, 155] on div "Select Item" at bounding box center [446, 144] width 154 height 23
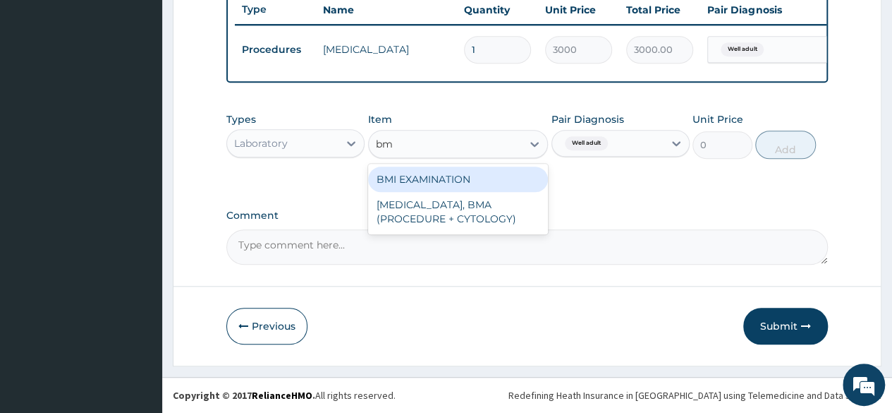
type input "bmi"
click at [506, 176] on div "BMI EXAMINATION" at bounding box center [458, 179] width 181 height 25
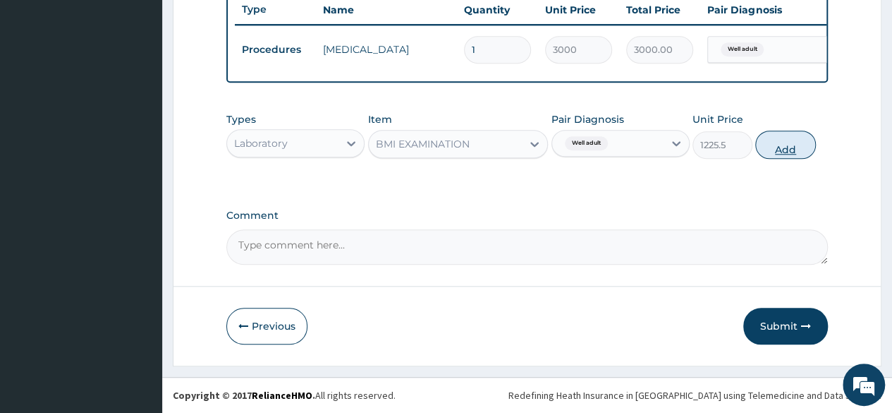
click at [788, 158] on button "Add" at bounding box center [786, 145] width 60 height 28
type input "0"
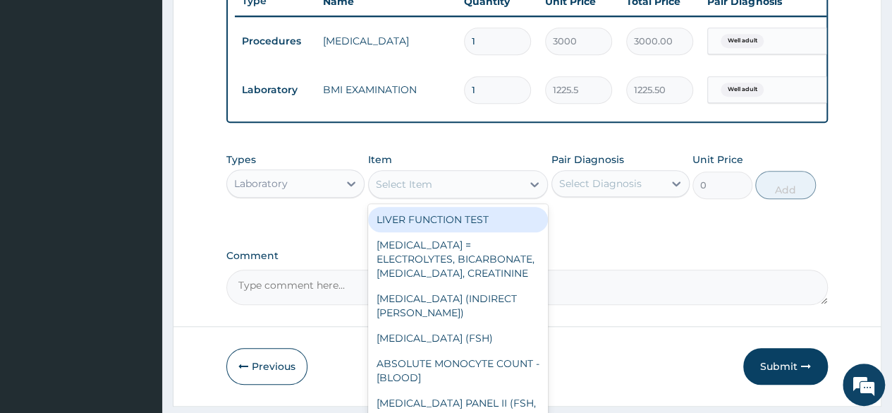
click at [437, 195] on div "Select Item" at bounding box center [446, 184] width 154 height 23
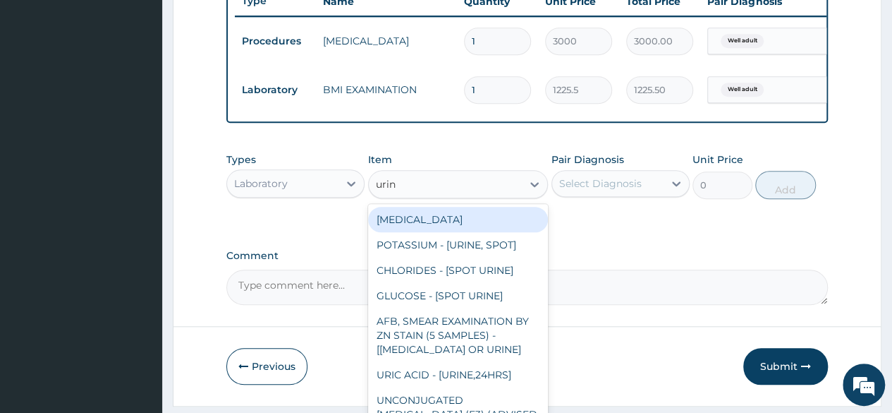
type input "urina"
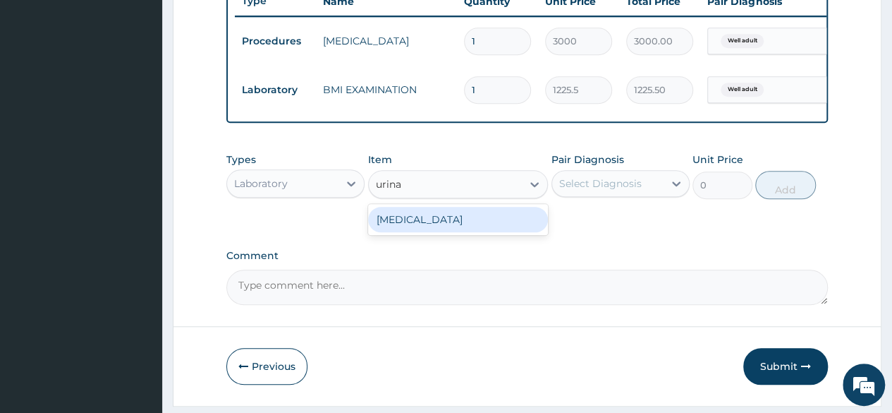
click at [437, 224] on div "[MEDICAL_DATA]" at bounding box center [458, 219] width 181 height 25
type input "1531.875"
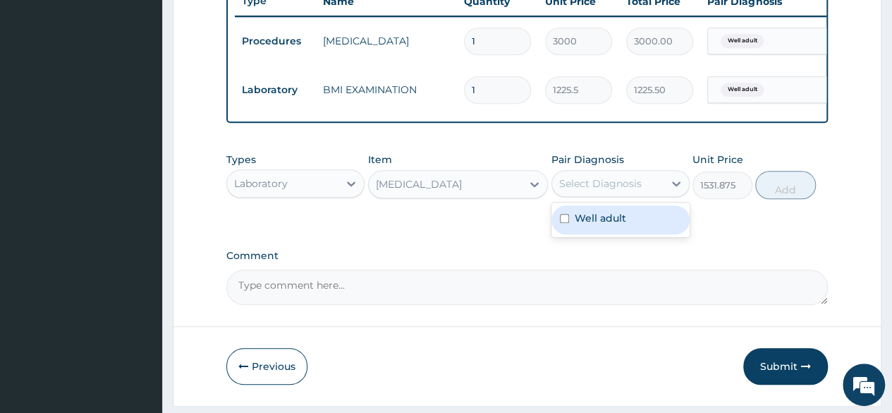
drag, startPoint x: 626, startPoint y: 189, endPoint x: 611, endPoint y: 226, distance: 39.8
click at [611, 197] on div "option Well adult, selected. option Well adult focused, 1 of 1. 1 result availa…" at bounding box center [621, 183] width 138 height 27
click at [611, 225] on label "Well adult" at bounding box center [601, 218] width 52 height 14
checkbox input "true"
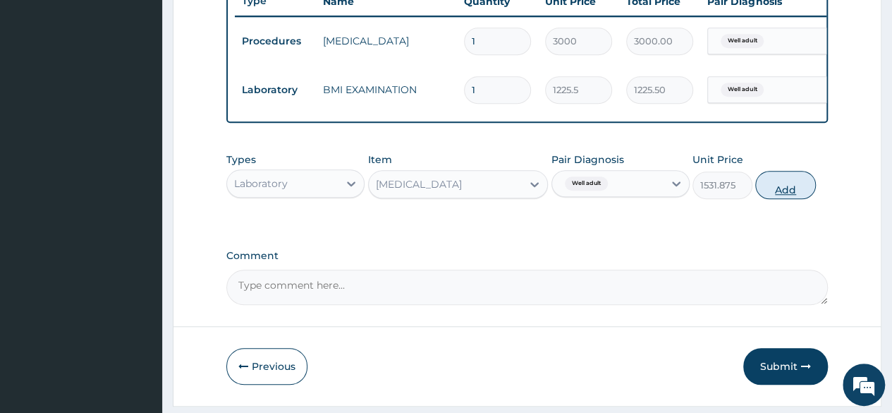
click at [789, 199] on button "Add" at bounding box center [786, 185] width 60 height 28
type input "0"
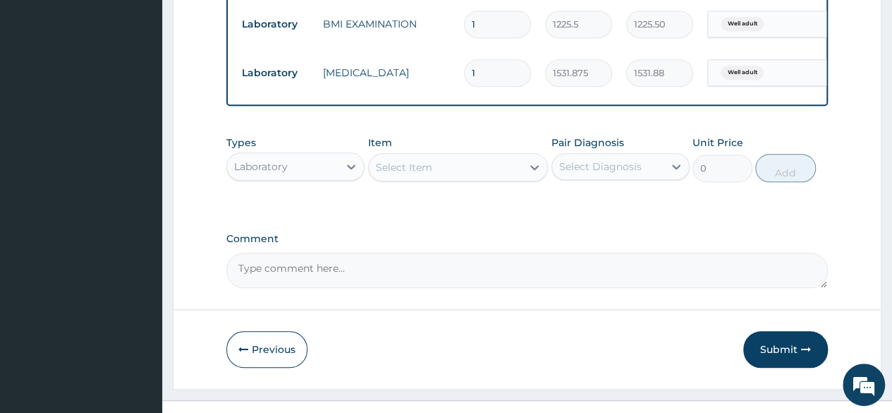
scroll to position [643, 0]
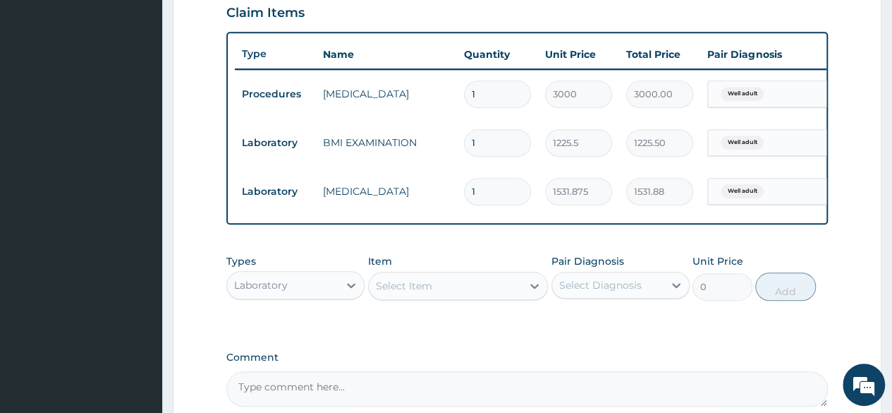
scroll to position [492, 0]
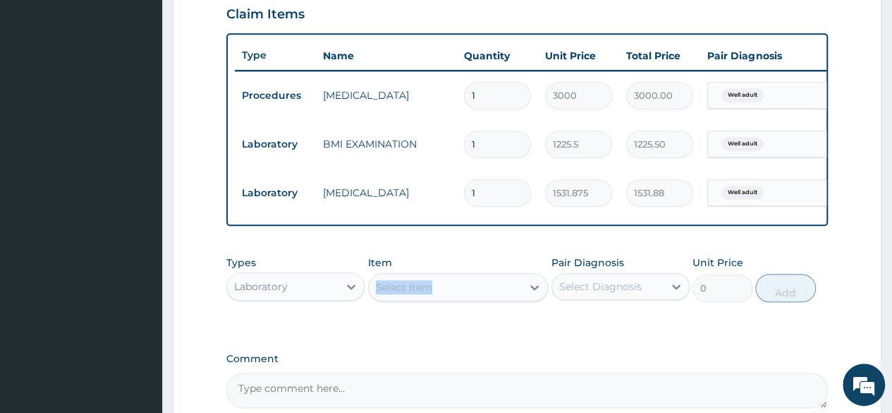
drag, startPoint x: 398, startPoint y: 281, endPoint x: 398, endPoint y: 289, distance: 7.8
click at [398, 289] on div "Item Select Item" at bounding box center [458, 278] width 181 height 47
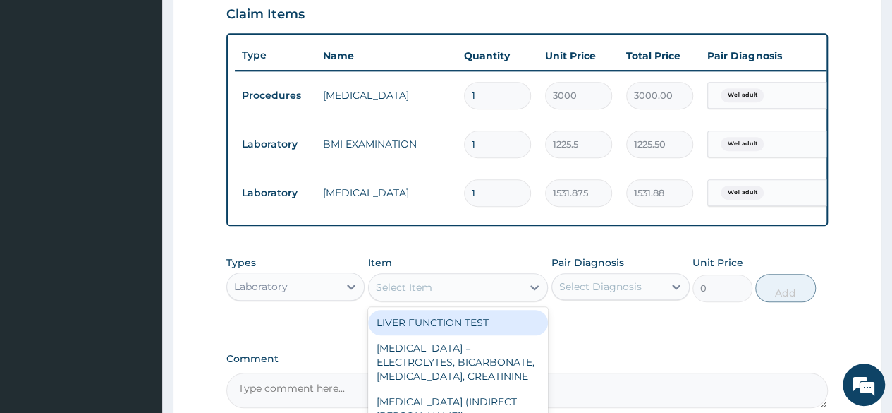
click at [398, 289] on div "Select Item" at bounding box center [446, 287] width 154 height 23
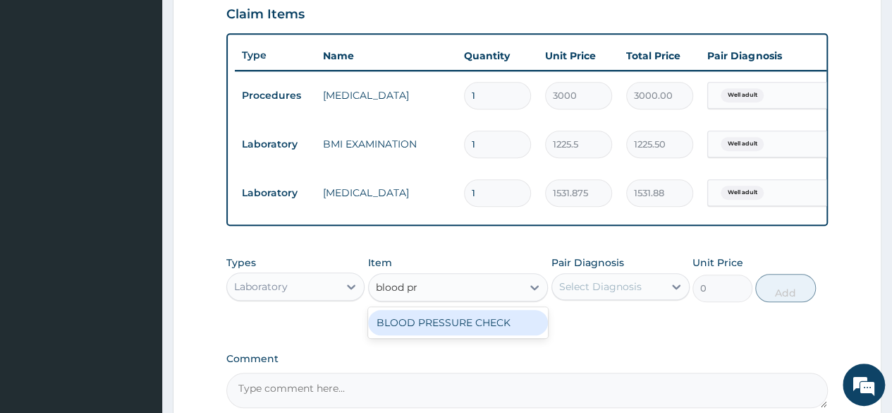
type input "blood pre"
click at [399, 329] on div "BLOOD PRESSURE CHECK" at bounding box center [458, 322] width 181 height 25
type input "1225.5"
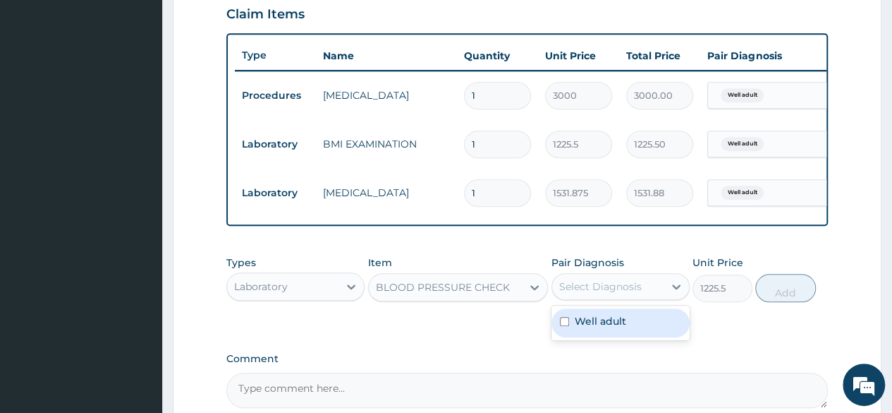
click at [593, 298] on div "Select Diagnosis" at bounding box center [607, 286] width 111 height 23
click at [589, 325] on label "Well adult" at bounding box center [601, 321] width 52 height 14
checkbox input "true"
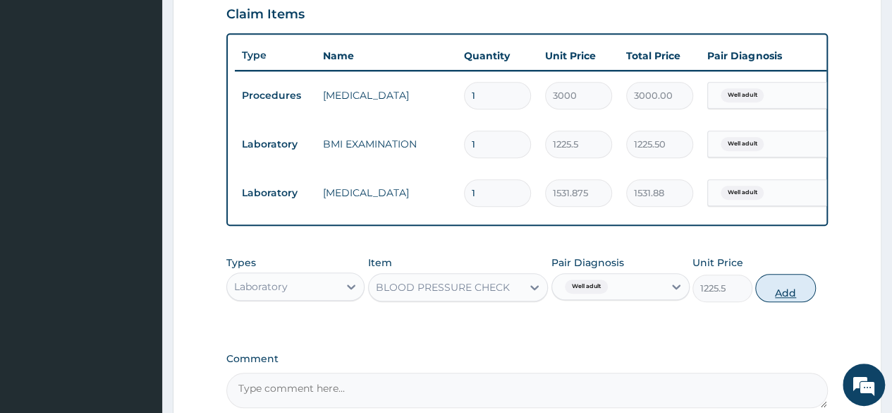
click at [769, 295] on button "Add" at bounding box center [786, 288] width 60 height 28
type input "0"
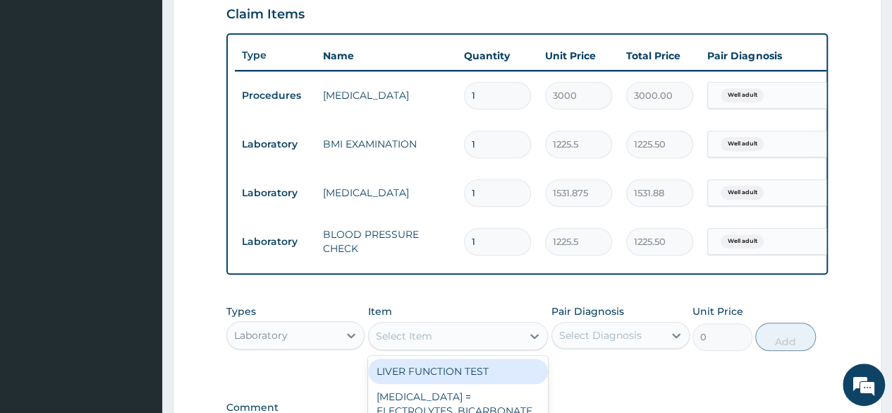
click at [419, 343] on div "Select Item" at bounding box center [404, 336] width 56 height 14
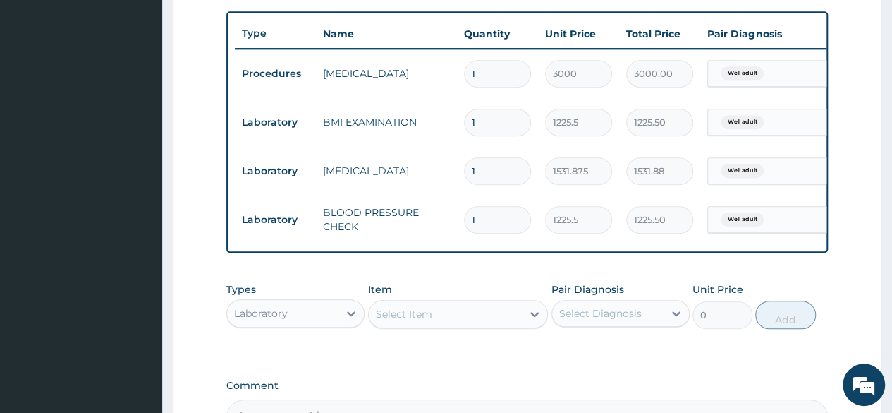
scroll to position [519, 0]
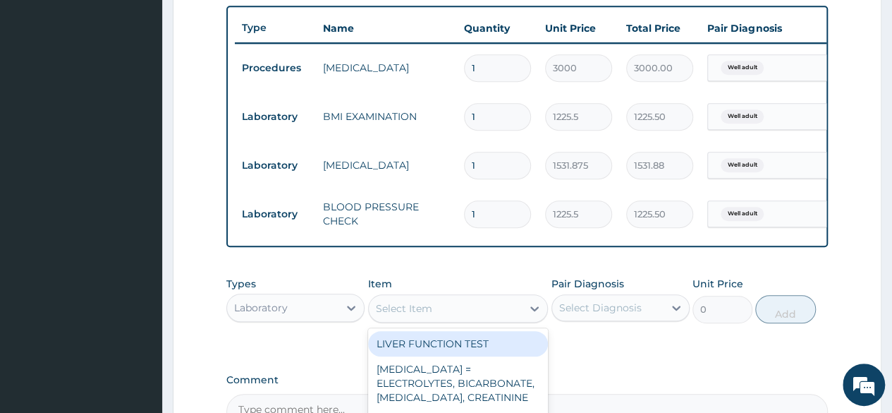
click at [494, 319] on div "Select Item" at bounding box center [446, 308] width 154 height 23
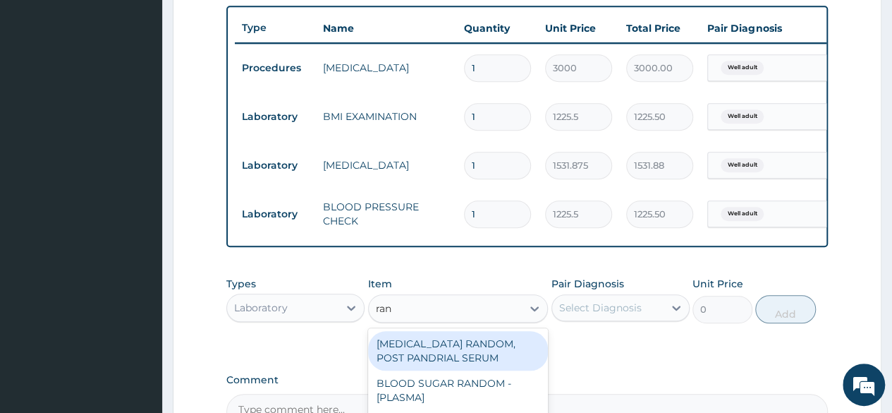
type input "rand"
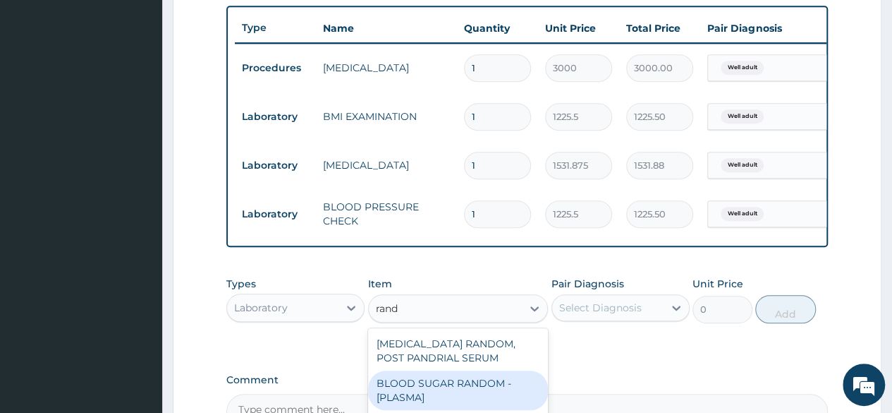
click at [510, 393] on div "BLOOD SUGAR RANDOM - [PLASMA]" at bounding box center [458, 390] width 181 height 40
type input "1800"
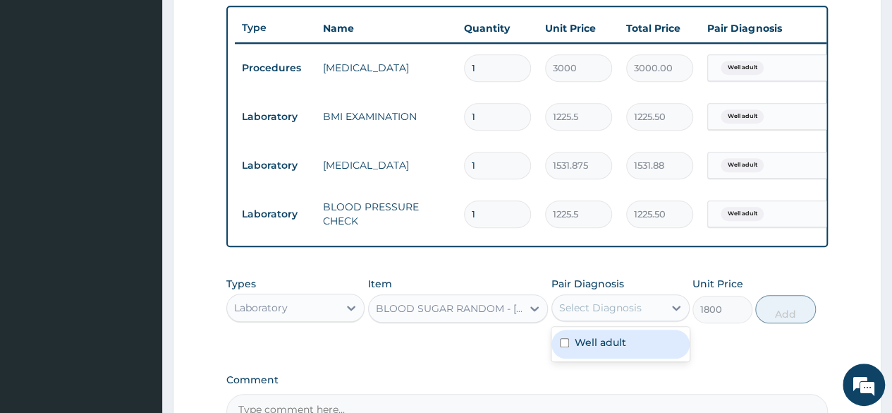
drag, startPoint x: 666, startPoint y: 318, endPoint x: 646, endPoint y: 356, distance: 42.9
click at [646, 321] on div "option Well adult, selected. option Well adult focused, 1 of 1. 1 result availa…" at bounding box center [621, 307] width 138 height 27
click at [646, 356] on div "Well adult" at bounding box center [621, 343] width 138 height 29
checkbox input "true"
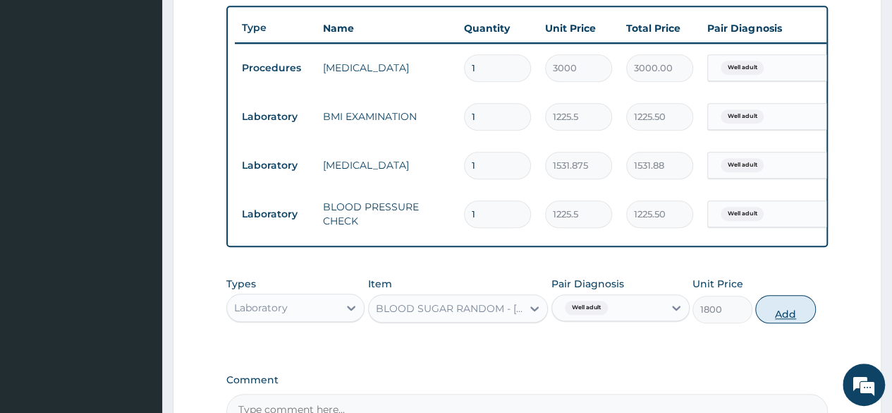
click at [789, 323] on button "Add" at bounding box center [786, 309] width 60 height 28
type input "0"
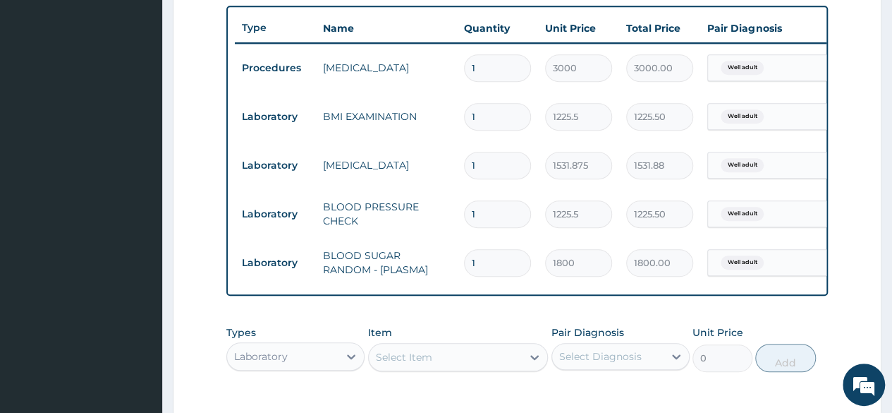
click at [420, 353] on div "Select Item" at bounding box center [458, 357] width 181 height 28
type input "chol"
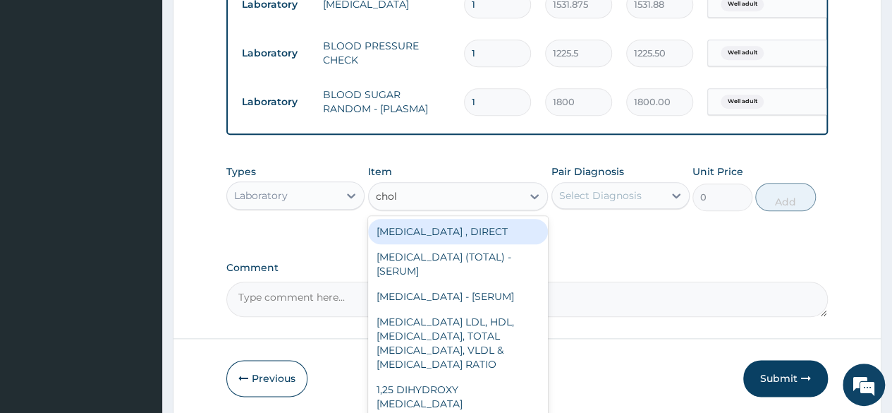
scroll to position [689, 0]
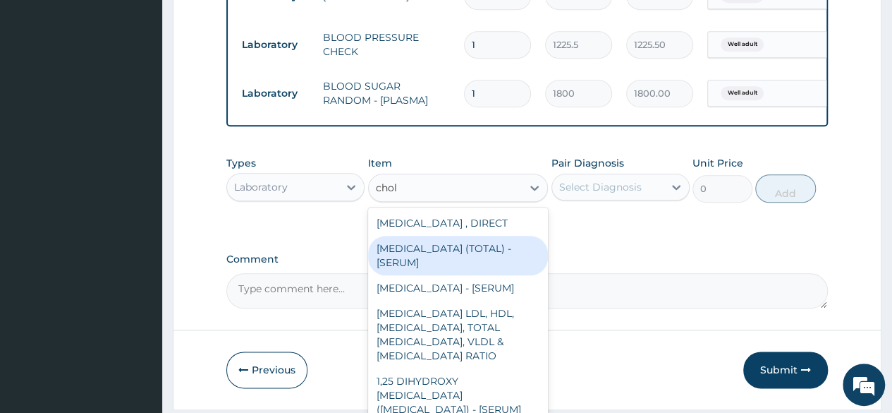
click at [454, 275] on div "[MEDICAL_DATA] (TOTAL) - [SERUM]" at bounding box center [458, 256] width 181 height 40
type input "2880"
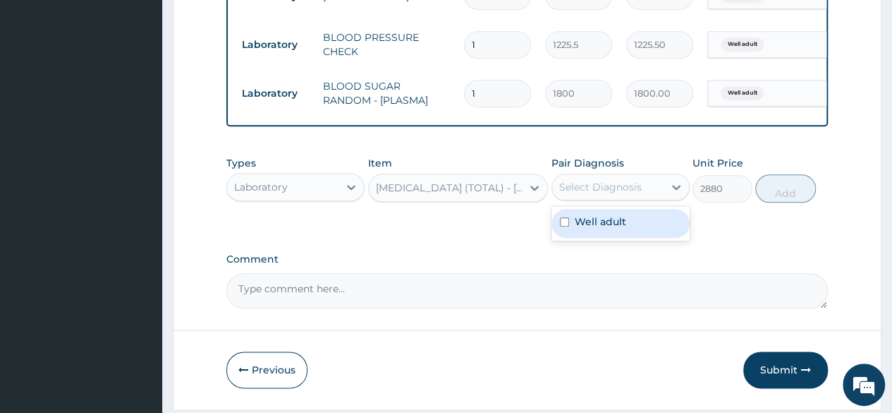
click at [604, 200] on div "Select Diagnosis" at bounding box center [621, 187] width 138 height 27
drag, startPoint x: 602, startPoint y: 219, endPoint x: 600, endPoint y: 231, distance: 11.5
click at [600, 231] on div "Well adult" at bounding box center [621, 223] width 138 height 29
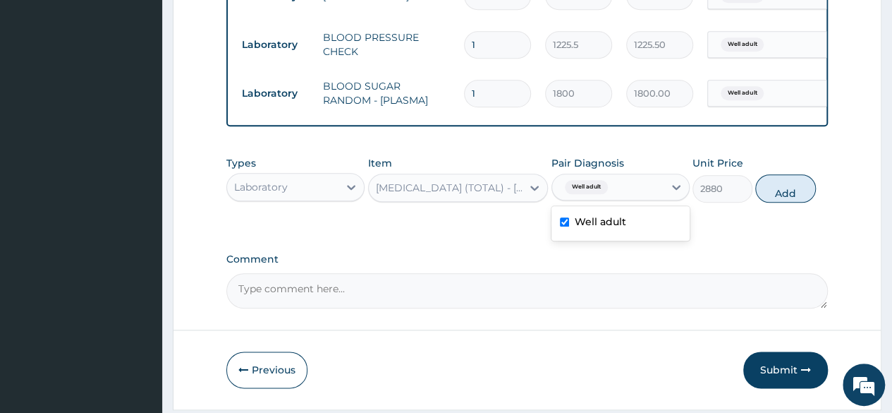
click at [600, 229] on label "Well adult" at bounding box center [601, 221] width 52 height 14
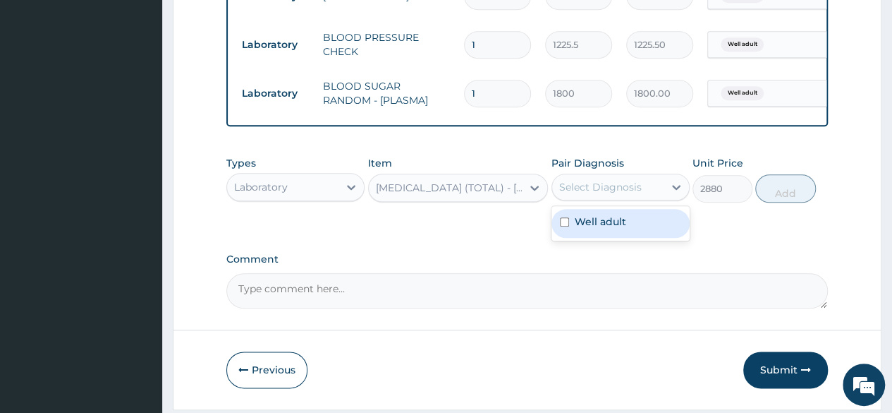
click at [655, 231] on div "Well adult" at bounding box center [621, 223] width 138 height 29
checkbox input "true"
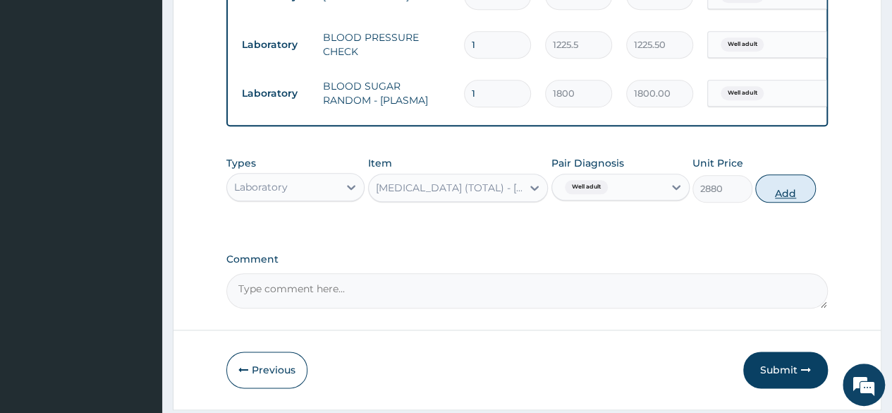
click at [804, 201] on button "Add" at bounding box center [786, 188] width 60 height 28
type input "0"
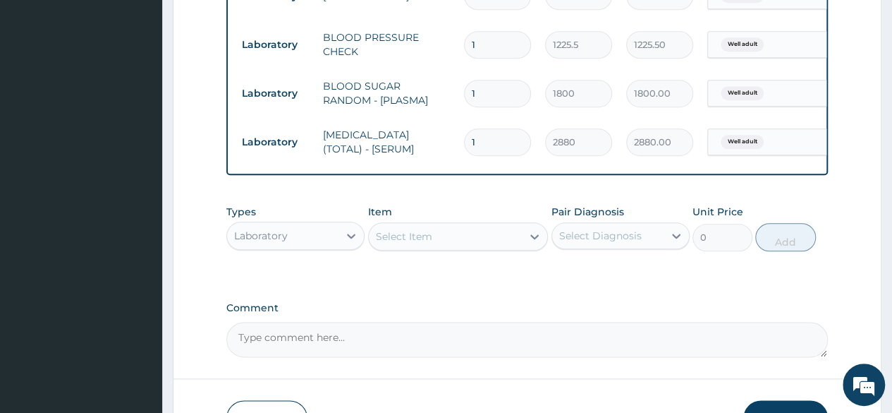
scroll to position [790, 0]
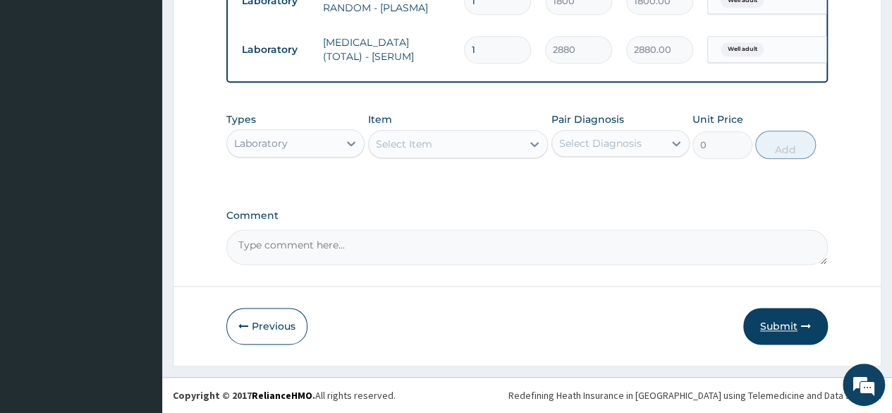
click at [794, 316] on button "Submit" at bounding box center [786, 326] width 85 height 37
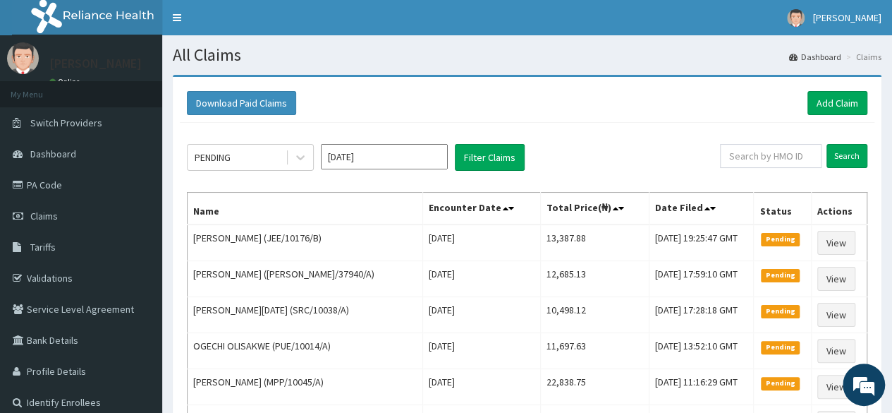
click at [823, 101] on link "Add Claim" at bounding box center [838, 103] width 60 height 24
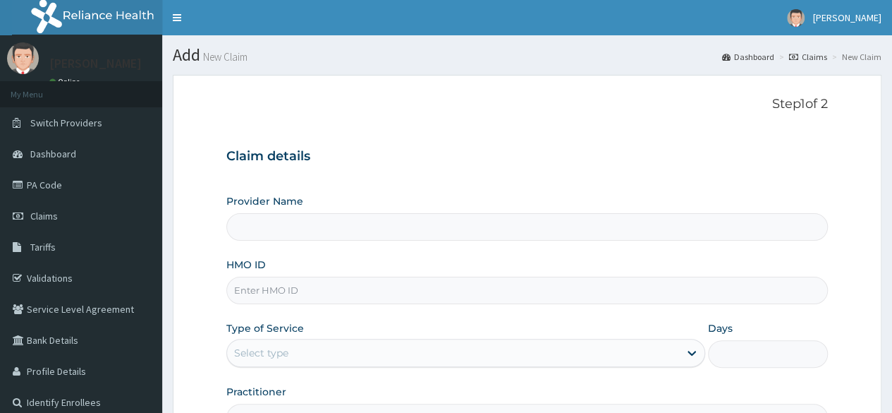
click at [457, 290] on input "HMO ID" at bounding box center [527, 291] width 602 height 28
paste input "DPK/10025/A"
type input "DPK/10025/A"
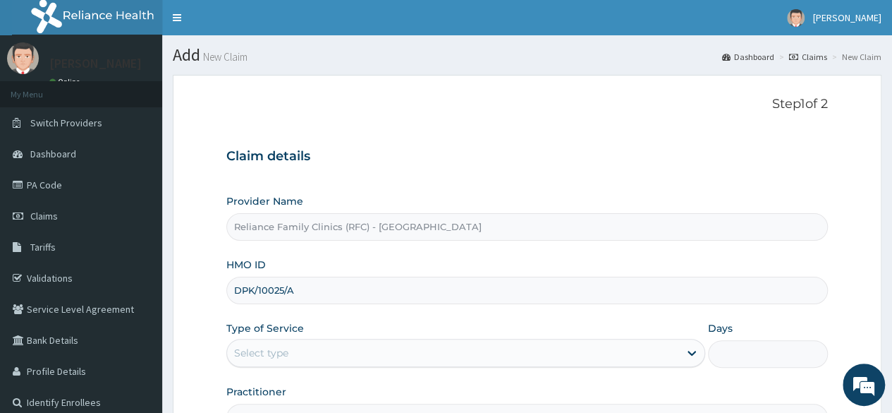
type input "Reliance Family Clinics (RFC) - [GEOGRAPHIC_DATA]"
type input "DPK/10025/A"
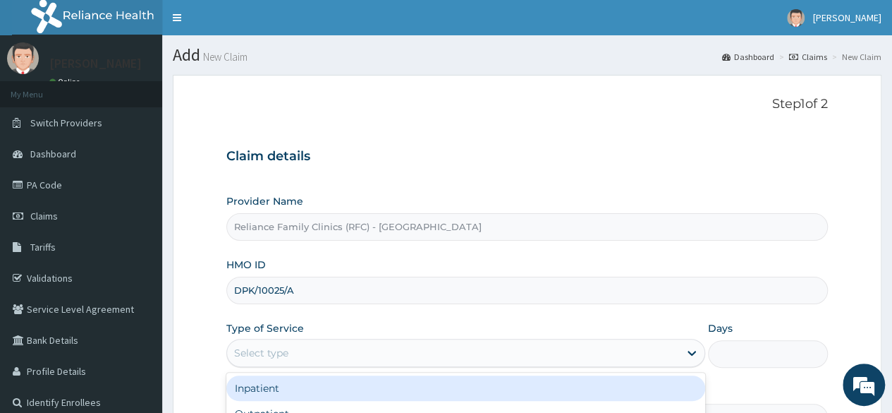
click at [439, 357] on div "Select type" at bounding box center [453, 352] width 452 height 23
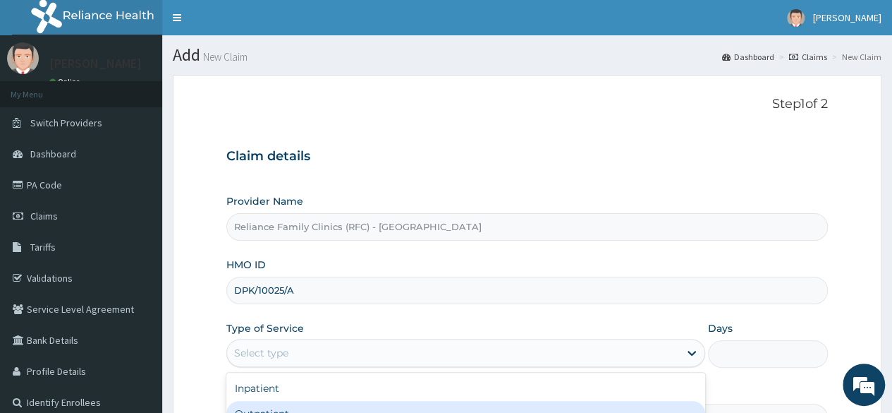
click at [356, 401] on div "Outpatient" at bounding box center [465, 413] width 479 height 25
type input "1"
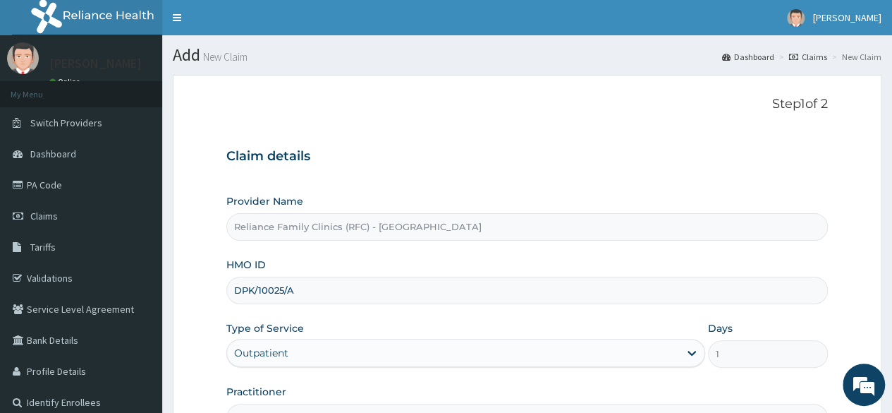
scroll to position [164, 0]
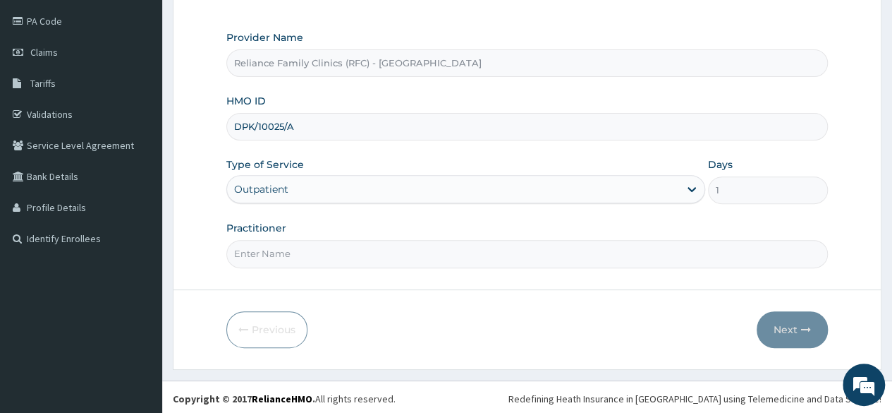
click at [341, 250] on input "Practitioner" at bounding box center [527, 254] width 602 height 28
type input "locum"
click at [774, 322] on button "Next" at bounding box center [792, 329] width 71 height 37
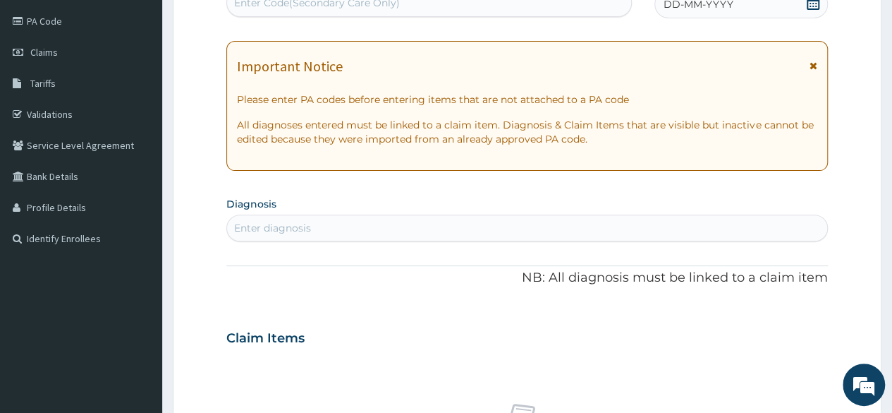
click at [809, 10] on span at bounding box center [813, 5] width 14 height 18
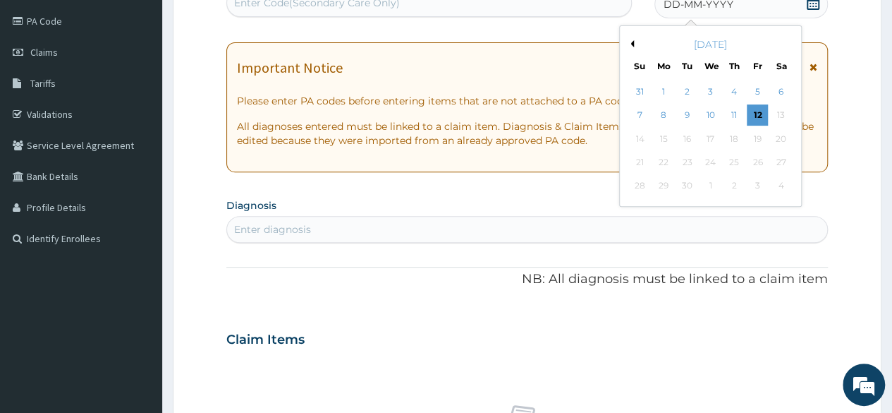
scroll to position [0, 0]
click at [635, 45] on div "[DATE]" at bounding box center [711, 44] width 170 height 14
click at [632, 45] on button "Previous Month" at bounding box center [630, 43] width 7 height 7
click at [734, 191] on div "28" at bounding box center [734, 186] width 21 height 21
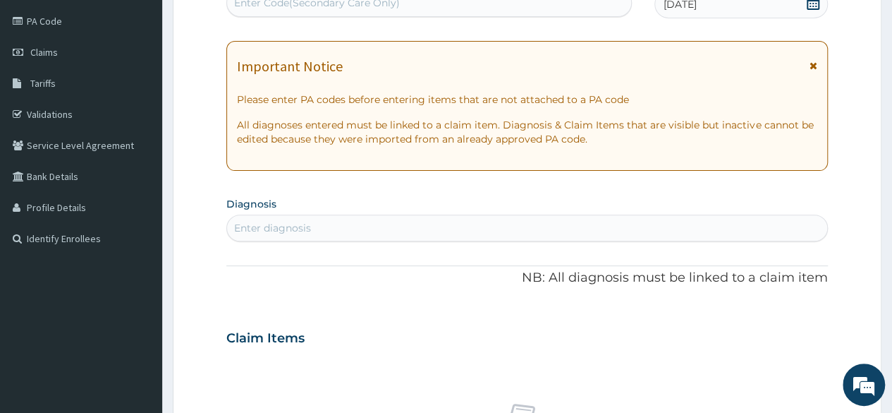
click at [553, 225] on div "Enter diagnosis" at bounding box center [527, 228] width 600 height 23
type input "well adul"
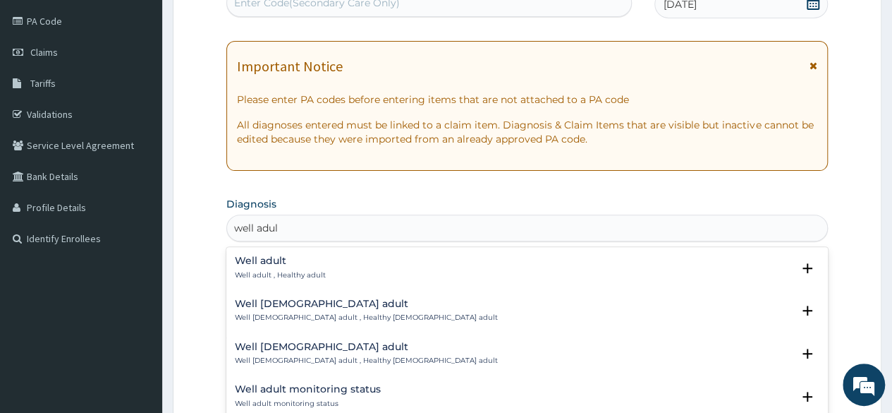
click at [248, 258] on h4 "Well adult" at bounding box center [280, 260] width 91 height 11
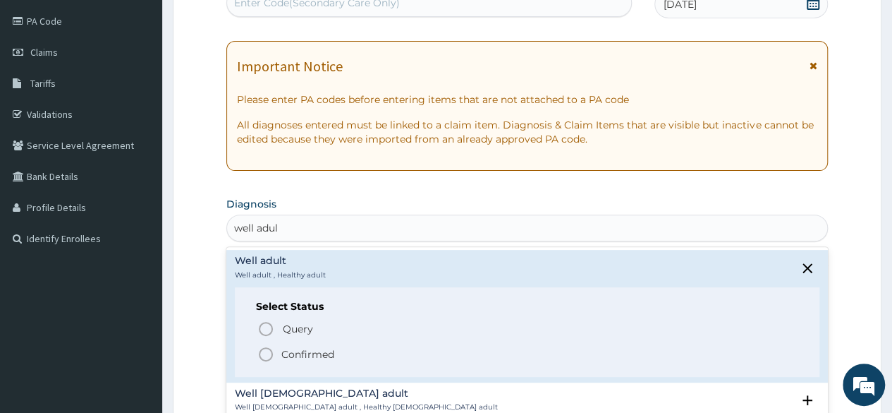
click at [291, 352] on p "Confirmed" at bounding box center [307, 354] width 53 height 14
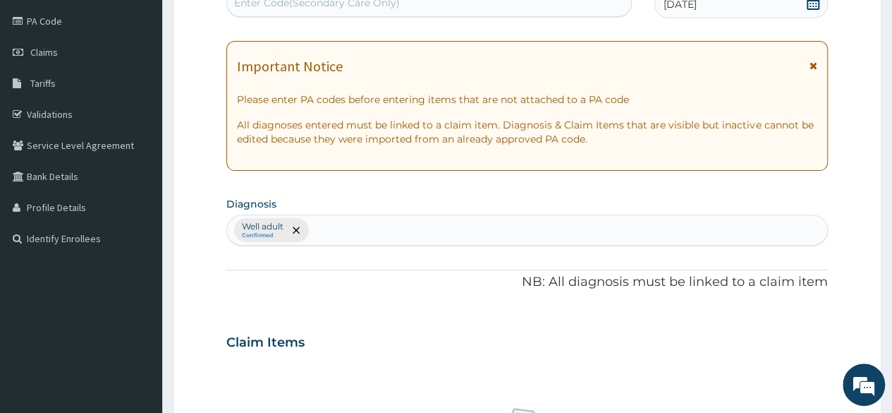
scroll to position [525, 0]
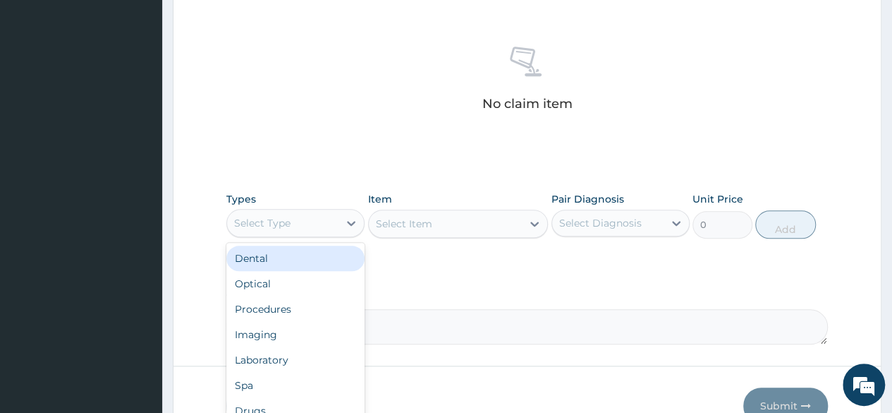
click at [312, 226] on div "Select Type" at bounding box center [282, 223] width 111 height 23
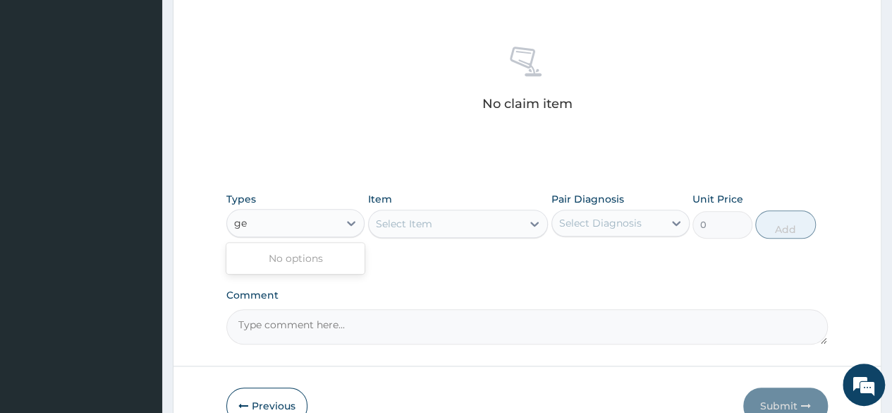
type input "g"
type input "pro"
click at [295, 259] on div "Procedures" at bounding box center [295, 258] width 138 height 25
type input "`"
click at [364, 270] on div "No options" at bounding box center [295, 258] width 138 height 31
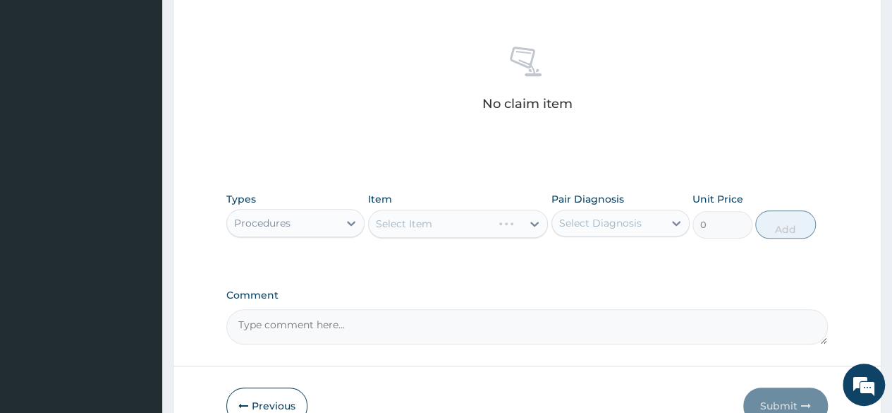
click at [299, 231] on div "Procedures" at bounding box center [282, 223] width 111 height 23
click at [590, 235] on div "Pair Diagnosis Select Diagnosis" at bounding box center [621, 215] width 138 height 47
click at [580, 228] on div "Select Diagnosis" at bounding box center [600, 223] width 83 height 14
click at [578, 255] on label "Well adult" at bounding box center [601, 257] width 52 height 14
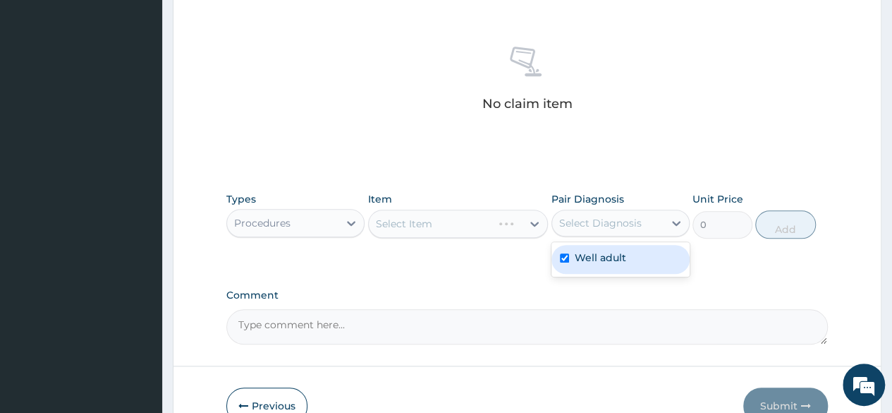
checkbox input "true"
click at [507, 263] on div "Types Procedures Item Select Item Pair Diagnosis option Well adult, selected. o…" at bounding box center [527, 226] width 602 height 82
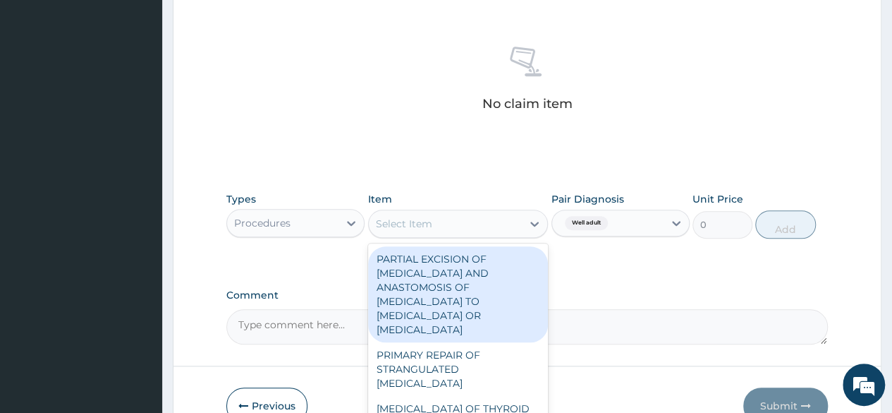
click at [483, 232] on div "Select Item" at bounding box center [446, 223] width 154 height 23
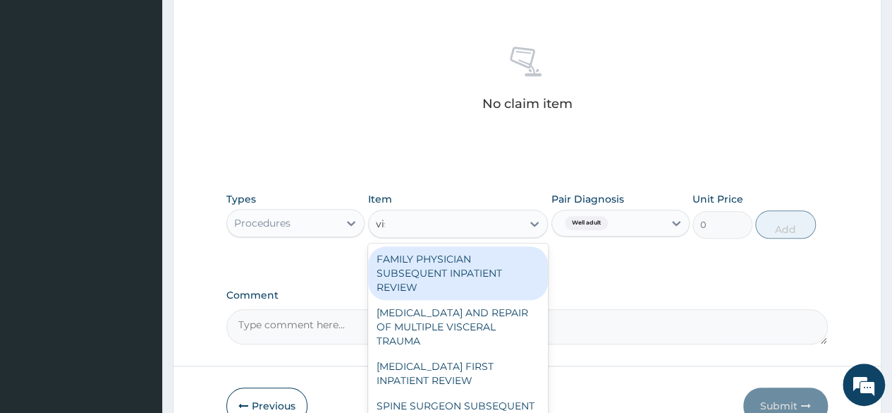
type input "visu"
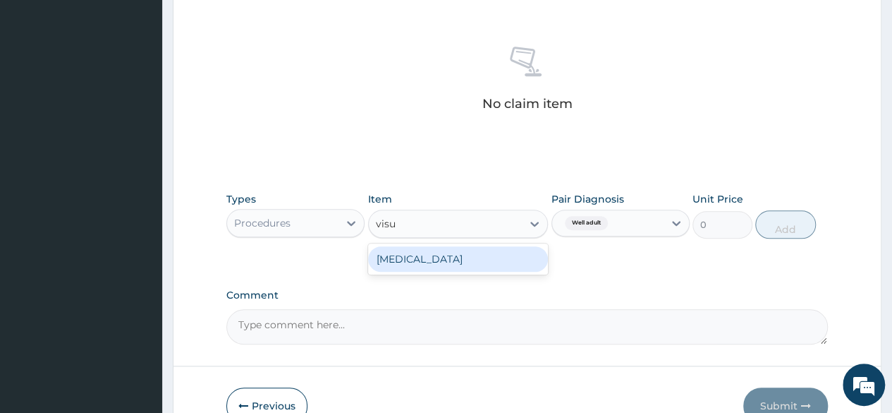
click at [476, 251] on div "[MEDICAL_DATA]" at bounding box center [458, 258] width 181 height 25
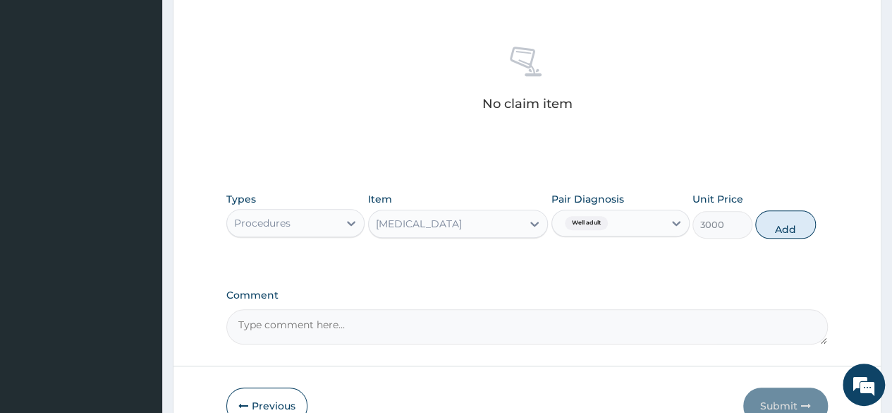
click at [286, 222] on div "Procedures" at bounding box center [262, 223] width 56 height 14
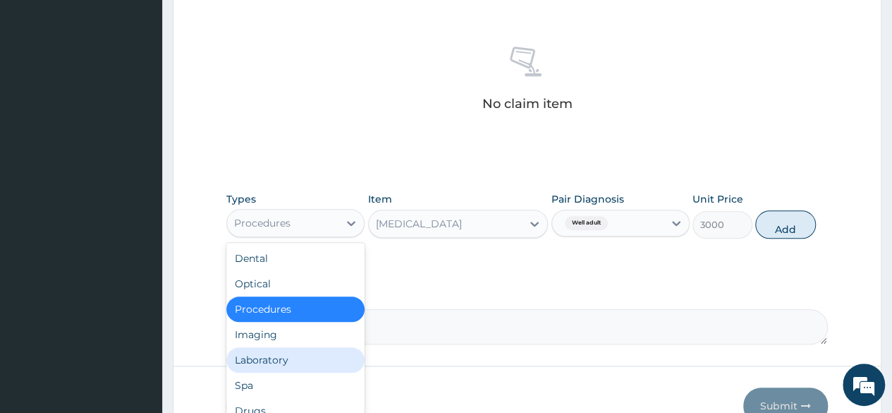
click at [268, 349] on div "Laboratory" at bounding box center [295, 359] width 138 height 25
type input "0"
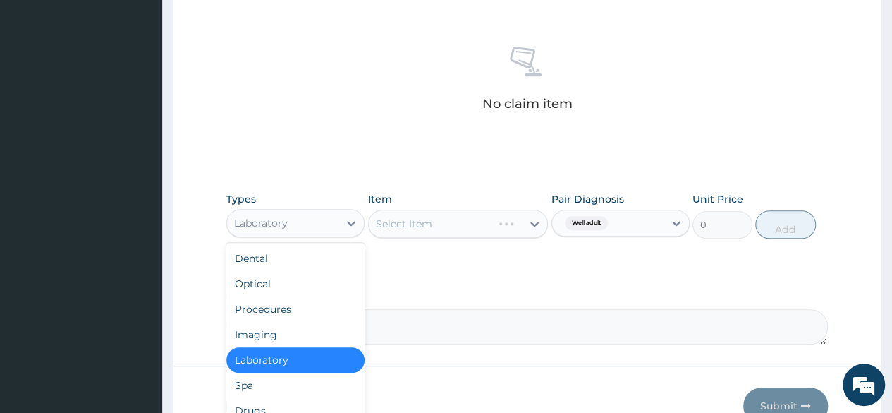
click at [275, 222] on div "Laboratory" at bounding box center [261, 223] width 54 height 14
click at [279, 315] on div "Procedures" at bounding box center [295, 308] width 138 height 25
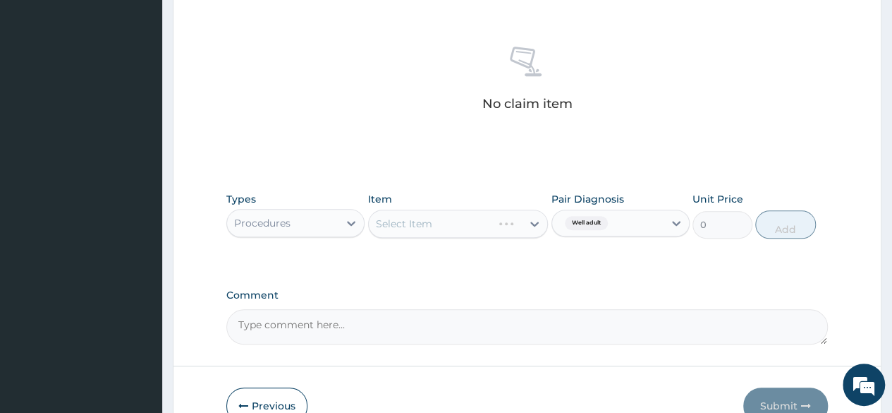
click at [455, 210] on div "Select Item" at bounding box center [458, 224] width 181 height 28
click at [613, 220] on input "text" at bounding box center [613, 223] width 1 height 14
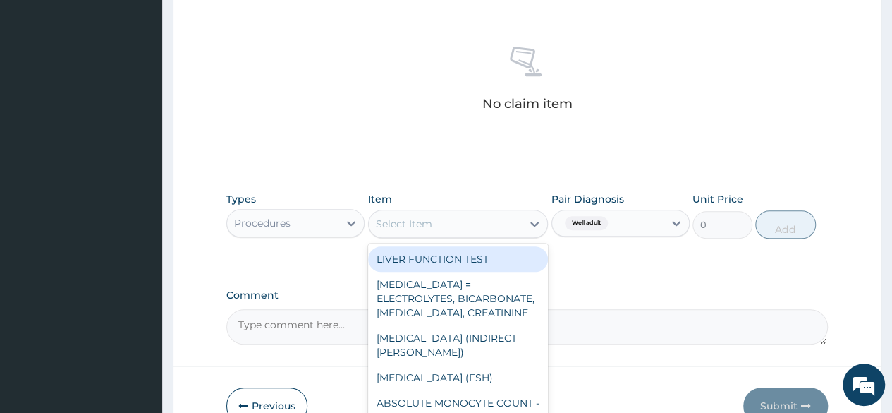
click at [460, 225] on div "Select Item" at bounding box center [446, 223] width 154 height 23
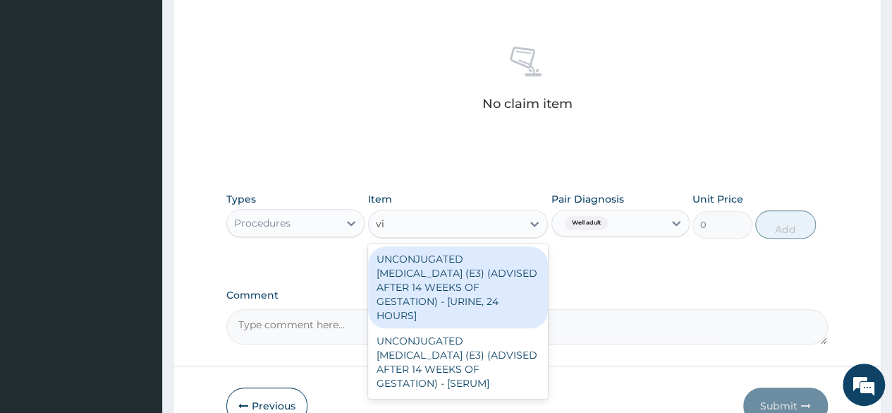
type input "v"
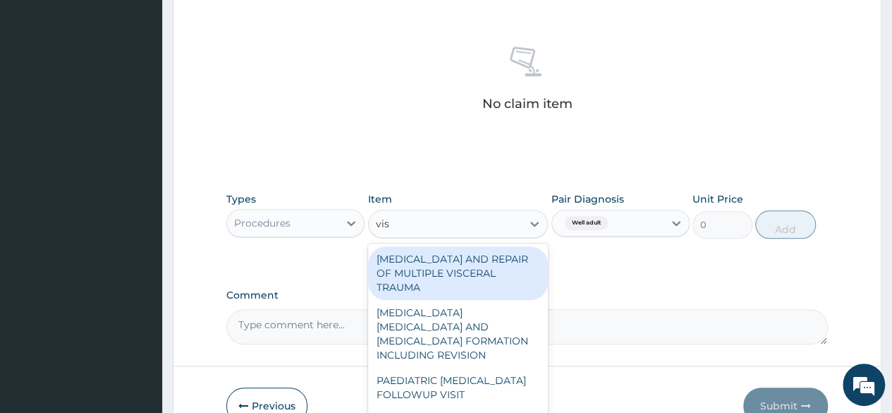
type input "visu"
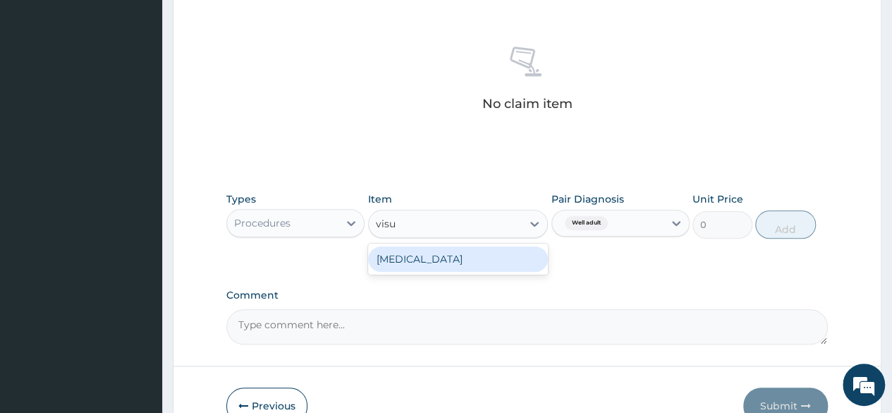
click at [452, 259] on div "[MEDICAL_DATA]" at bounding box center [458, 258] width 181 height 25
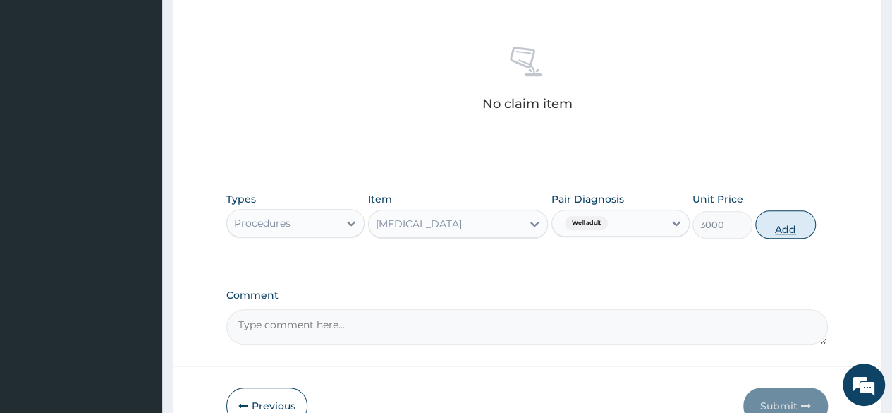
click at [773, 221] on button "Add" at bounding box center [786, 224] width 60 height 28
type input "0"
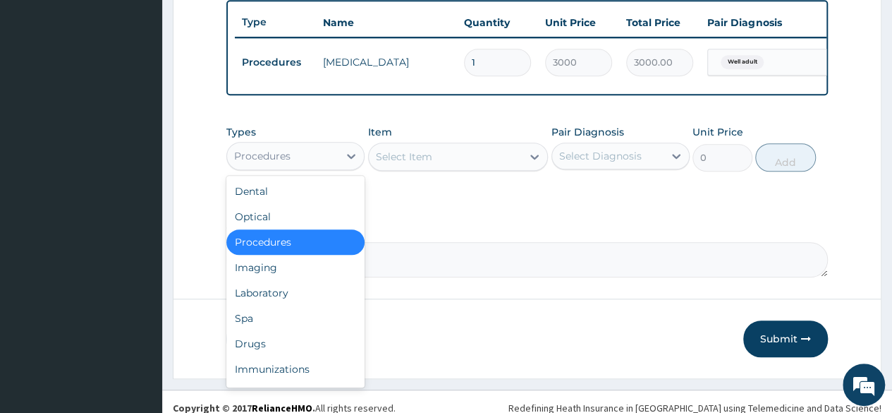
click at [277, 167] on div "Procedures" at bounding box center [282, 156] width 111 height 23
click at [292, 305] on div "Laboratory" at bounding box center [295, 292] width 138 height 25
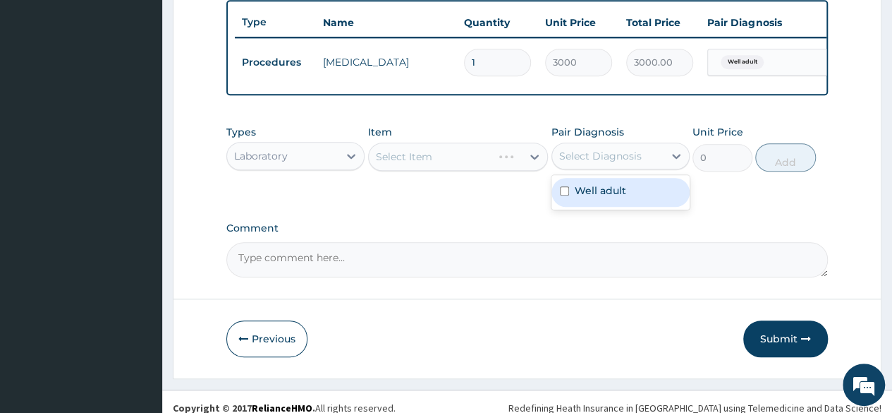
drag, startPoint x: 652, startPoint y: 165, endPoint x: 614, endPoint y: 200, distance: 50.9
click at [614, 169] on div "option Well adult, selected. option Well adult focused, 1 of 1. 1 result availa…" at bounding box center [621, 156] width 138 height 27
click at [614, 198] on label "Well adult" at bounding box center [601, 190] width 52 height 14
checkbox input "true"
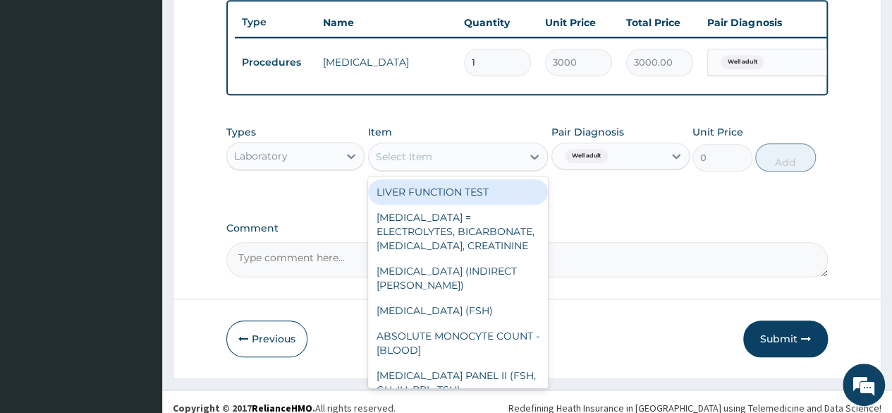
click at [481, 164] on div "Select Item" at bounding box center [446, 156] width 154 height 23
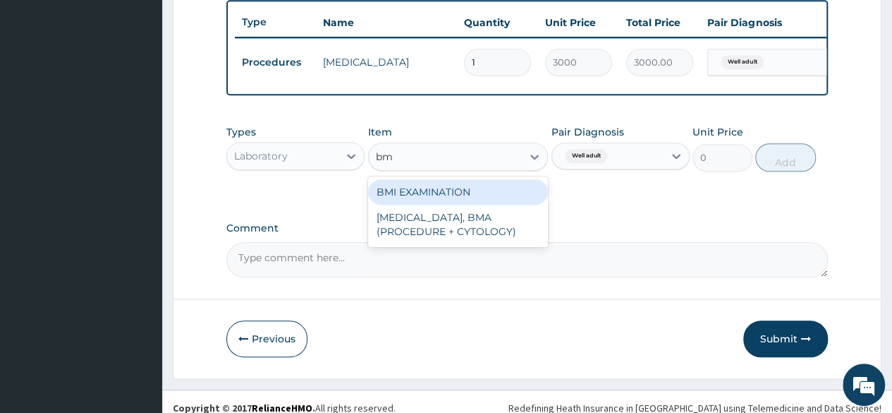
type input "bmi"
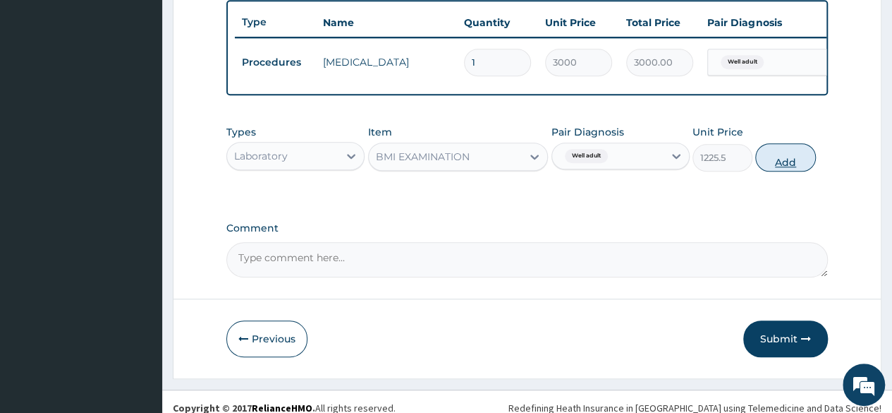
click at [783, 171] on button "Add" at bounding box center [786, 157] width 60 height 28
type input "0"
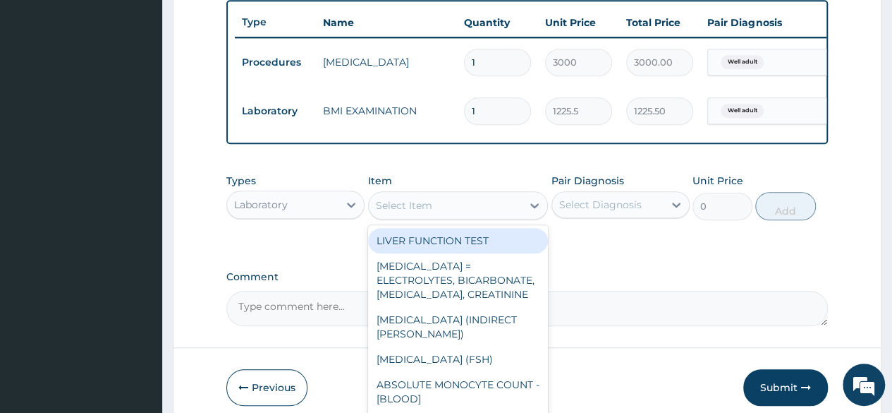
click at [449, 217] on div "Select Item" at bounding box center [446, 205] width 154 height 23
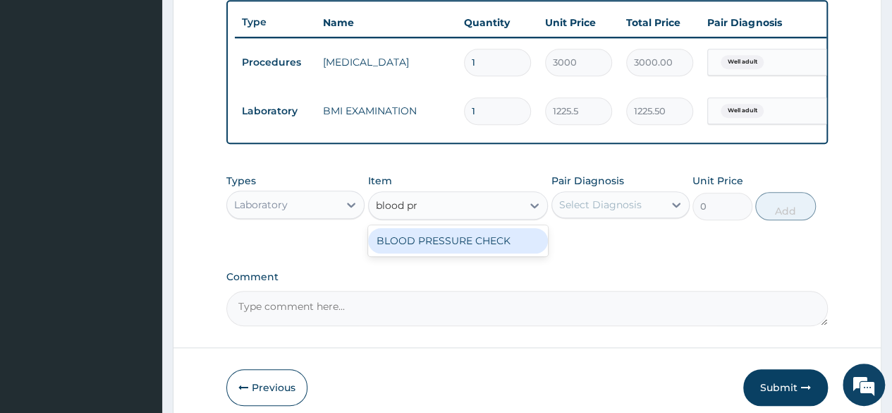
type input "blood pre"
type input "1225.5"
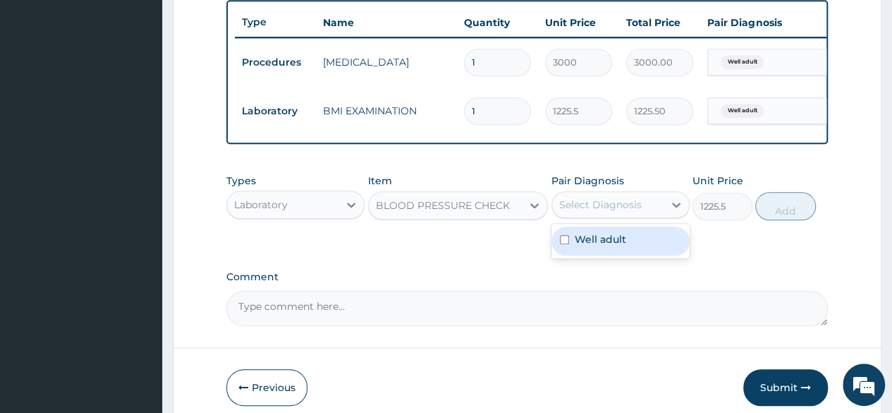
click at [631, 216] on div "Select Diagnosis" at bounding box center [607, 204] width 111 height 23
click at [614, 255] on div "Well adult" at bounding box center [621, 240] width 138 height 29
checkbox input "true"
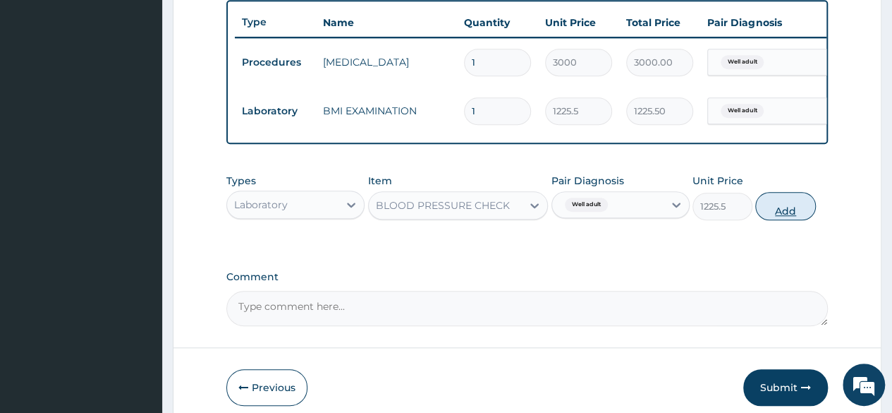
click at [800, 220] on button "Add" at bounding box center [786, 206] width 60 height 28
type input "0"
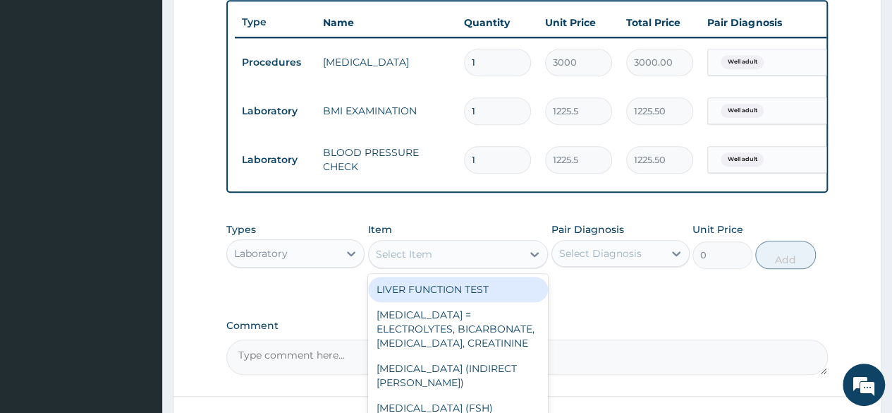
click at [509, 262] on div "Select Item" at bounding box center [446, 254] width 154 height 23
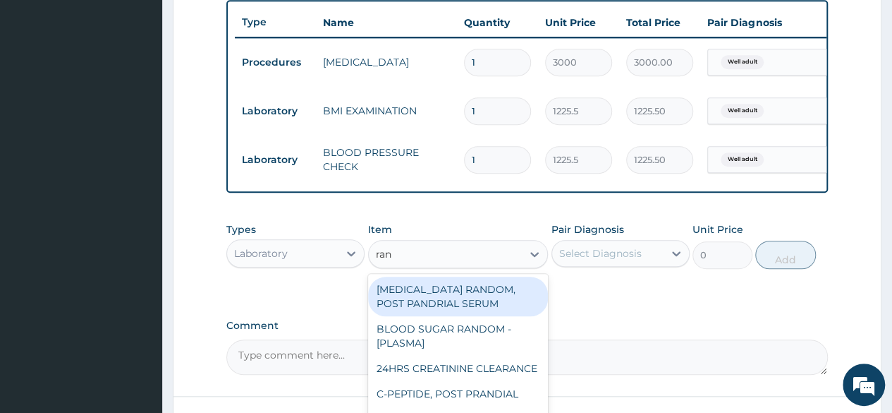
type input "rand"
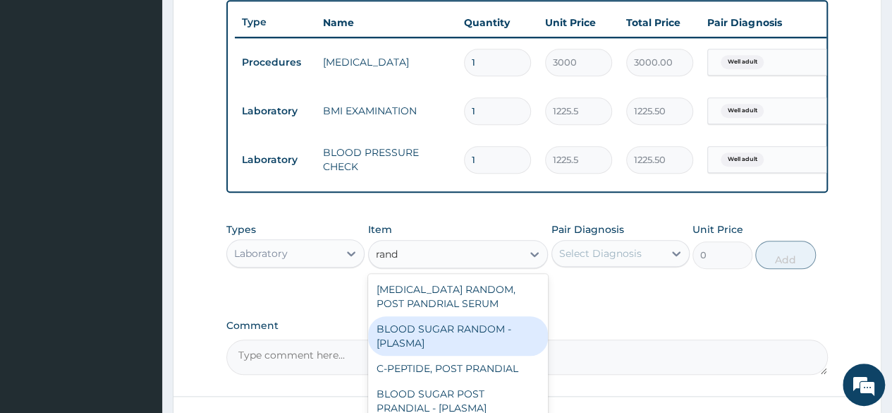
click at [439, 331] on div "BLOOD SUGAR RANDOM - [PLASMA]" at bounding box center [458, 336] width 181 height 40
type input "1800"
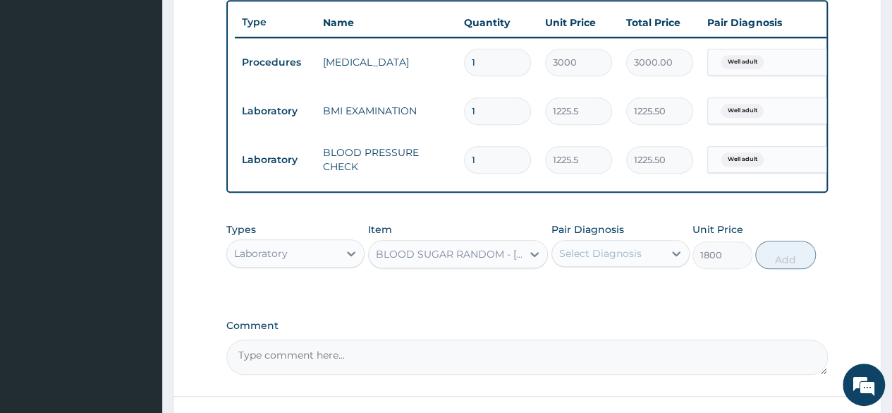
click at [639, 265] on div "Select Diagnosis" at bounding box center [607, 253] width 111 height 23
click at [615, 295] on label "Well adult" at bounding box center [601, 288] width 52 height 14
checkbox input "true"
click at [790, 265] on button "Add" at bounding box center [786, 255] width 60 height 28
type input "0"
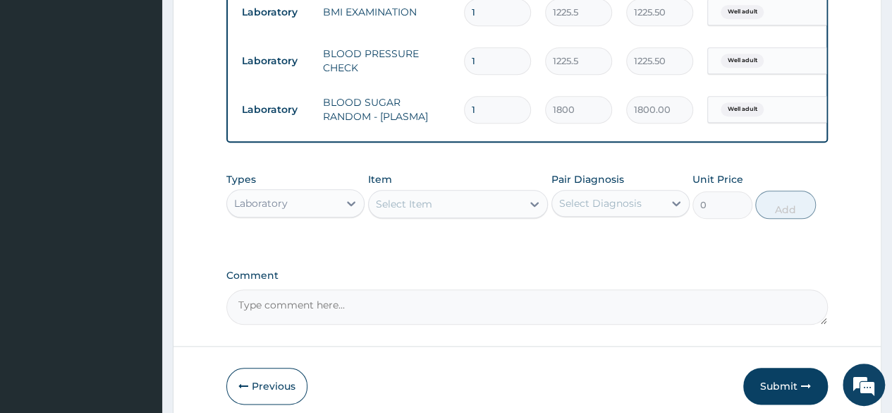
scroll to position [693, 0]
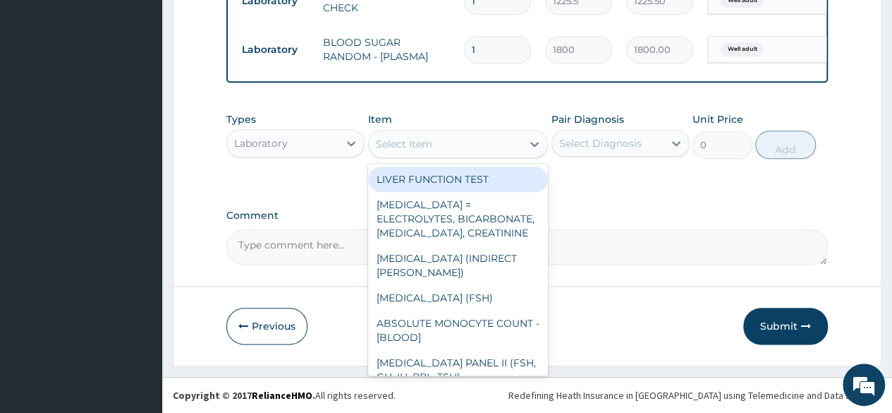
click at [454, 151] on div "Select Item" at bounding box center [446, 144] width 154 height 23
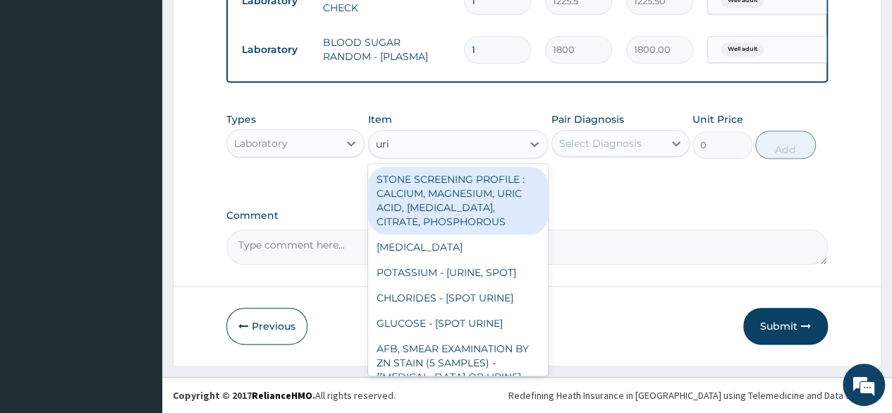
type input "urin"
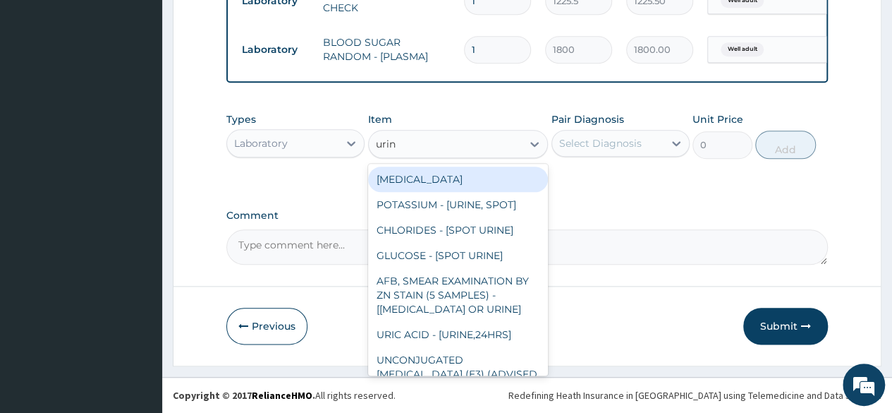
click at [444, 175] on div "[MEDICAL_DATA]" at bounding box center [458, 179] width 181 height 25
type input "1531.875"
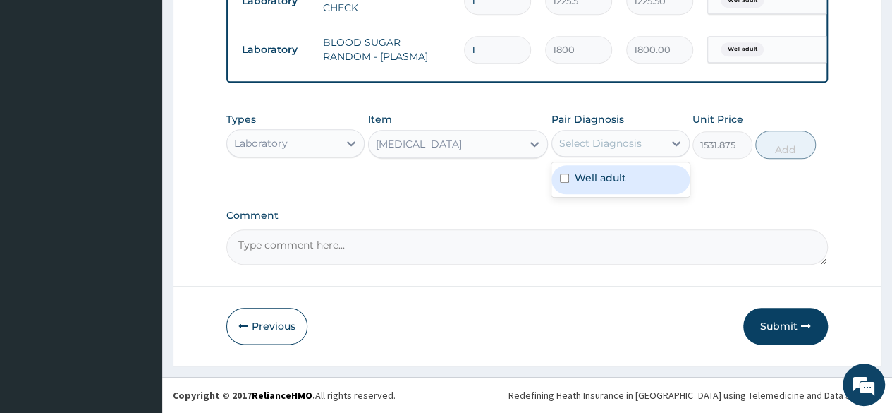
click at [617, 154] on div "Select Diagnosis" at bounding box center [607, 143] width 111 height 23
click at [617, 175] on label "Well adult" at bounding box center [601, 178] width 52 height 14
checkbox input "true"
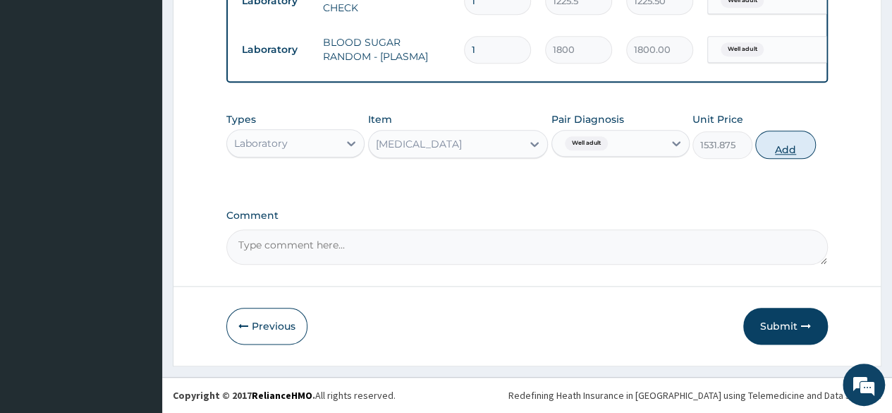
click at [777, 147] on button "Add" at bounding box center [786, 145] width 60 height 28
type input "0"
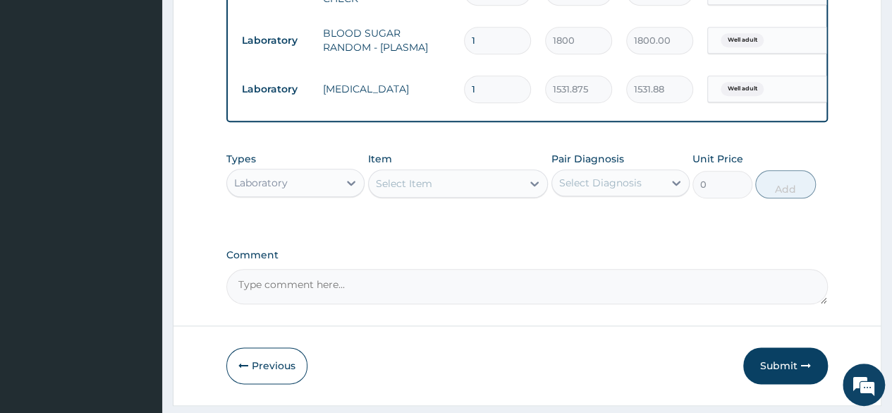
click at [483, 198] on div "Select Item" at bounding box center [458, 183] width 181 height 28
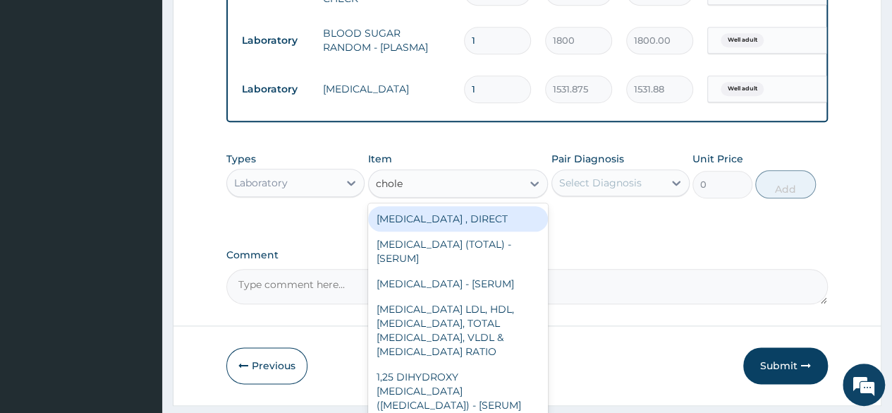
type input "choles"
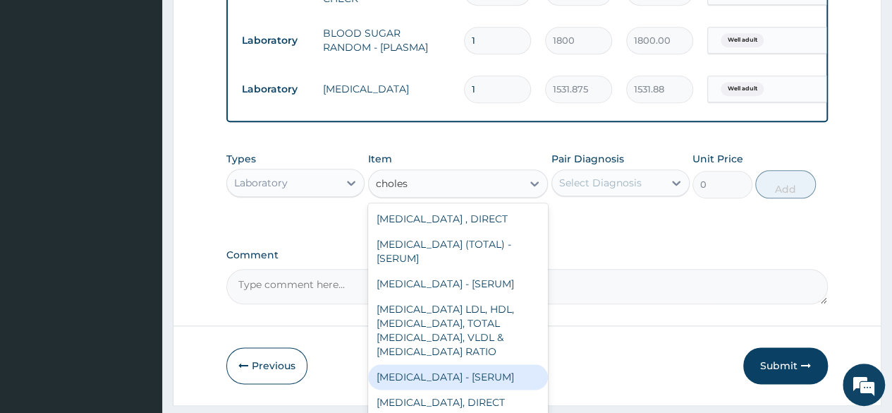
click at [458, 386] on div "[MEDICAL_DATA] - [SERUM]" at bounding box center [458, 376] width 181 height 25
type input "2880"
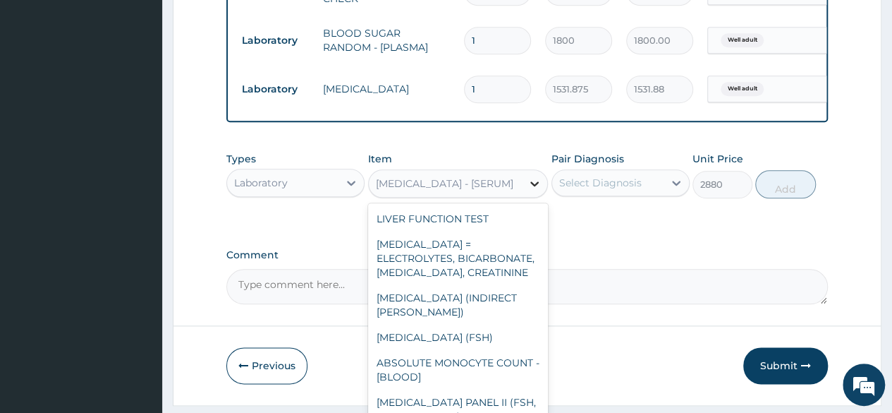
scroll to position [8583, 0]
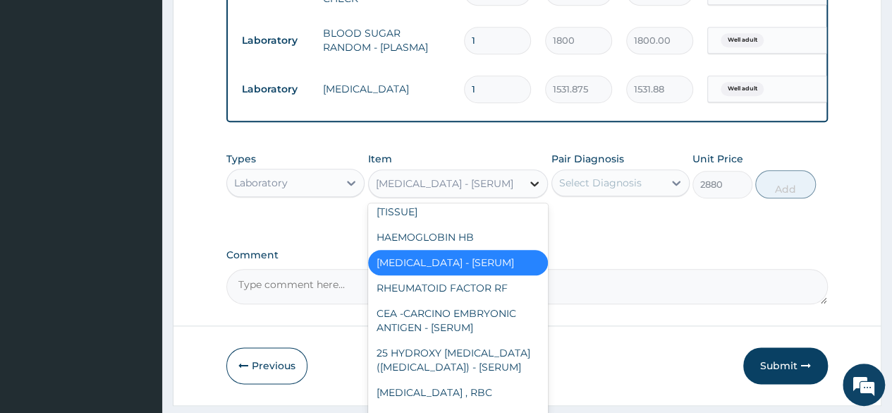
click at [525, 196] on div at bounding box center [534, 183] width 25 height 25
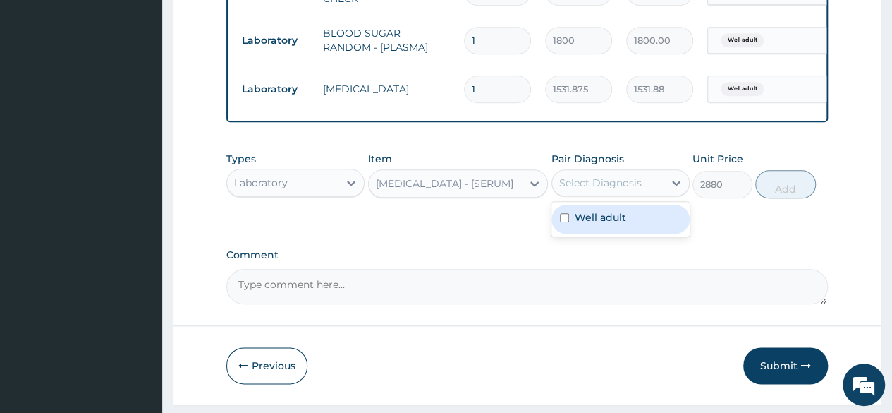
click at [615, 190] on div "Select Diagnosis" at bounding box center [600, 183] width 83 height 14
click at [601, 224] on label "Well adult" at bounding box center [601, 217] width 52 height 14
checkbox input "true"
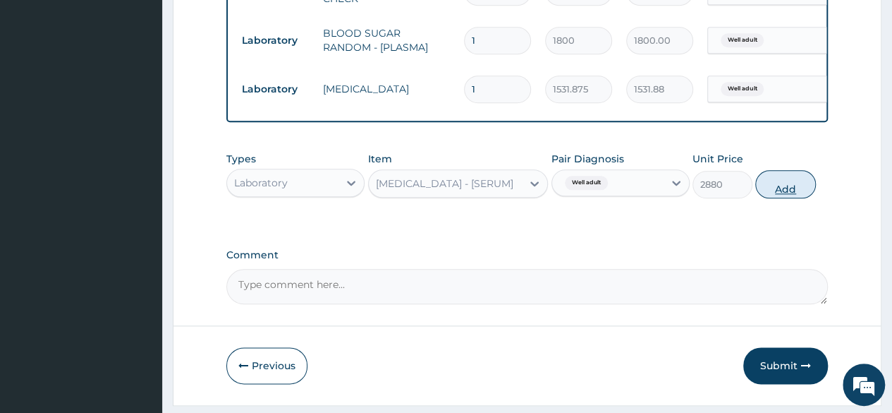
click at [794, 198] on button "Add" at bounding box center [786, 184] width 60 height 28
type input "0"
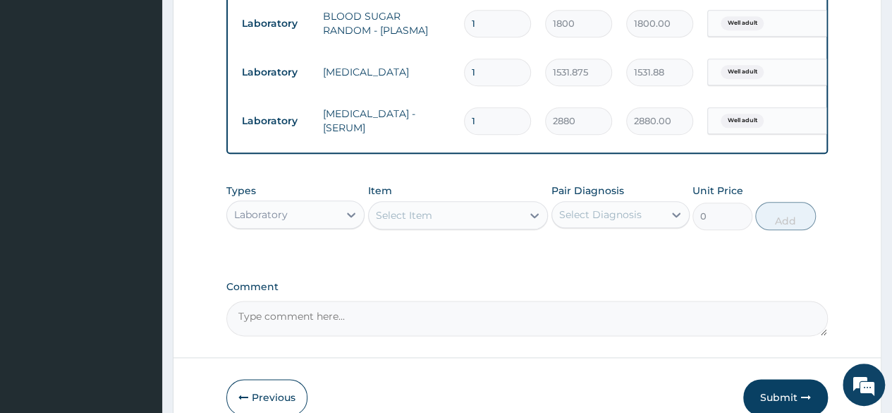
scroll to position [749, 0]
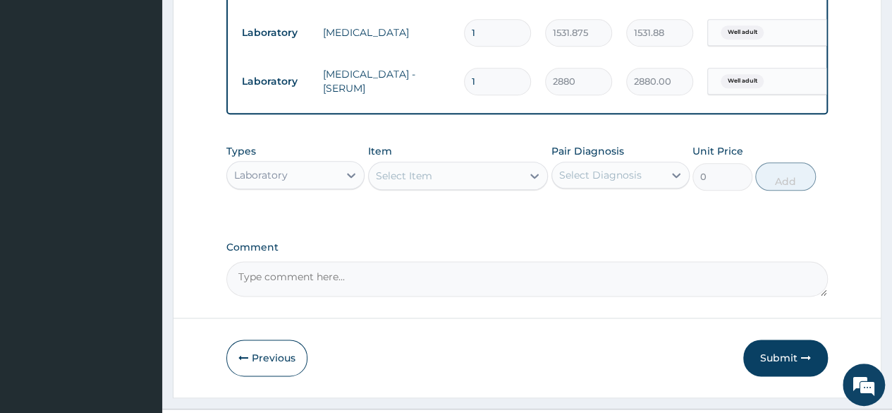
click at [687, 219] on div "Types Laboratory Item Select Item Pair Diagnosis Select Diagnosis Unit Price 0 …" at bounding box center [527, 178] width 602 height 82
click at [787, 356] on button "Submit" at bounding box center [786, 357] width 85 height 37
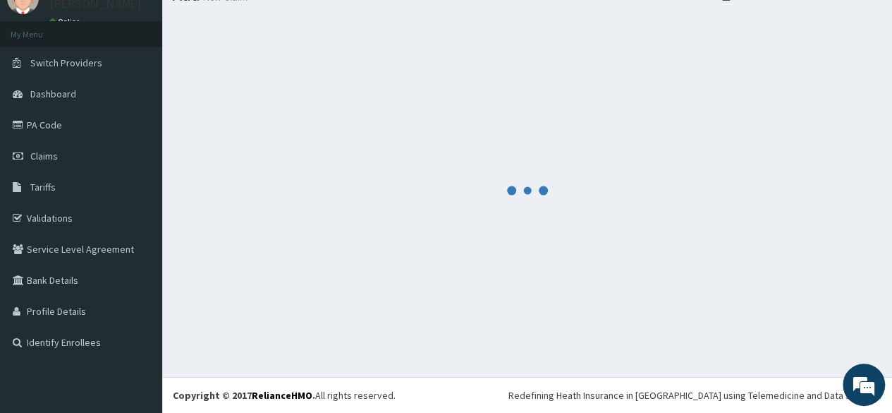
scroll to position [59, 0]
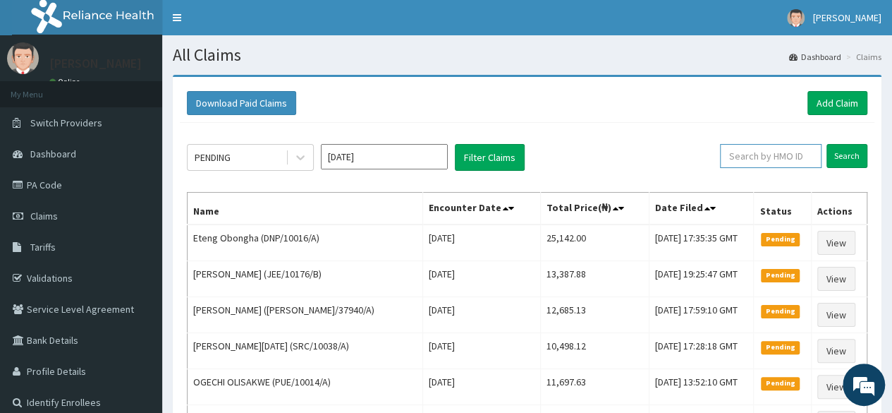
click at [783, 155] on input "text" at bounding box center [771, 156] width 102 height 24
click at [844, 108] on link "Add Claim" at bounding box center [838, 103] width 60 height 24
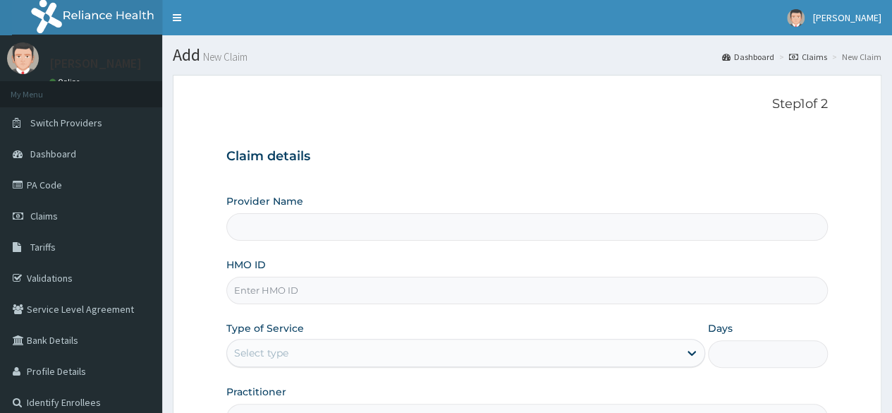
click at [293, 281] on input "HMO ID" at bounding box center [527, 291] width 602 height 28
paste input "DPK/10049/A"
type input "DPK/10049/A"
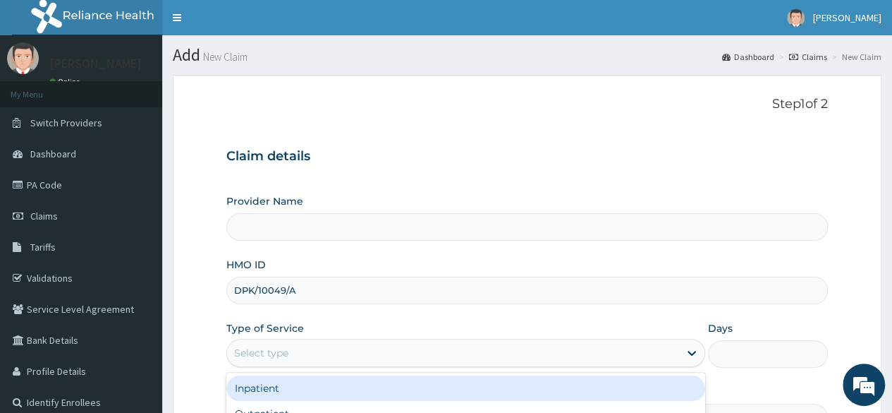
click at [280, 355] on div "Select type" at bounding box center [261, 353] width 54 height 14
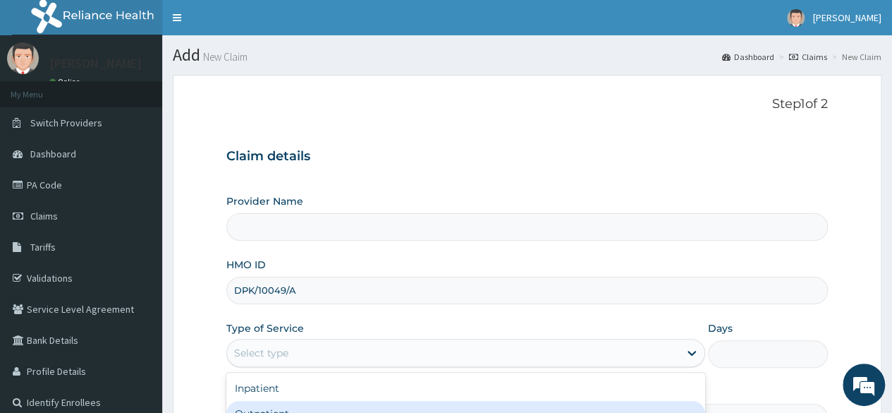
type input "Reliance Family Clinics (RFC) - [GEOGRAPHIC_DATA]"
click at [262, 406] on div "Outpatient" at bounding box center [465, 413] width 479 height 25
type input "1"
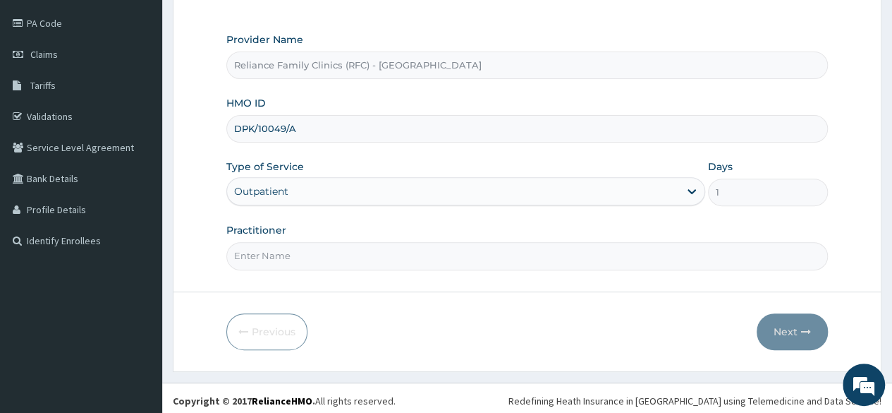
scroll to position [164, 0]
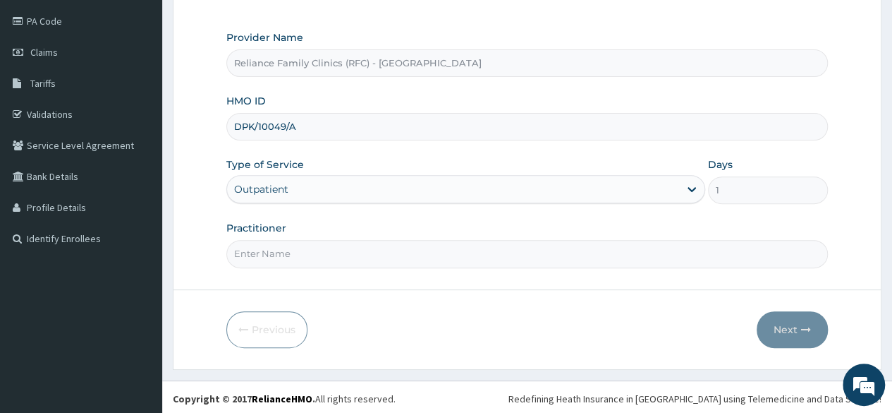
click at [310, 248] on input "Practitioner" at bounding box center [527, 254] width 602 height 28
type input "locum"
click at [801, 314] on button "Next" at bounding box center [792, 329] width 71 height 37
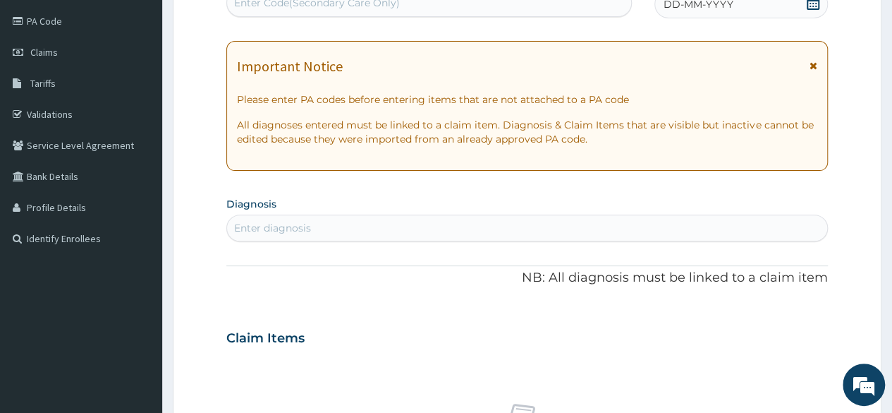
click at [789, 5] on div "DD-MM-YYYY" at bounding box center [742, 4] width 174 height 28
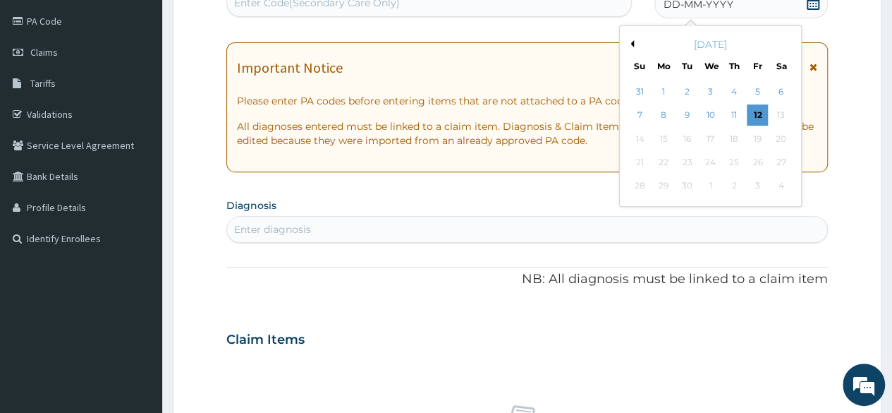
scroll to position [0, 0]
click at [634, 44] on div "[DATE]" at bounding box center [711, 44] width 170 height 14
click at [629, 44] on button "Previous Month" at bounding box center [630, 43] width 7 height 7
click at [737, 184] on div "28" at bounding box center [734, 186] width 21 height 21
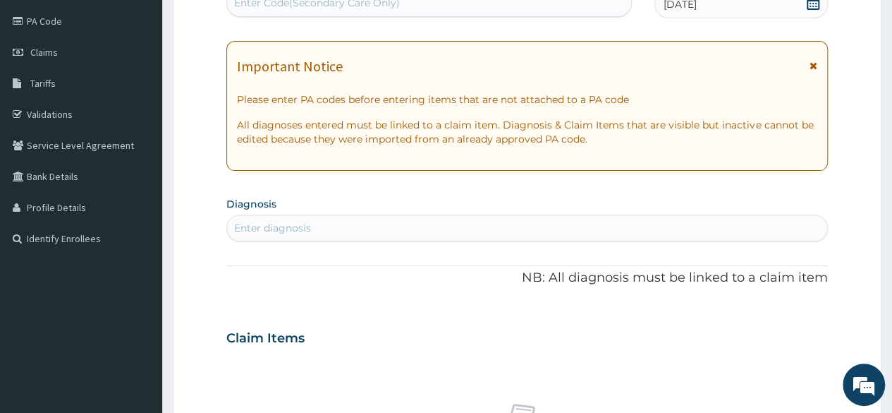
click at [576, 224] on div "Enter diagnosis" at bounding box center [527, 228] width 600 height 23
click at [536, 236] on div "Enter diagnosis" at bounding box center [527, 228] width 600 height 23
click at [481, 229] on div "Enter diagnosis" at bounding box center [527, 228] width 600 height 23
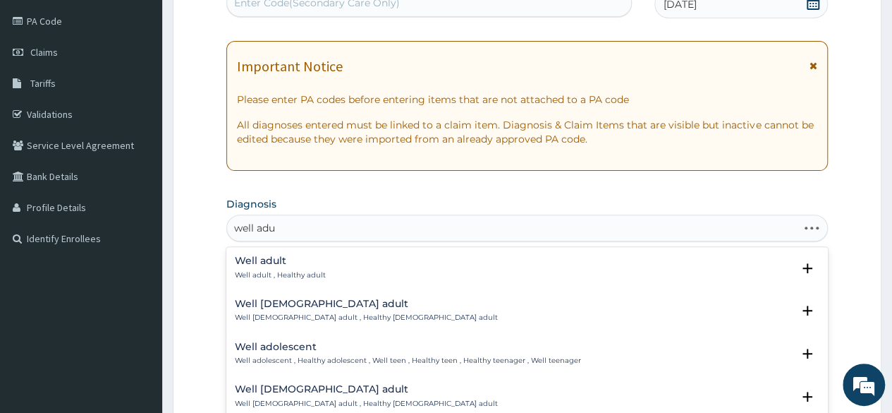
type input "well adul"
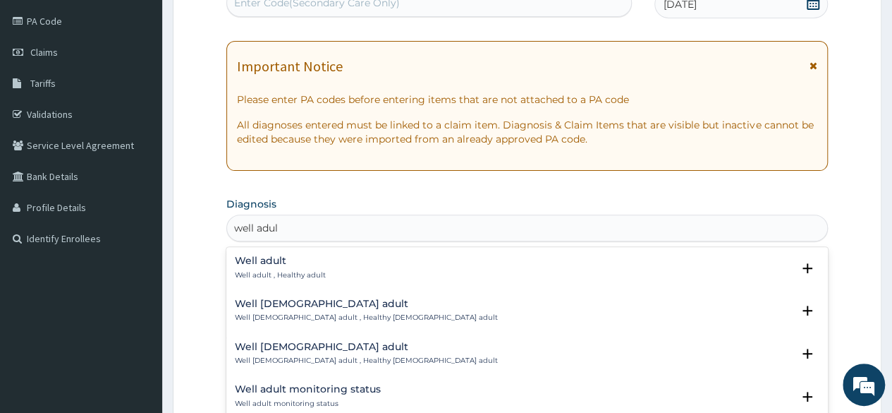
click at [251, 259] on h4 "Well adult" at bounding box center [280, 260] width 91 height 11
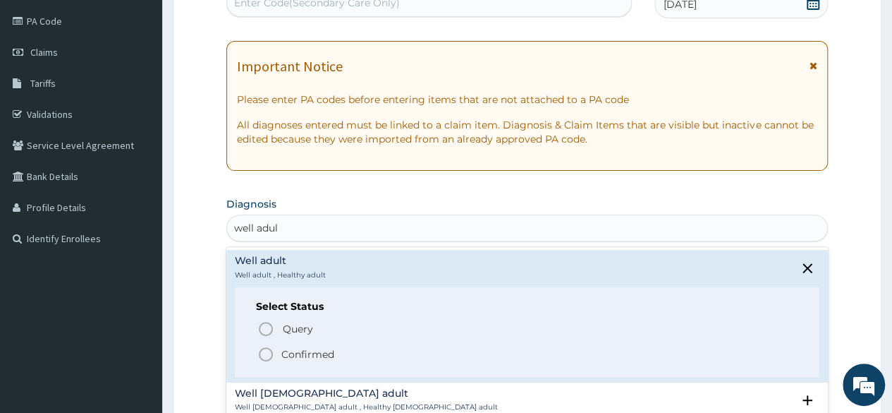
click at [278, 352] on span "Confirmed" at bounding box center [528, 354] width 541 height 17
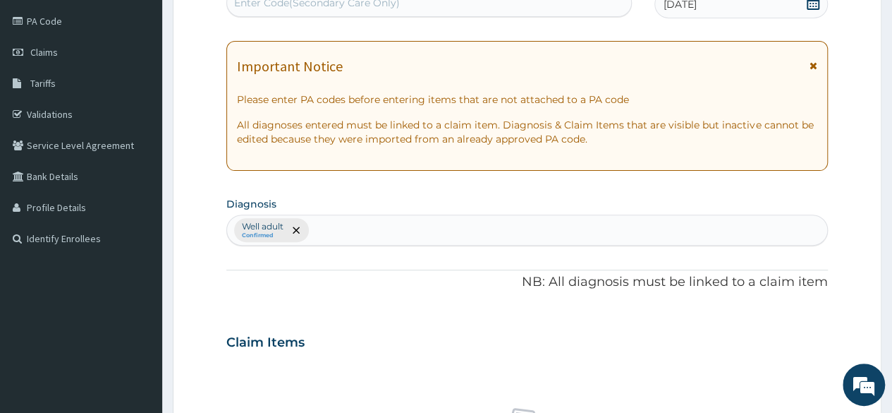
scroll to position [525, 0]
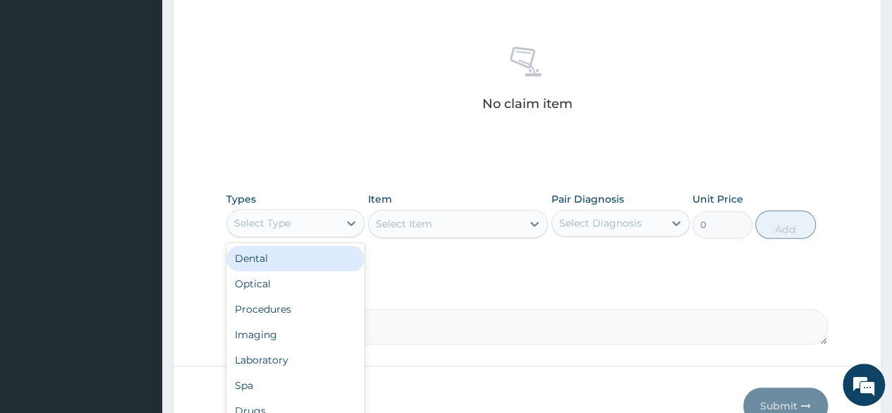
click at [306, 224] on div "Select Type" at bounding box center [282, 223] width 111 height 23
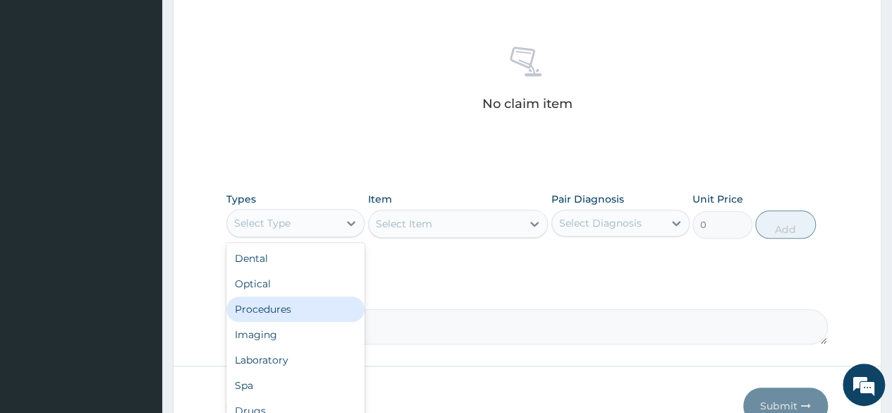
click at [281, 304] on div "Procedures" at bounding box center [295, 308] width 138 height 25
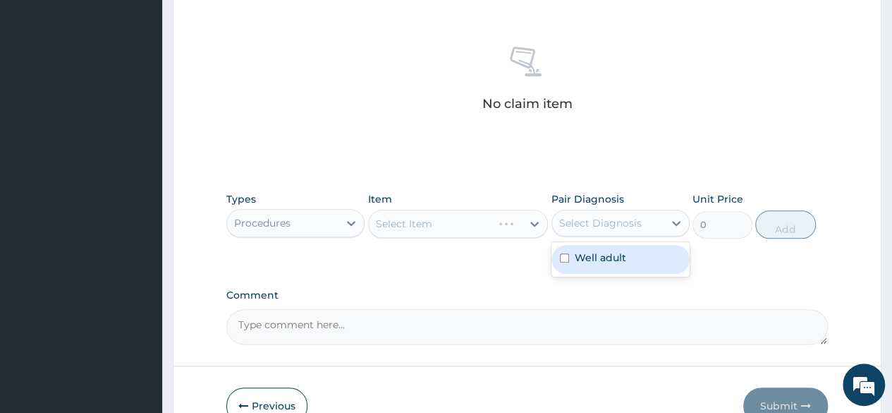
drag, startPoint x: 608, startPoint y: 214, endPoint x: 603, endPoint y: 258, distance: 43.4
click at [603, 236] on div "option Well adult focused, 1 of 1. 1 result available. Use Up and Down to choos…" at bounding box center [621, 223] width 138 height 27
click at [603, 258] on label "Well adult" at bounding box center [601, 257] width 52 height 14
checkbox input "true"
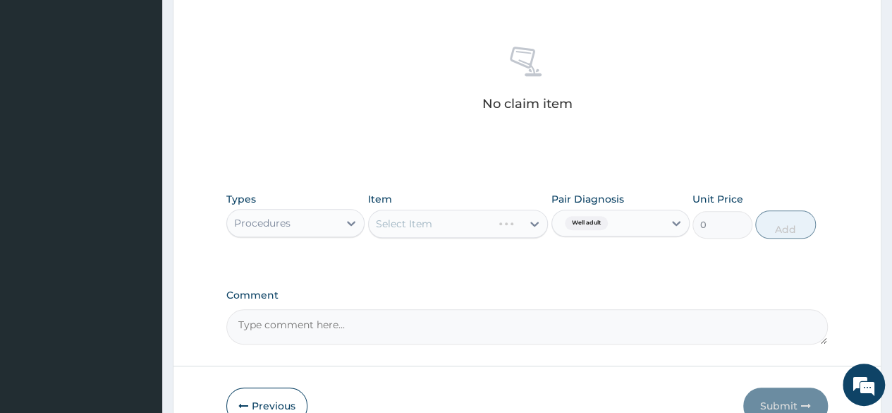
click at [485, 143] on div "No claim item" at bounding box center [527, 81] width 602 height 162
drag, startPoint x: 484, startPoint y: 208, endPoint x: 472, endPoint y: 226, distance: 21.3
click at [472, 226] on div "Select Item" at bounding box center [458, 224] width 181 height 28
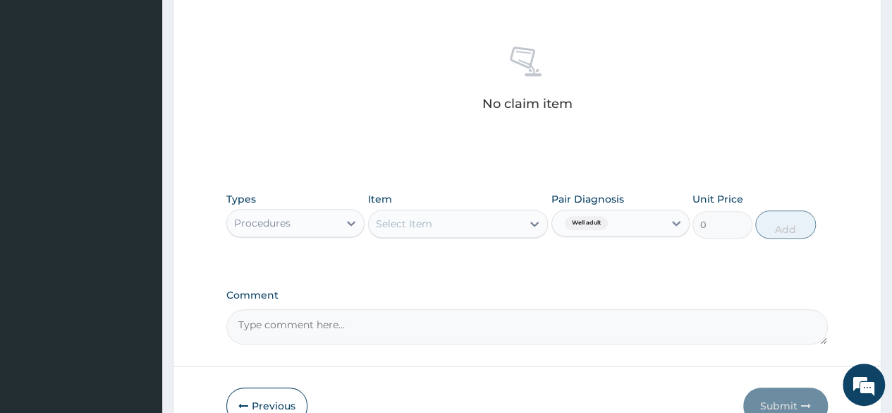
click at [472, 226] on div "Select Item" at bounding box center [446, 223] width 154 height 23
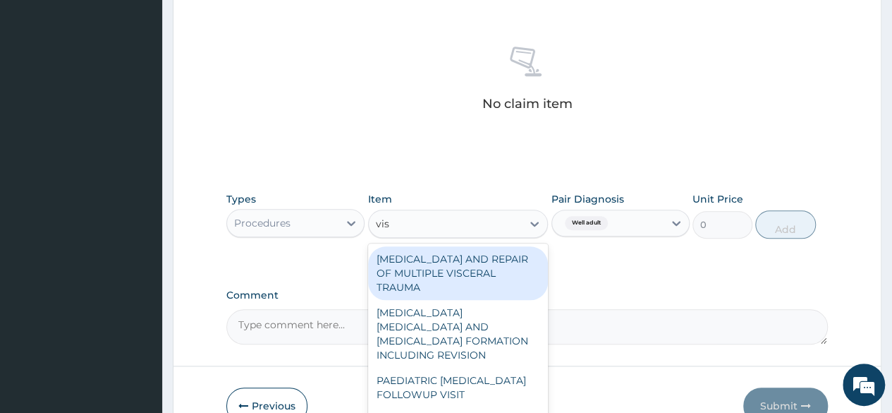
type input "visu"
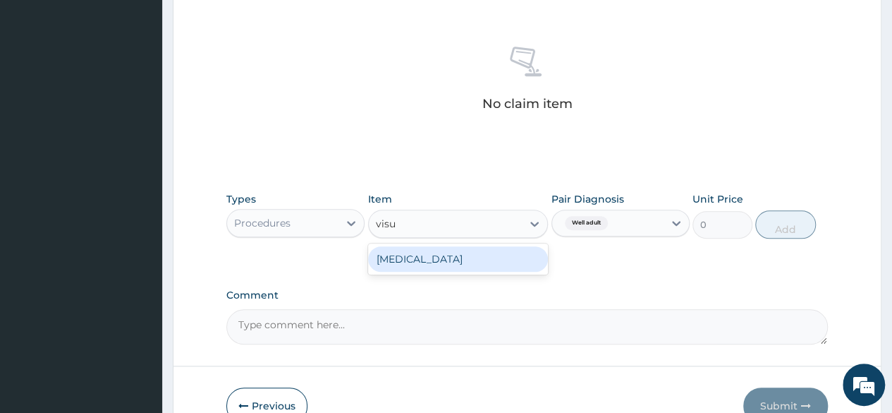
click at [455, 259] on div "[MEDICAL_DATA]" at bounding box center [458, 258] width 181 height 25
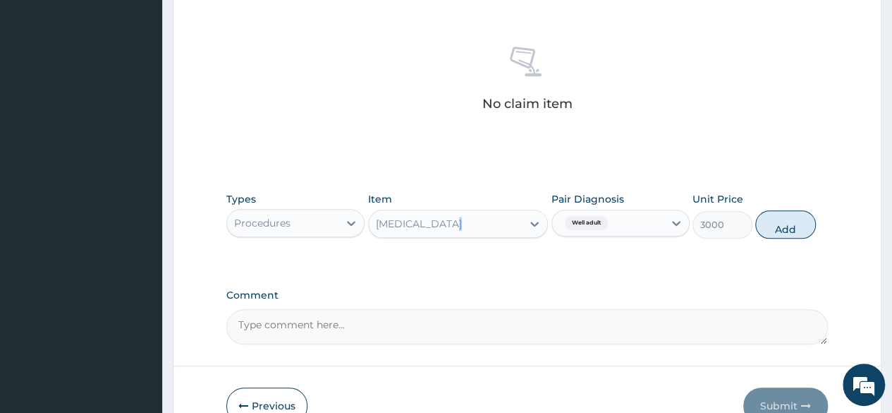
click at [455, 259] on div "Types Procedures Item [MEDICAL_DATA] Pair Diagnosis Well adult Unit Price 3000 …" at bounding box center [527, 226] width 602 height 82
click at [786, 231] on button "Add" at bounding box center [786, 224] width 60 height 28
type input "0"
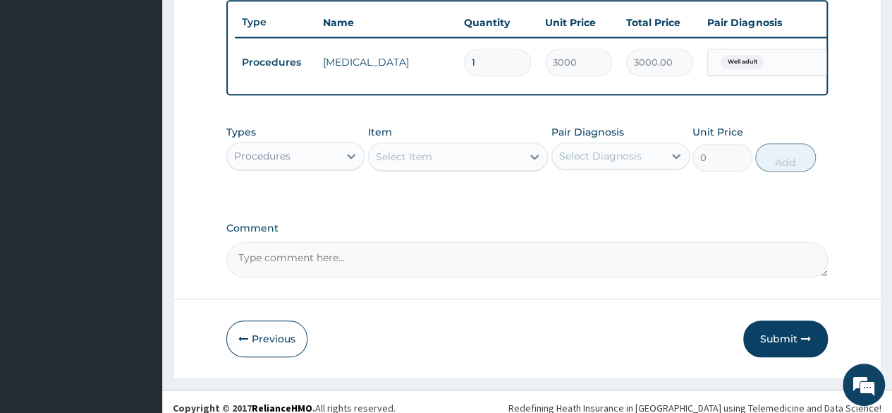
scroll to position [546, 0]
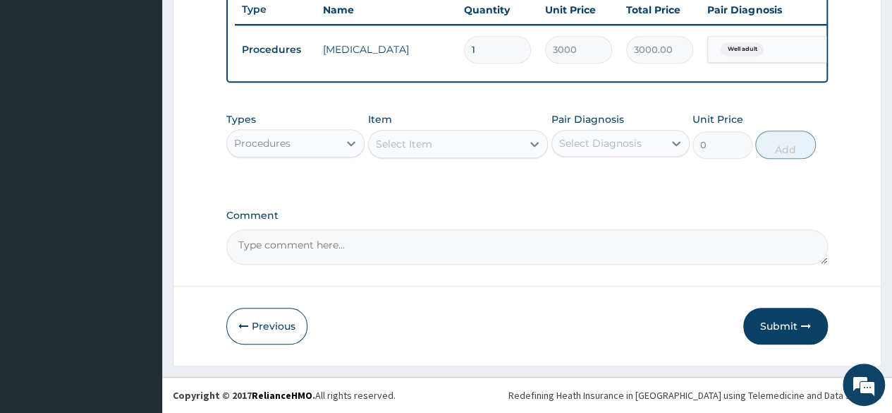
click at [337, 147] on div "Procedures" at bounding box center [282, 143] width 111 height 23
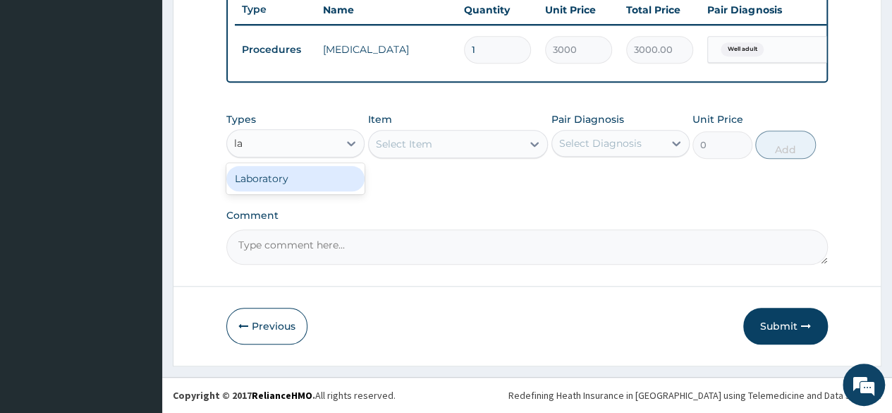
type input "lab"
click at [311, 183] on div "Laboratory" at bounding box center [295, 178] width 138 height 25
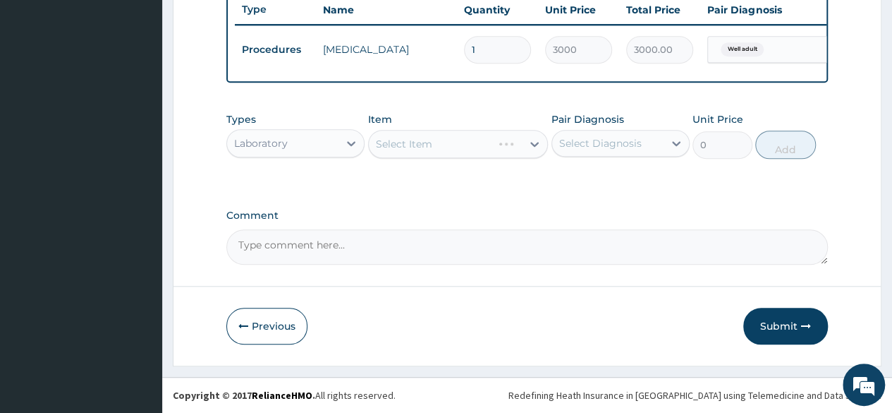
click at [481, 145] on div "Select Item" at bounding box center [458, 144] width 181 height 28
click at [588, 138] on div "Select Diagnosis" at bounding box center [600, 143] width 83 height 14
click at [579, 178] on label "Well adult" at bounding box center [601, 178] width 52 height 14
checkbox input "true"
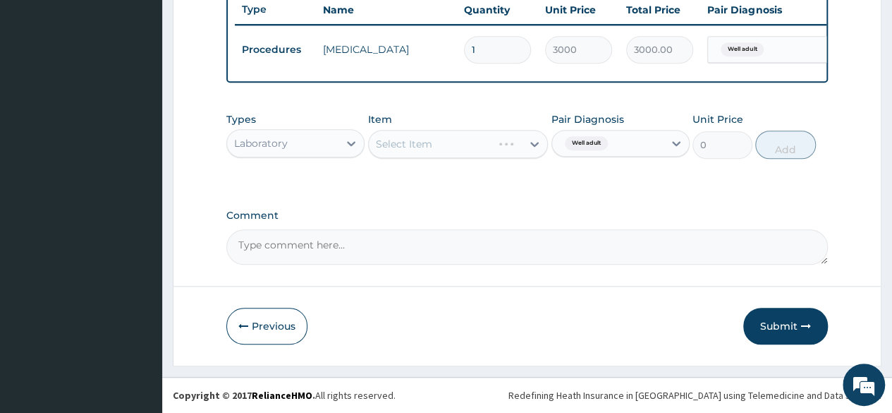
click at [447, 167] on div "Types Laboratory Item Select Item Pair Diagnosis Well adult Unit Price 0 Add" at bounding box center [527, 146] width 602 height 82
click at [478, 149] on div "Select Item" at bounding box center [446, 144] width 154 height 23
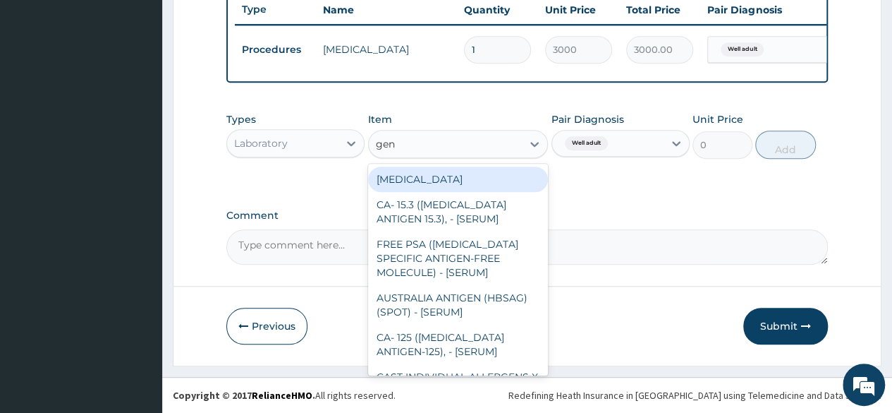
type input "gen"
